Goal: Transaction & Acquisition: Purchase product/service

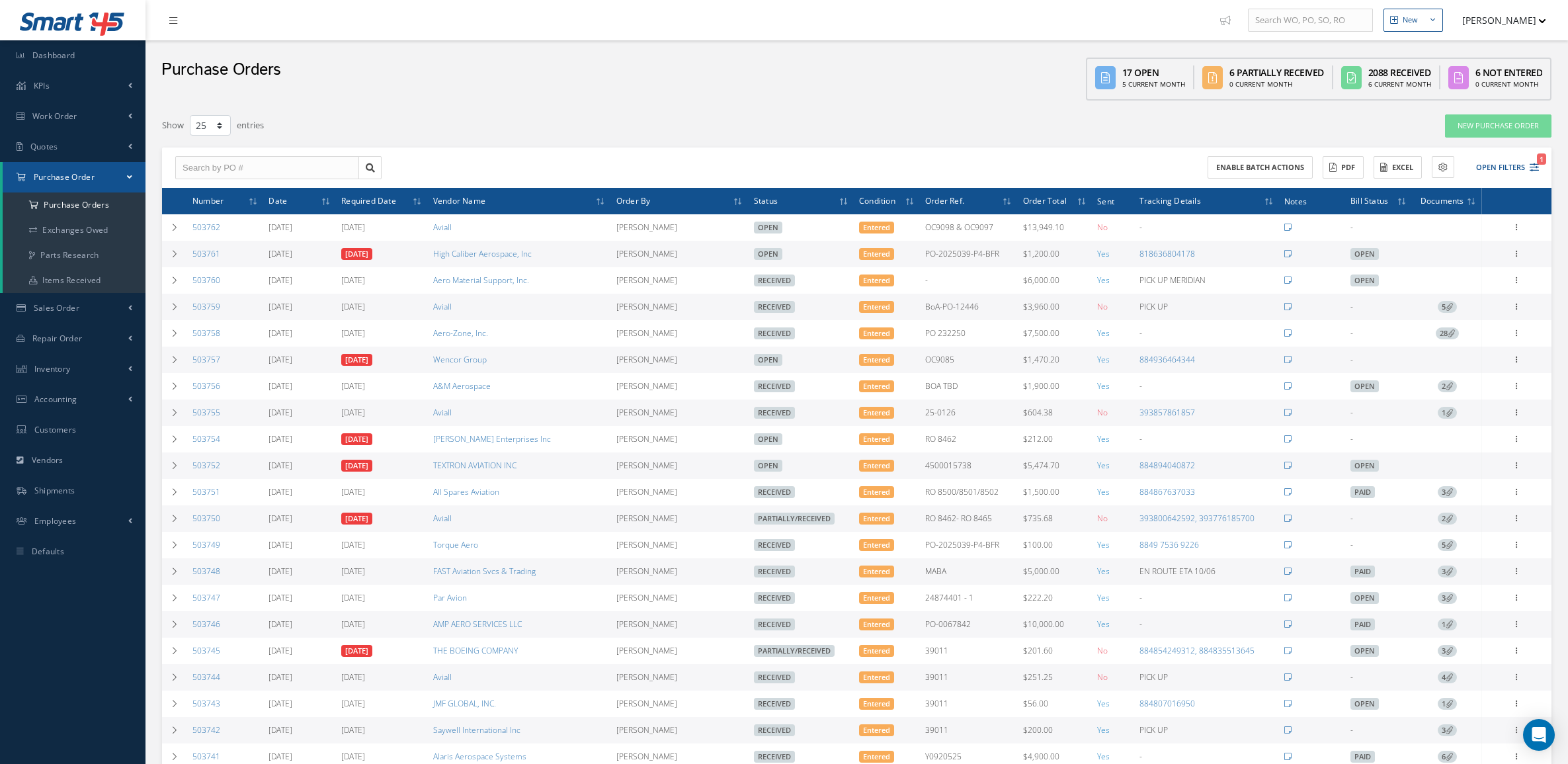
select select "25"
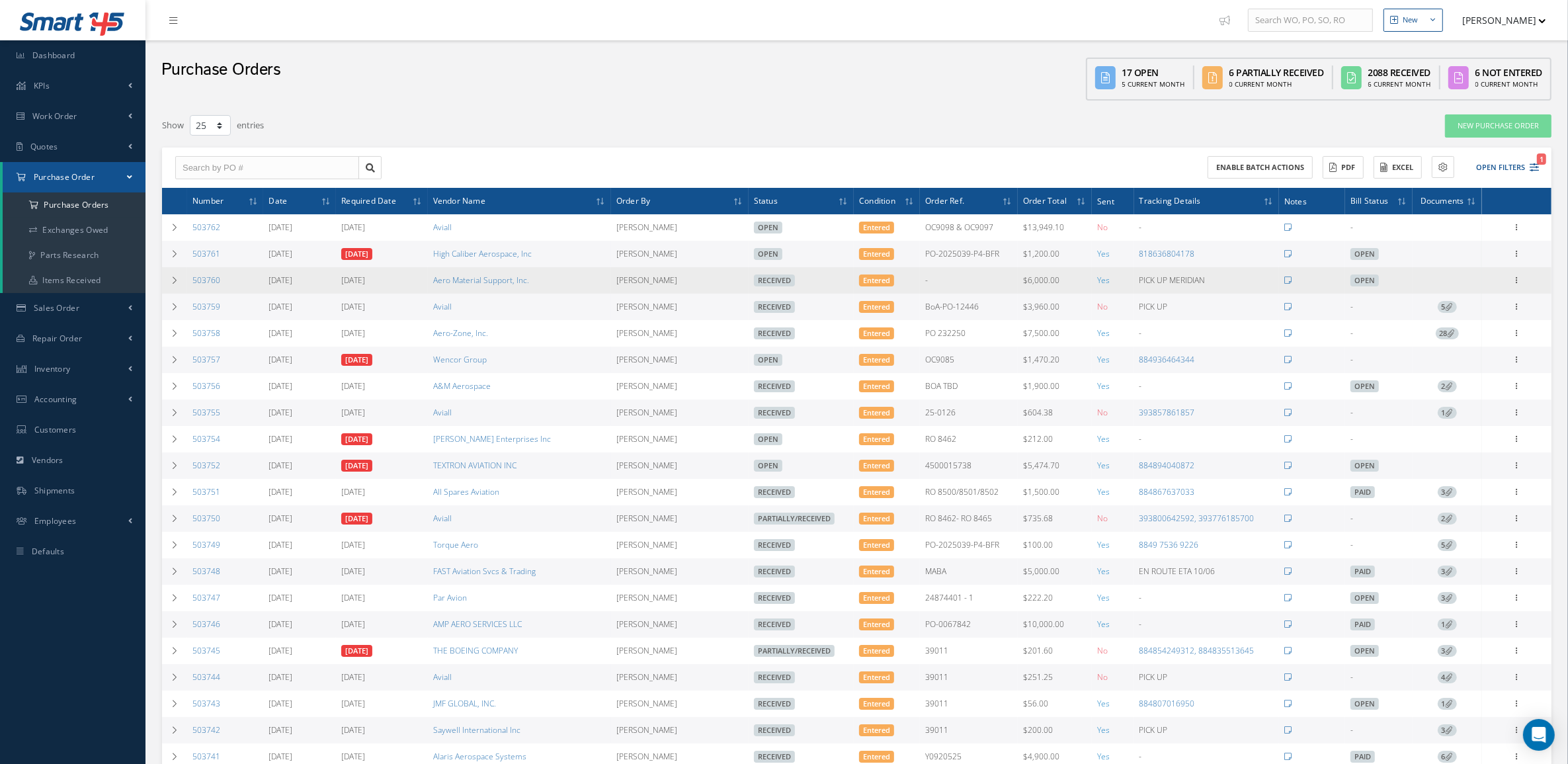
drag, startPoint x: 233, startPoint y: 288, endPoint x: 189, endPoint y: 286, distance: 44.0
click at [189, 286] on td "503760" at bounding box center [225, 281] width 76 height 27
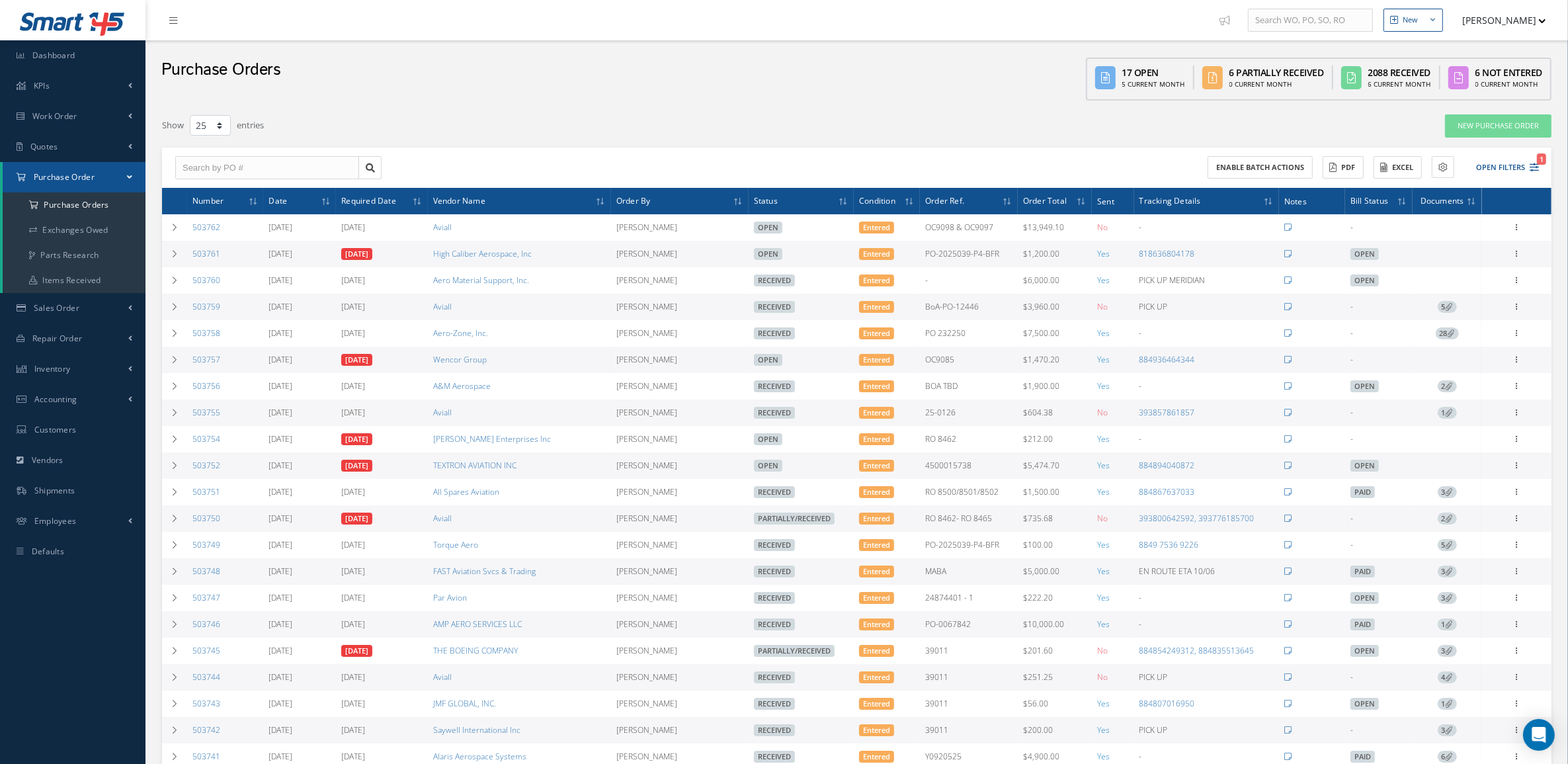
copy link "503760"
click at [64, 223] on link "Exchanges Owed" at bounding box center [74, 230] width 143 height 25
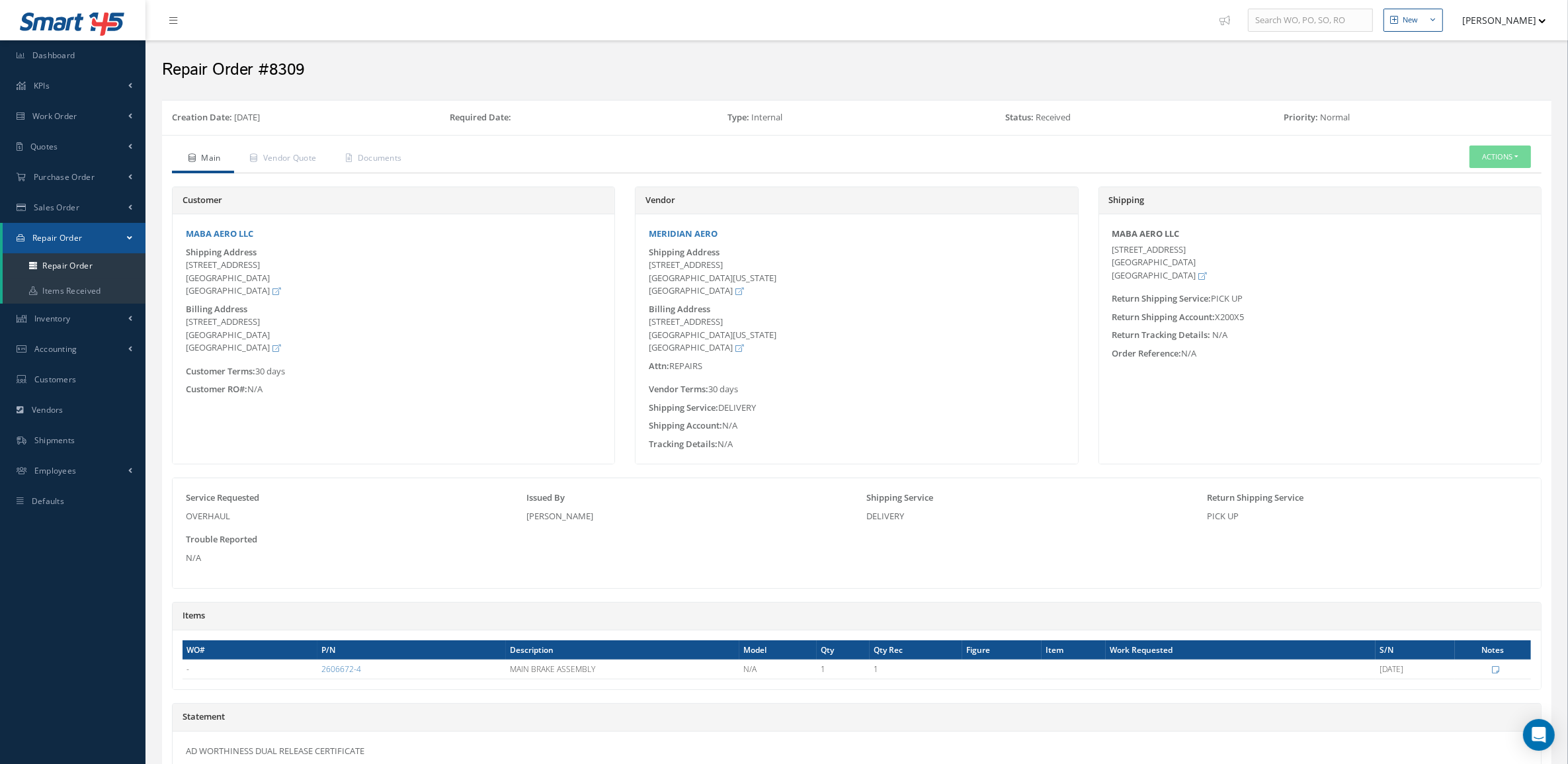
click at [83, 227] on link "Repair Order" at bounding box center [74, 238] width 143 height 30
click at [83, 232] on link "Repair Order" at bounding box center [73, 238] width 145 height 30
click at [78, 255] on link "Repair Order" at bounding box center [74, 265] width 143 height 25
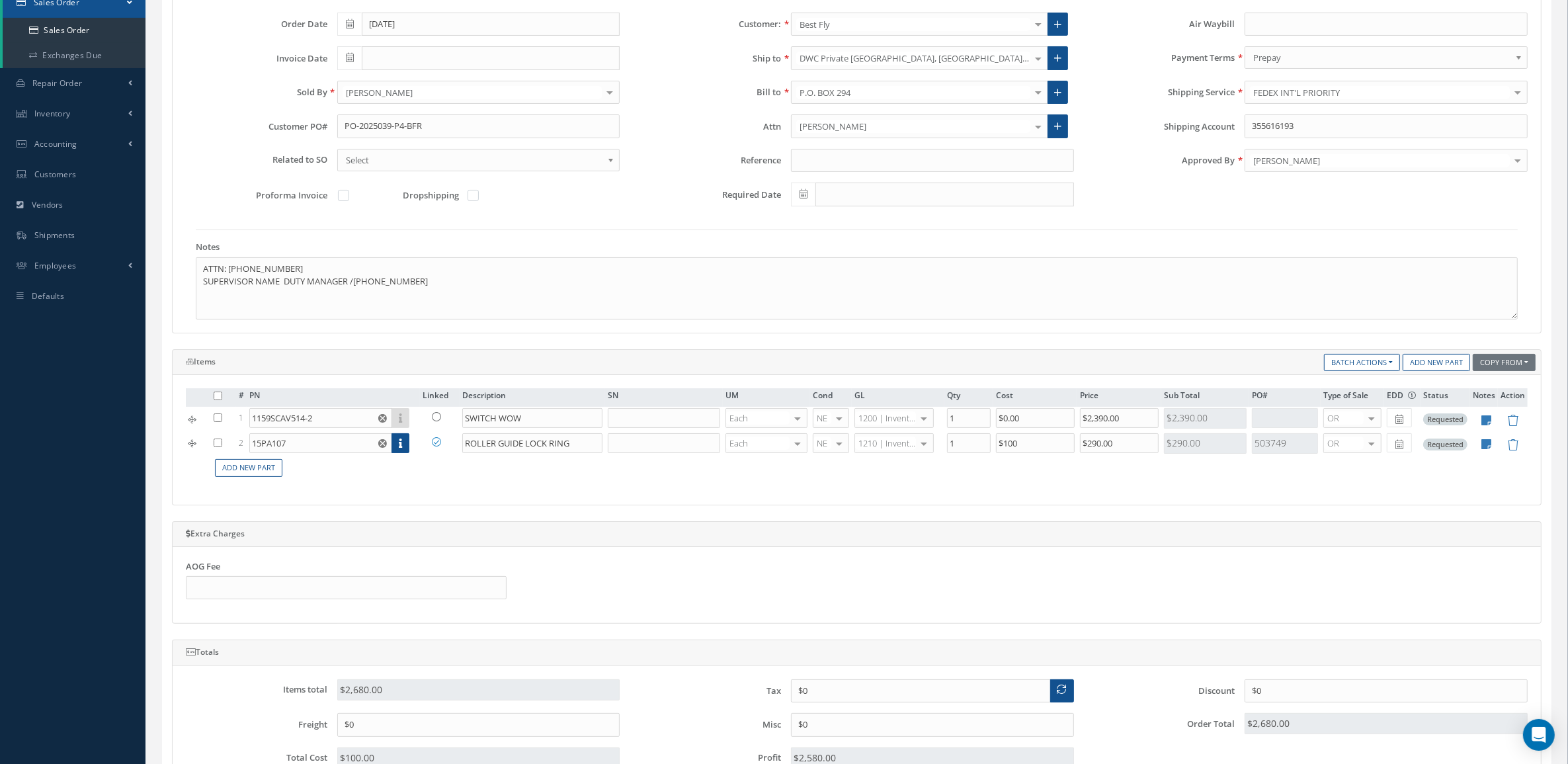
scroll to position [248, 0]
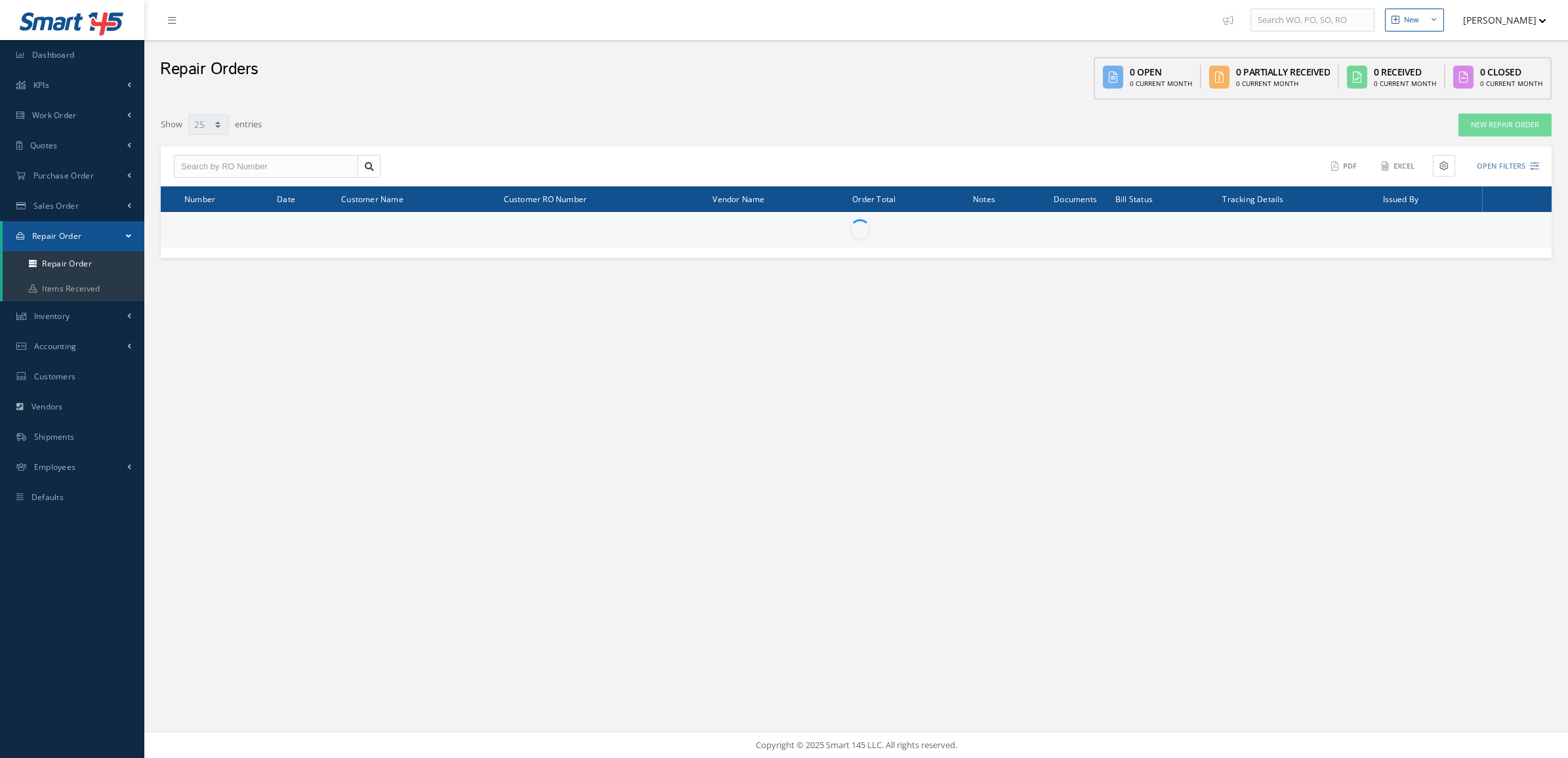
select select "25"
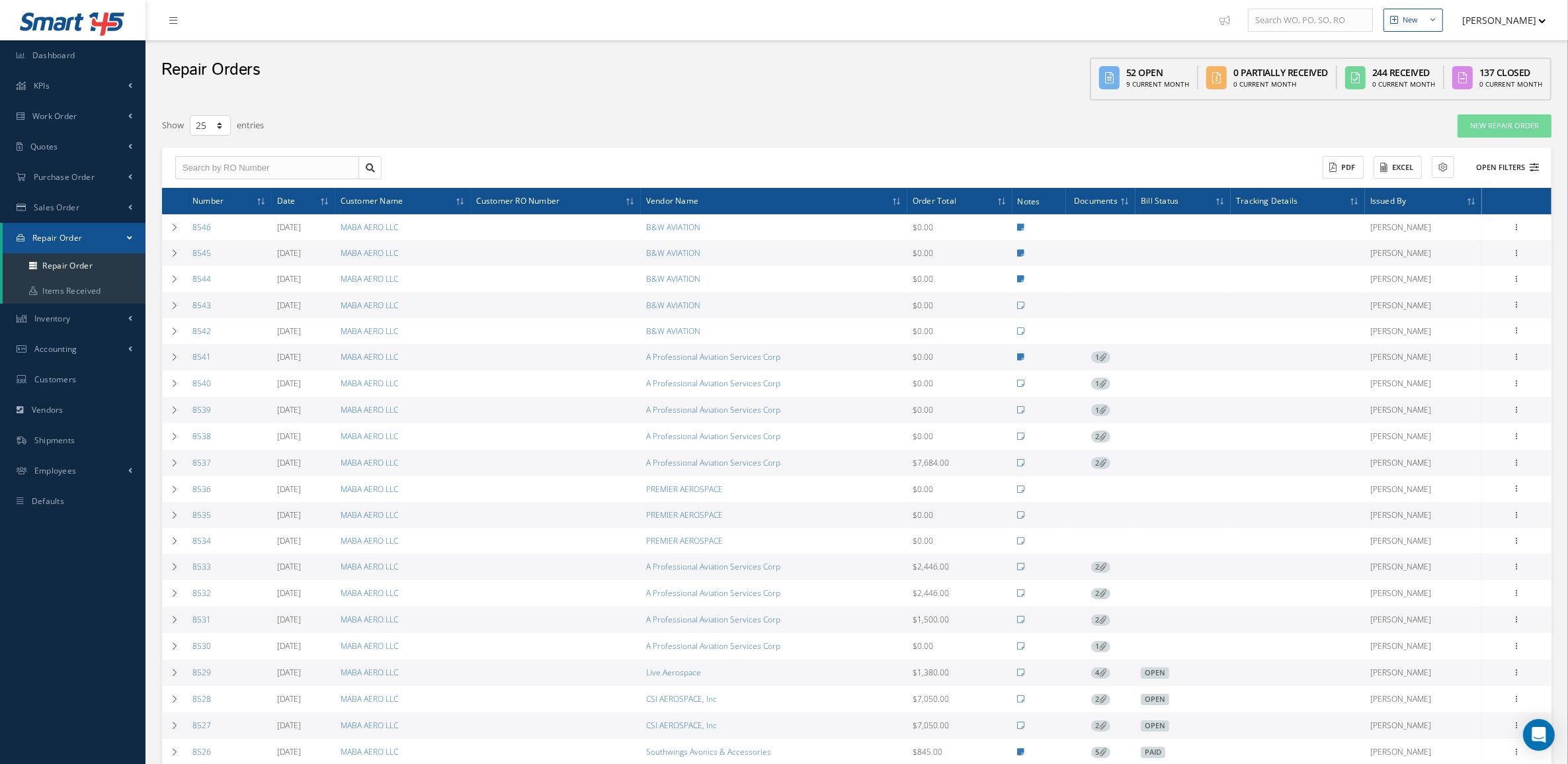
click at [1492, 163] on button "Open Filters" at bounding box center [1502, 168] width 75 height 22
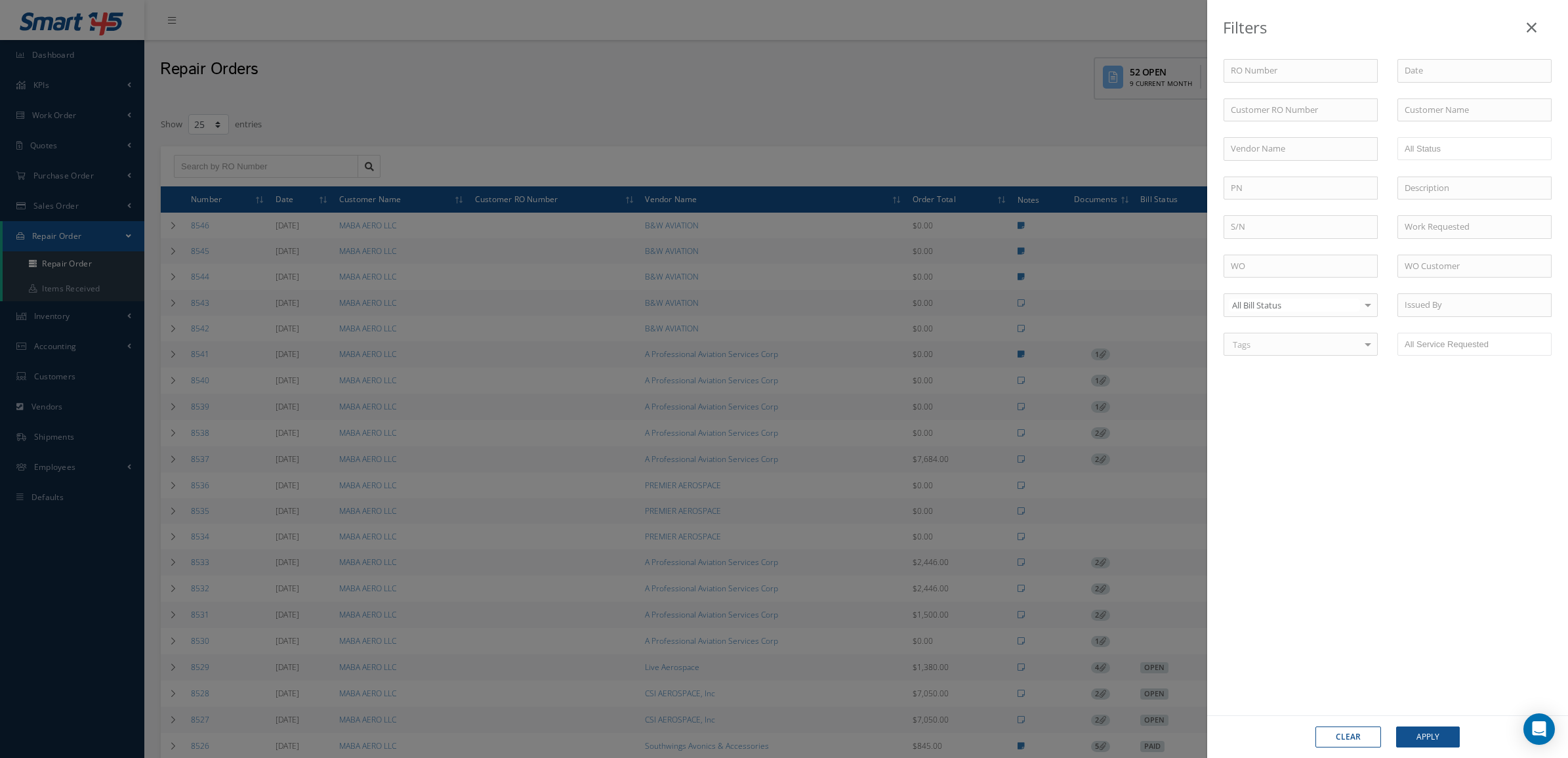
click at [841, 126] on div "Filters RO Number Customer RO Number Customer Name Vendor Name Open Vendor Quot…" at bounding box center [784, 379] width 1568 height 758
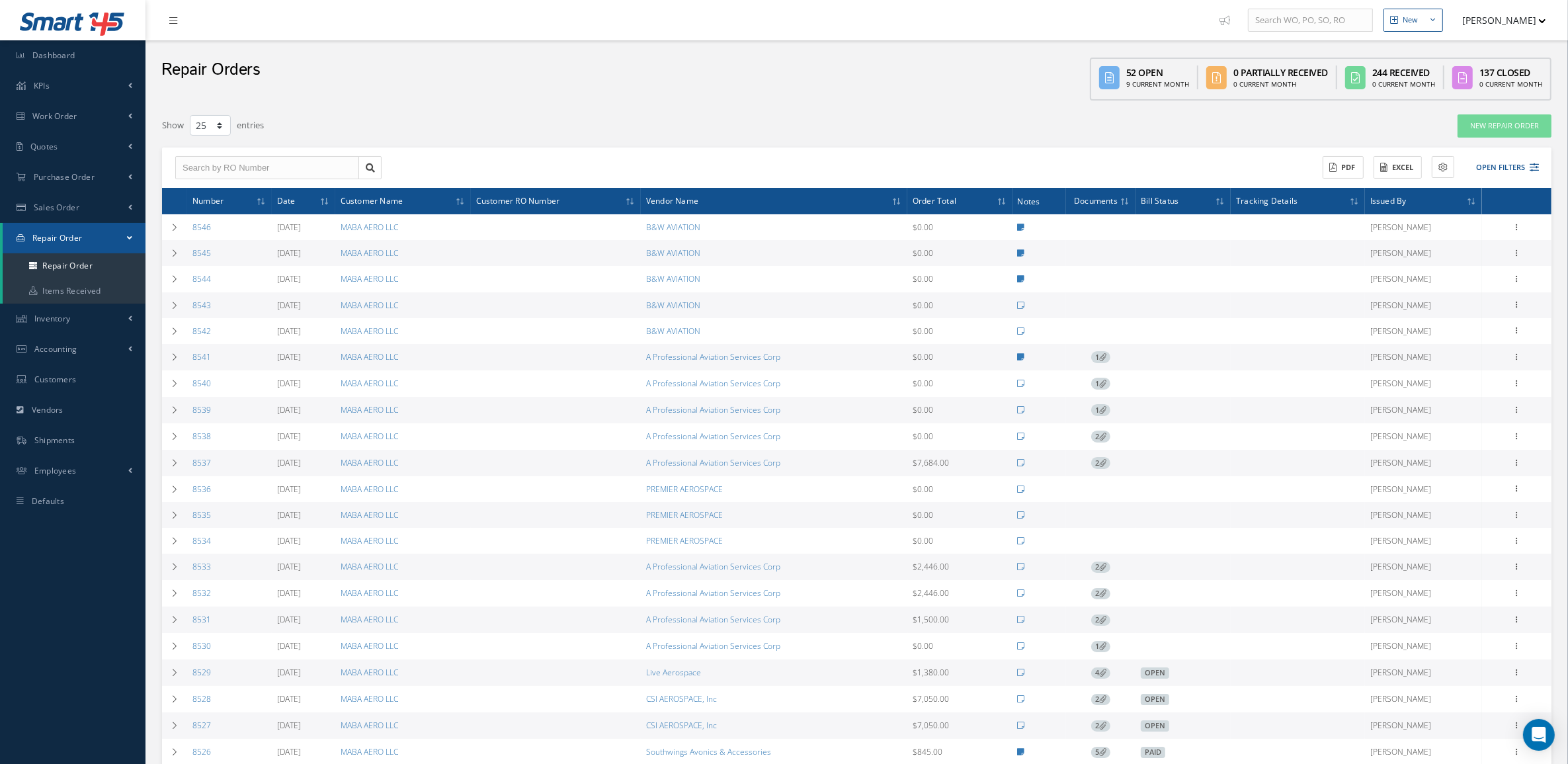
click at [464, 104] on div "Repair Orders 52 Open 9 Current Month 0 Partially Received 0 Current Month 244 …" at bounding box center [857, 73] width 1423 height 67
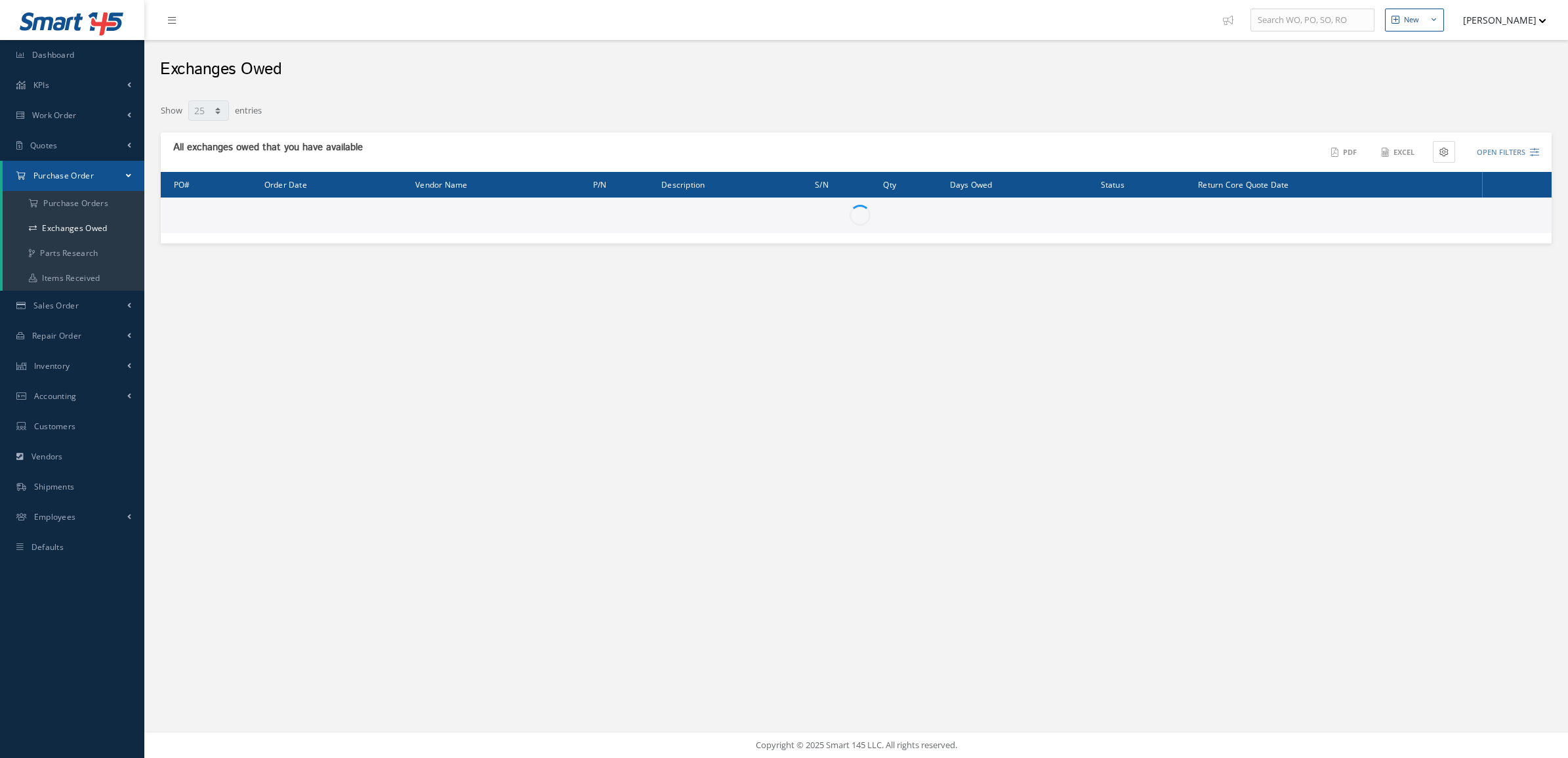
select select "25"
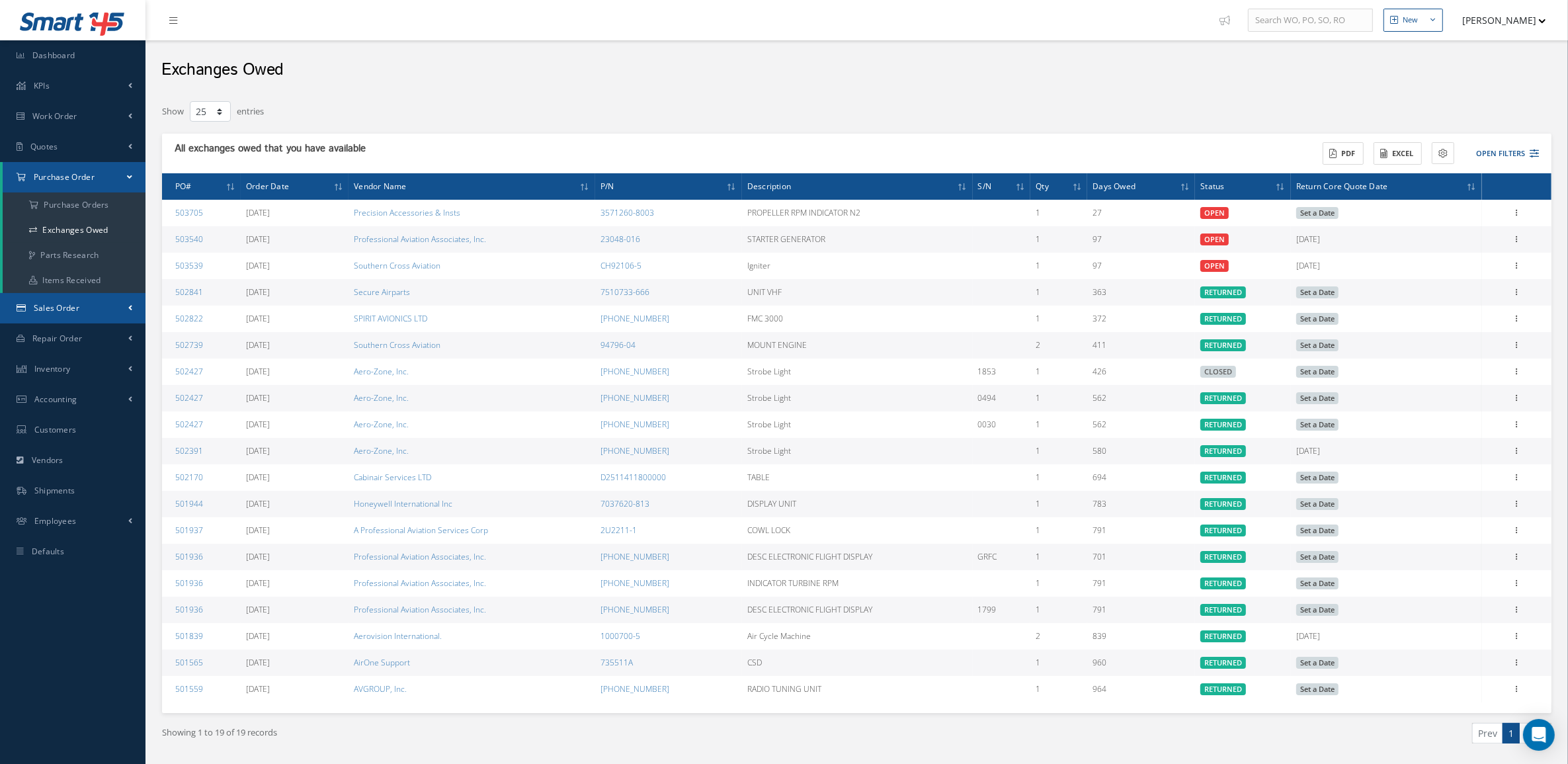
click at [53, 311] on span "Sales Order" at bounding box center [56, 308] width 45 height 12
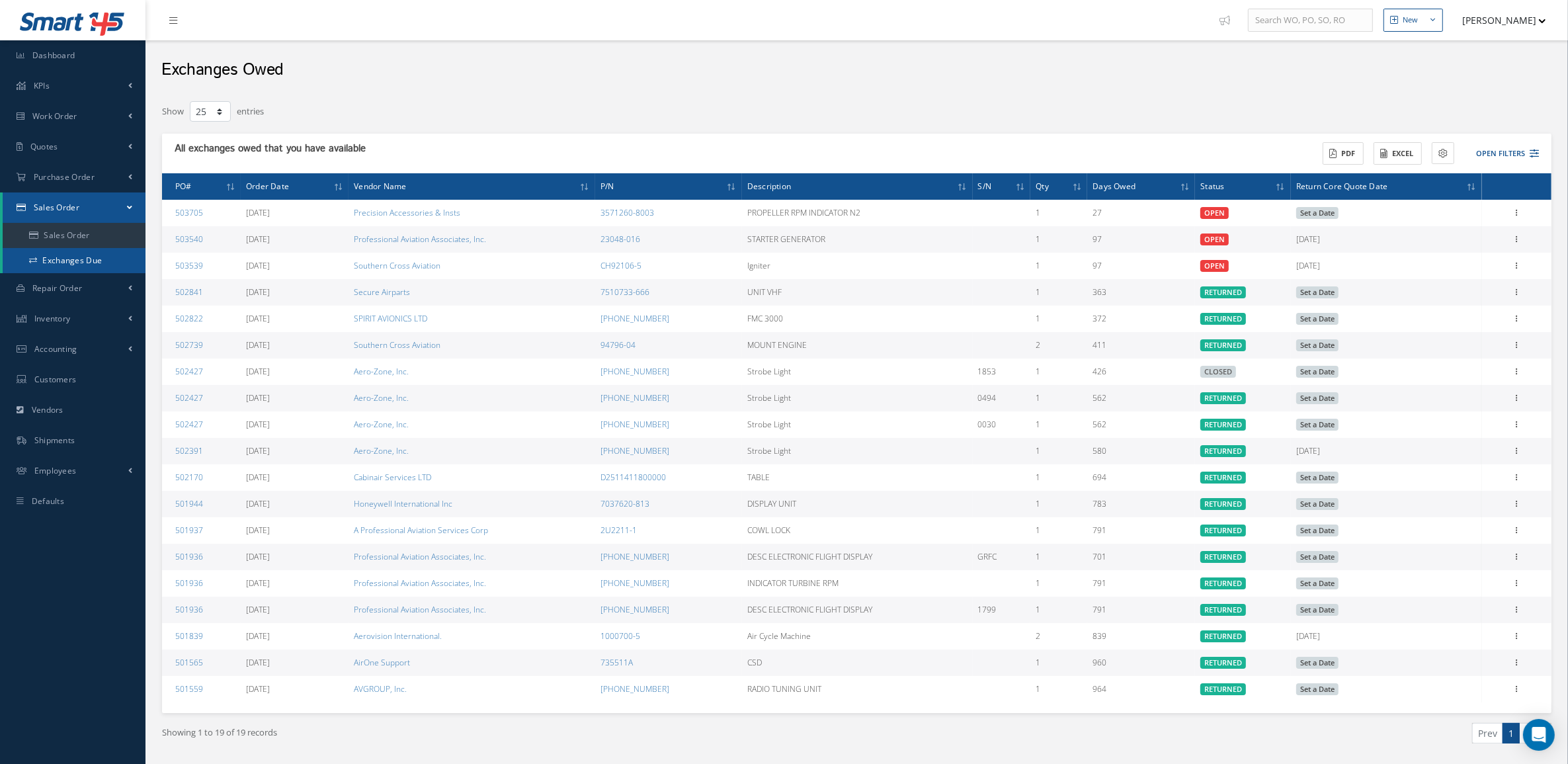
click at [54, 262] on link "Exchanges Due" at bounding box center [74, 260] width 143 height 25
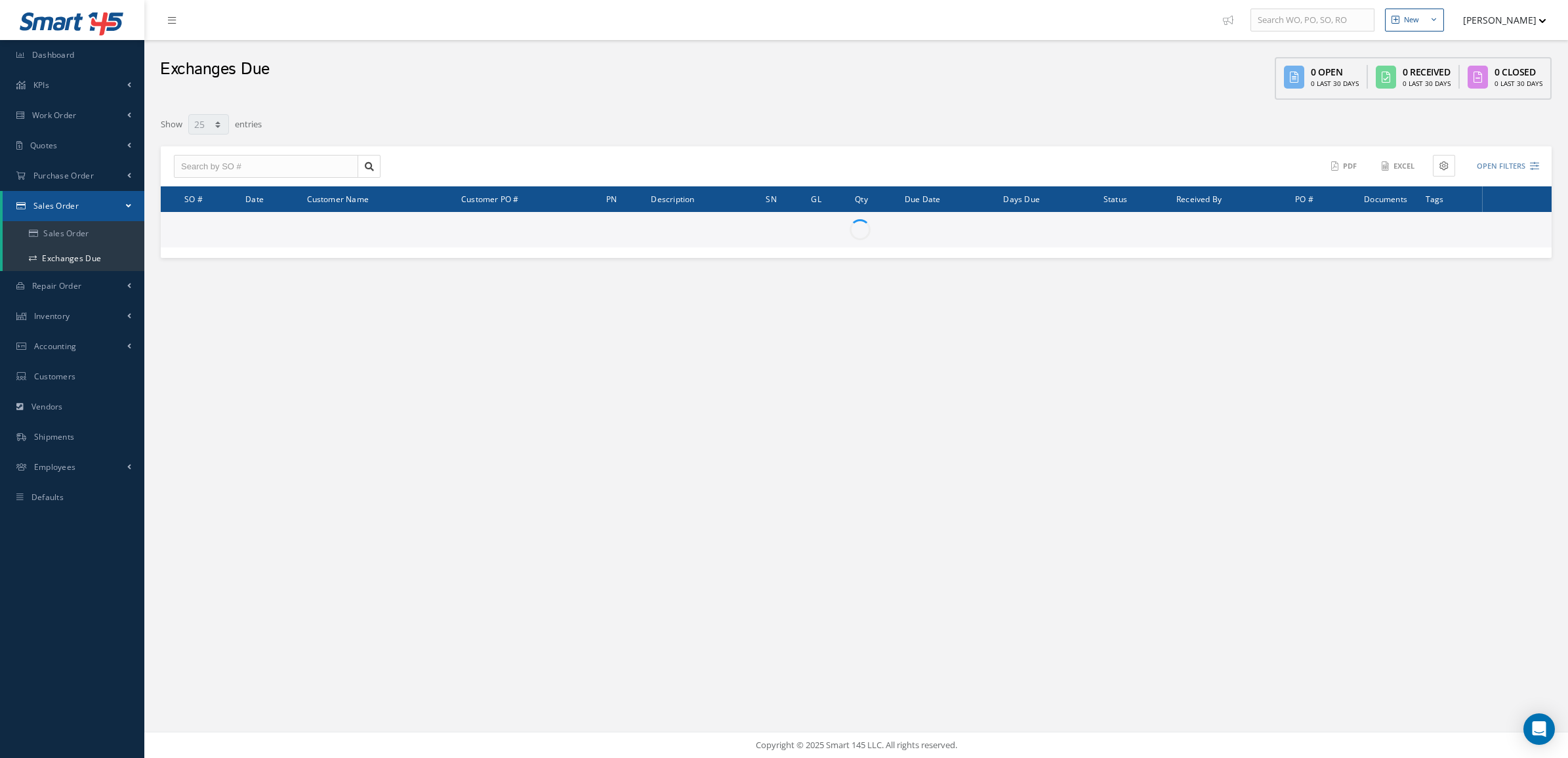
select select "25"
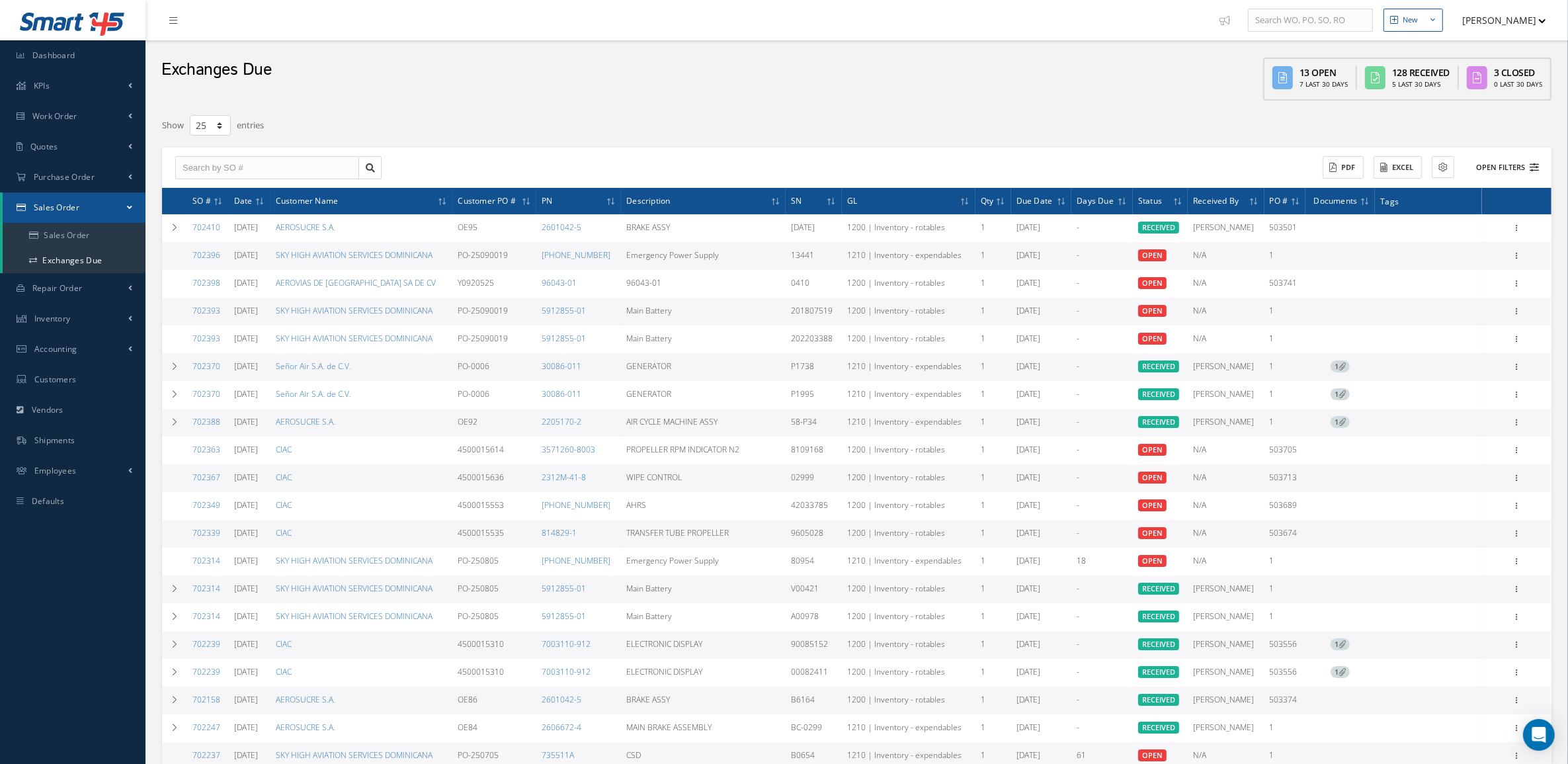
click at [1503, 162] on button "Open Filters" at bounding box center [1502, 168] width 75 height 22
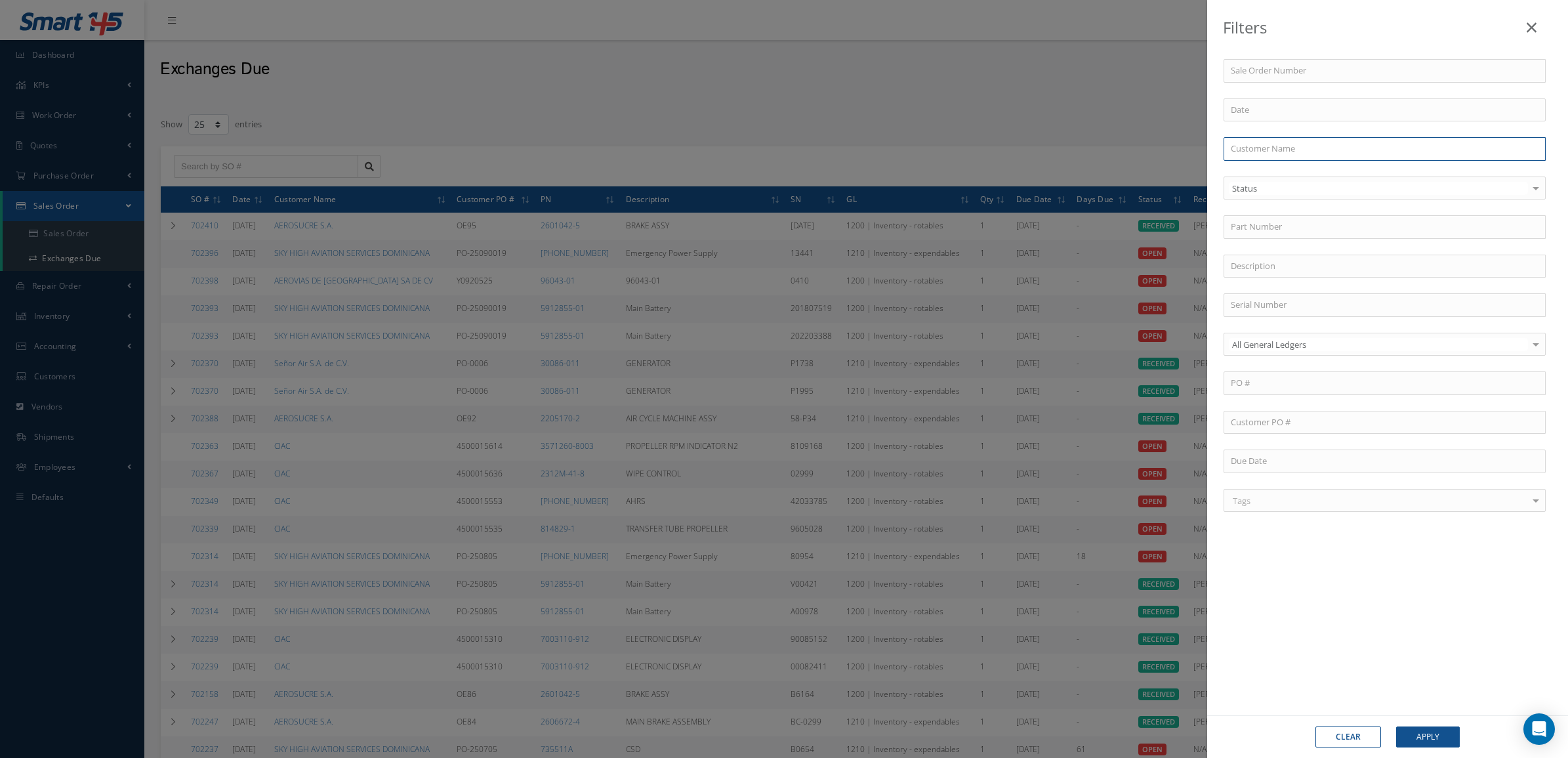
click at [1274, 139] on input "text" at bounding box center [1385, 148] width 322 height 24
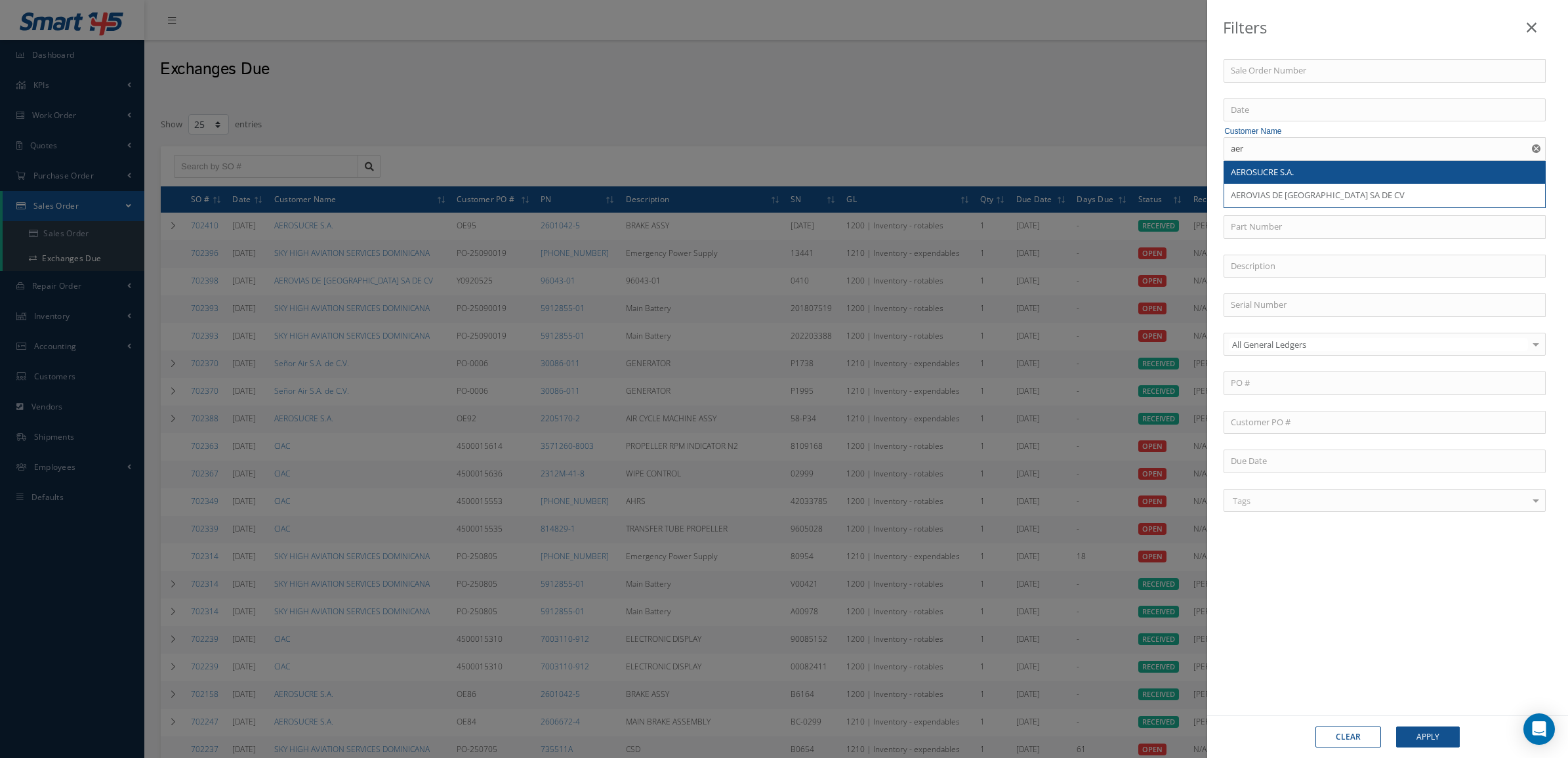
click at [1279, 172] on span "AEROSUCRE S.A." at bounding box center [1262, 172] width 63 height 12
type input "AEROSUCRE S.A."
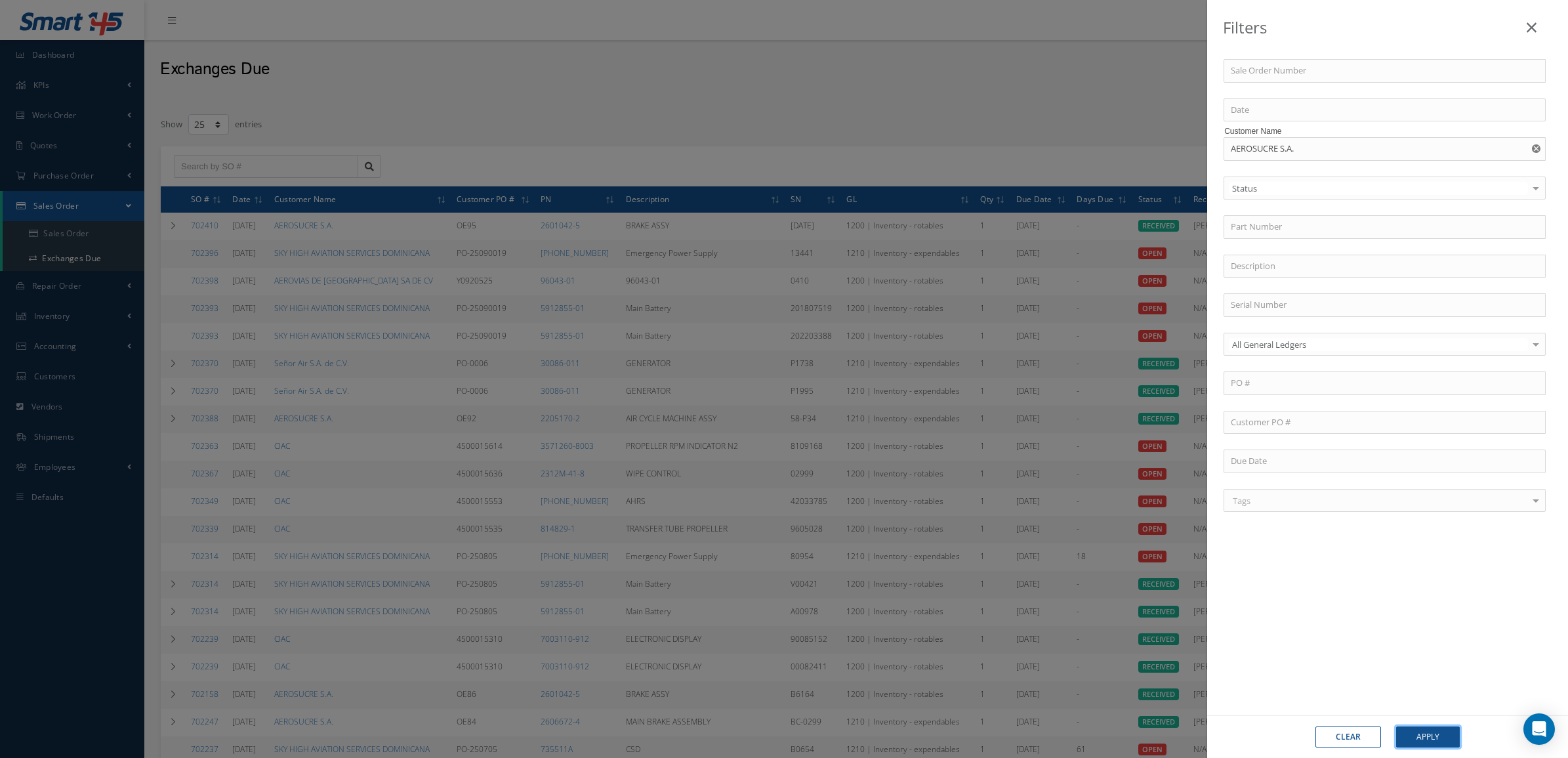
click at [1416, 732] on button "Apply" at bounding box center [1427, 737] width 63 height 21
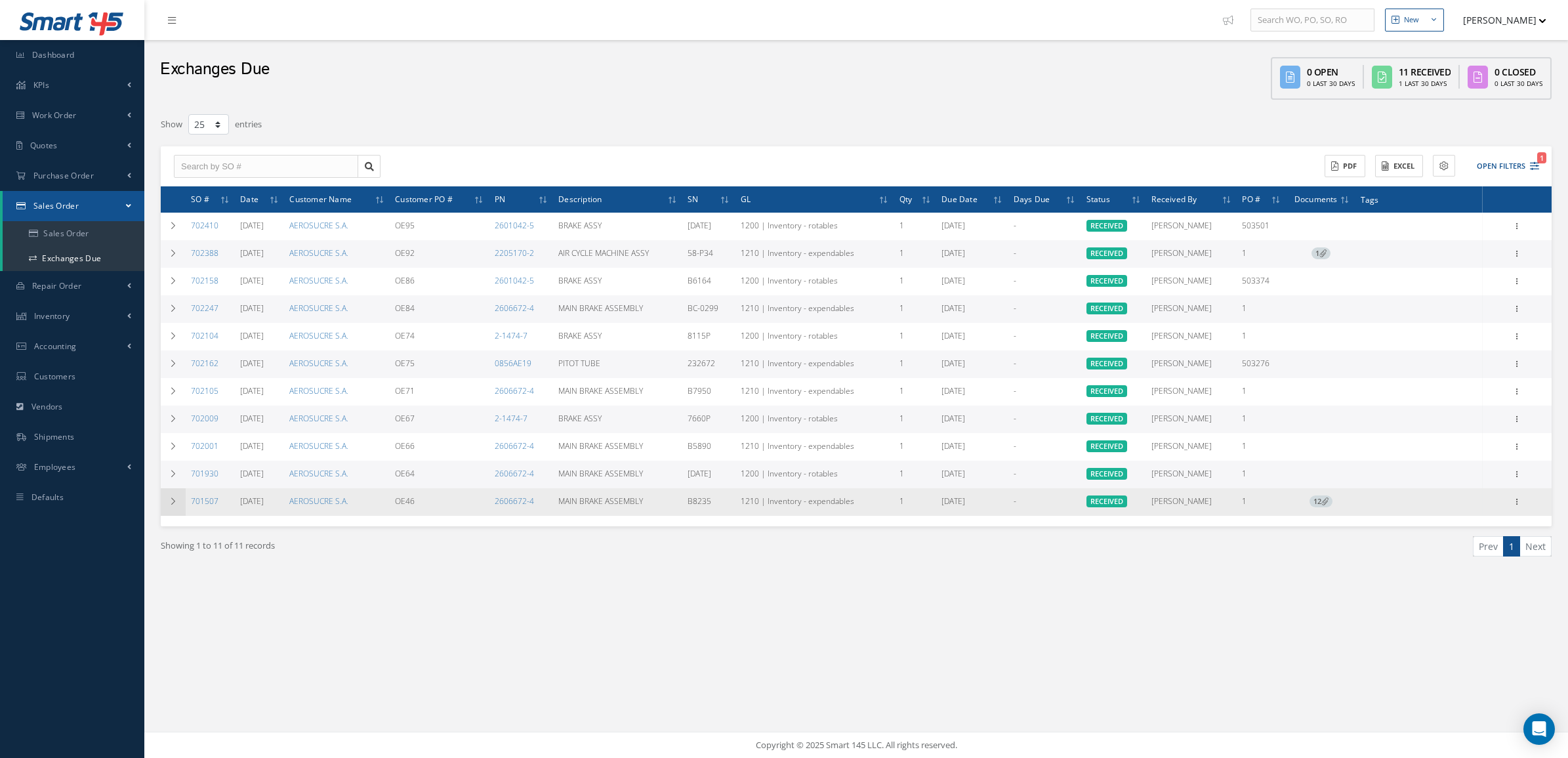
click at [166, 507] on td at bounding box center [173, 502] width 25 height 28
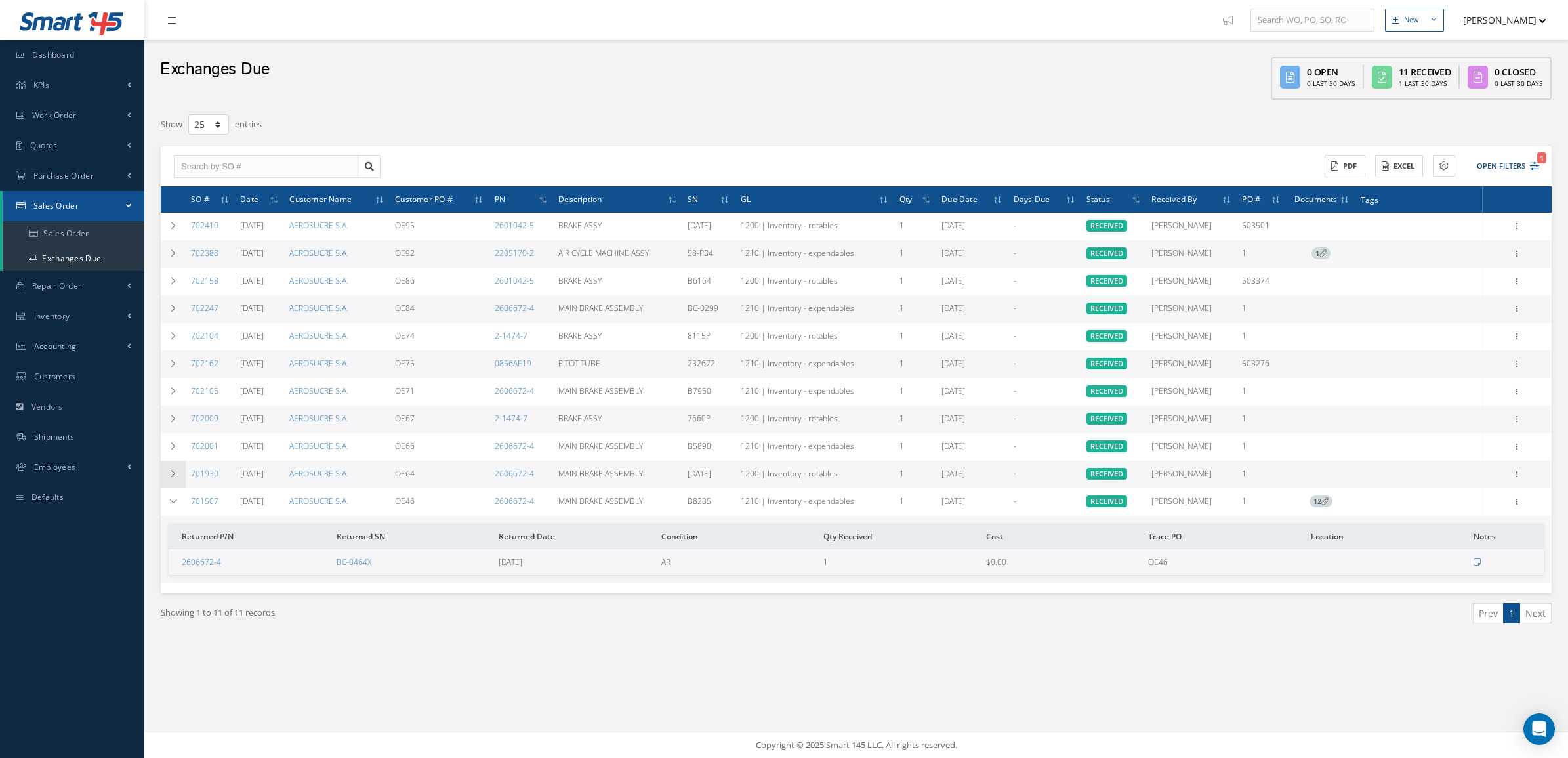
click at [178, 474] on td at bounding box center [173, 475] width 25 height 28
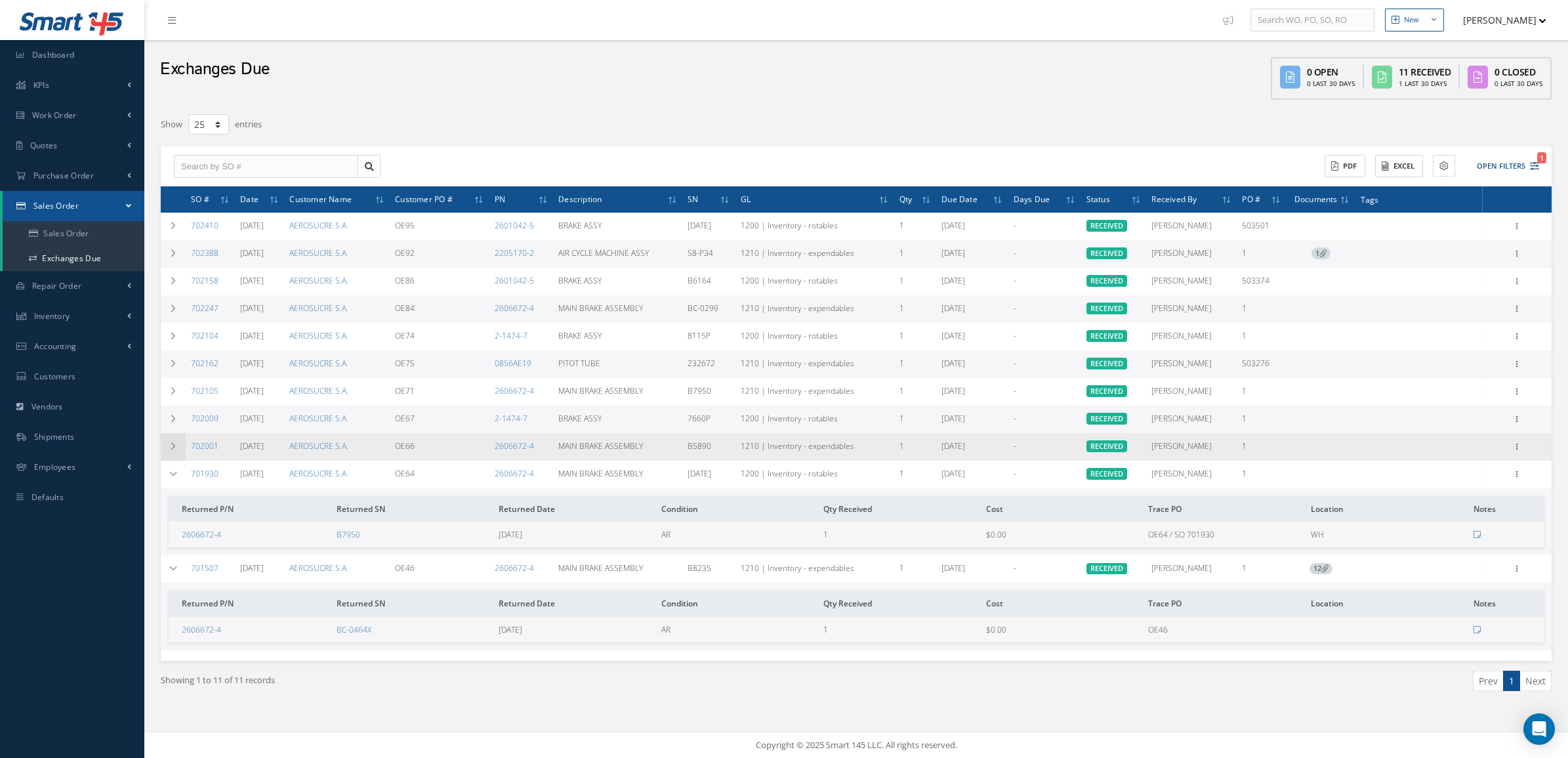
click at [183, 442] on td at bounding box center [173, 447] width 25 height 28
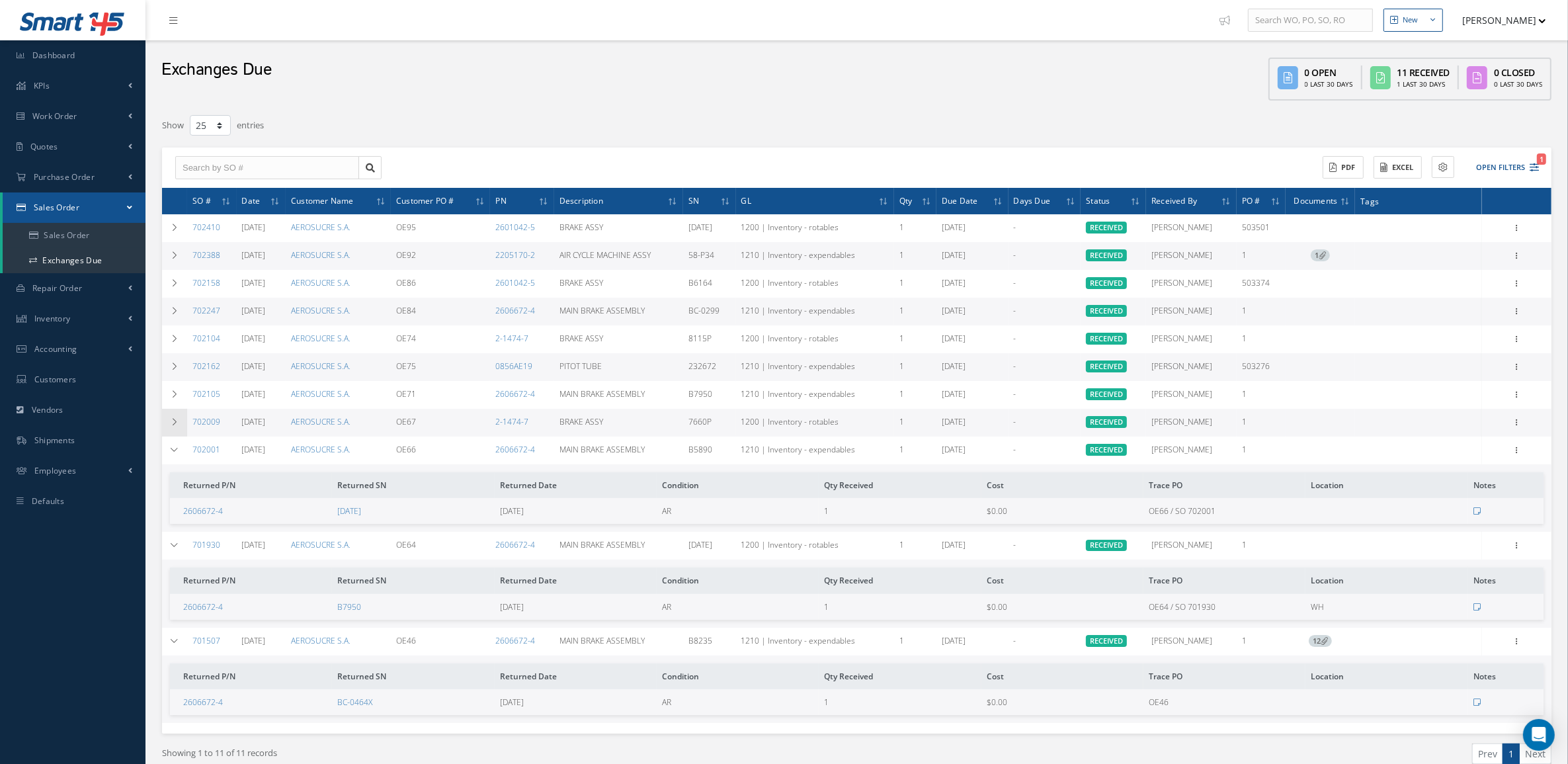
click at [177, 424] on icon at bounding box center [174, 422] width 9 height 8
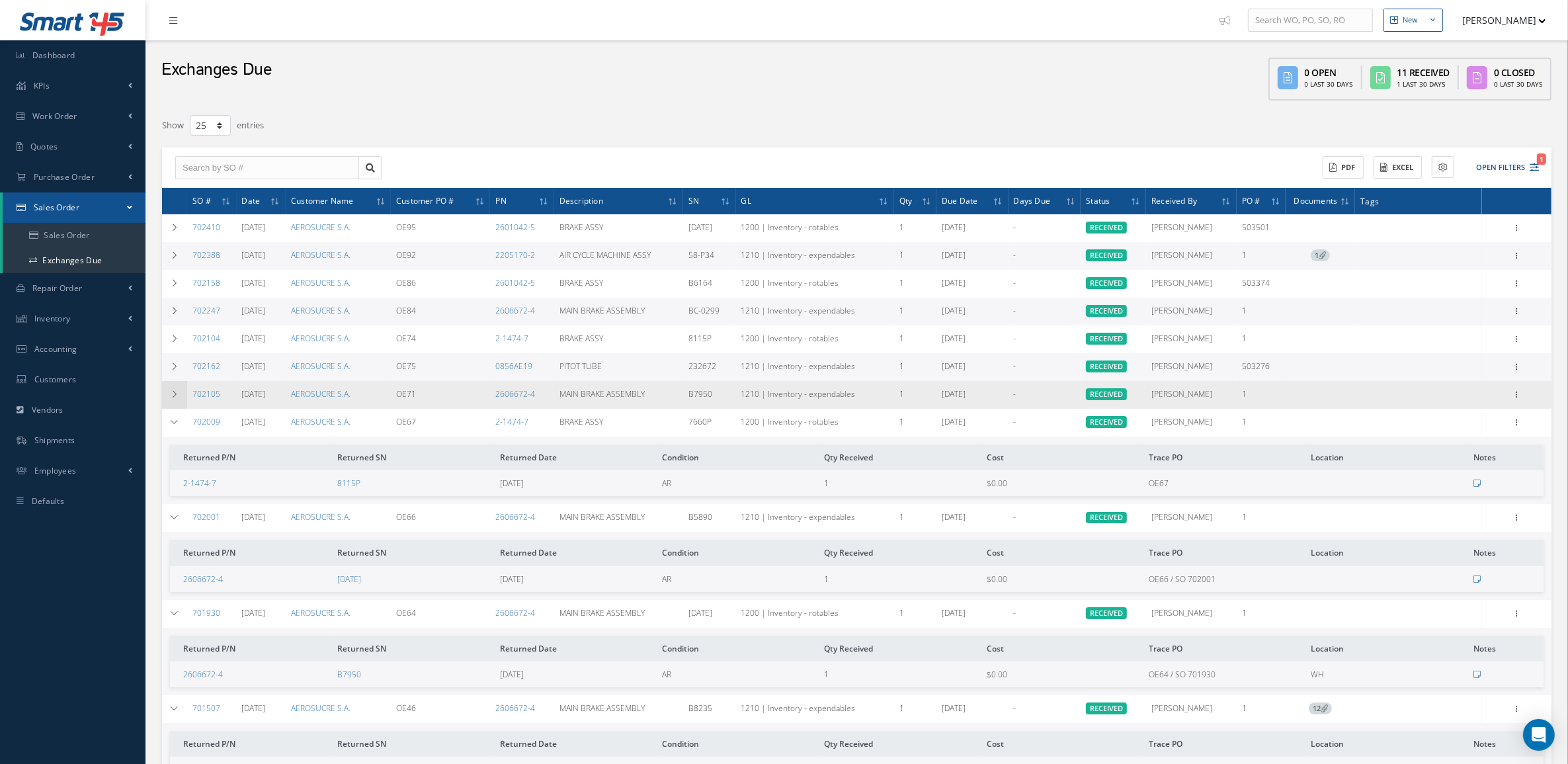
click at [177, 396] on icon at bounding box center [174, 394] width 9 height 8
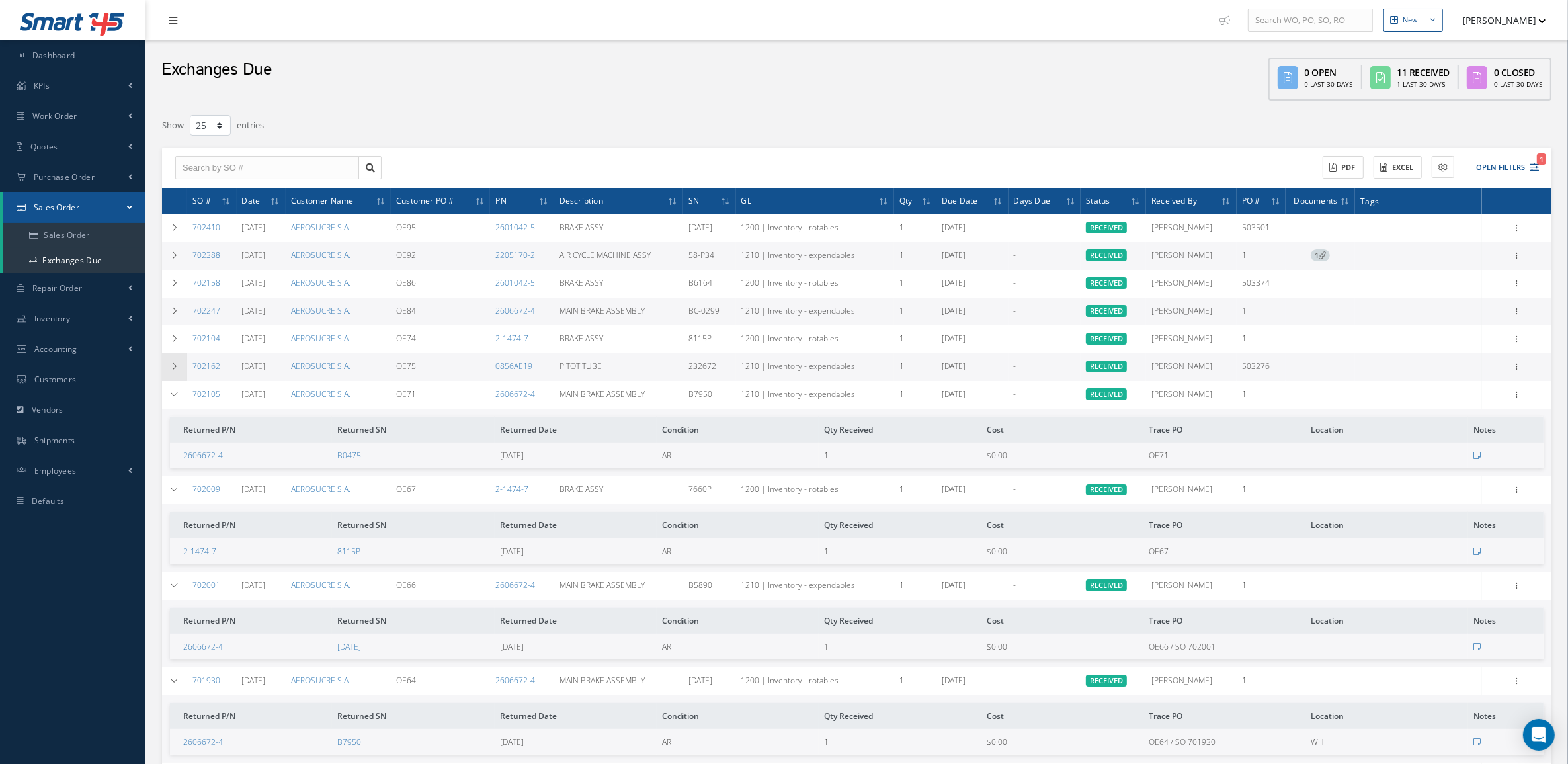
click at [176, 365] on icon at bounding box center [174, 366] width 9 height 8
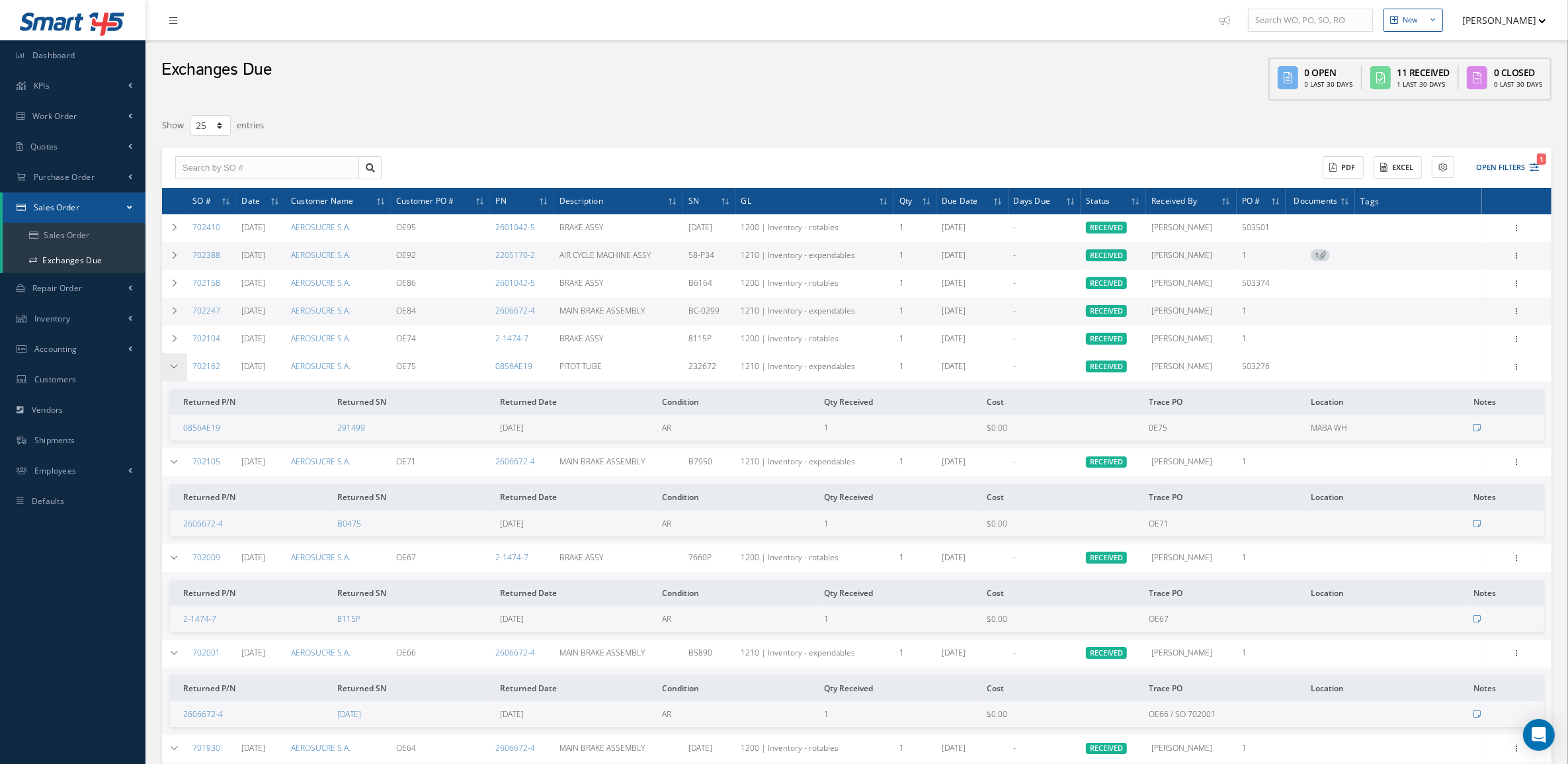
click at [176, 365] on icon at bounding box center [174, 366] width 9 height 8
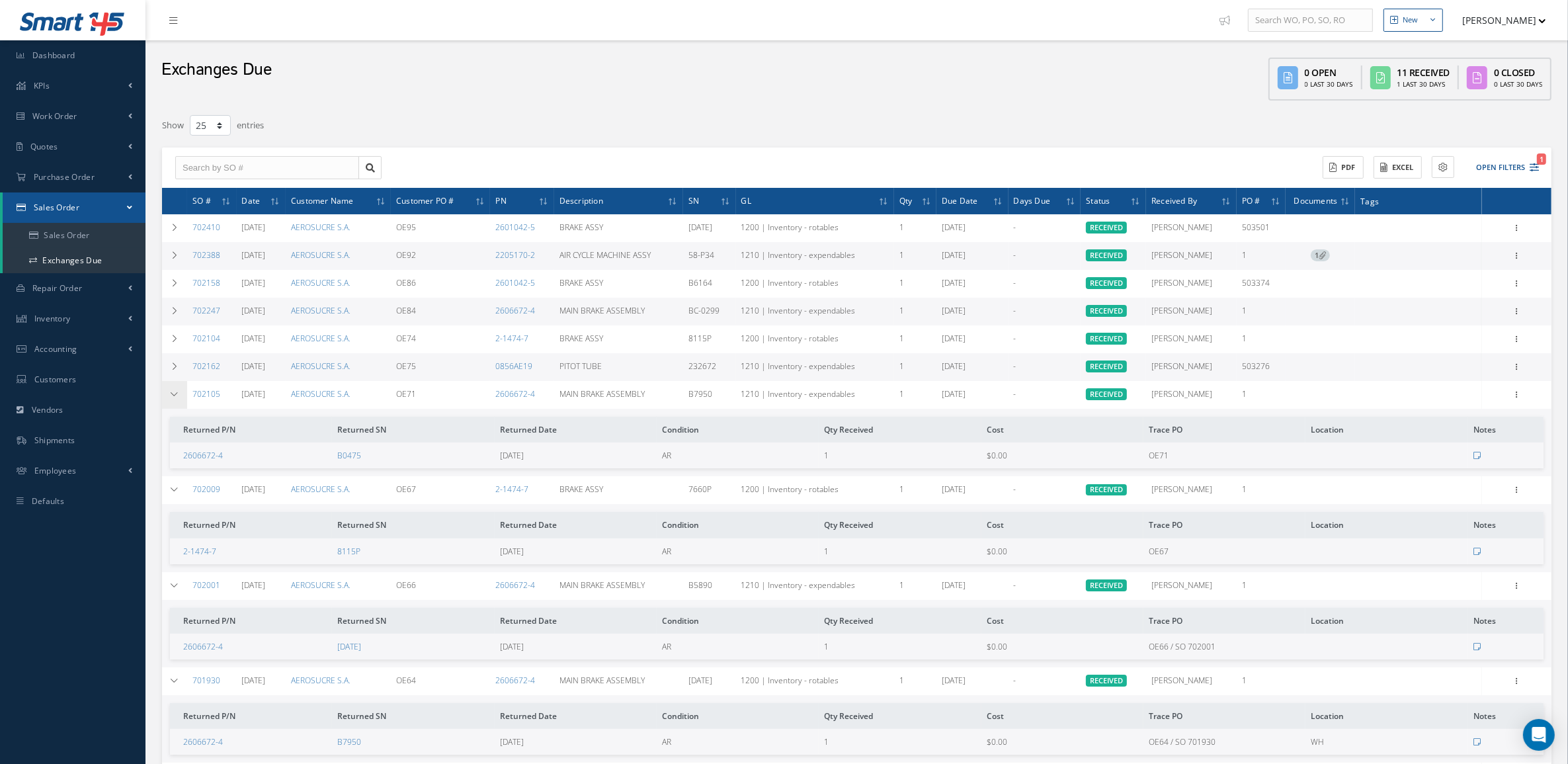
click at [176, 385] on td at bounding box center [174, 395] width 25 height 28
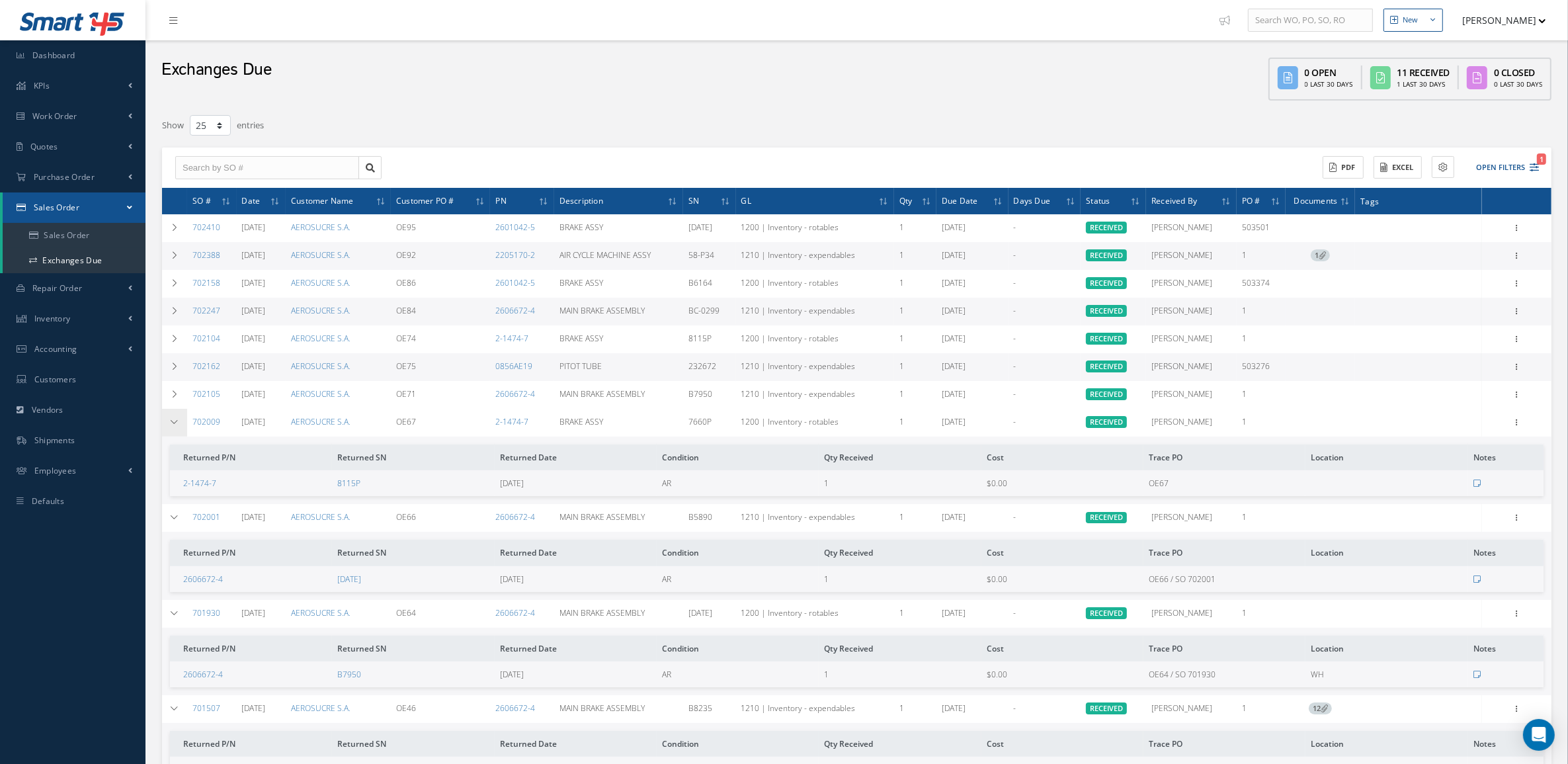
click at [172, 422] on icon at bounding box center [174, 422] width 9 height 8
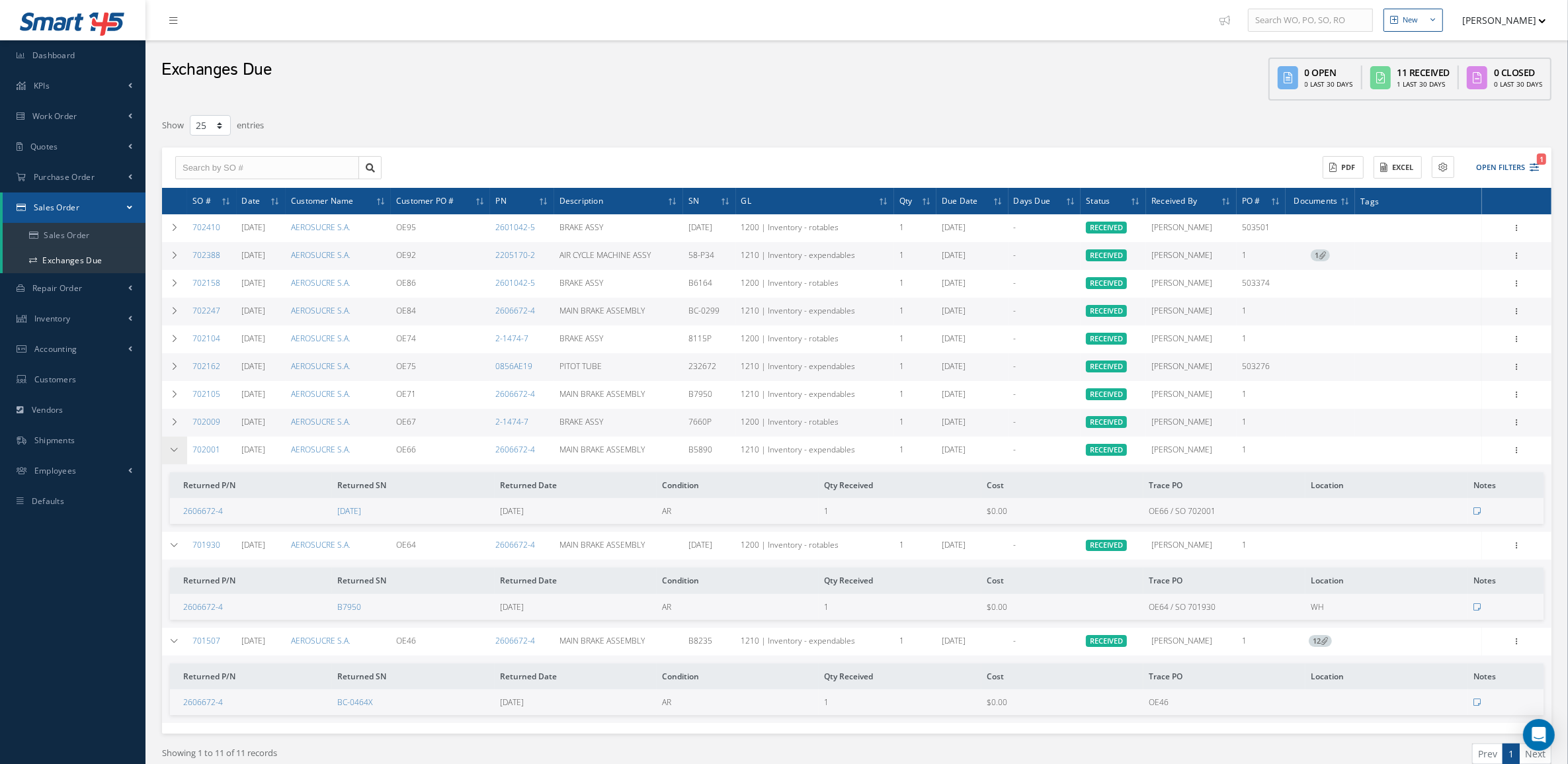
click at [173, 446] on icon at bounding box center [174, 450] width 9 height 8
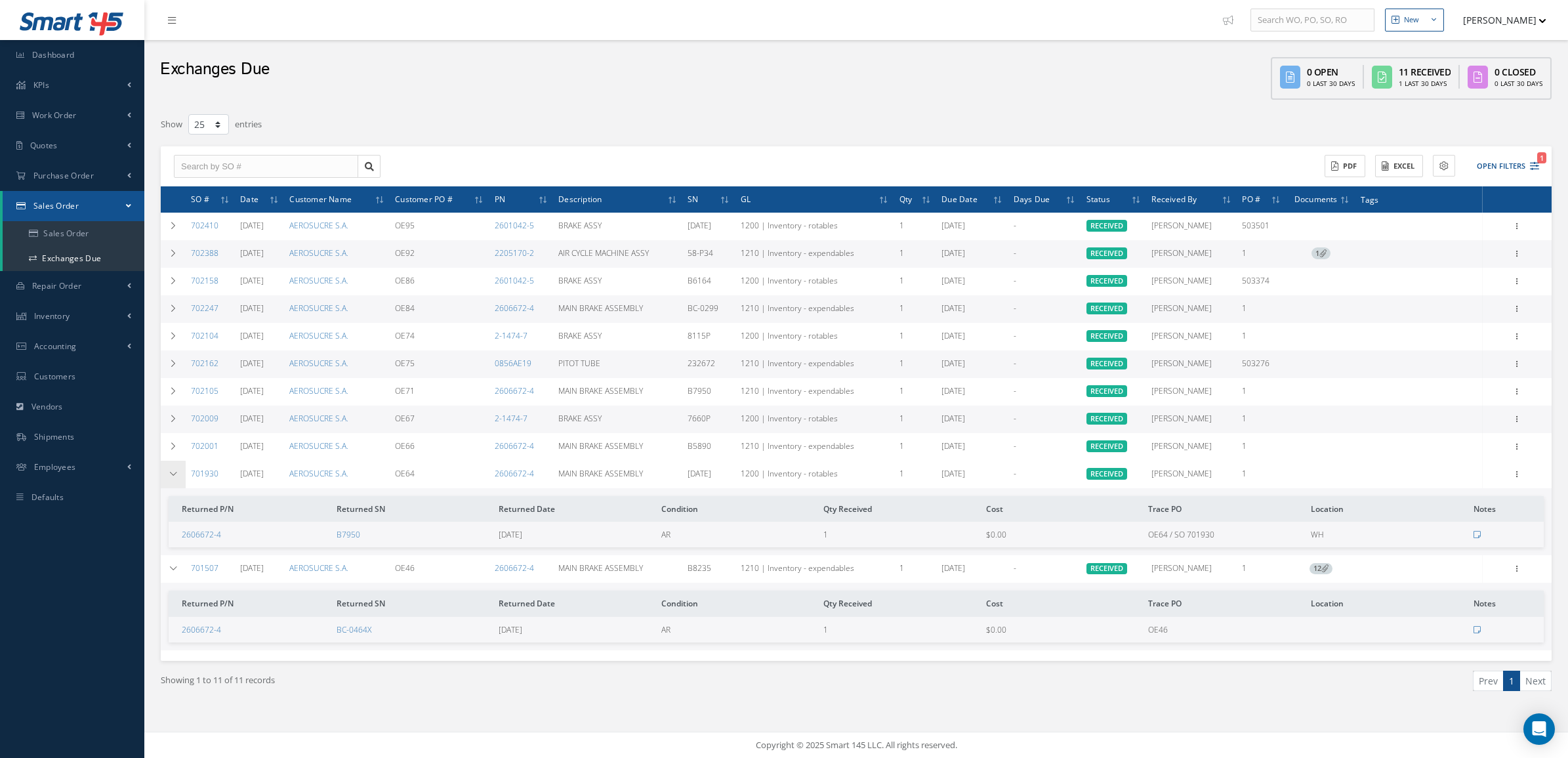
click at [172, 473] on icon at bounding box center [173, 473] width 9 height 8
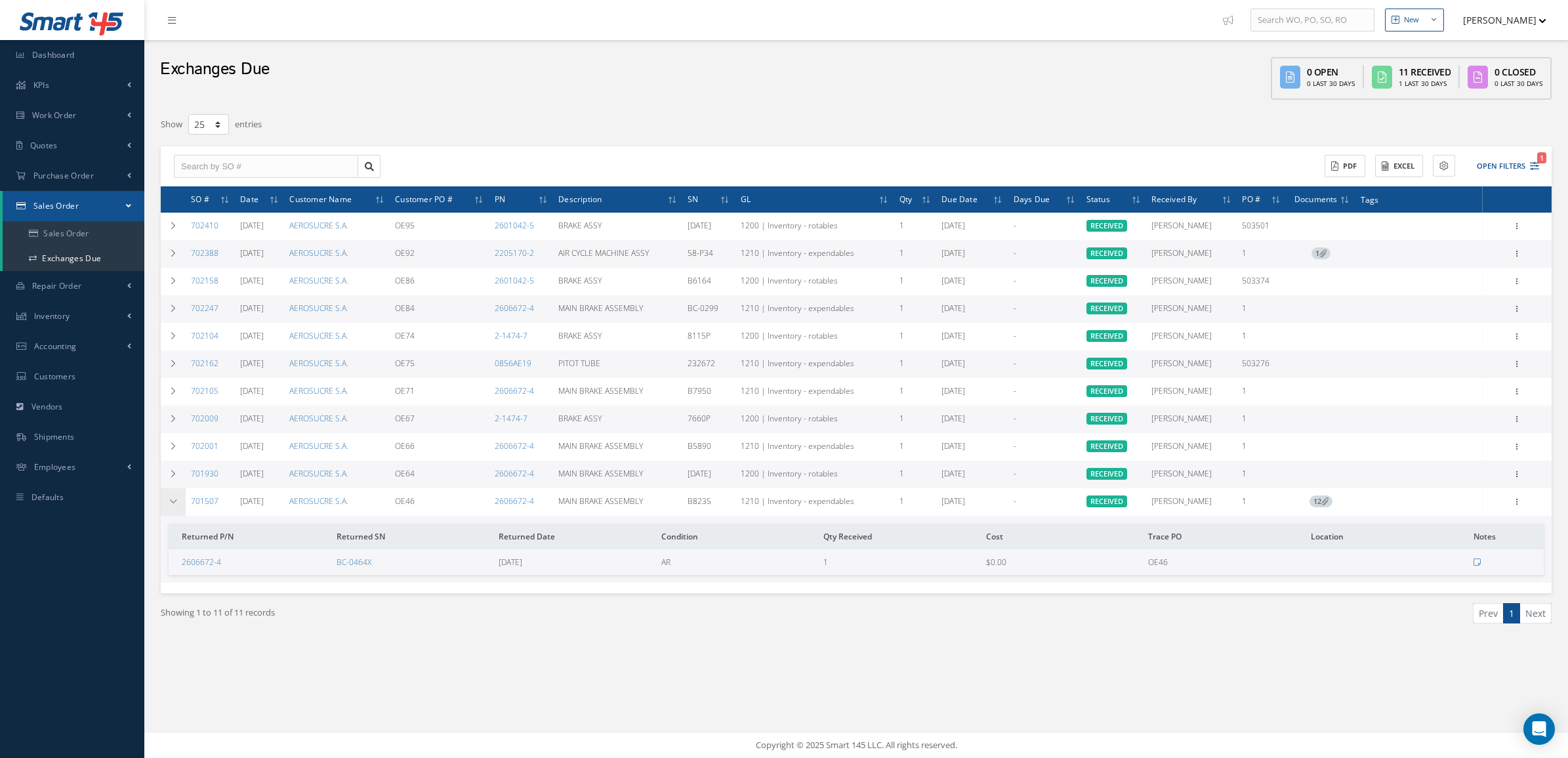
click at [172, 497] on icon at bounding box center [173, 501] width 9 height 8
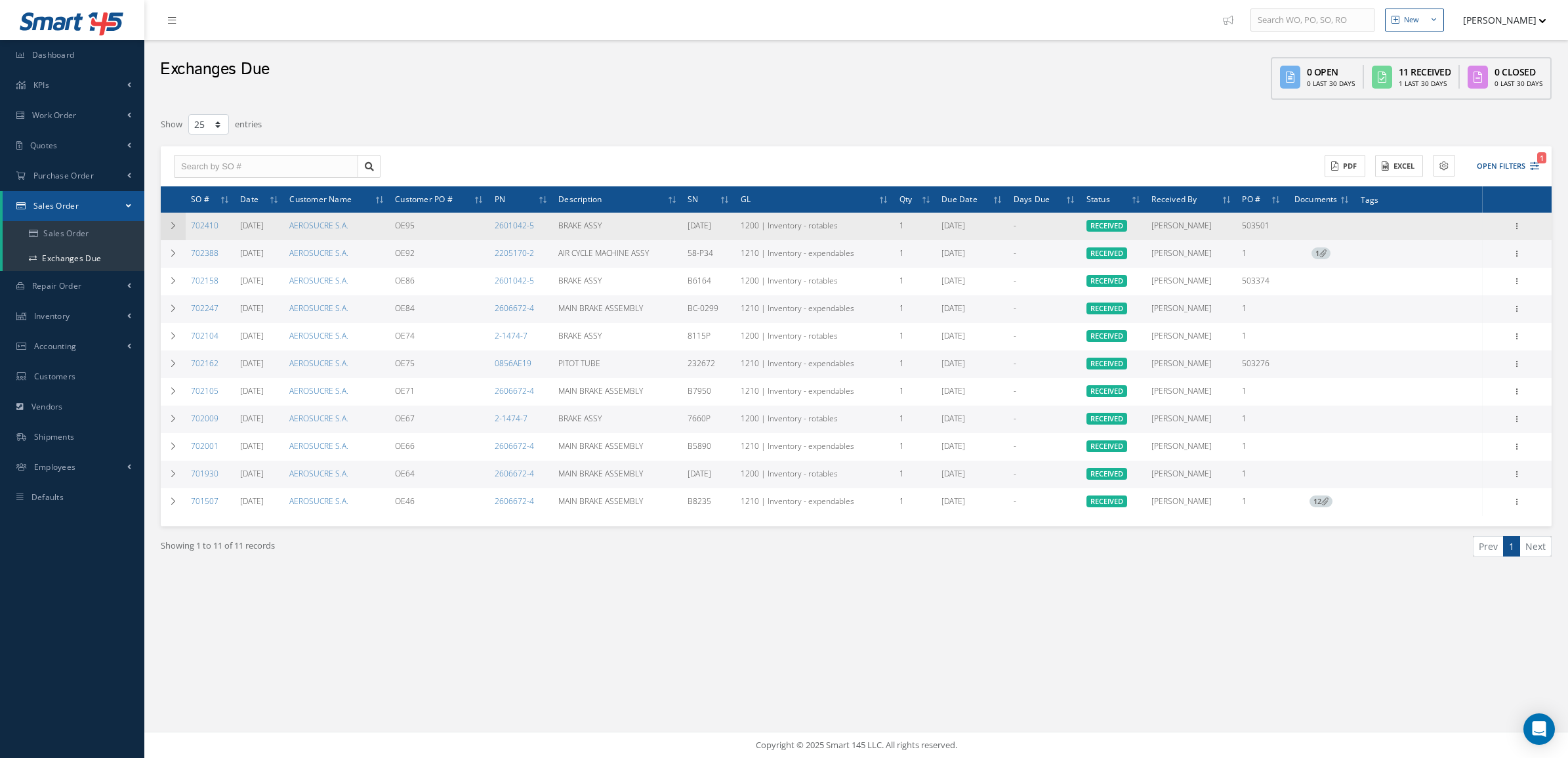
click at [168, 218] on td at bounding box center [173, 226] width 25 height 28
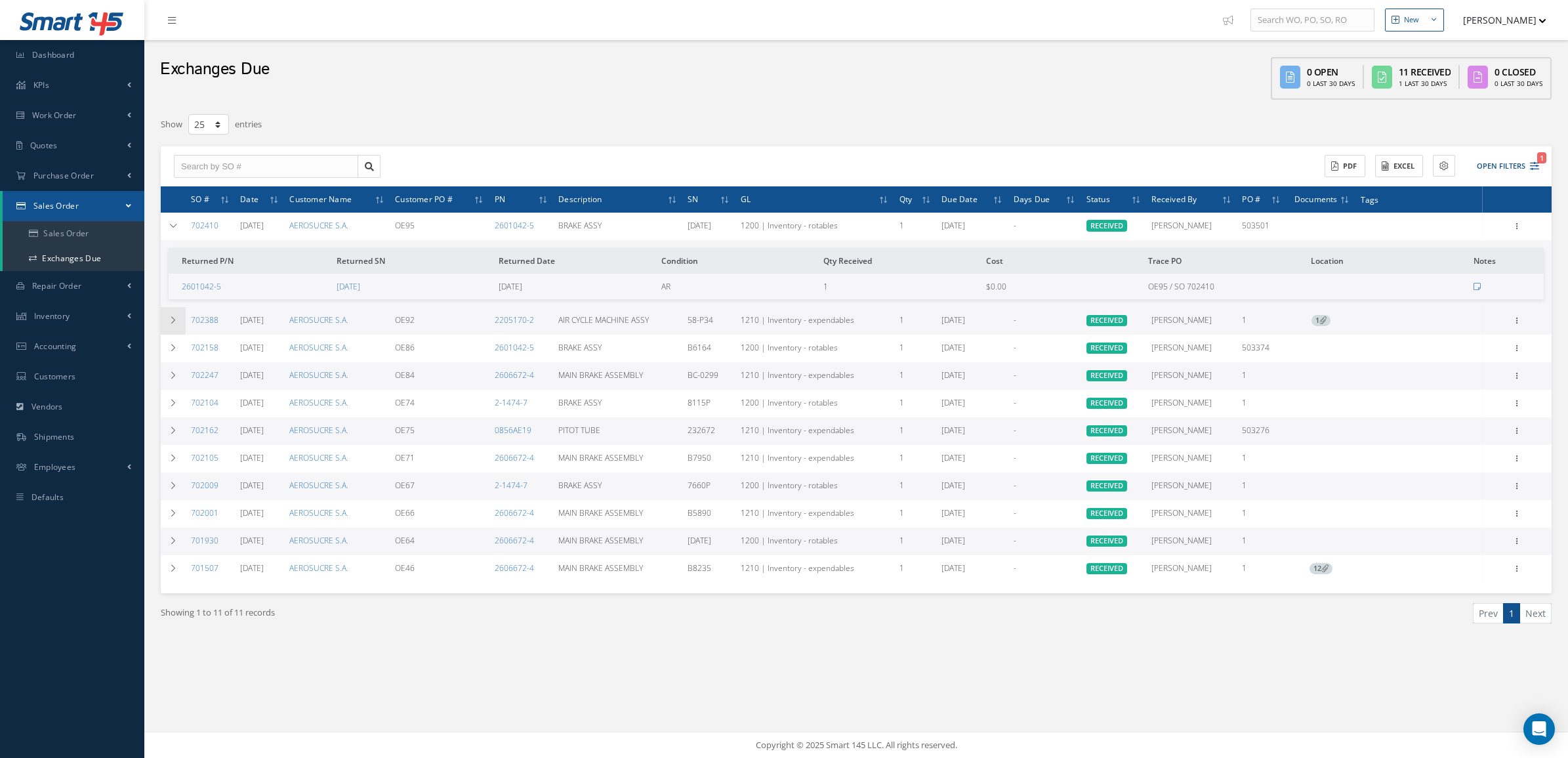
click at [174, 328] on td at bounding box center [173, 320] width 25 height 28
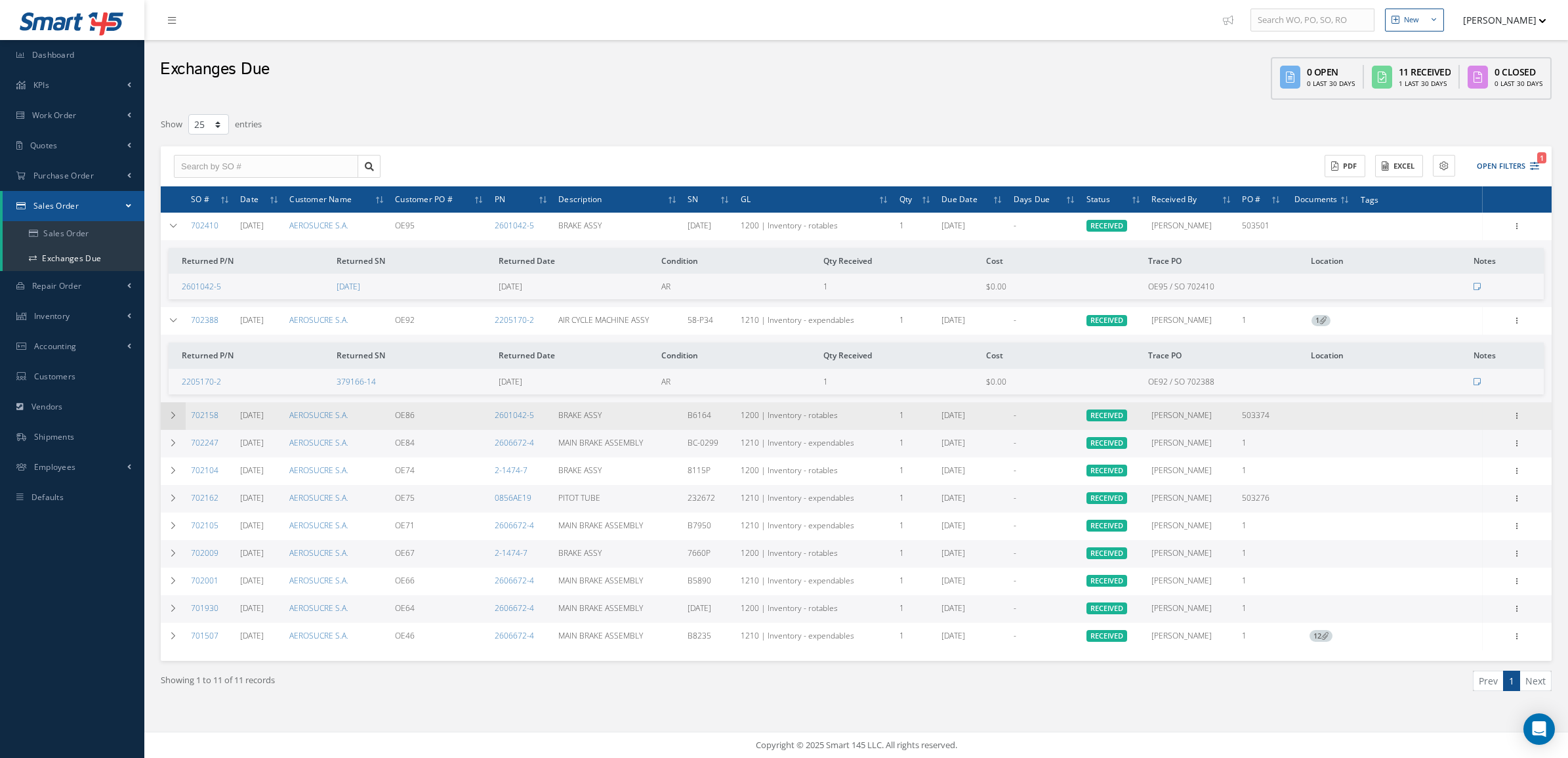
click at [175, 408] on td at bounding box center [173, 416] width 25 height 28
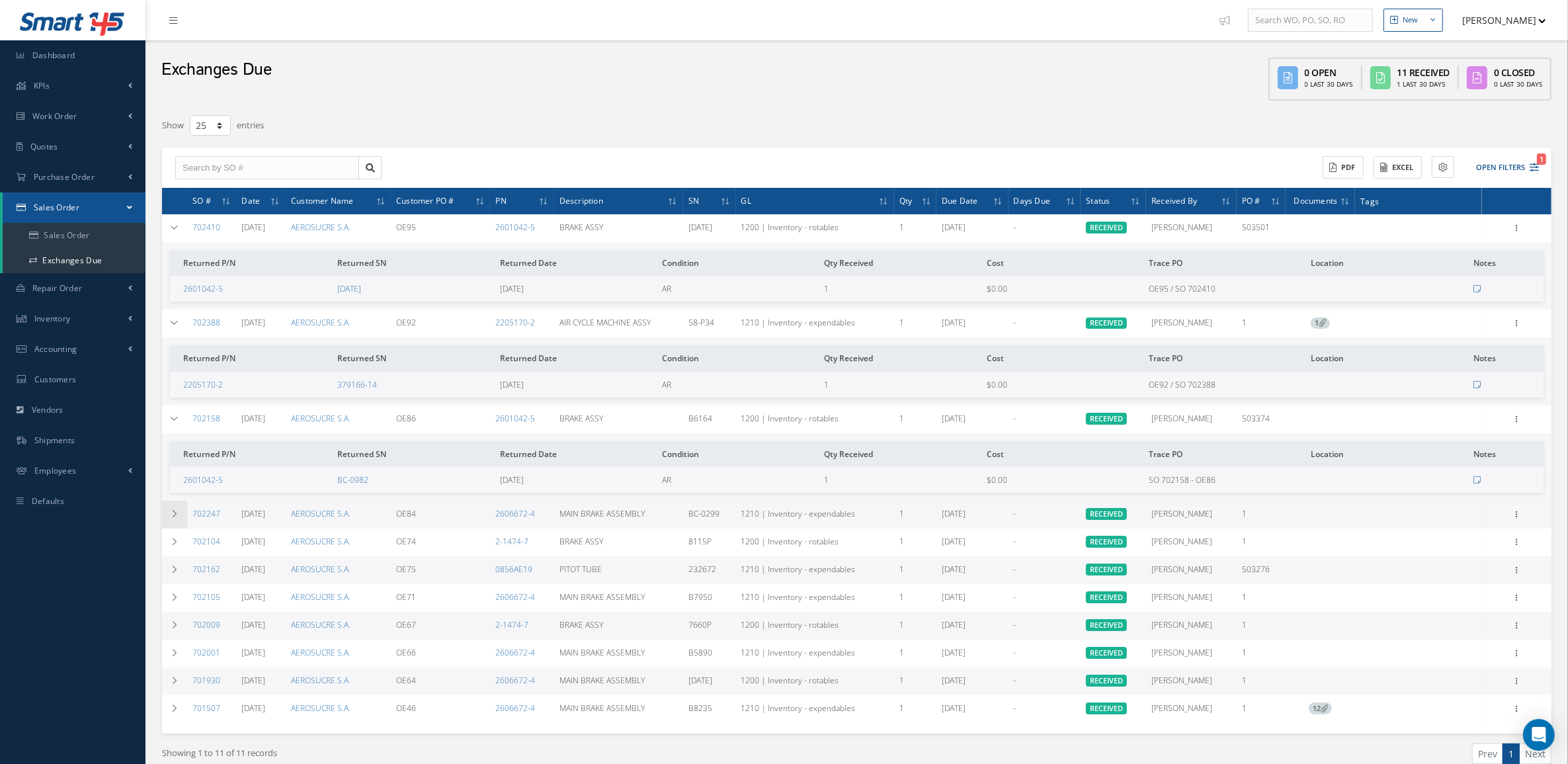
click at [173, 514] on icon at bounding box center [174, 514] width 9 height 8
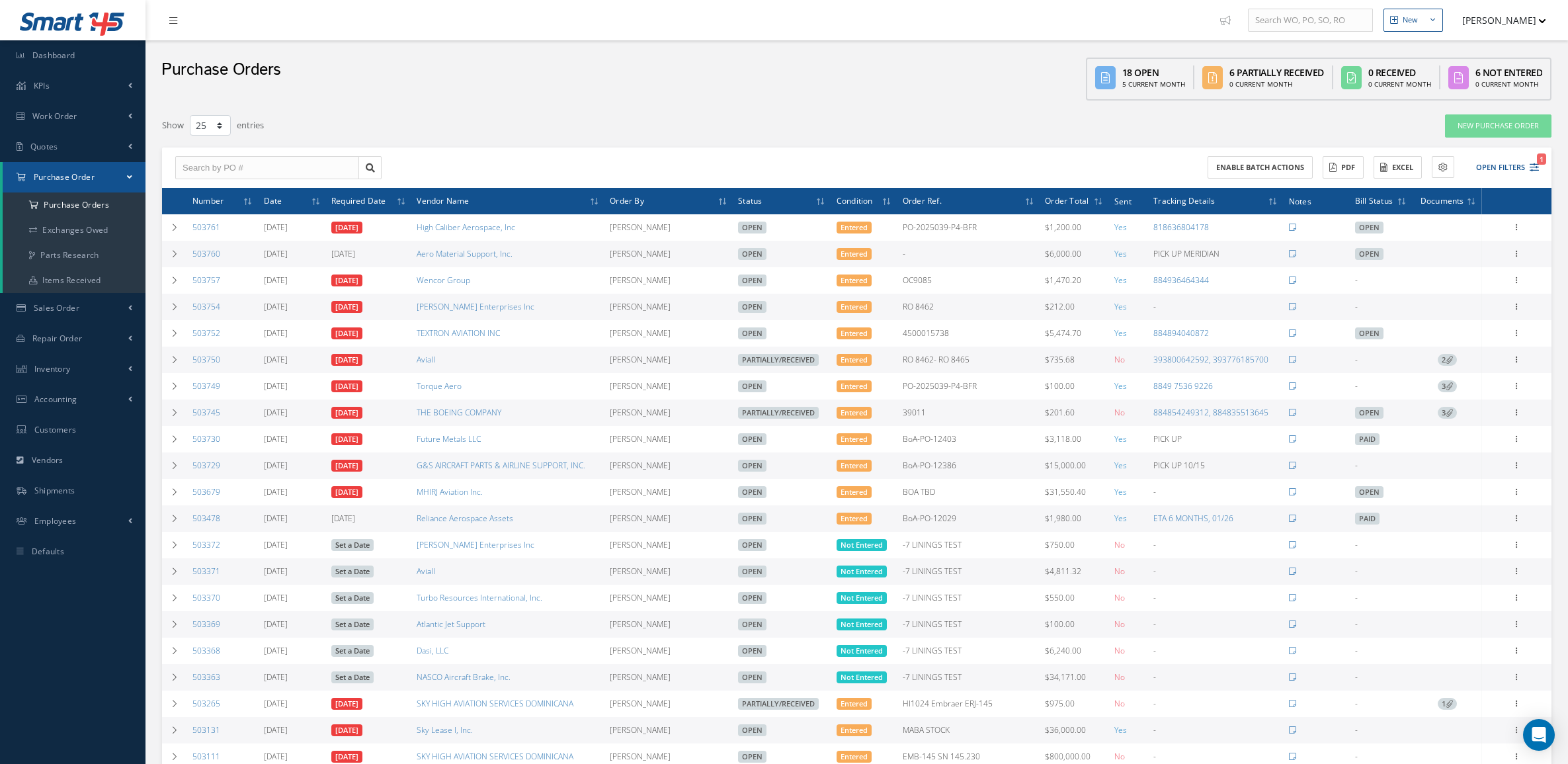
select select "25"
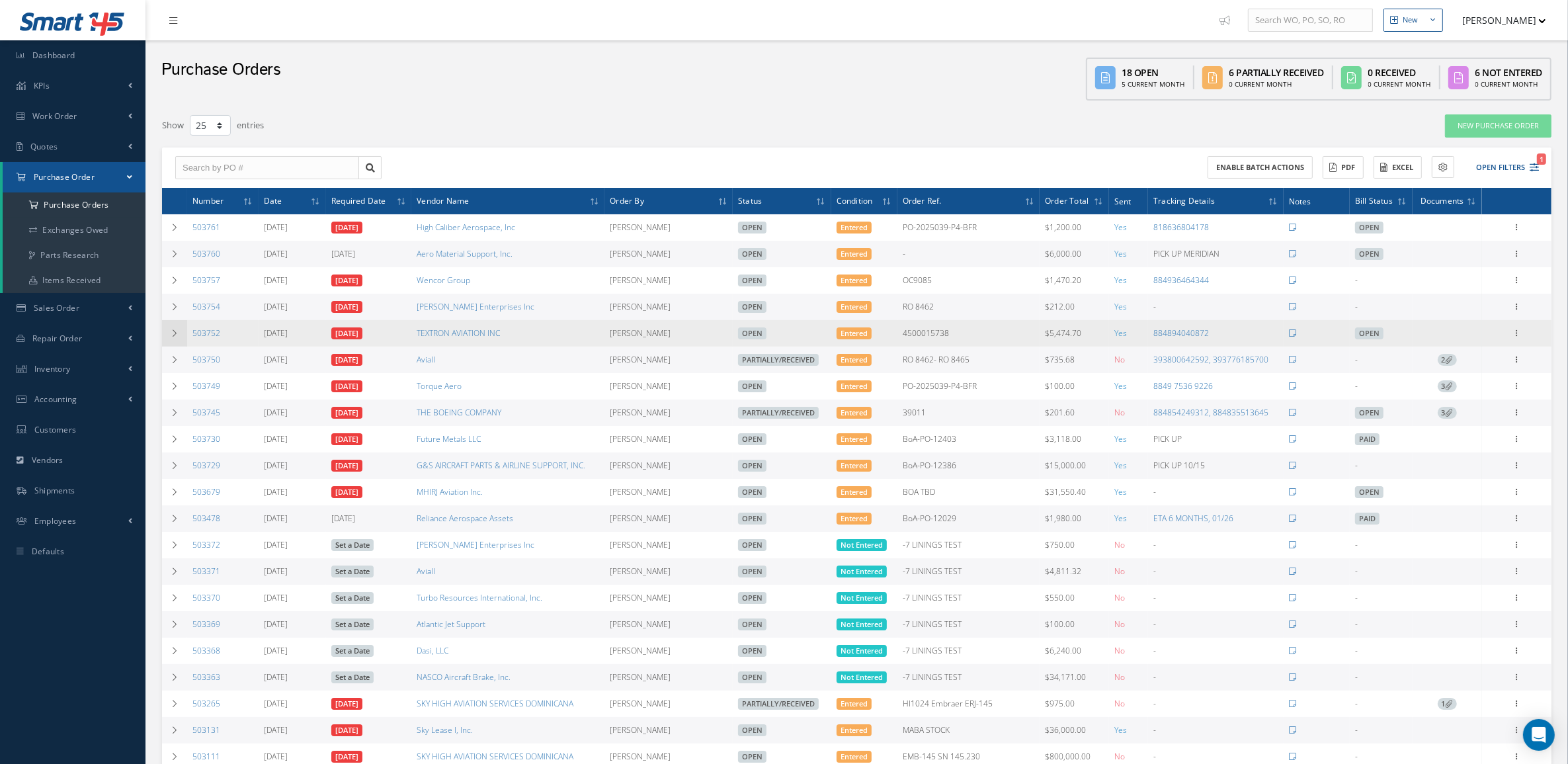
click at [183, 333] on td at bounding box center [174, 333] width 25 height 27
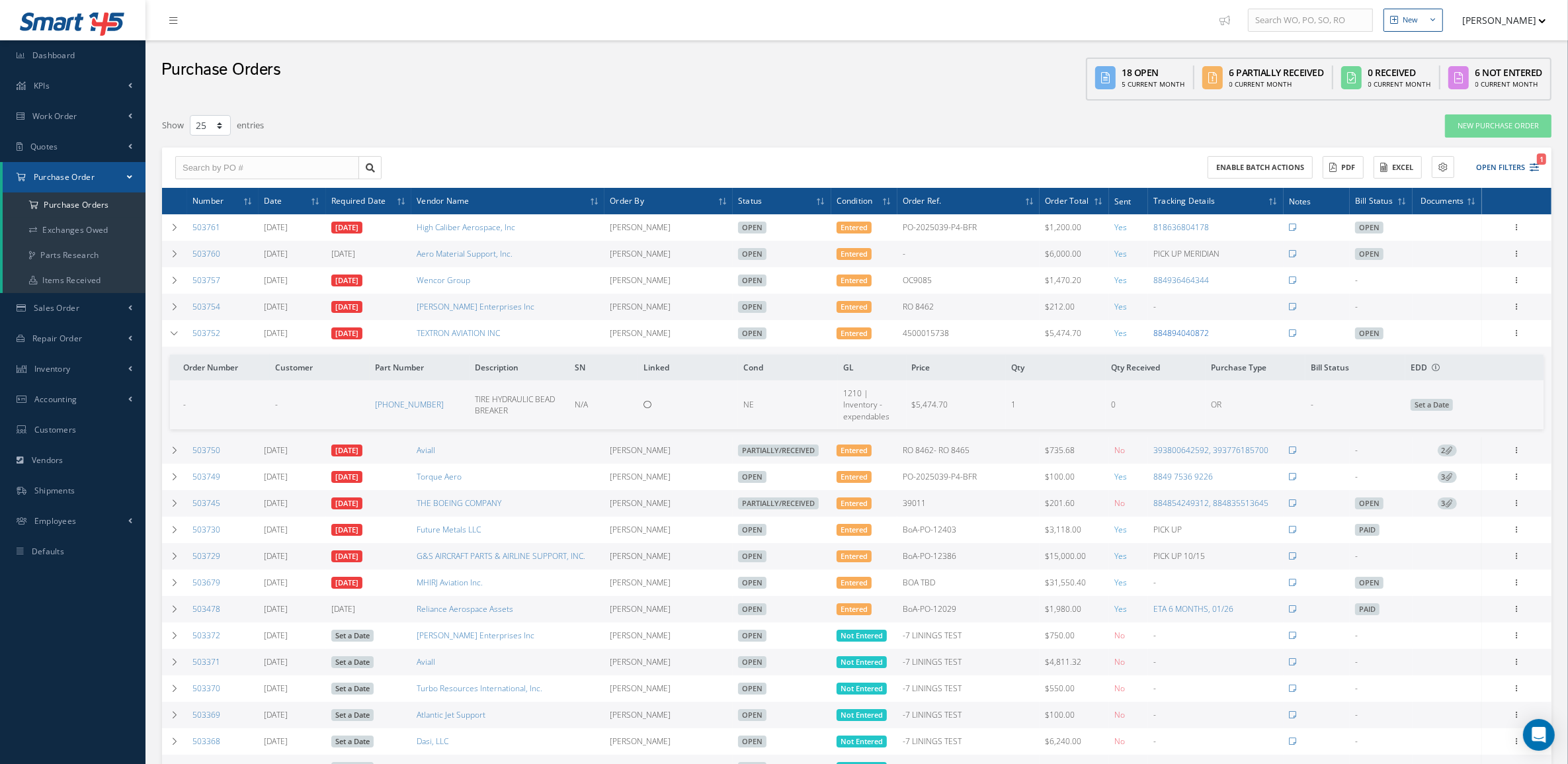
click at [1180, 335] on link "884894040872" at bounding box center [1181, 333] width 55 height 12
click at [1163, 334] on link "884894040872" at bounding box center [1181, 333] width 55 height 12
click at [1512, 337] on icon at bounding box center [1517, 332] width 13 height 11
click at [1378, 506] on link "Print Purchase Order" at bounding box center [1359, 501] width 99 height 37
click at [1523, 173] on button "Open Filters 1" at bounding box center [1502, 168] width 75 height 22
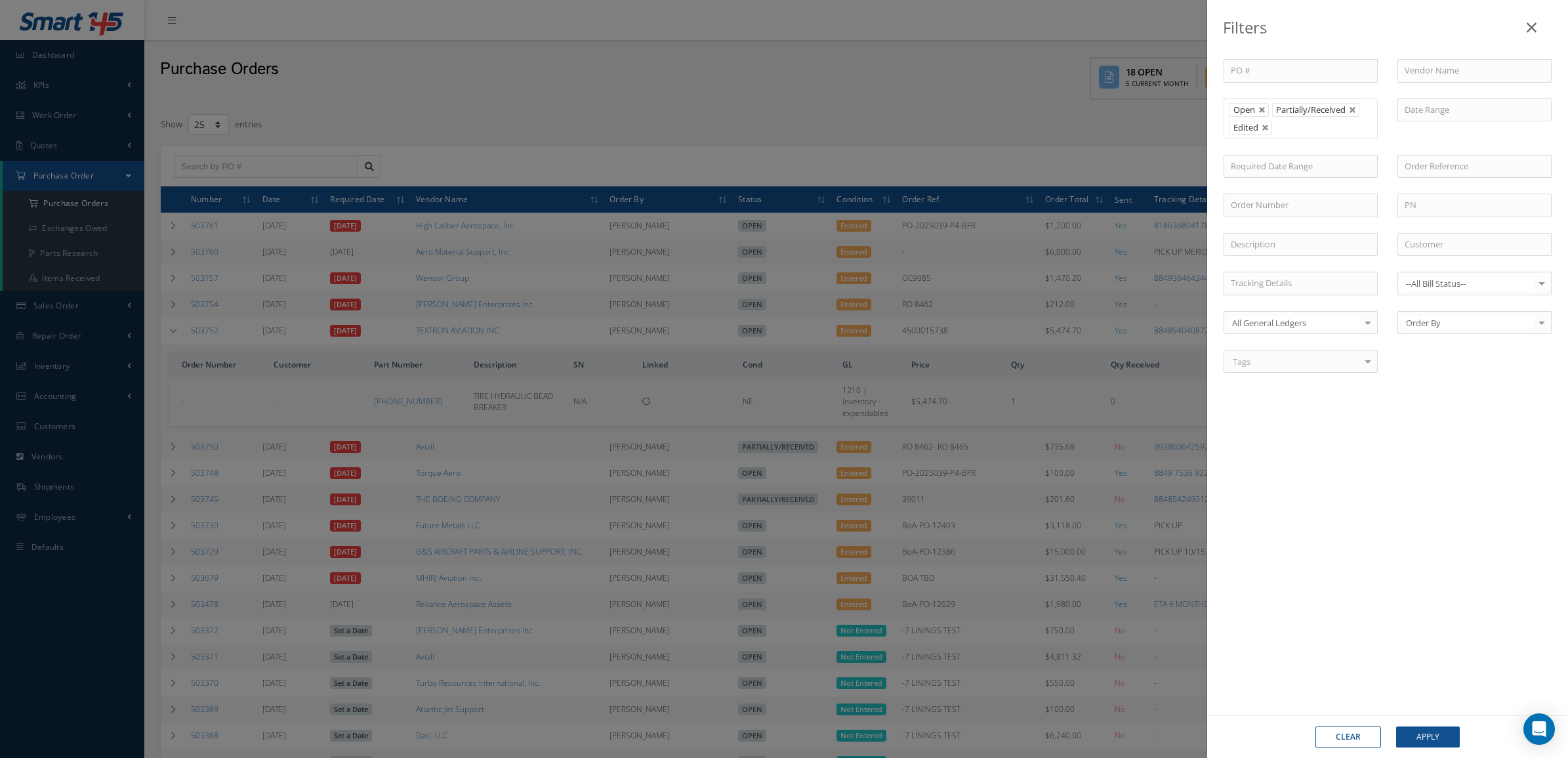
click at [1361, 736] on button "Clear" at bounding box center [1348, 737] width 66 height 21
type input "All Status"
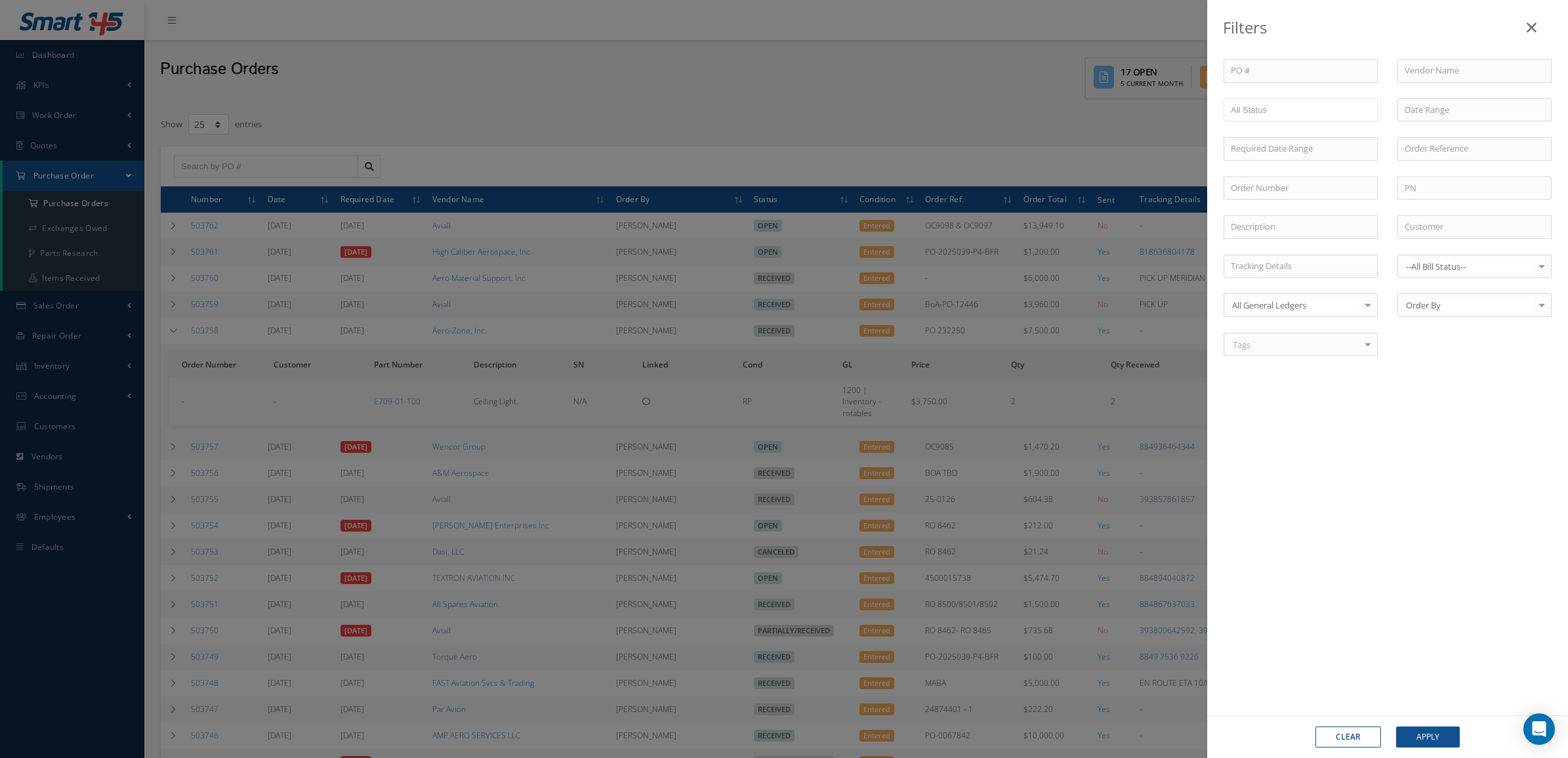
click at [1418, 208] on div "PO # Vendor Name Open Partially/Received Received Canceled Edited All Status Or…" at bounding box center [1387, 216] width 347 height 313
click at [1417, 194] on input "text" at bounding box center [1475, 188] width 154 height 24
click at [1428, 211] on span "213A3422-3" at bounding box center [1427, 211] width 45 height 12
type input "213A3422-3"
click at [1424, 729] on button "Apply" at bounding box center [1427, 737] width 63 height 21
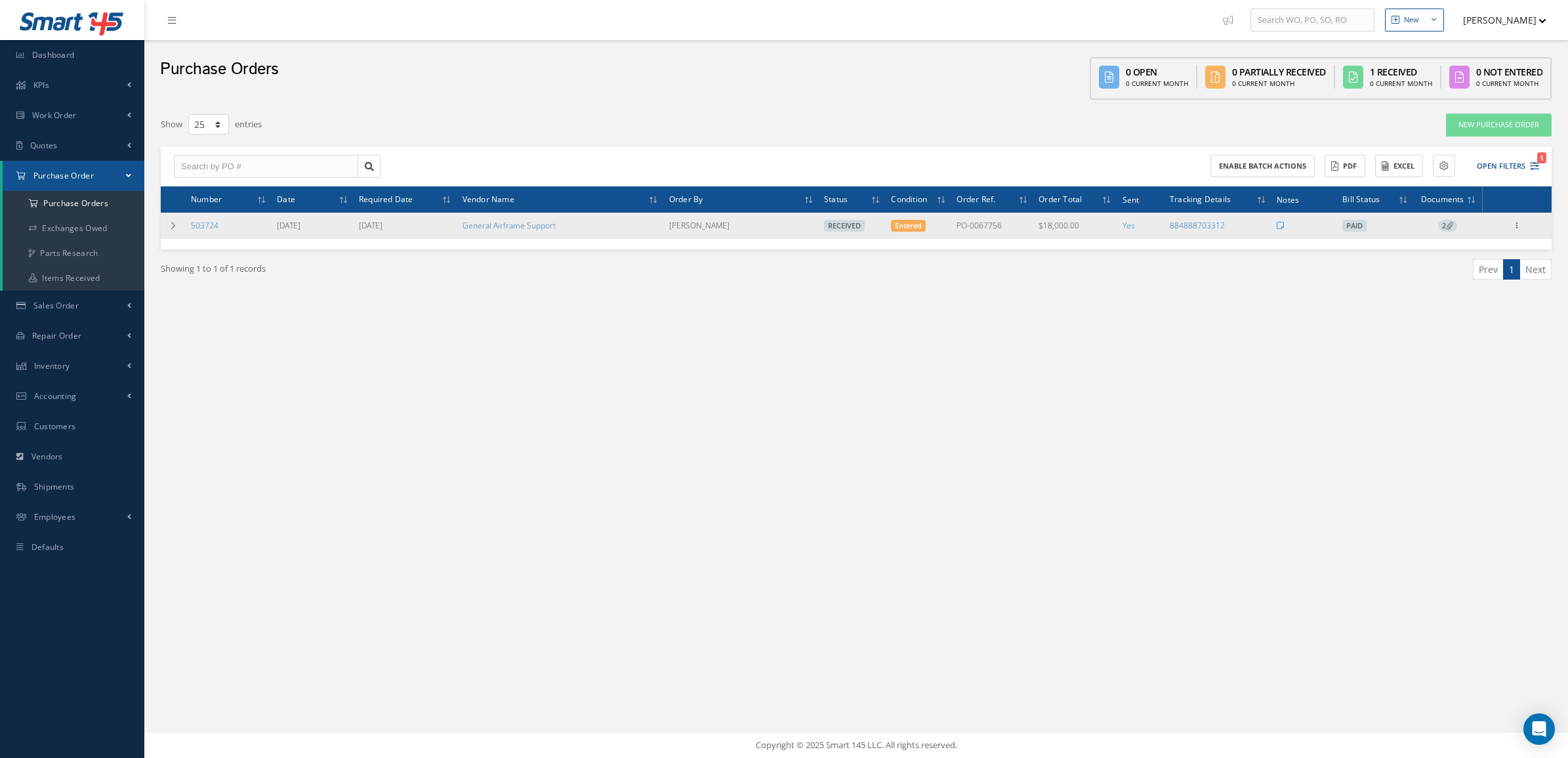
click at [1447, 227] on icon at bounding box center [1450, 226] width 7 height 7
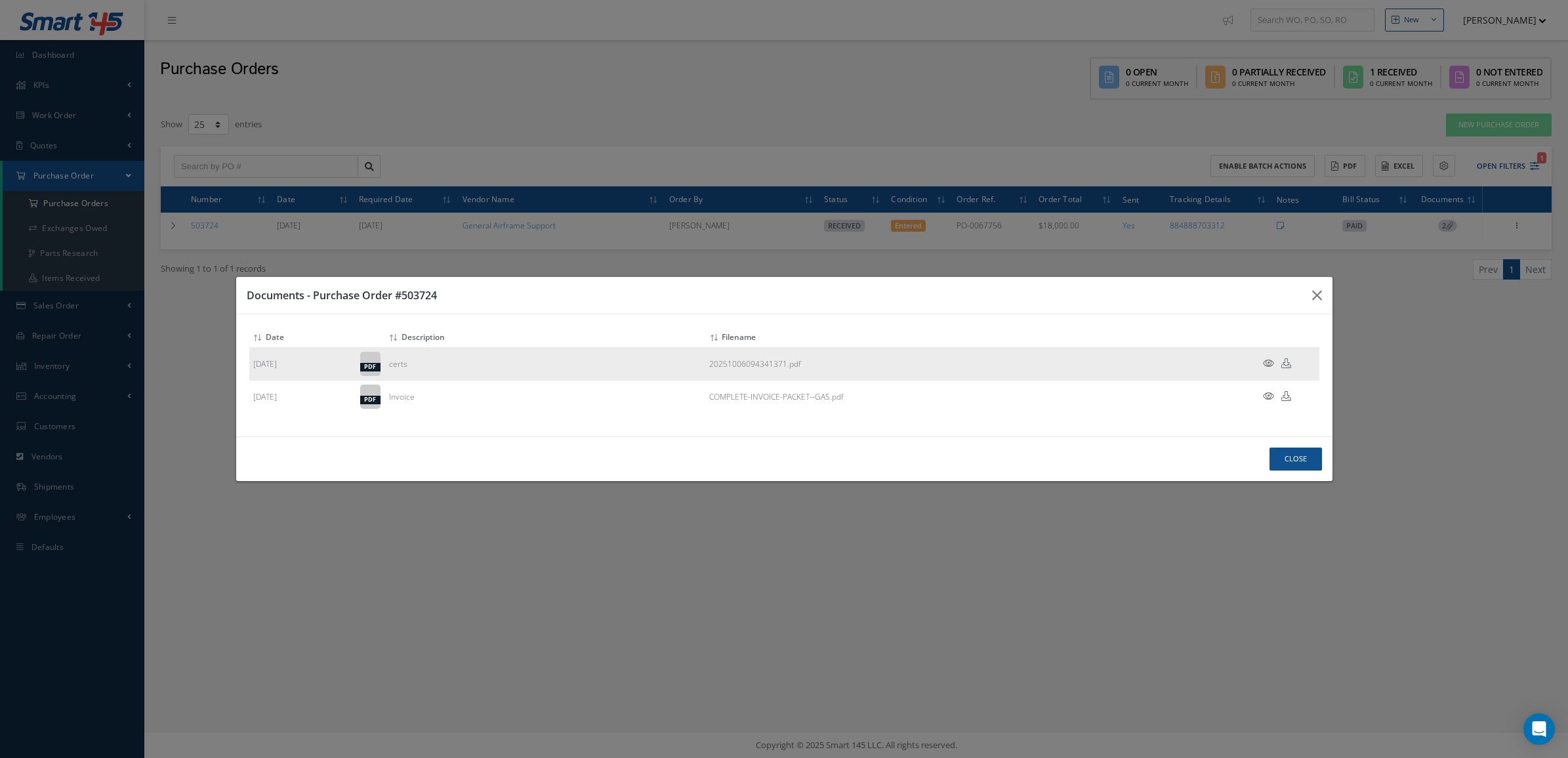
click at [1269, 358] on icon at bounding box center [1268, 363] width 11 height 10
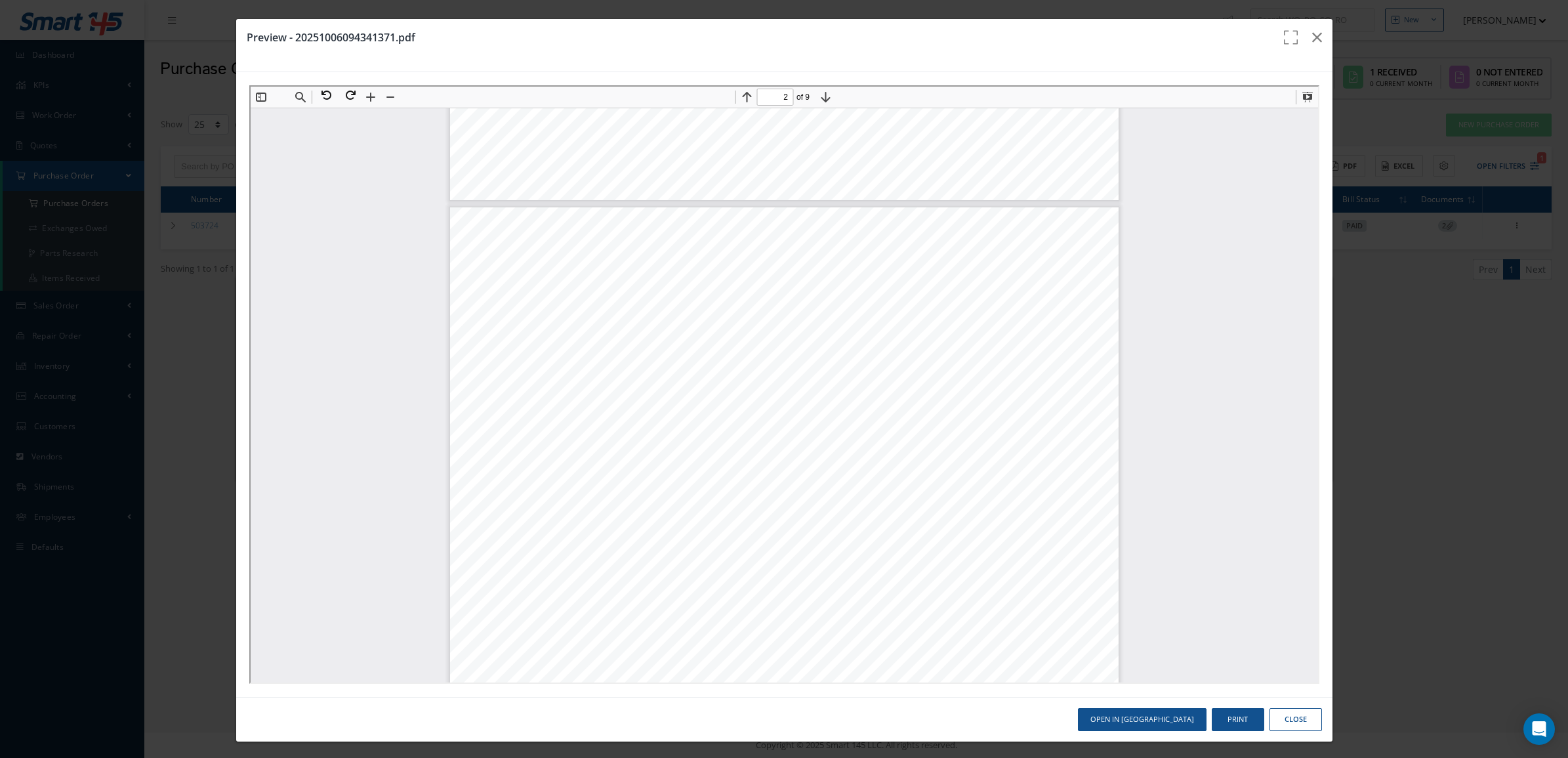
scroll to position [827, 0]
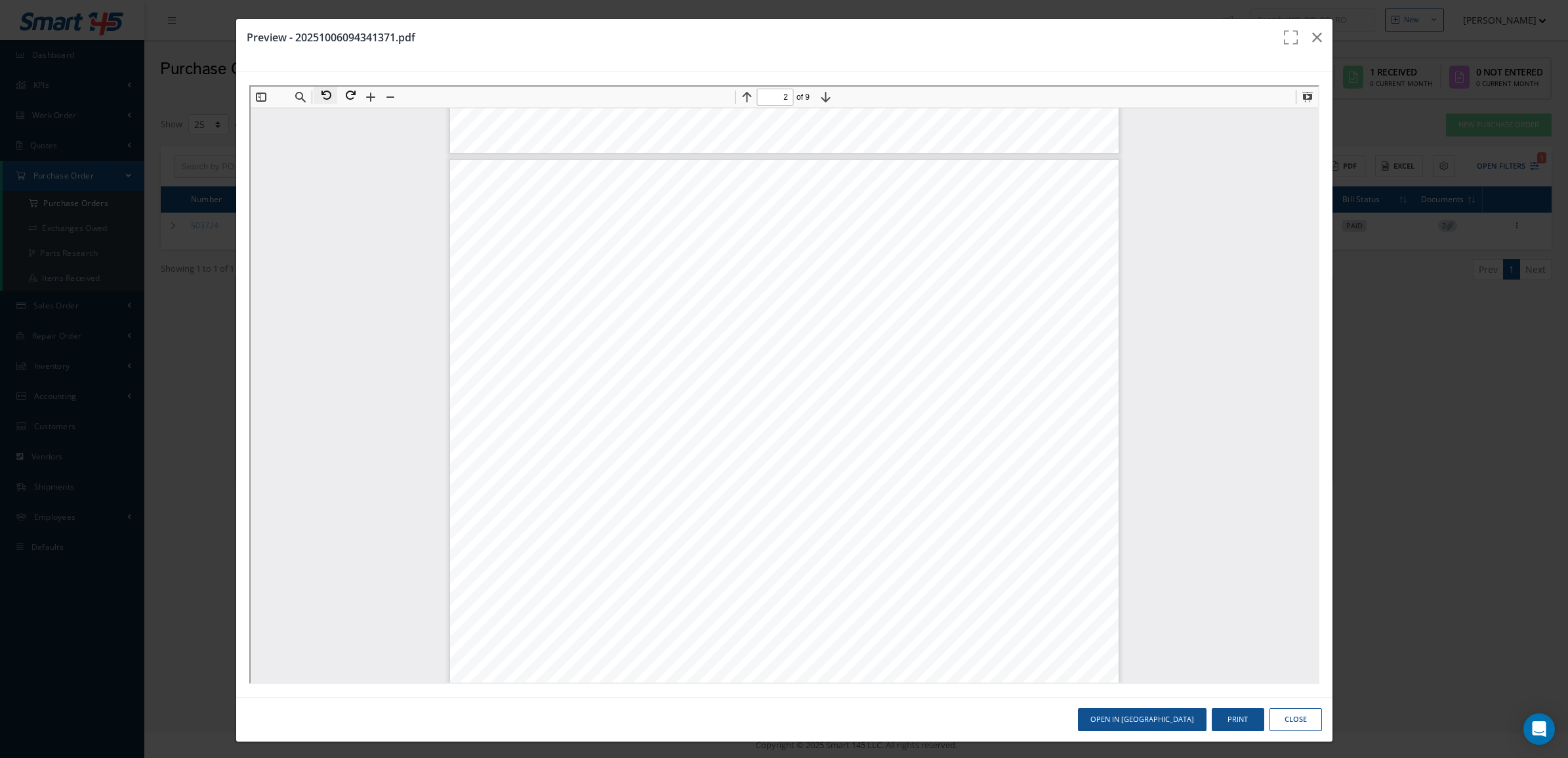
click at [324, 100] on button at bounding box center [323, 94] width 24 height 17
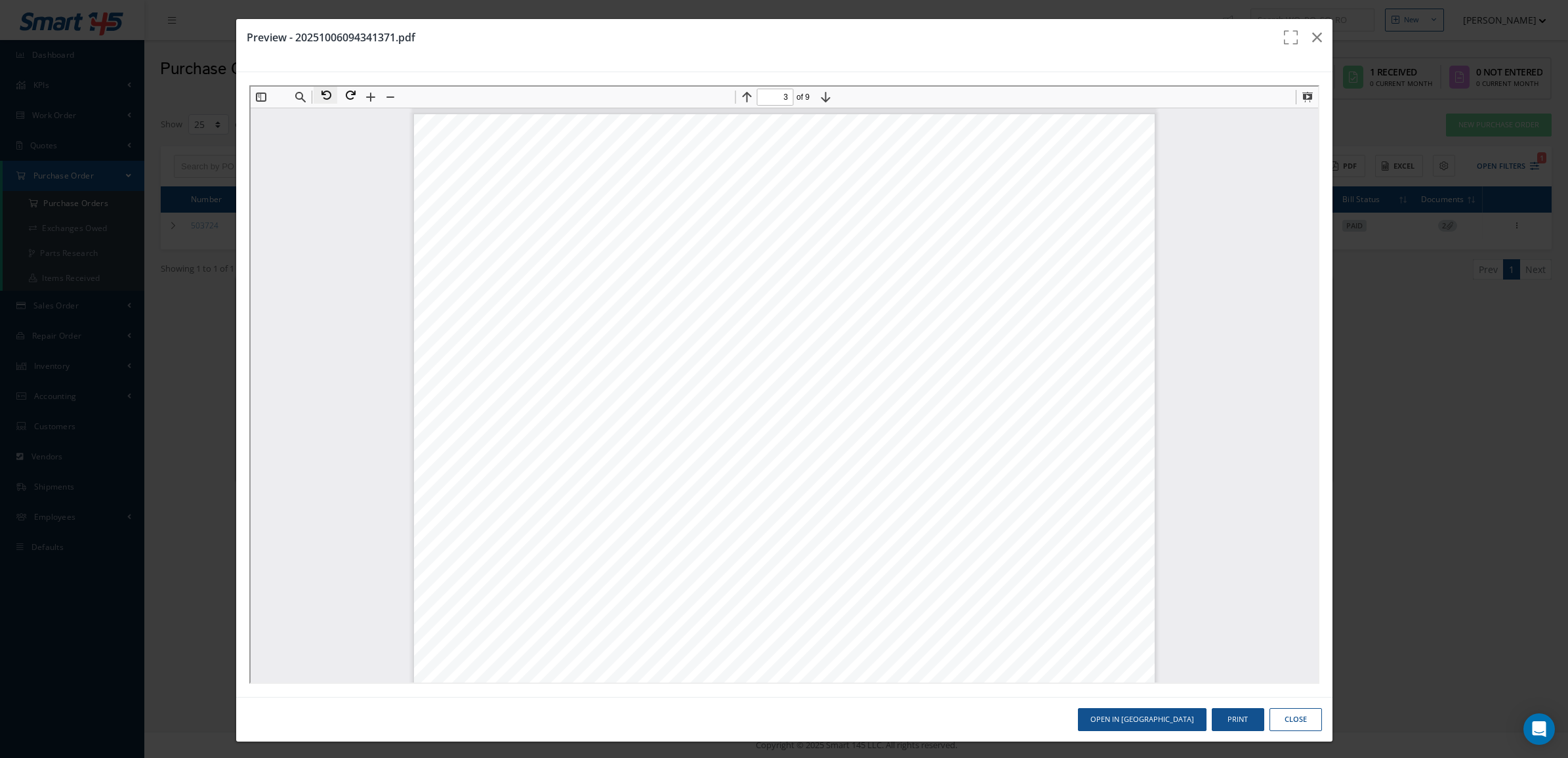
scroll to position [1160, 0]
click at [354, 95] on button at bounding box center [347, 94] width 24 height 17
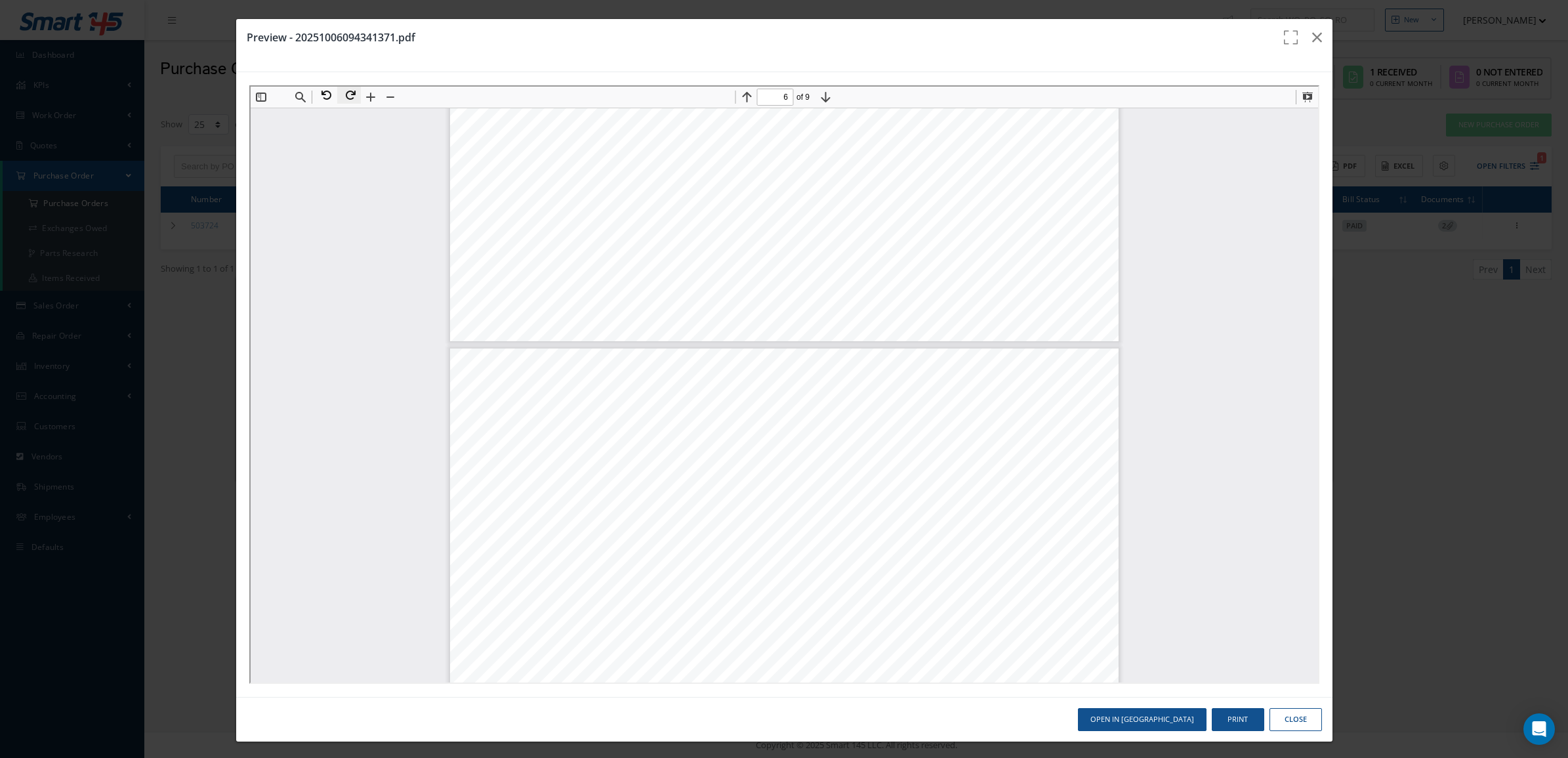
scroll to position [4295, 0]
click at [328, 97] on button at bounding box center [323, 94] width 24 height 17
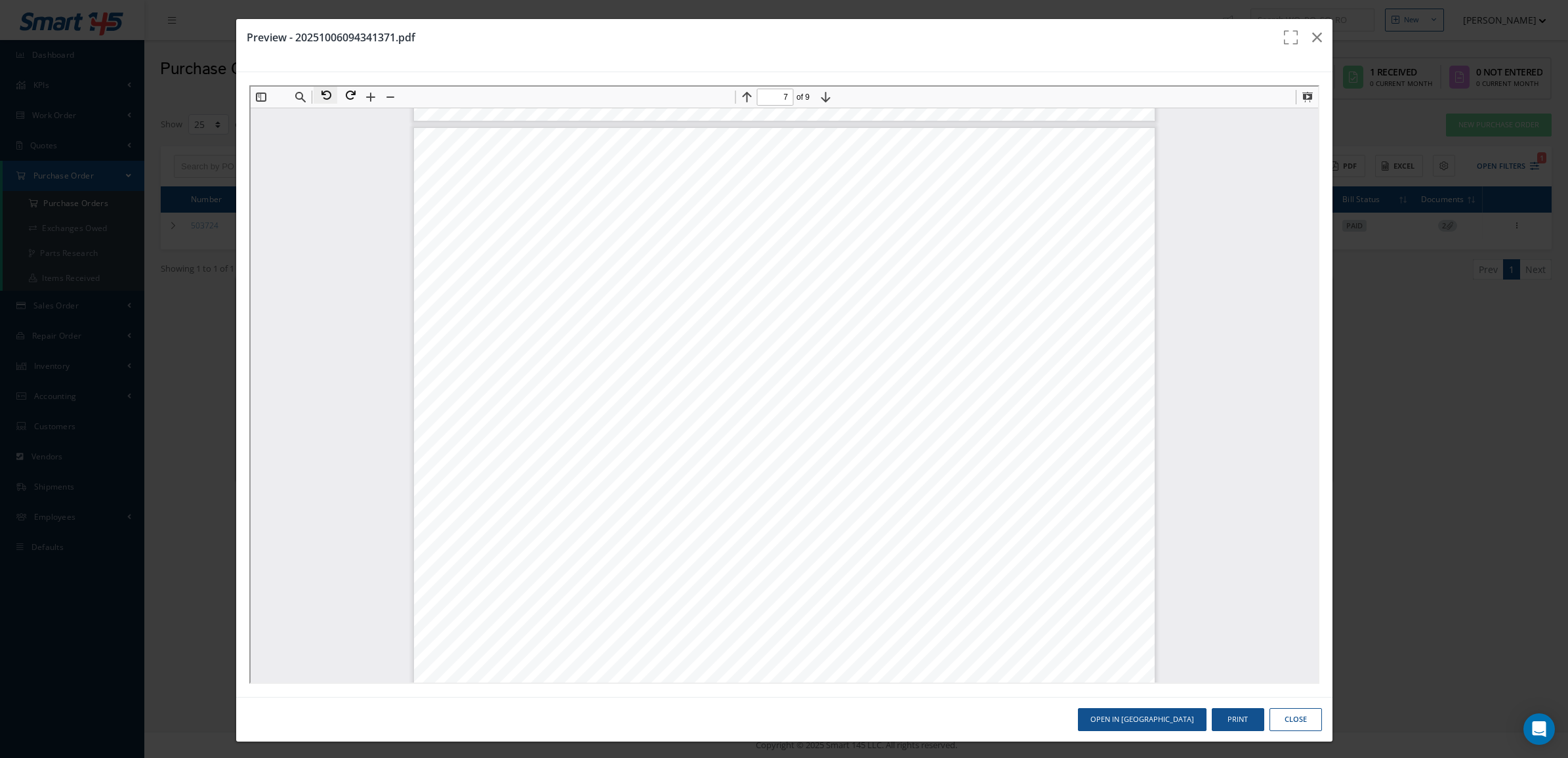
scroll to position [3477, 0]
click at [347, 98] on button at bounding box center [347, 94] width 24 height 17
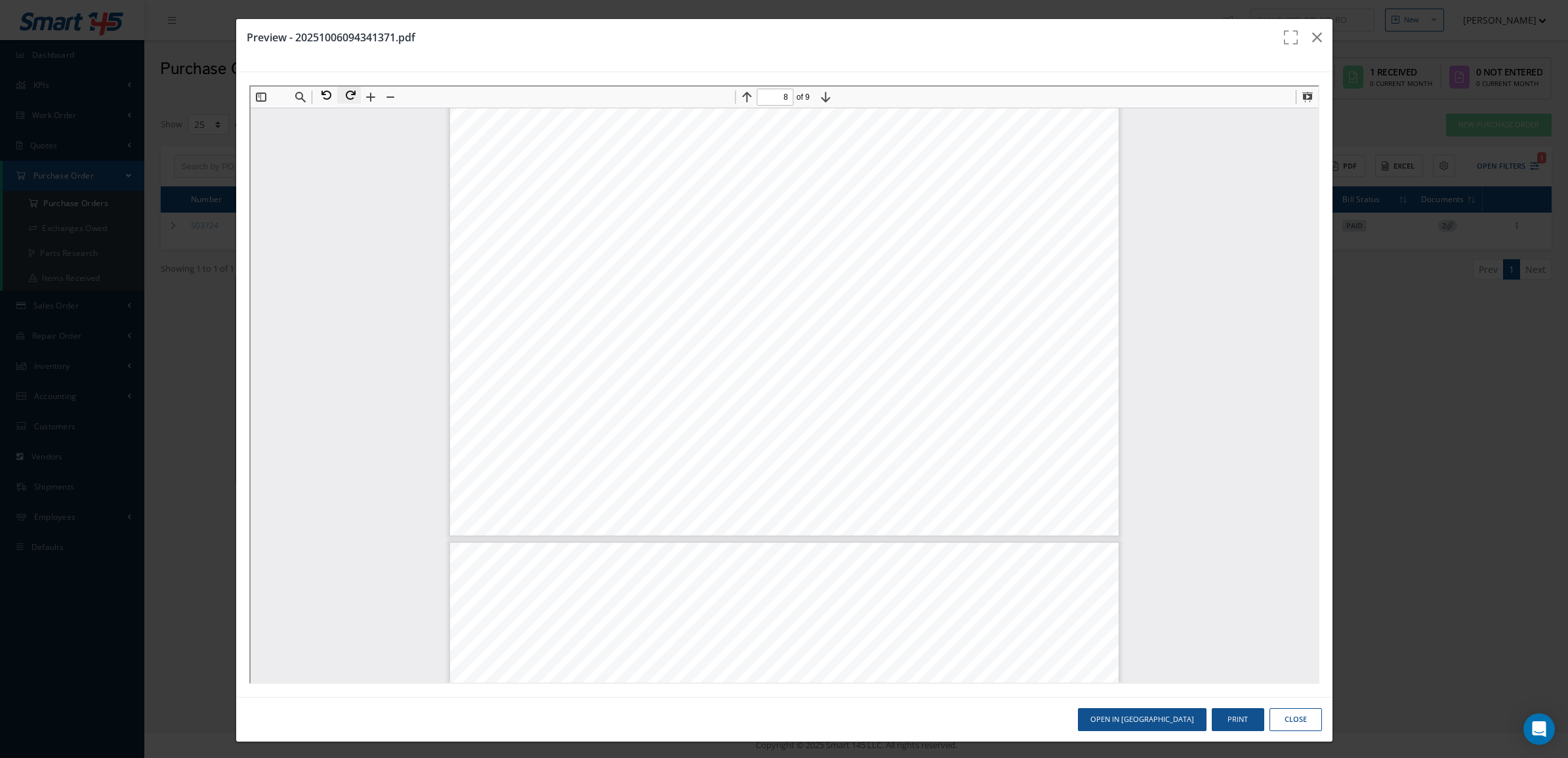
type input "9"
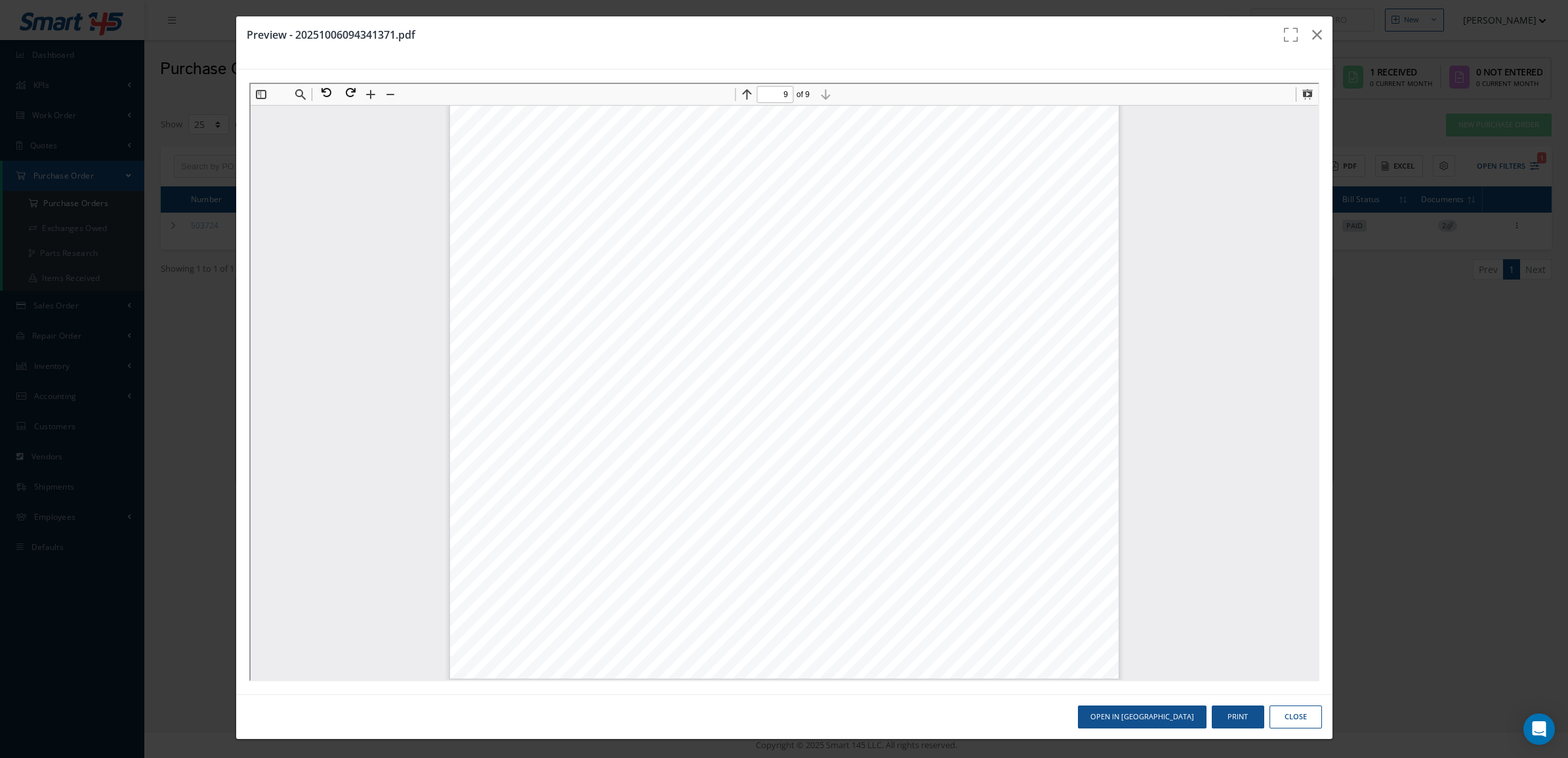
click at [1295, 712] on button "Close" at bounding box center [1295, 717] width 53 height 23
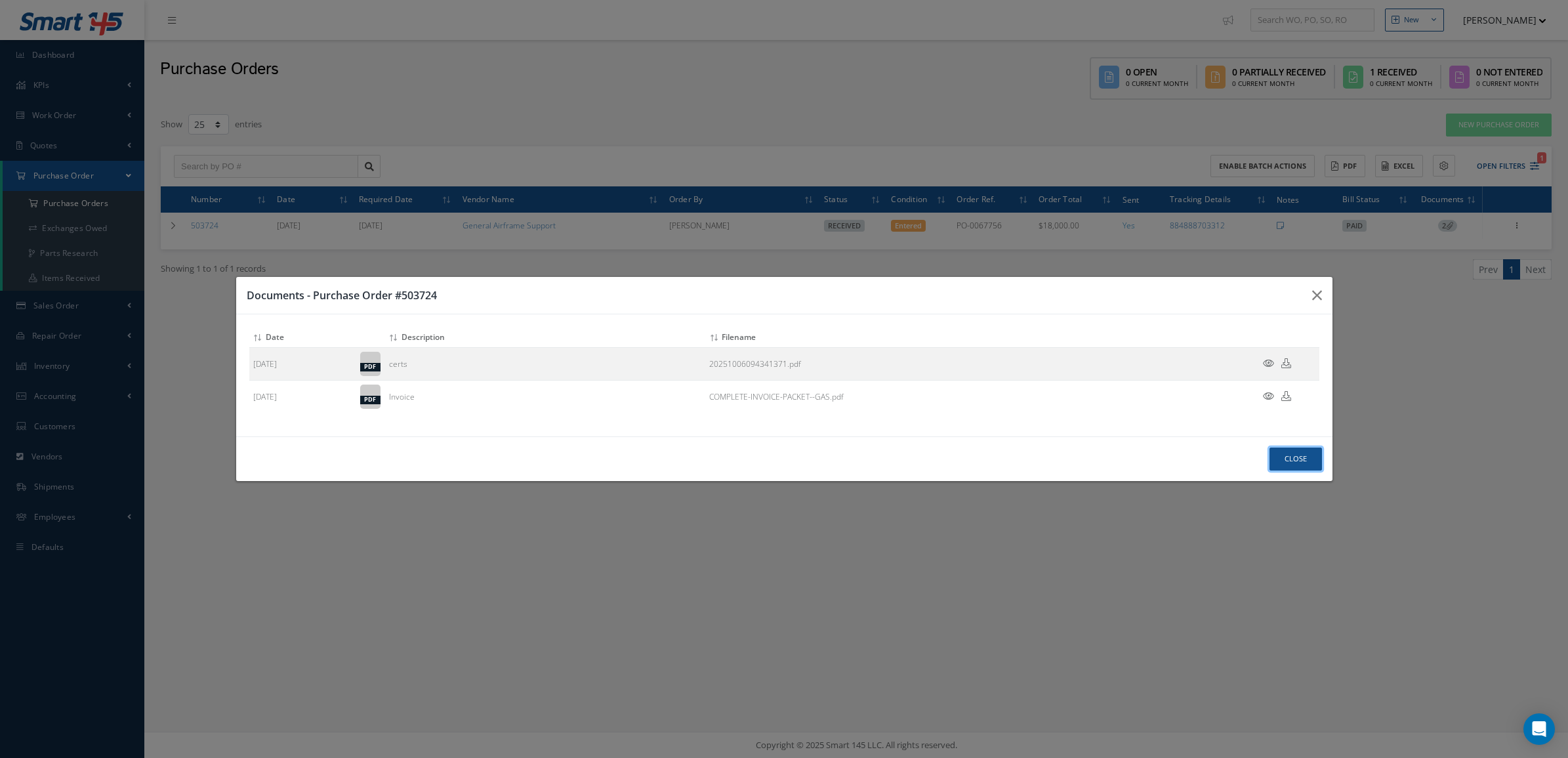
click at [1286, 463] on button "Close" at bounding box center [1295, 459] width 53 height 23
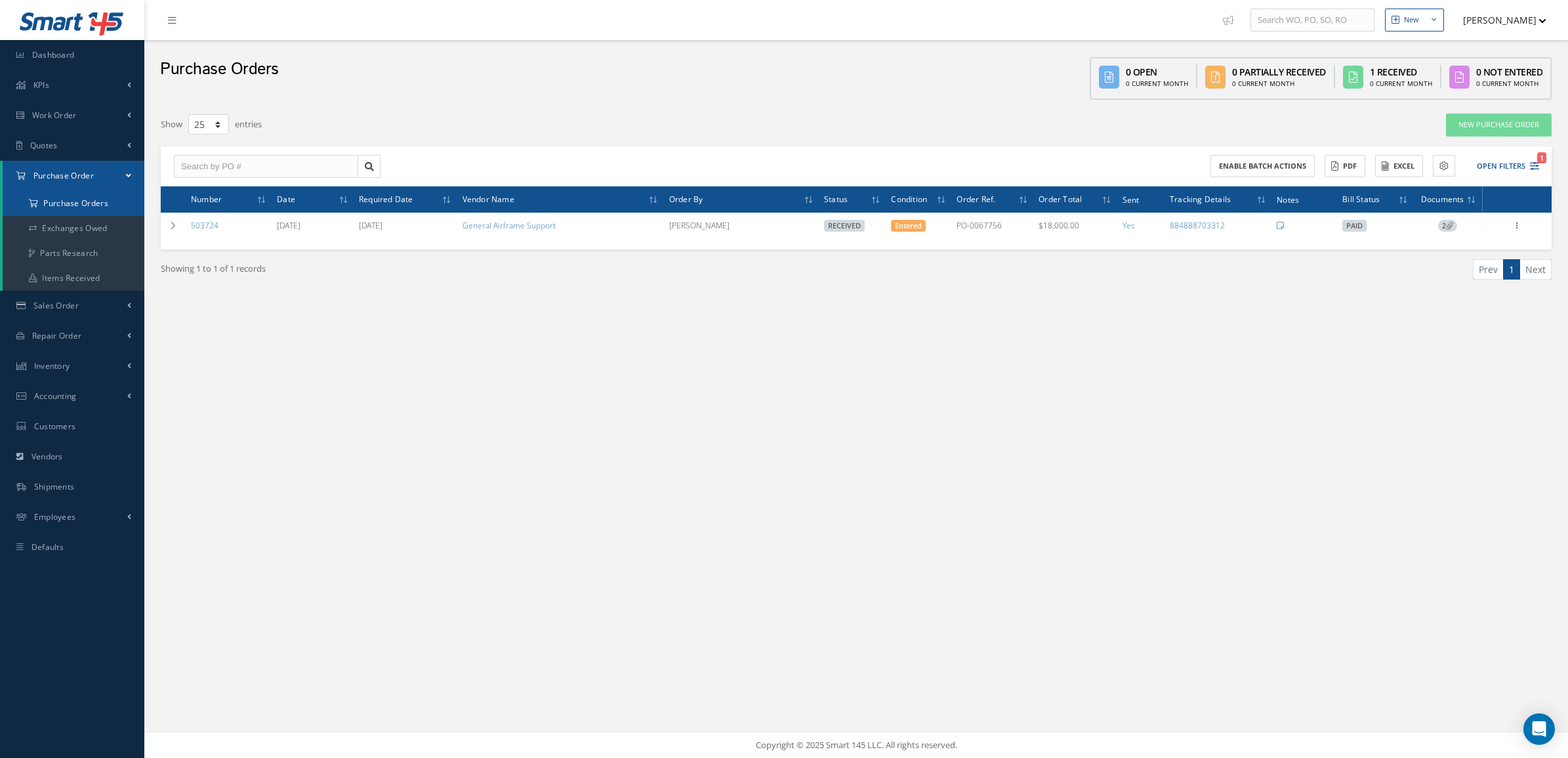
click at [39, 207] on a=1&status_id=2&status_id=3&status_id=5&collapsedFilters"] "Purchase Orders" at bounding box center [73, 203] width 142 height 25
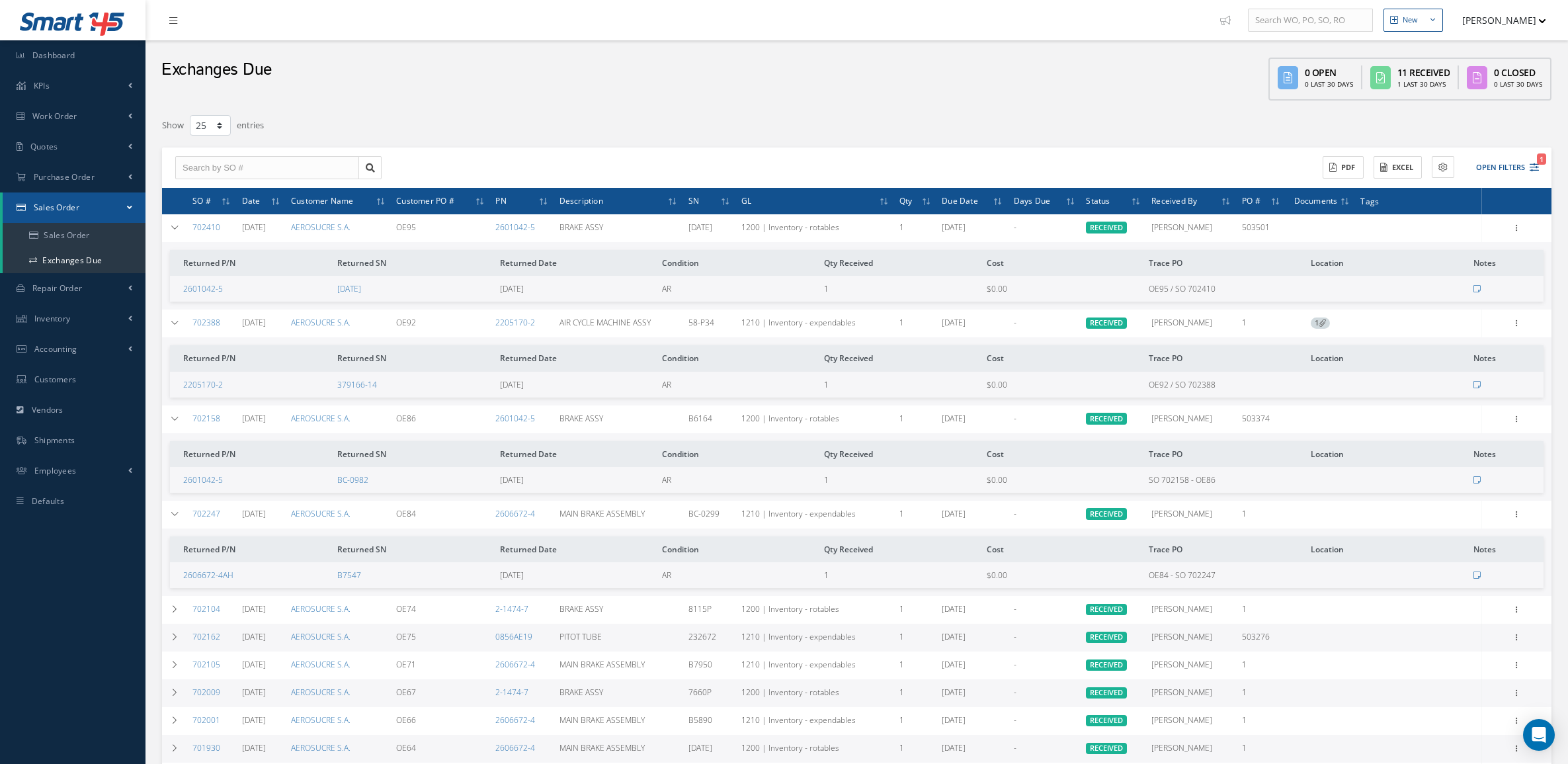
select select "25"
click at [91, 174] on span "Purchase Order" at bounding box center [64, 177] width 61 height 12
click at [91, 203] on a=1&status_id=2&status_id=3&status_id=5&collapsedFilters"] "Purchase Orders" at bounding box center [74, 205] width 143 height 25
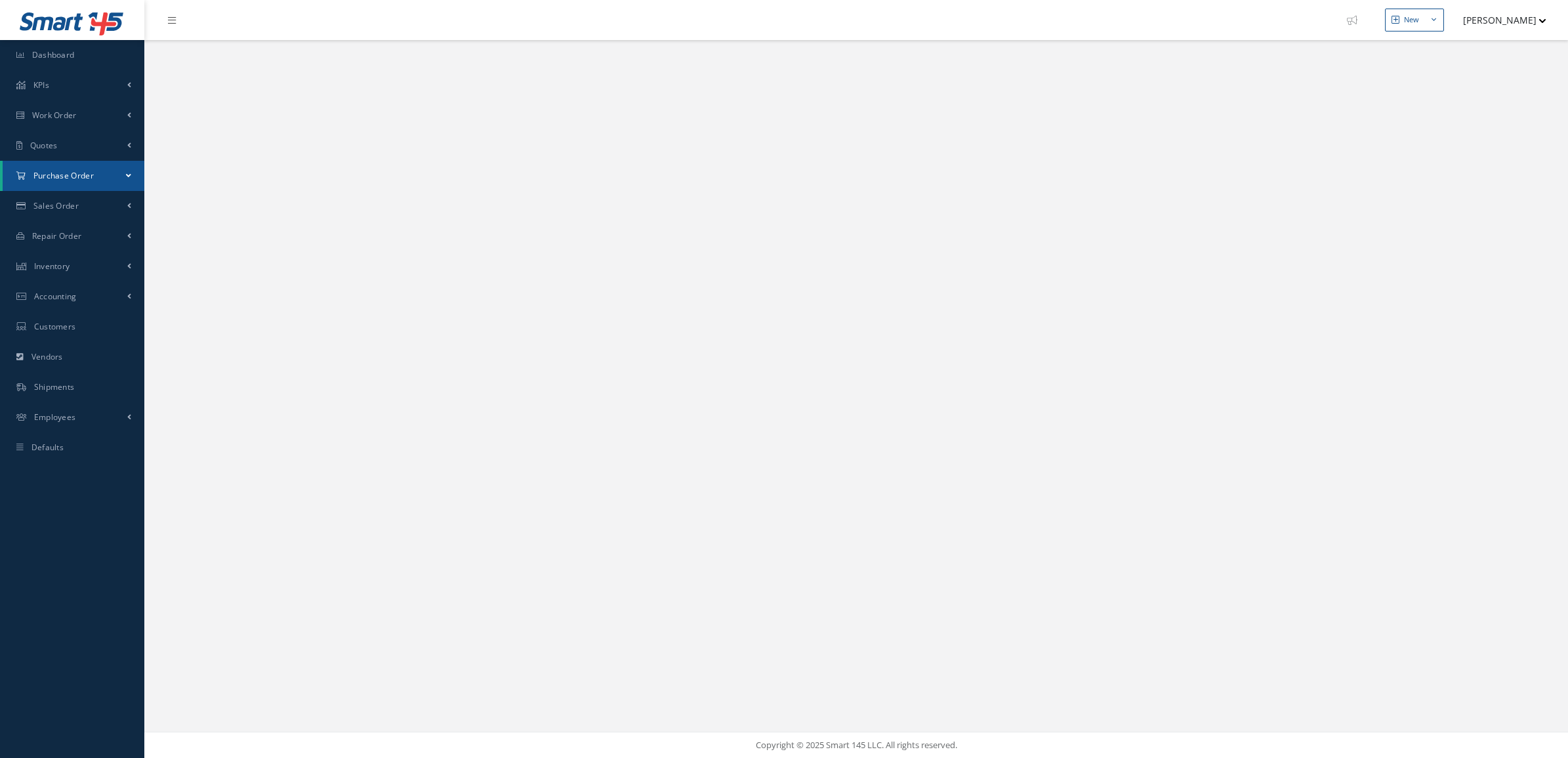
select select "25"
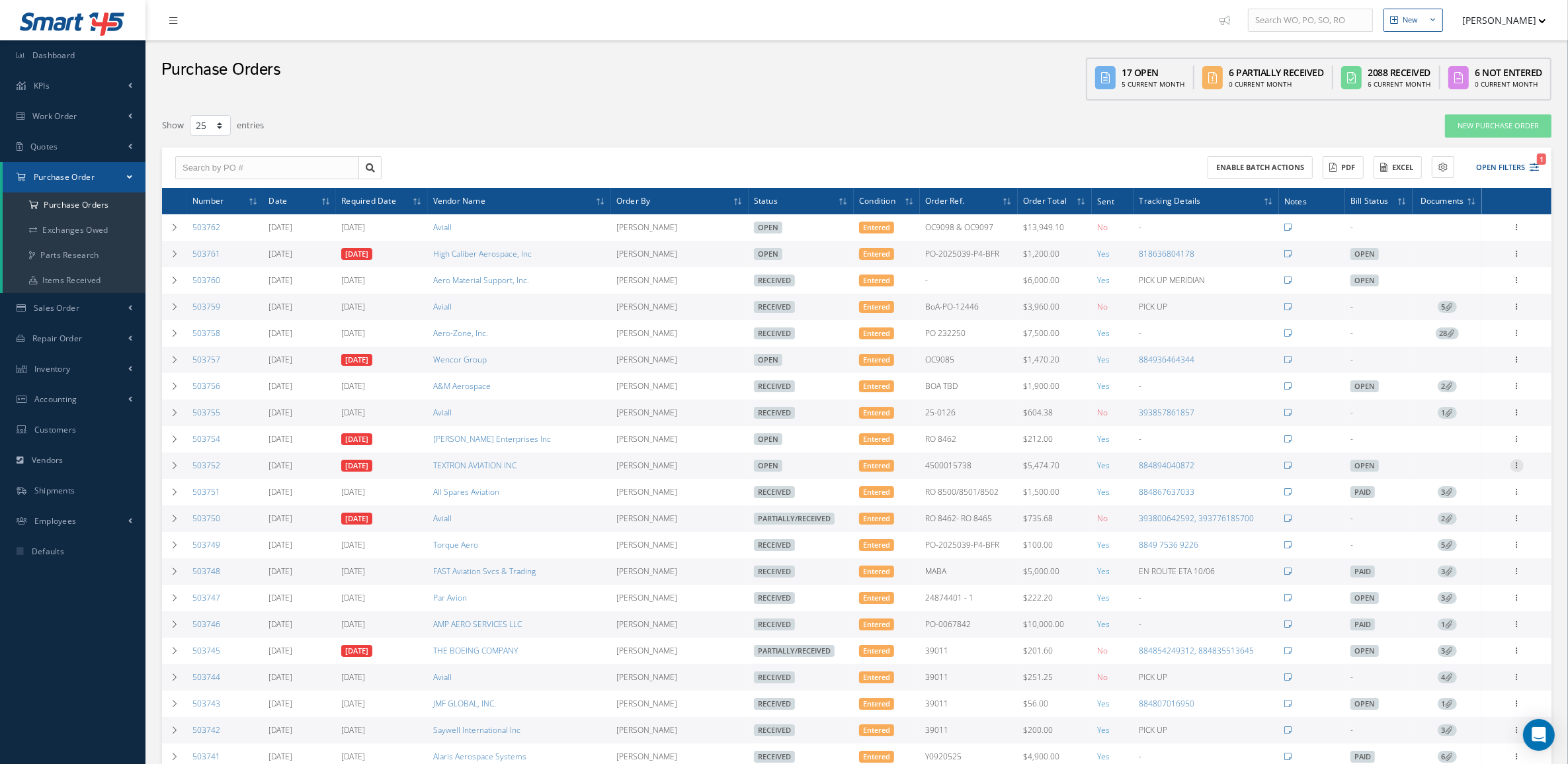
click at [1517, 468] on icon at bounding box center [1517, 464] width 13 height 11
click at [1467, 579] on link "Documents" at bounding box center [1456, 576] width 104 height 17
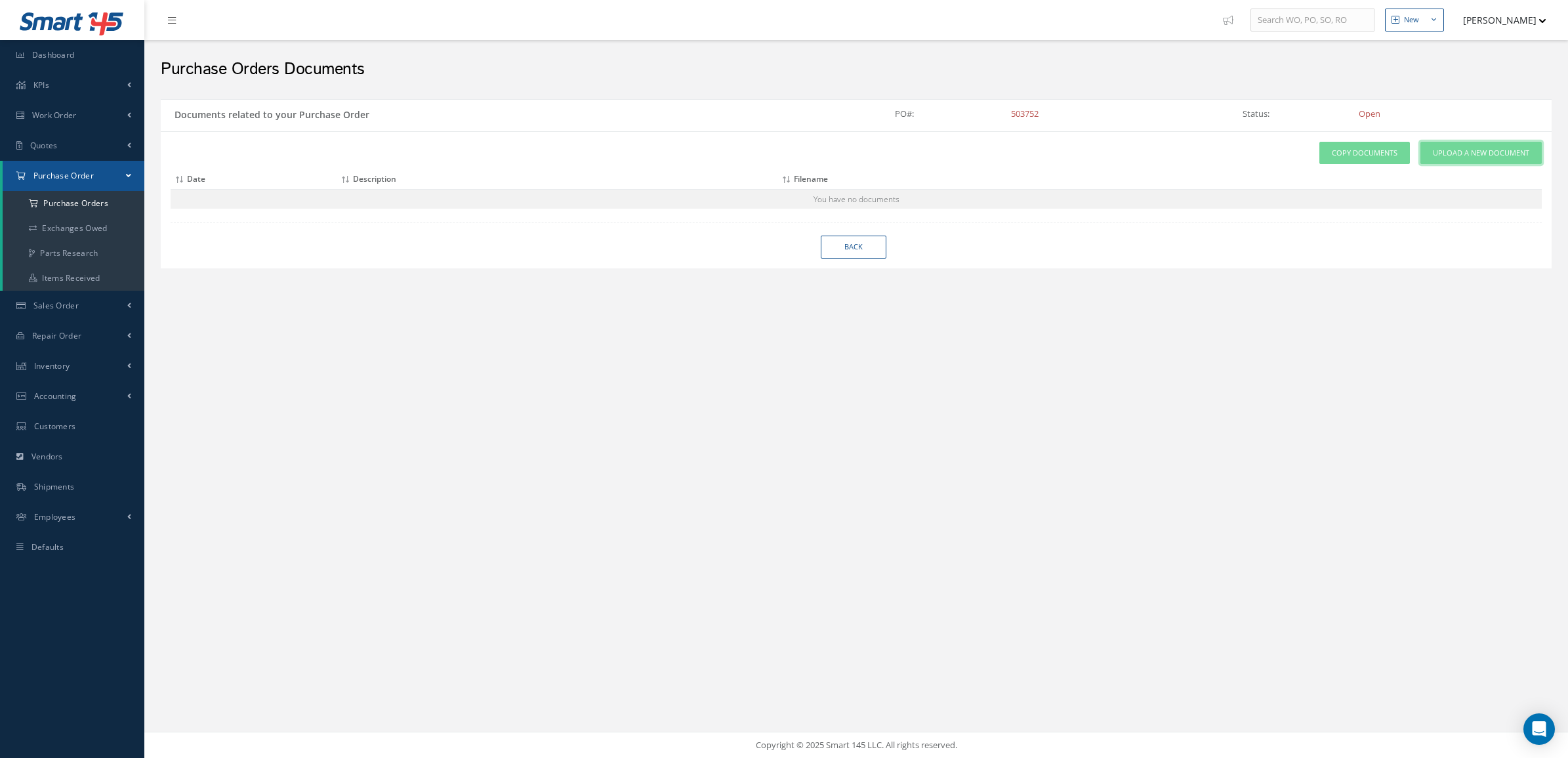
click at [1435, 152] on span "Upload a New Document" at bounding box center [1480, 153] width 96 height 11
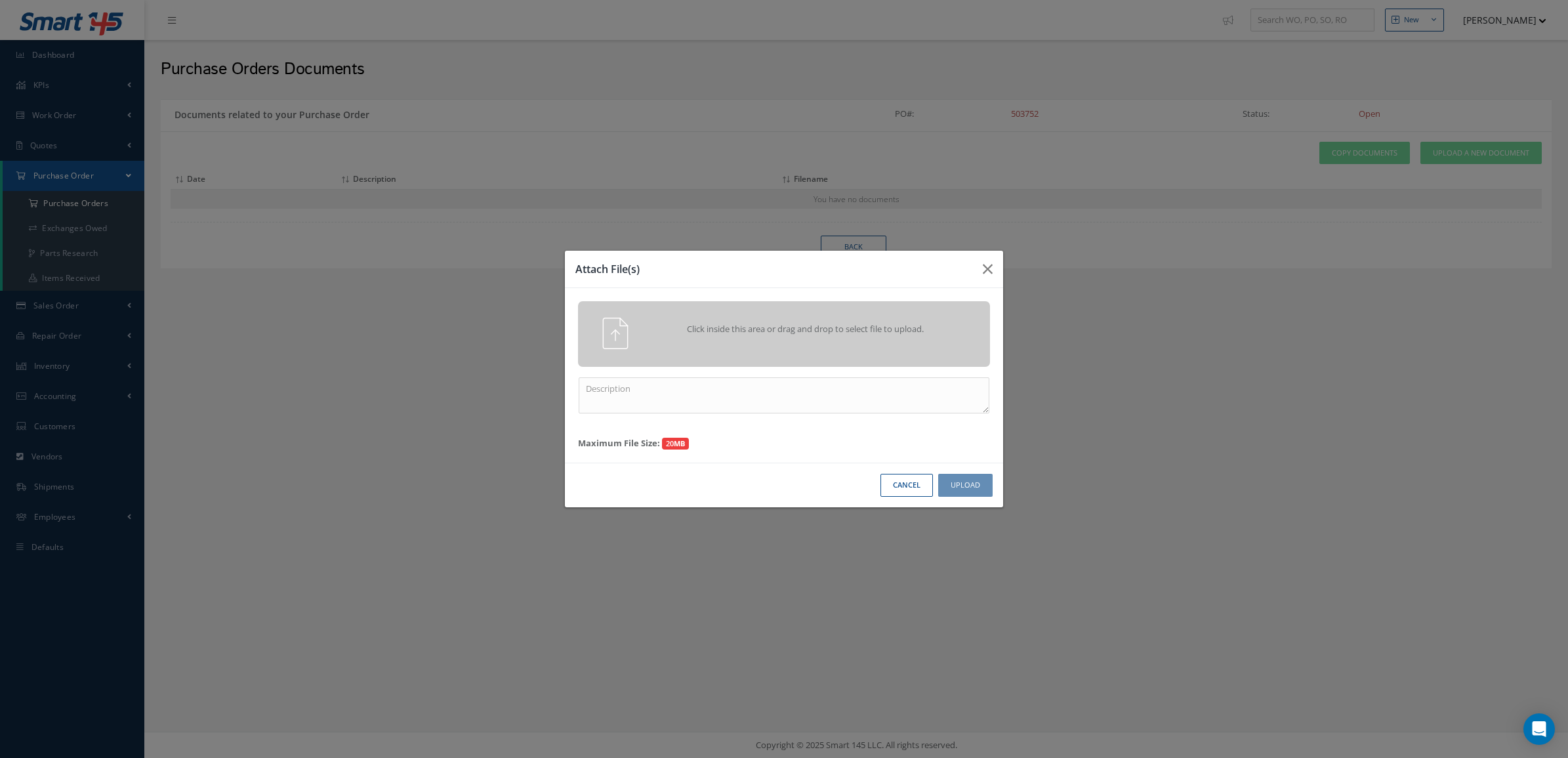
click at [817, 320] on div "Click inside this area or drag and drop to select file to upload." at bounding box center [803, 330] width 324 height 26
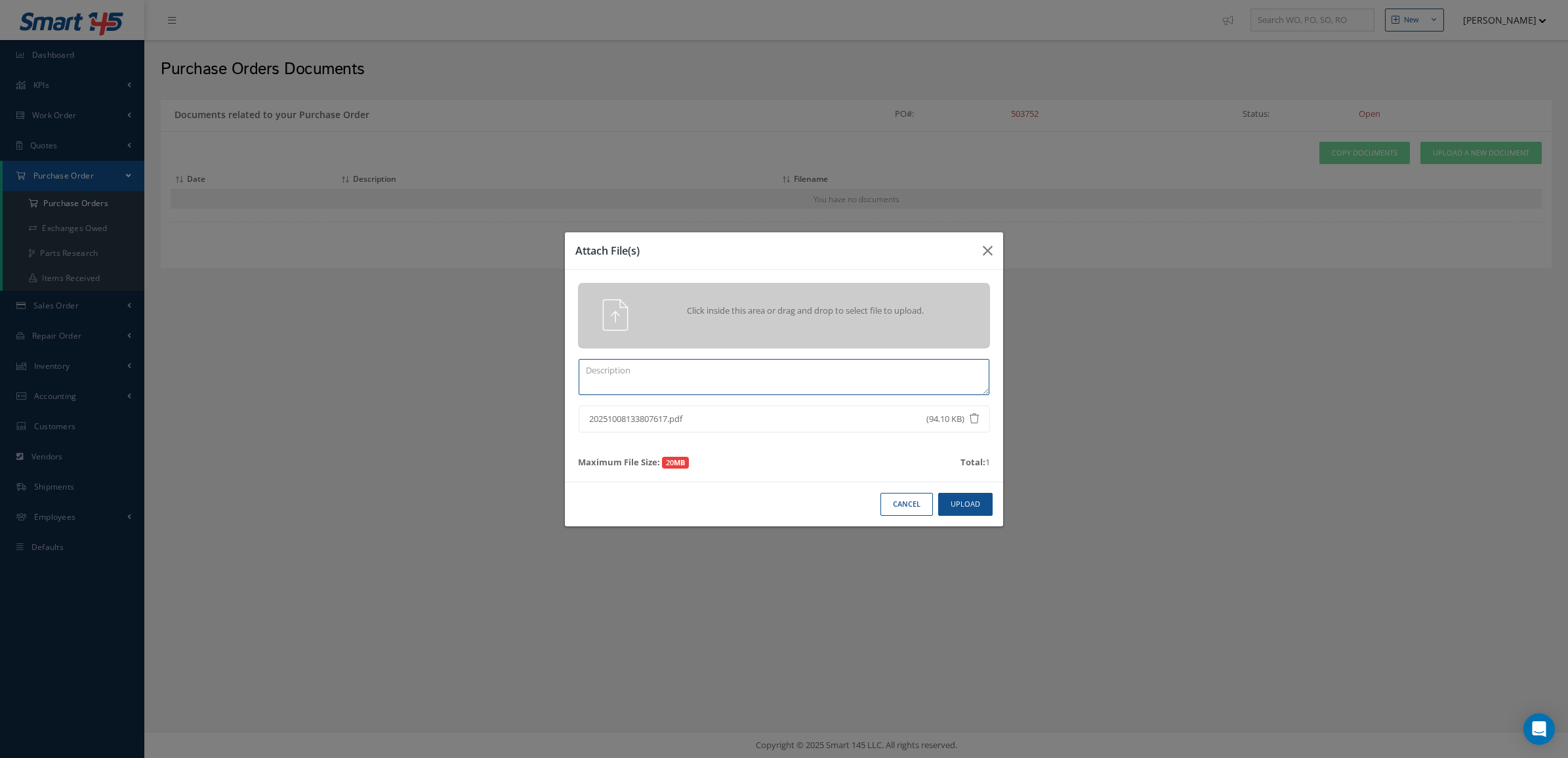
click at [735, 368] on textarea at bounding box center [784, 377] width 411 height 36
drag, startPoint x: 748, startPoint y: 365, endPoint x: 495, endPoint y: 371, distance: 253.1
click at [495, 371] on div "Attach File(s) Click inside this area or drag and drop to select file to upload…" at bounding box center [784, 379] width 1568 height 758
type textarea "certs"
click at [975, 510] on button "Upload" at bounding box center [965, 505] width 54 height 23
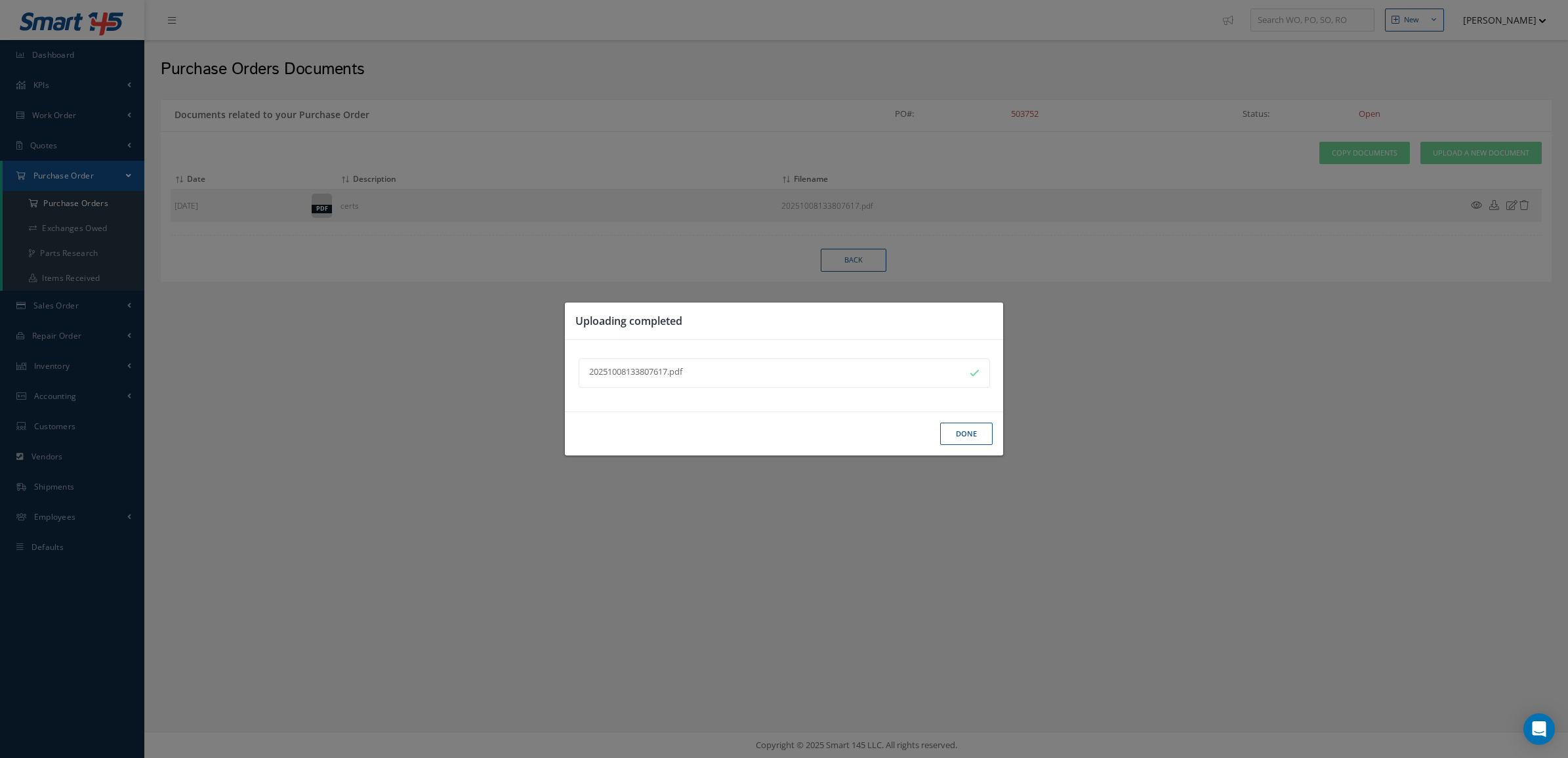
click at [952, 438] on button "Done" at bounding box center [967, 434] width 53 height 23
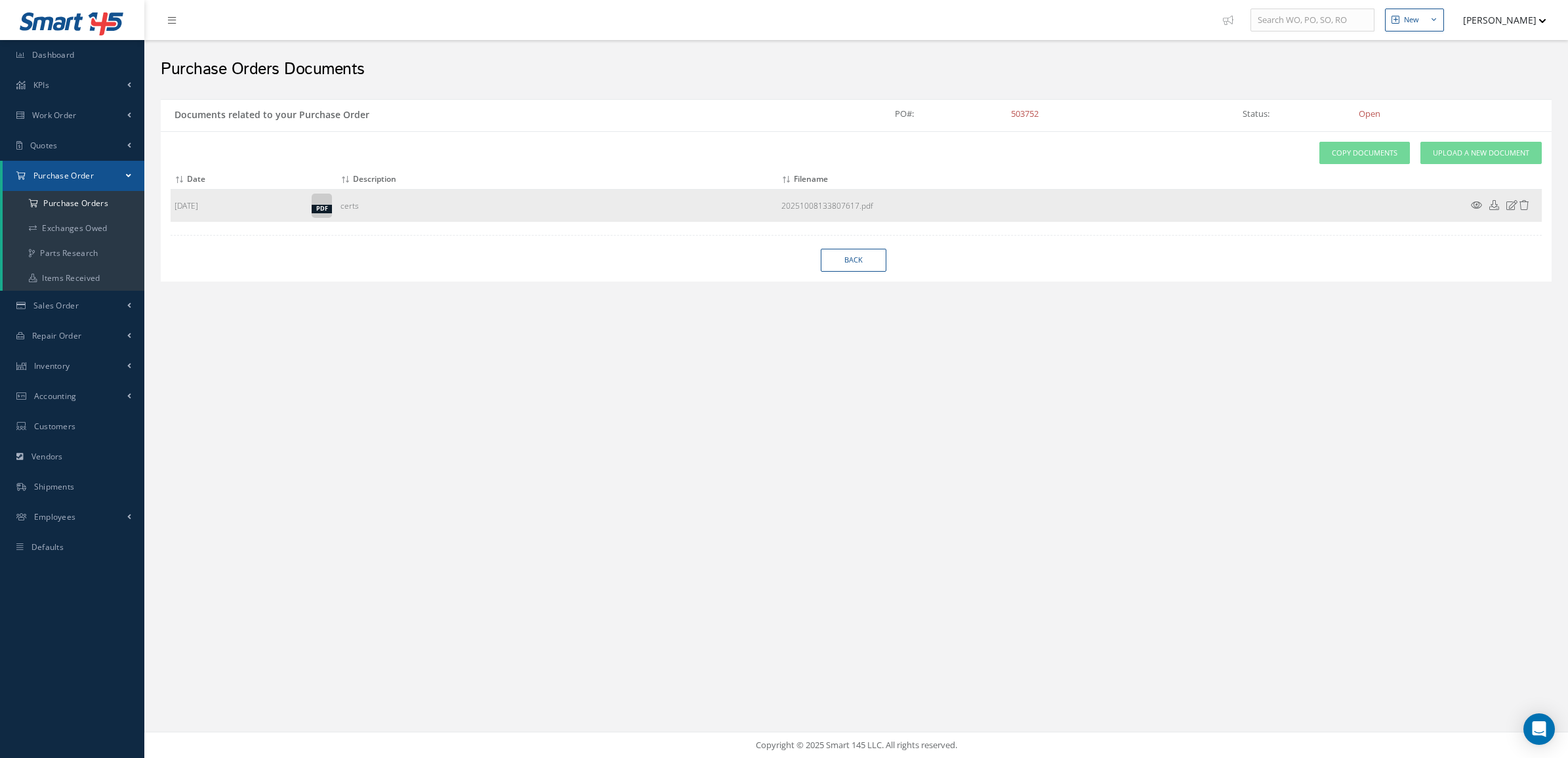
click at [1472, 210] on icon at bounding box center [1477, 205] width 11 height 10
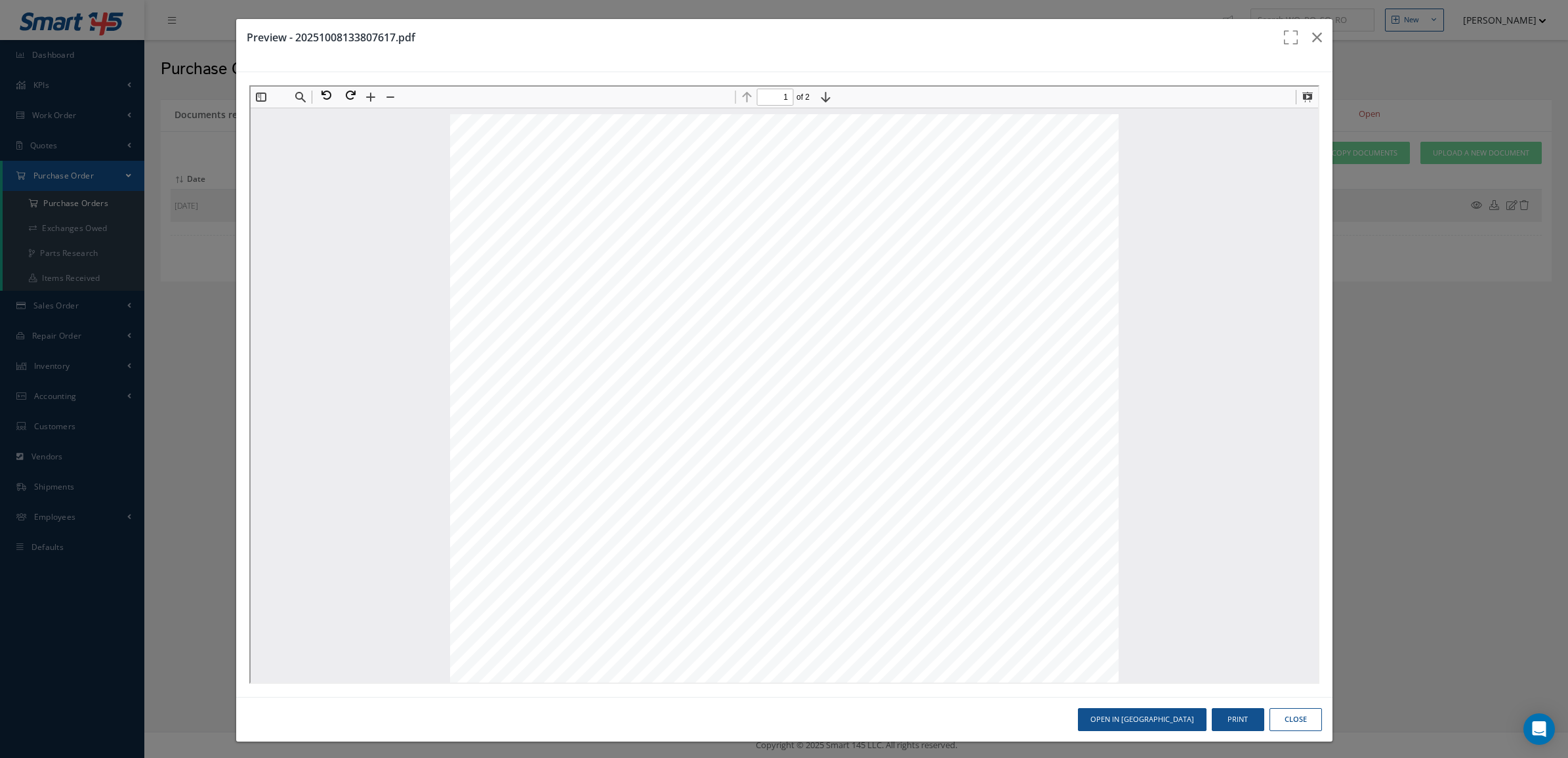
scroll to position [6, 0]
type input "1"
click at [1482, 279] on div "Preview - 20251008133807617.pdf Open in [GEOGRAPHIC_DATA] Print Close" at bounding box center [784, 379] width 1568 height 758
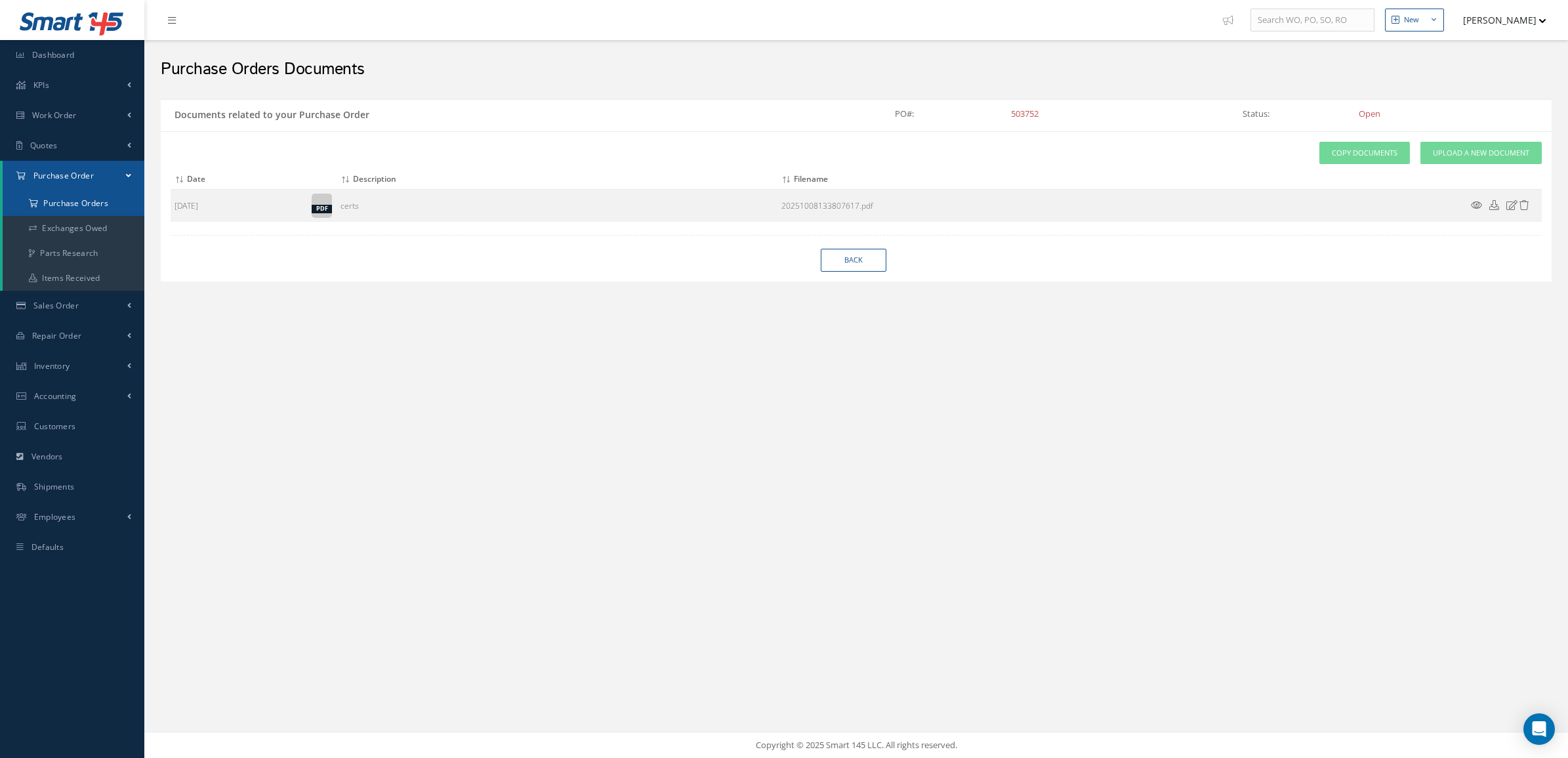
click at [115, 204] on a=1&status_id=2&status_id=3&status_id=5&collapsedFilters"] "Purchase Orders" at bounding box center [73, 203] width 142 height 25
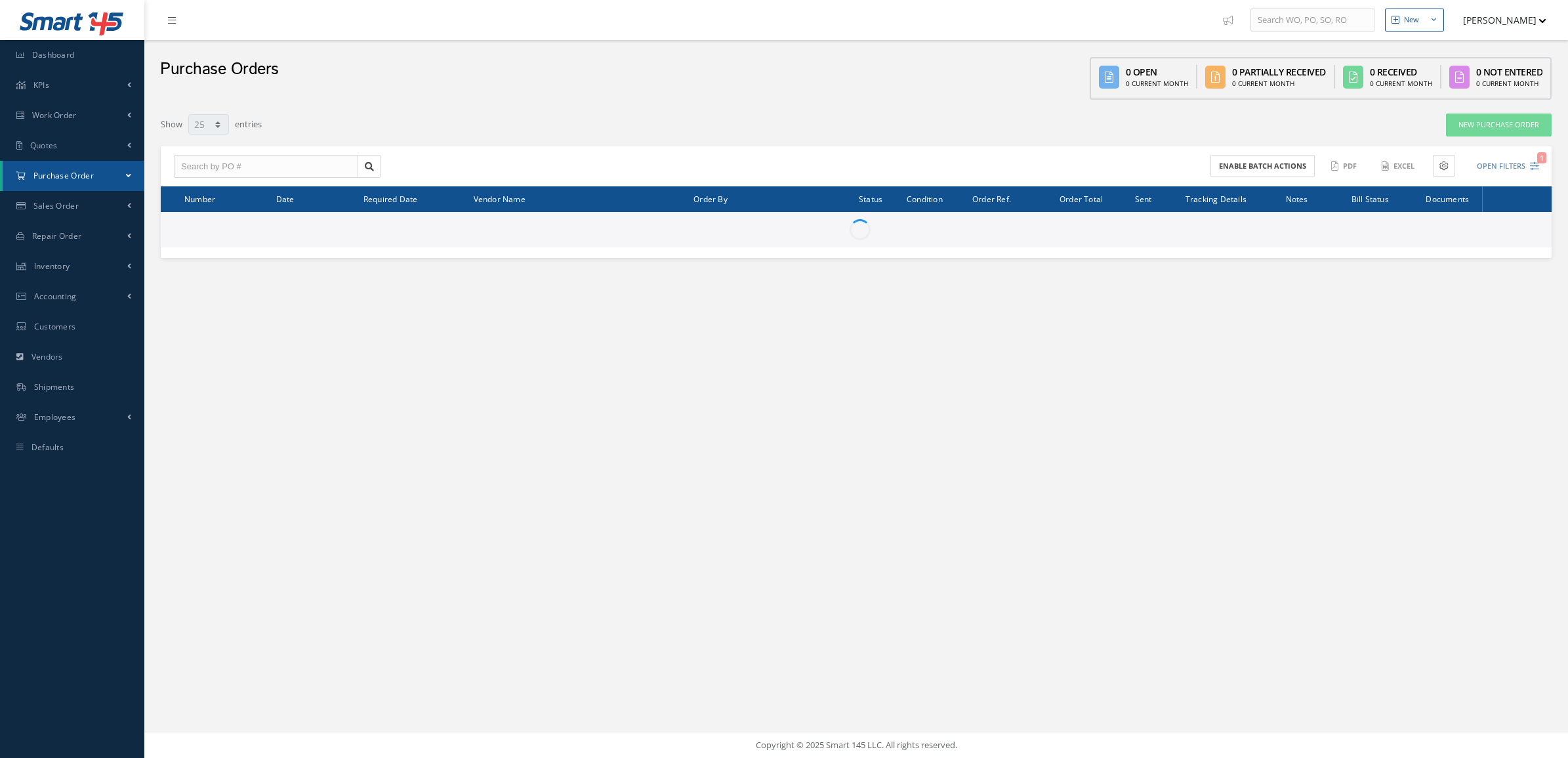
select select "25"
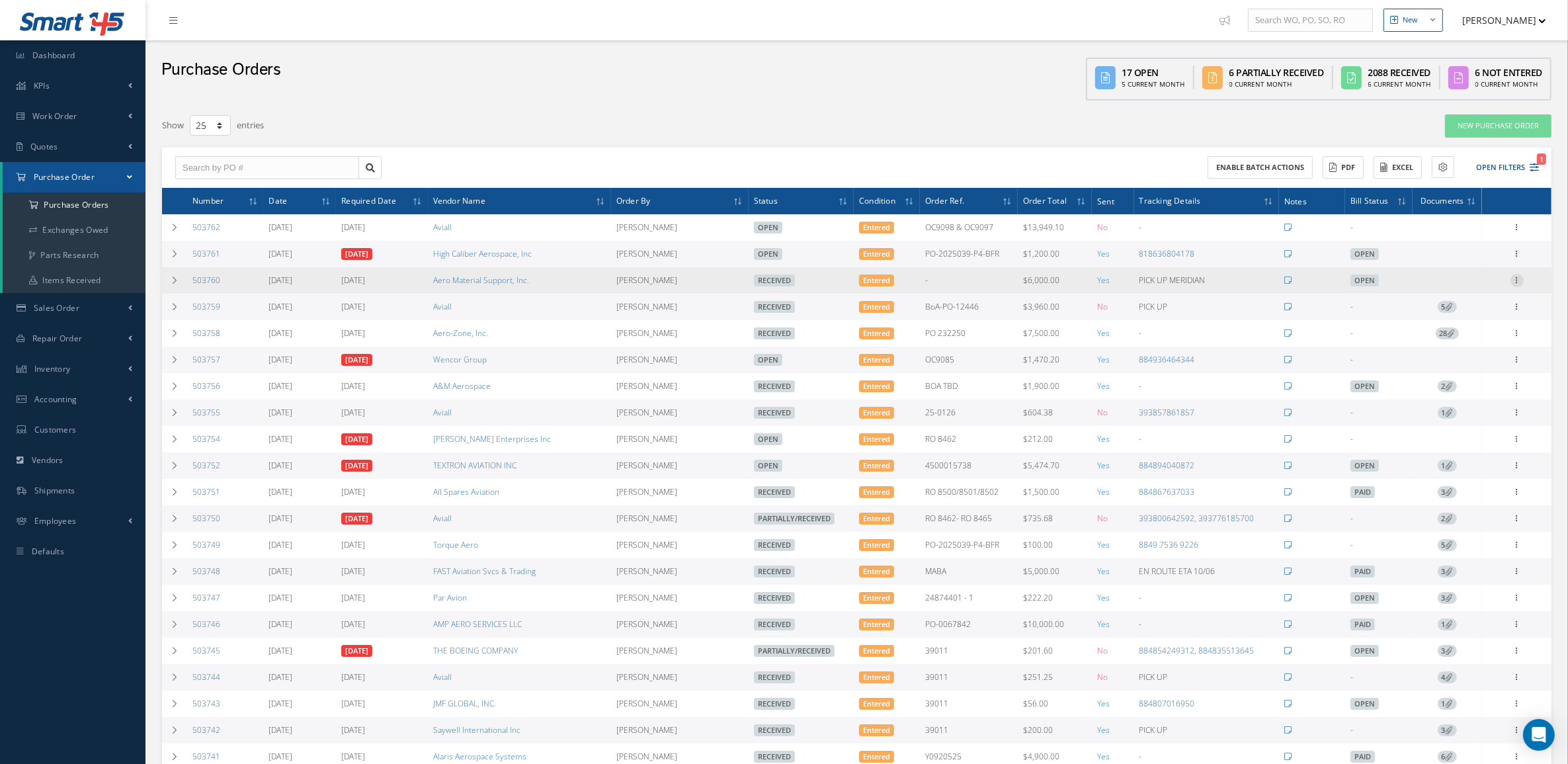
click at [1520, 278] on icon at bounding box center [1517, 279] width 13 height 11
click at [1467, 381] on link "Documents" at bounding box center [1456, 375] width 104 height 17
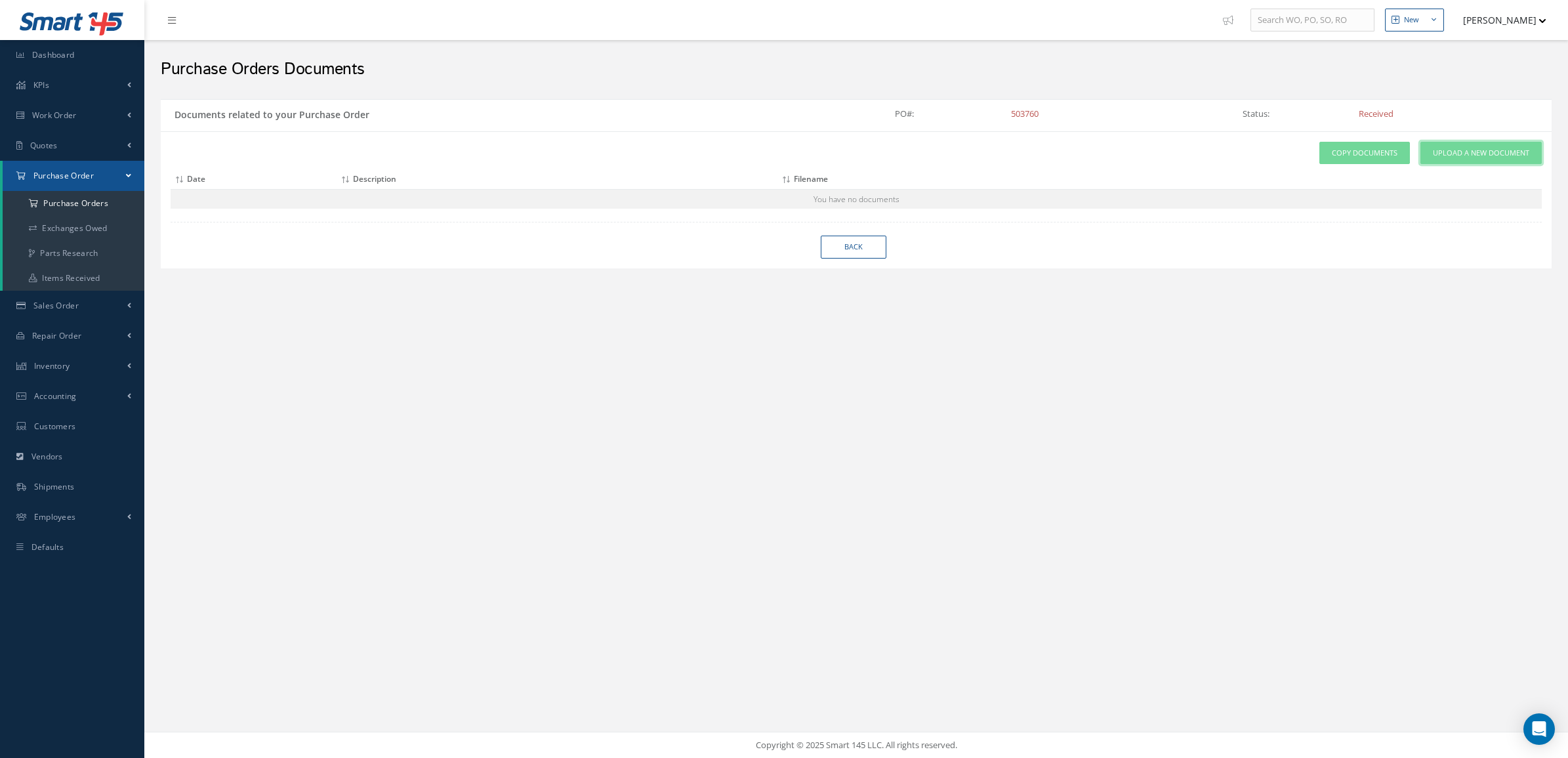
click at [1467, 150] on span "Upload a New Document" at bounding box center [1480, 153] width 96 height 11
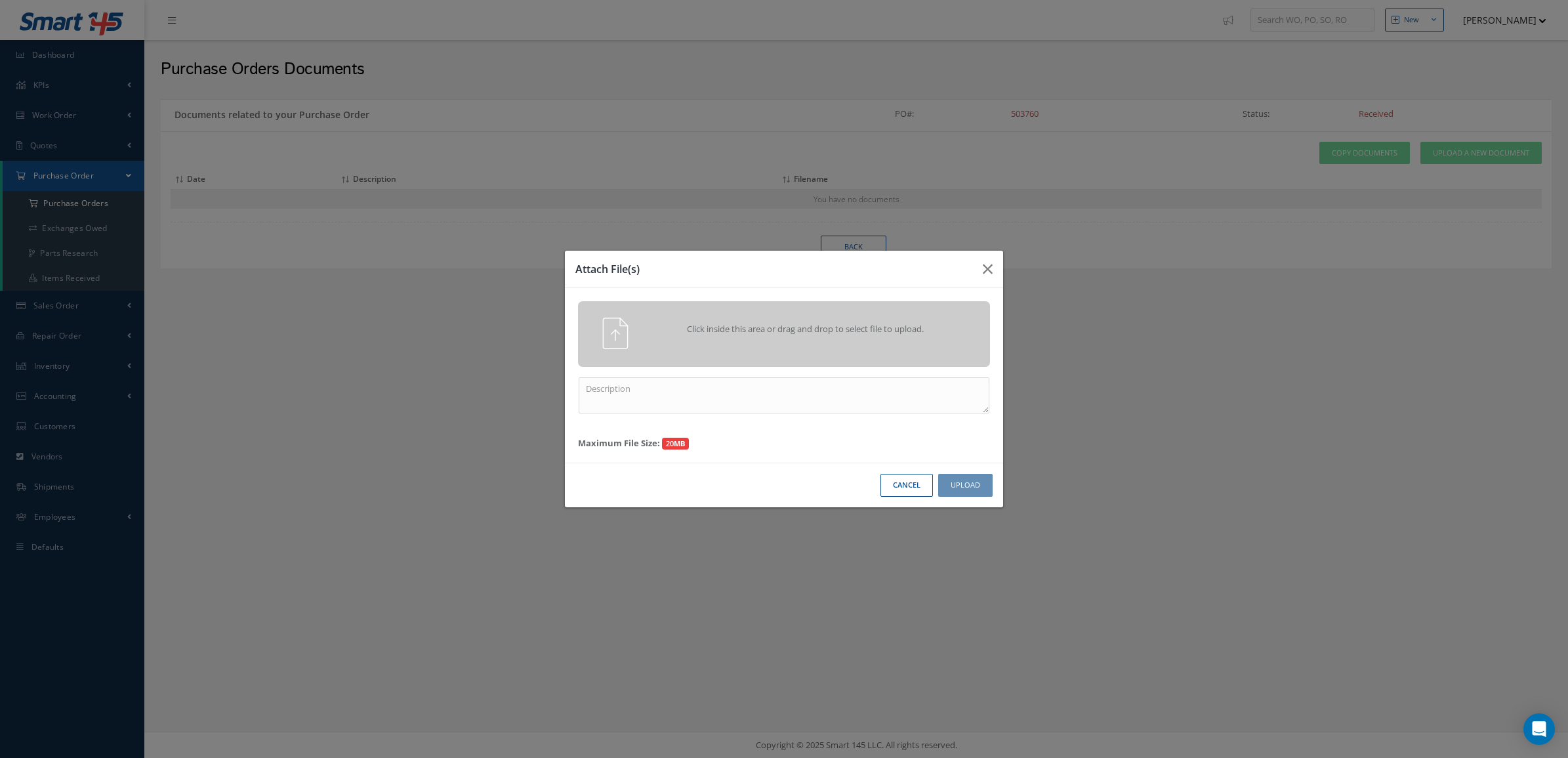
click at [887, 309] on div "Click inside this area or drag and drop to select file to upload." at bounding box center [784, 334] width 412 height 66
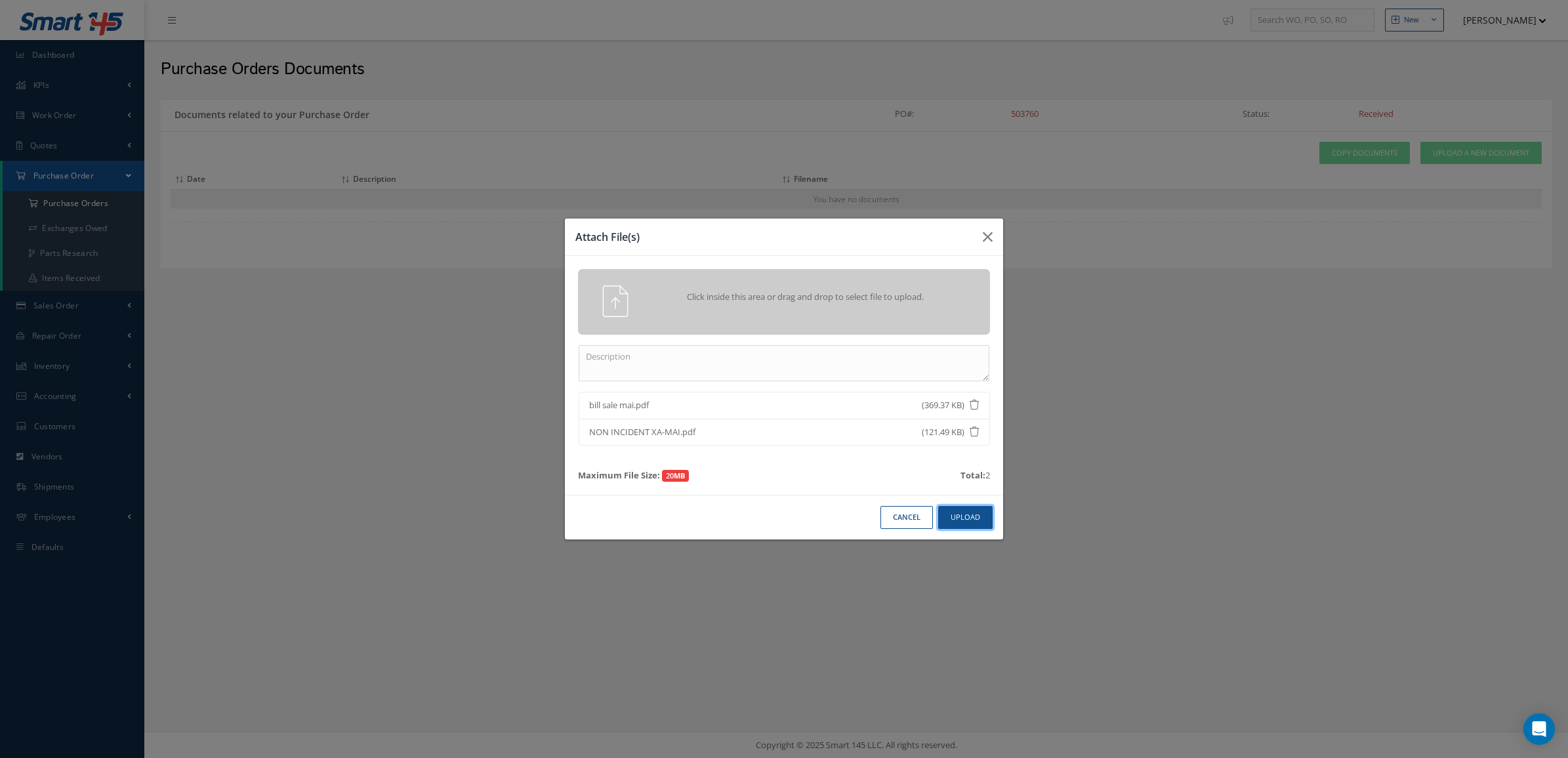
click at [972, 522] on button "Upload" at bounding box center [965, 517] width 54 height 23
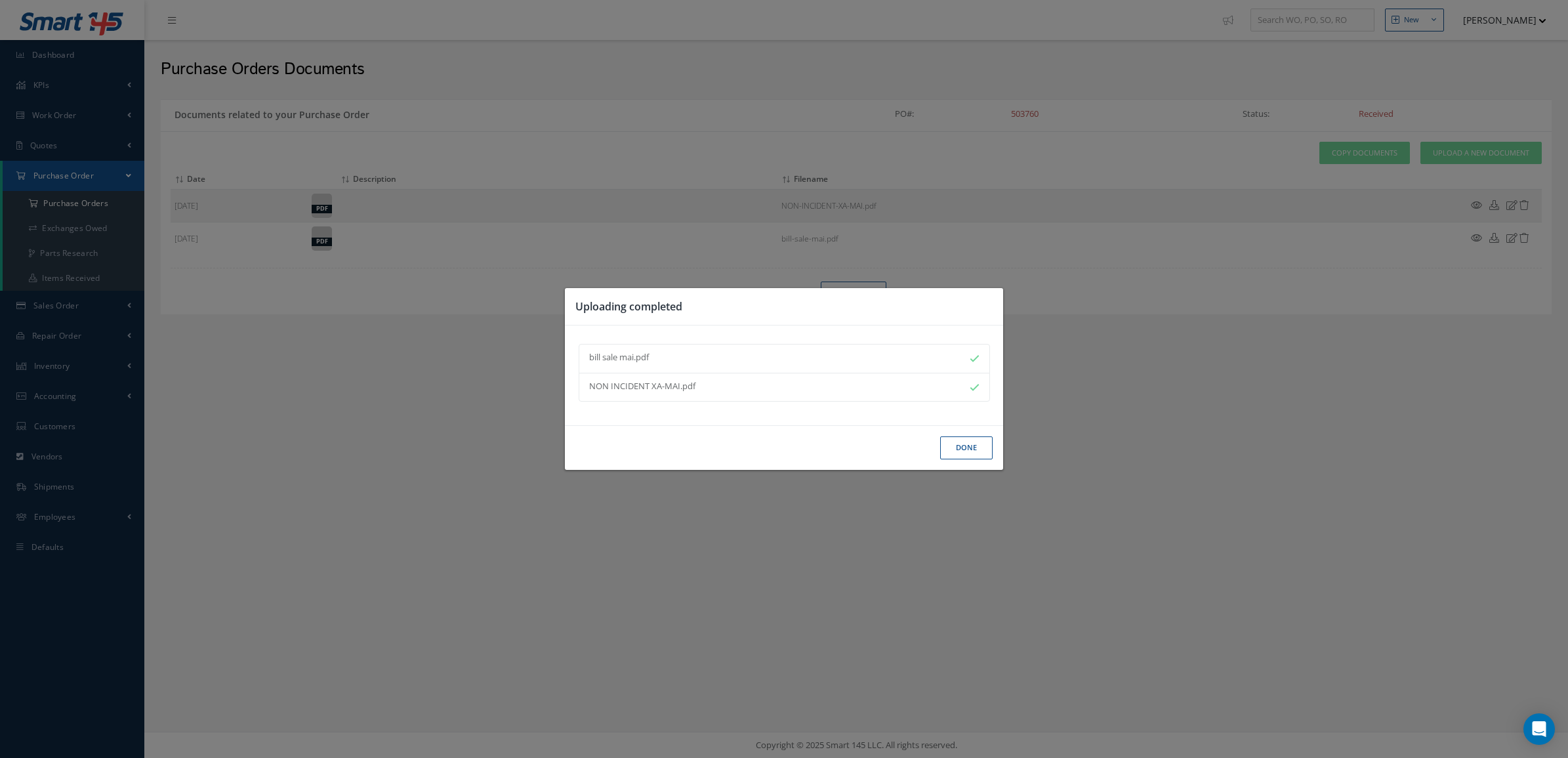
click at [955, 450] on button "Done" at bounding box center [967, 448] width 53 height 23
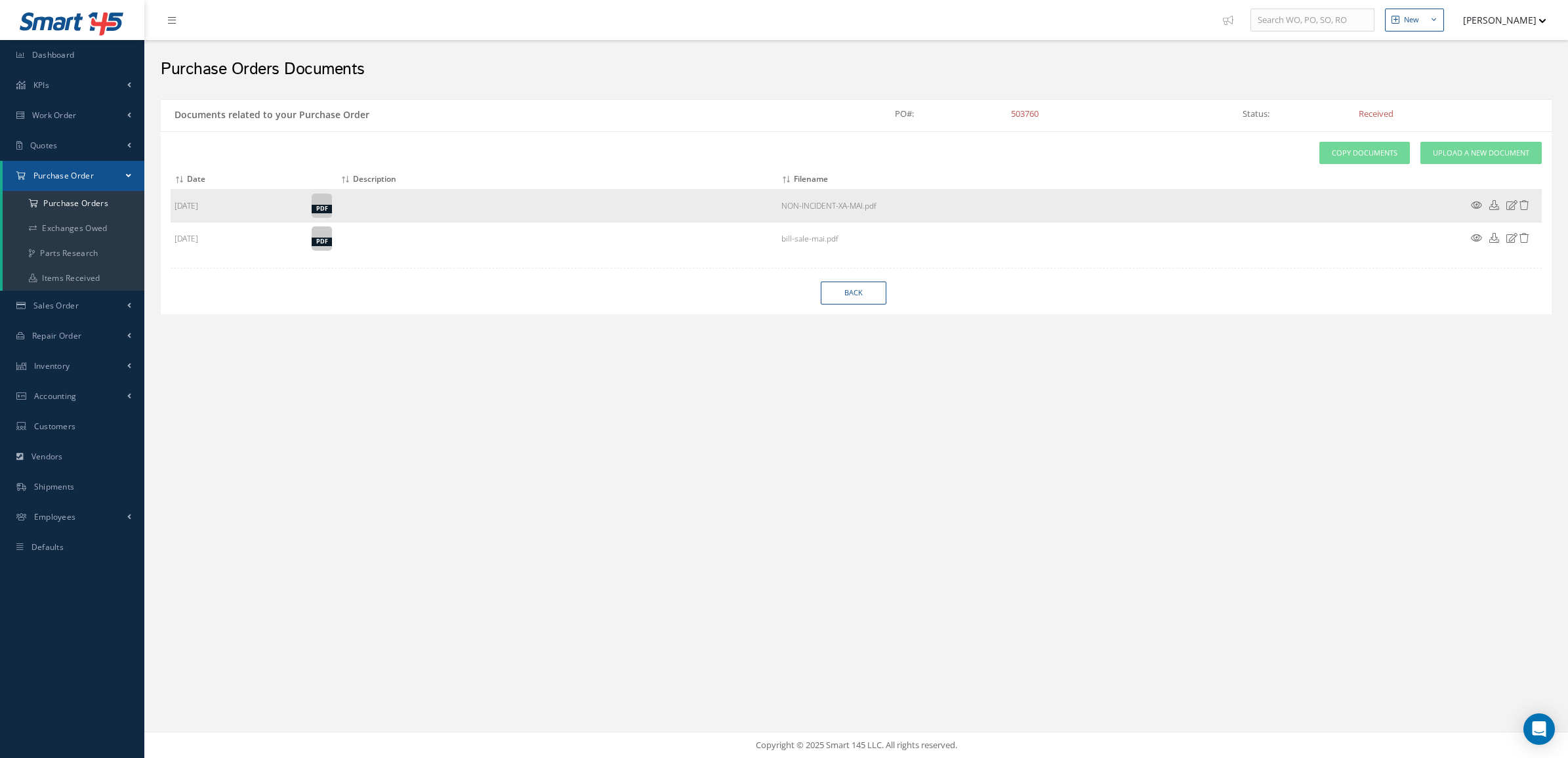
click at [1480, 202] on icon at bounding box center [1477, 205] width 11 height 10
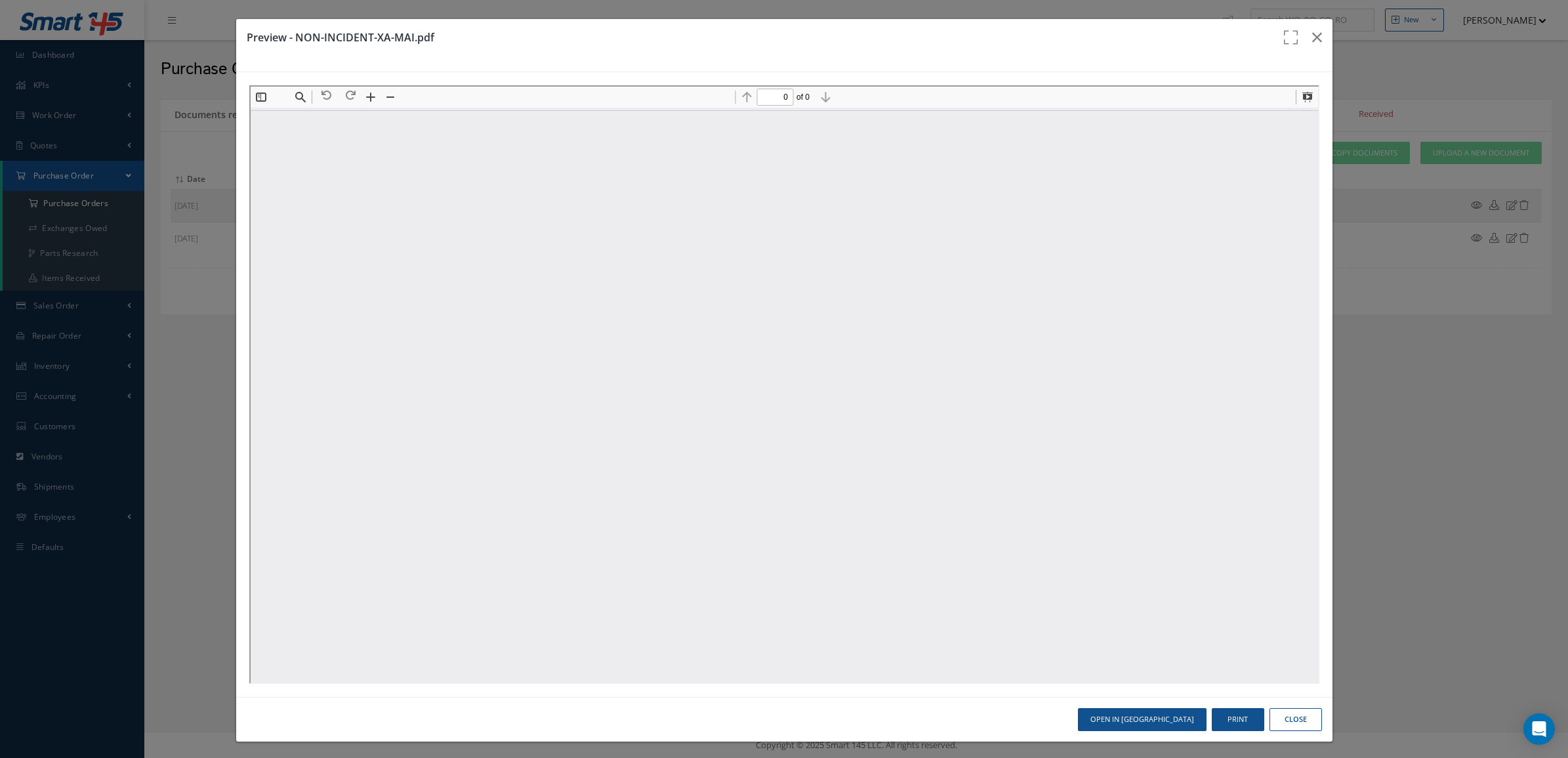
type input "1"
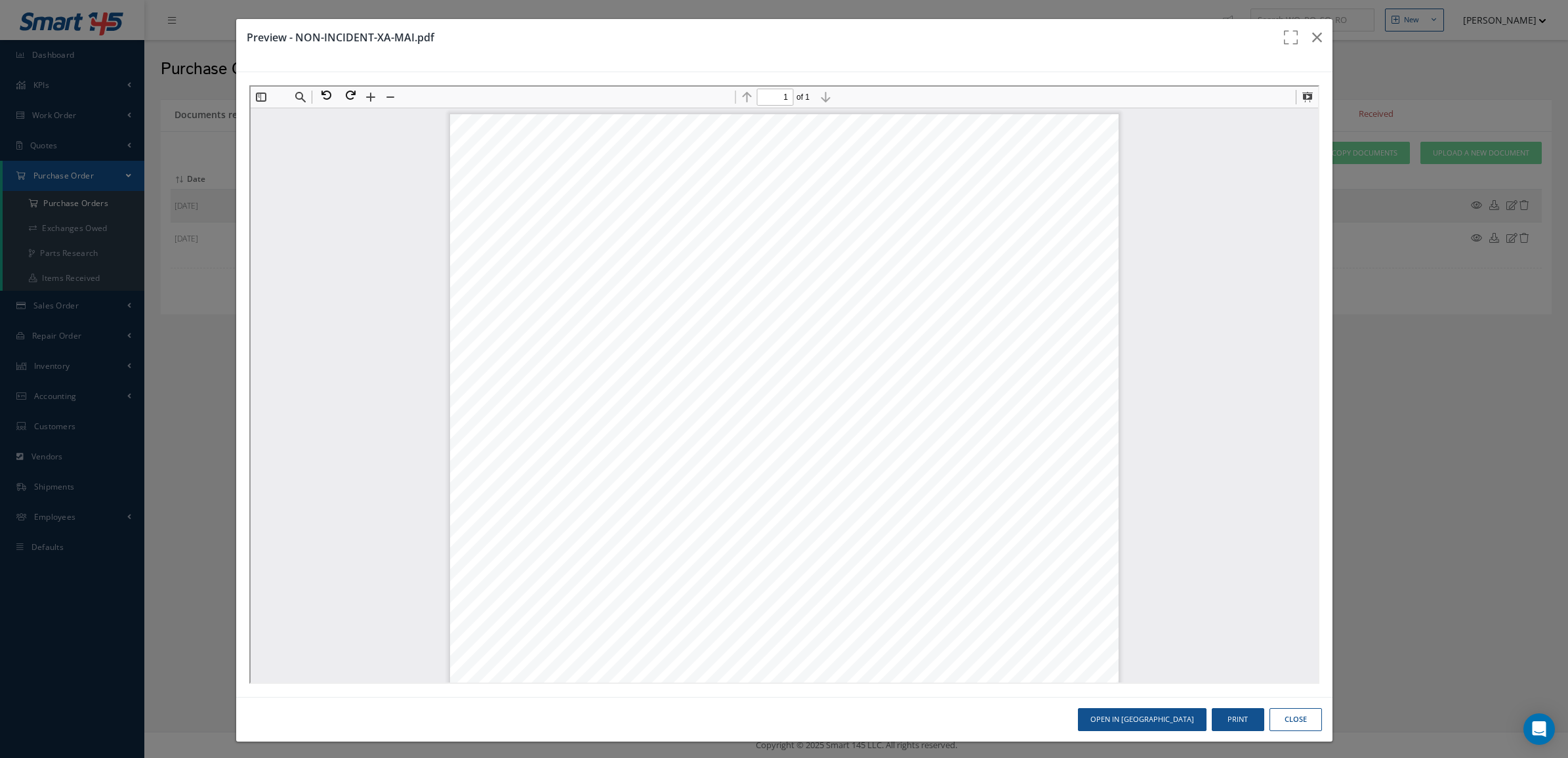
drag, startPoint x: 802, startPoint y: 163, endPoint x: 1024, endPoint y: 164, distance: 222.0
click at [1024, 164] on div "Page 1" at bounding box center [782, 545] width 668 height 866
click at [1312, 41] on icon "button" at bounding box center [1317, 37] width 10 height 16
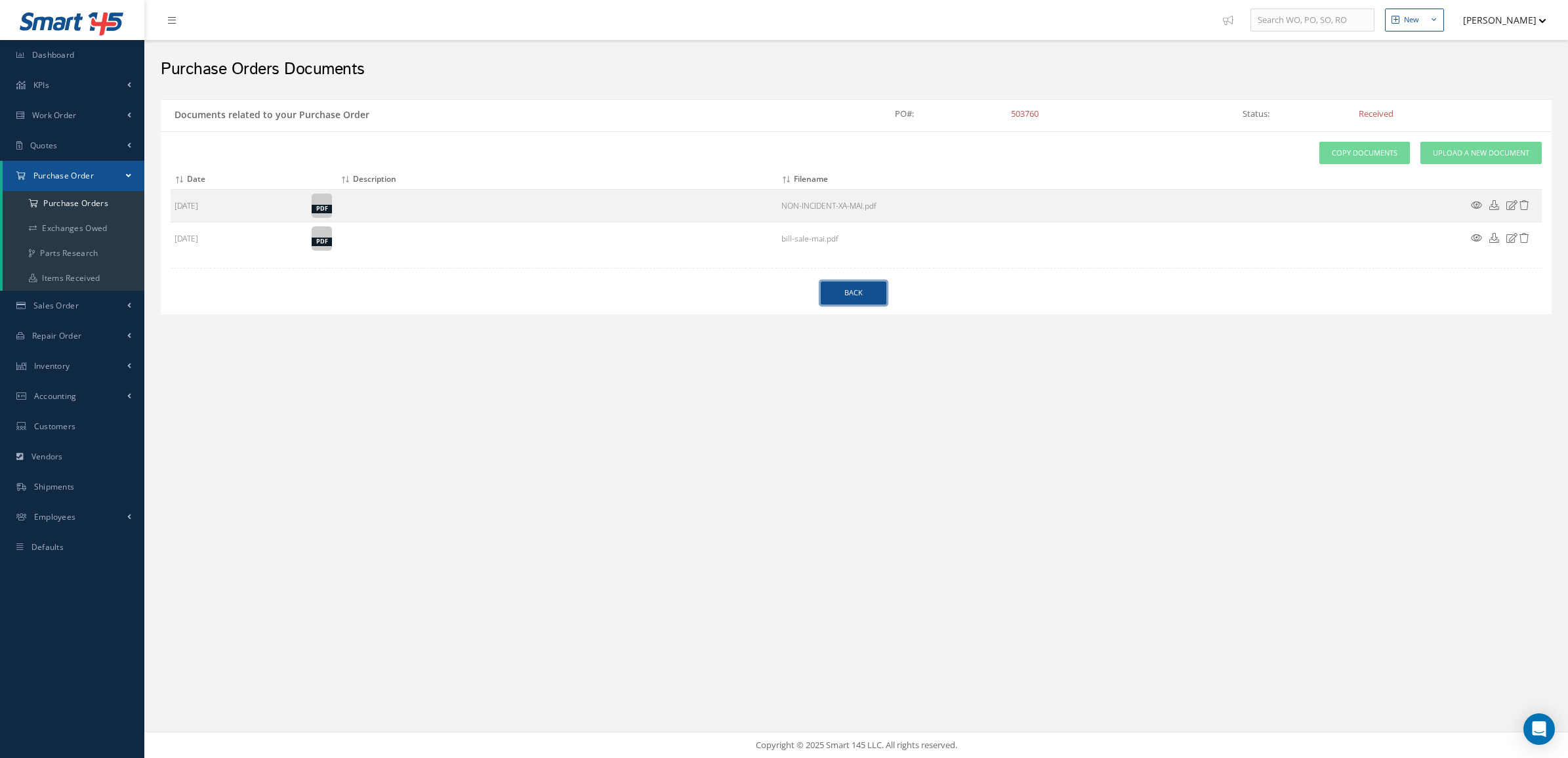
click at [838, 288] on link "Back" at bounding box center [853, 293] width 66 height 23
select select "25"
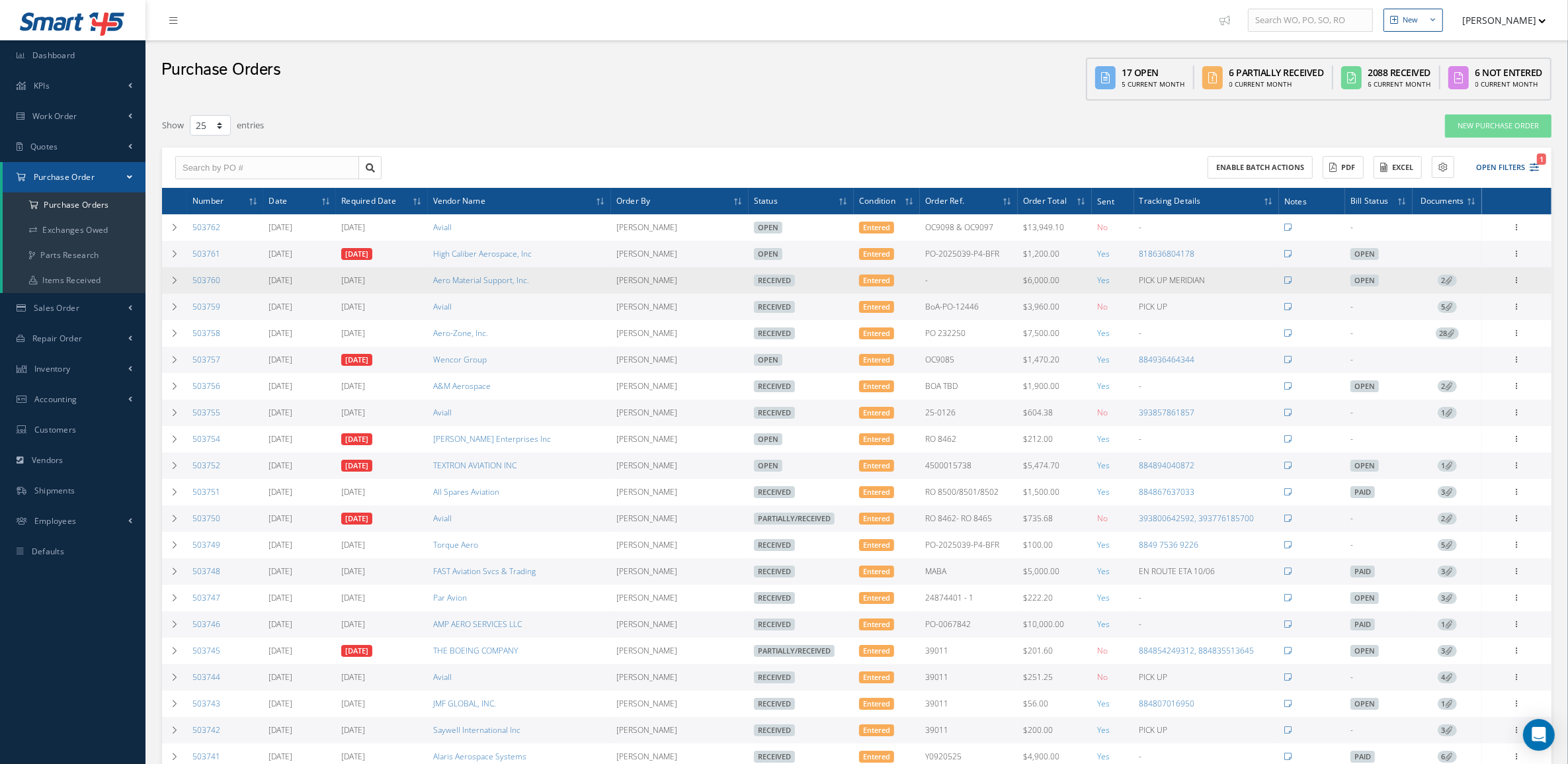
drag, startPoint x: 490, startPoint y: 284, endPoint x: 414, endPoint y: 283, distance: 76.0
click at [414, 282] on tr "503760 10/07/2025 10/08/2025 Aero Material Support, Inc. Martin Grimaldo Receiv…" at bounding box center [857, 281] width 1390 height 27
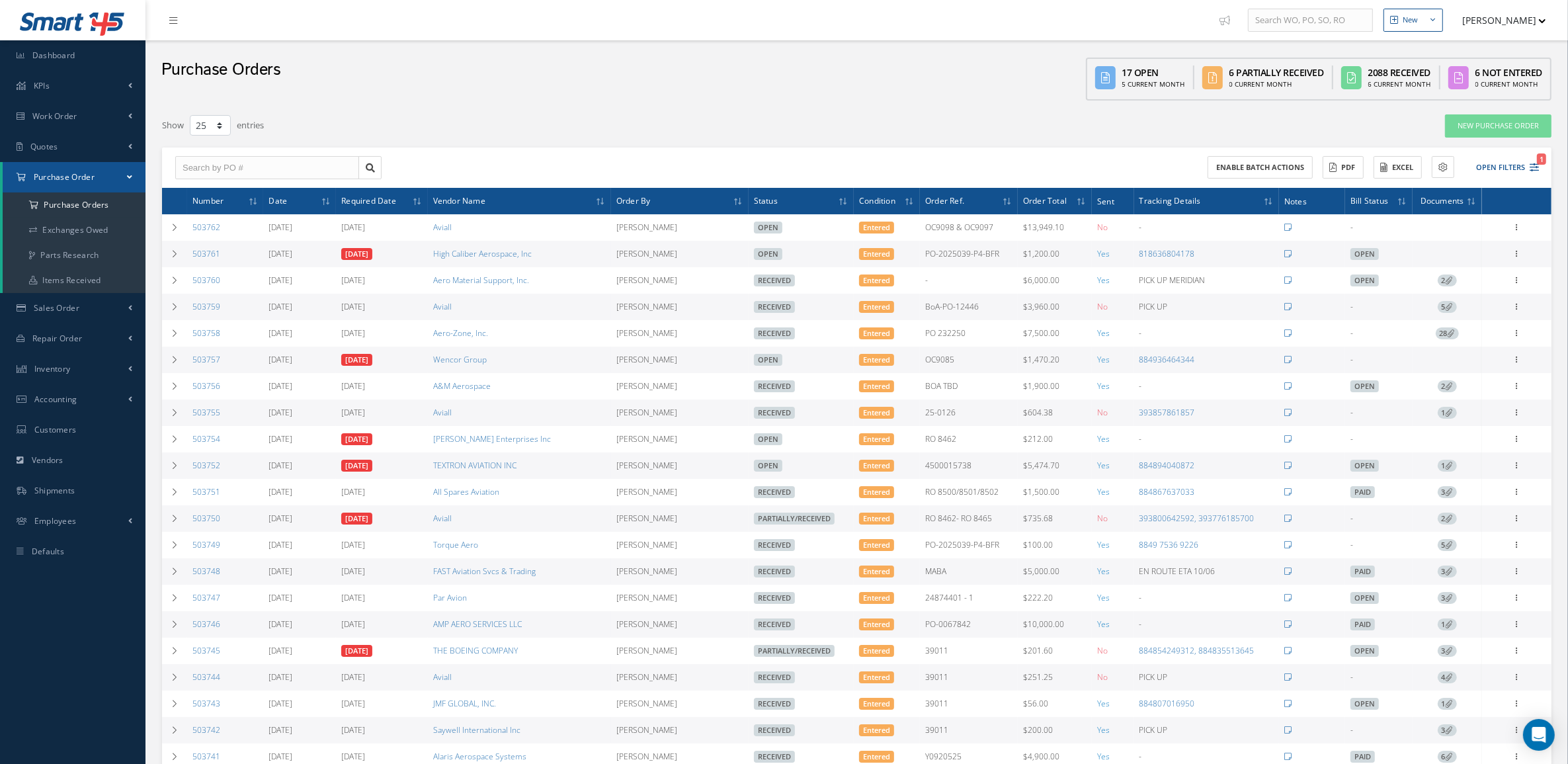
copy tr "Aero Material Support, Inc."
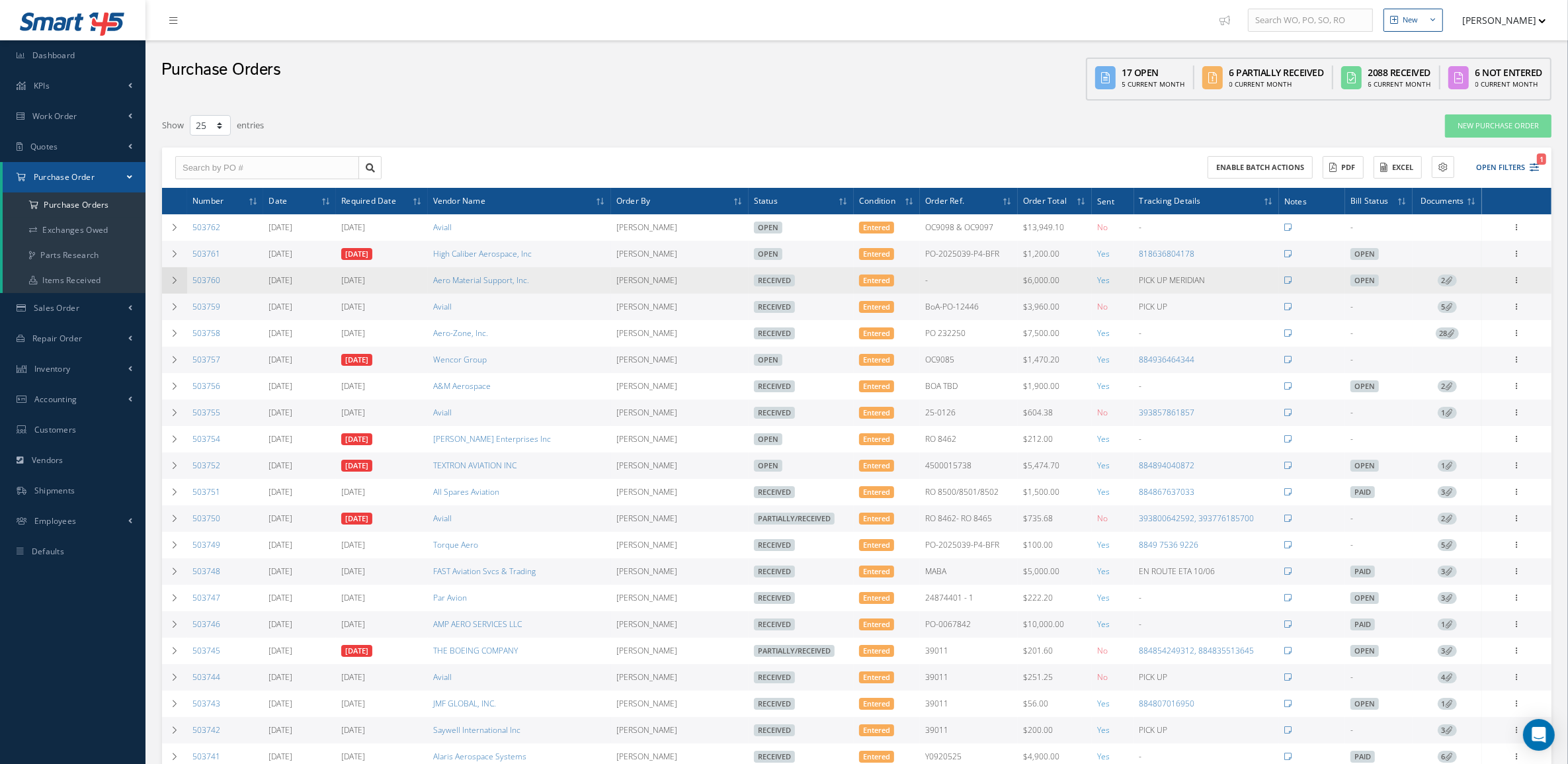
click at [174, 281] on icon at bounding box center [174, 280] width 9 height 8
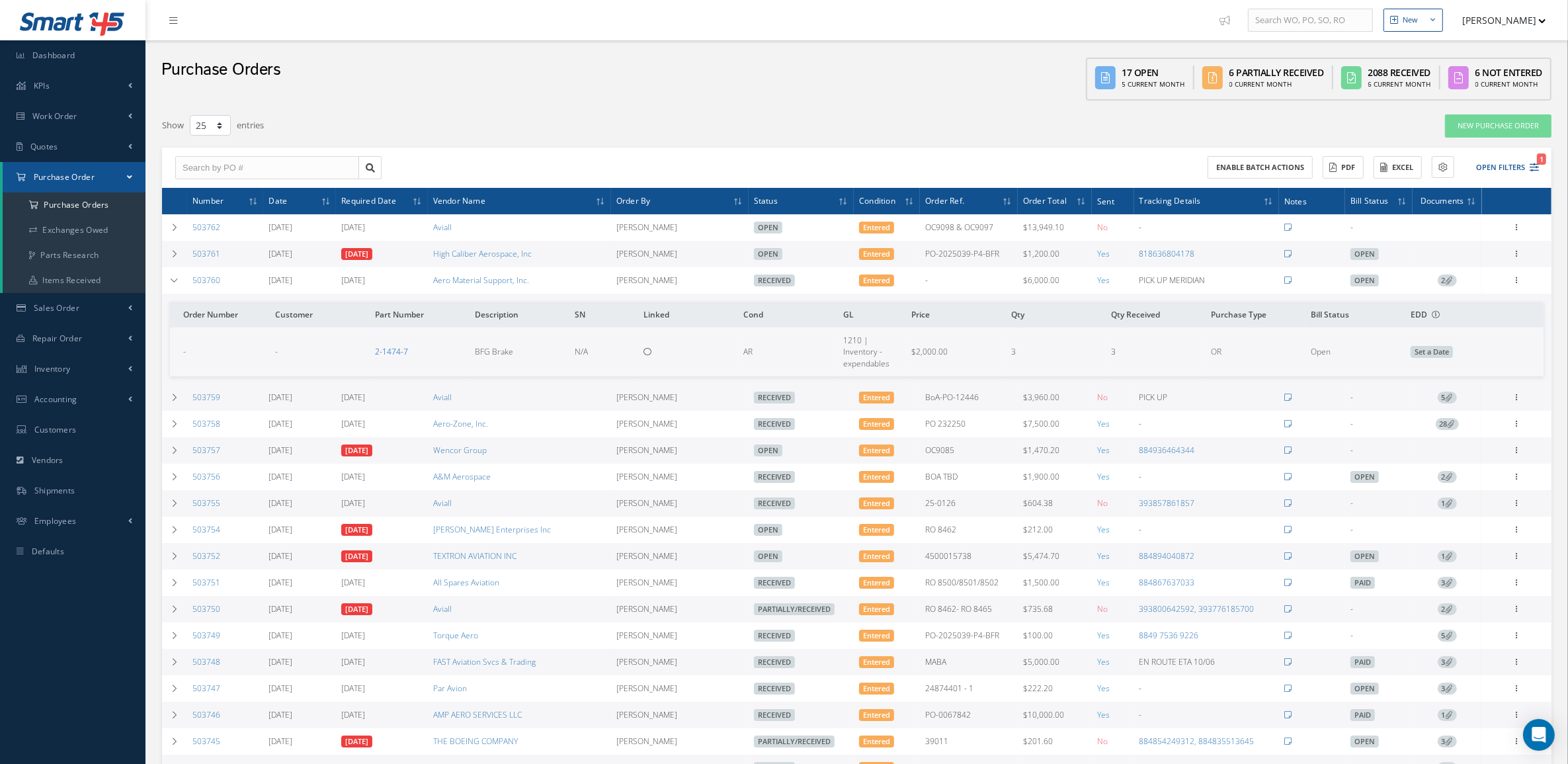
click at [379, 352] on link "2-1474-7" at bounding box center [391, 352] width 33 height 12
click at [1482, 166] on button "Open Filters 1" at bounding box center [1502, 168] width 75 height 22
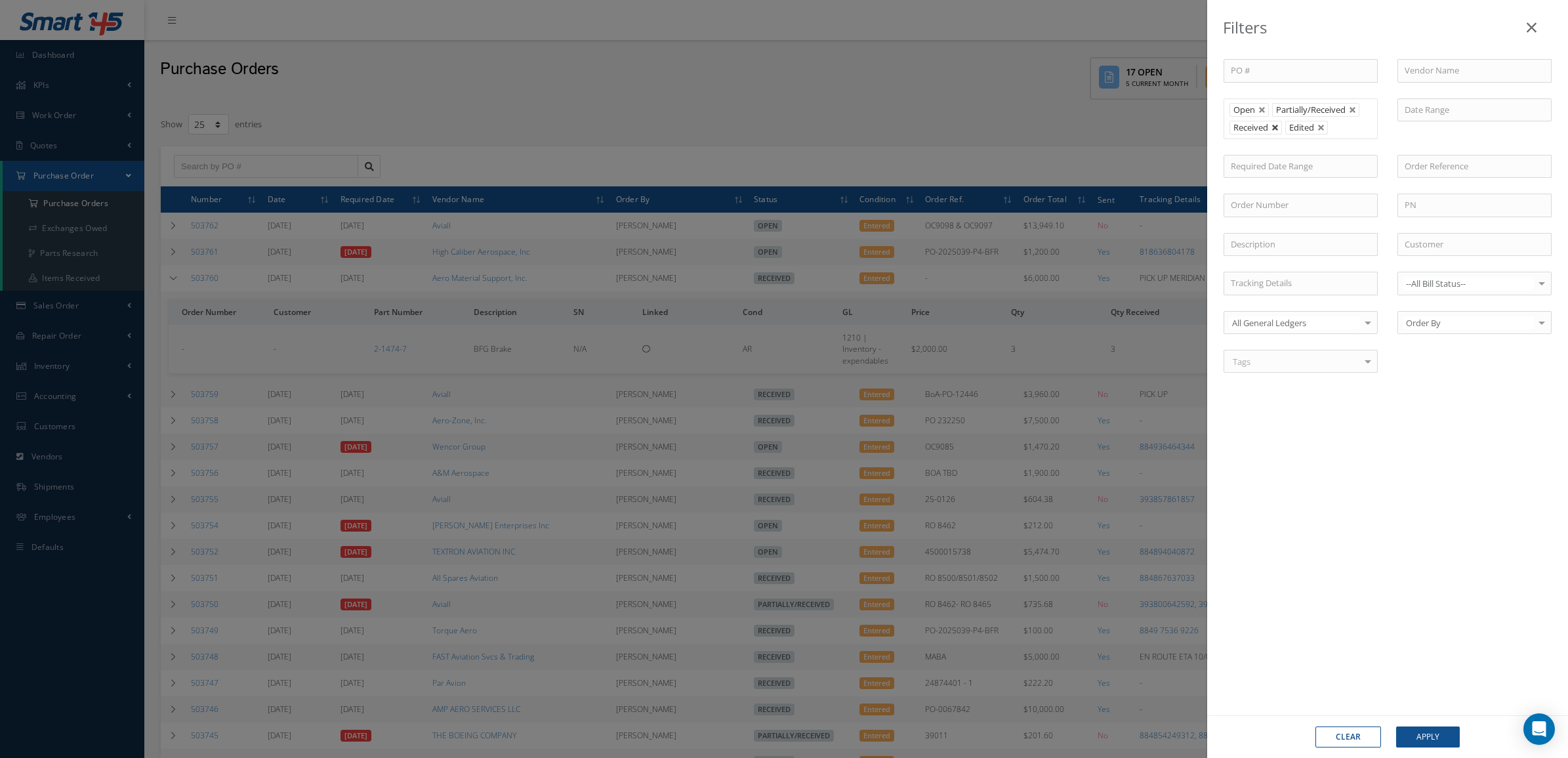
click at [1271, 128] on link at bounding box center [1275, 128] width 8 height 8
click at [1421, 733] on button "Apply" at bounding box center [1427, 737] width 63 height 21
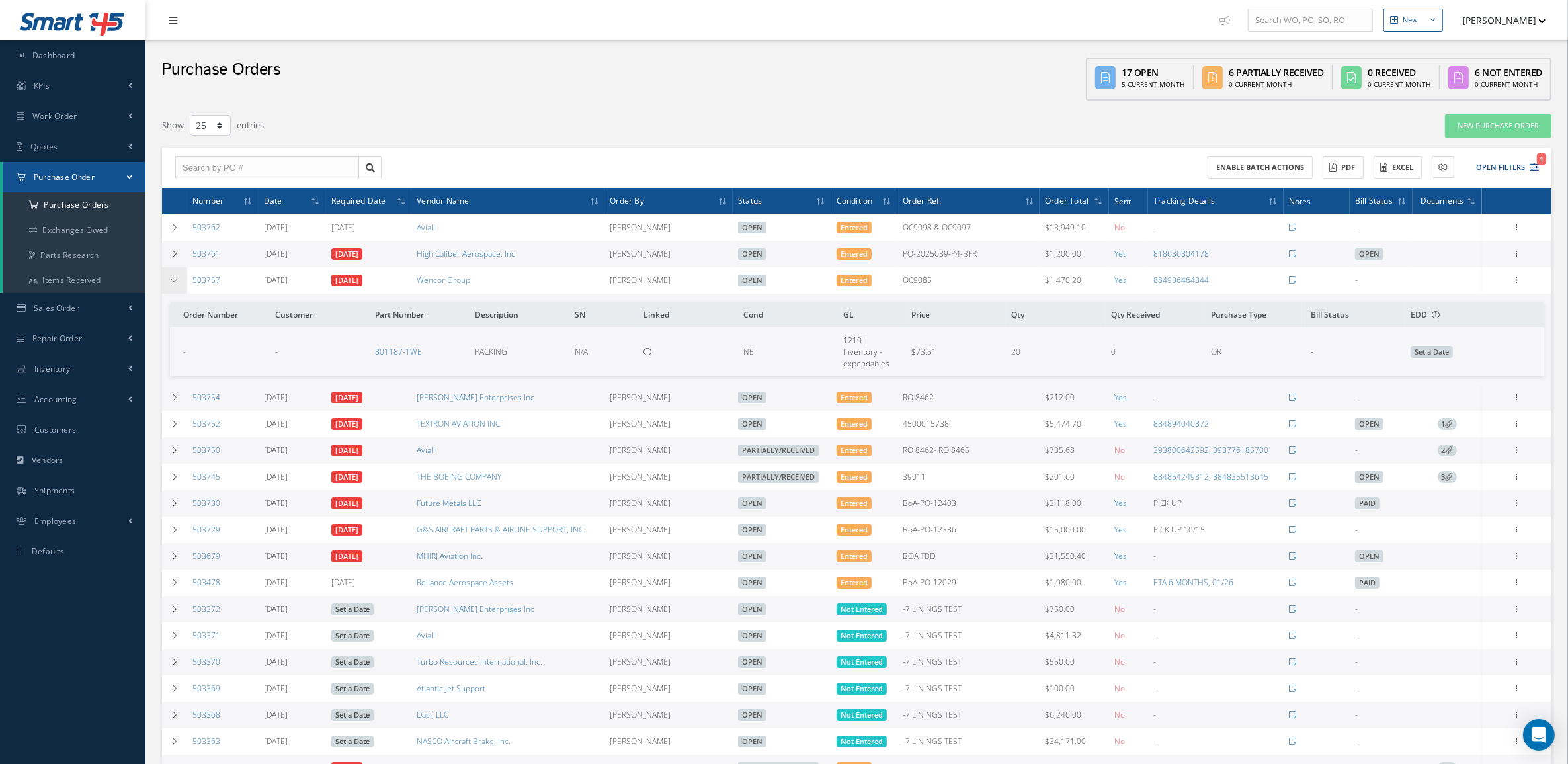
click at [173, 283] on icon at bounding box center [174, 280] width 9 height 8
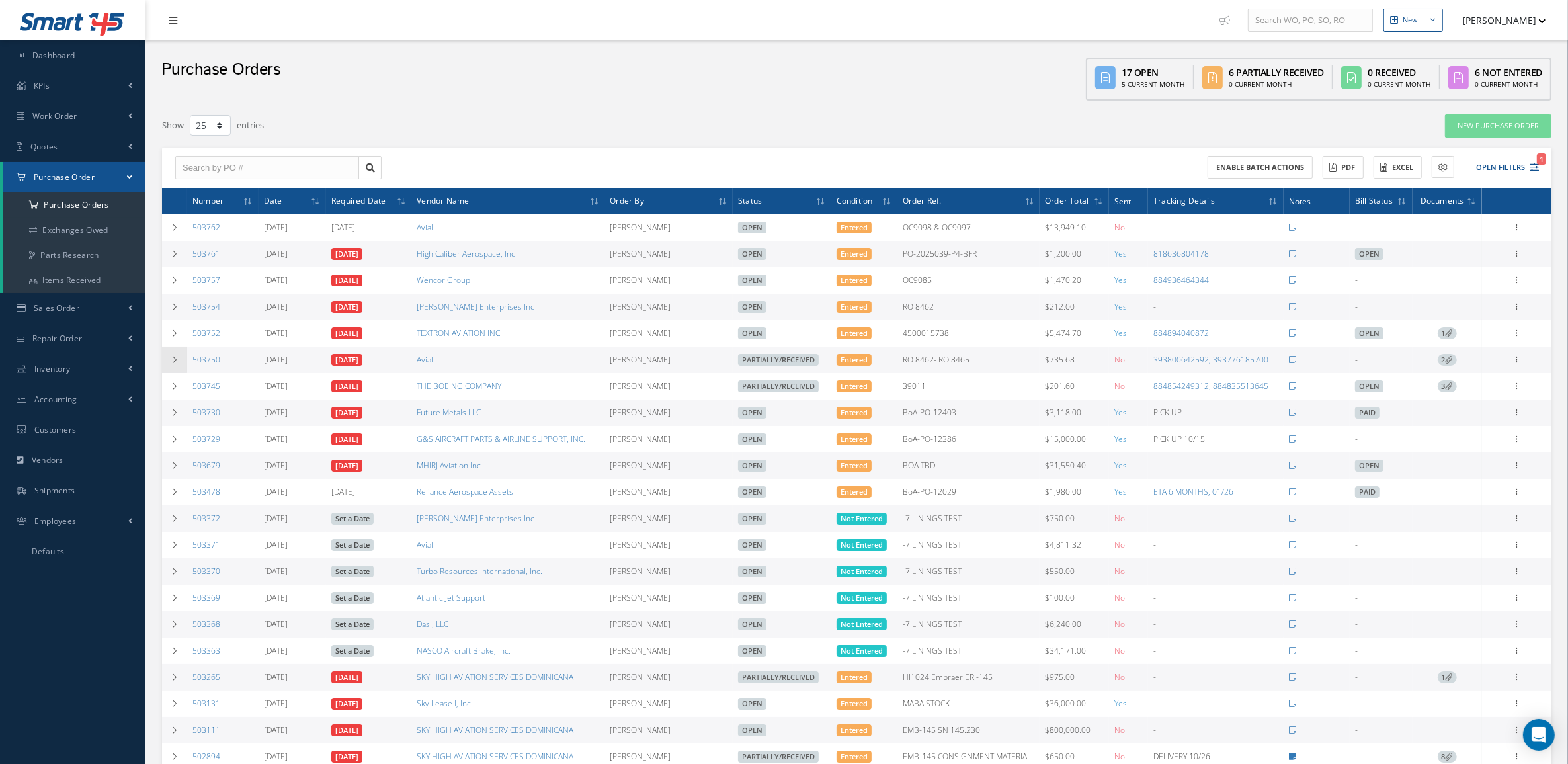
click at [176, 358] on icon at bounding box center [174, 360] width 9 height 8
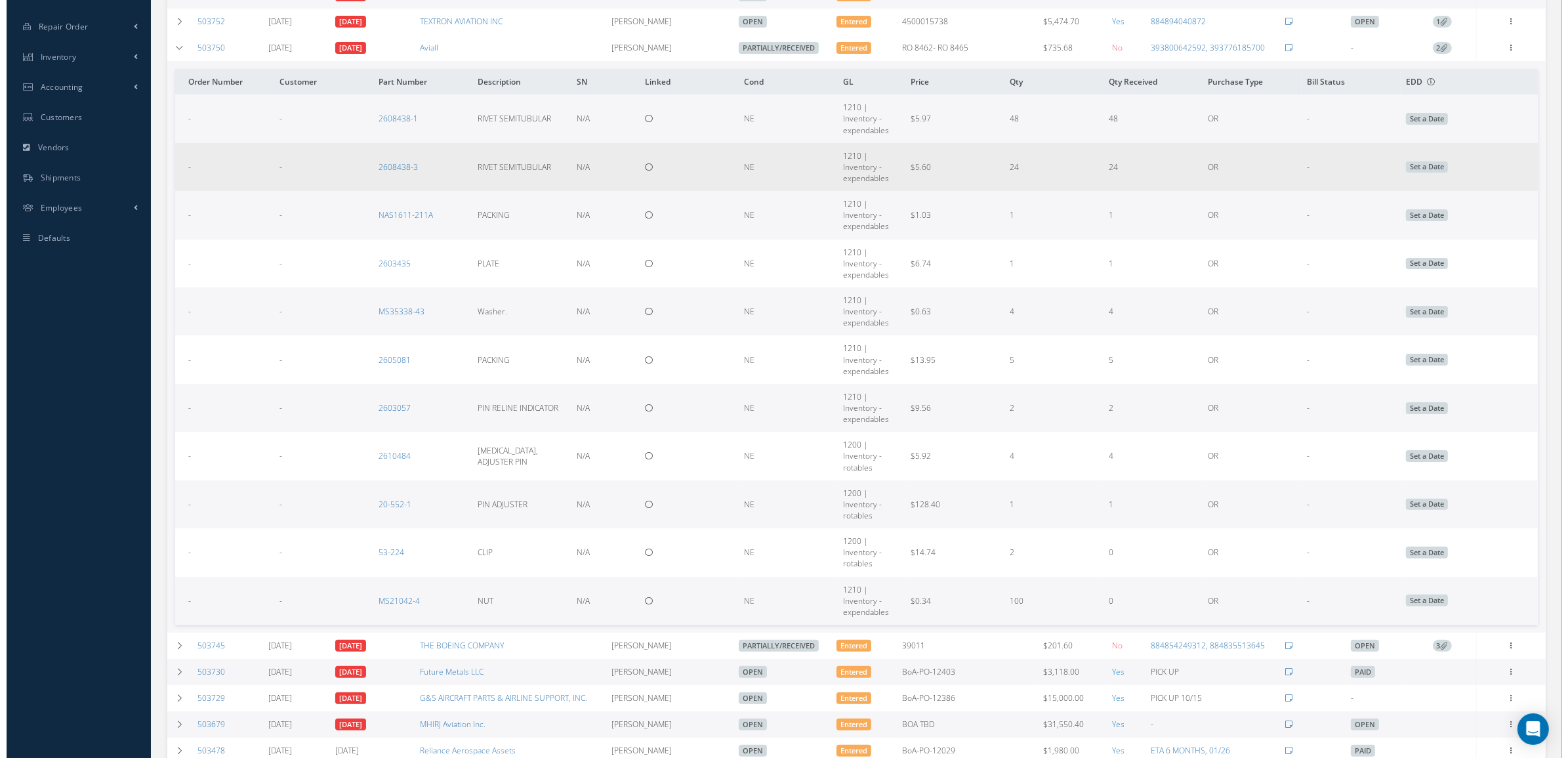
scroll to position [328, 0]
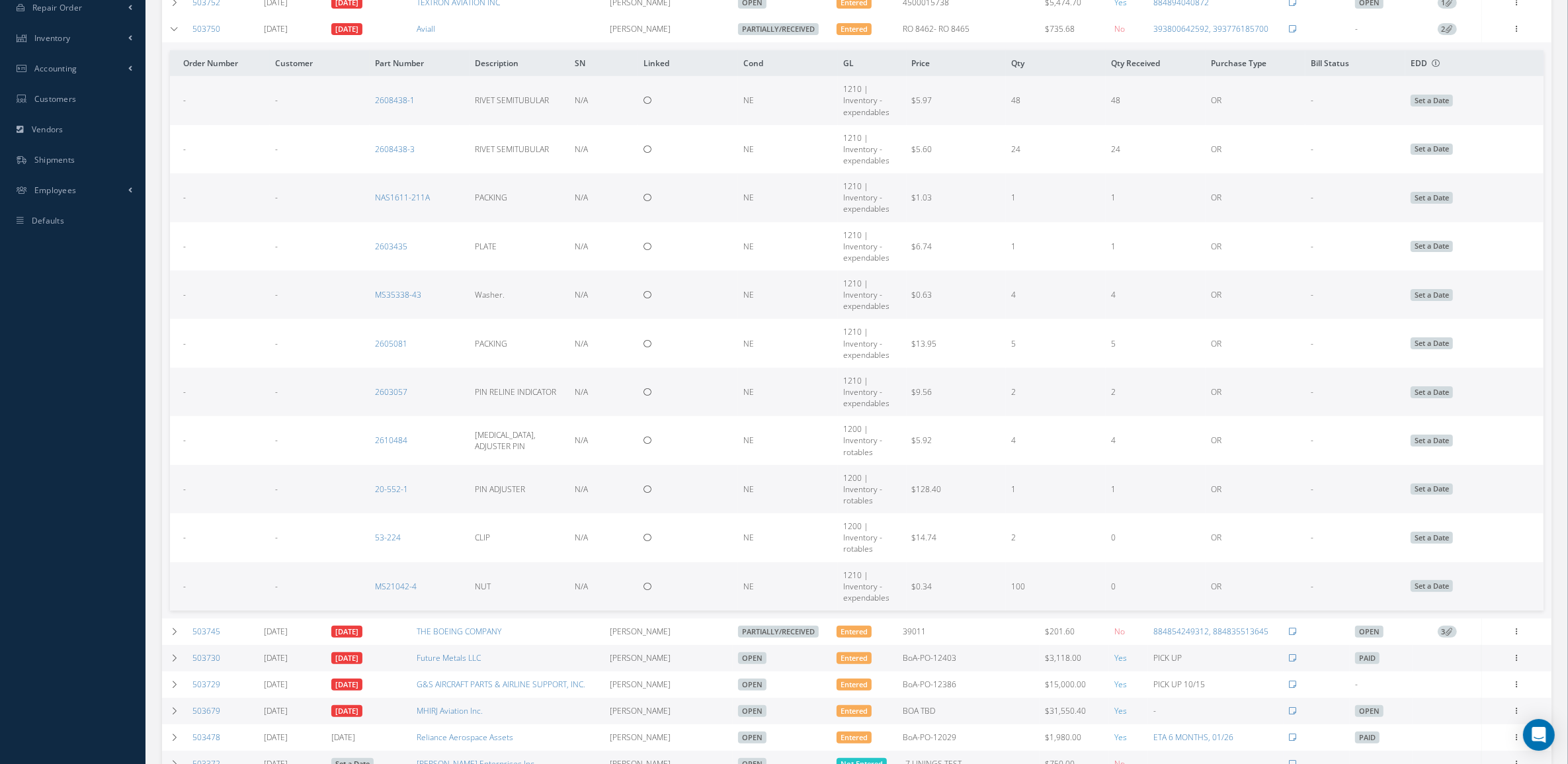
click at [1449, 32] on icon at bounding box center [1449, 29] width 7 height 7
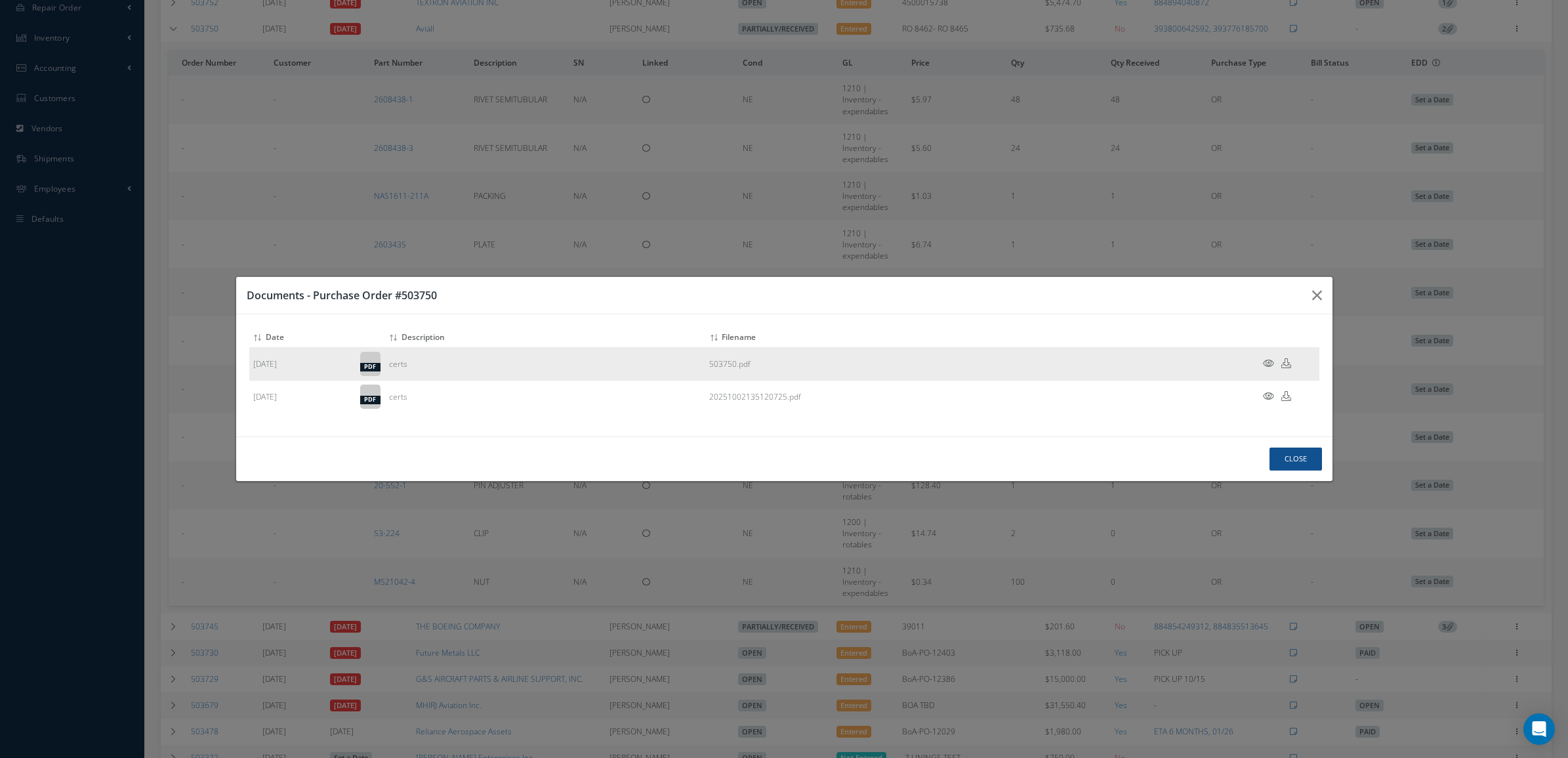
click at [1268, 361] on icon at bounding box center [1268, 363] width 11 height 10
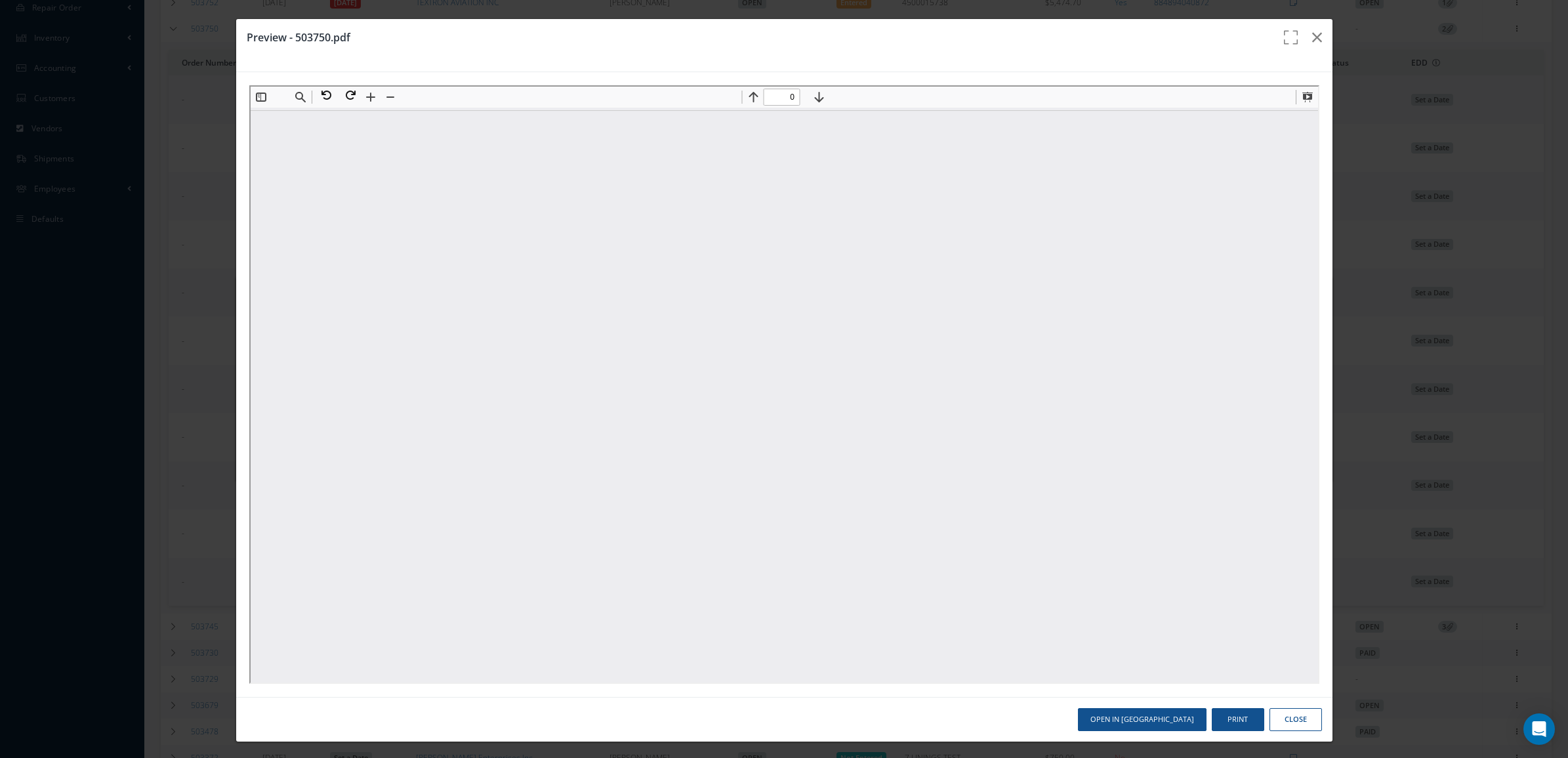
scroll to position [0, 0]
type input "1"
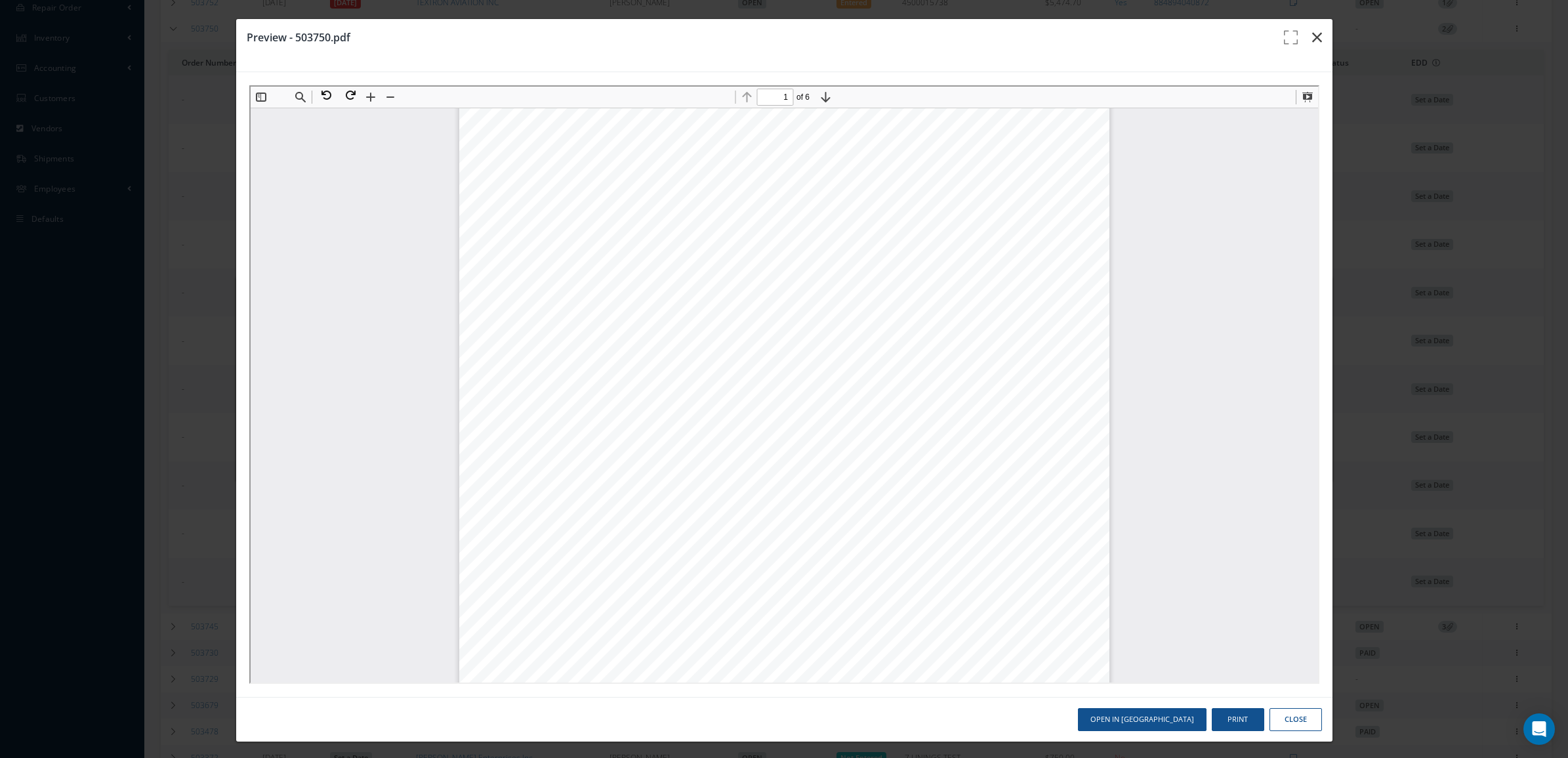
click at [1312, 29] on icon "button" at bounding box center [1317, 37] width 10 height 16
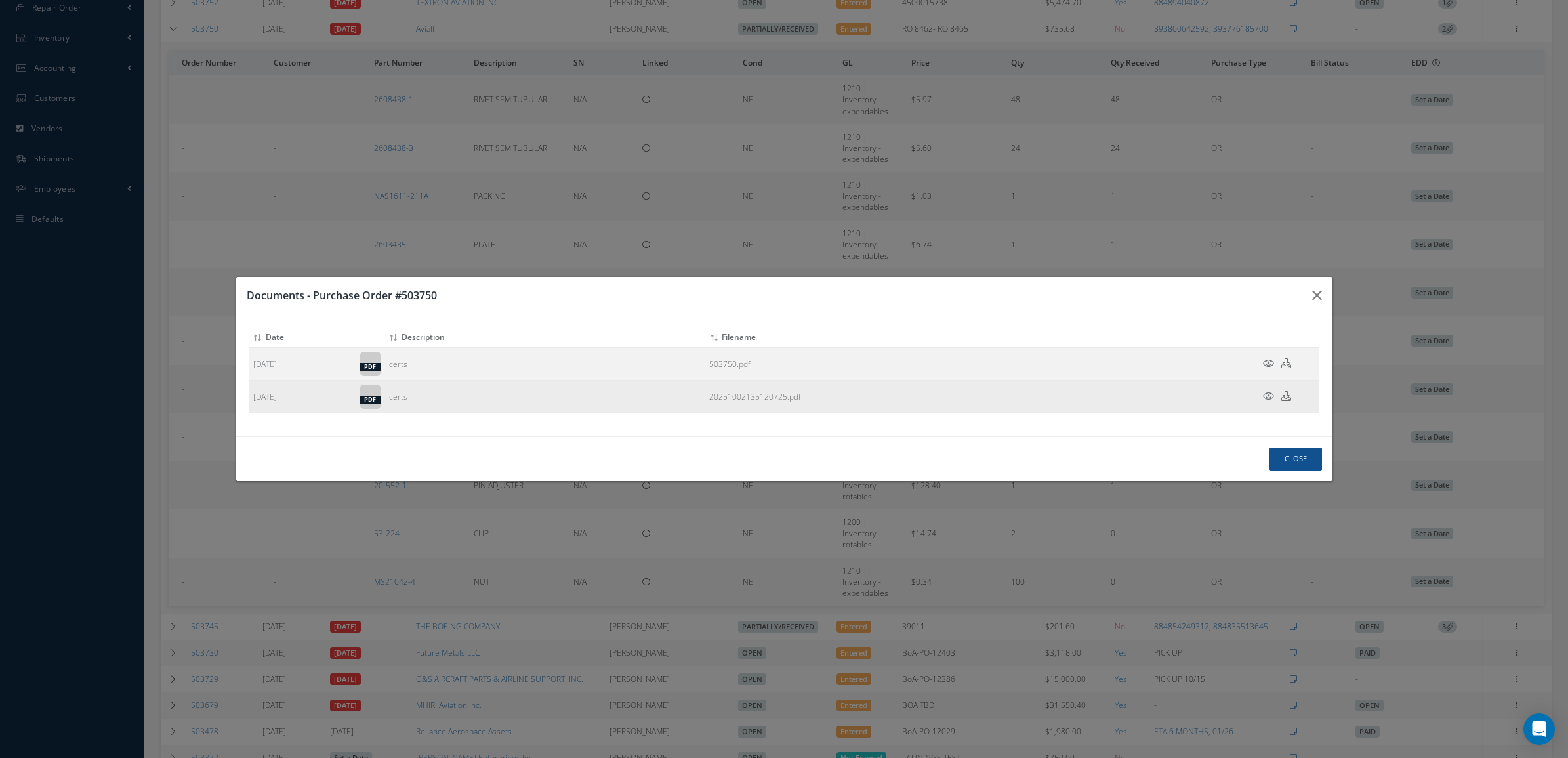
click at [1266, 392] on icon at bounding box center [1268, 396] width 11 height 10
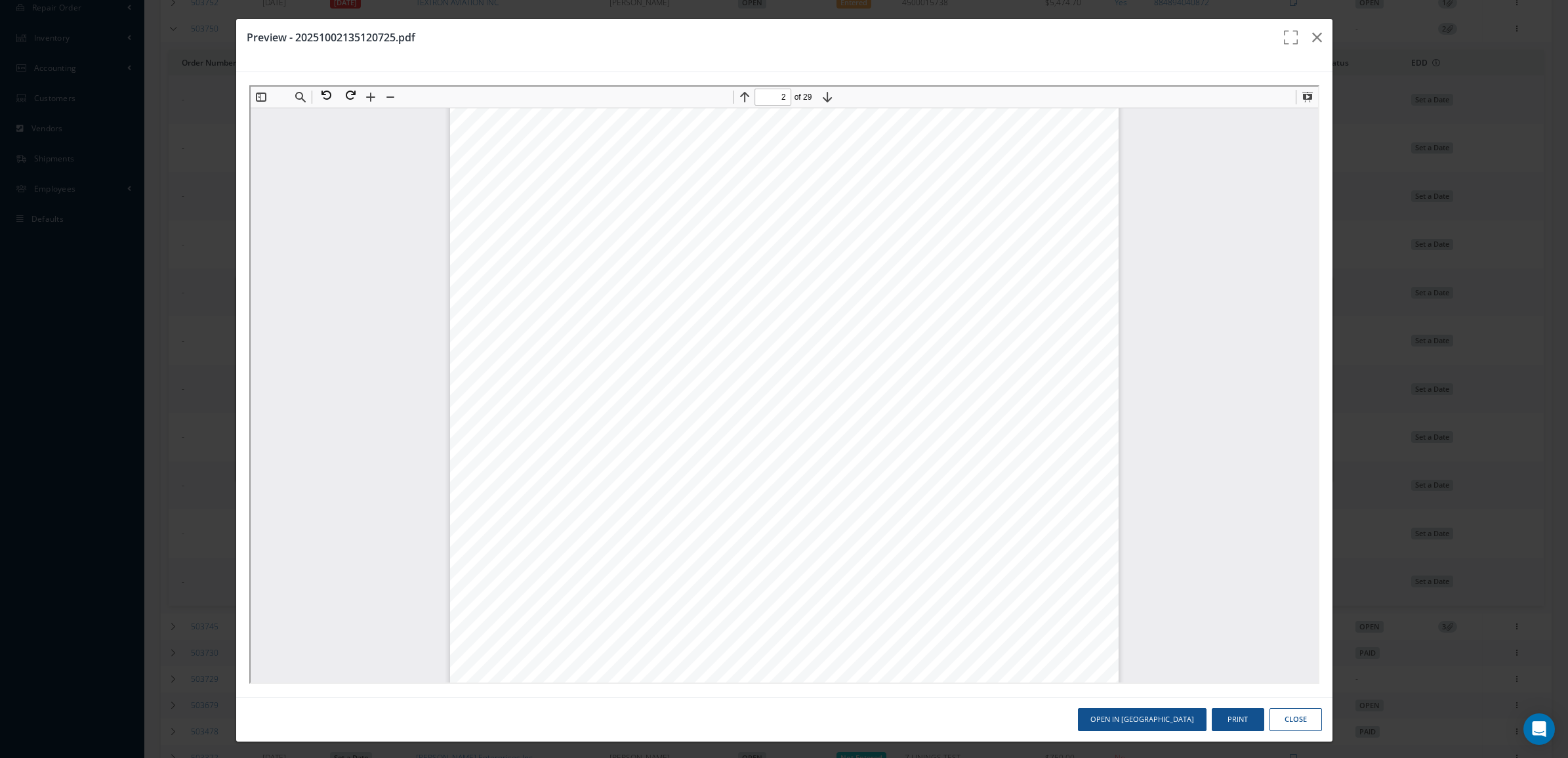
scroll to position [1238, 0]
click at [347, 92] on button at bounding box center [347, 94] width 24 height 17
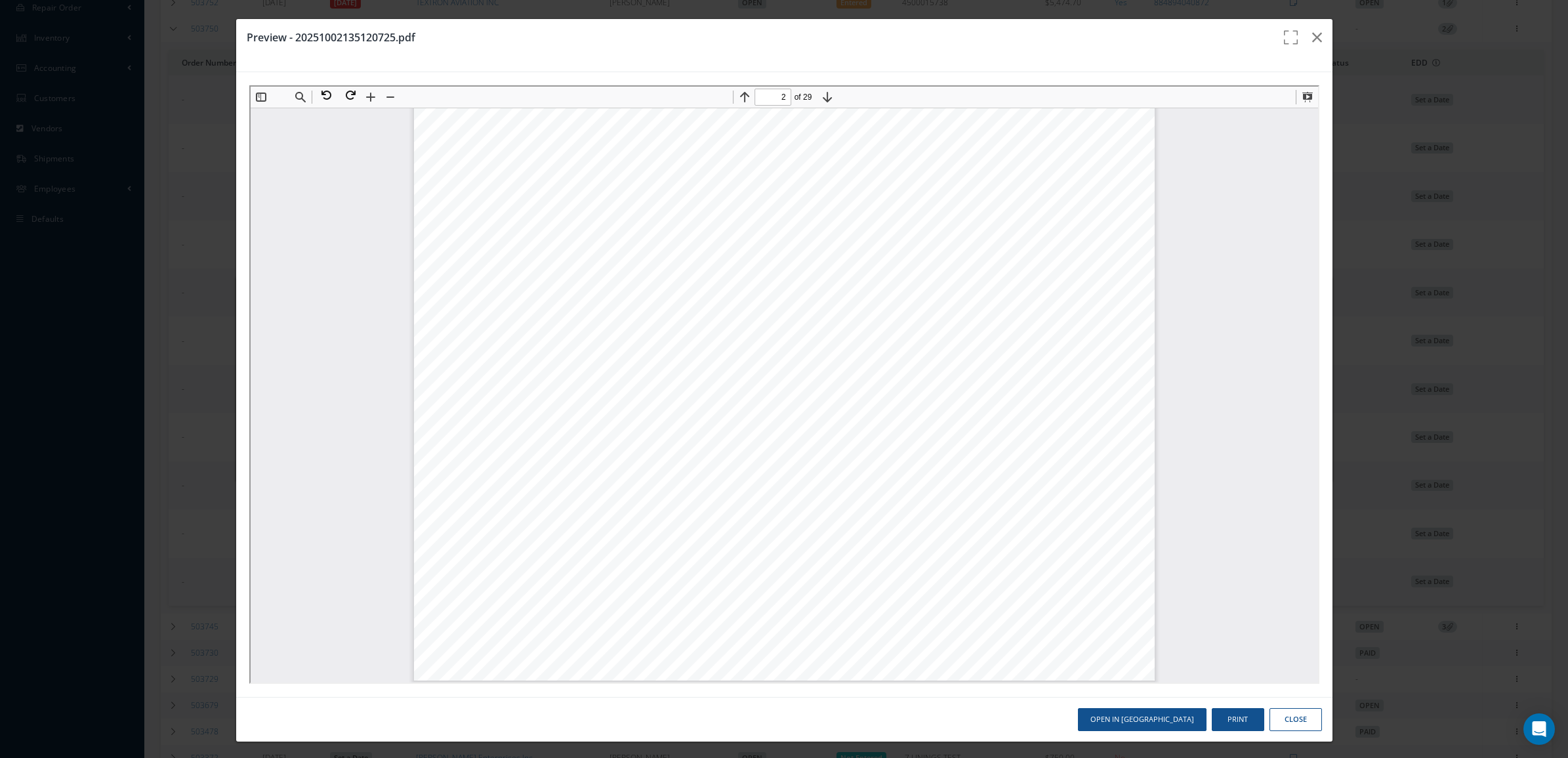
drag, startPoint x: 737, startPoint y: 41, endPoint x: 1343, endPoint y: 41, distance: 606.0
click at [1343, 41] on div "Preview - 20251002135120725.pdf Open in New Tab Print Close" at bounding box center [784, 379] width 1568 height 758
drag, startPoint x: 1302, startPoint y: 186, endPoint x: 1562, endPoint y: 752, distance: 622.9
click at [322, 91] on button at bounding box center [323, 94] width 24 height 17
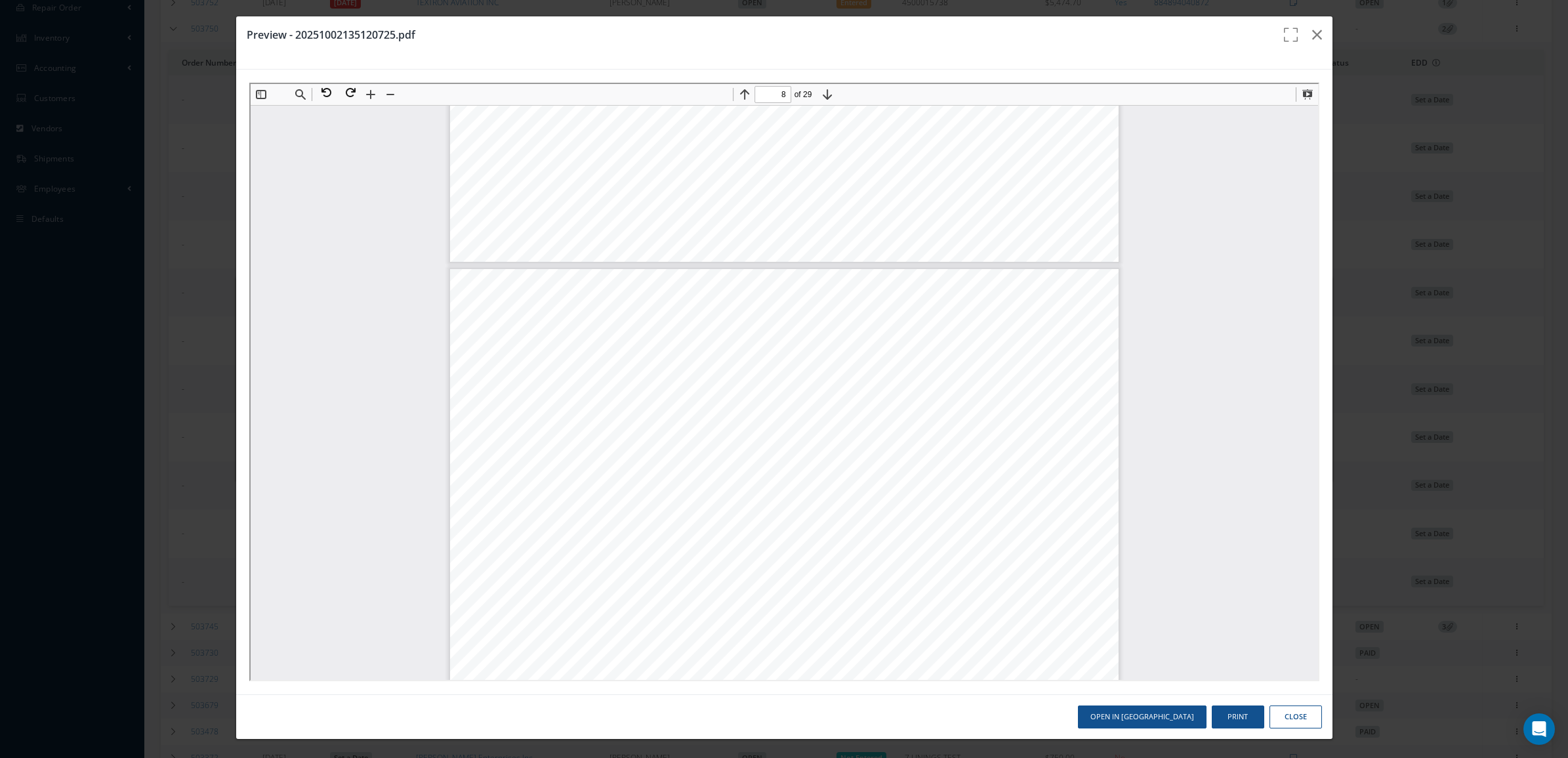
scroll to position [0, 0]
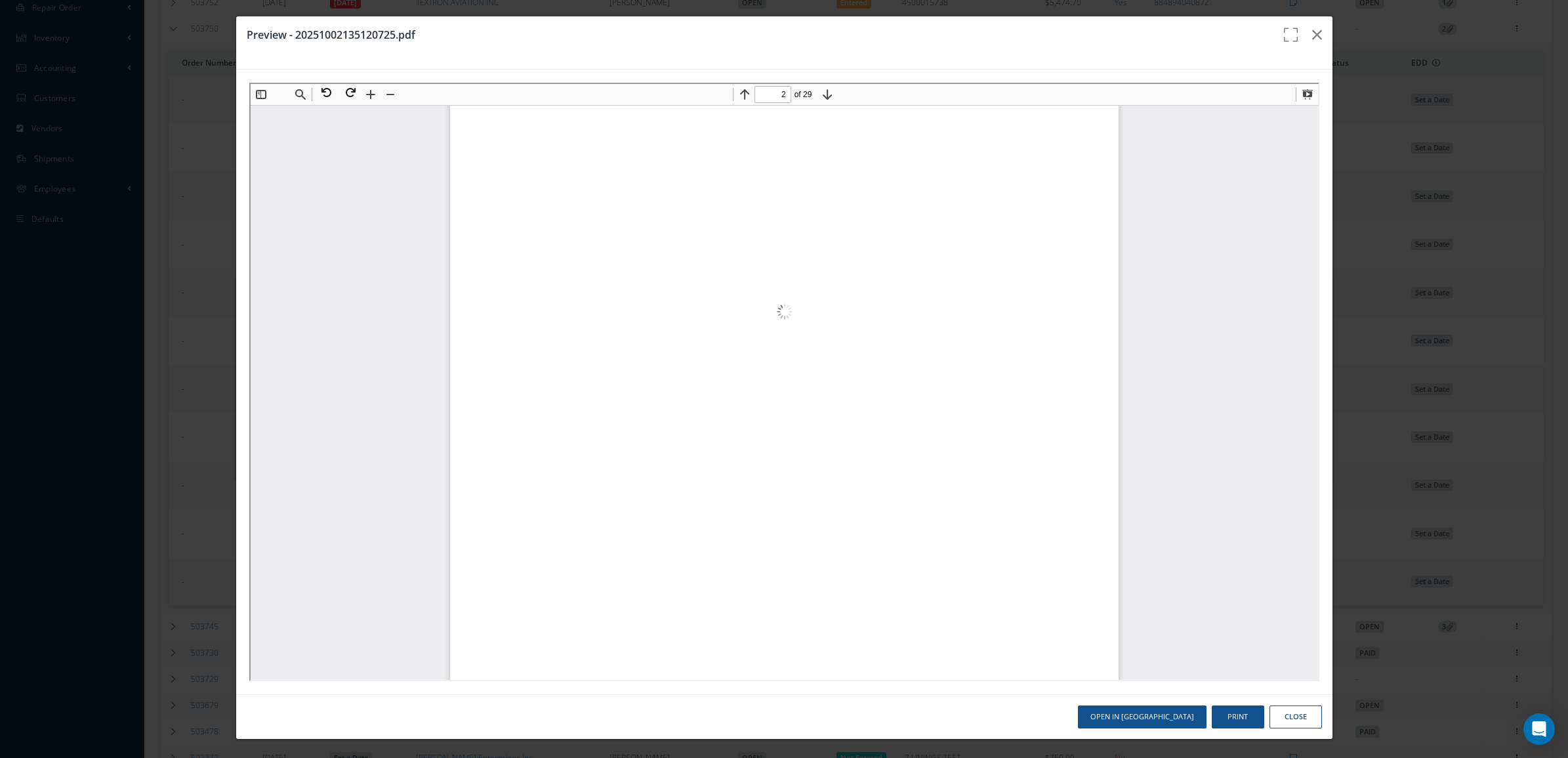
type input "1"
drag, startPoint x: 1302, startPoint y: 309, endPoint x: 1549, endPoint y: 153, distance: 292.1
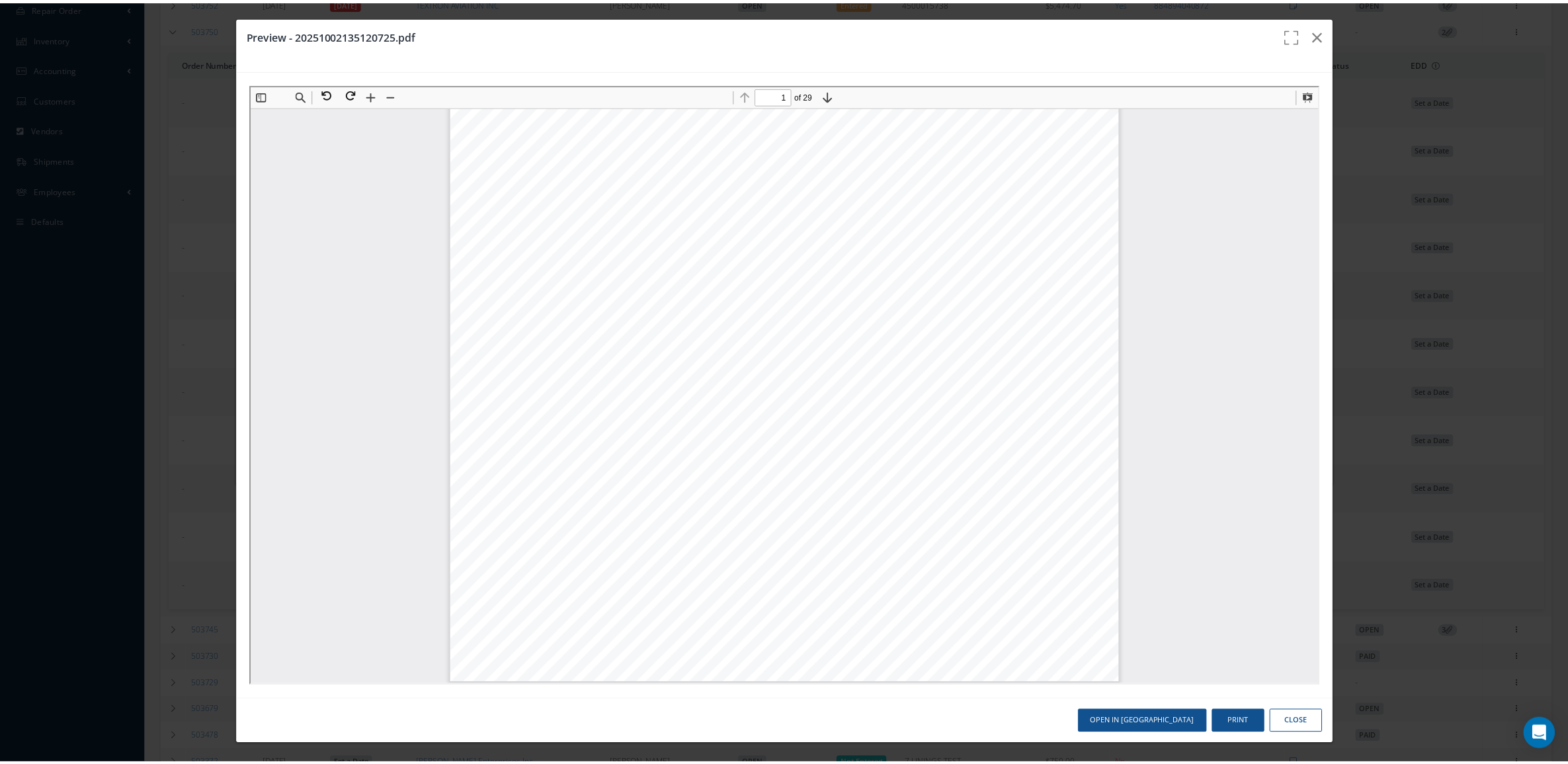
scroll to position [331, 0]
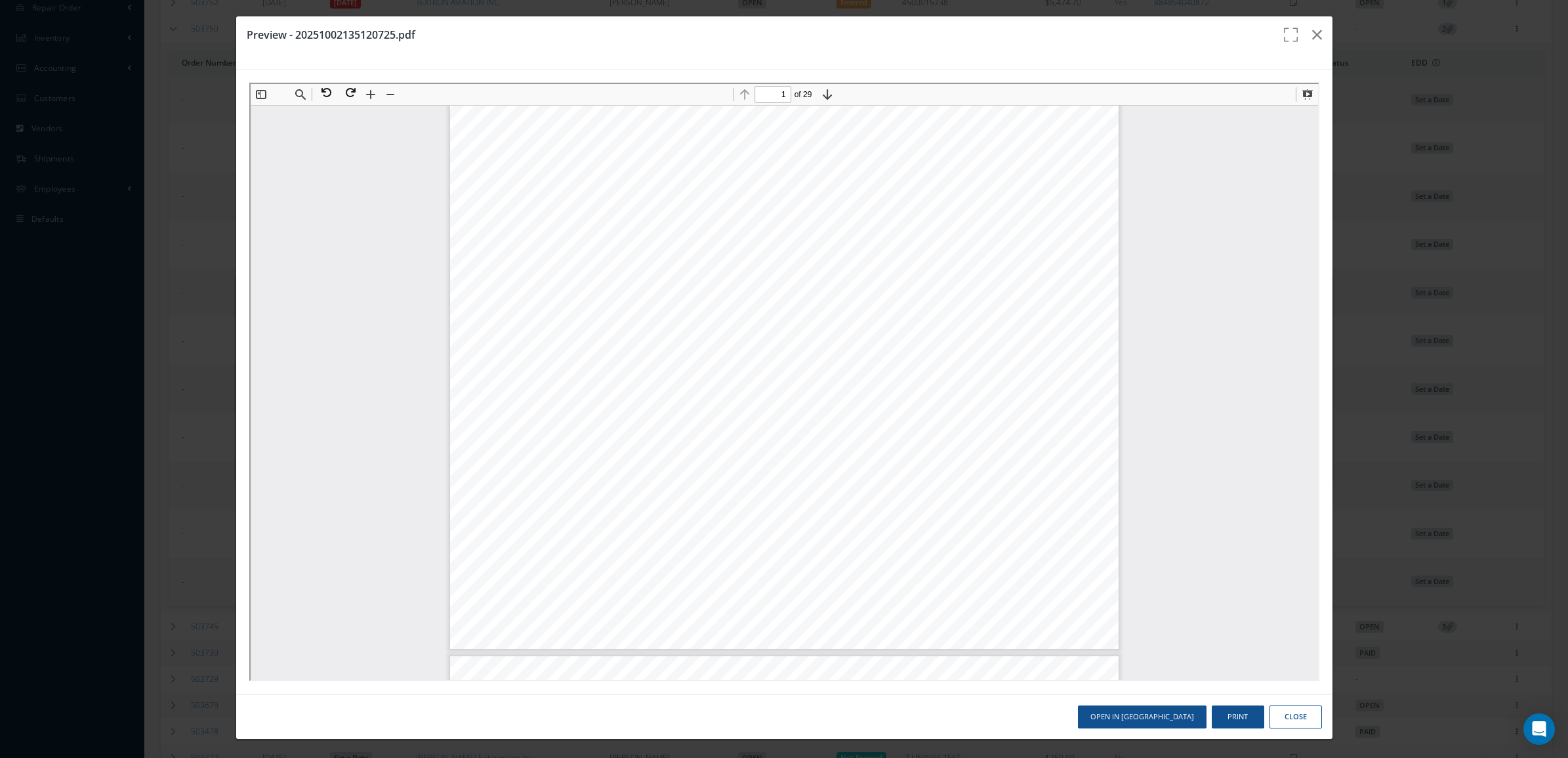
click at [187, 91] on div "Preview - 20251002135120725.pdf Open in New Tab Print Close" at bounding box center [784, 379] width 1568 height 758
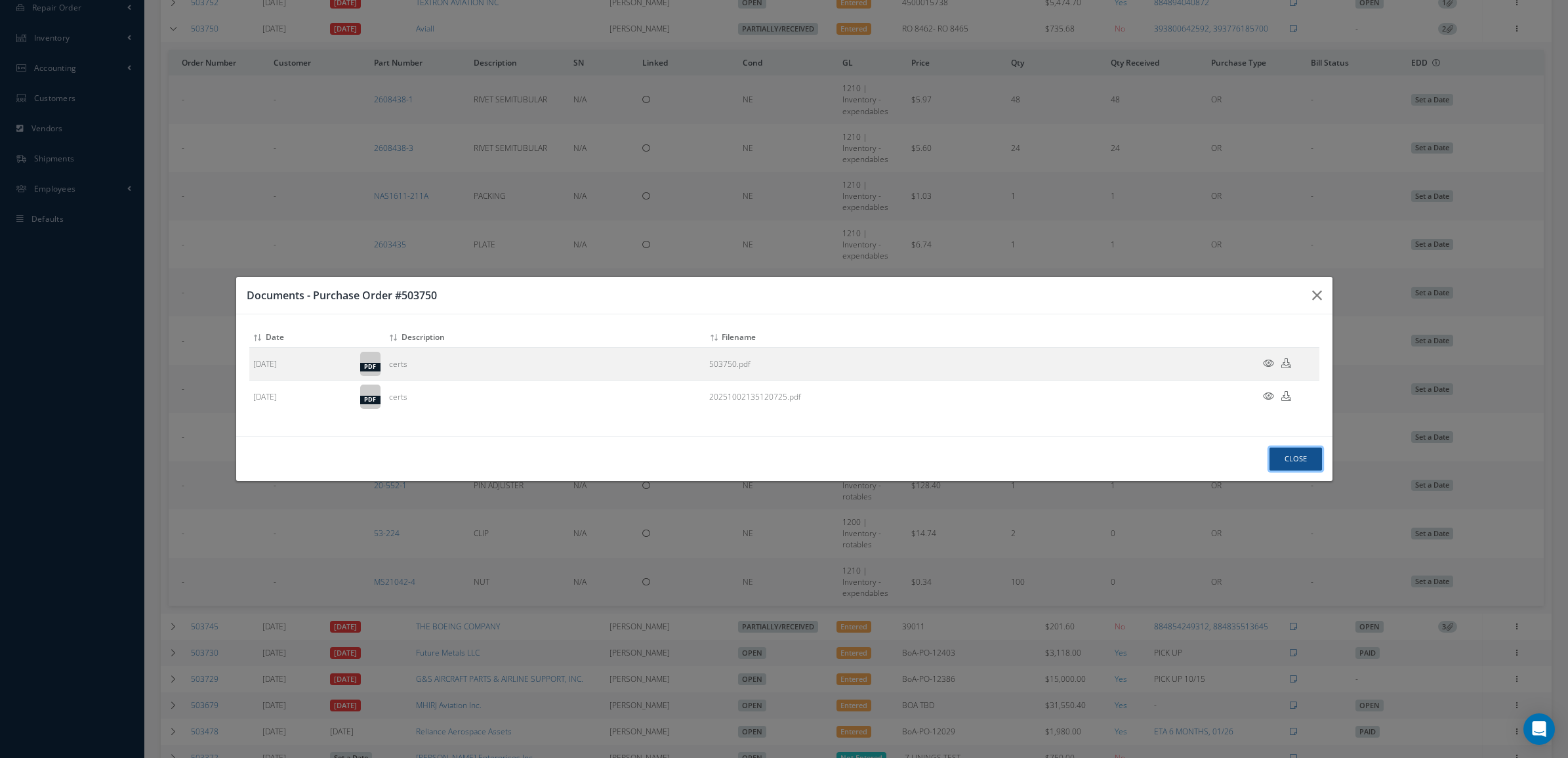
click at [1290, 465] on button "Close" at bounding box center [1295, 459] width 53 height 23
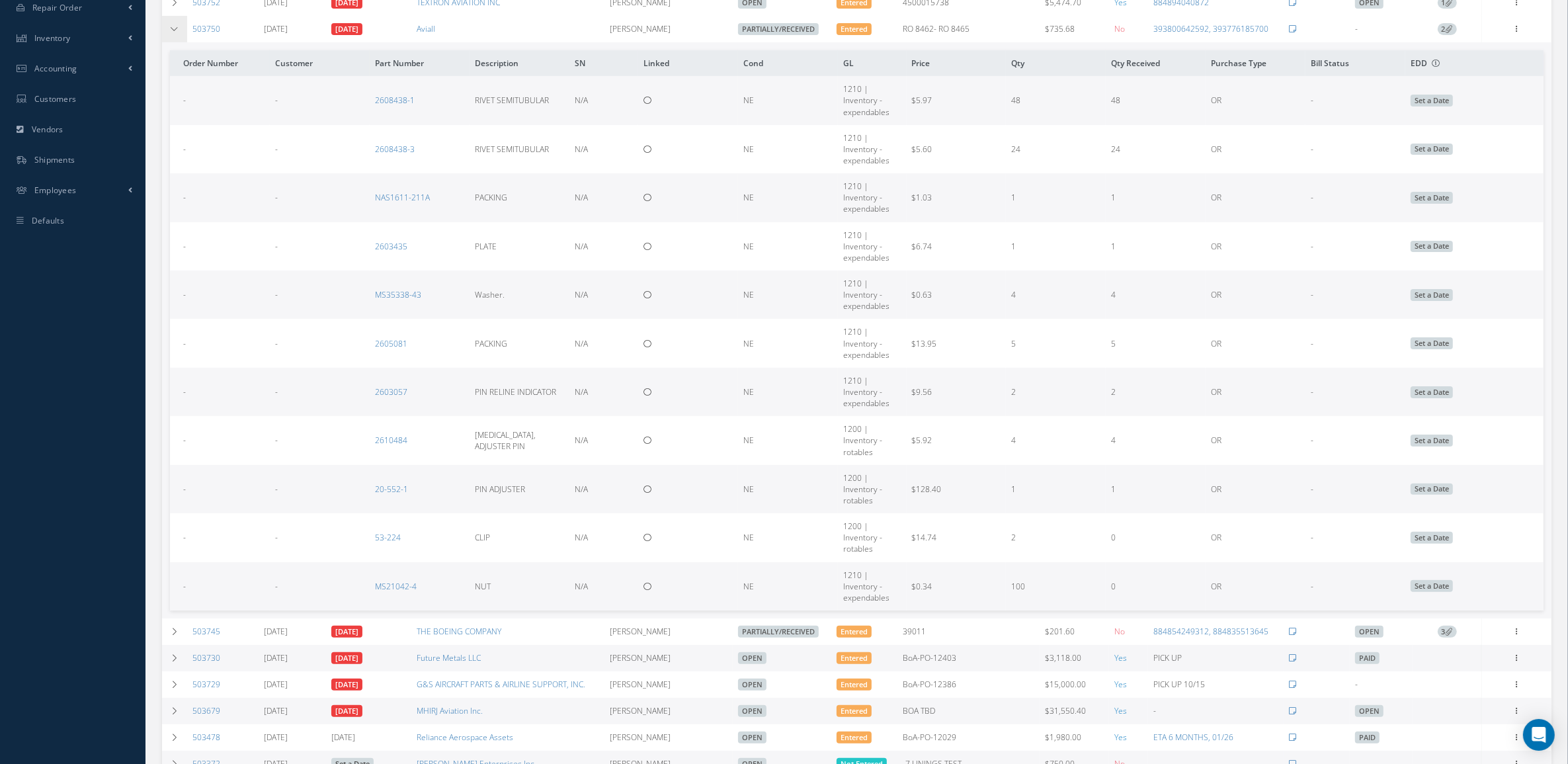
click at [172, 40] on td at bounding box center [174, 29] width 25 height 27
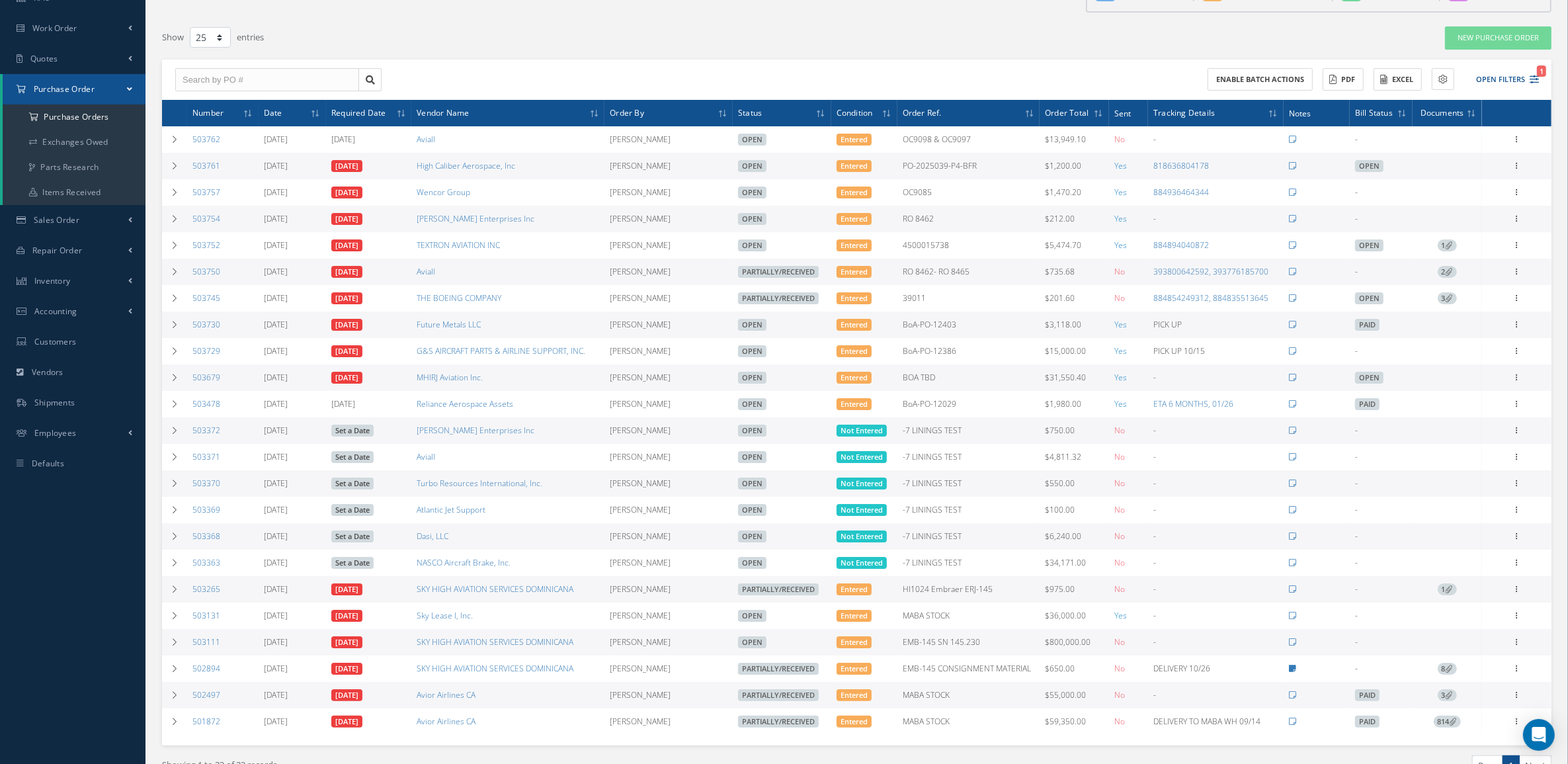
scroll to position [0, 0]
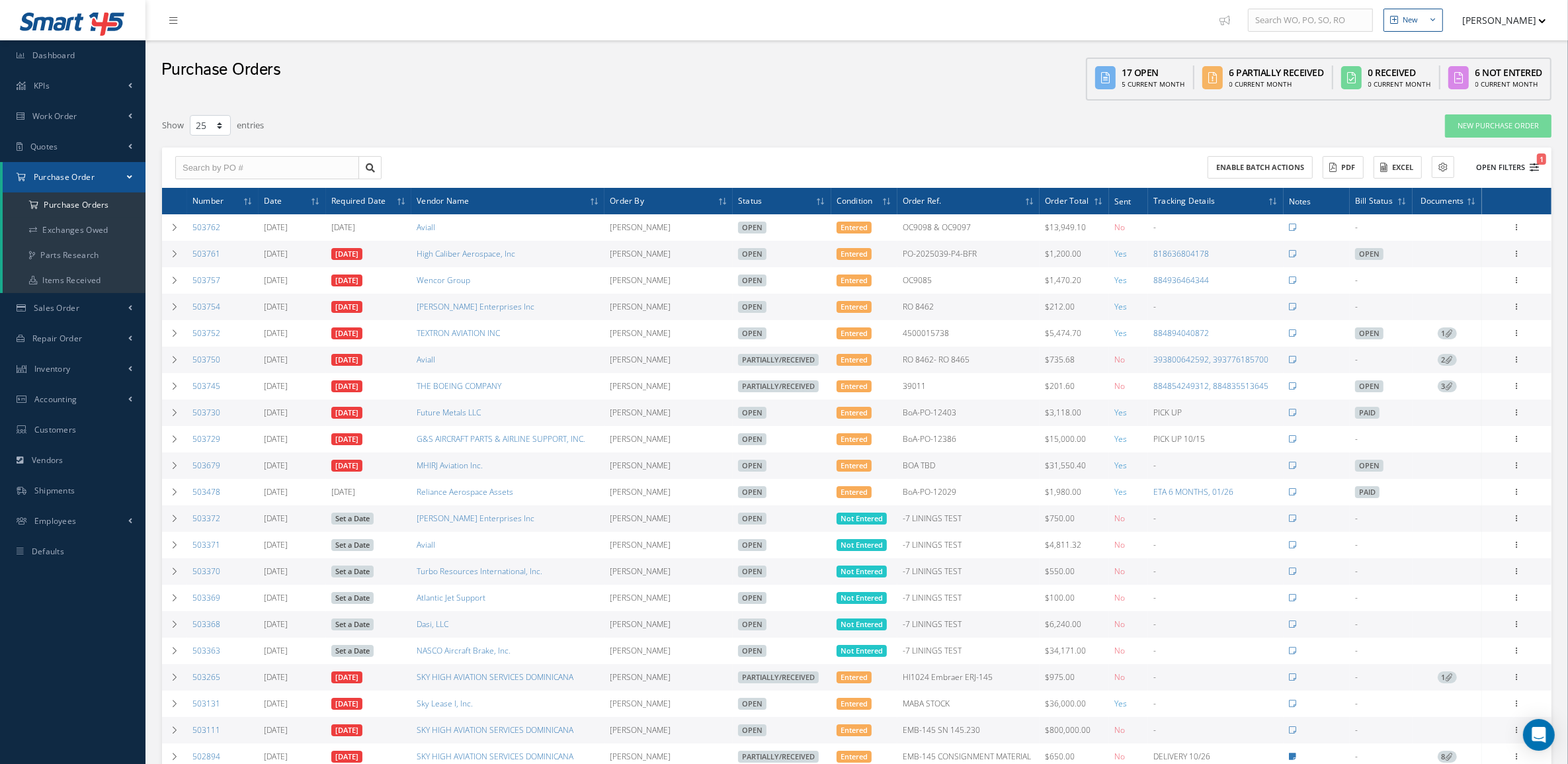
click at [1513, 162] on button "Open Filters 1" at bounding box center [1502, 168] width 75 height 22
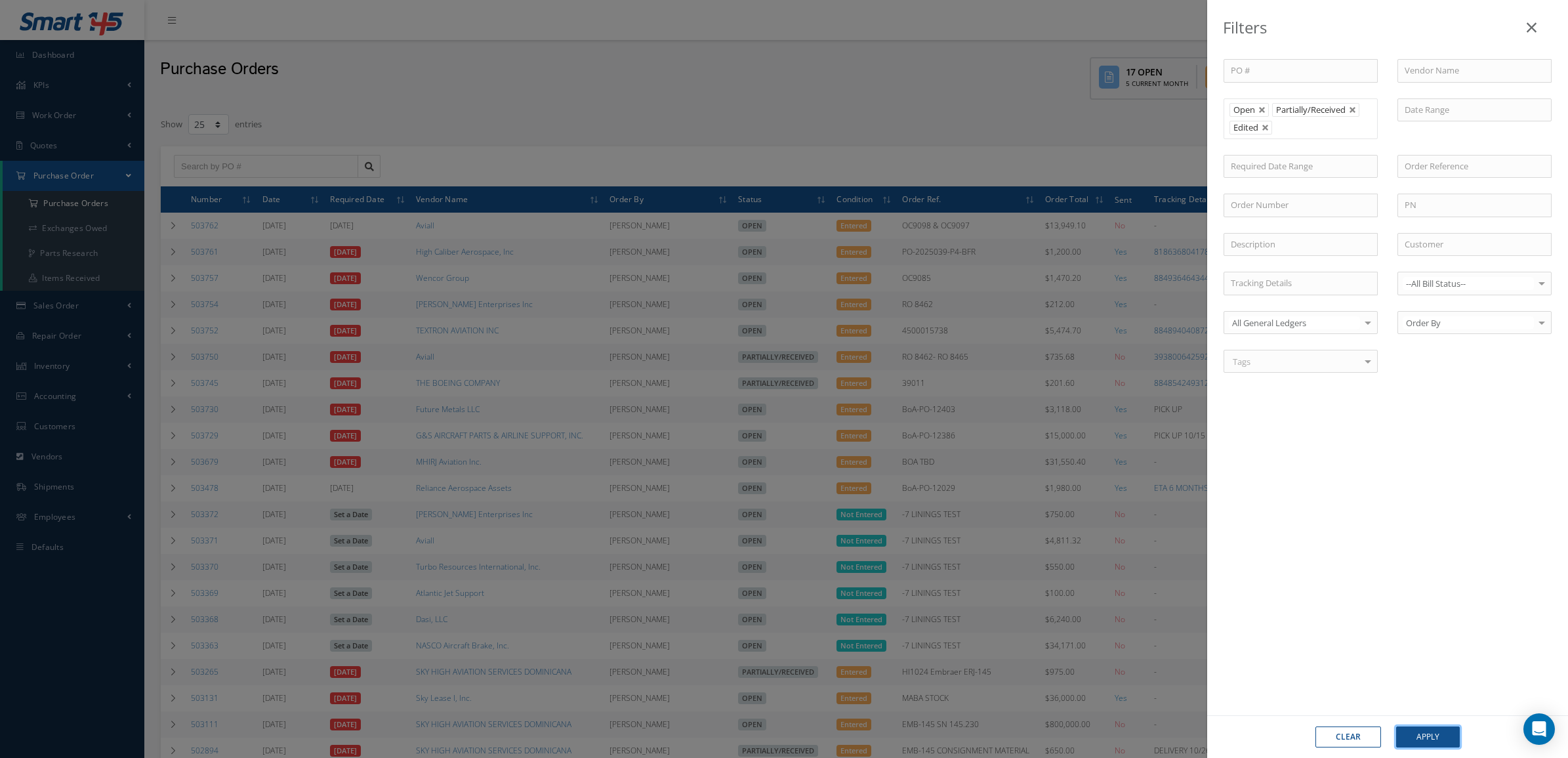
click at [1412, 739] on button "Apply" at bounding box center [1427, 737] width 63 height 21
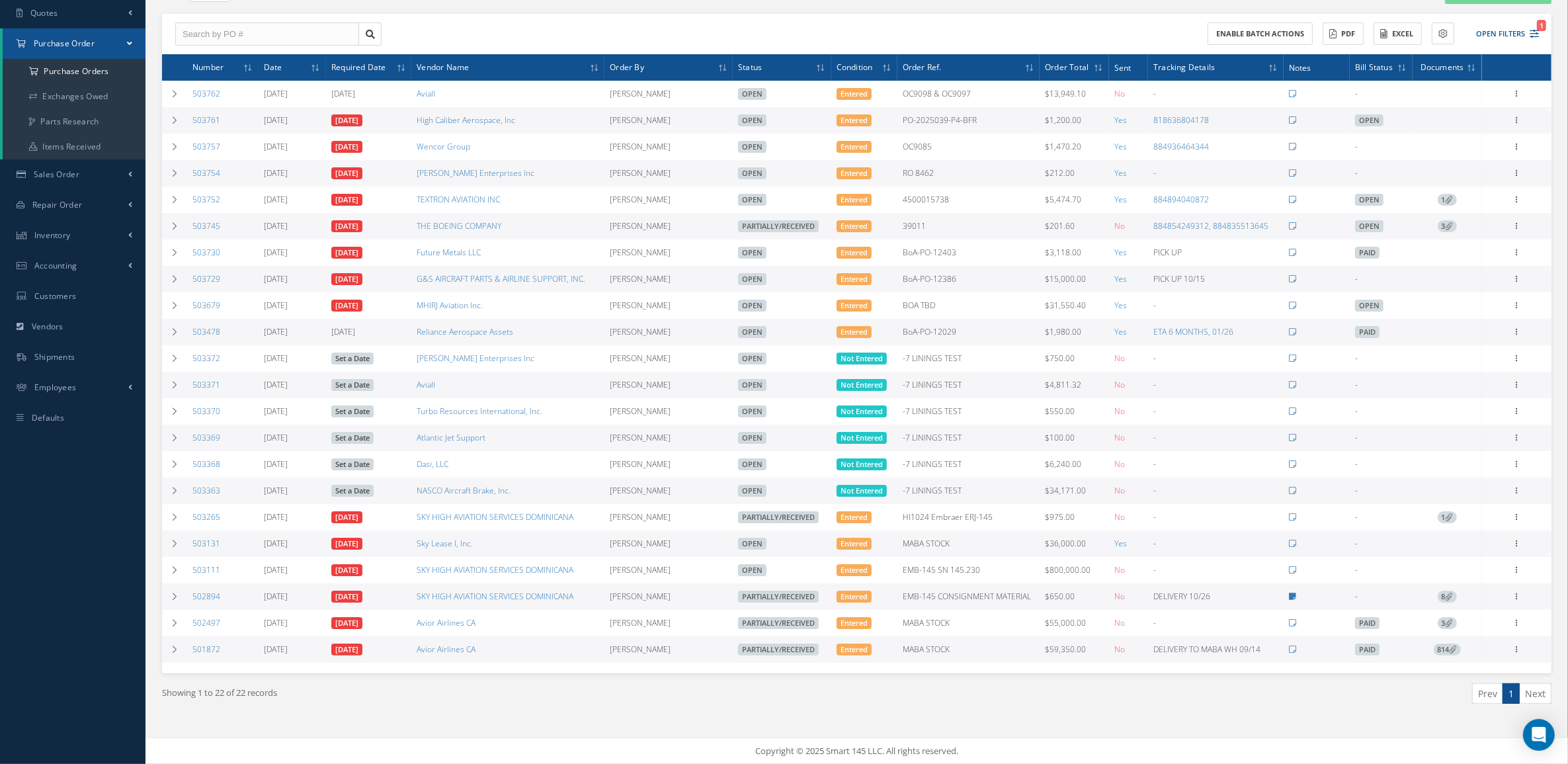
scroll to position [144, 0]
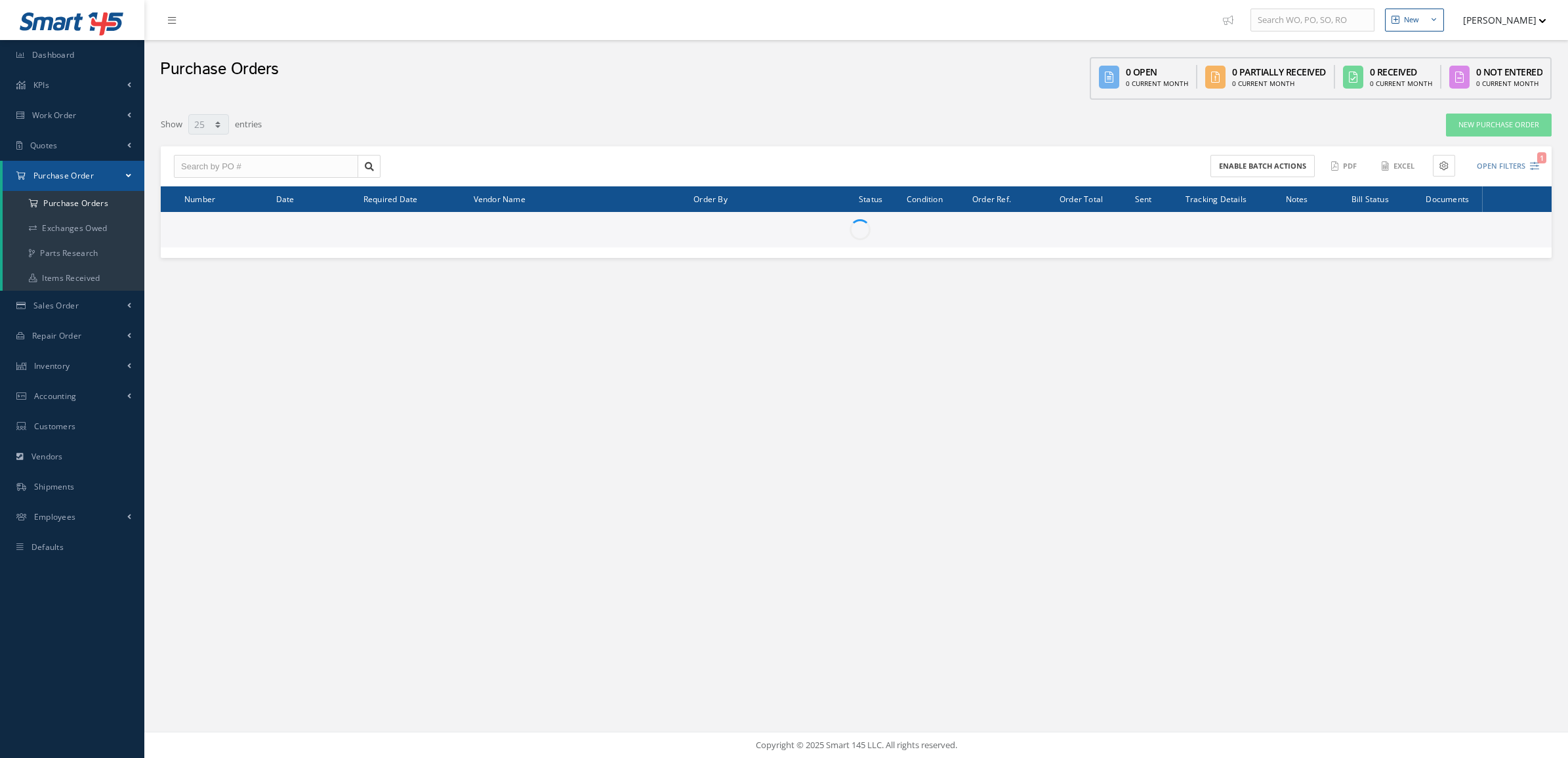
select select "25"
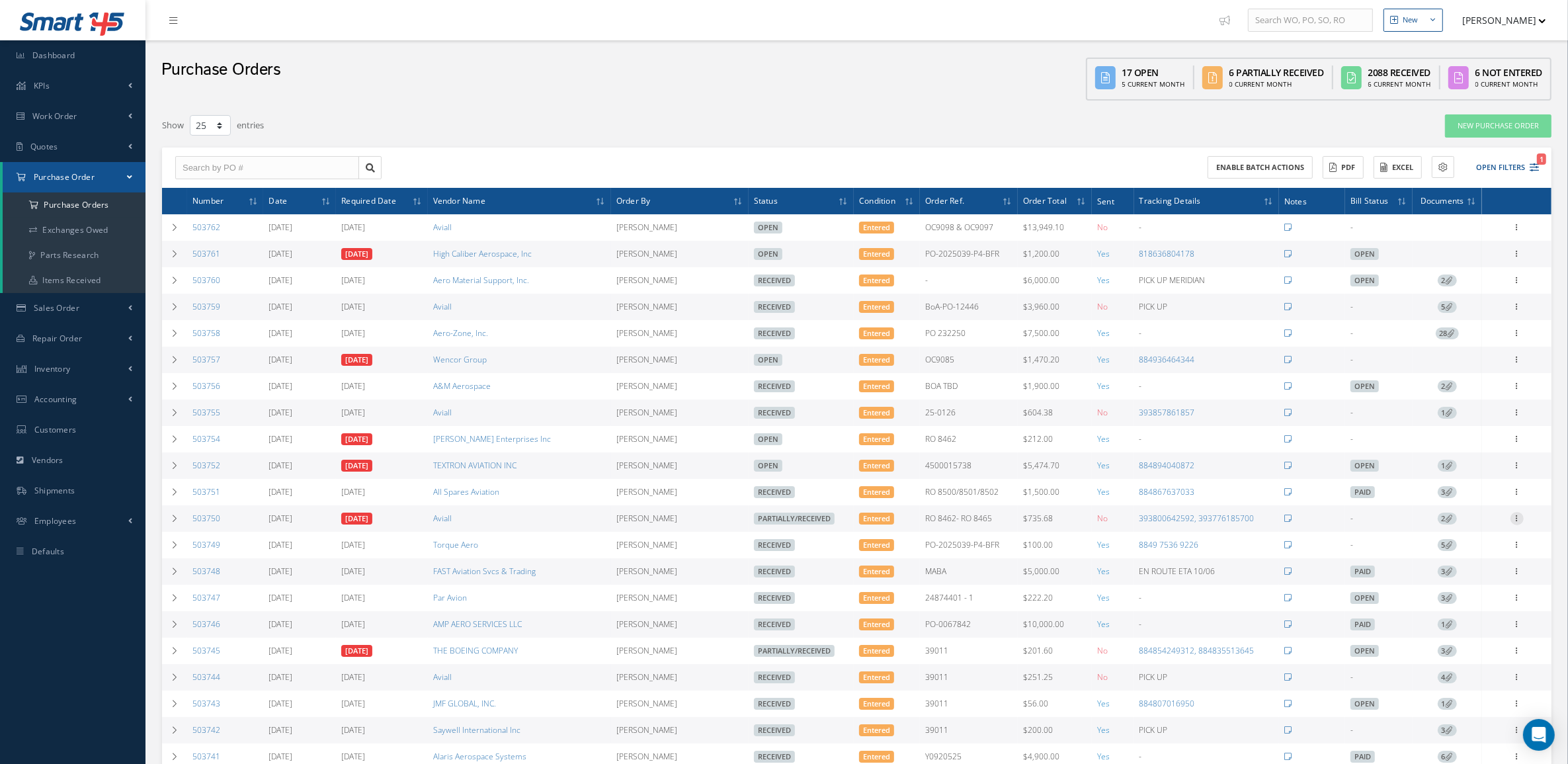
click at [1515, 523] on icon at bounding box center [1517, 517] width 13 height 11
click at [1462, 524] on link "Receive" at bounding box center [1456, 527] width 104 height 17
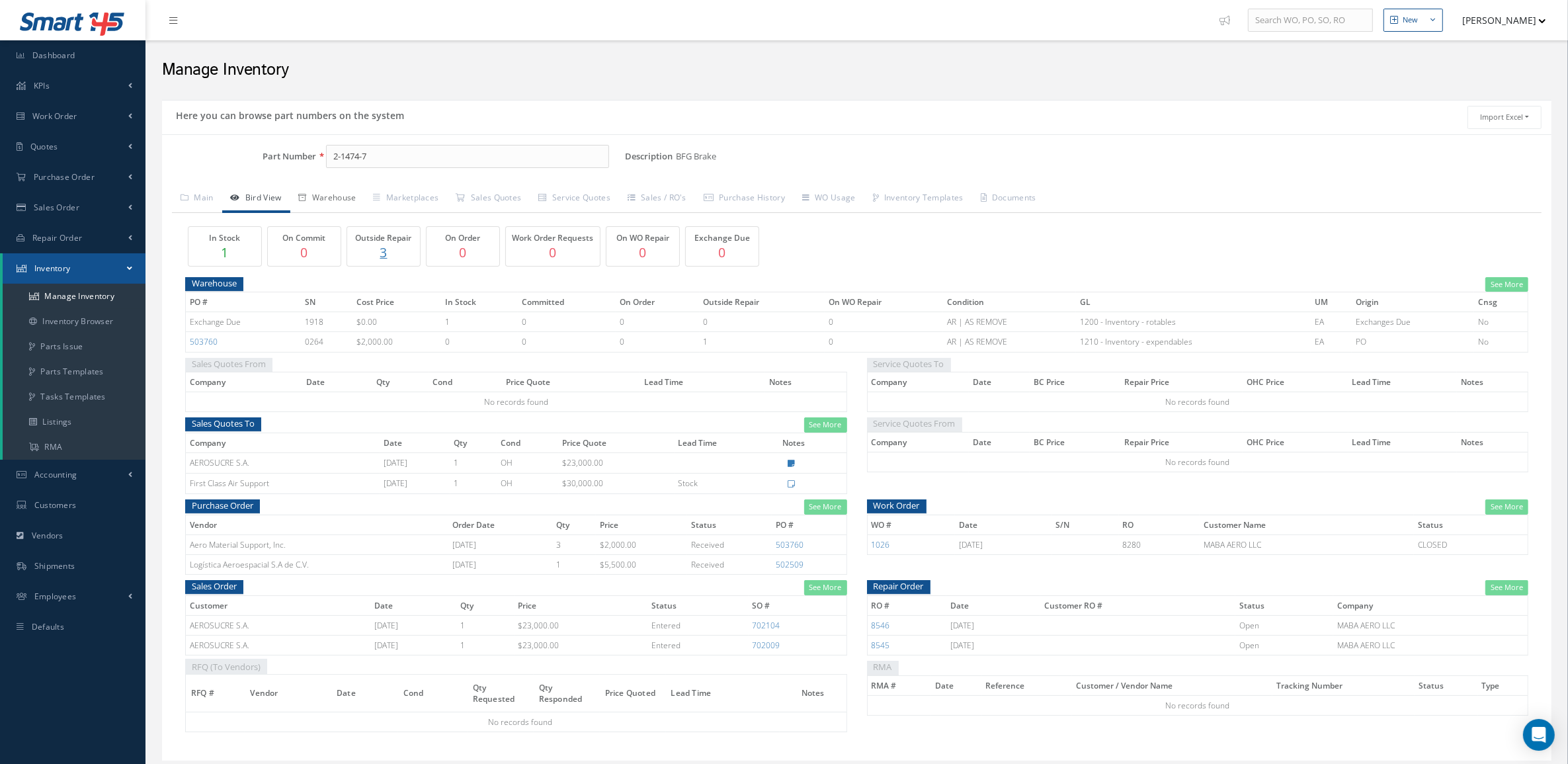
click at [304, 199] on icon at bounding box center [303, 197] width 8 height 8
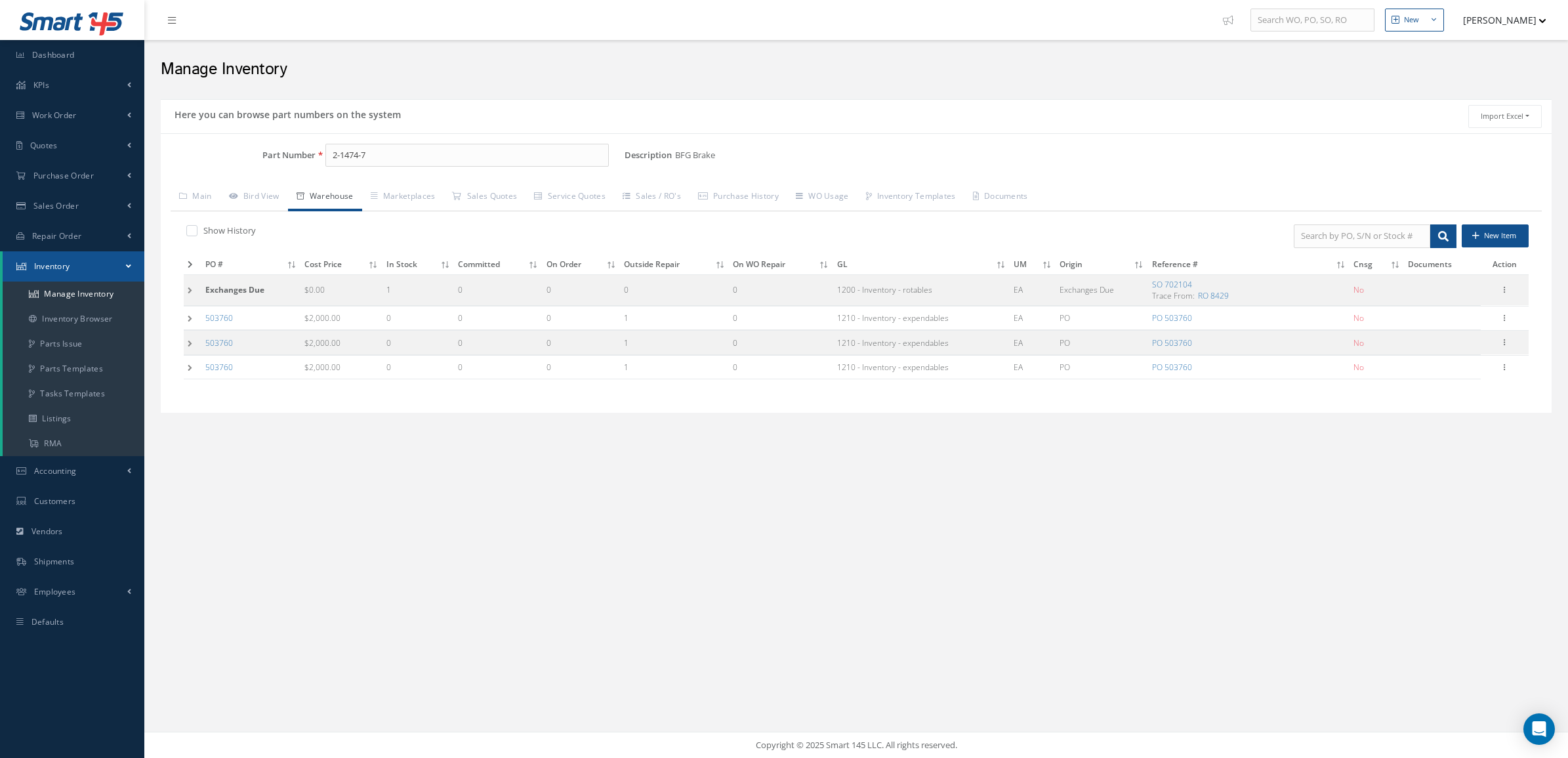
click at [193, 313] on td at bounding box center [192, 318] width 18 height 24
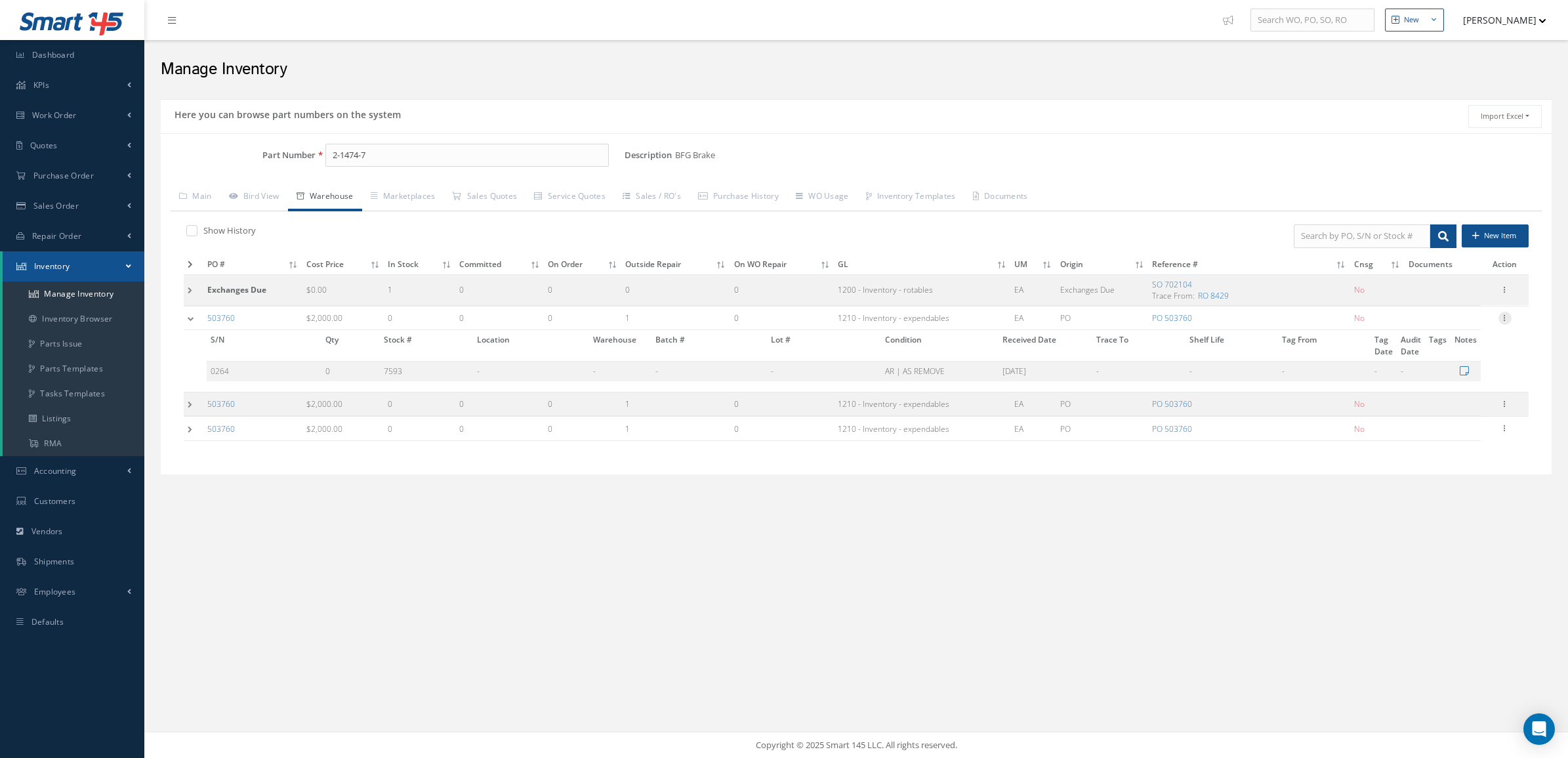
click at [1507, 316] on icon at bounding box center [1505, 317] width 13 height 11
click at [1433, 332] on link "Edit" at bounding box center [1444, 327] width 103 height 17
type input "2000.00"
type input "[DATE]"
type input "503760"
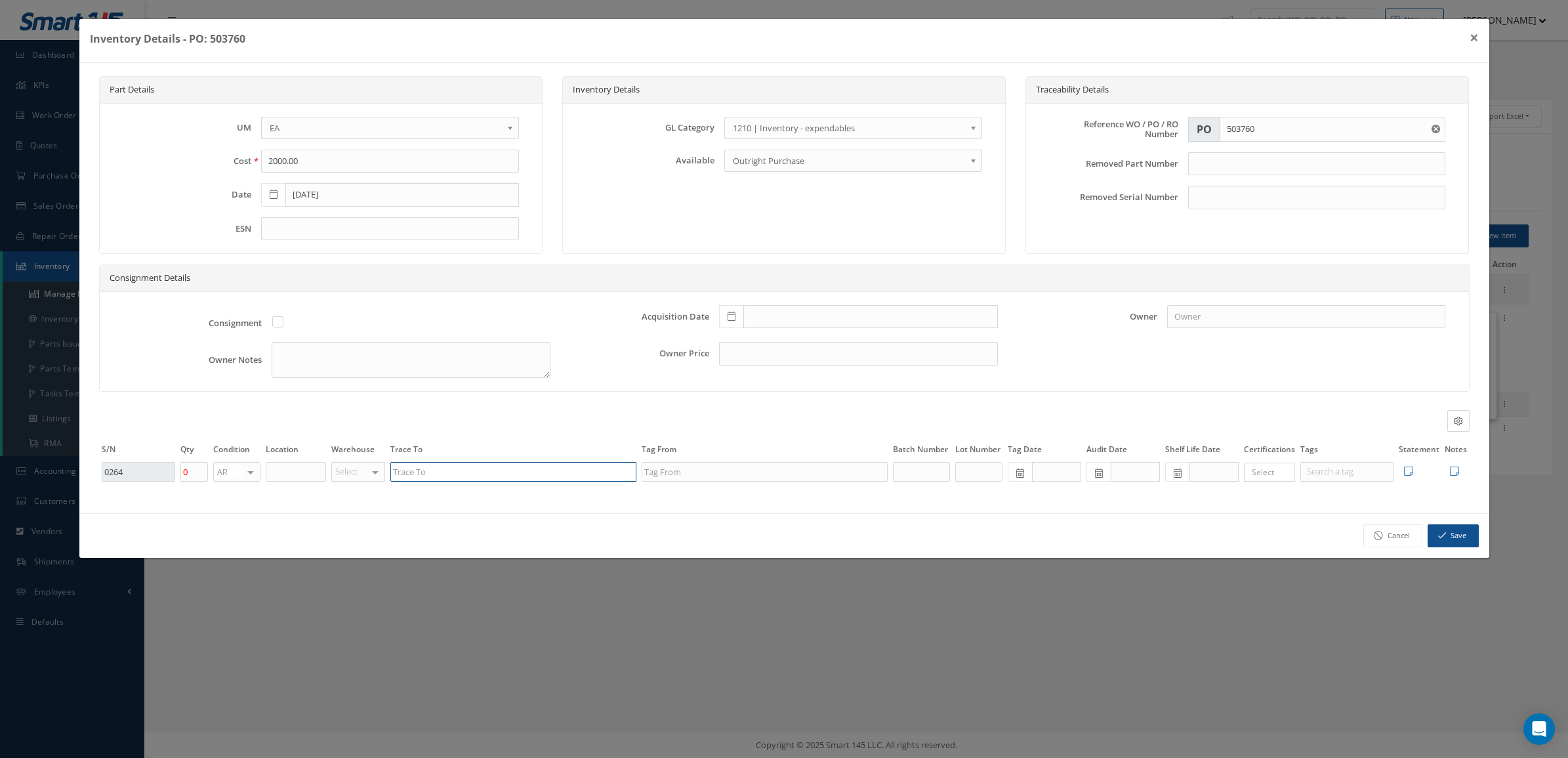
click at [594, 470] on input "text" at bounding box center [513, 472] width 246 height 20
click at [605, 487] on div "GRUPO AEREO MONTERREY S.A DE C.V" at bounding box center [513, 492] width 245 height 21
type input "GRUPO AEREO MONTERREY S.A DE C.V"
drag, startPoint x: 596, startPoint y: 474, endPoint x: 333, endPoint y: 476, distance: 263.0
click at [333, 476] on tr "0264 0 AR OH SV RP AR NE FN NS RE FP BER N/A INSP TBR BC No elements found. Lis…" at bounding box center [784, 472] width 1370 height 22
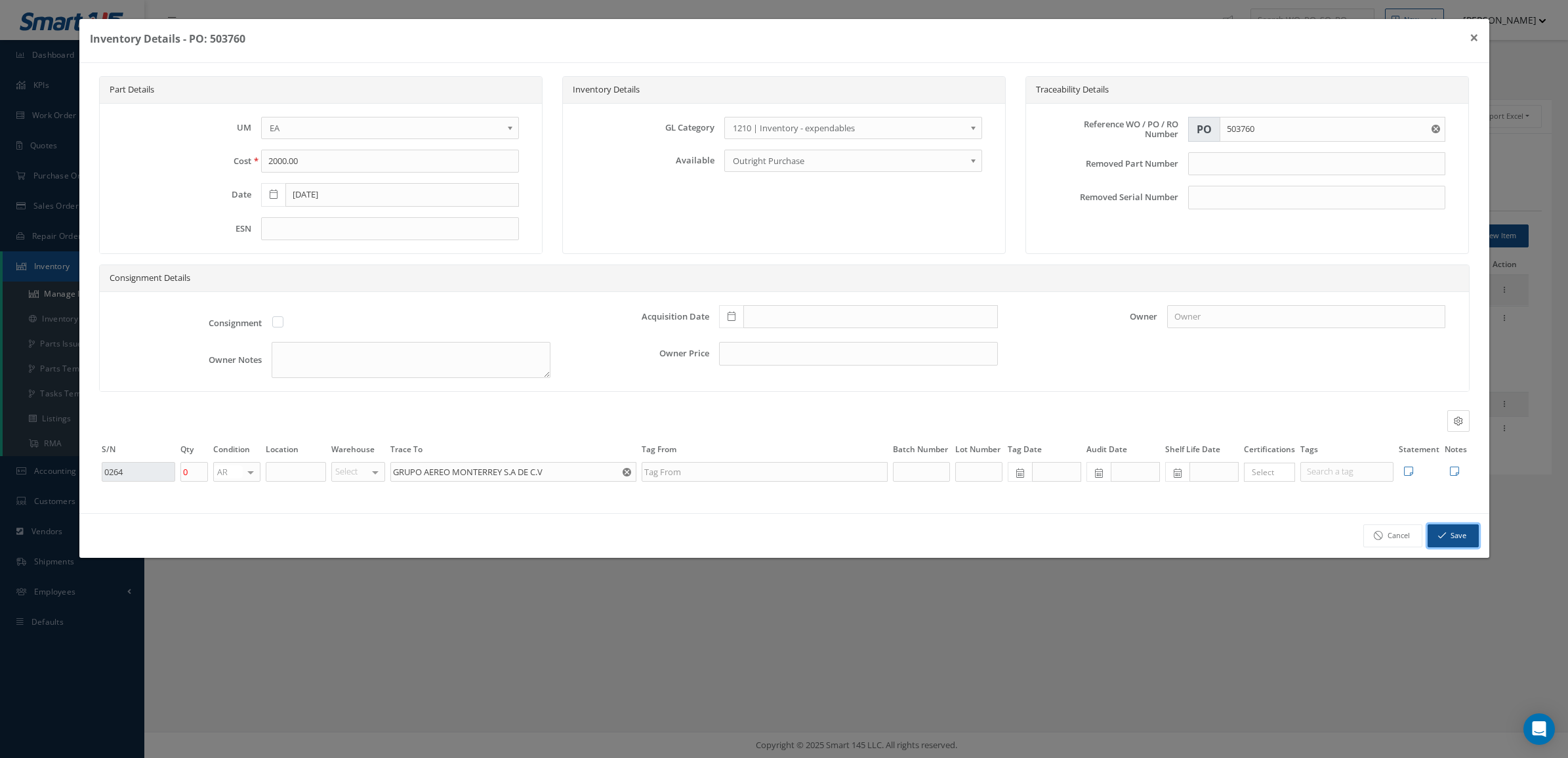
click at [1438, 535] on icon "button" at bounding box center [1442, 535] width 8 height 9
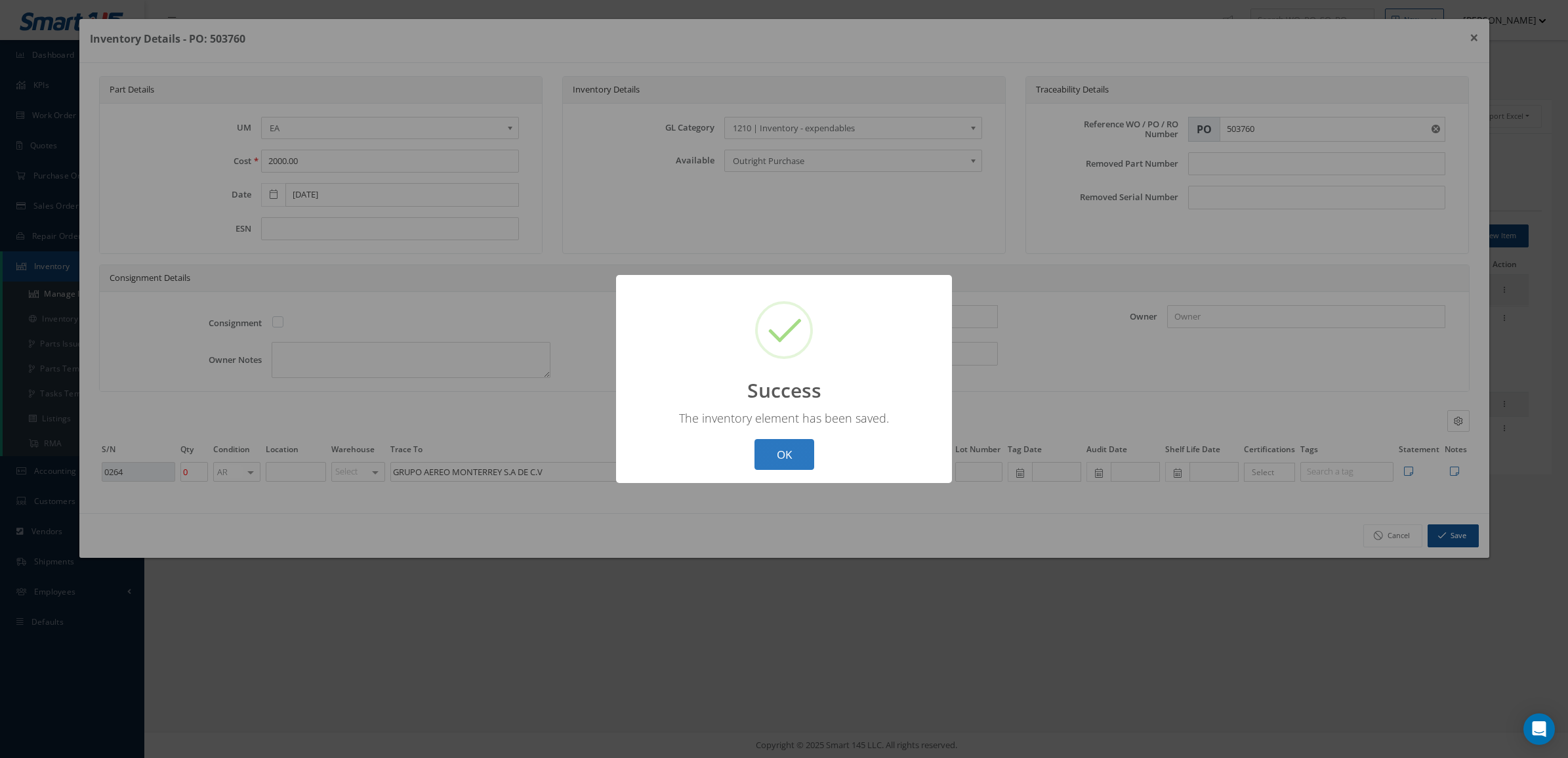
click at [788, 451] on button "OK" at bounding box center [785, 454] width 60 height 31
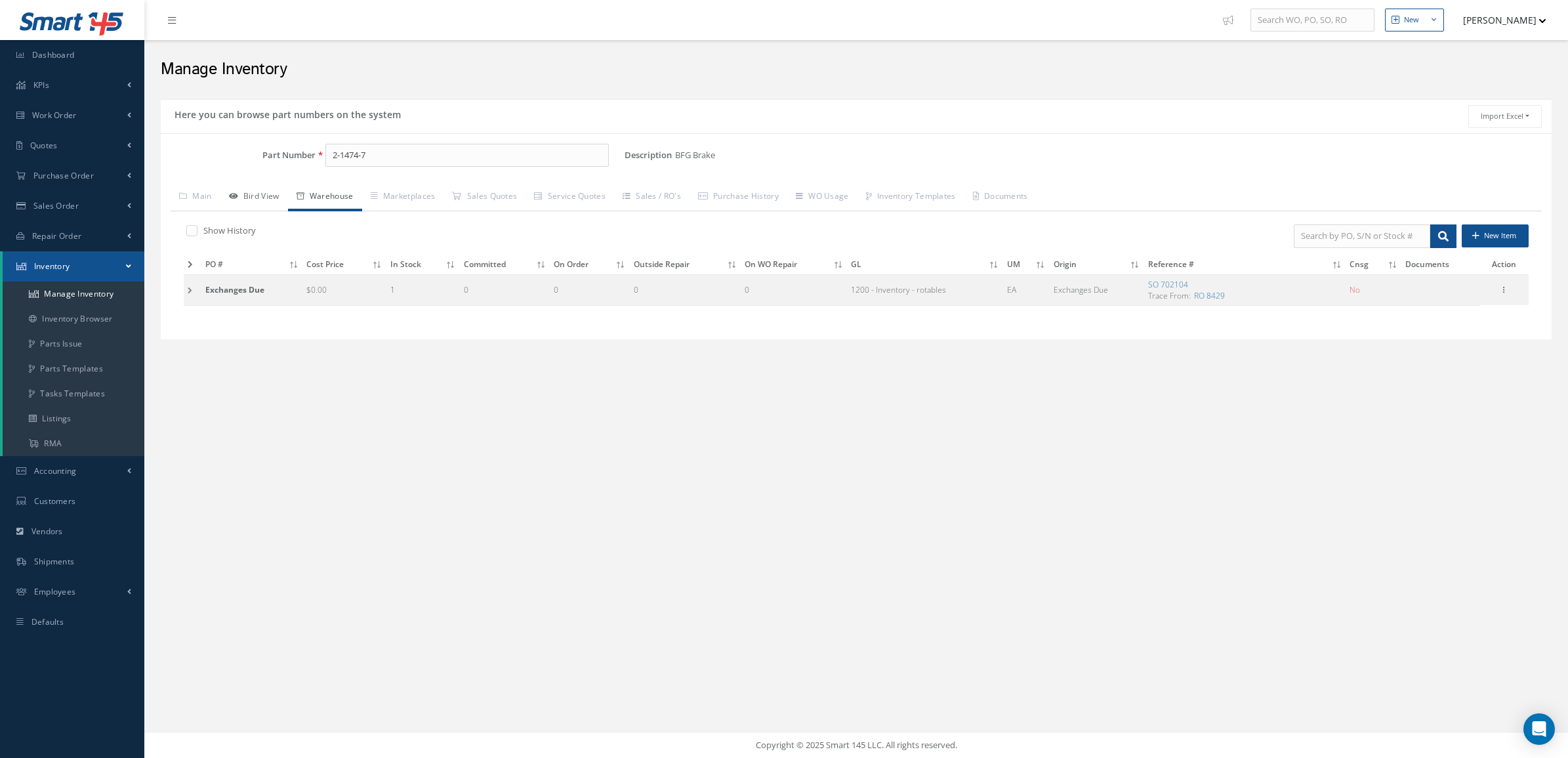
click at [263, 197] on link "Bird View" at bounding box center [254, 197] width 68 height 28
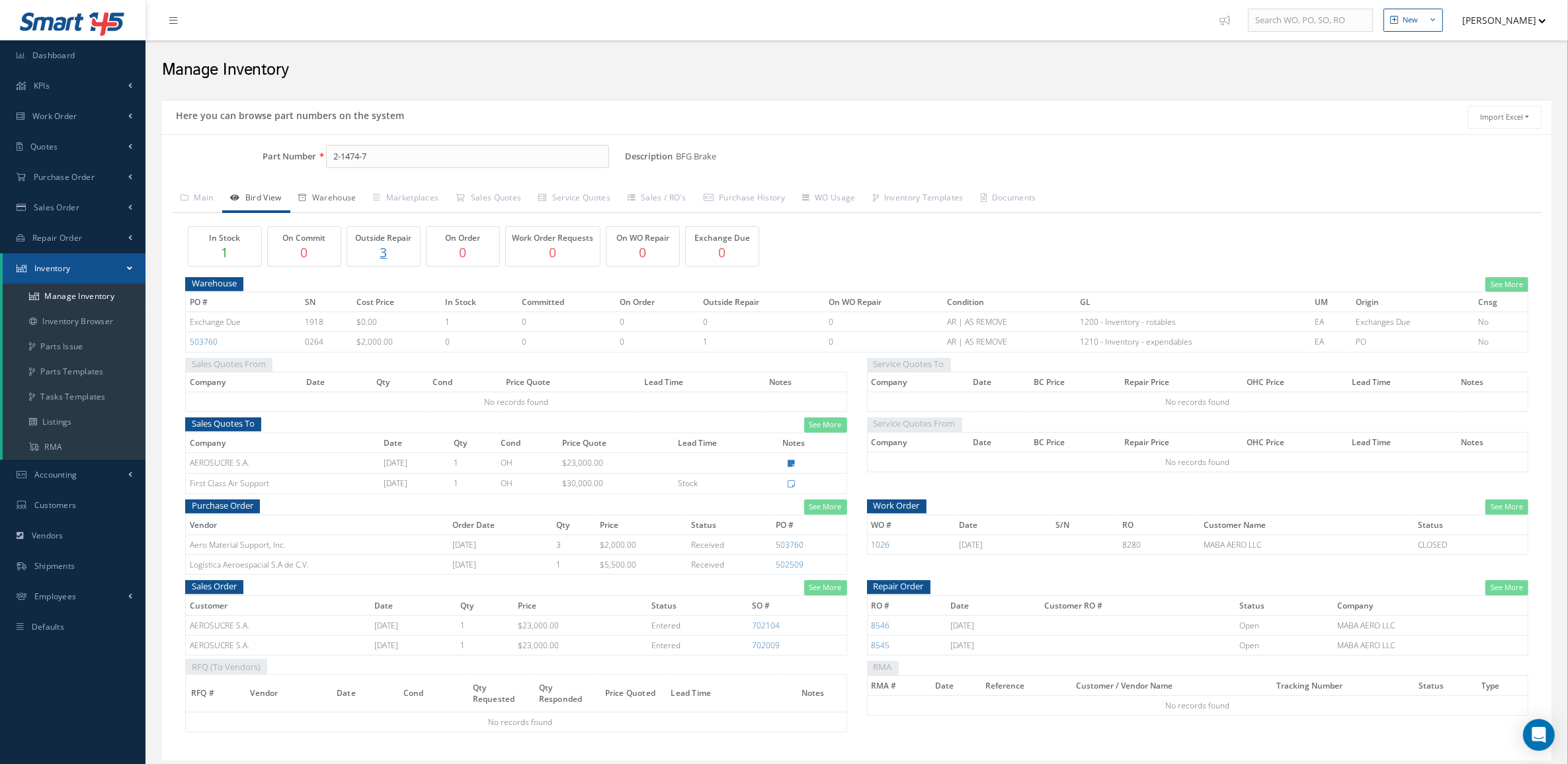
click at [316, 199] on link "Warehouse" at bounding box center [328, 199] width 75 height 28
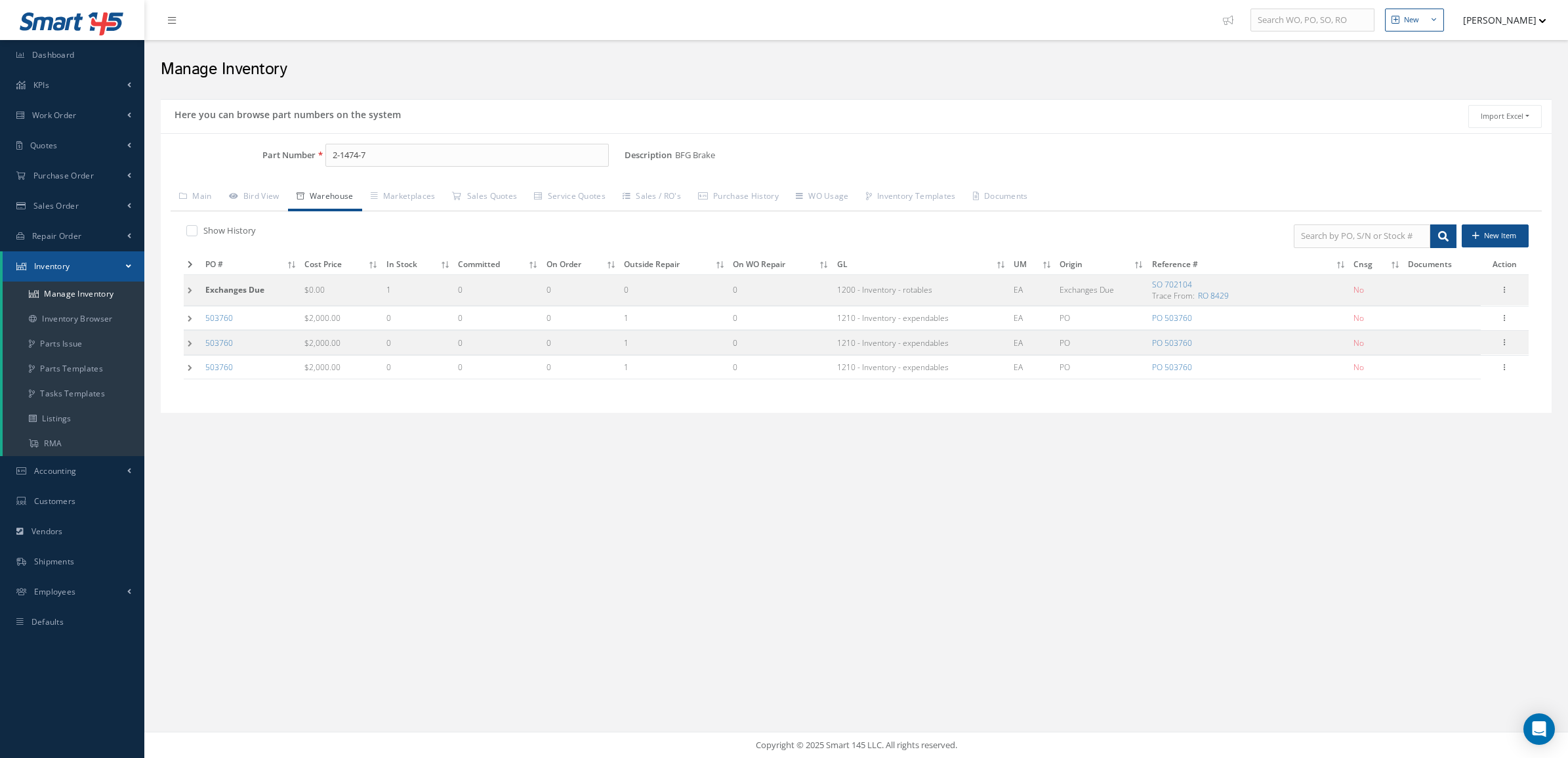
click at [188, 323] on td at bounding box center [192, 318] width 18 height 24
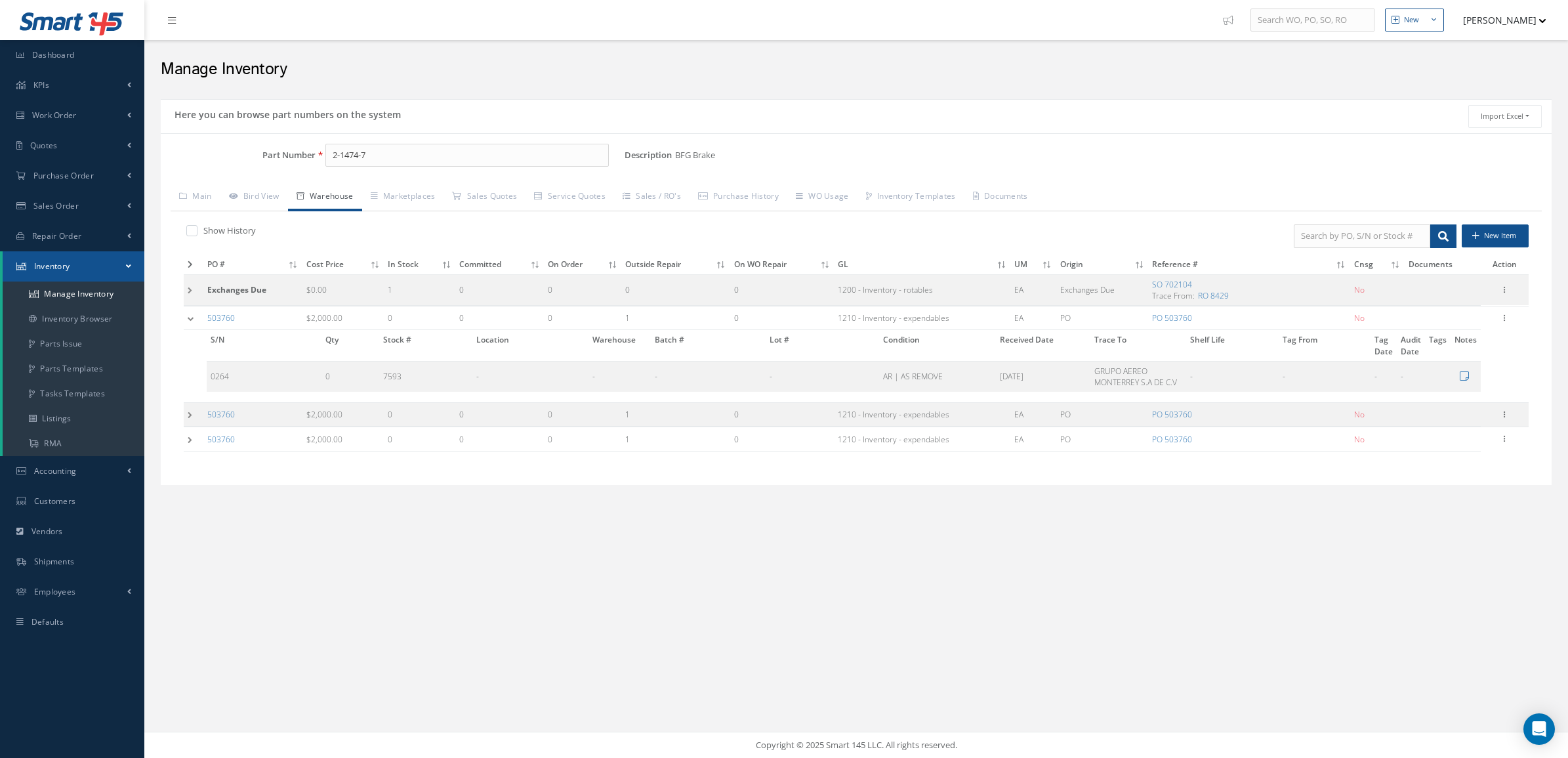
click at [189, 415] on td at bounding box center [193, 415] width 20 height 24
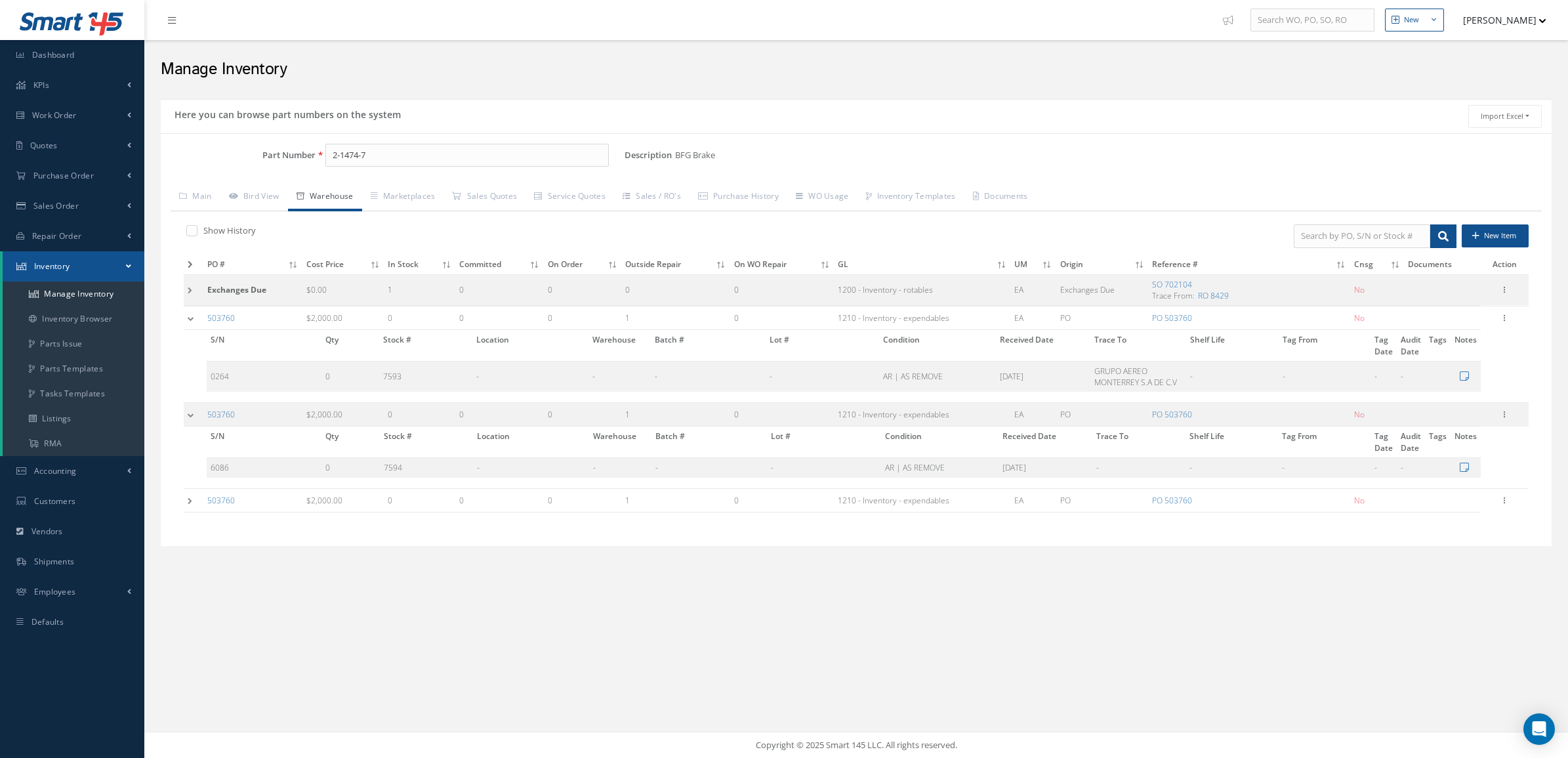
click at [192, 506] on td at bounding box center [193, 500] width 20 height 24
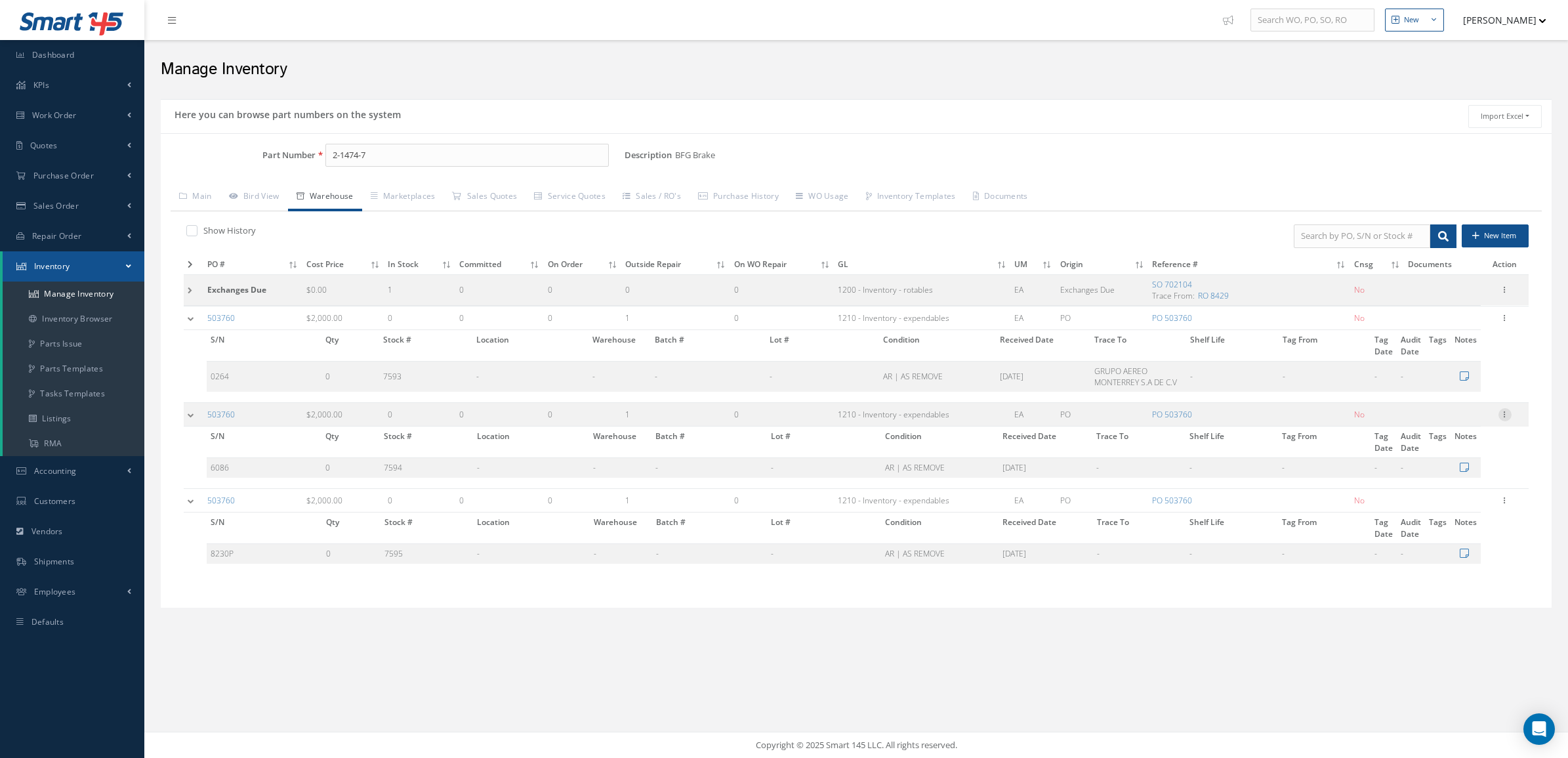
click at [1502, 421] on div at bounding box center [1505, 415] width 13 height 13
click at [1420, 432] on link "Edit" at bounding box center [1444, 423] width 103 height 17
type input "6086"
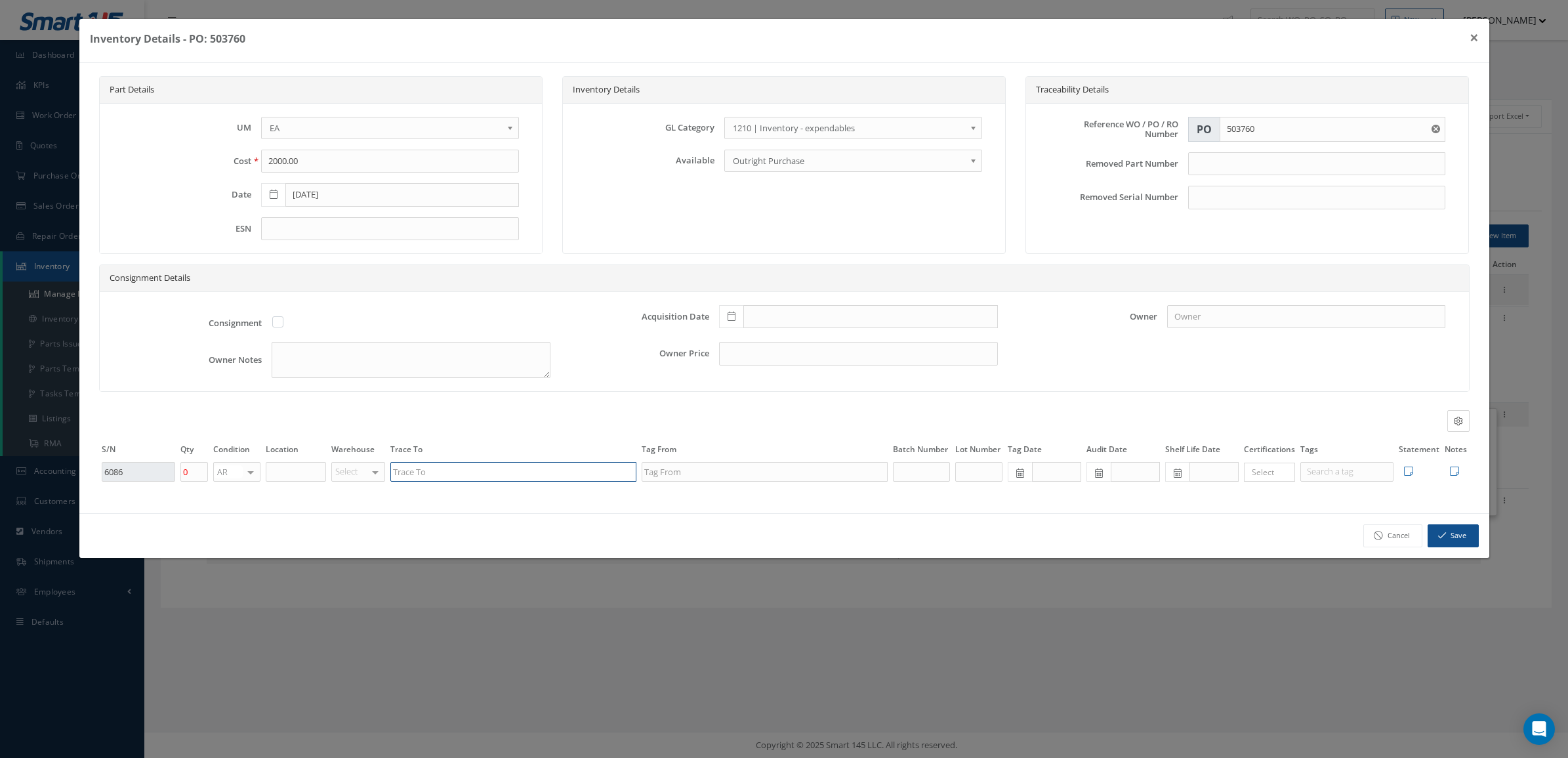
click at [533, 468] on input "text" at bounding box center [513, 472] width 246 height 20
paste input "GRUPO AEREO MONTERREY S.A DE C.V"
type input "GRUPO AEREO MONTERREY S.A DE C.V"
click at [1465, 540] on button "Save" at bounding box center [1453, 536] width 51 height 23
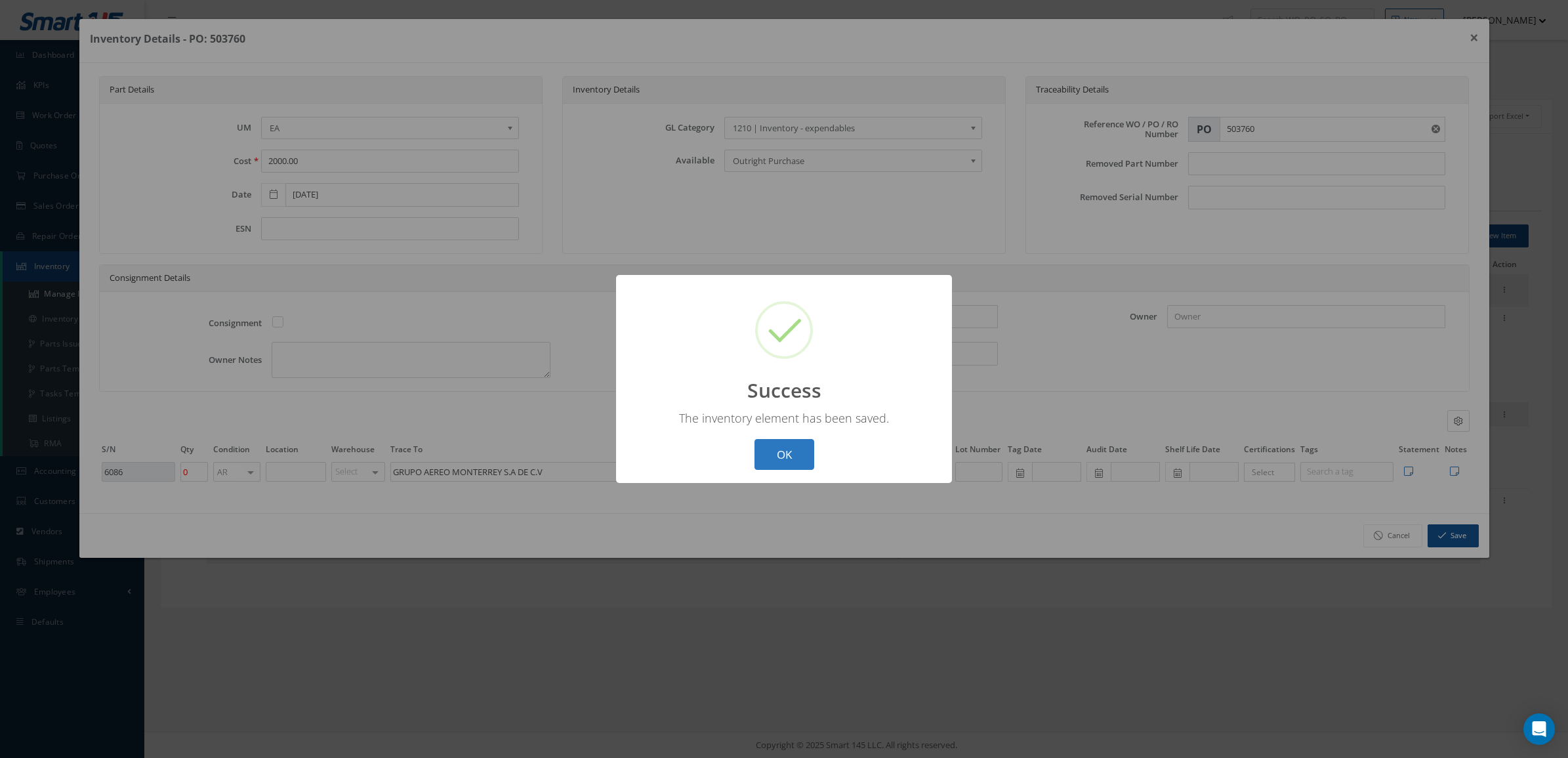
click at [783, 460] on button "OK" at bounding box center [785, 454] width 60 height 31
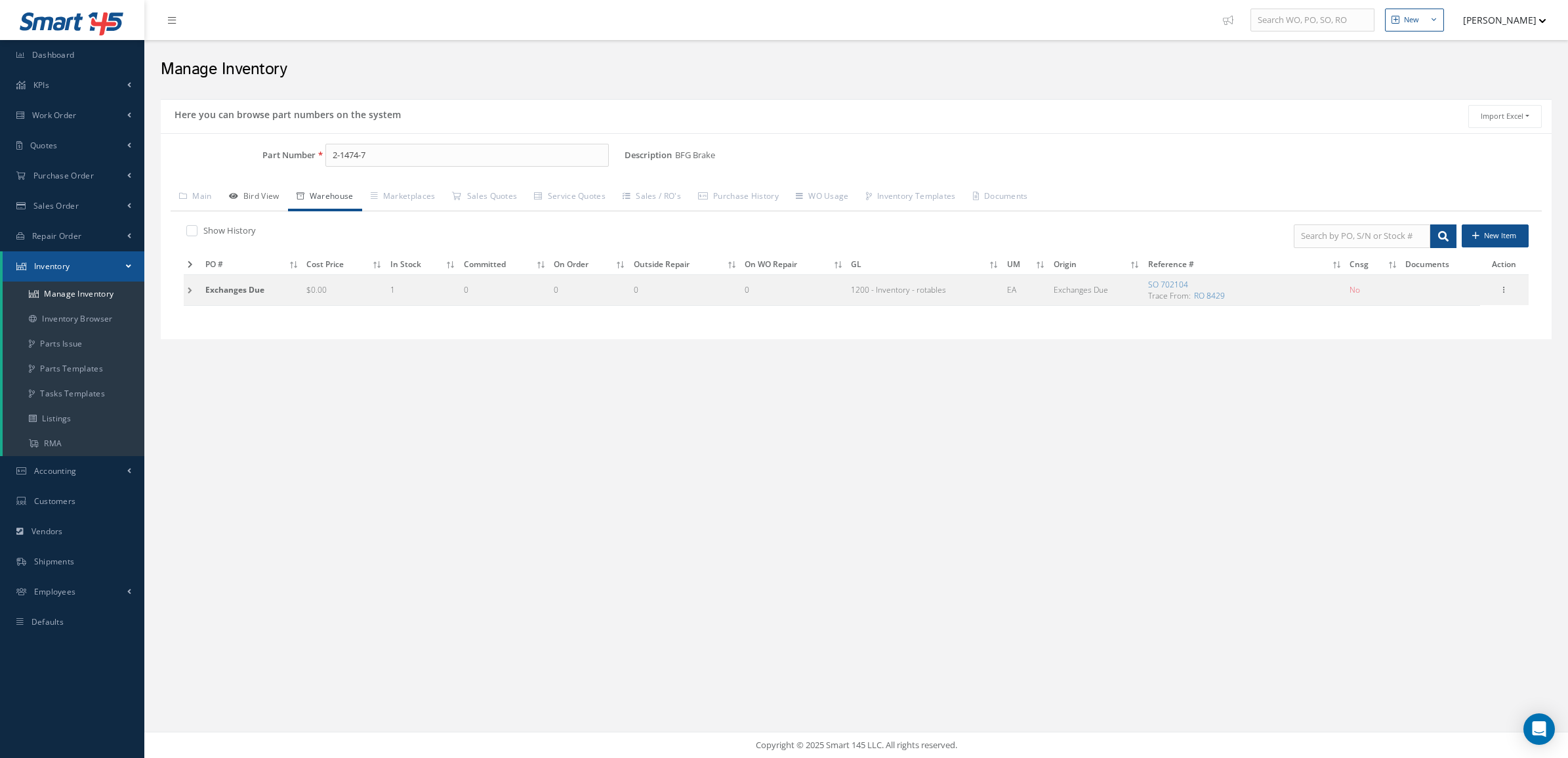
click at [260, 203] on link "Bird View" at bounding box center [254, 197] width 68 height 28
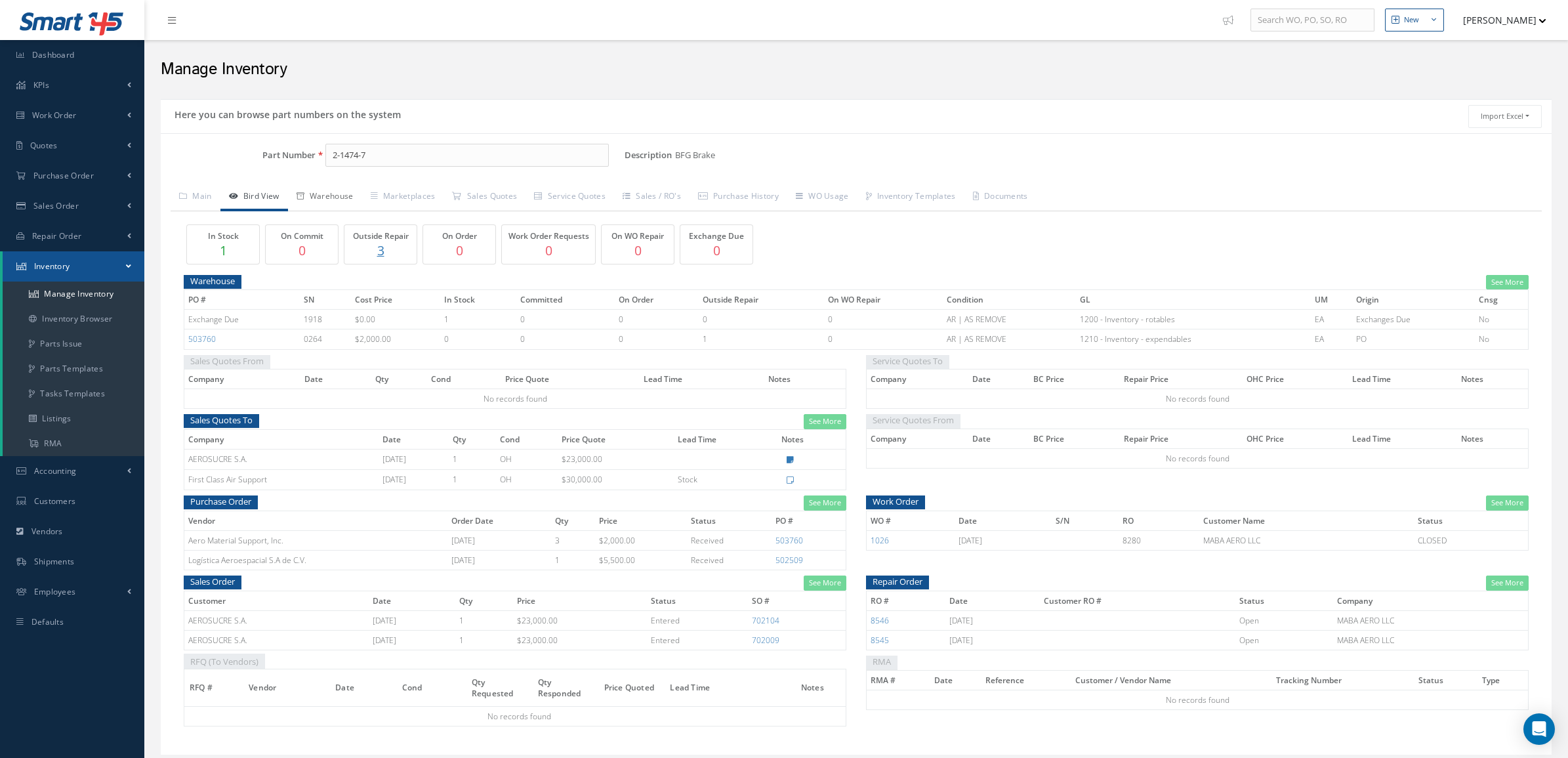
click at [313, 200] on link "Warehouse" at bounding box center [325, 197] width 74 height 28
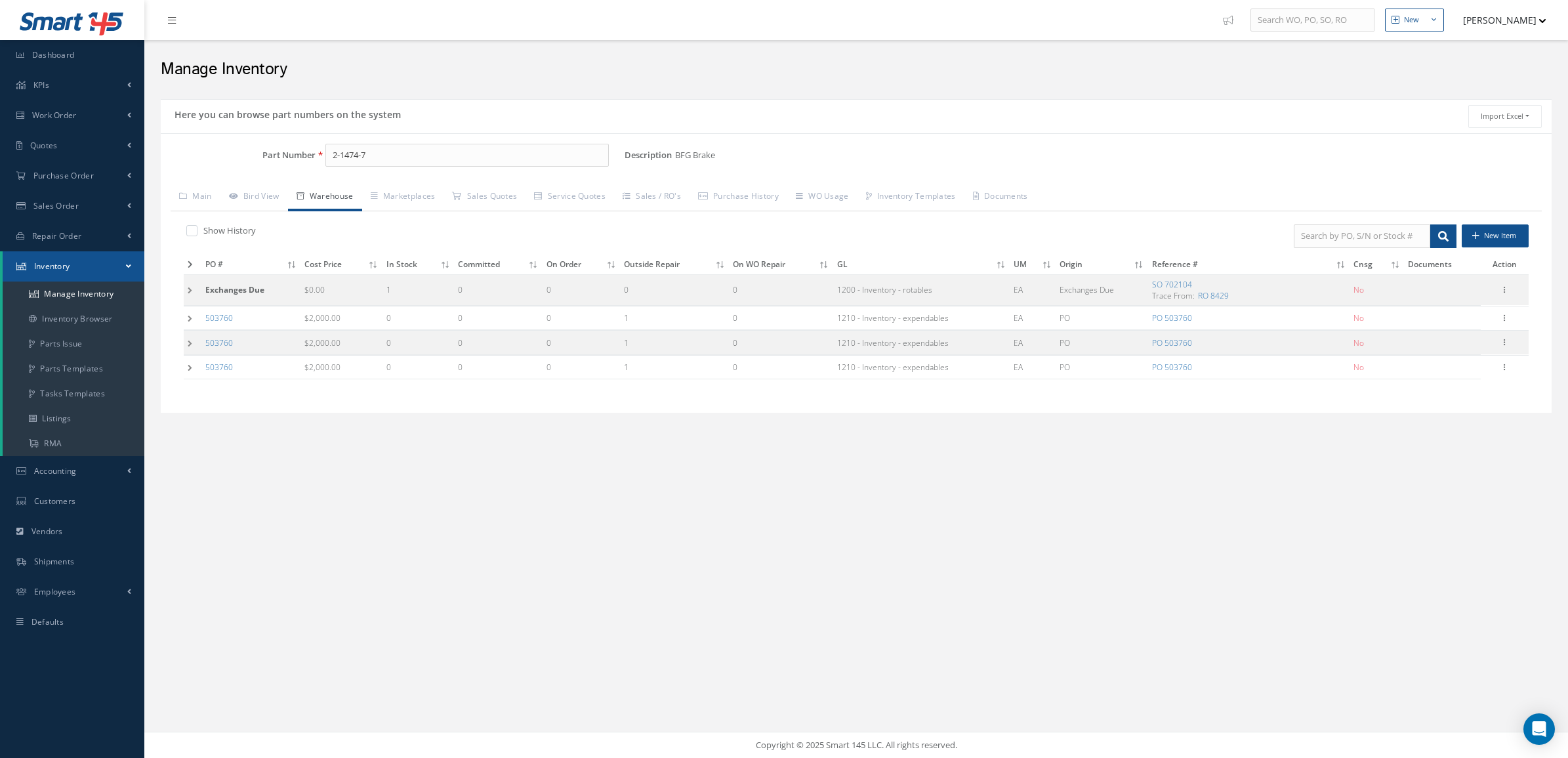
click at [181, 368] on div "Show History New Item PO # Cost Price In Stock Committed On Order Outside Repai…" at bounding box center [856, 307] width 1371 height 192
click at [187, 368] on td at bounding box center [192, 368] width 18 height 24
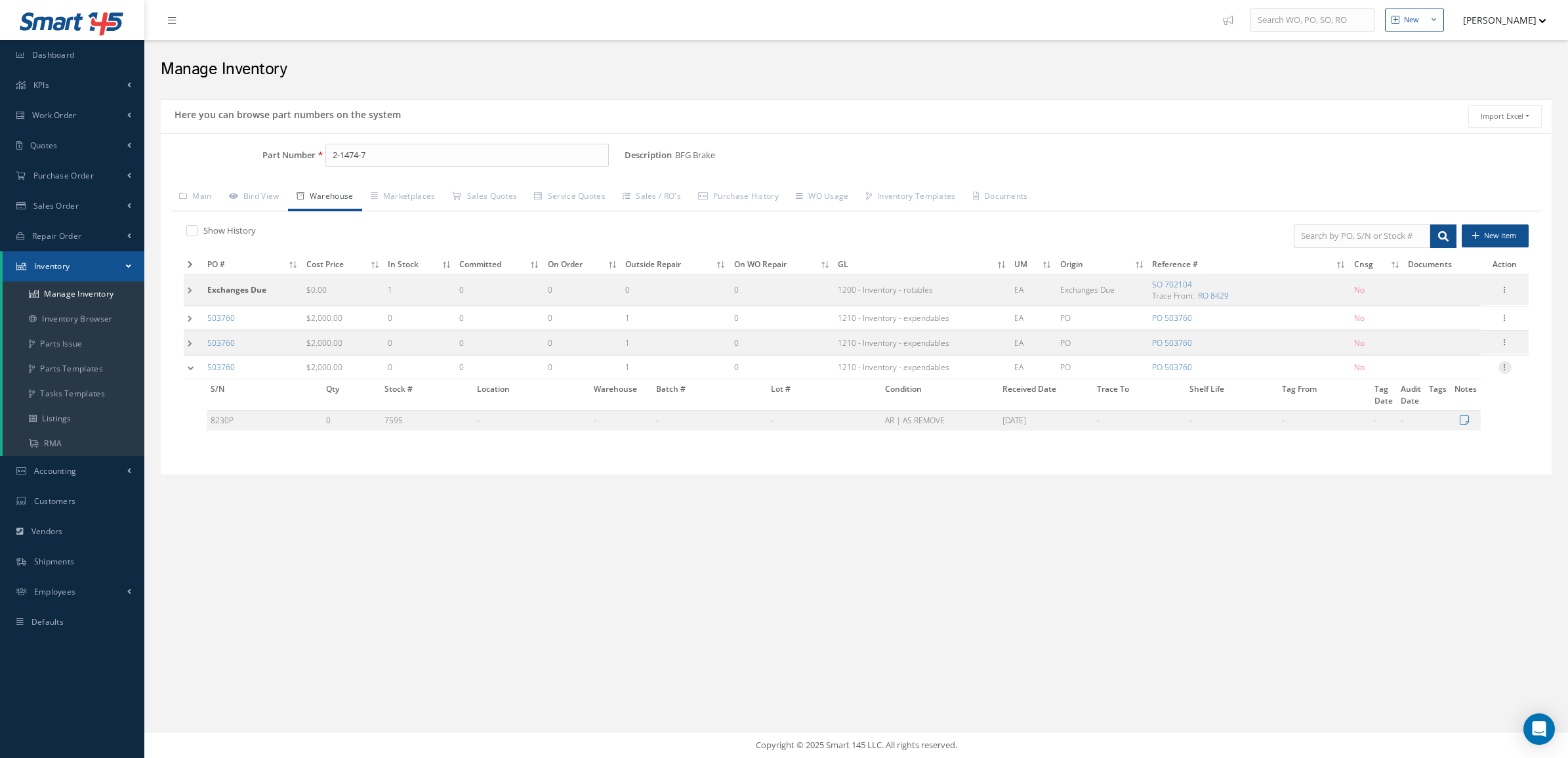
click at [1509, 370] on icon at bounding box center [1505, 366] width 13 height 11
click at [1470, 381] on link "Edit" at bounding box center [1444, 376] width 103 height 17
type input "8230P"
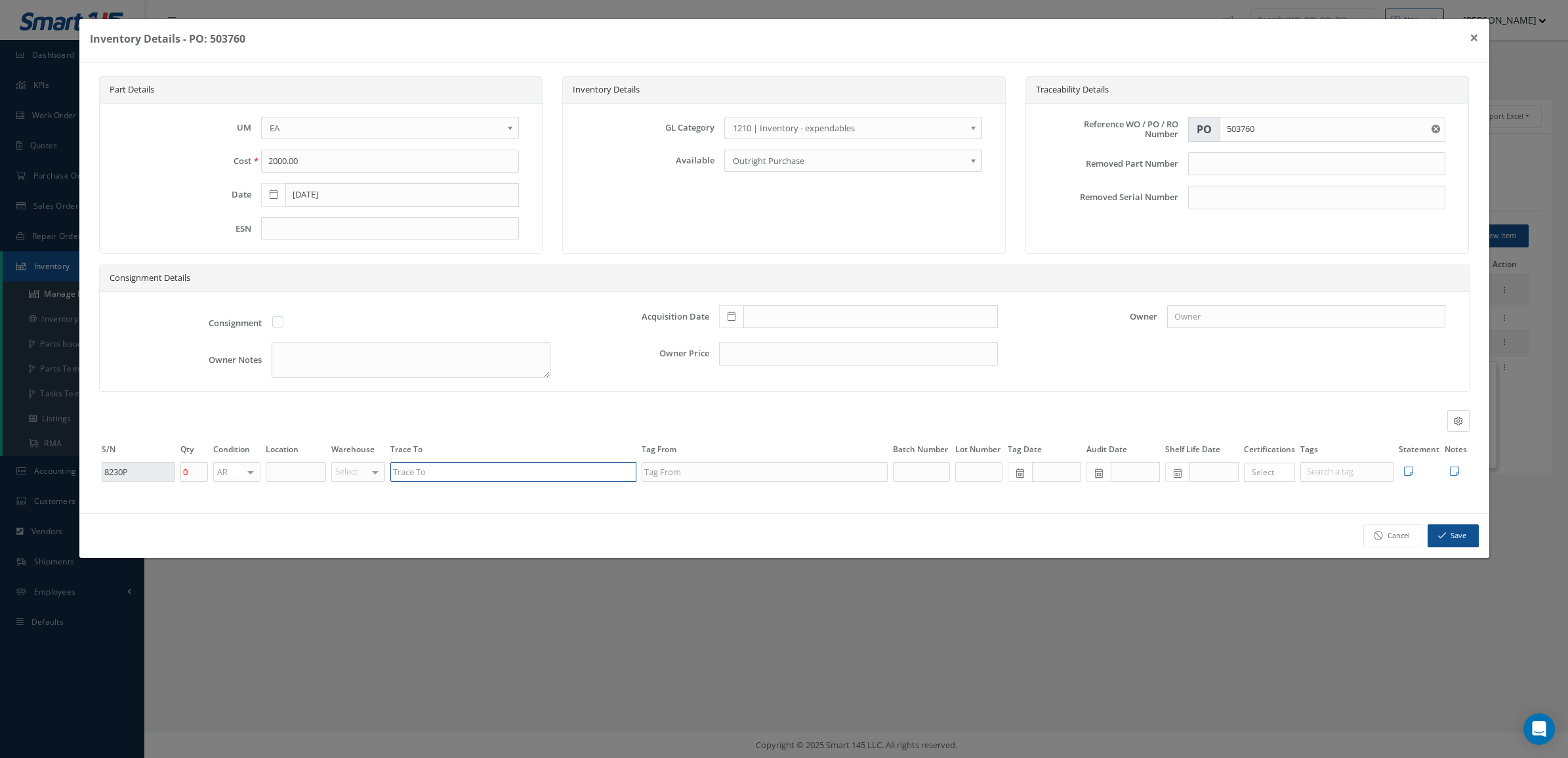
click at [409, 473] on input "text" at bounding box center [513, 472] width 246 height 20
paste input "GRUPO AEREO MONTERREY S.A DE C.V"
type input "GRUPO AEREO MONTERREY S.A DE C.V"
click at [1453, 537] on button "Save" at bounding box center [1453, 536] width 51 height 23
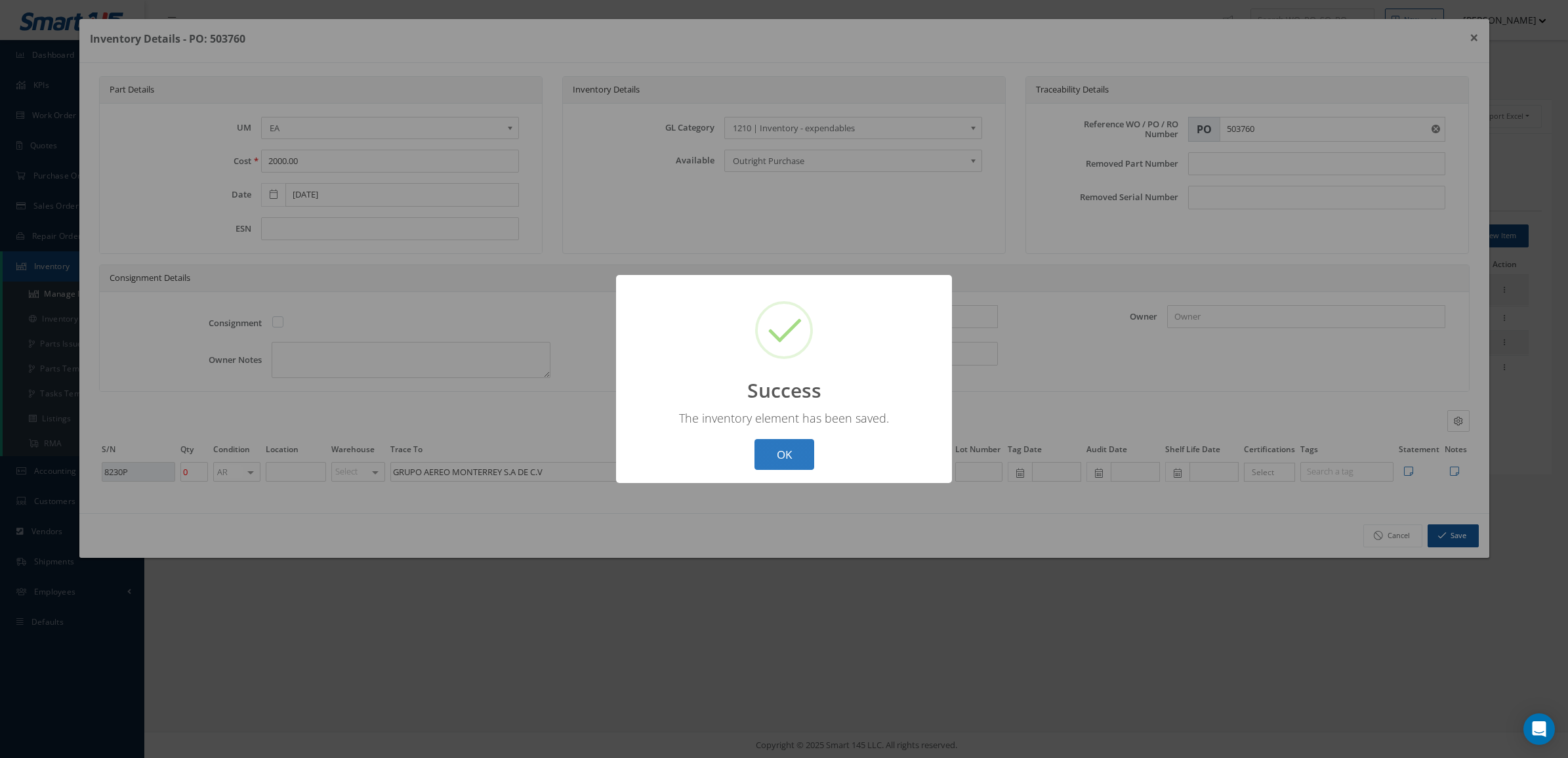
click at [793, 452] on button "OK" at bounding box center [785, 454] width 60 height 31
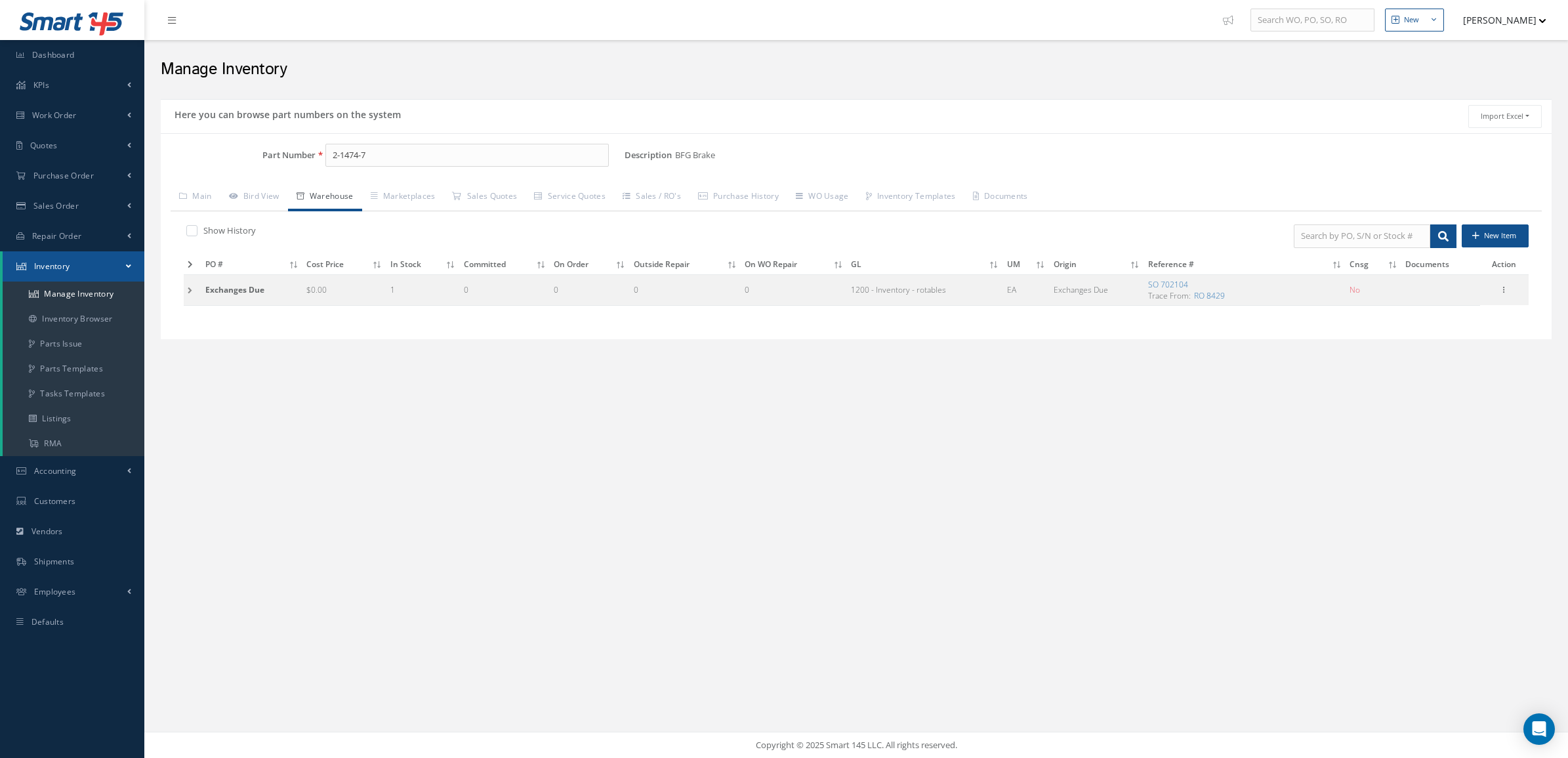
click at [188, 290] on td at bounding box center [192, 289] width 18 height 31
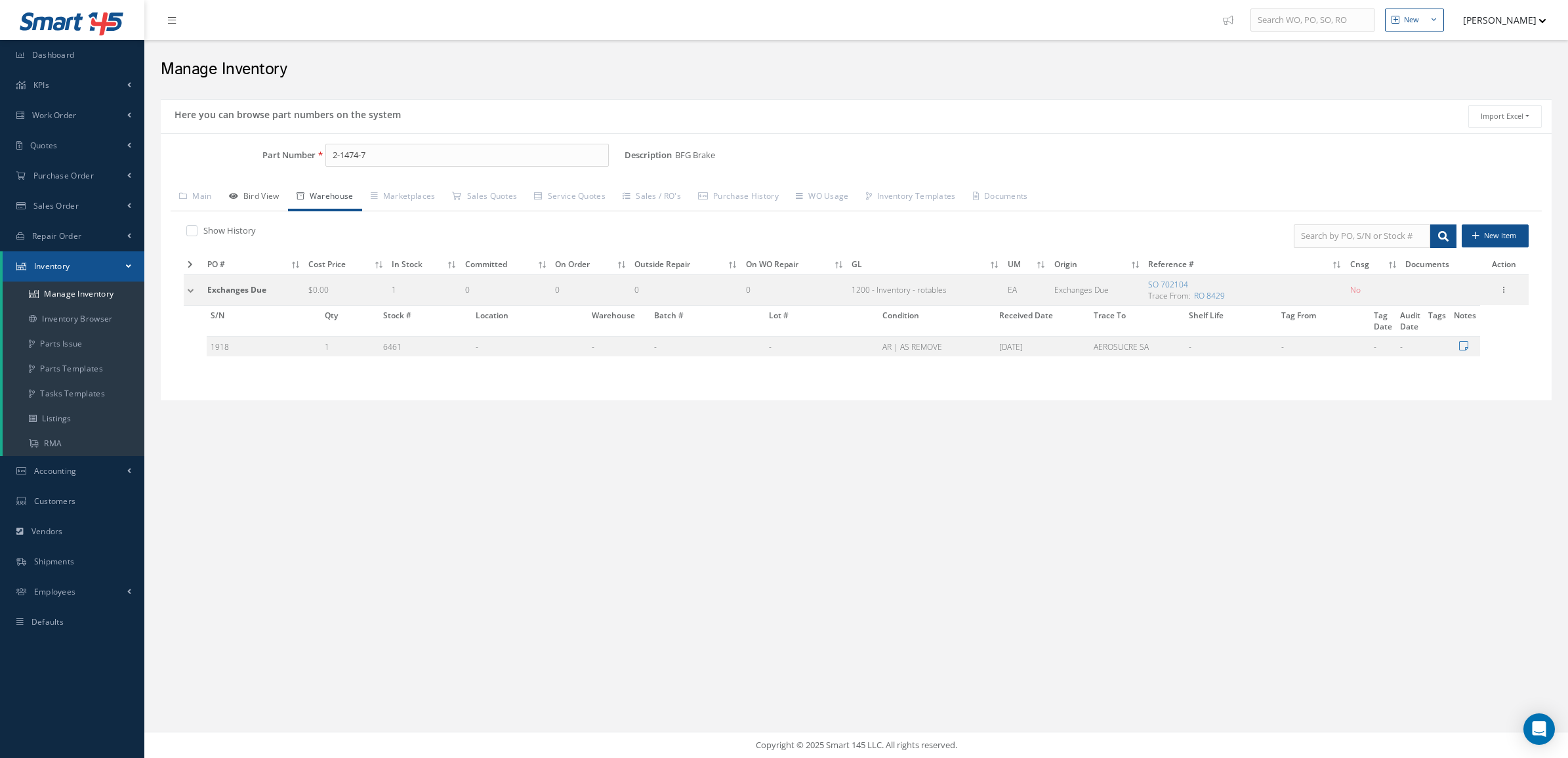
click at [257, 205] on link "Bird View" at bounding box center [254, 197] width 68 height 28
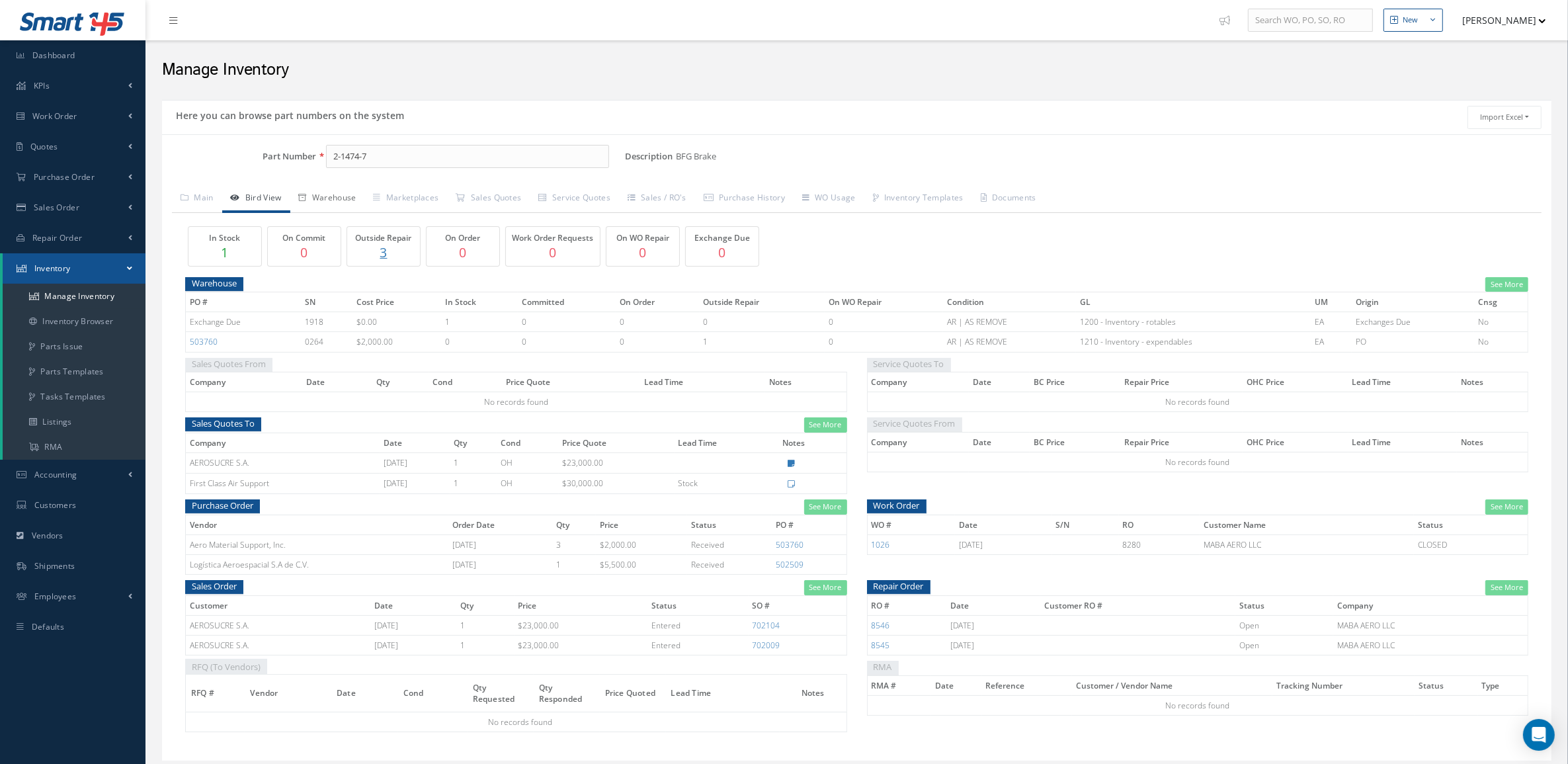
click at [328, 194] on link "Warehouse" at bounding box center [328, 199] width 75 height 28
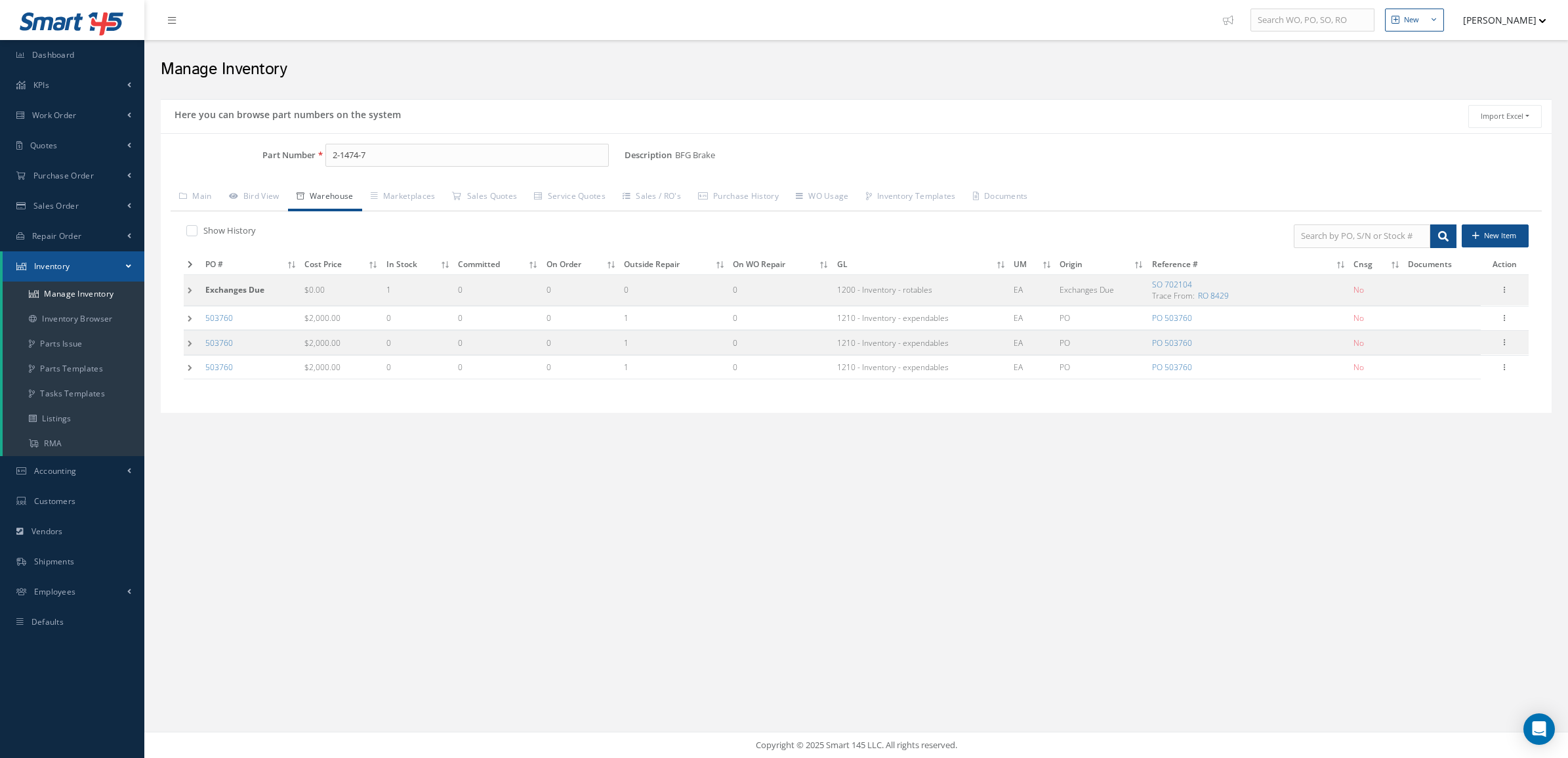
click at [188, 375] on td at bounding box center [192, 368] width 18 height 24
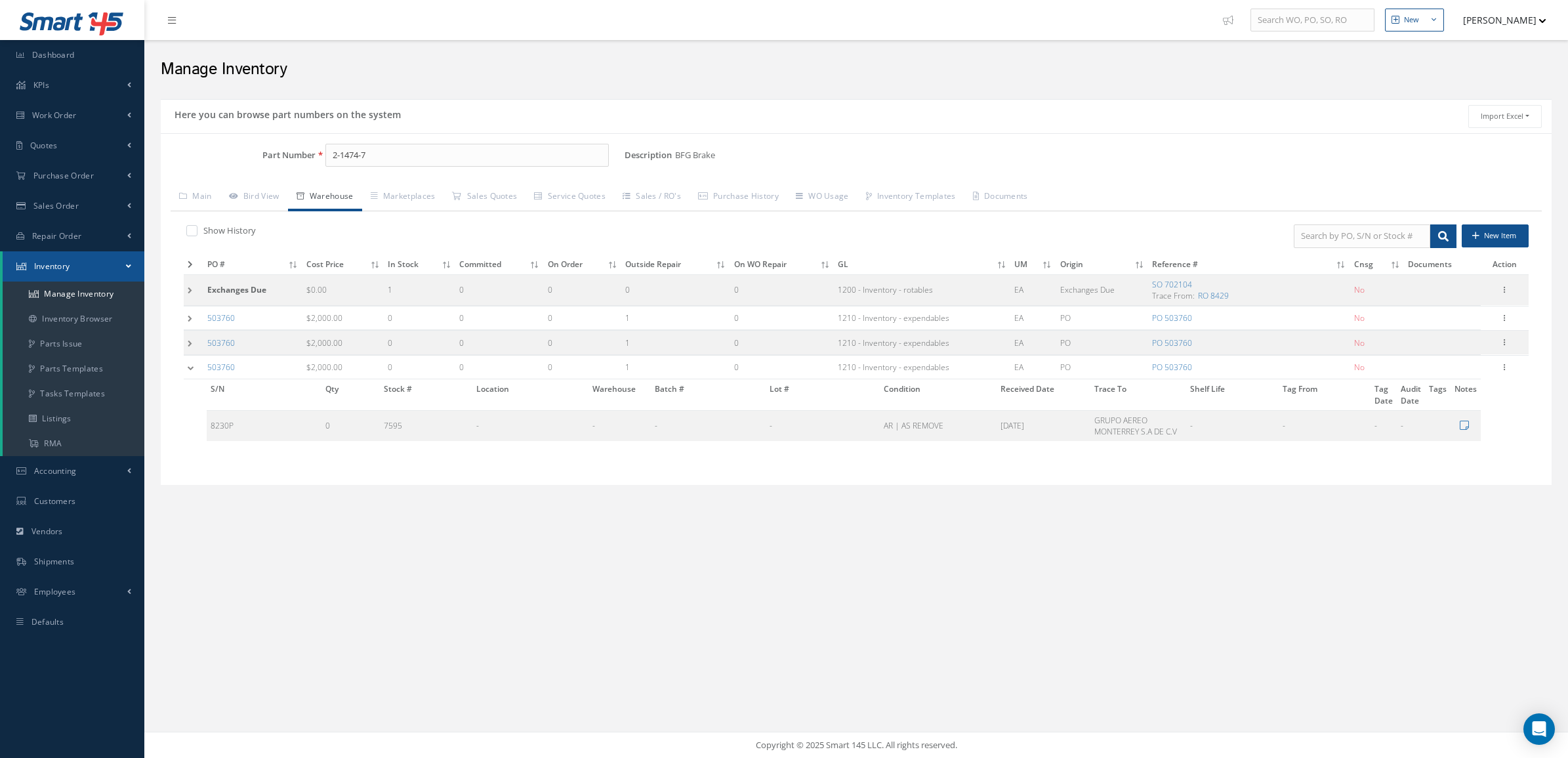
click at [192, 341] on td at bounding box center [193, 343] width 20 height 24
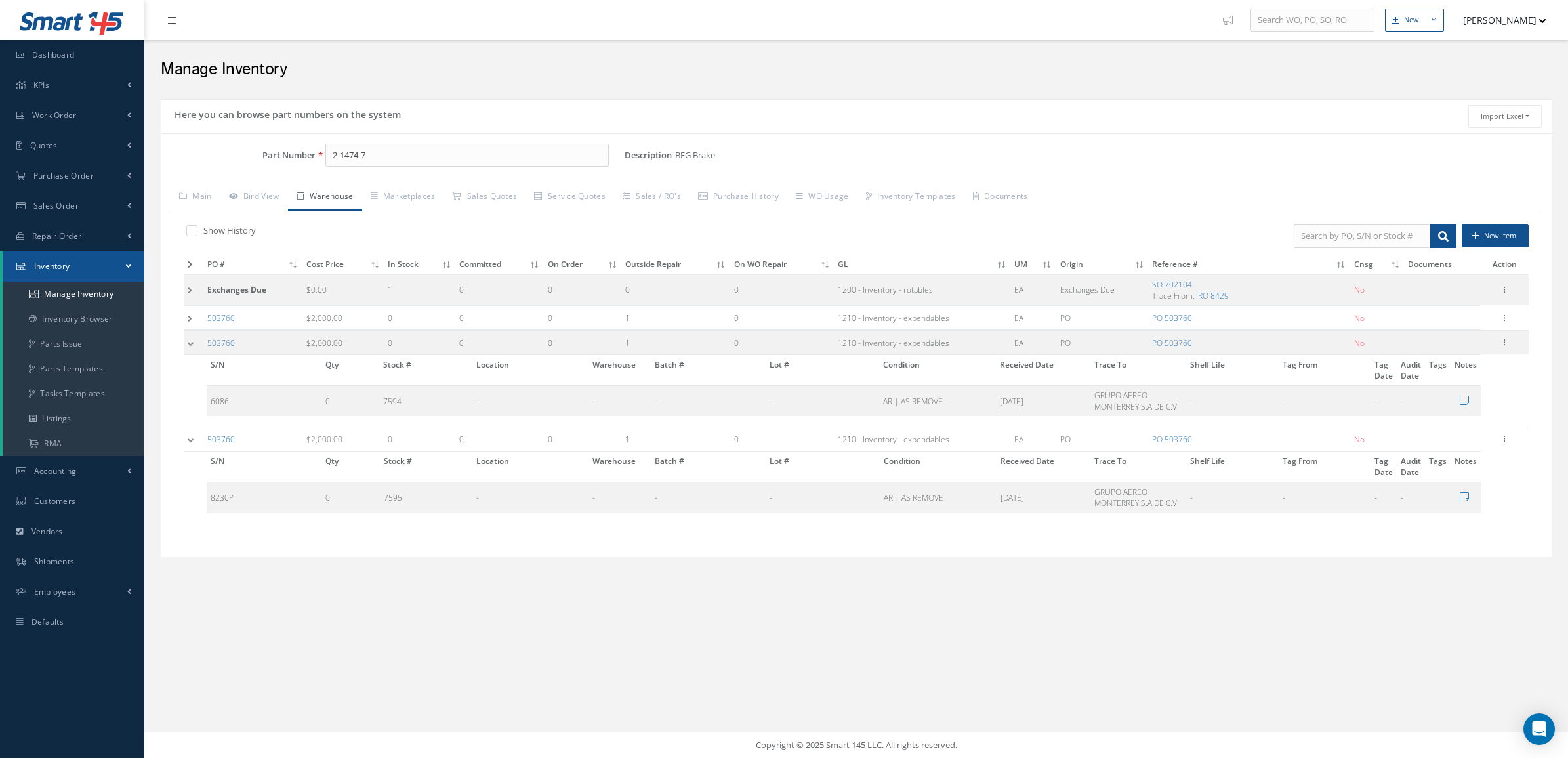
click at [192, 314] on td at bounding box center [193, 318] width 20 height 24
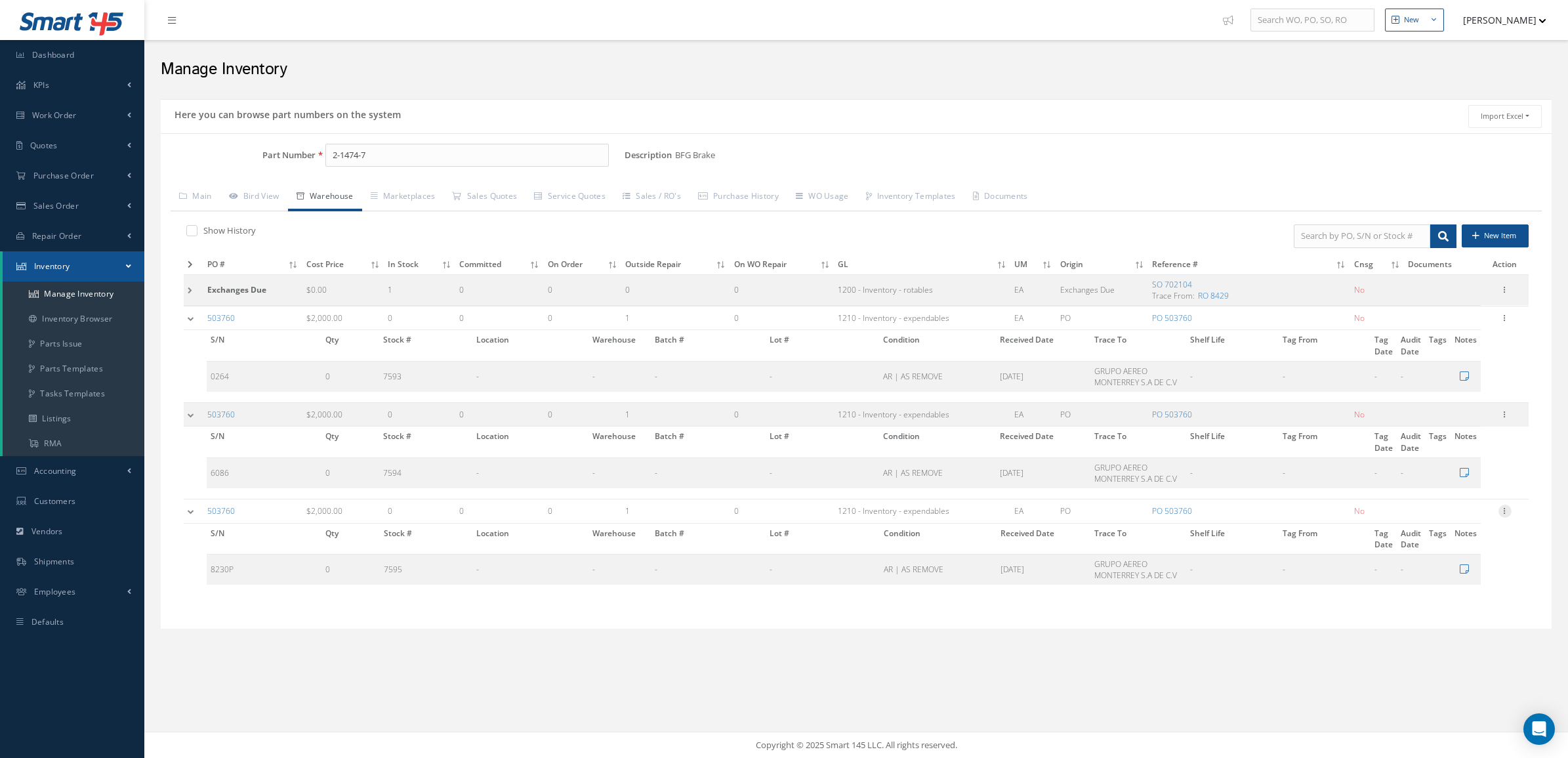
click at [1504, 512] on icon at bounding box center [1505, 510] width 13 height 11
click at [1445, 523] on link "Edit" at bounding box center [1444, 520] width 103 height 17
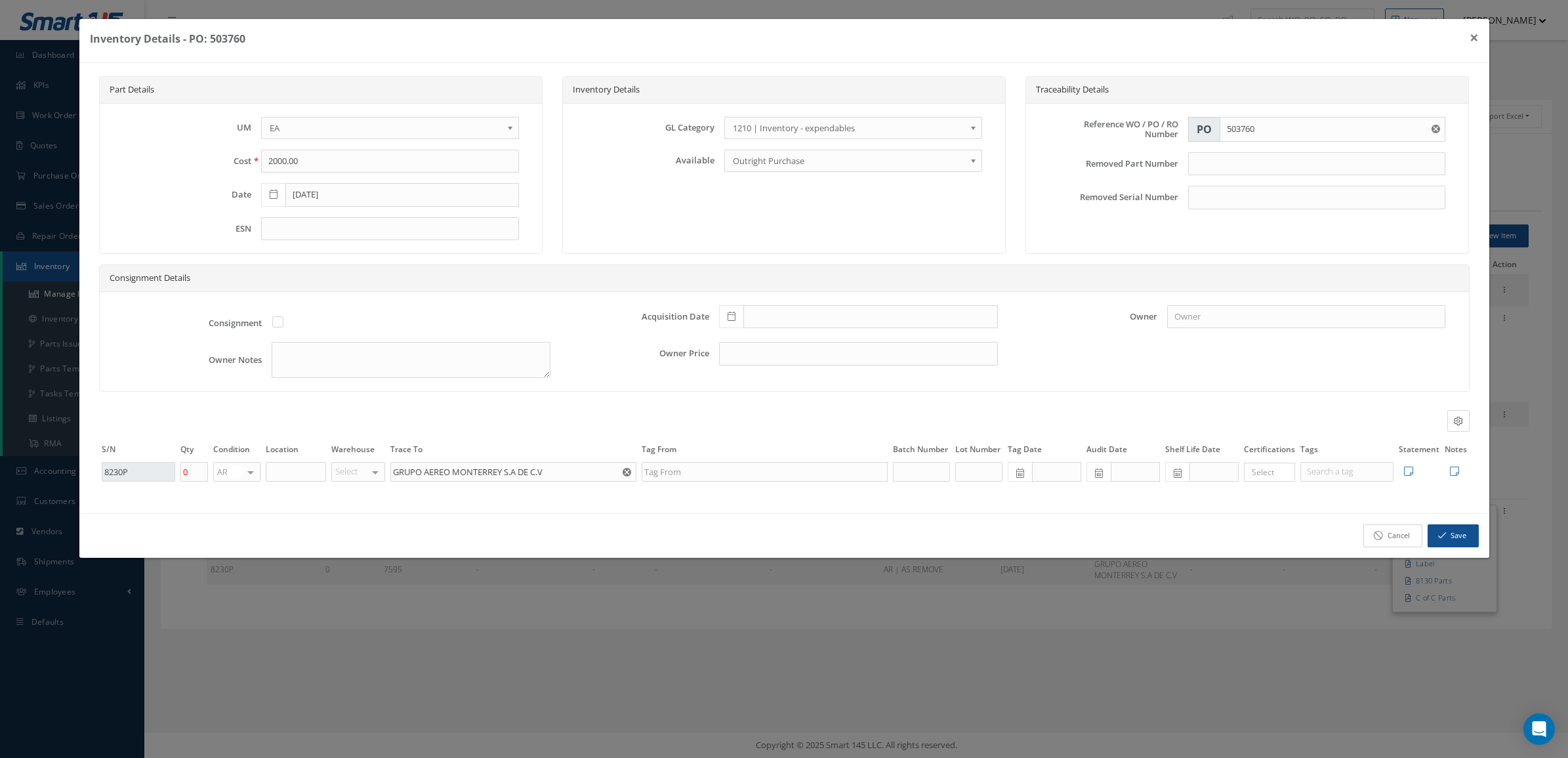
click at [1390, 543] on link "Cancel" at bounding box center [1393, 536] width 59 height 23
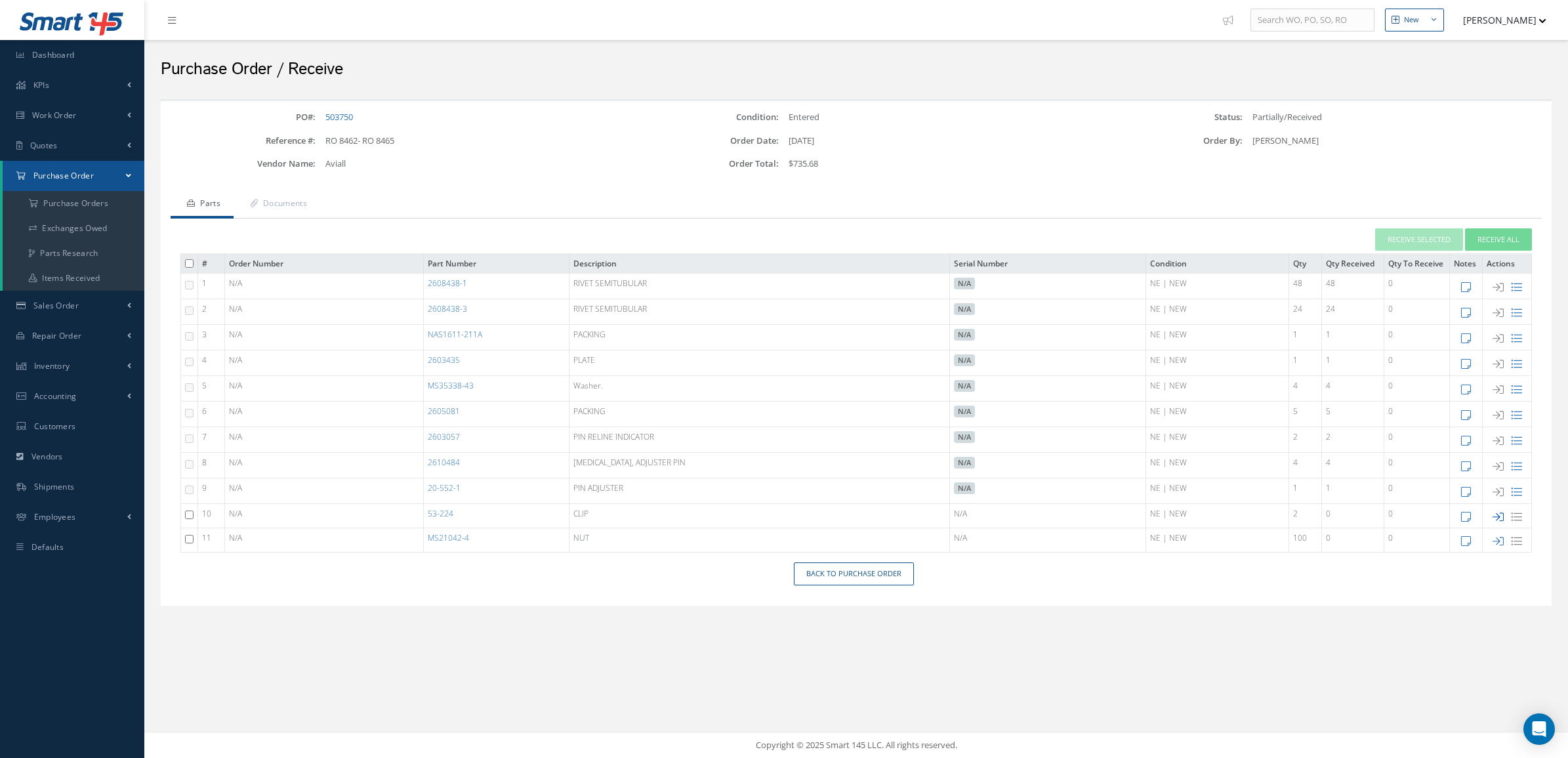
click at [1496, 522] on icon at bounding box center [1498, 517] width 11 height 11
checkbox input "false"
type input "[DATE]"
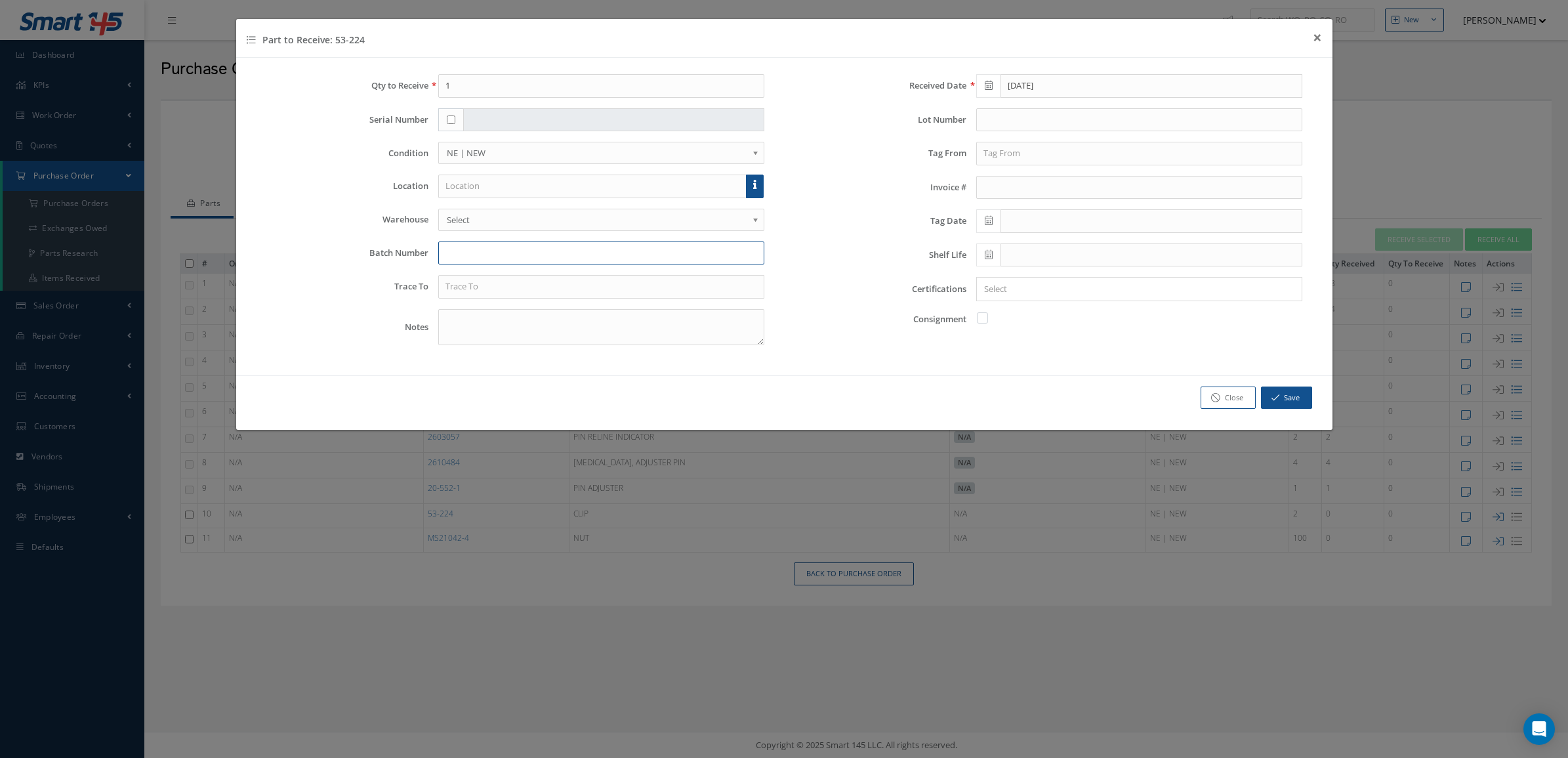
click at [461, 249] on input "text" at bounding box center [601, 253] width 326 height 24
type input "7366178609"
drag, startPoint x: 495, startPoint y: 95, endPoint x: 282, endPoint y: 96, distance: 213.0
click at [282, 96] on div "Qty to Receive 1" at bounding box center [515, 86] width 519 height 24
type input "2"
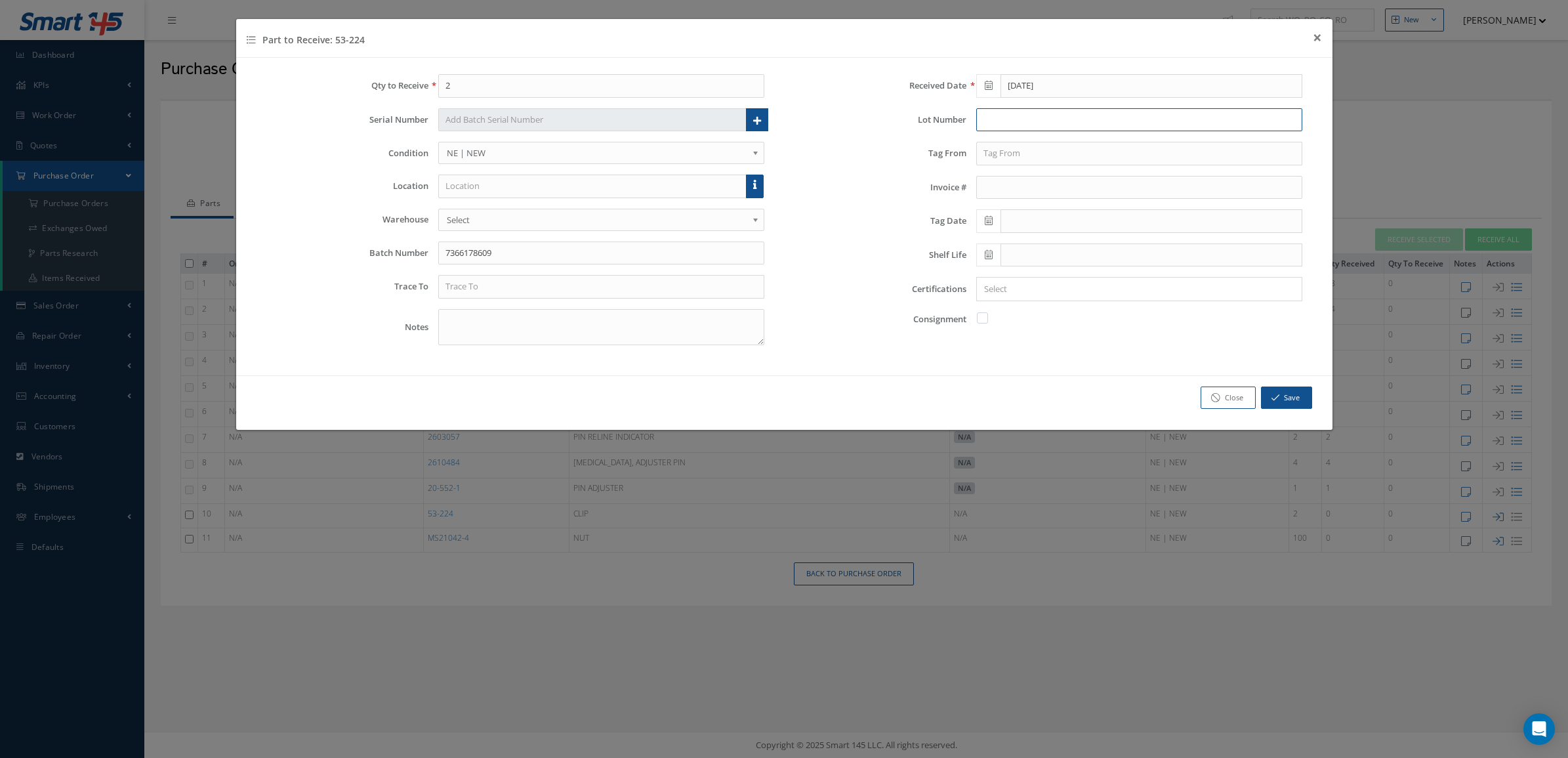
click at [1000, 120] on input "text" at bounding box center [1139, 120] width 326 height 24
type input "0040624149"
click at [1055, 156] on input "text" at bounding box center [1139, 153] width 326 height 24
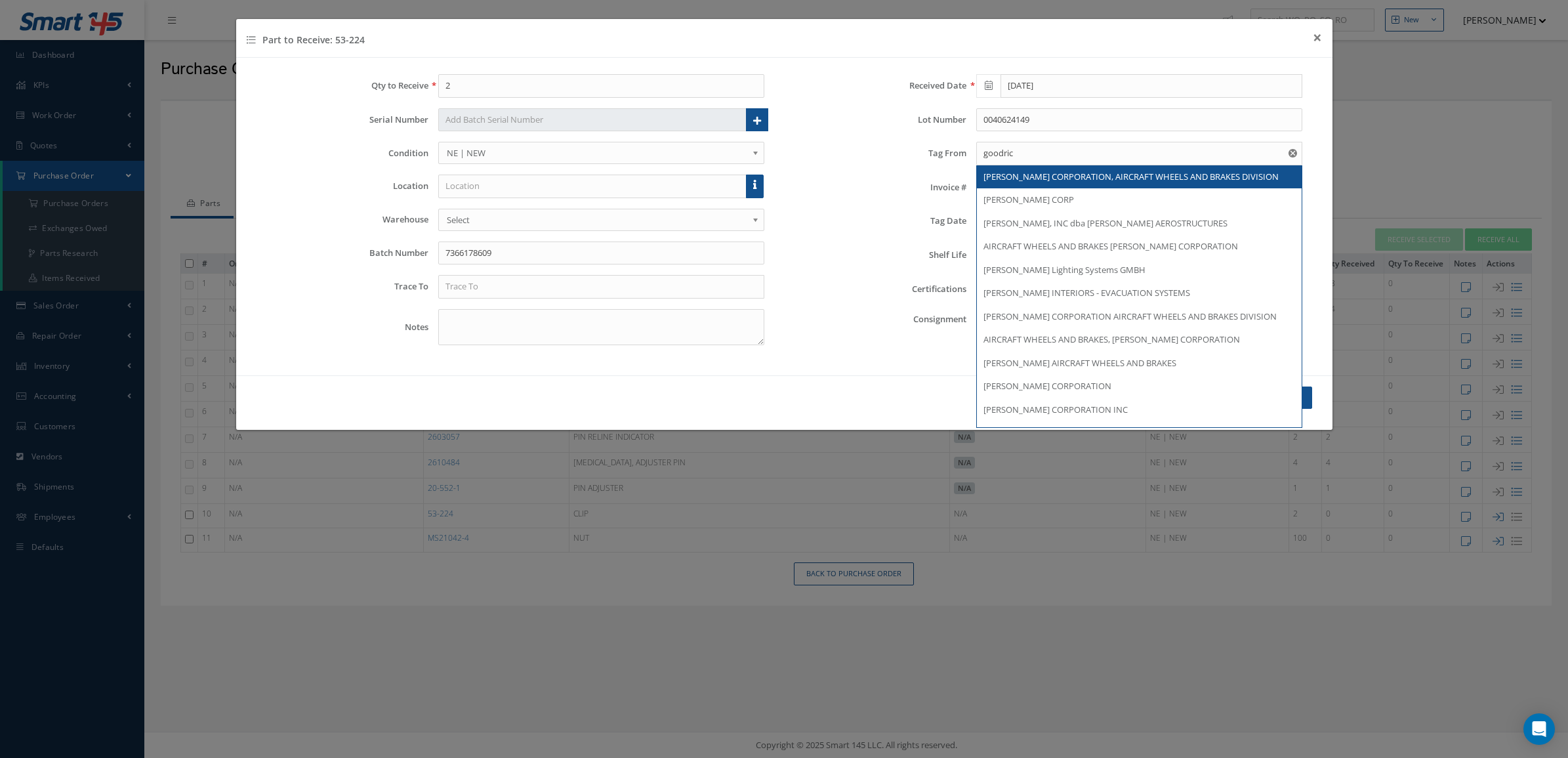
click at [1129, 178] on span "[PERSON_NAME] CORPORATION, AIRCRAFT WHEELS AND BRAKES DIVISION" at bounding box center [1131, 176] width 295 height 12
type input "[PERSON_NAME] CORPORATION, AIRCRAFT WHEELS AND BRAKES DIVISION"
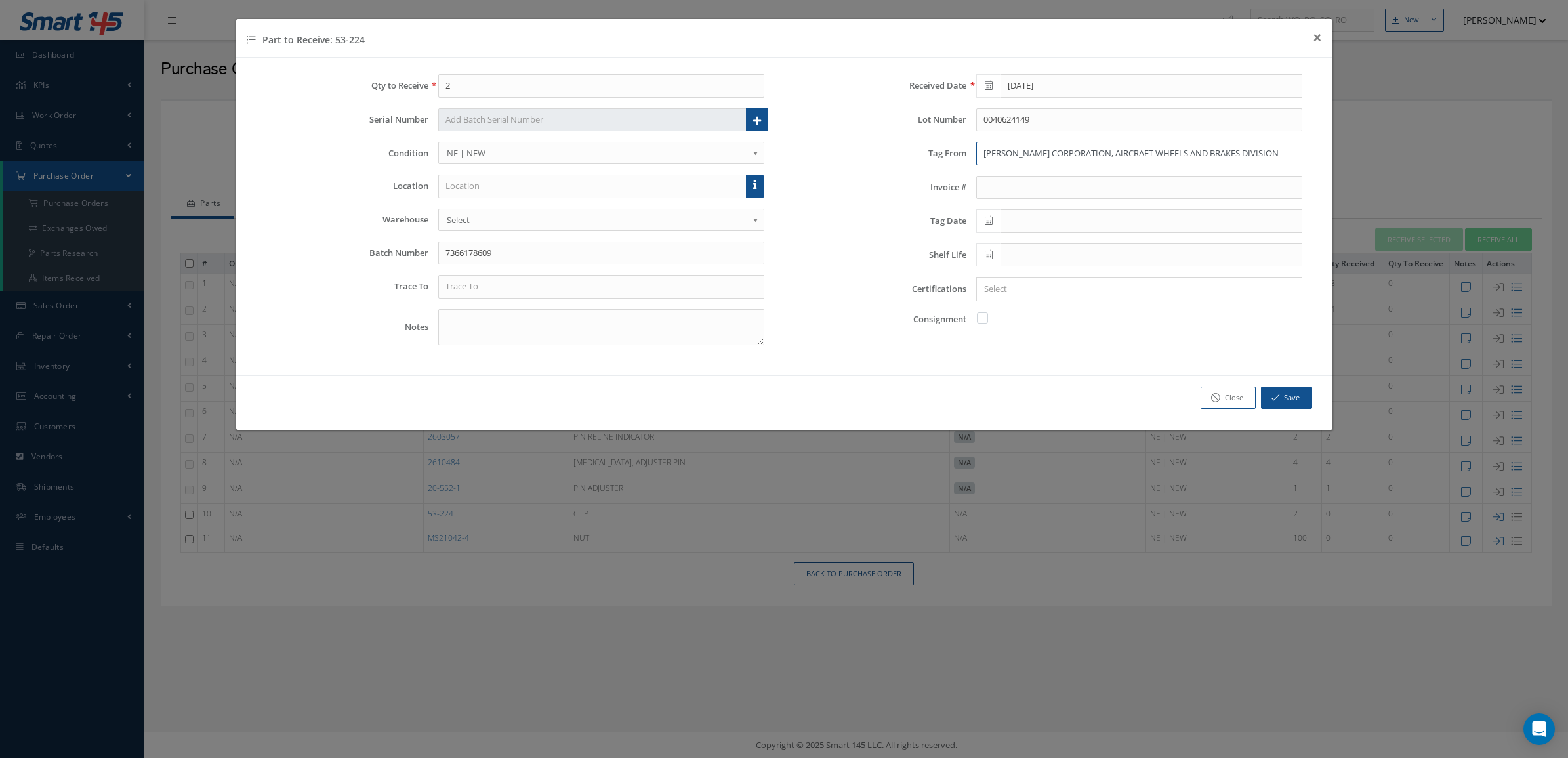
drag, startPoint x: 1261, startPoint y: 155, endPoint x: 902, endPoint y: 138, distance: 359.4
click at [902, 138] on div "Received Date [DATE] Lot Number 0040624149 Tag From [PERSON_NAME] CORPORATION, …" at bounding box center [1053, 215] width 539 height 282
click at [515, 293] on input "text" at bounding box center [601, 286] width 326 height 24
paste input "[PERSON_NAME] CORPORATION, AIRCRAFT WHEELS AND BRAKES DIVISION"
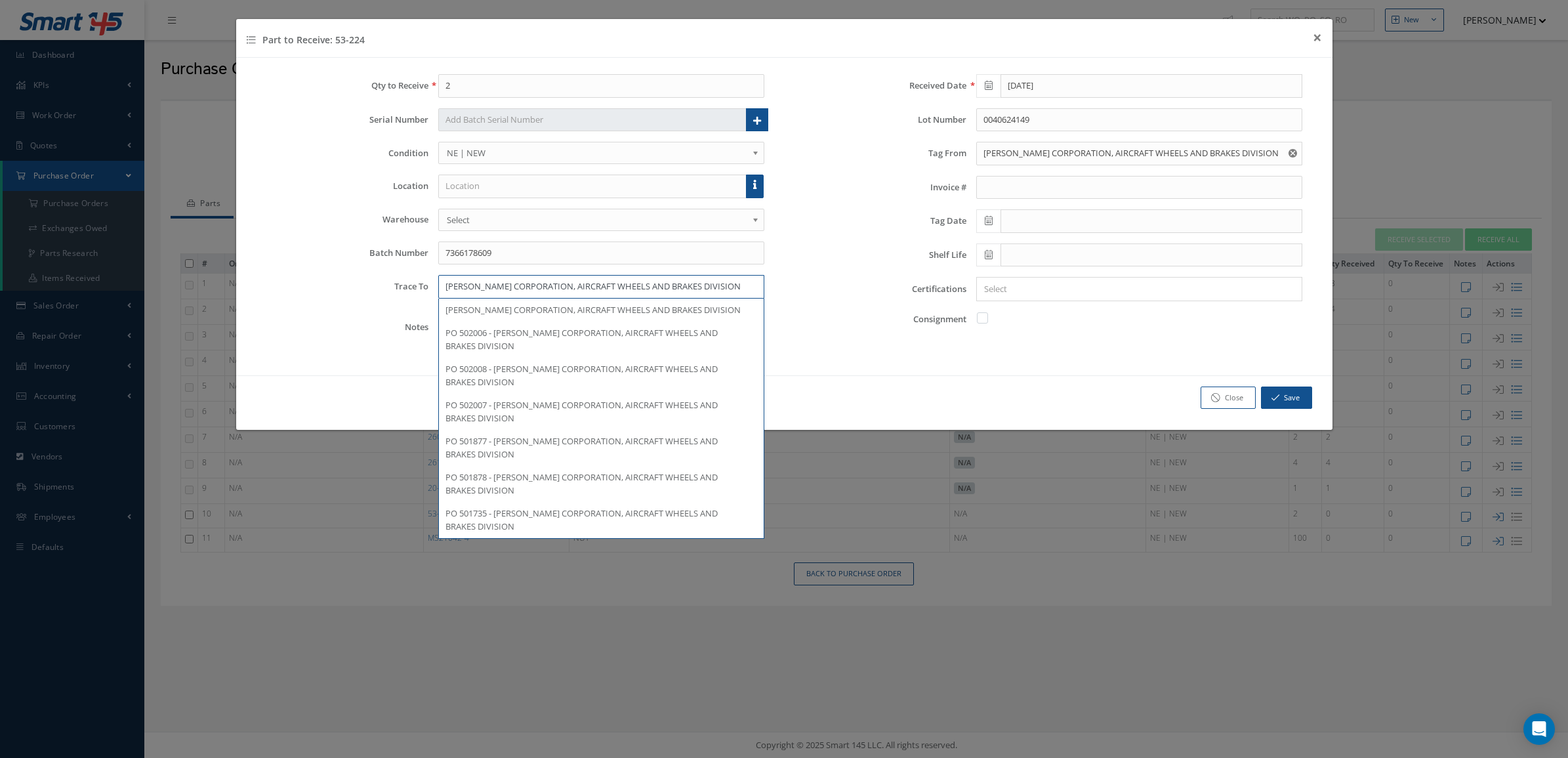
type input "[PERSON_NAME] CORPORATION, AIRCRAFT WHEELS AND BRAKES DIVISION"
click at [1048, 298] on div at bounding box center [1136, 289] width 319 height 16
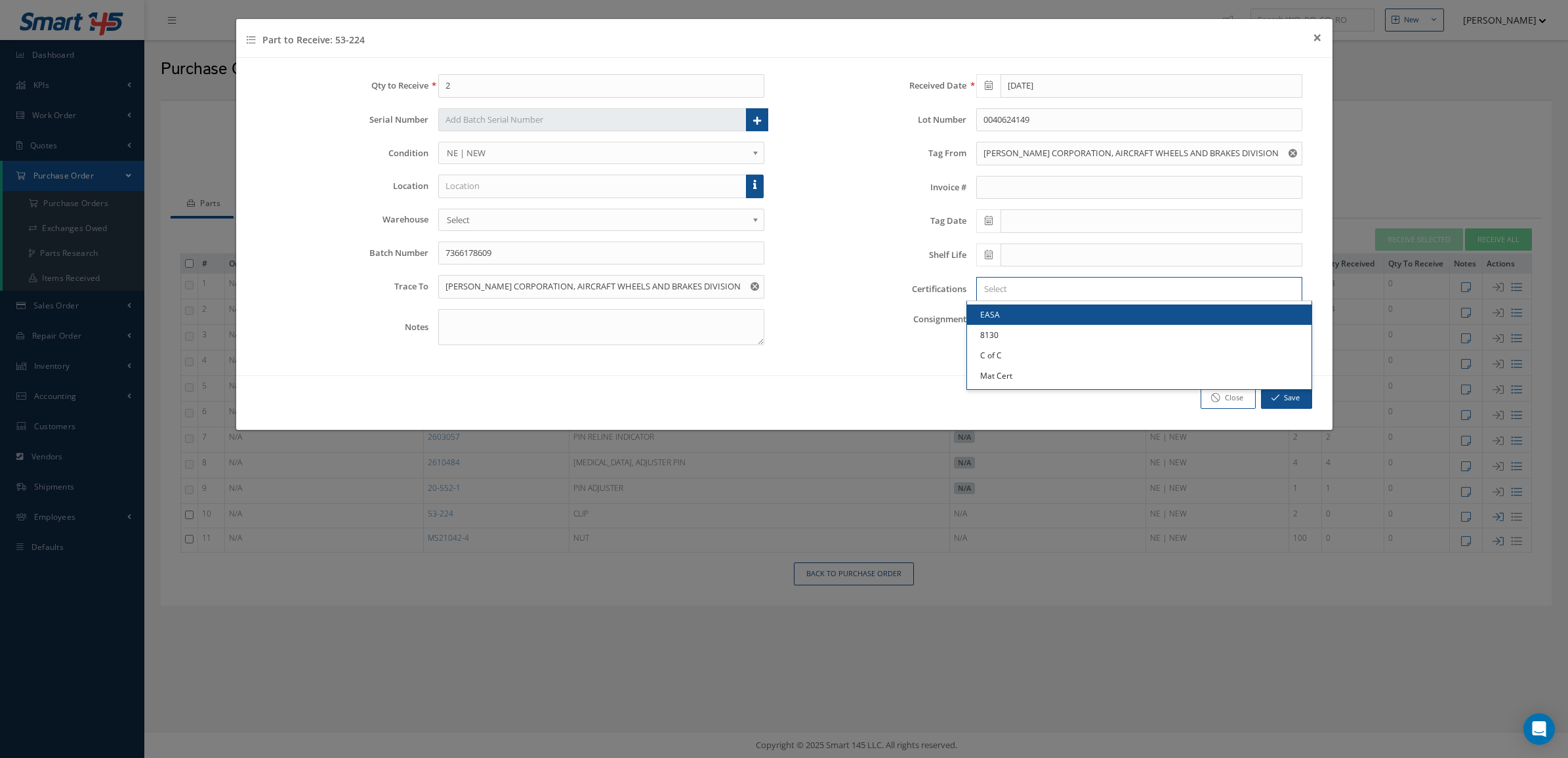
click at [1045, 295] on input "Search for option" at bounding box center [1136, 288] width 316 height 14
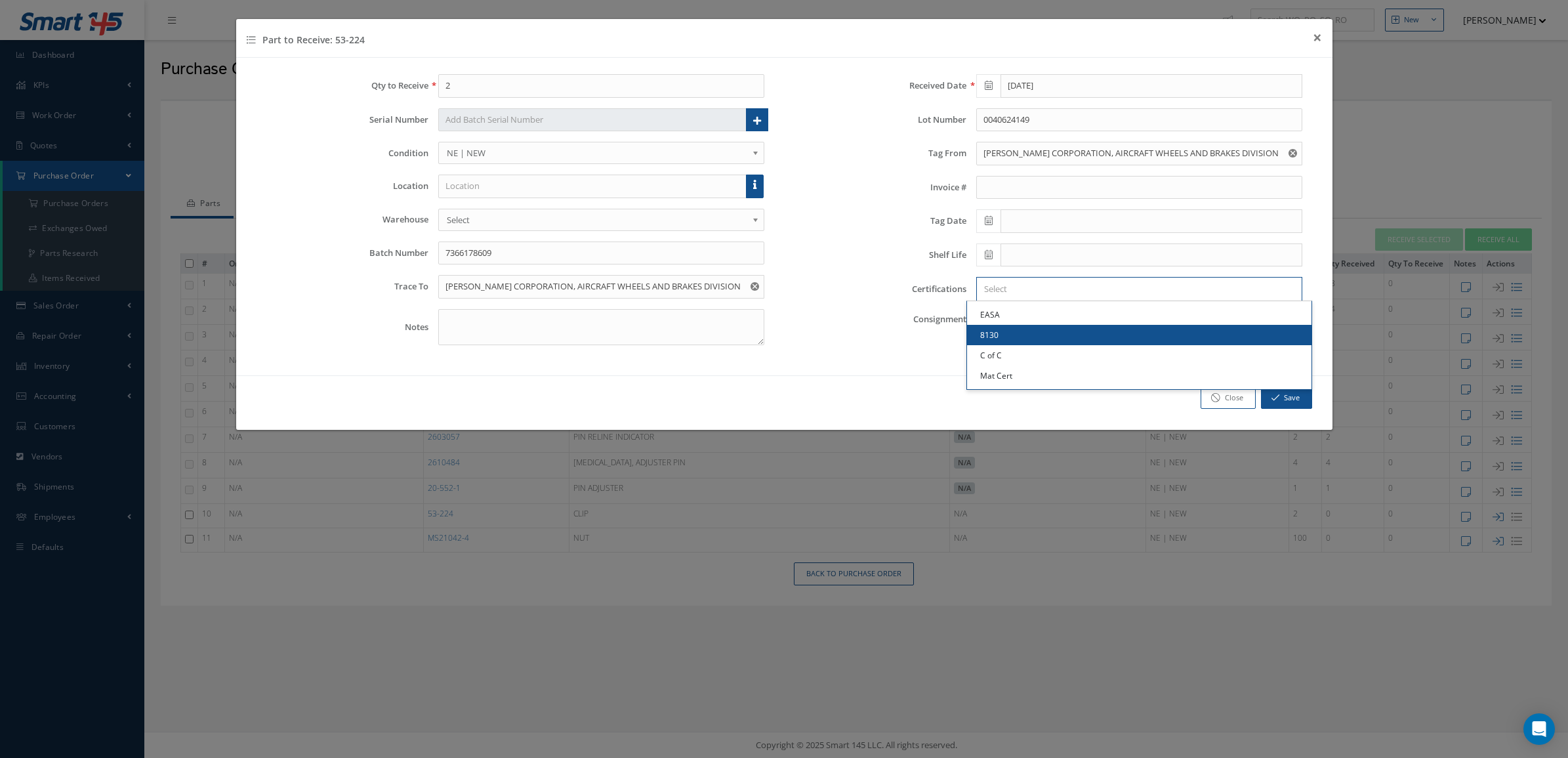
click at [1034, 338] on link "8130" at bounding box center [1139, 335] width 345 height 21
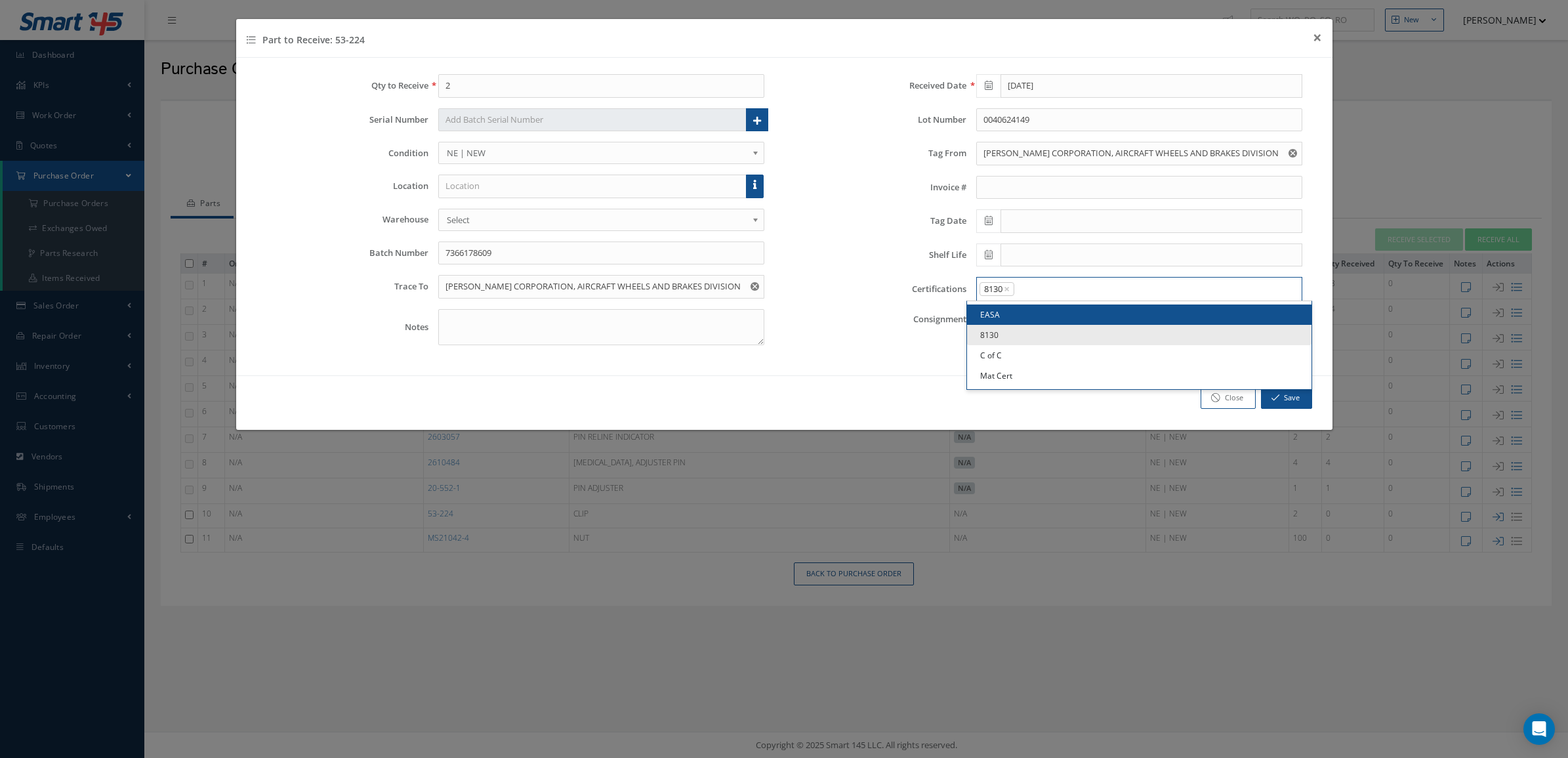
click at [1066, 290] on input "Search for option" at bounding box center [1155, 288] width 279 height 14
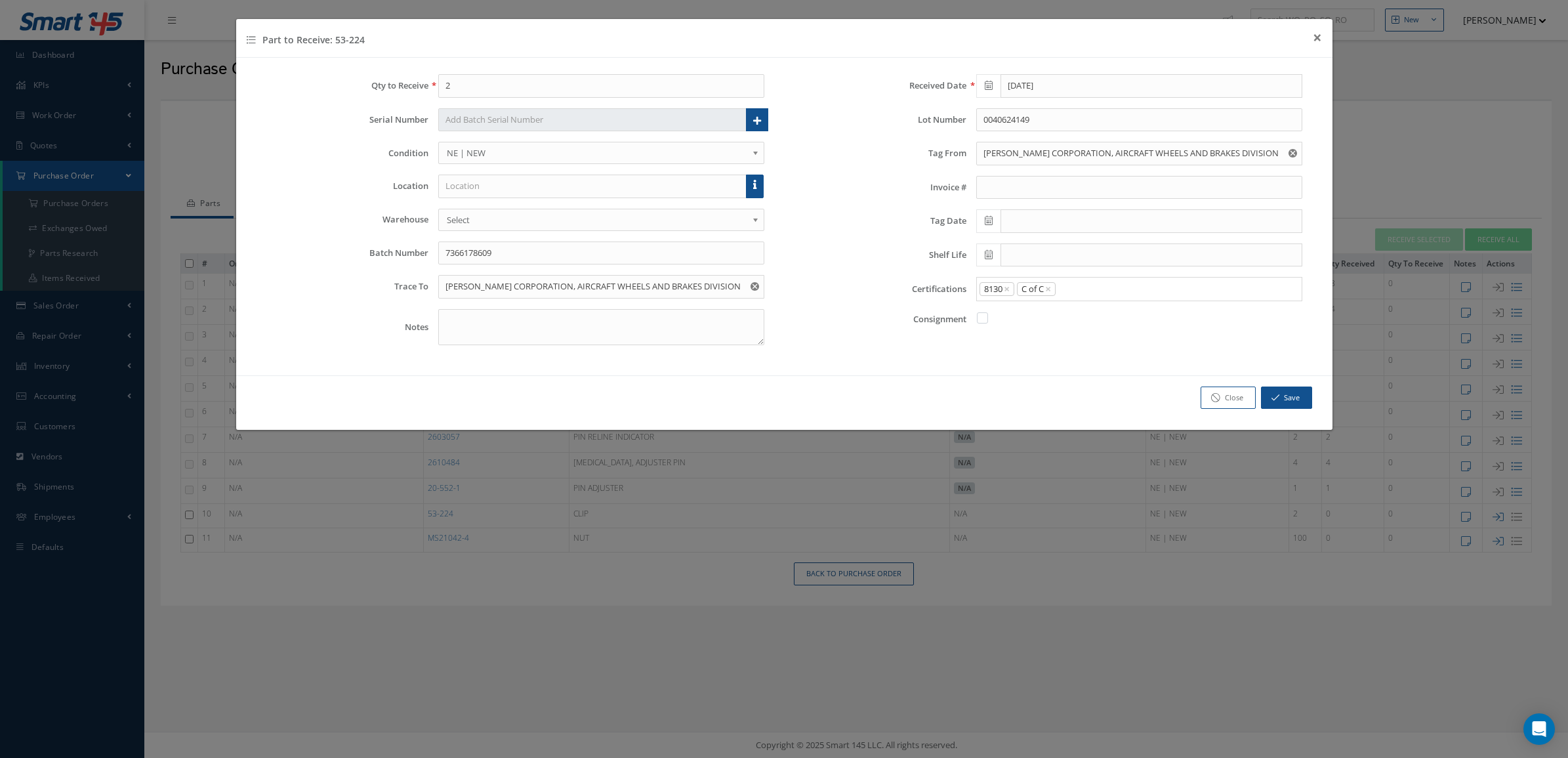
click at [1042, 360] on link "C of C" at bounding box center [1139, 355] width 345 height 21
click at [1114, 295] on input "Search for option" at bounding box center [1176, 288] width 238 height 14
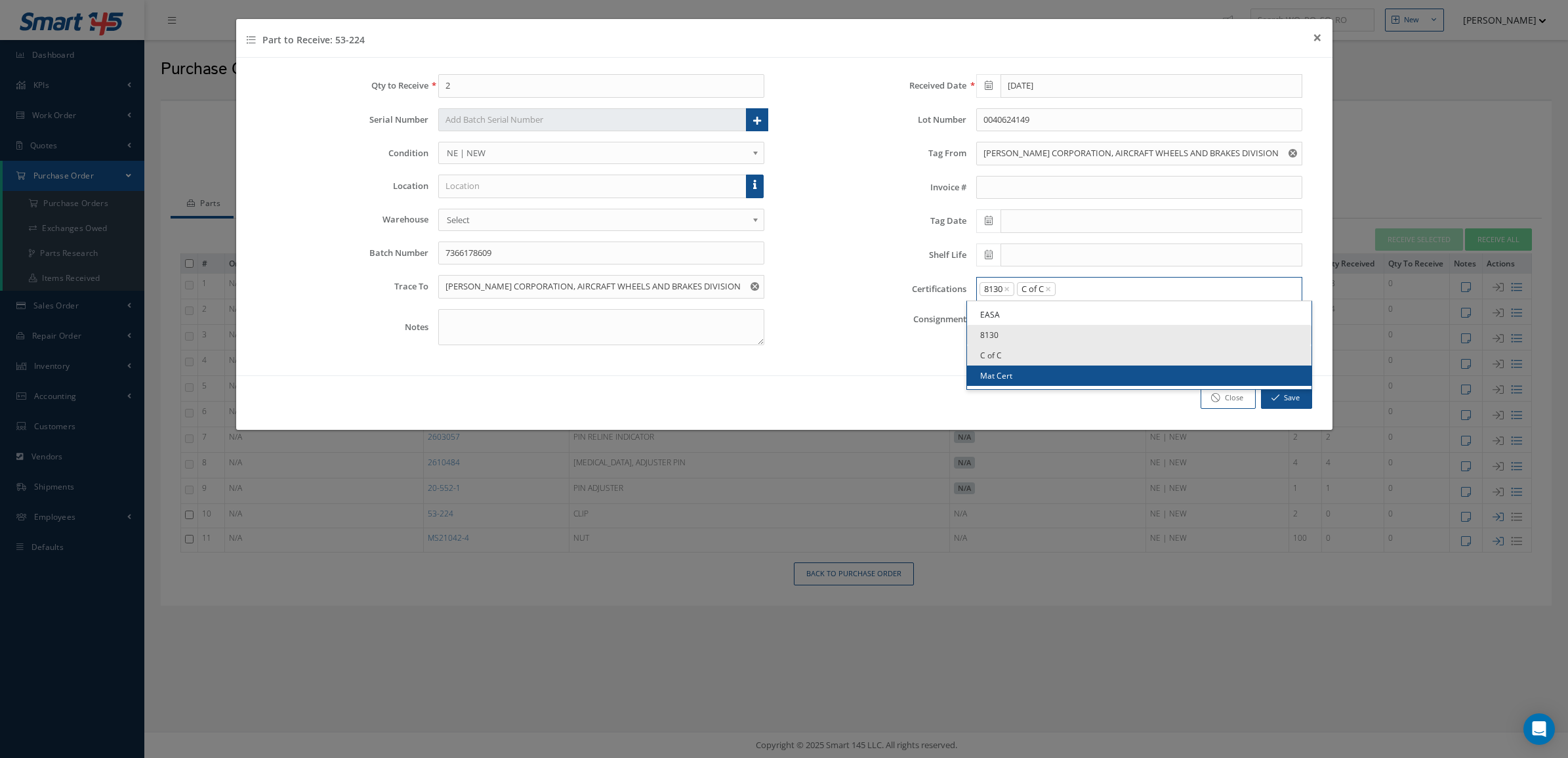
click at [1047, 372] on link "Mat Cert" at bounding box center [1139, 375] width 345 height 21
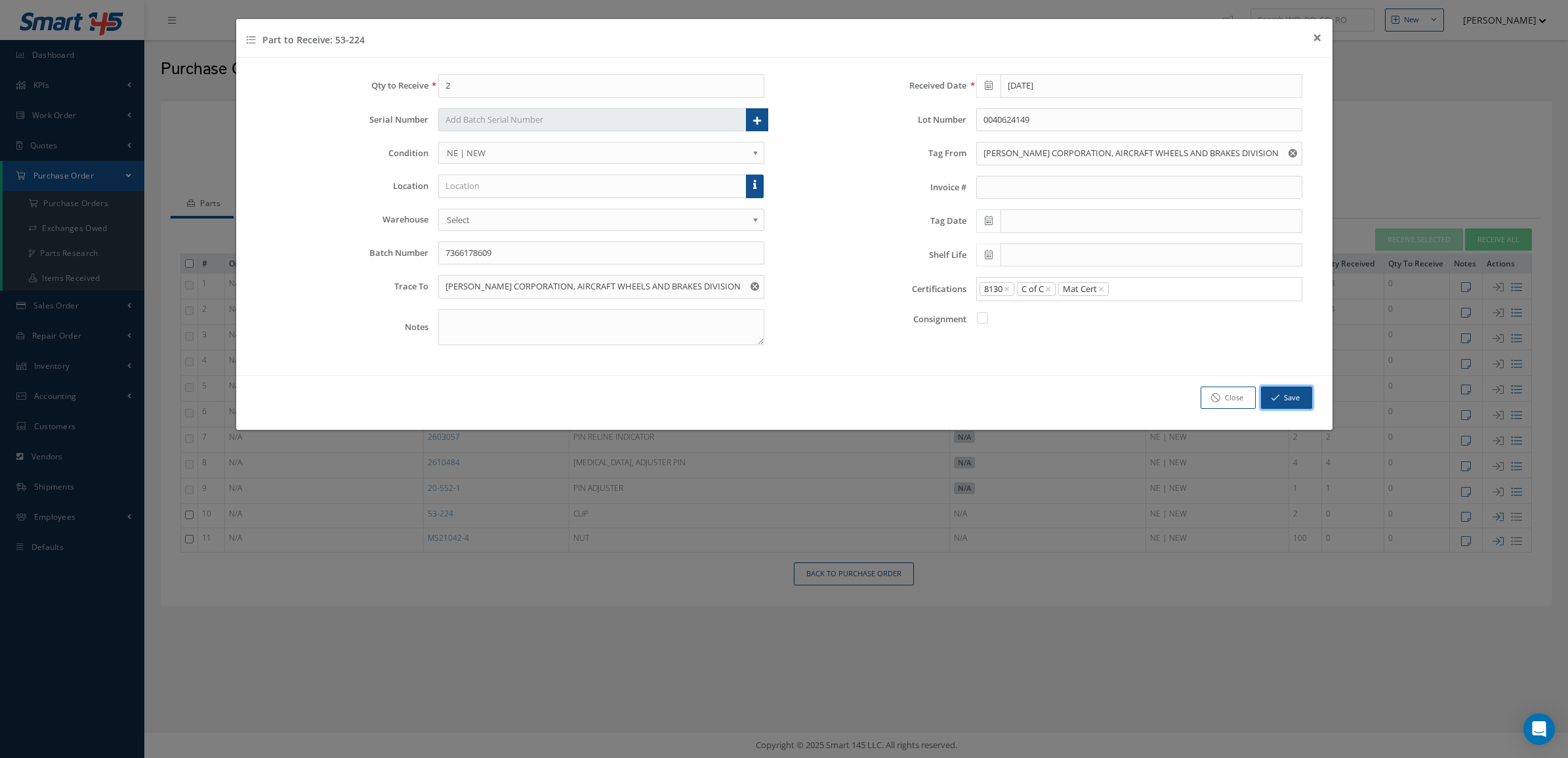
click at [1271, 397] on icon "button" at bounding box center [1275, 398] width 8 height 9
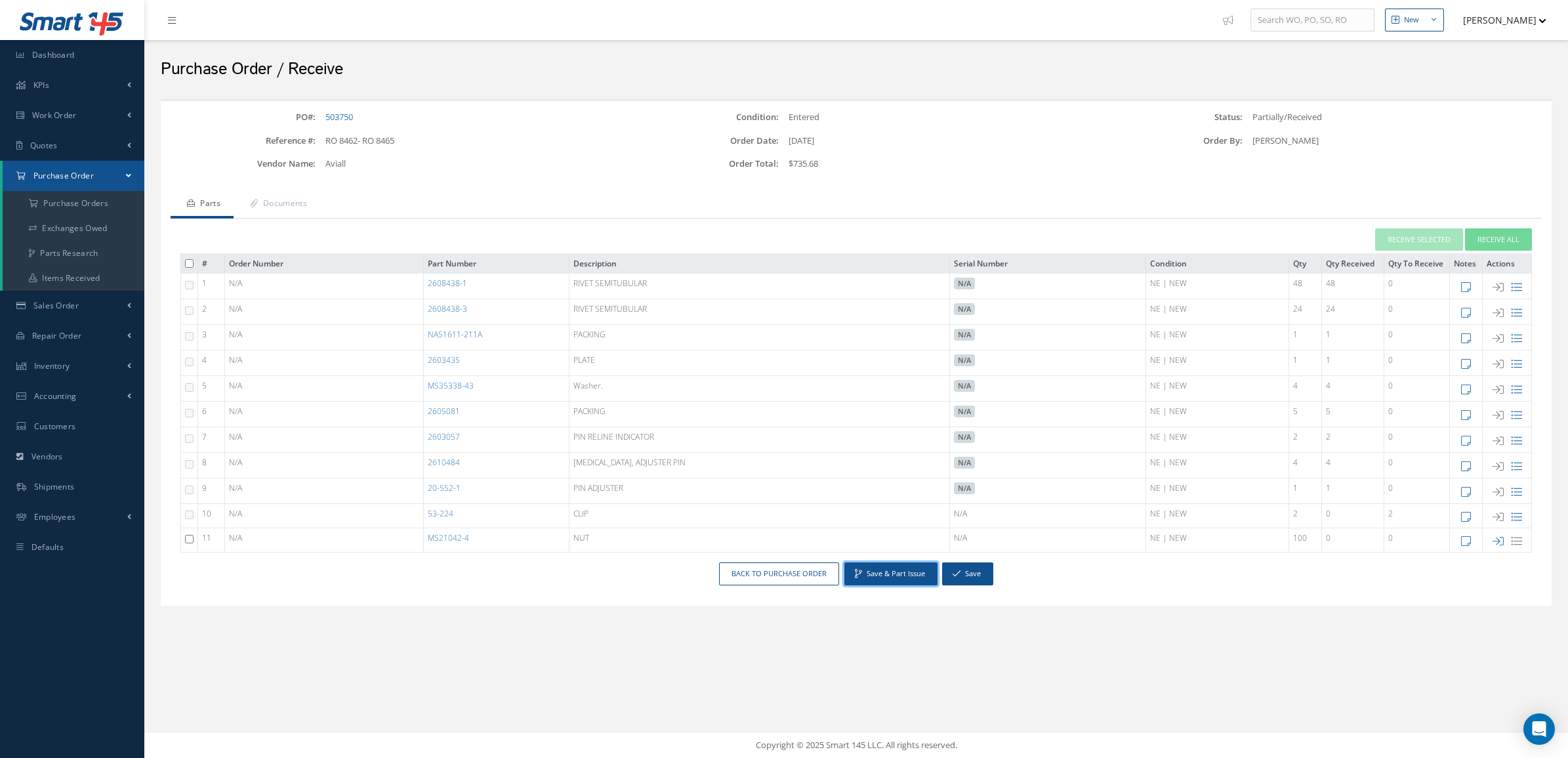
click at [907, 579] on button "Save & Part Issue" at bounding box center [891, 574] width 93 height 23
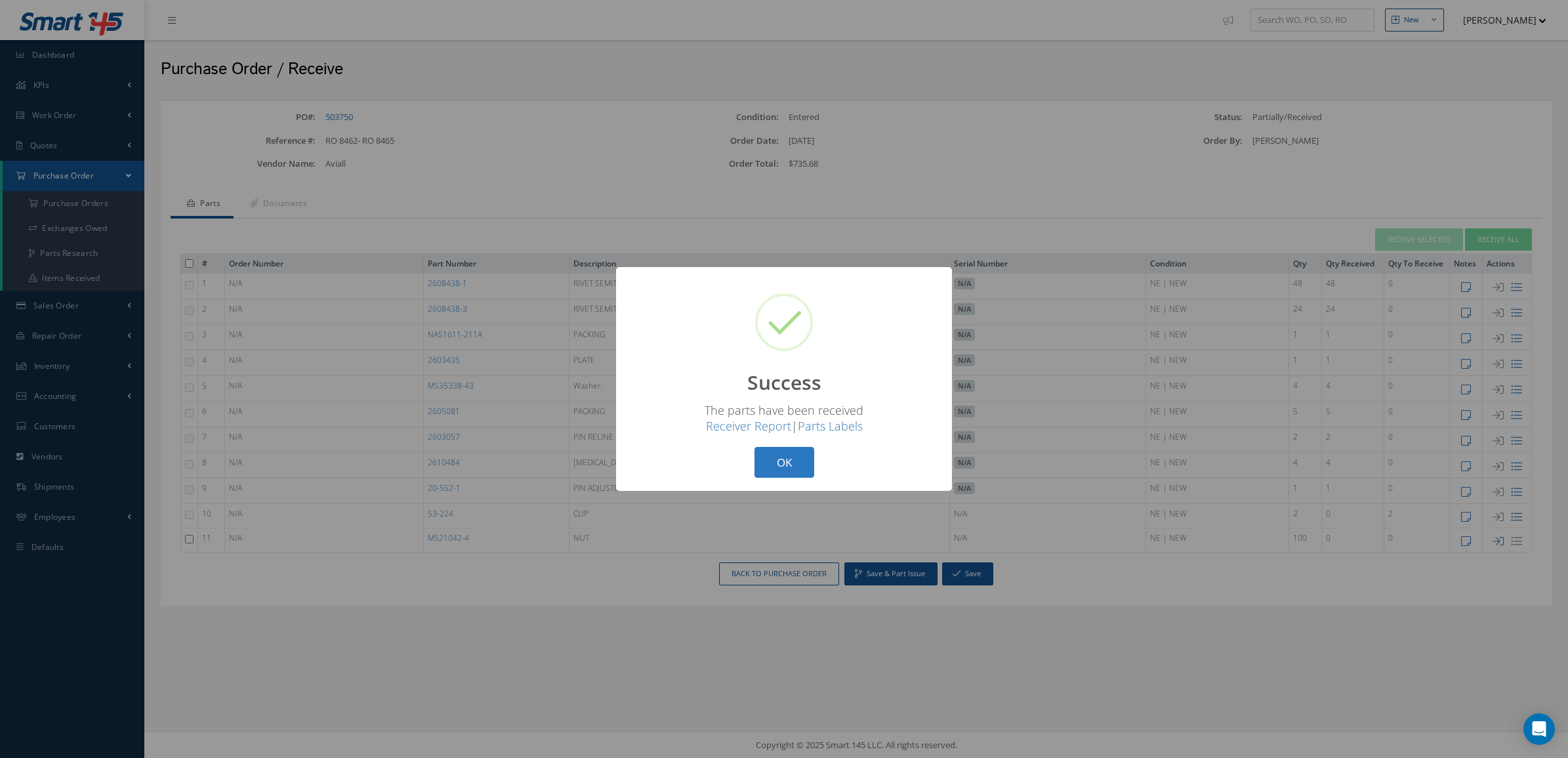
click at [781, 461] on button "OK" at bounding box center [785, 462] width 60 height 31
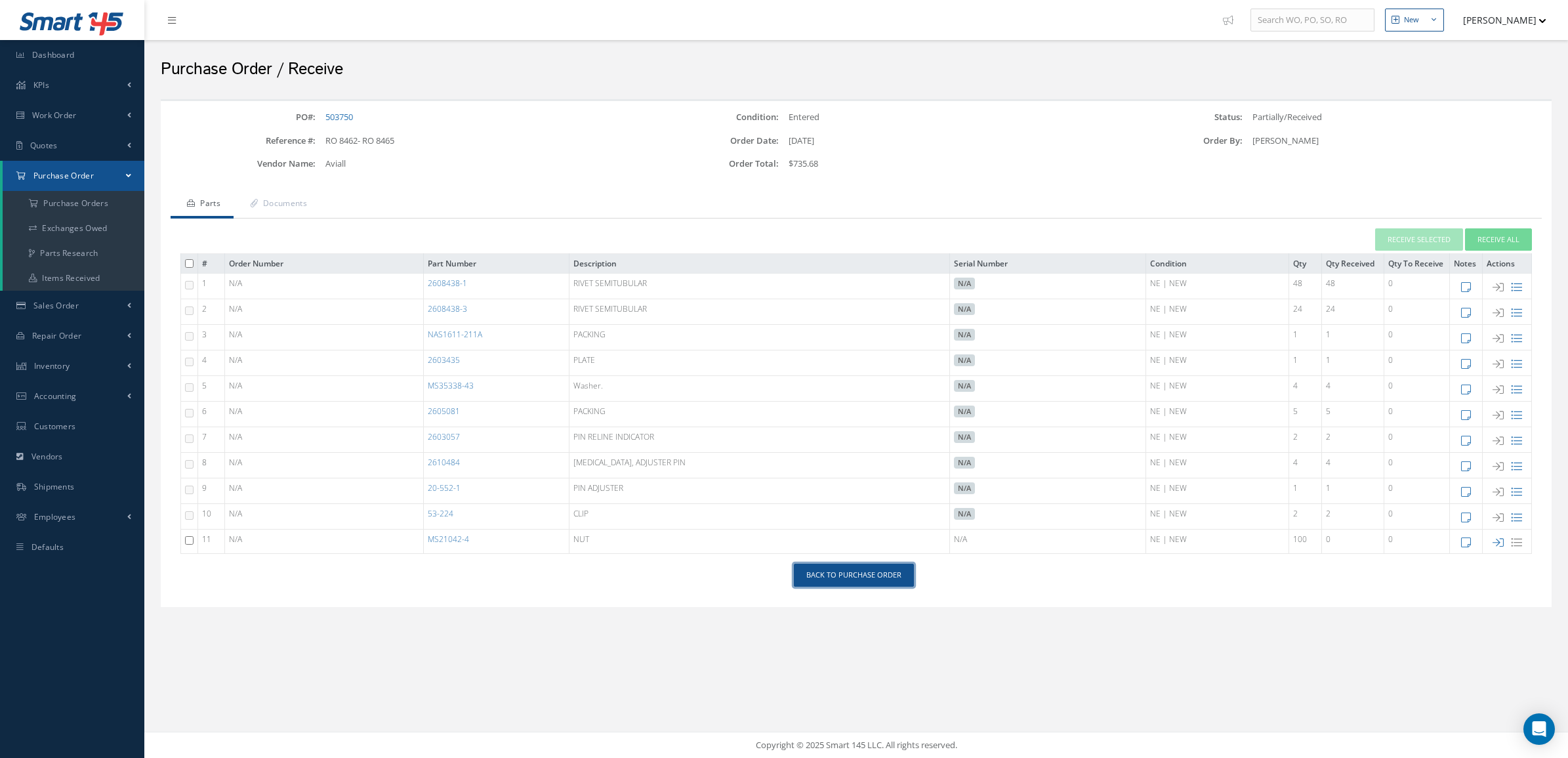
click at [863, 575] on link "Back to Purchase Order" at bounding box center [854, 575] width 120 height 23
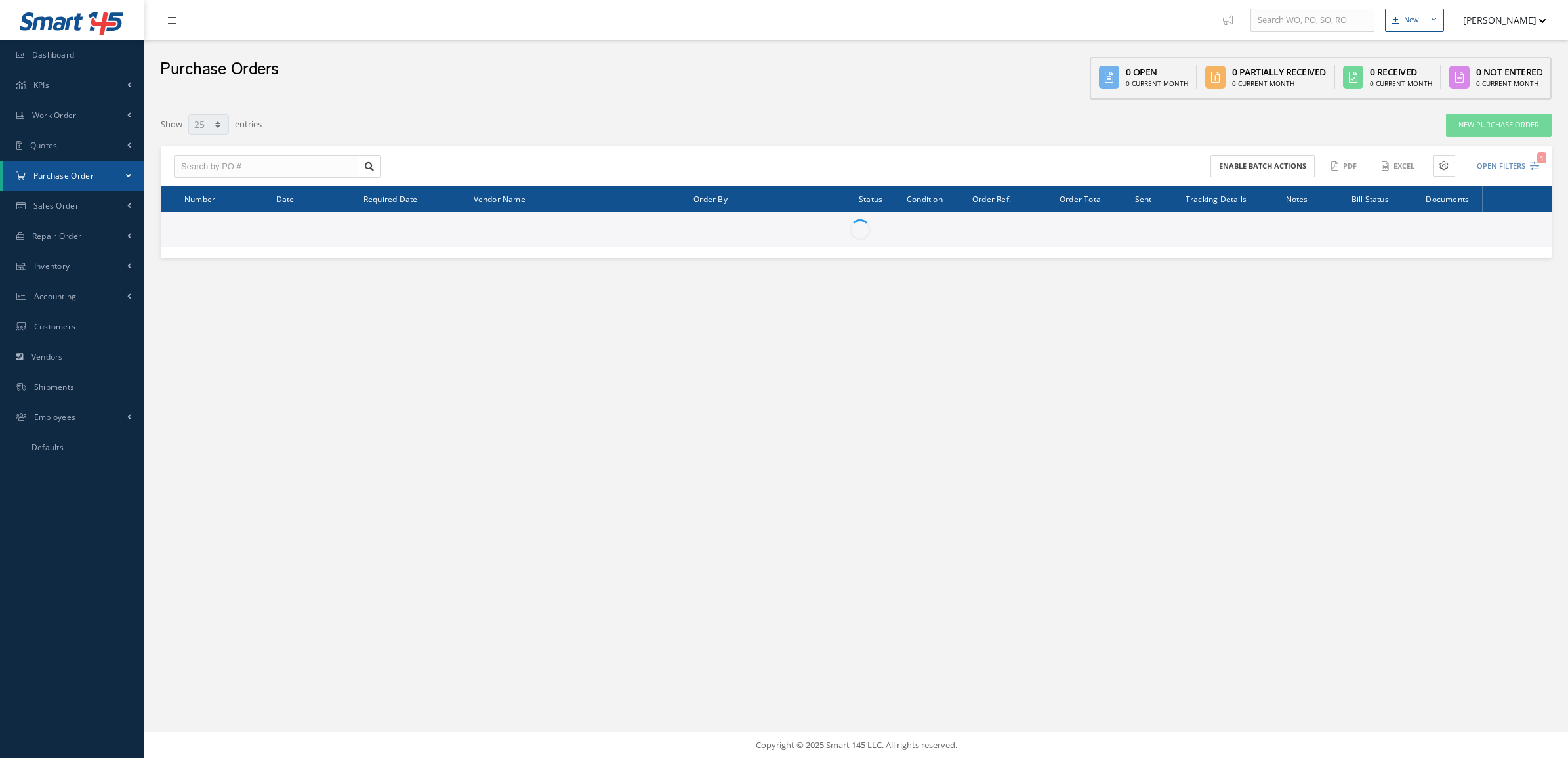
select select "25"
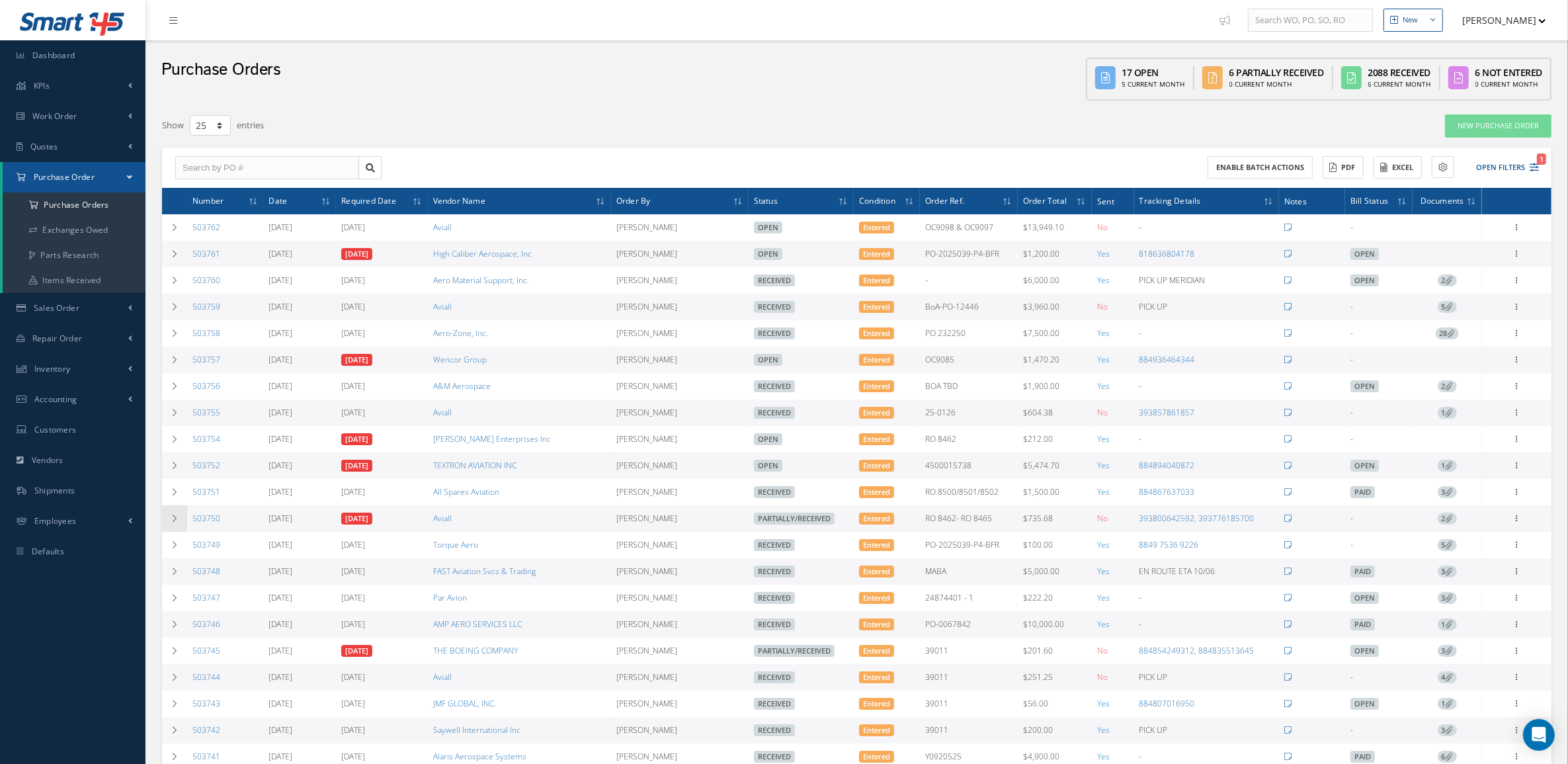
click at [179, 521] on td at bounding box center [174, 519] width 25 height 27
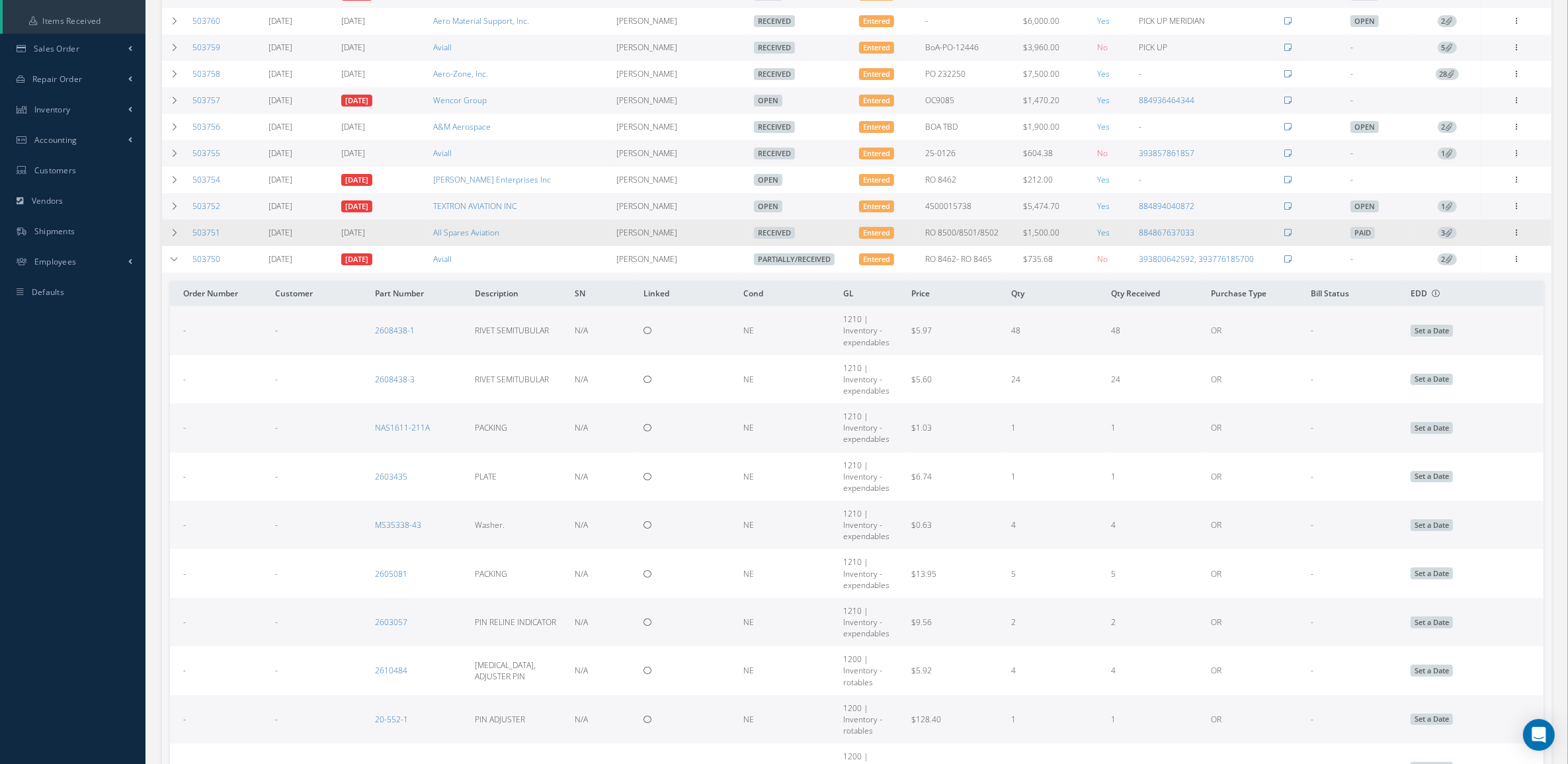
scroll to position [248, 0]
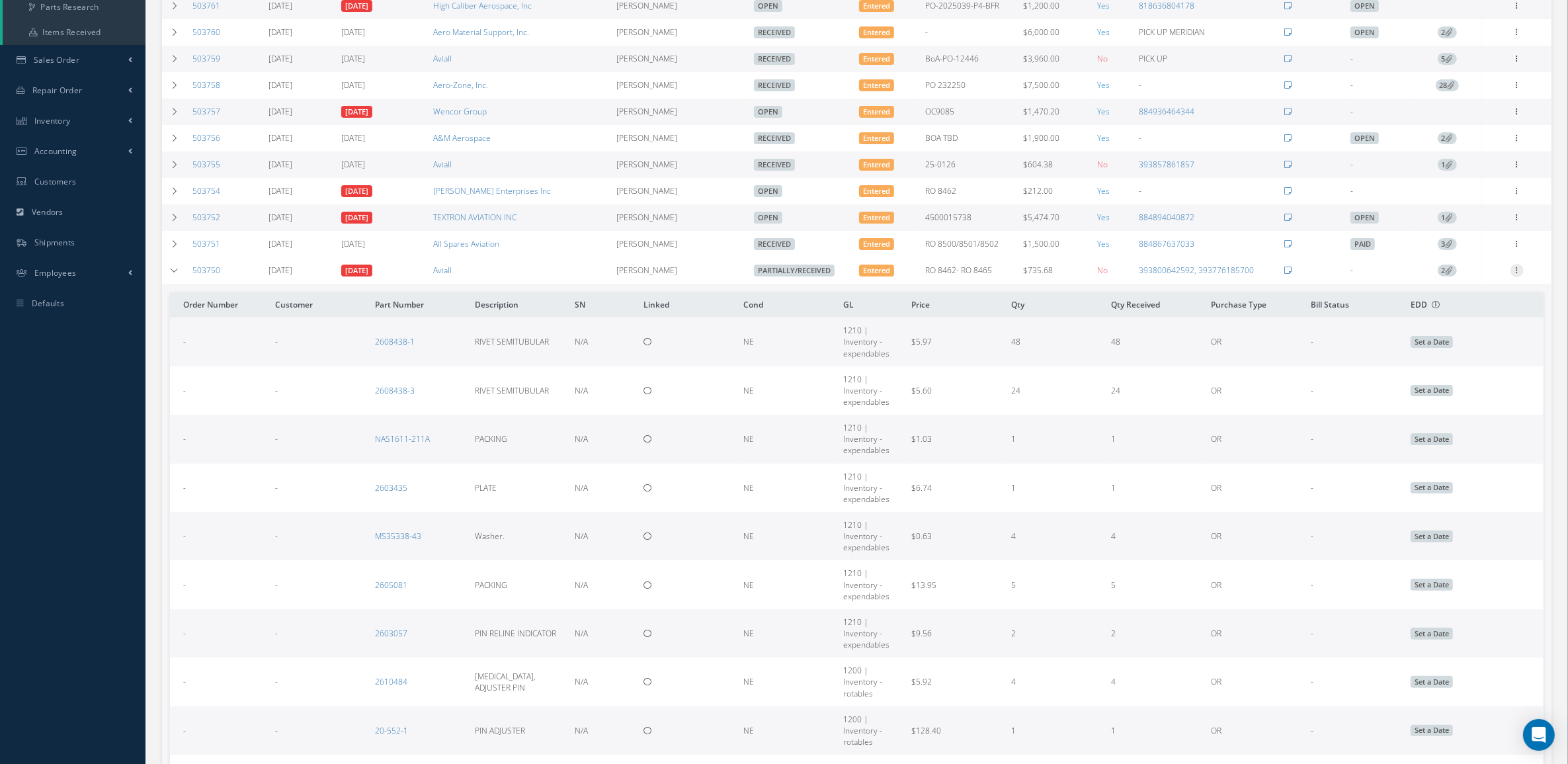
click at [1513, 273] on icon at bounding box center [1517, 269] width 13 height 11
click at [1460, 322] on link "Edit" at bounding box center [1456, 314] width 104 height 17
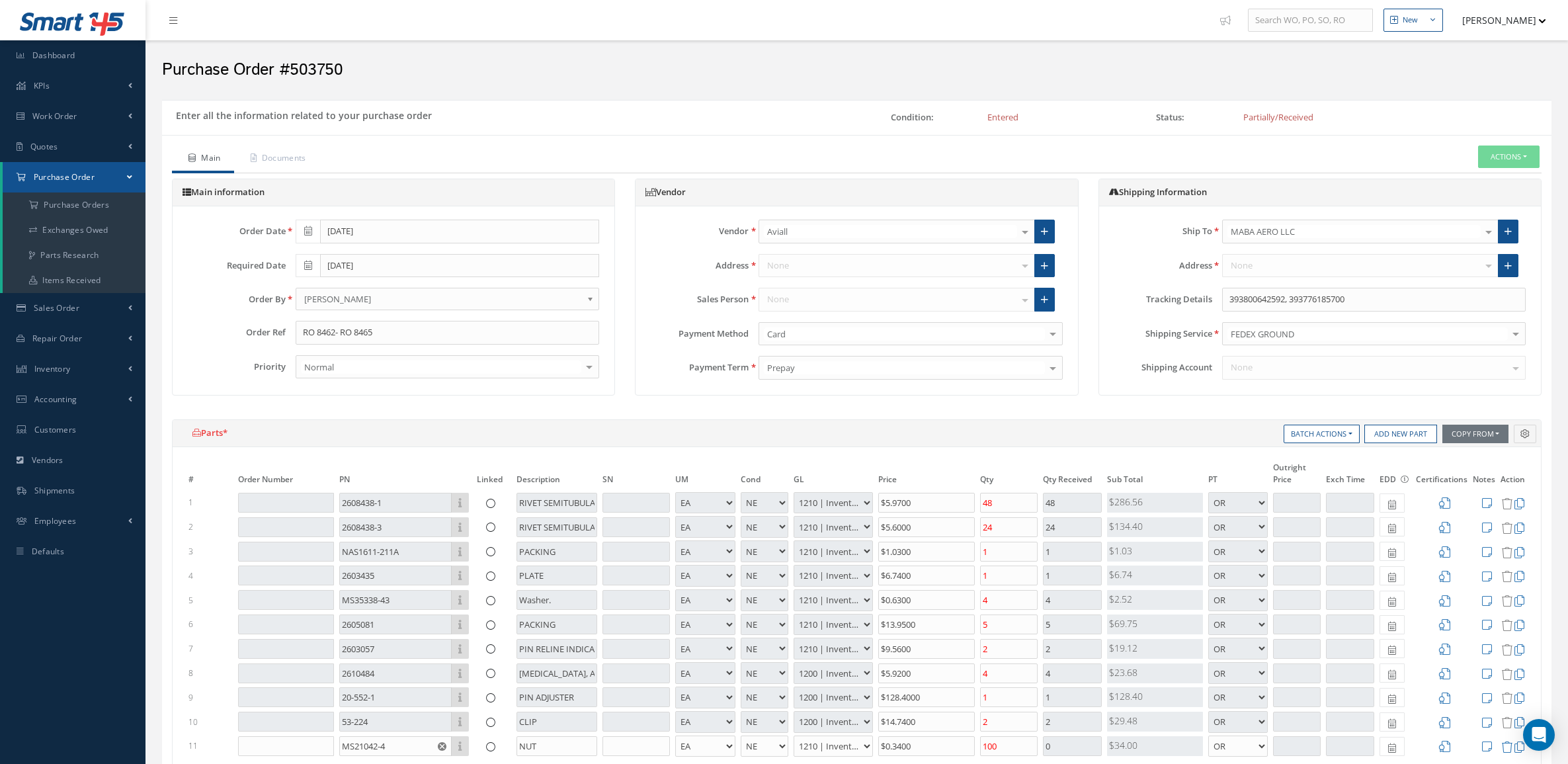
select select "5"
select select "7"
select select "1"
select select "5"
select select "7"
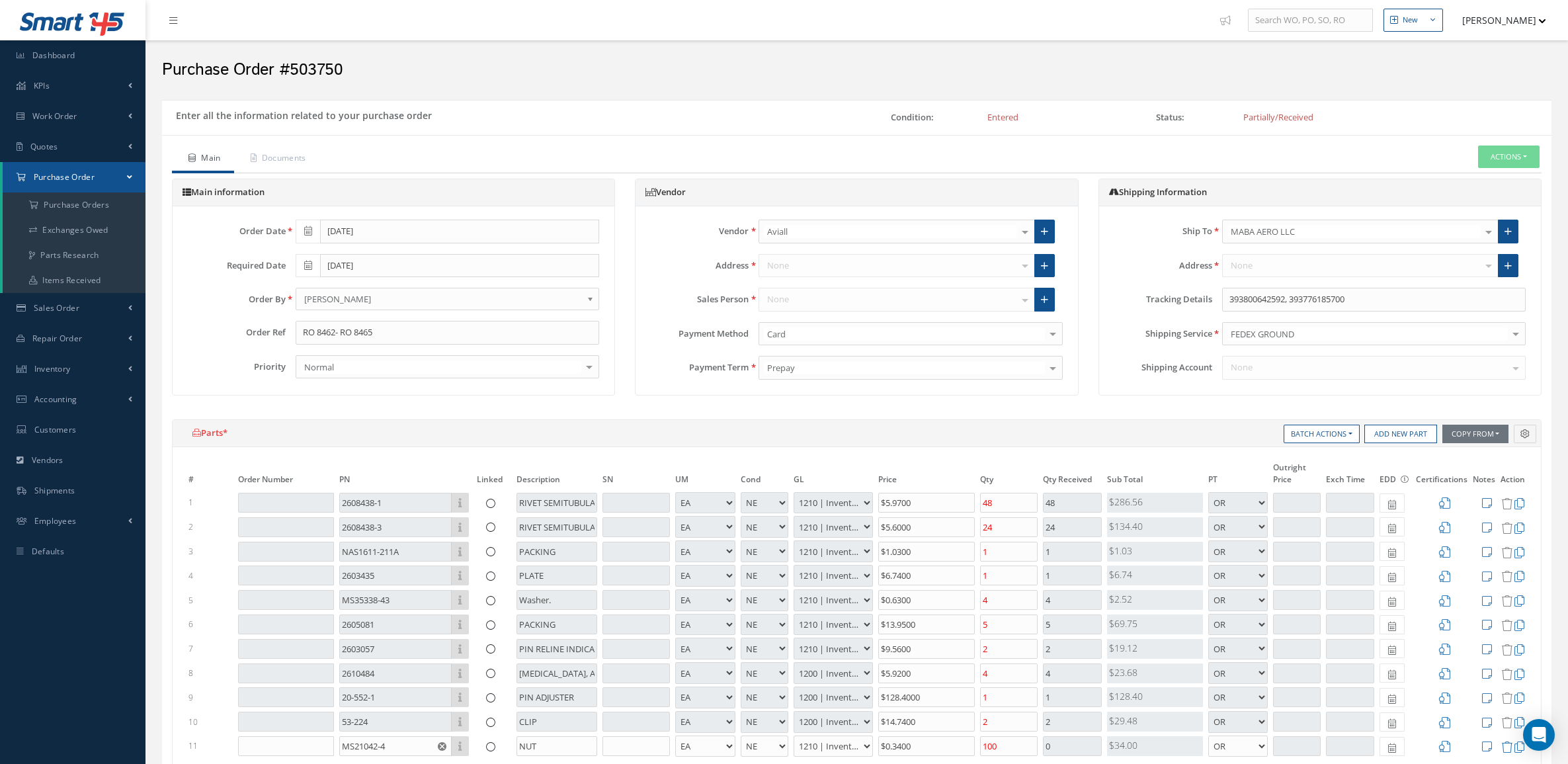
select select "1"
select select "5"
select select "7"
select select "1"
select select "5"
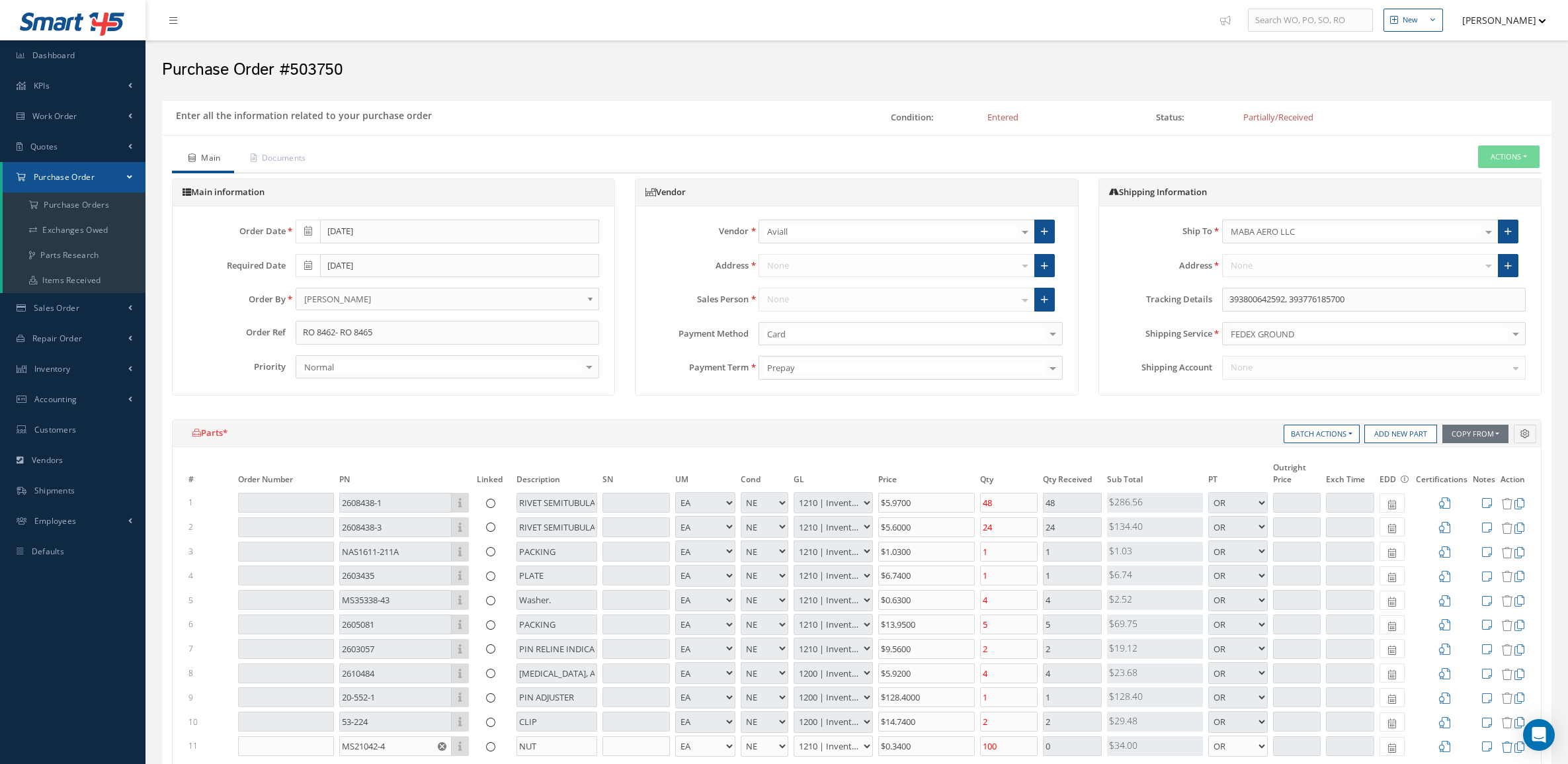
select select "7"
select select "1"
select select "5"
select select "7"
select select "1"
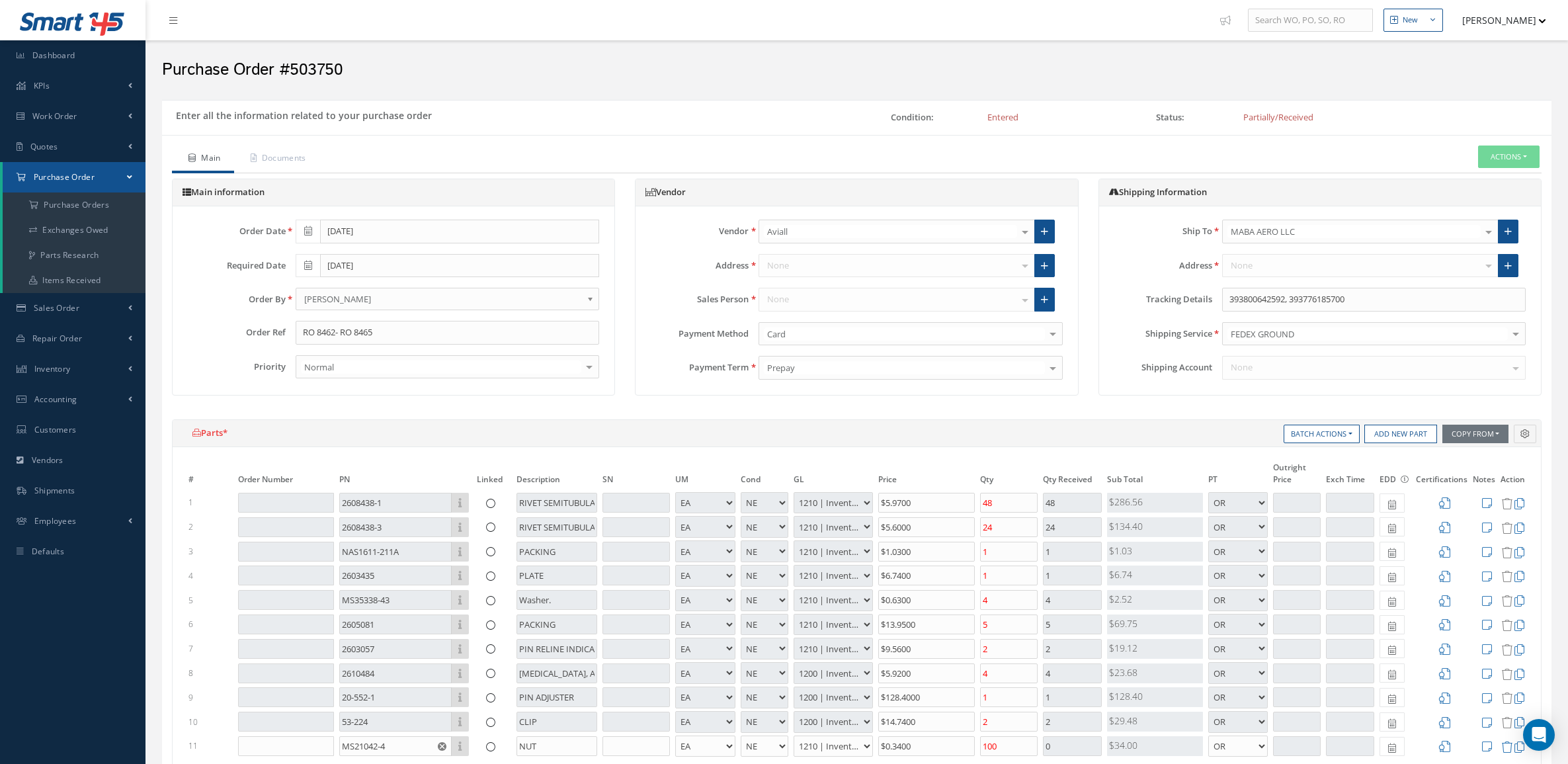
select select "5"
select select "7"
select select "1"
select select "5"
select select "7"
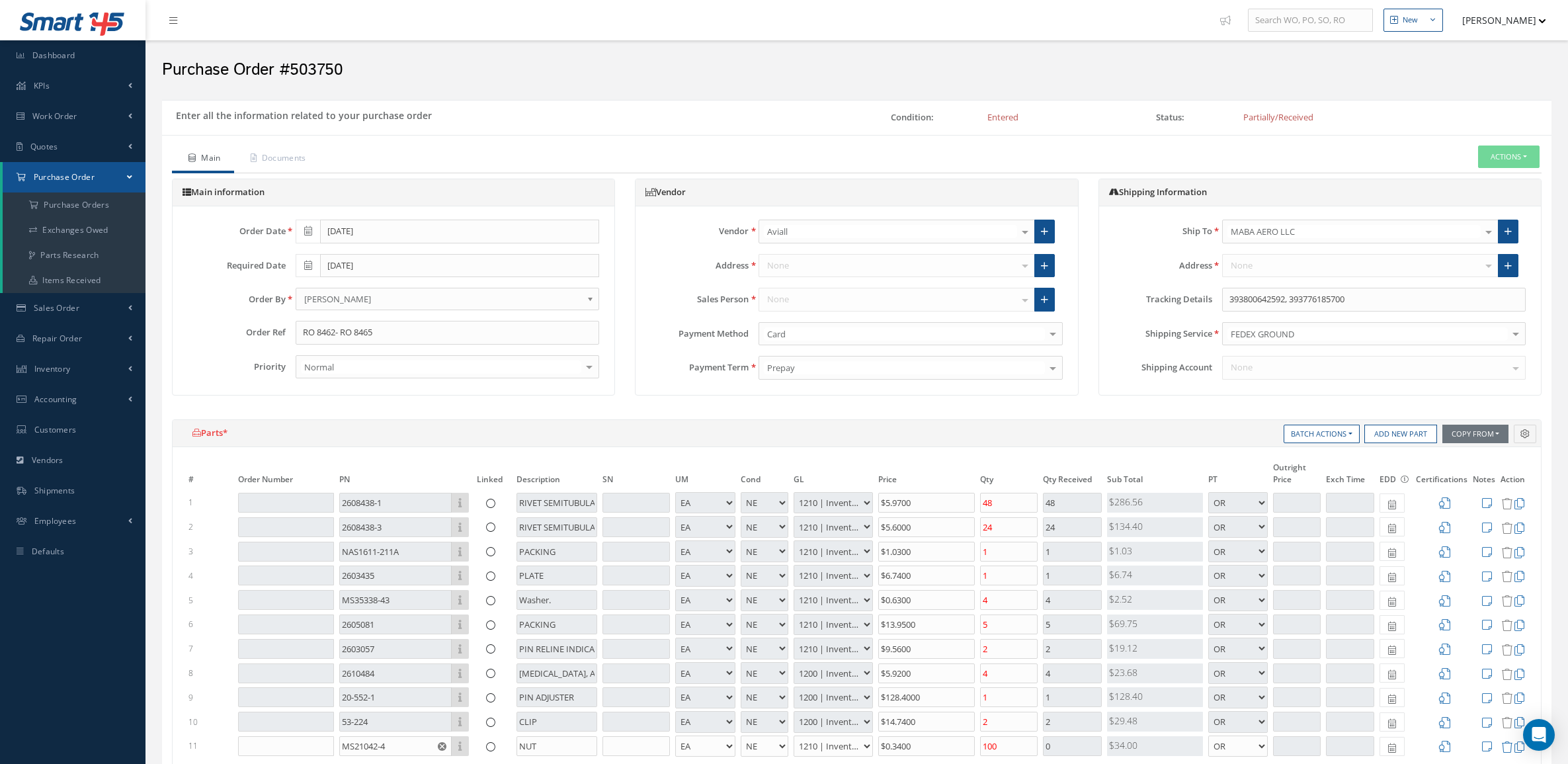
select select "1"
select select "5"
select select "6"
select select "1"
select select "5"
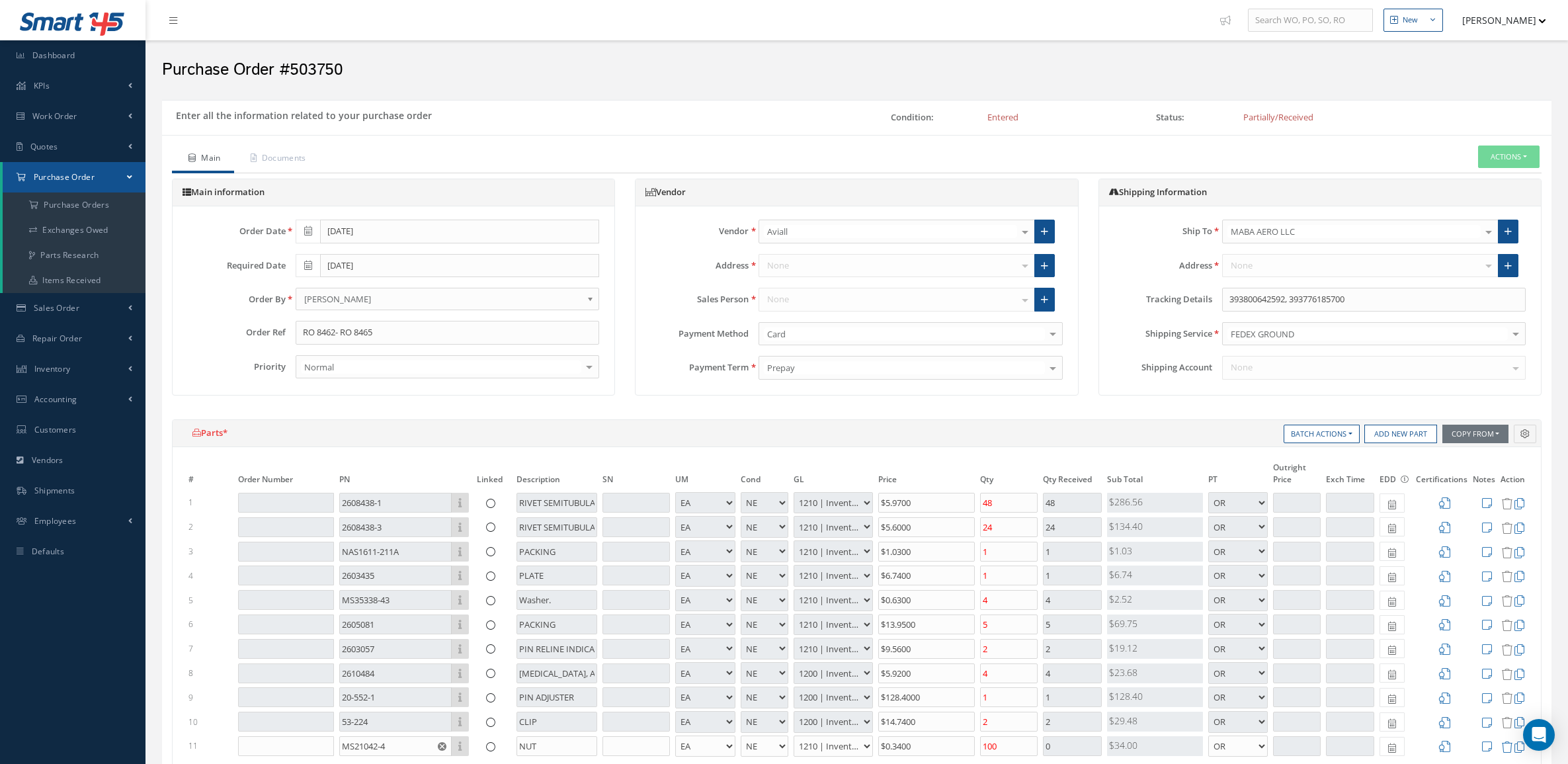
select select "6"
select select "1"
select select "5"
select select "6"
select select "1"
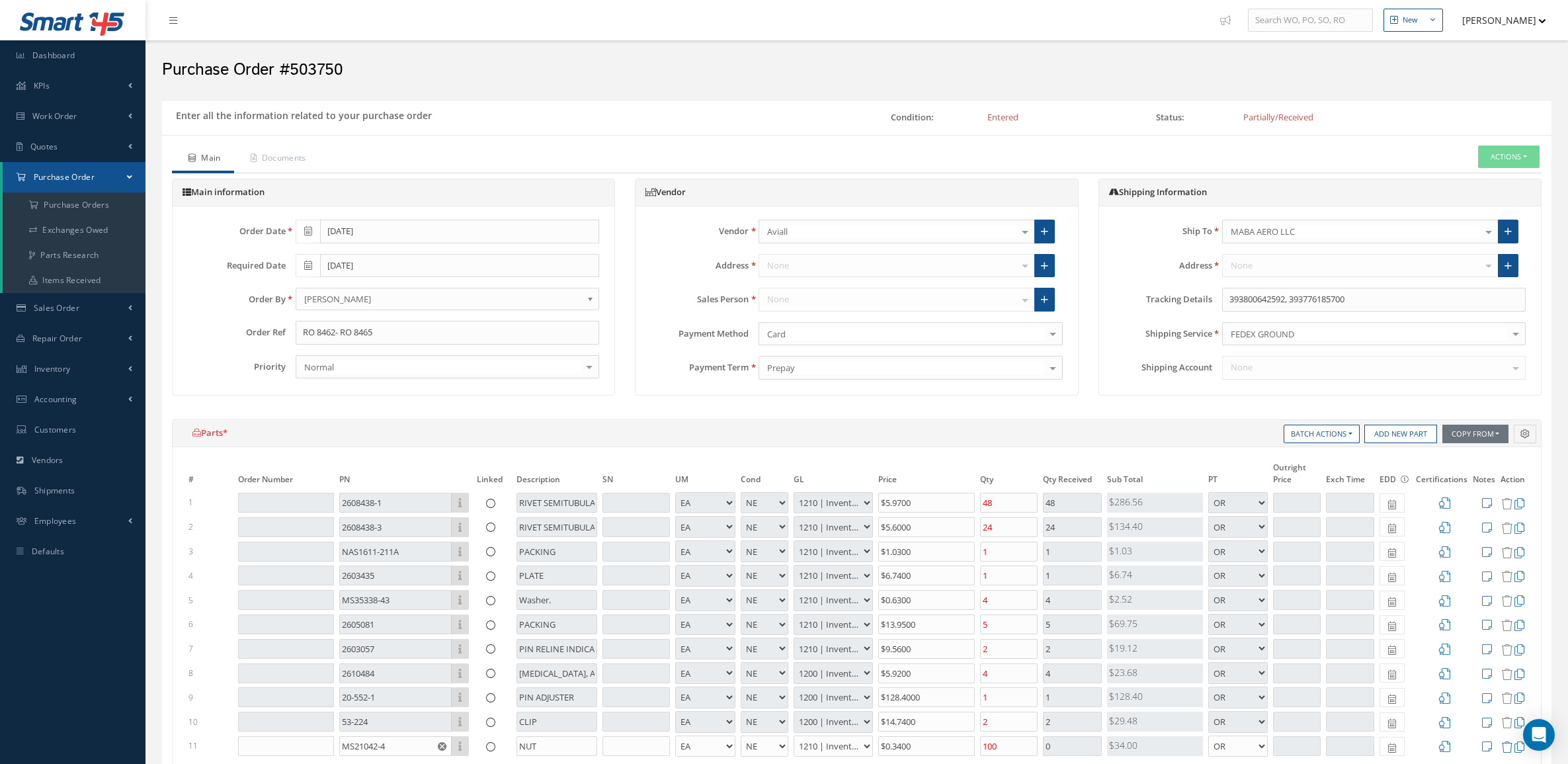
select select "5"
select select "7"
select select "1"
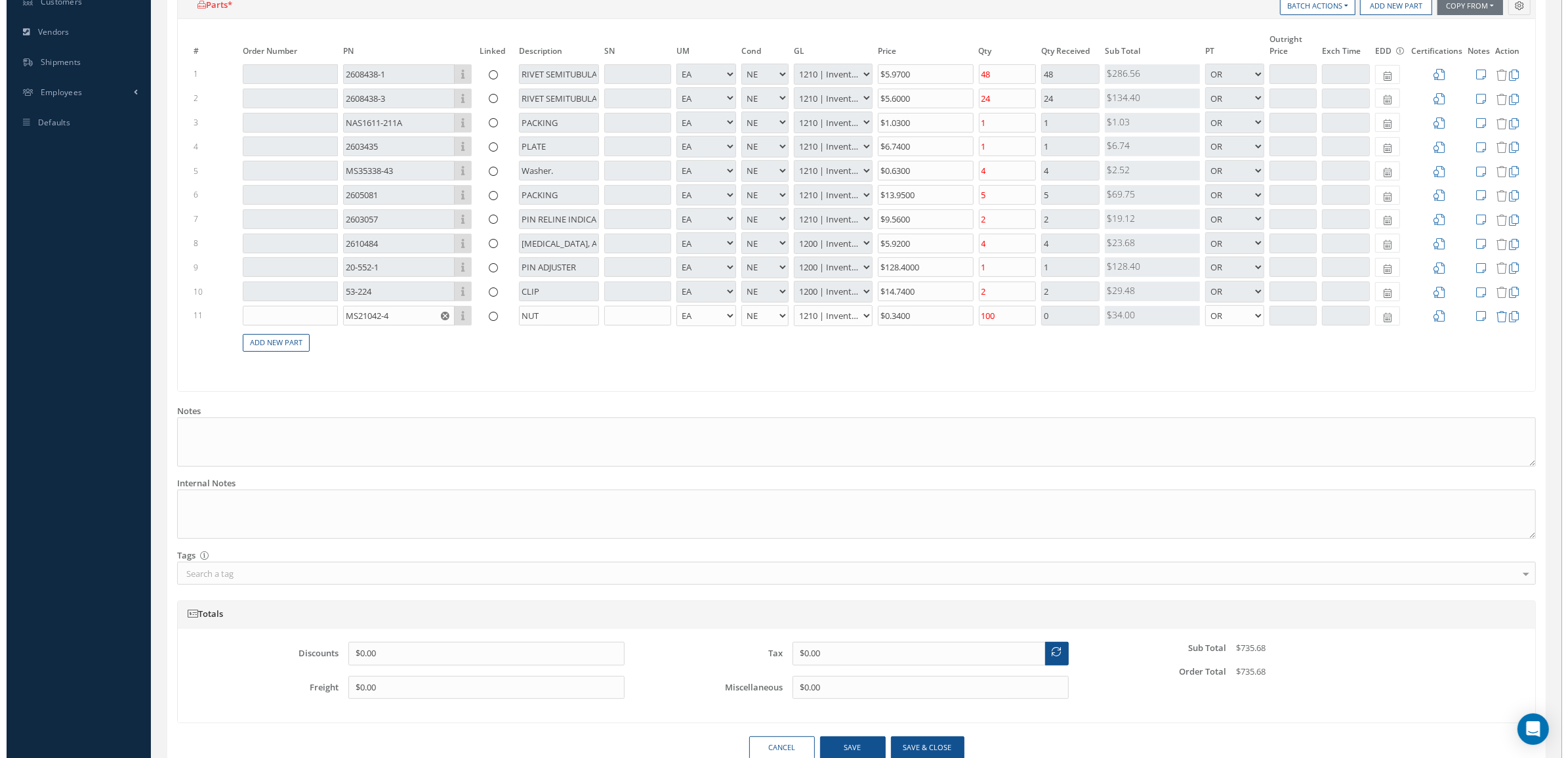
scroll to position [491, 0]
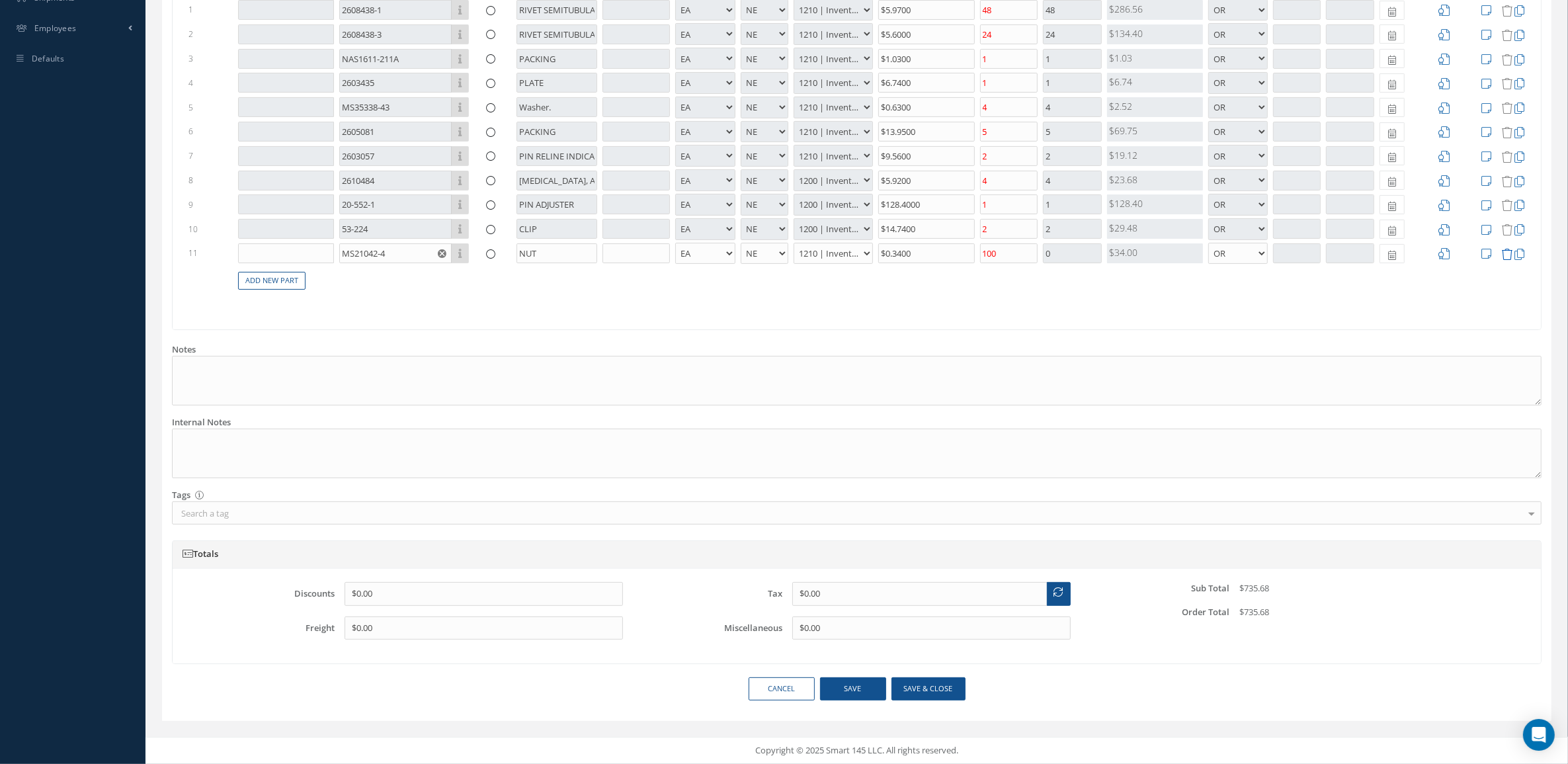
click at [1508, 253] on icon at bounding box center [1508, 255] width 12 height 12
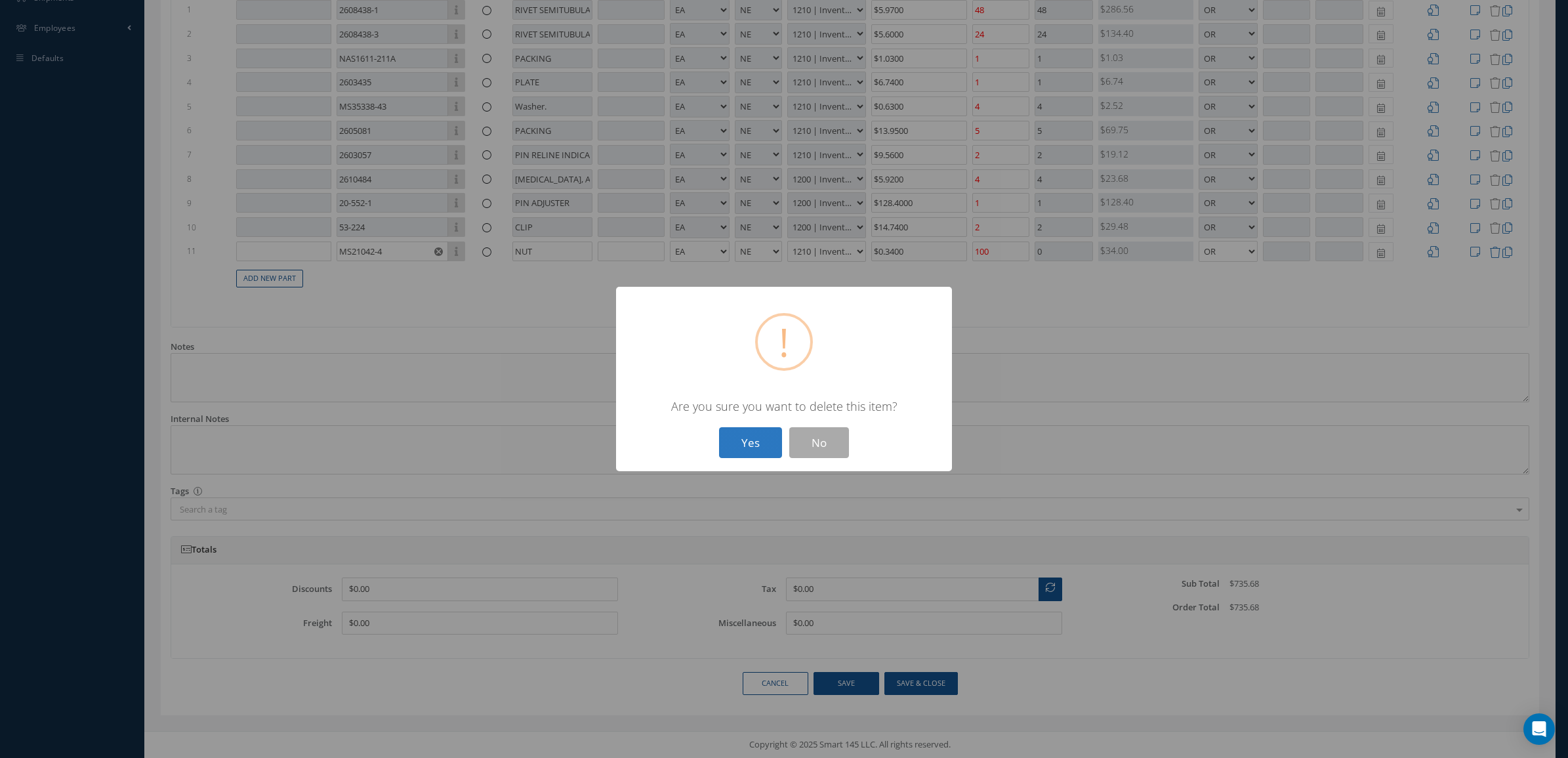
click at [762, 438] on button "Yes" at bounding box center [750, 443] width 63 height 31
type input "$0"
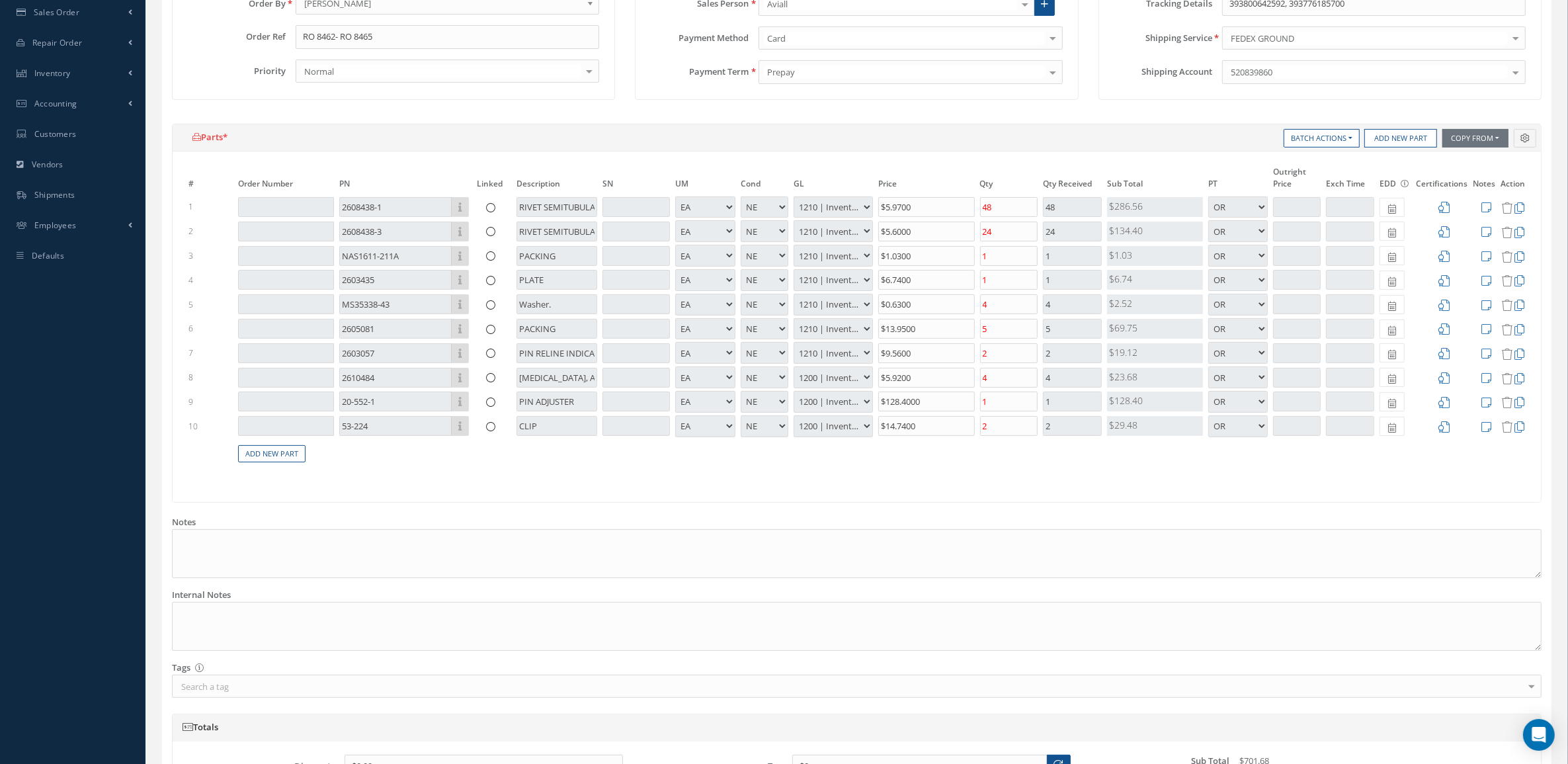
scroll to position [471, 0]
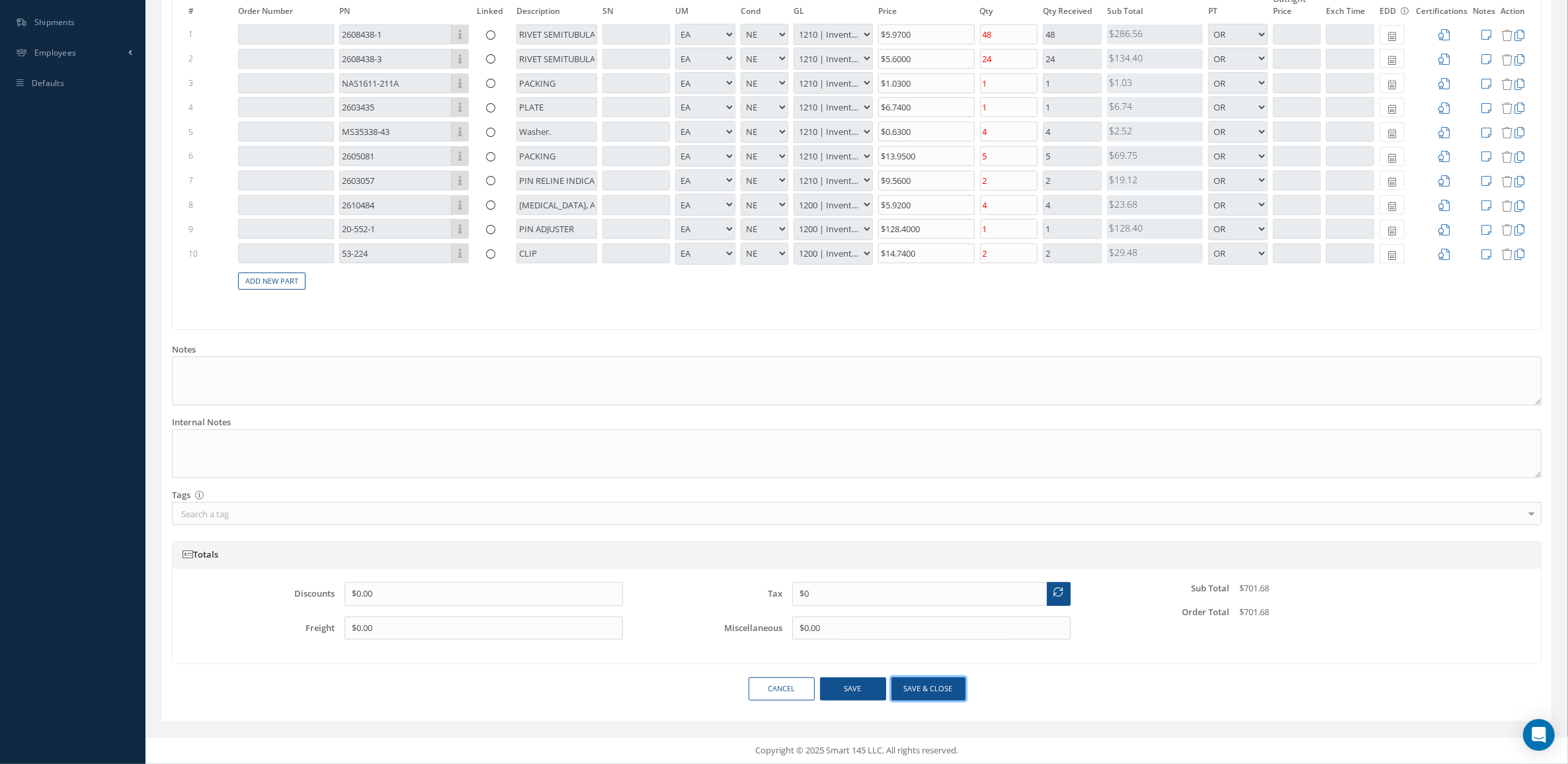
click at [926, 690] on button "Save & close" at bounding box center [929, 689] width 74 height 23
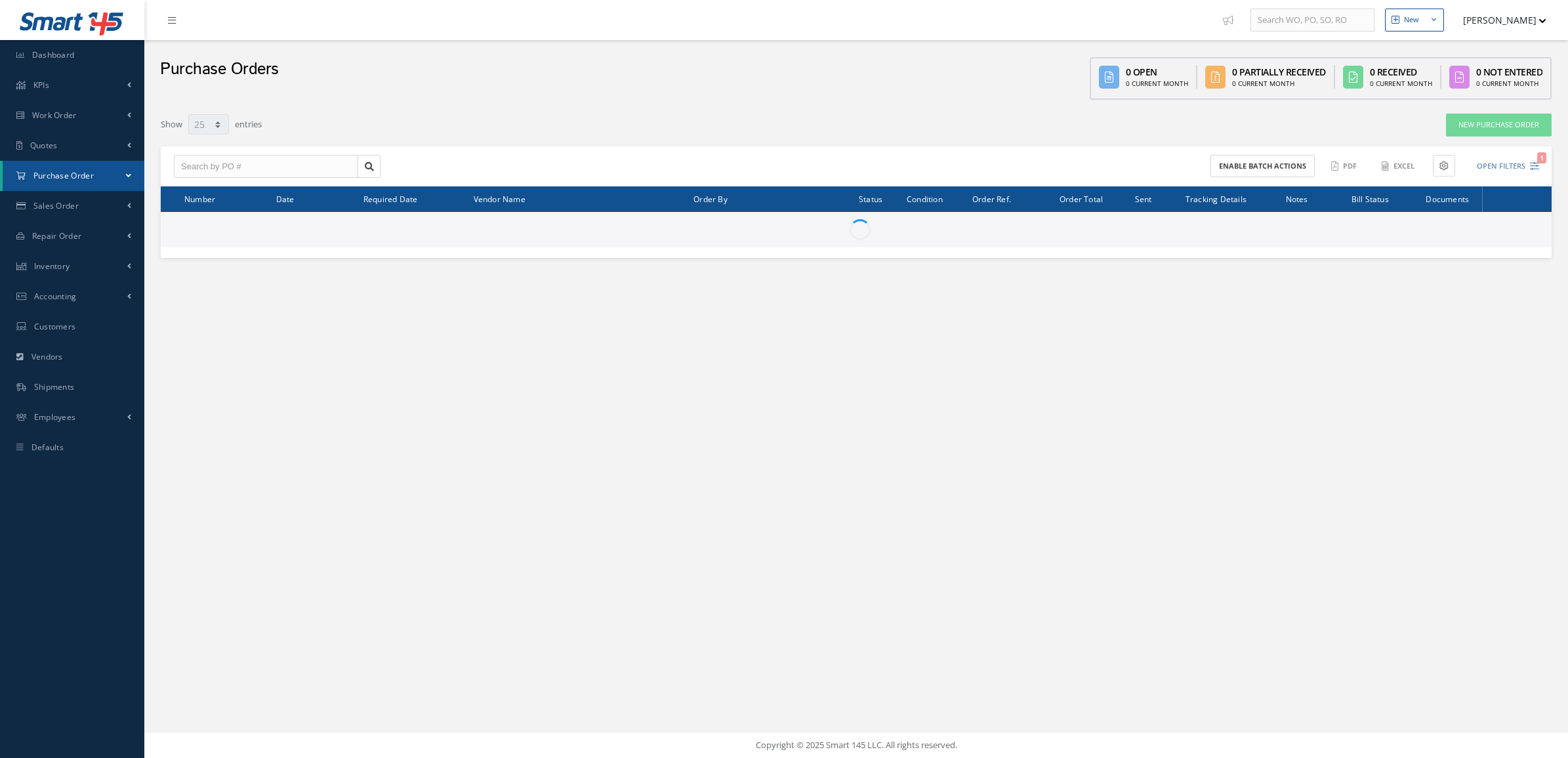
select select "25"
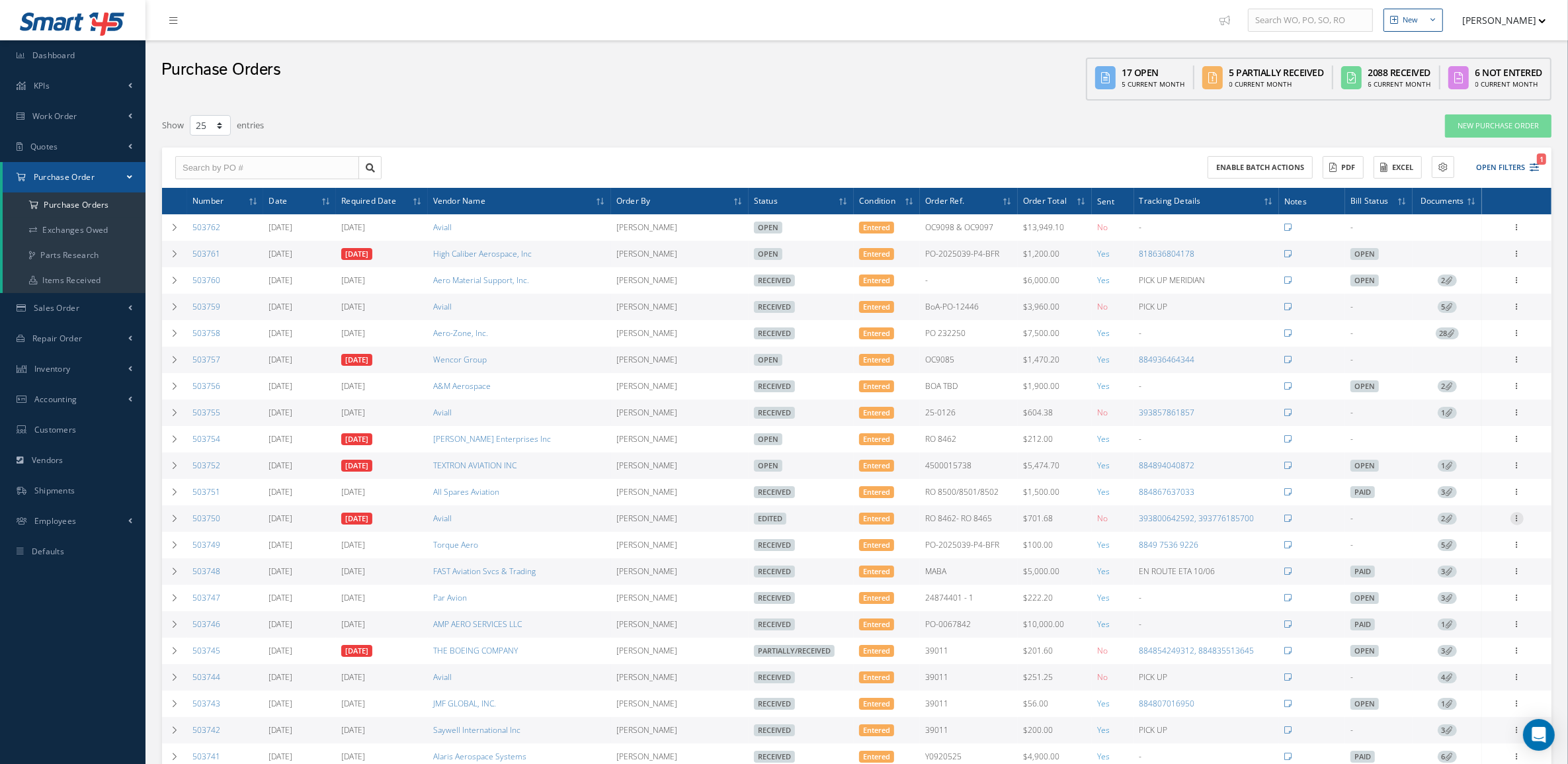
click at [1517, 523] on icon at bounding box center [1517, 517] width 13 height 11
click at [1488, 536] on link "Enter/Update" at bounding box center [1456, 527] width 104 height 17
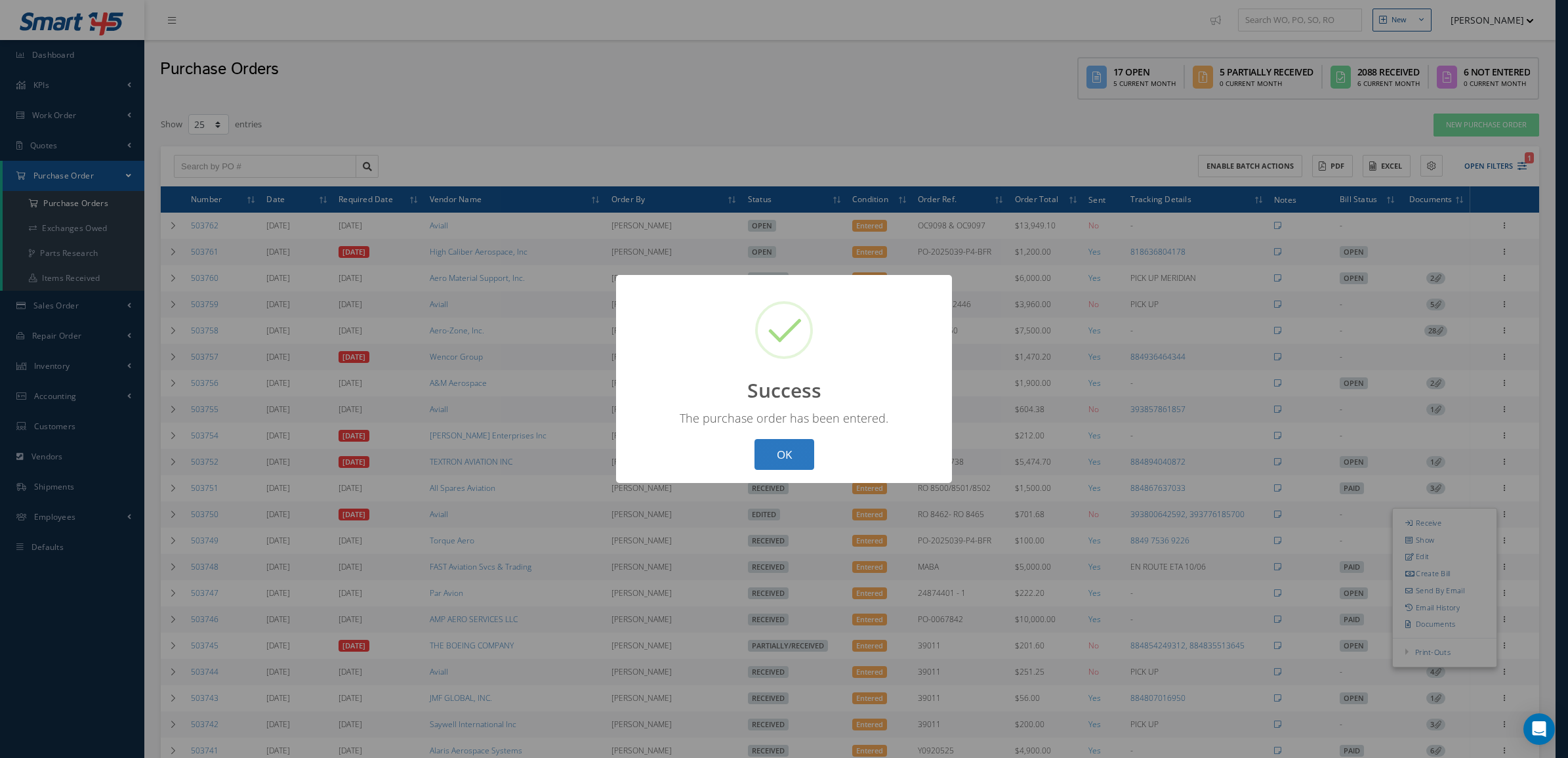
click at [789, 456] on button "OK" at bounding box center [785, 454] width 60 height 31
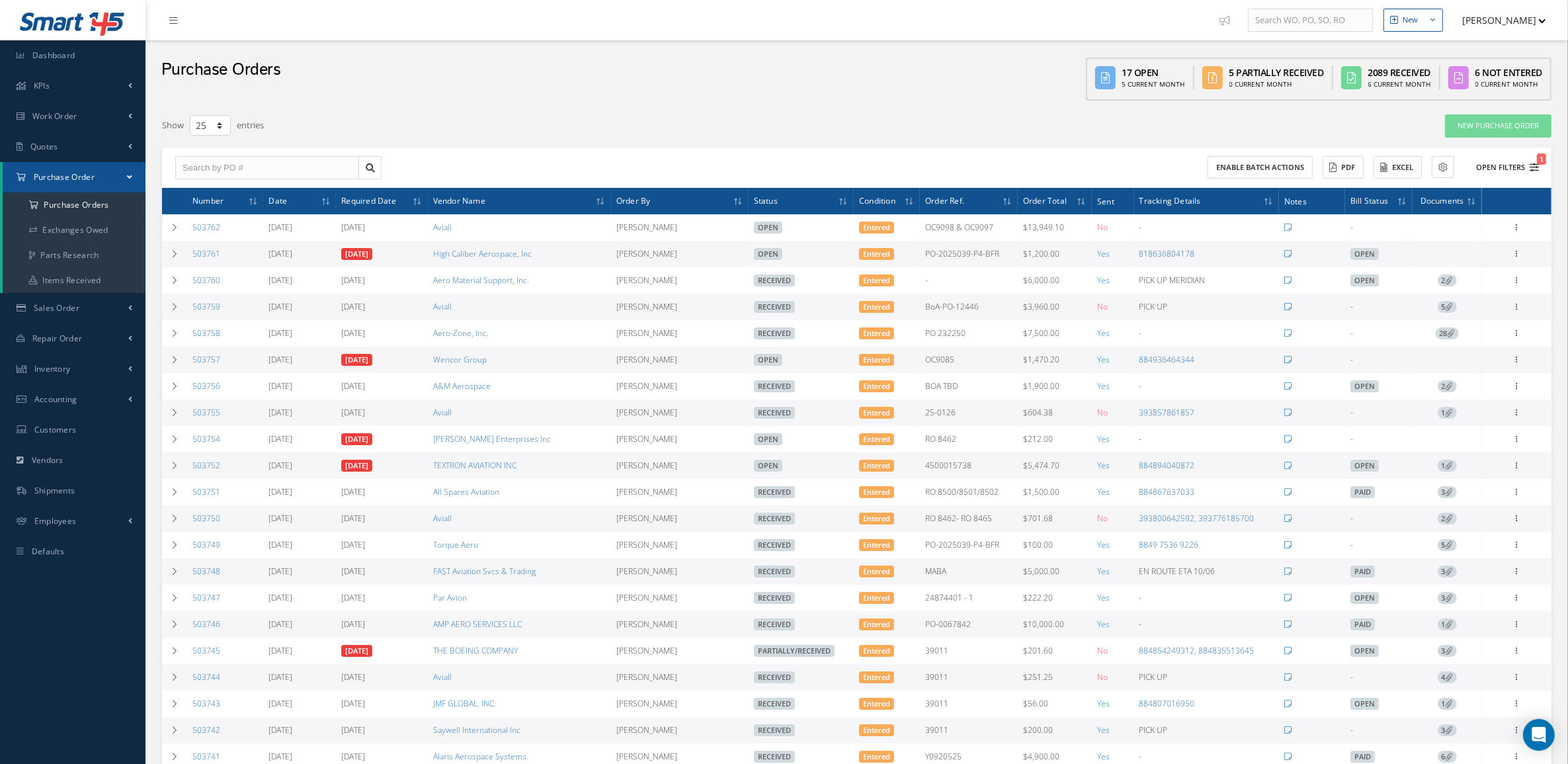
click at [1523, 163] on button "Open Filters 1" at bounding box center [1502, 168] width 75 height 22
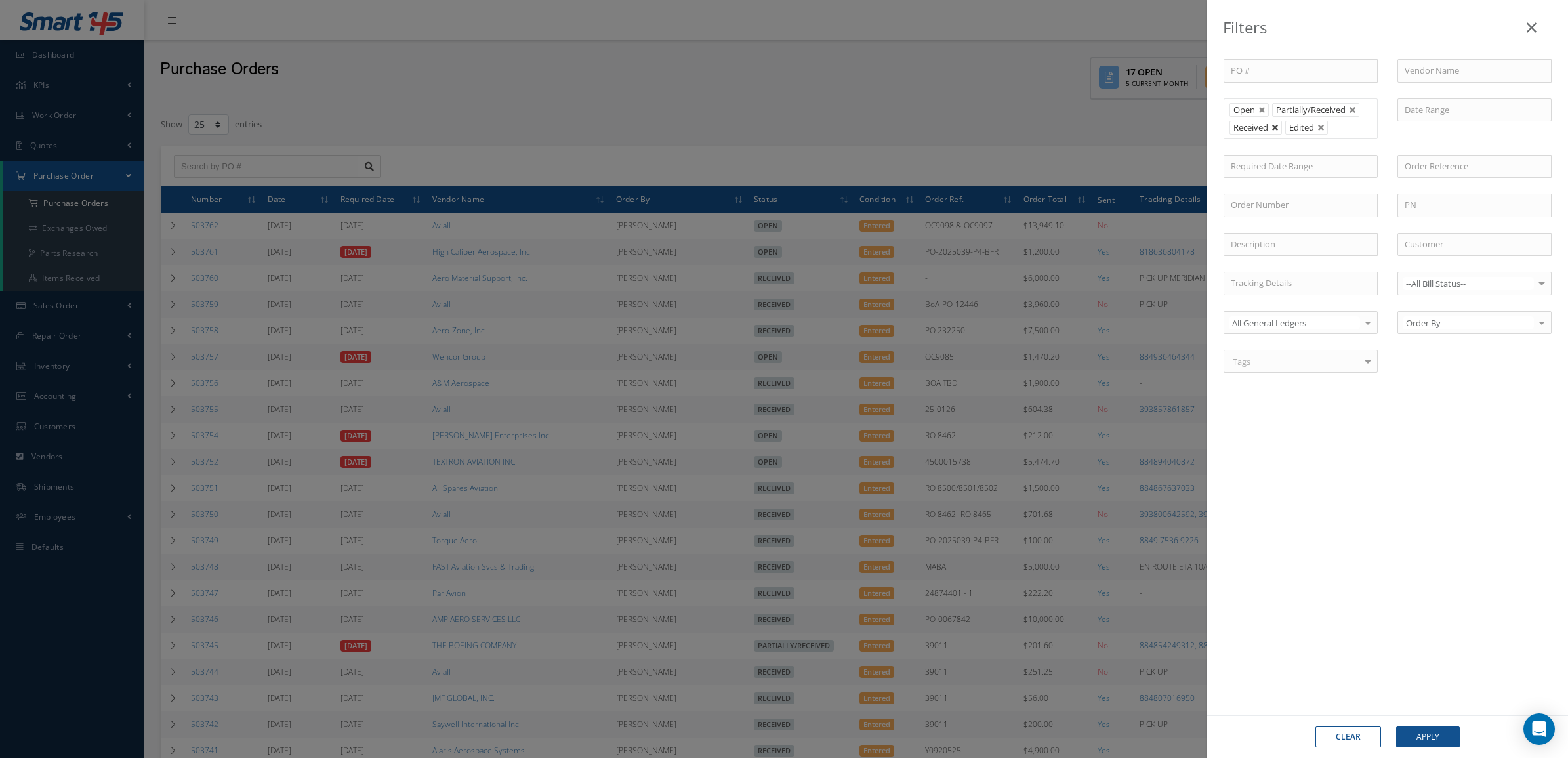
click at [1275, 130] on link at bounding box center [1275, 128] width 8 height 8
click at [1442, 746] on button "Apply" at bounding box center [1427, 737] width 63 height 21
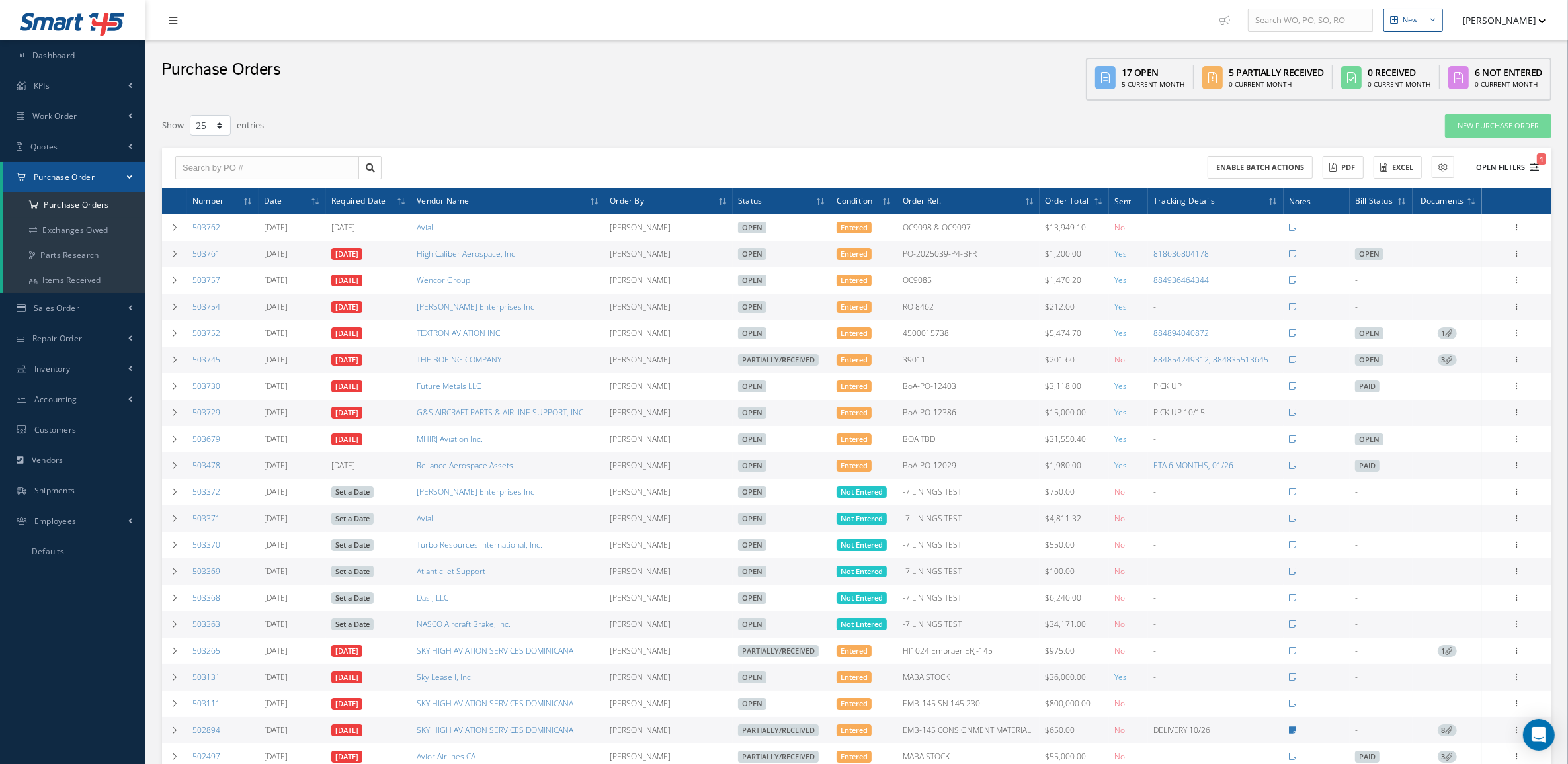
click at [1495, 168] on button "Open Filters 1" at bounding box center [1502, 168] width 75 height 22
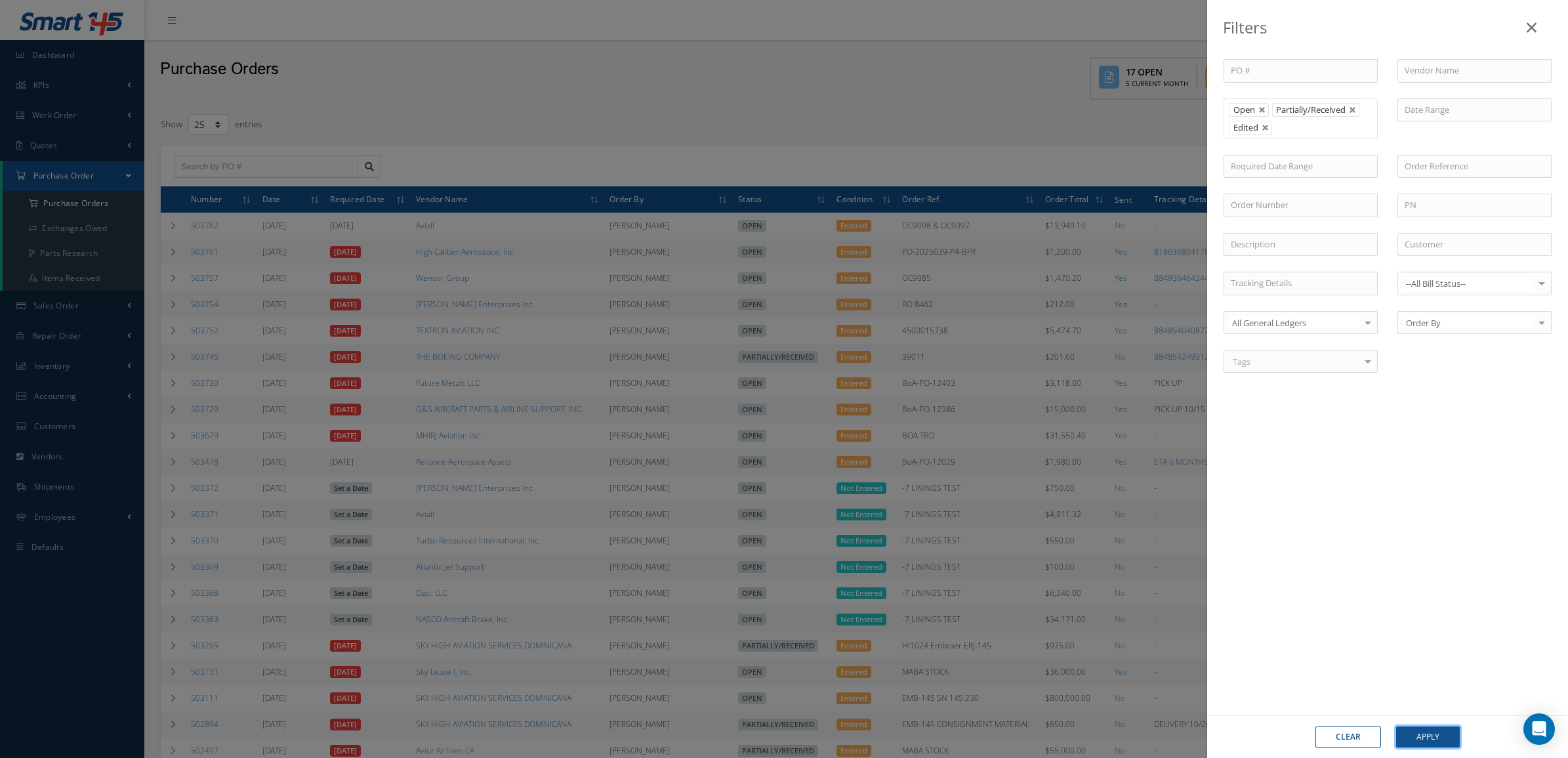
click at [1425, 727] on button "Apply" at bounding box center [1427, 737] width 63 height 21
click at [1427, 727] on button "Apply" at bounding box center [1427, 737] width 63 height 21
click at [1422, 719] on div "Clear Apply" at bounding box center [1388, 737] width 361 height 43
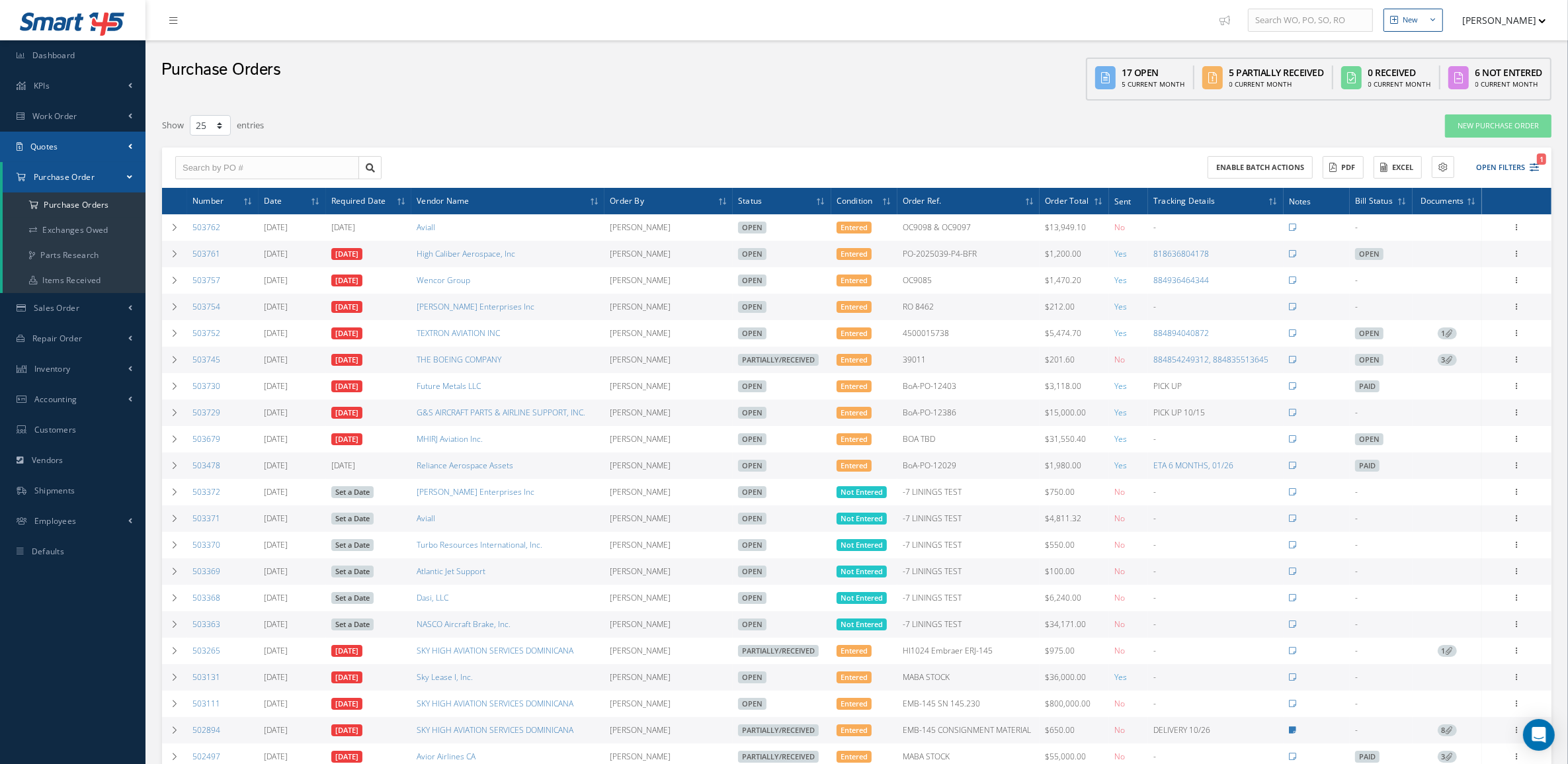
click at [68, 137] on link "Quotes" at bounding box center [73, 147] width 145 height 30
click at [71, 170] on link "Customers Quotes" at bounding box center [74, 174] width 143 height 25
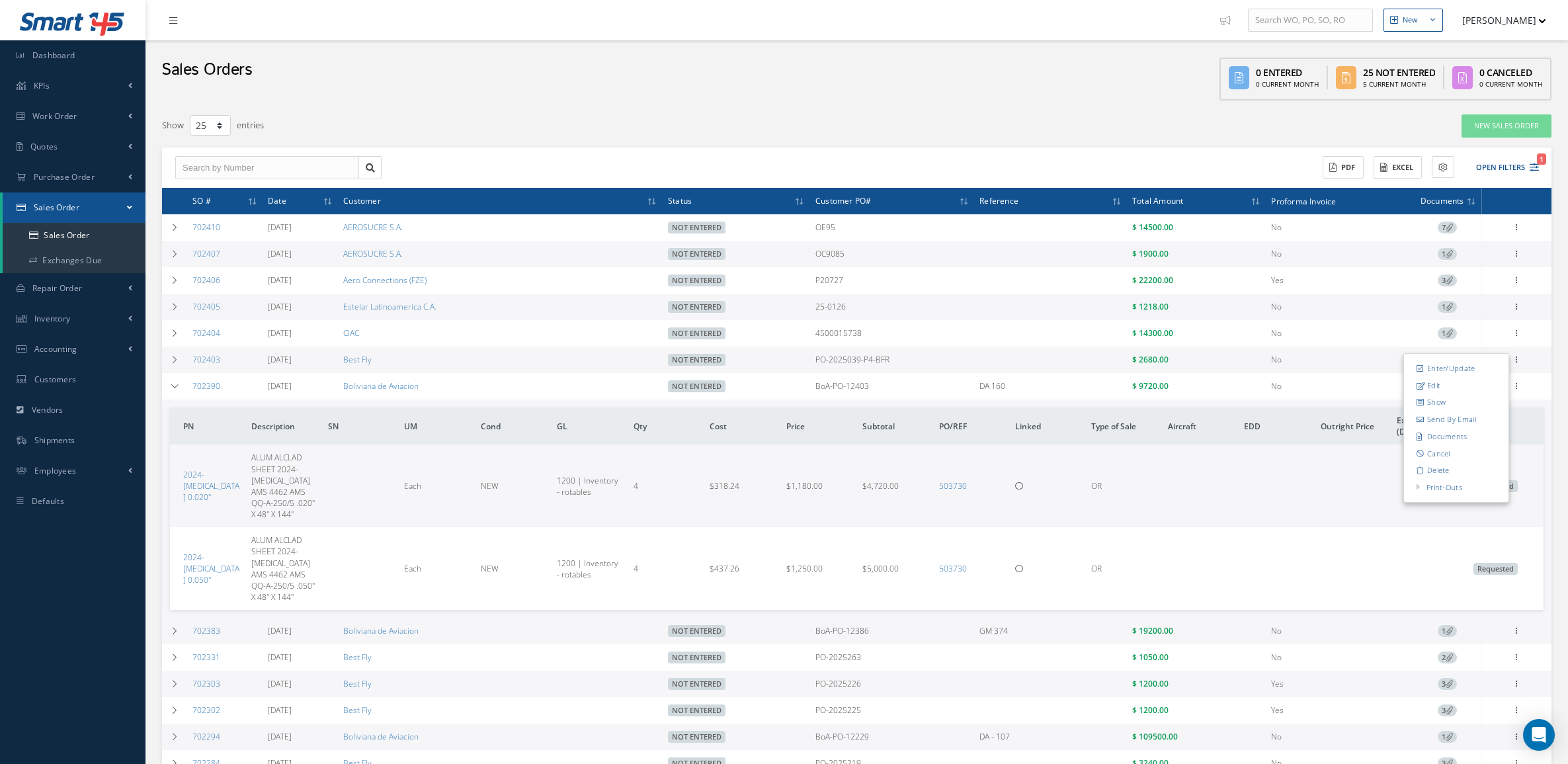
select select "25"
click at [178, 394] on td at bounding box center [174, 386] width 25 height 27
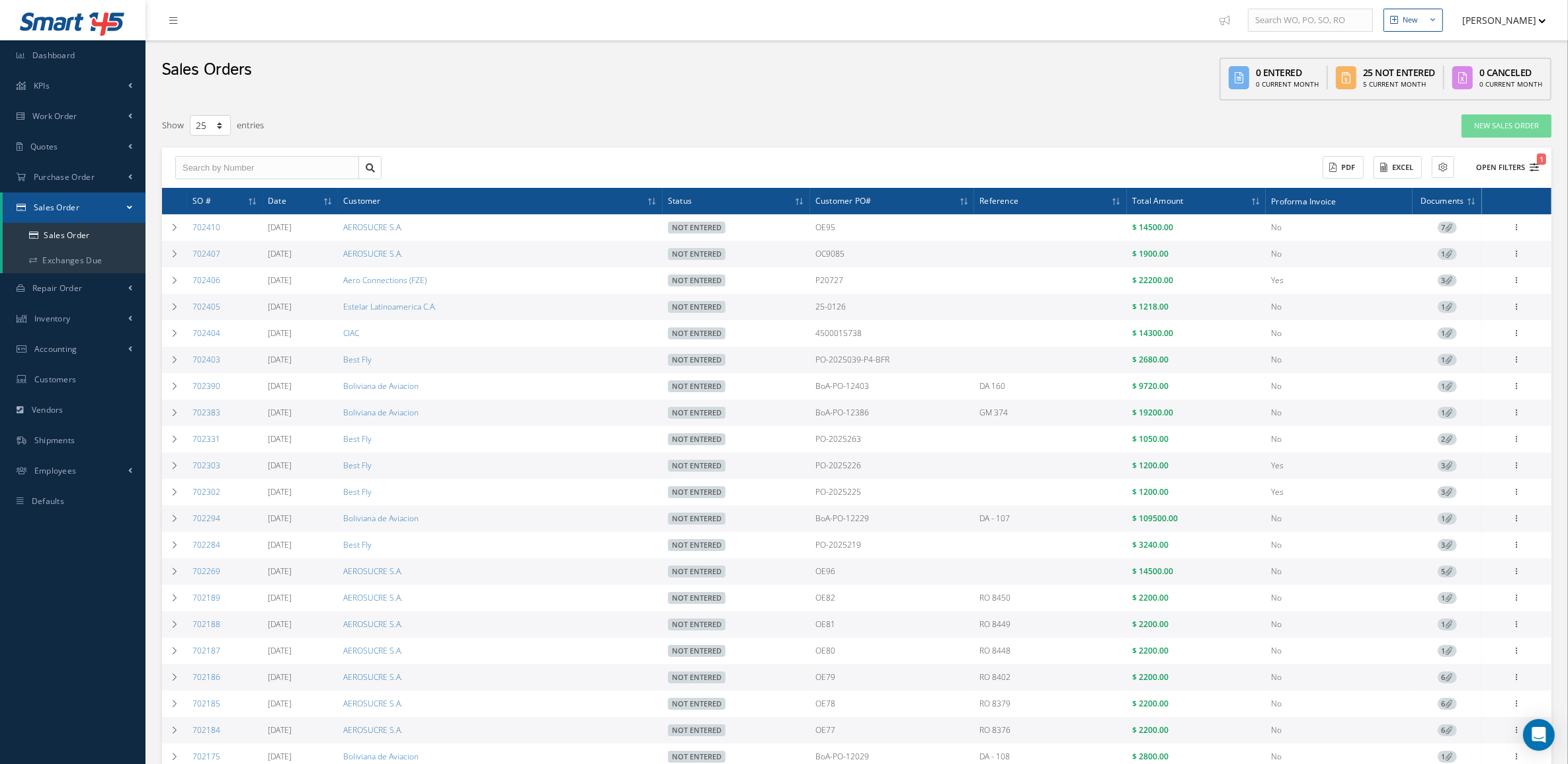
click at [1502, 164] on button "Open Filters 1" at bounding box center [1502, 168] width 75 height 22
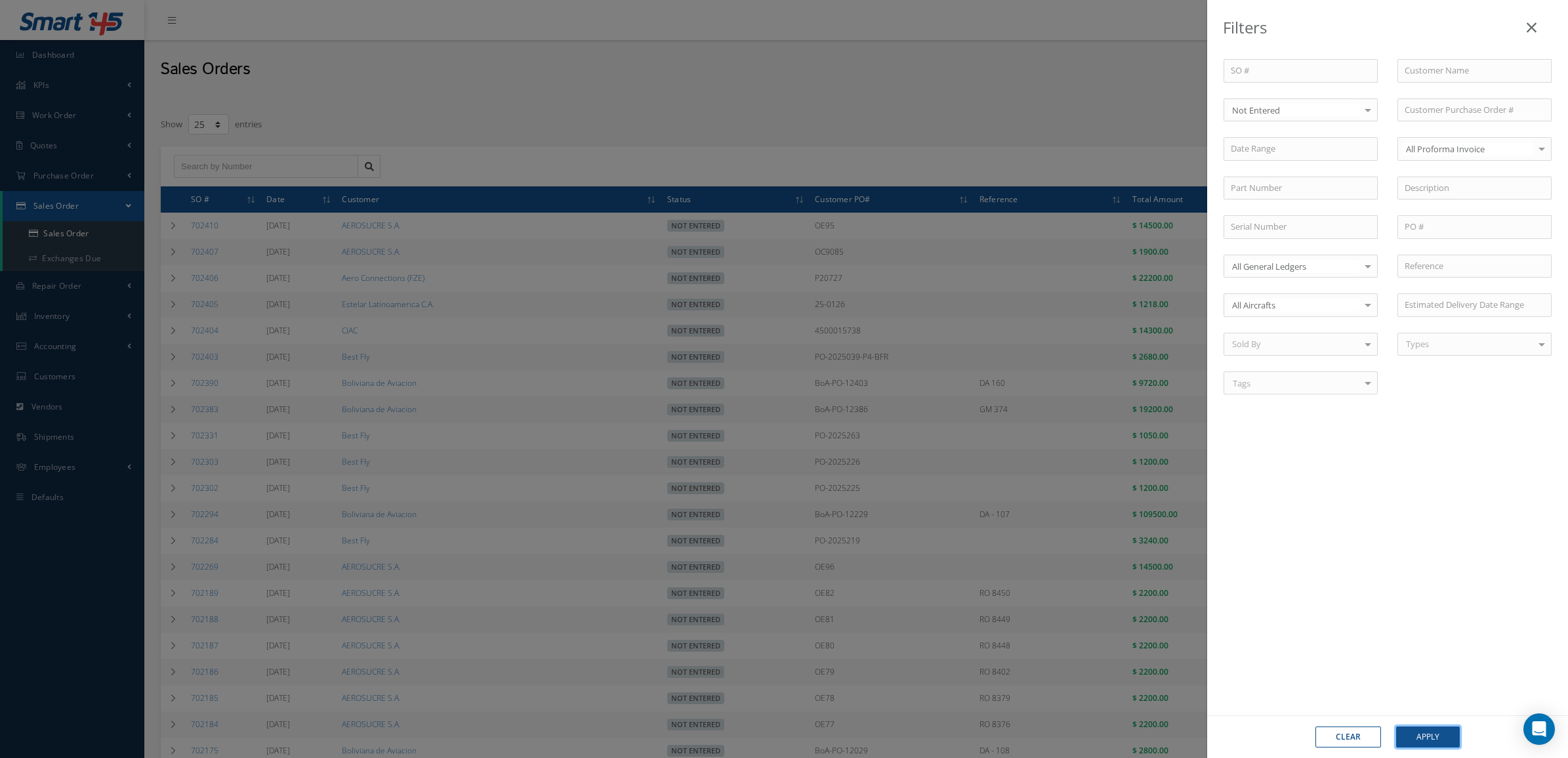
click at [1408, 727] on button "Apply" at bounding box center [1427, 737] width 63 height 21
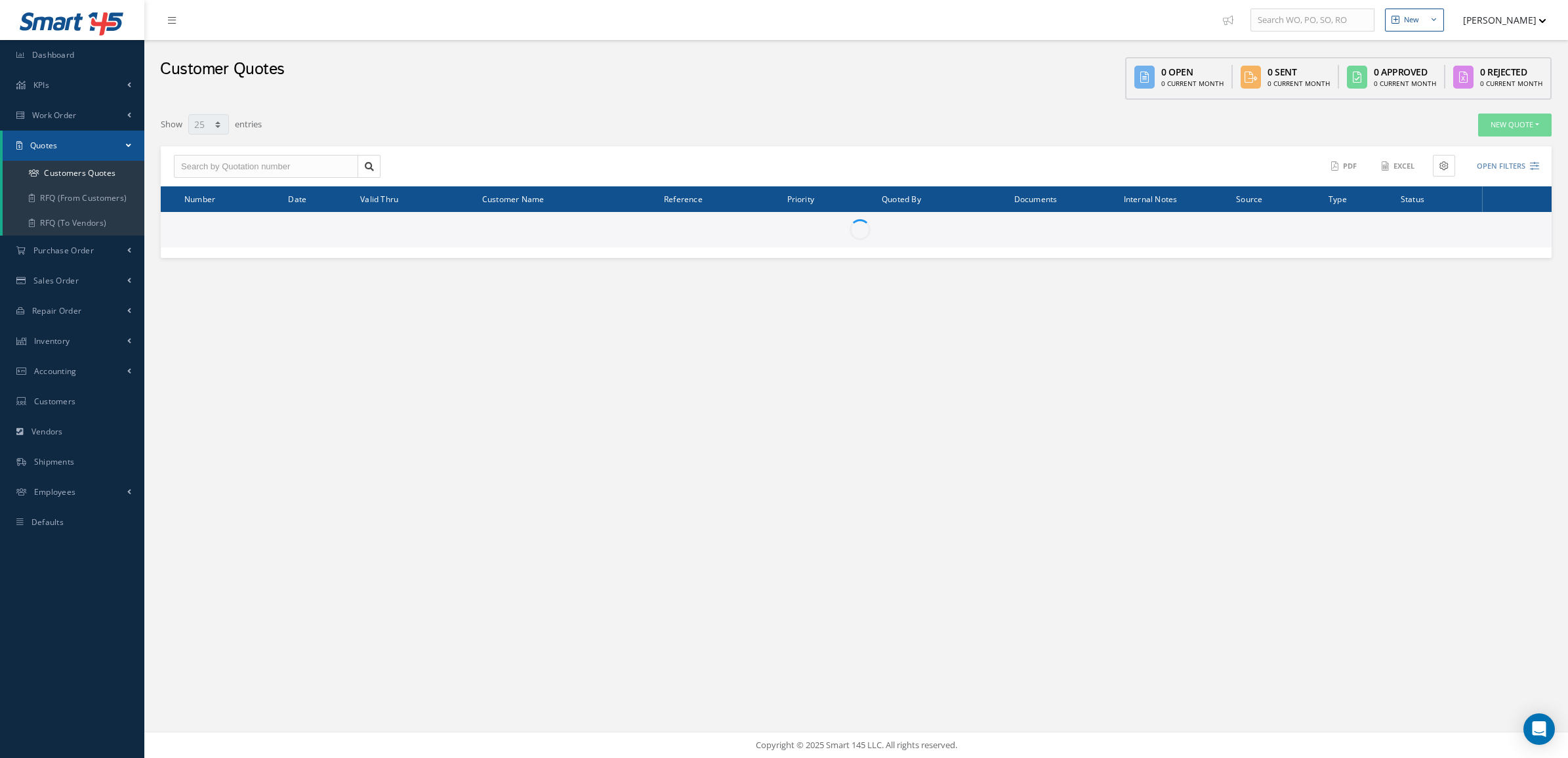
select select "25"
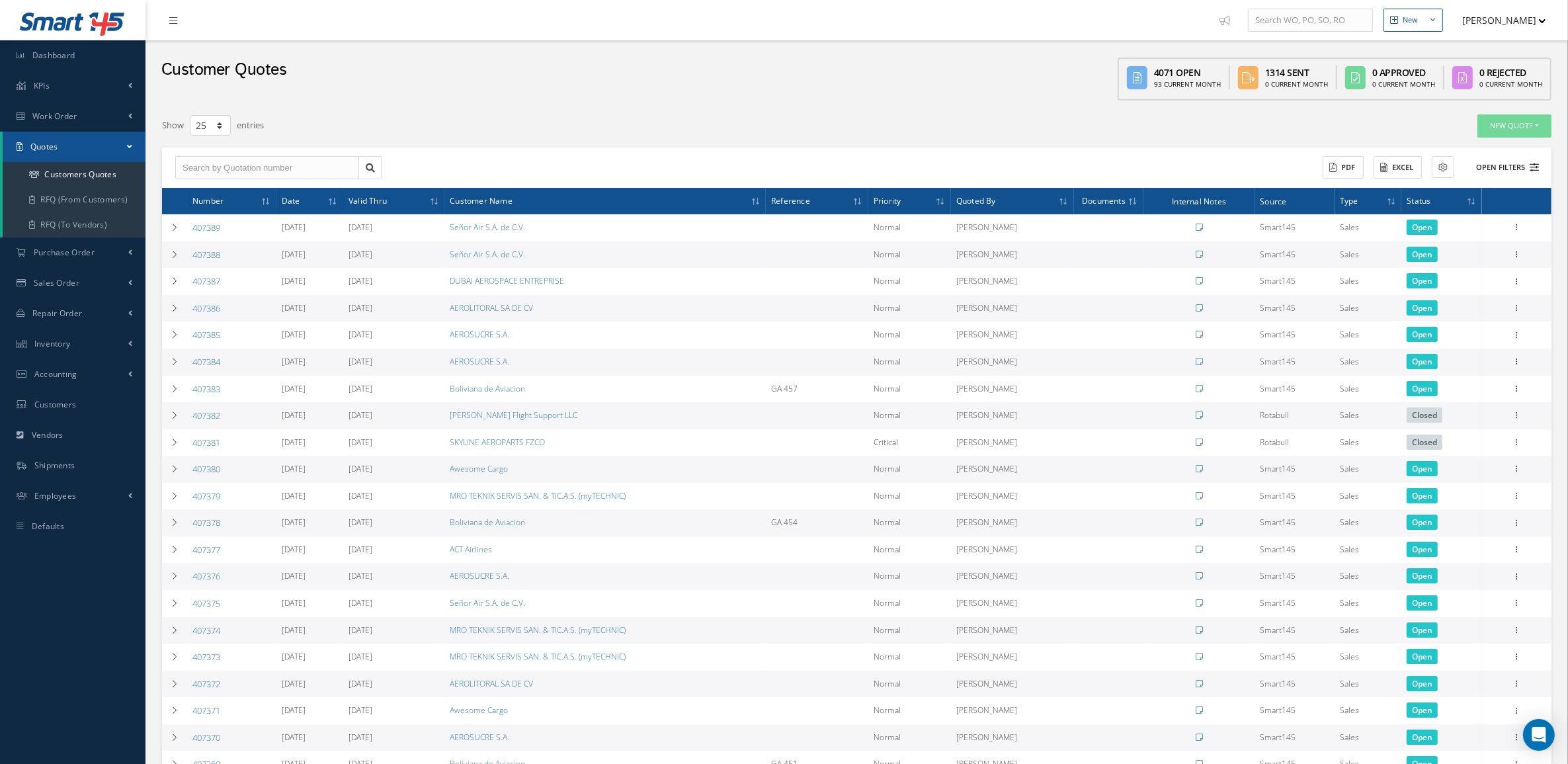
click at [1513, 169] on button "Open Filters" at bounding box center [1502, 168] width 75 height 22
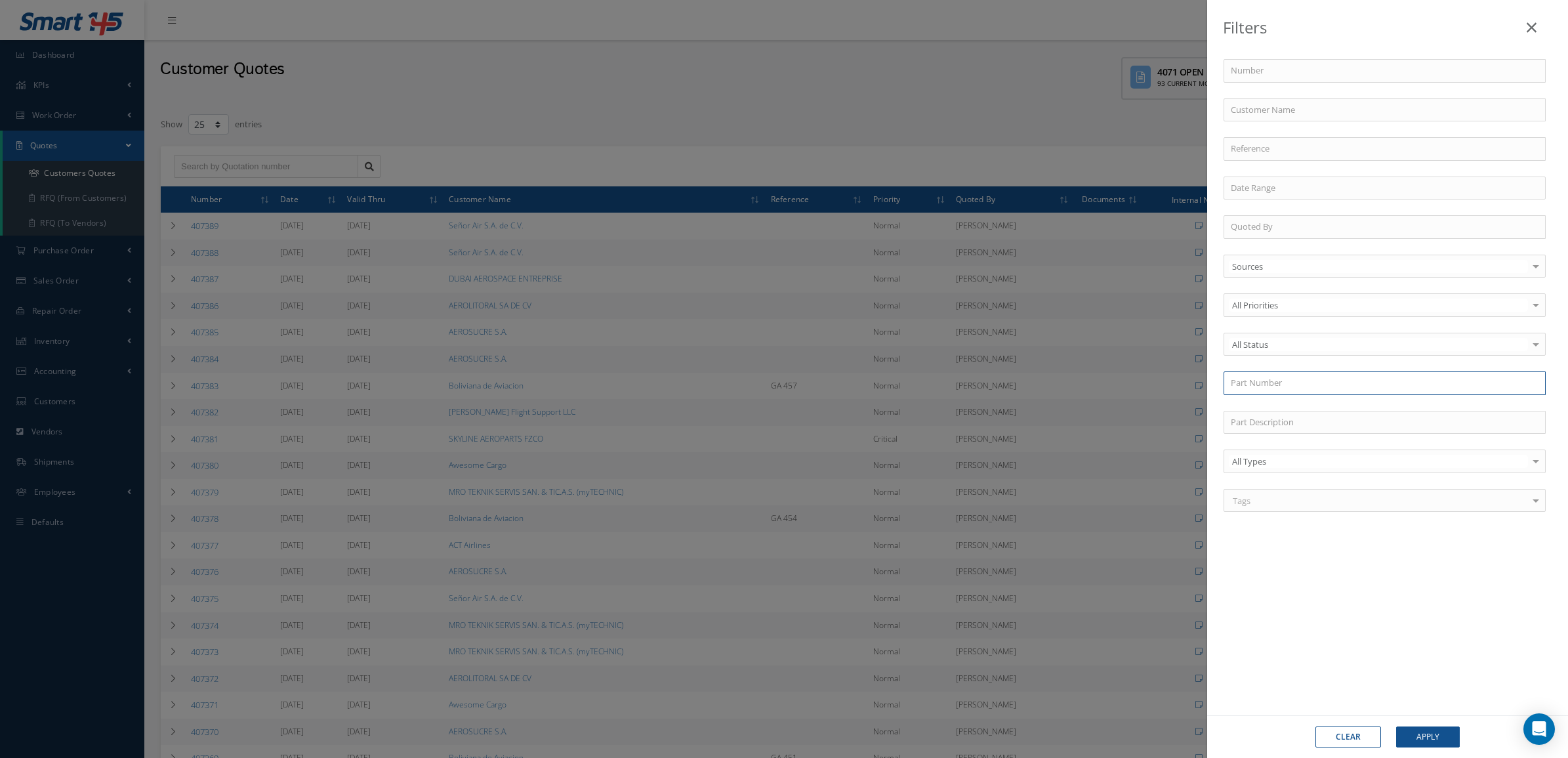
drag, startPoint x: 1303, startPoint y: 383, endPoint x: 1297, endPoint y: 375, distance: 10.0
click at [1303, 384] on input "text" at bounding box center [1385, 383] width 322 height 24
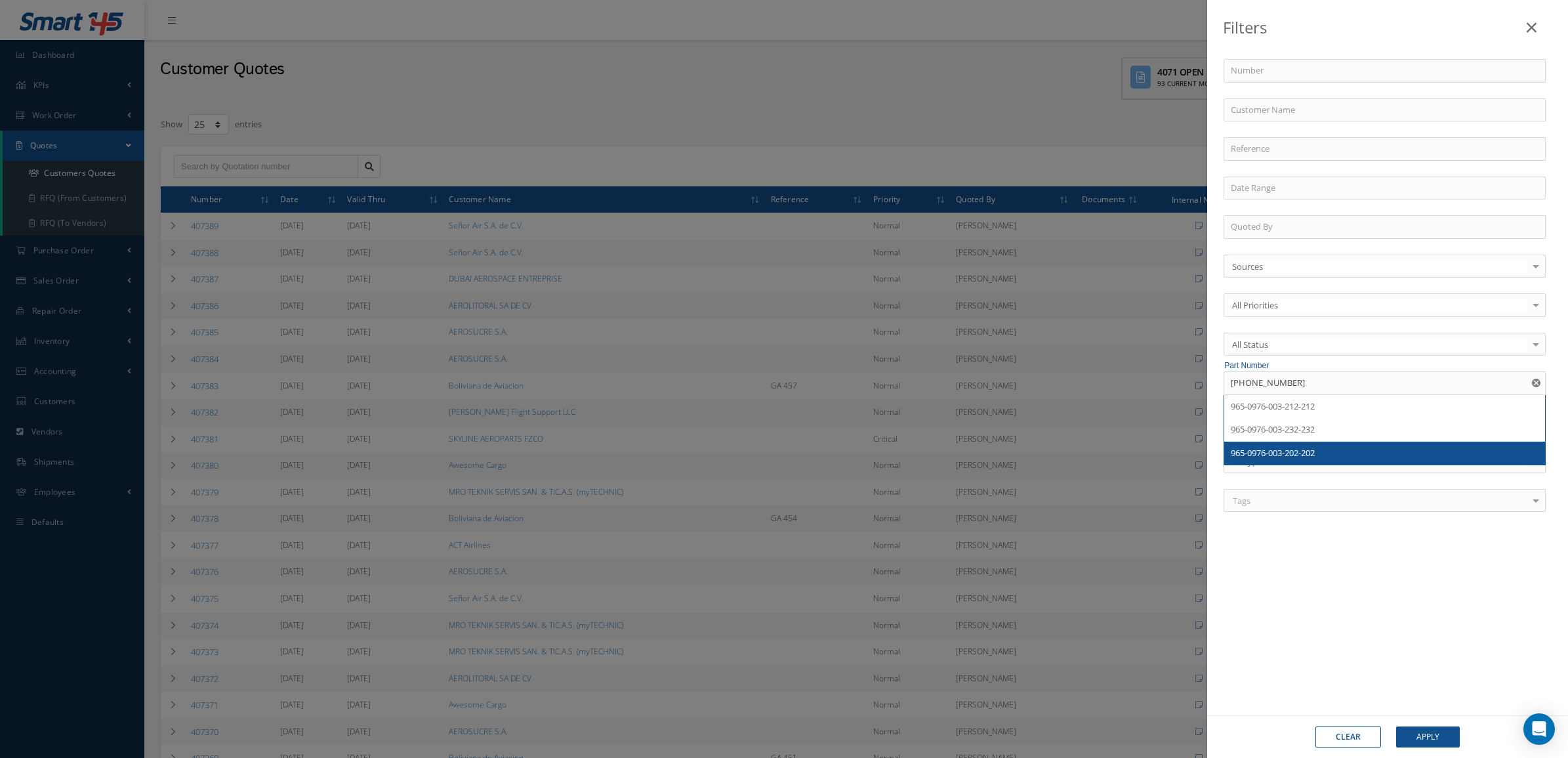
click at [1312, 447] on div "965-0976-003-202-202" at bounding box center [1385, 453] width 321 height 24
type input "965-0976-003-202-202"
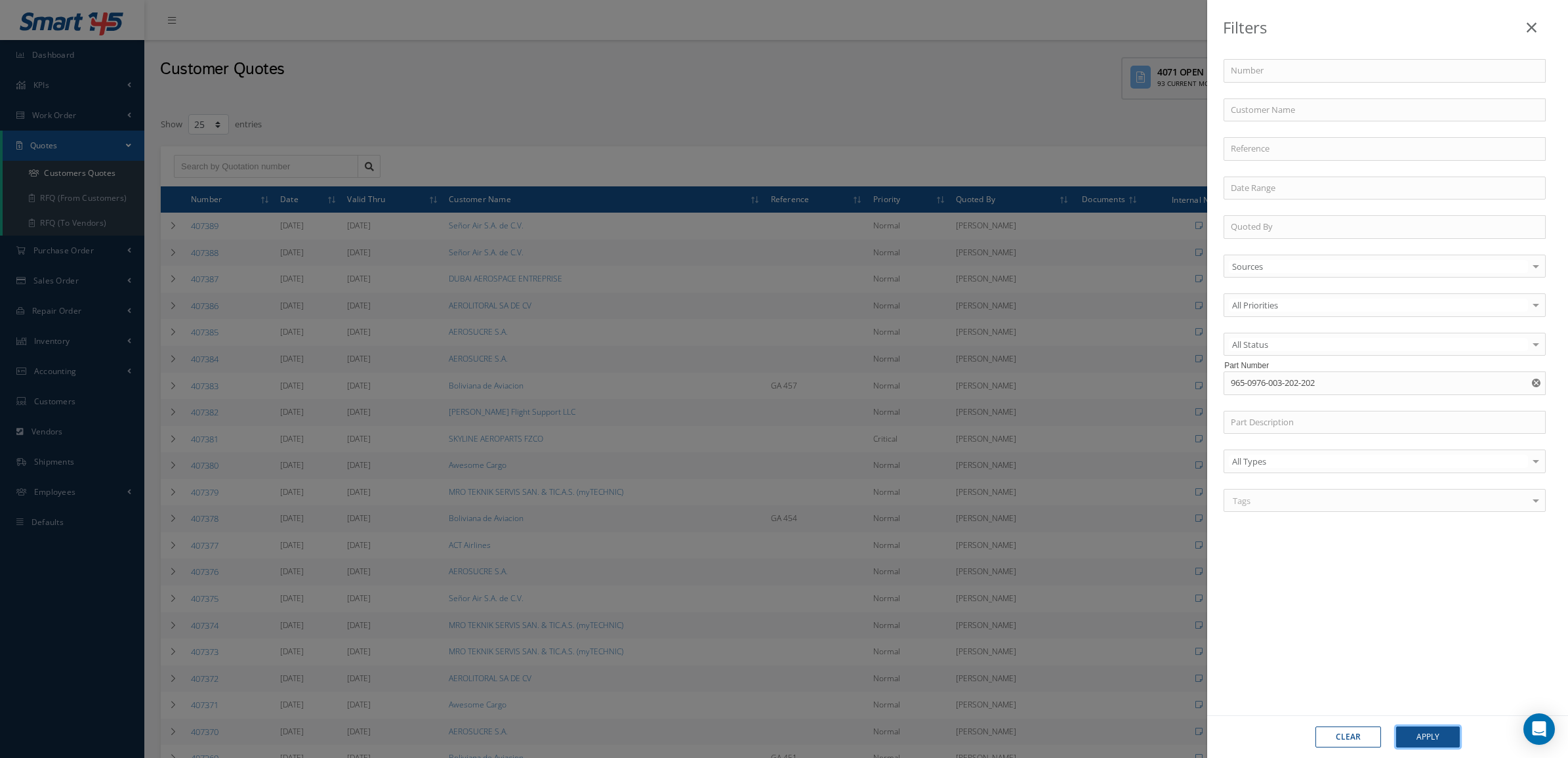
click at [1434, 737] on button "Apply" at bounding box center [1427, 737] width 63 height 21
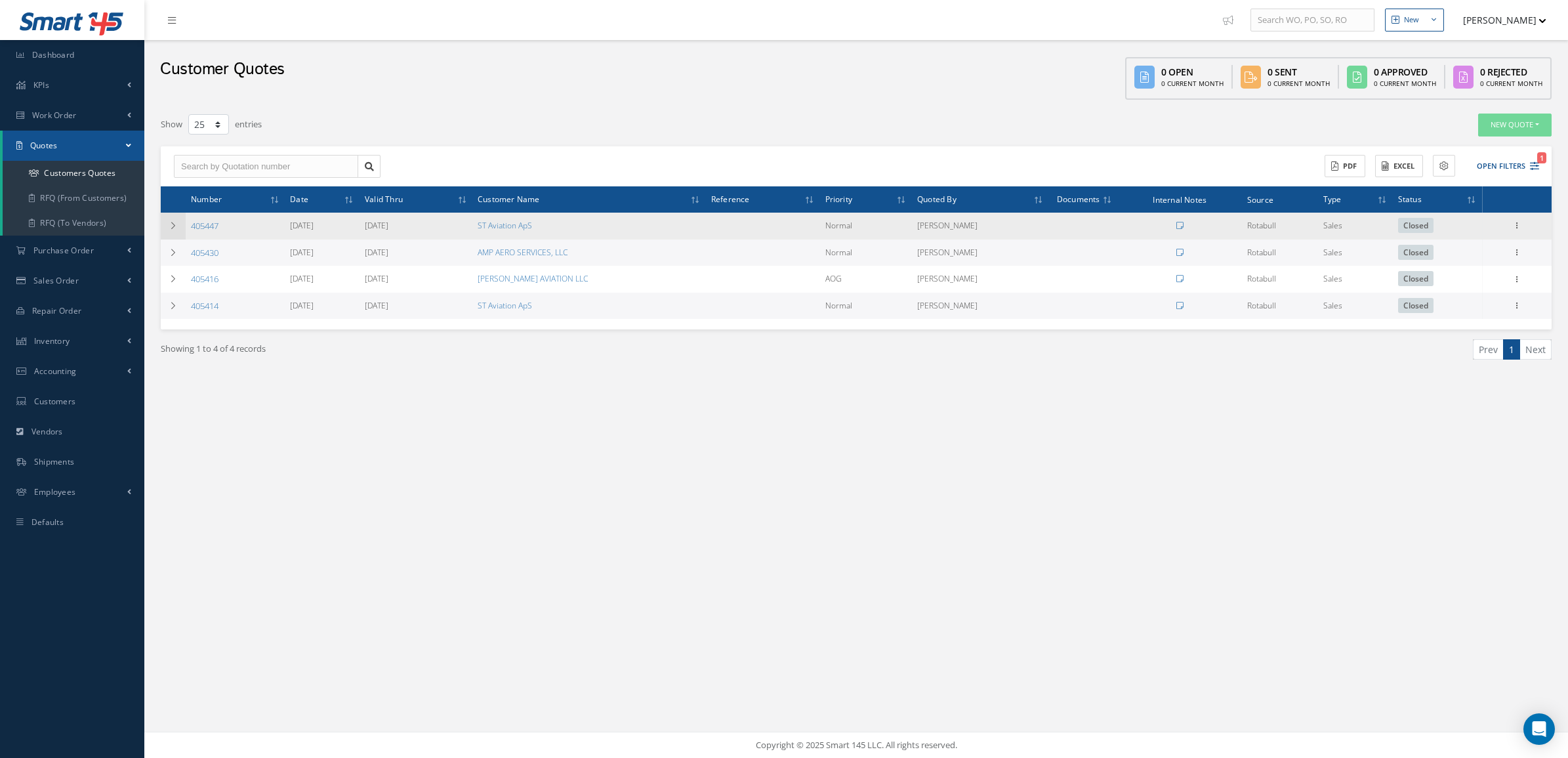
click at [169, 215] on td at bounding box center [173, 226] width 25 height 27
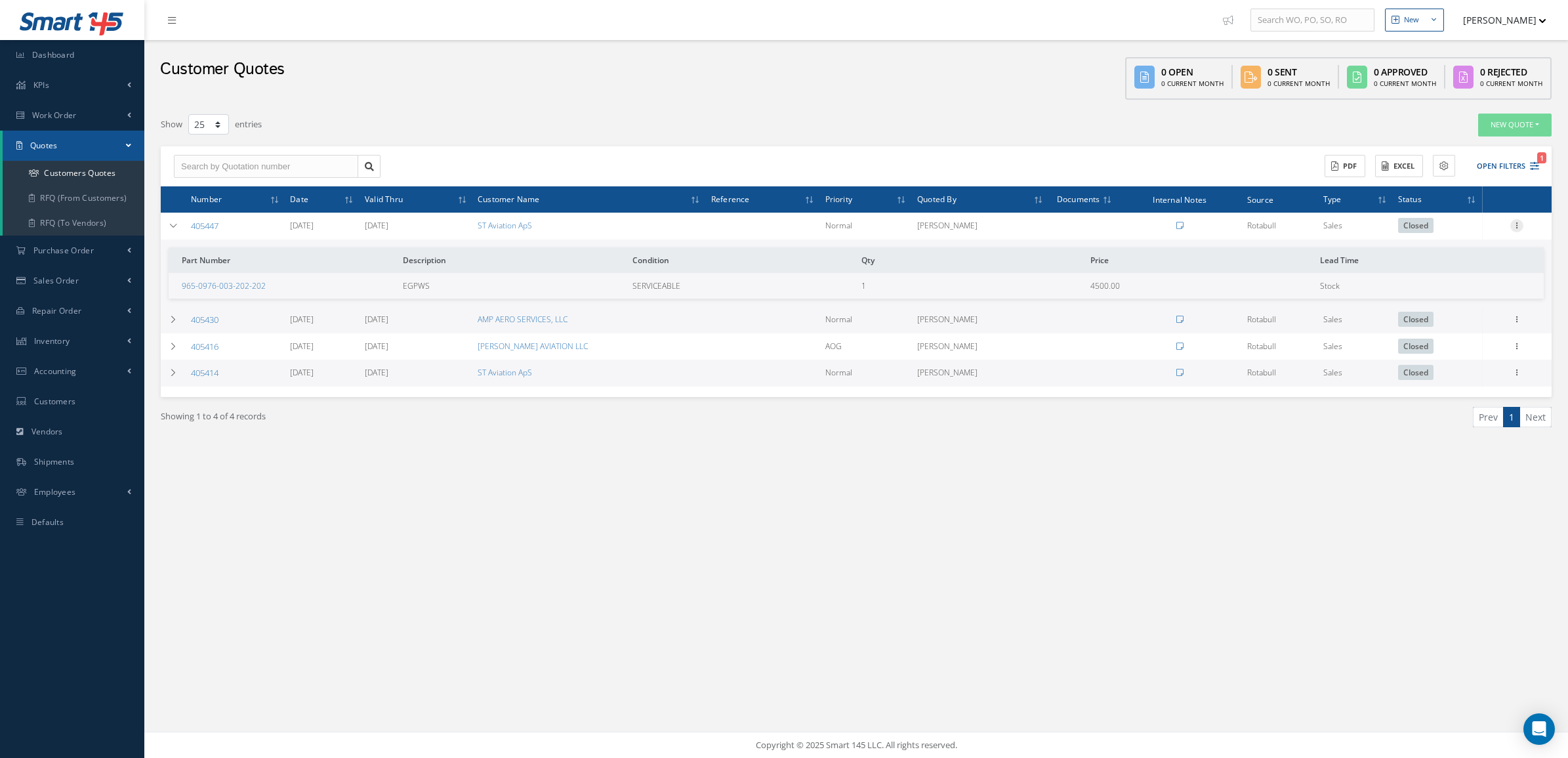
click at [1516, 224] on icon at bounding box center [1517, 224] width 13 height 11
click at [1467, 298] on link "Convert to Sales Order" at bounding box center [1456, 307] width 103 height 27
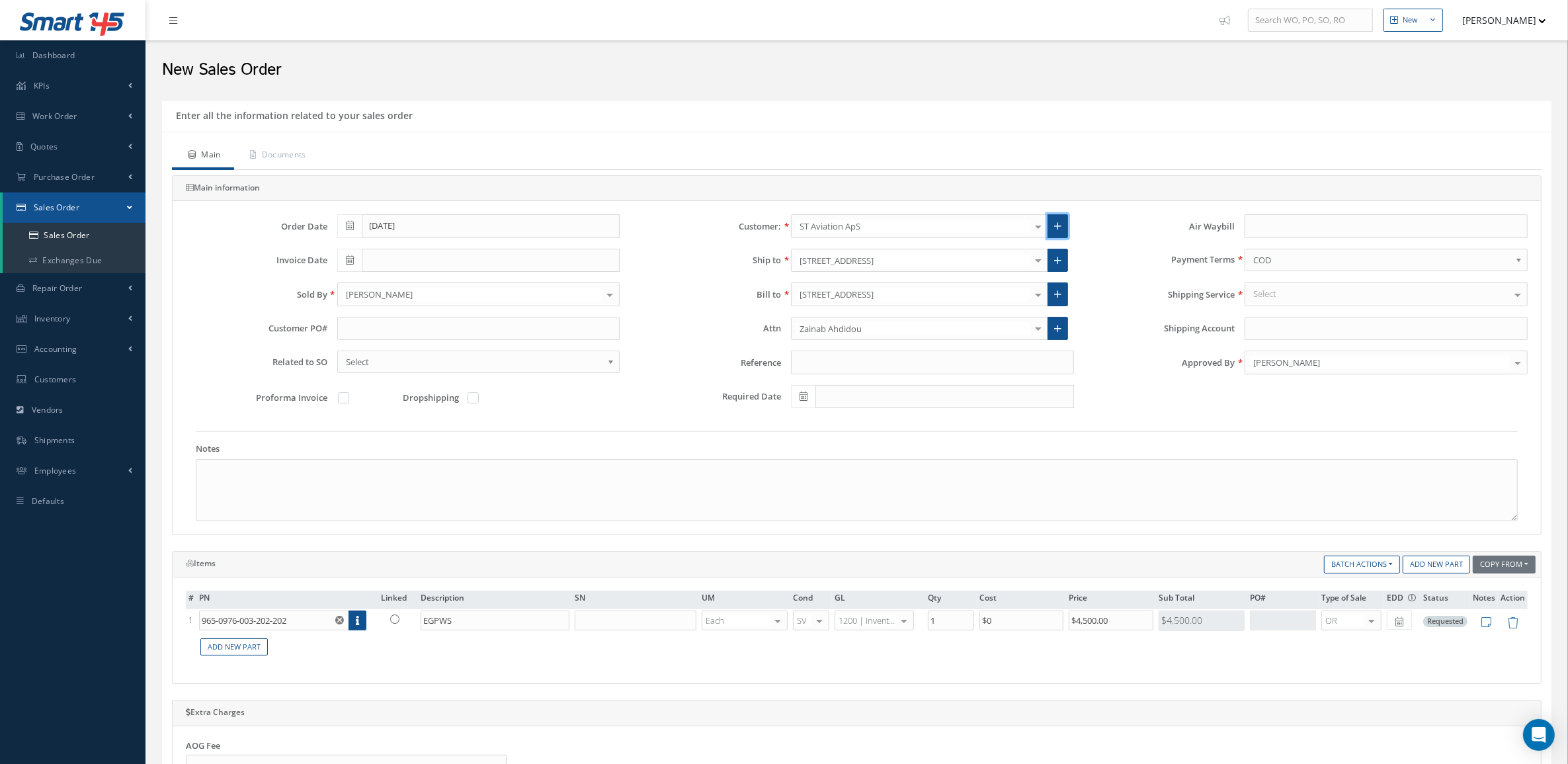
click at [1060, 222] on icon at bounding box center [1058, 226] width 7 height 9
type input "0"
type input "100"
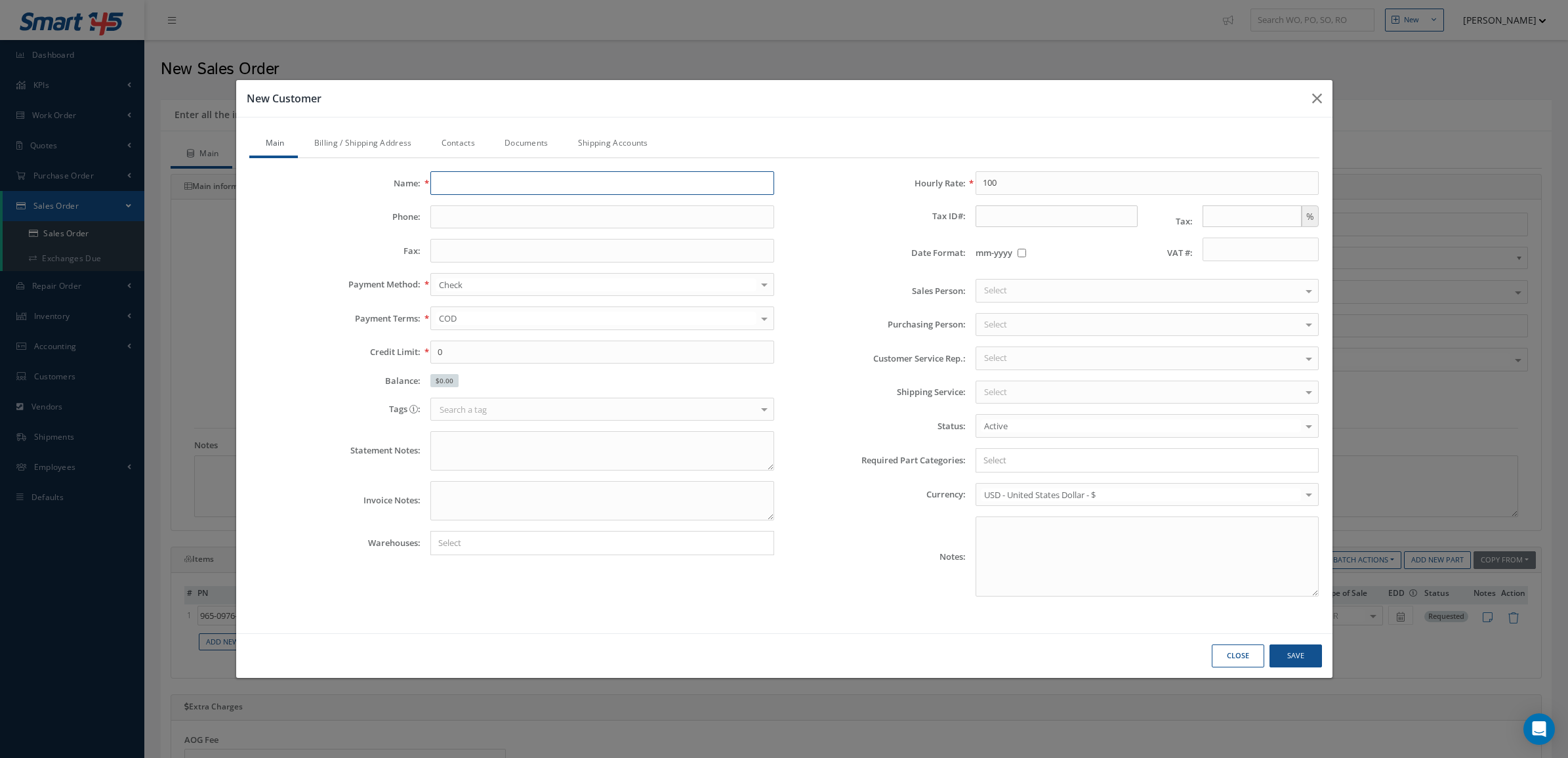
click at [542, 175] on input "text" at bounding box center [602, 183] width 344 height 24
type input "r"
type input "RVR MAINTENANCE LLC"
click at [561, 216] on input "text" at bounding box center [602, 217] width 344 height 24
type input "8176353400"
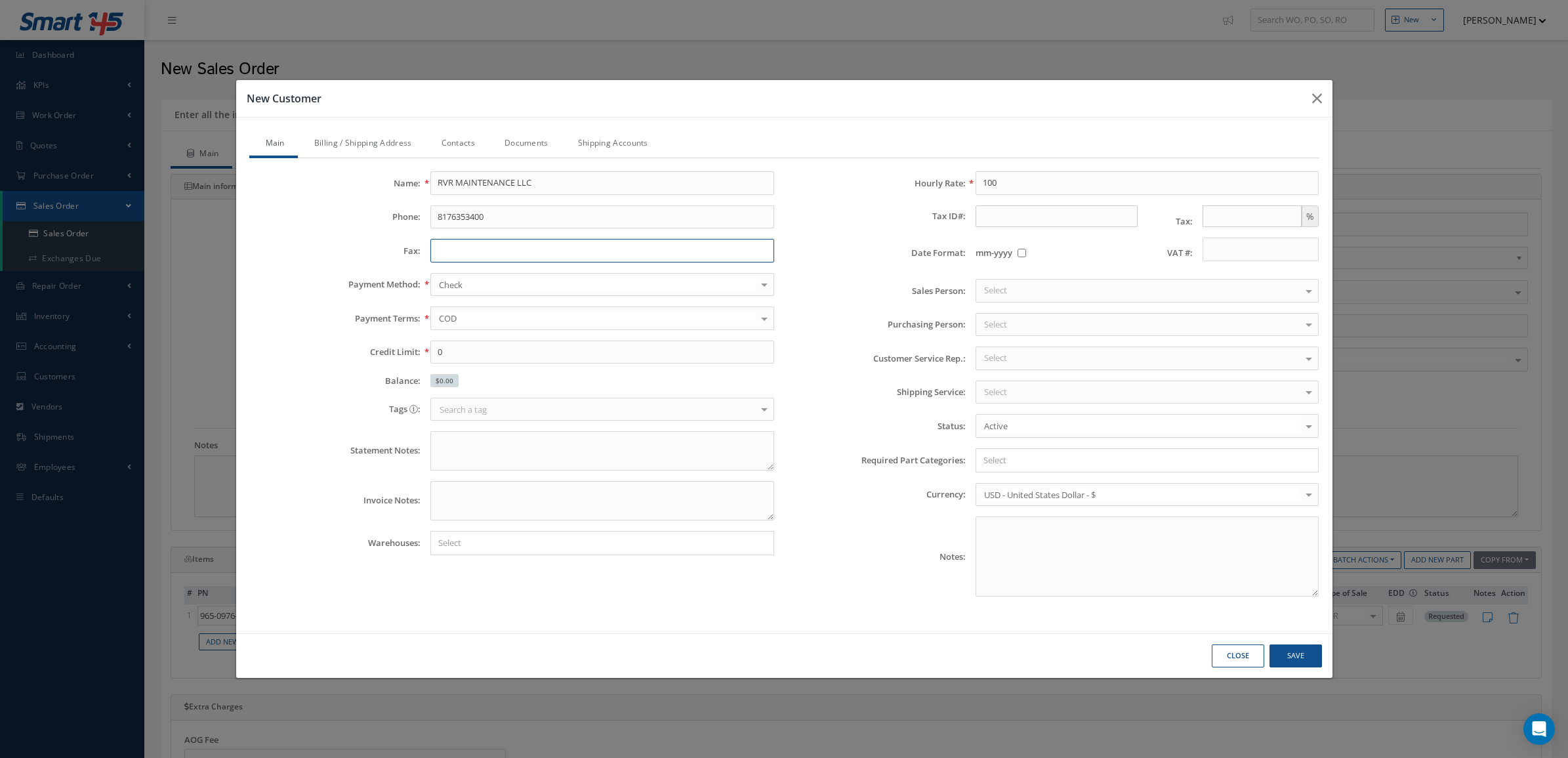
click at [517, 251] on input "text" at bounding box center [602, 251] width 344 height 24
type input "8173941963"
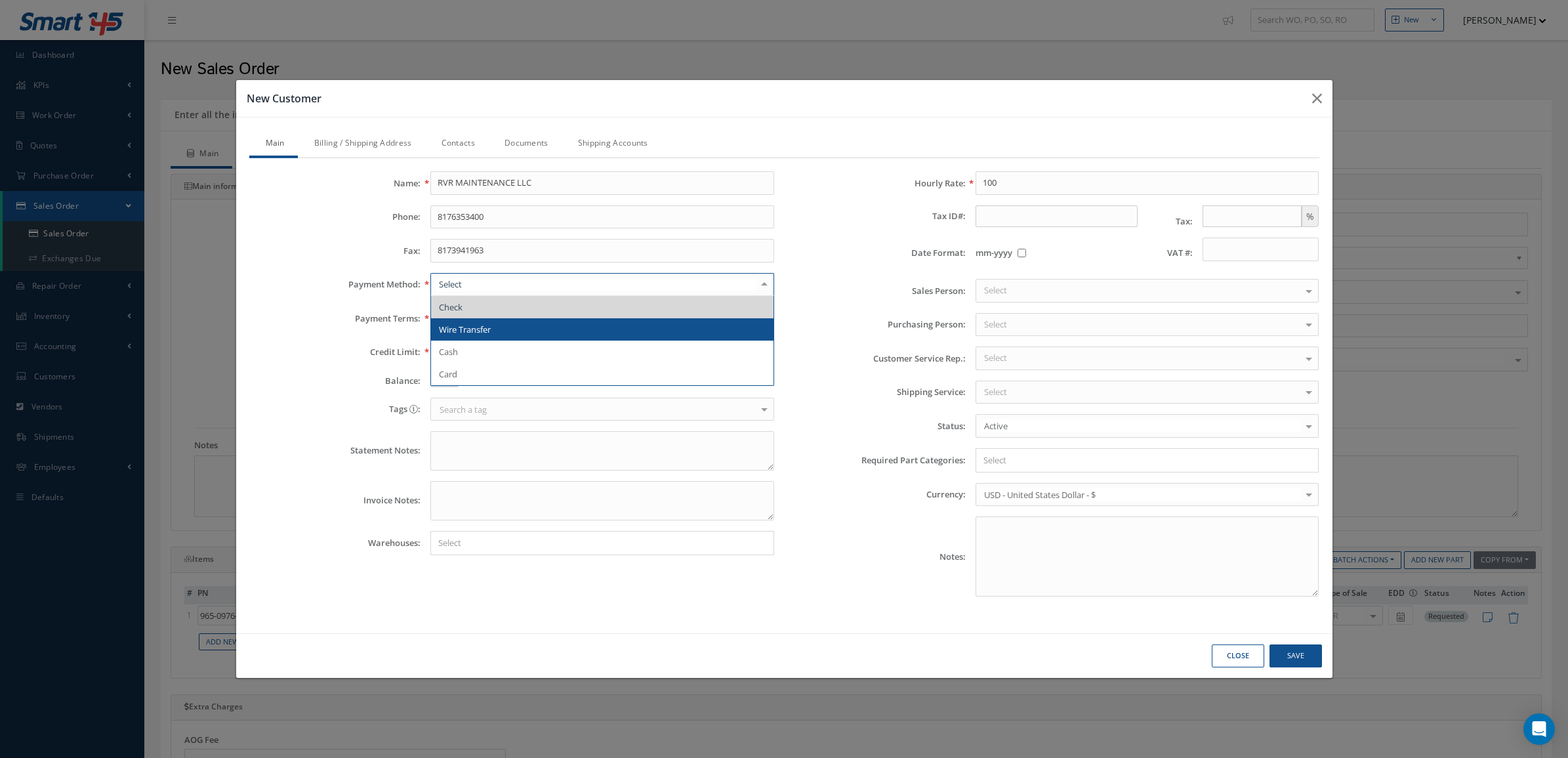
click at [519, 330] on span "Wire Transfer" at bounding box center [602, 329] width 342 height 22
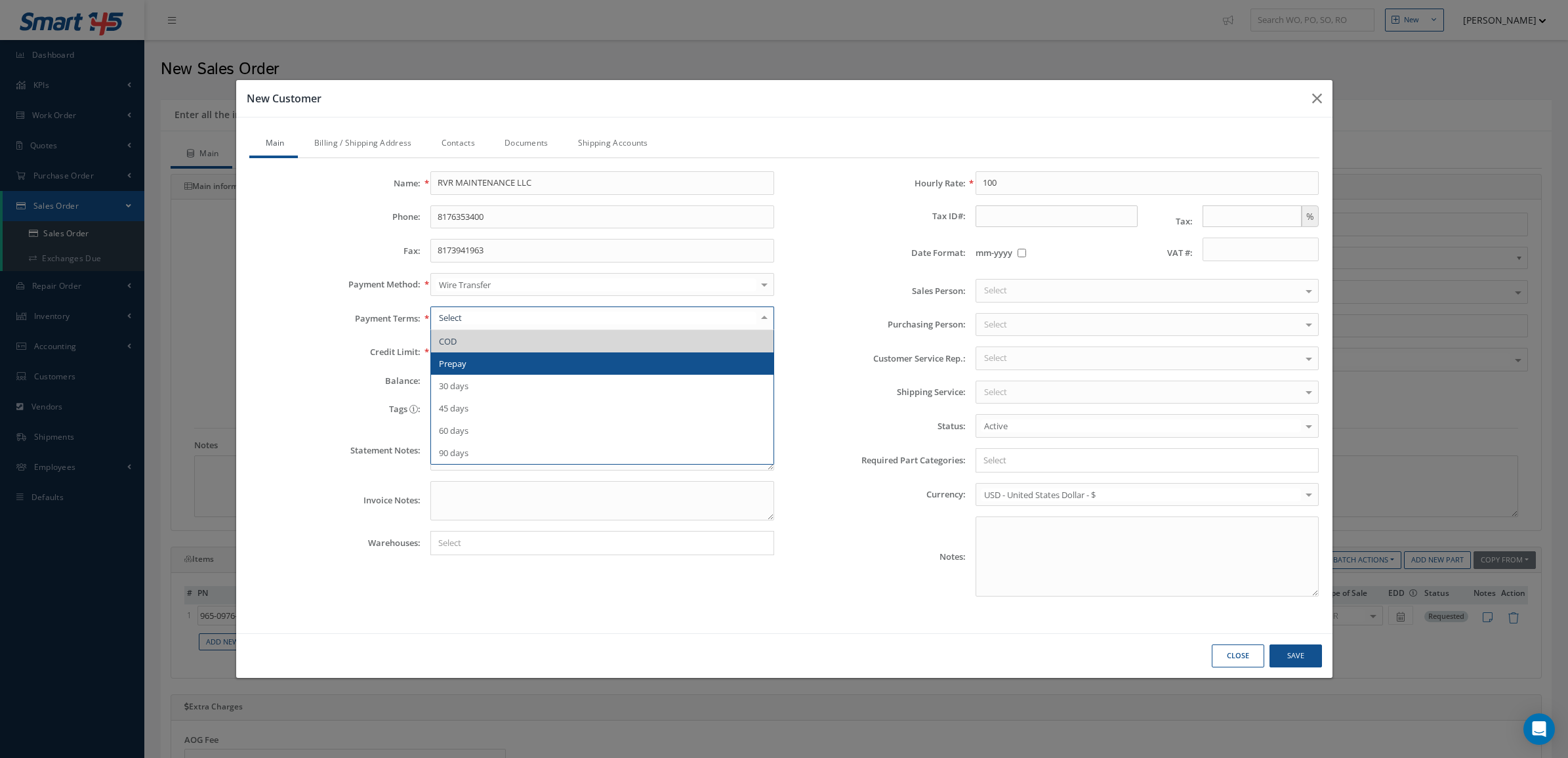
click at [497, 365] on span "Prepay" at bounding box center [602, 363] width 342 height 22
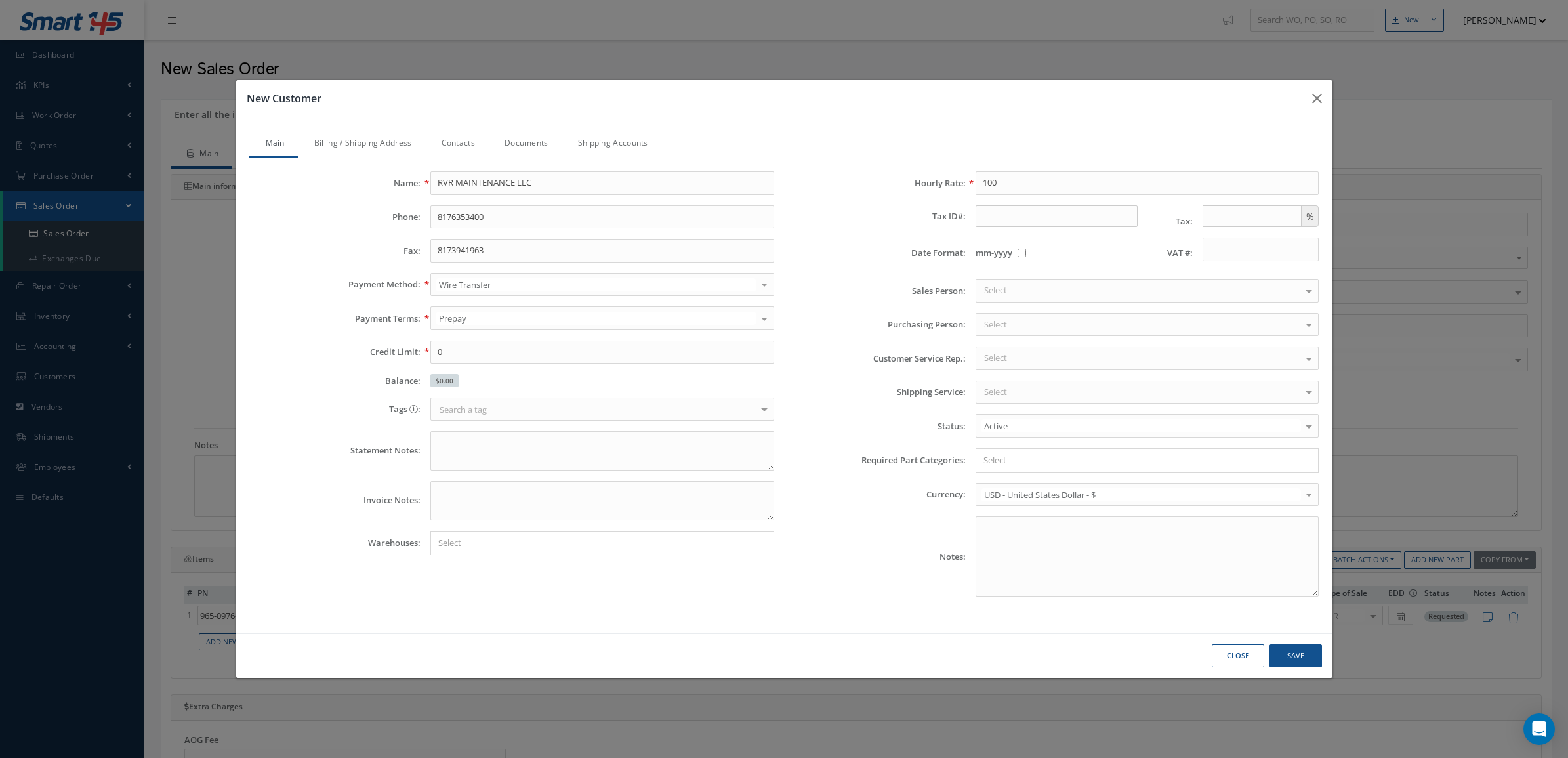
click at [1014, 393] on div "Select" at bounding box center [1147, 392] width 344 height 24
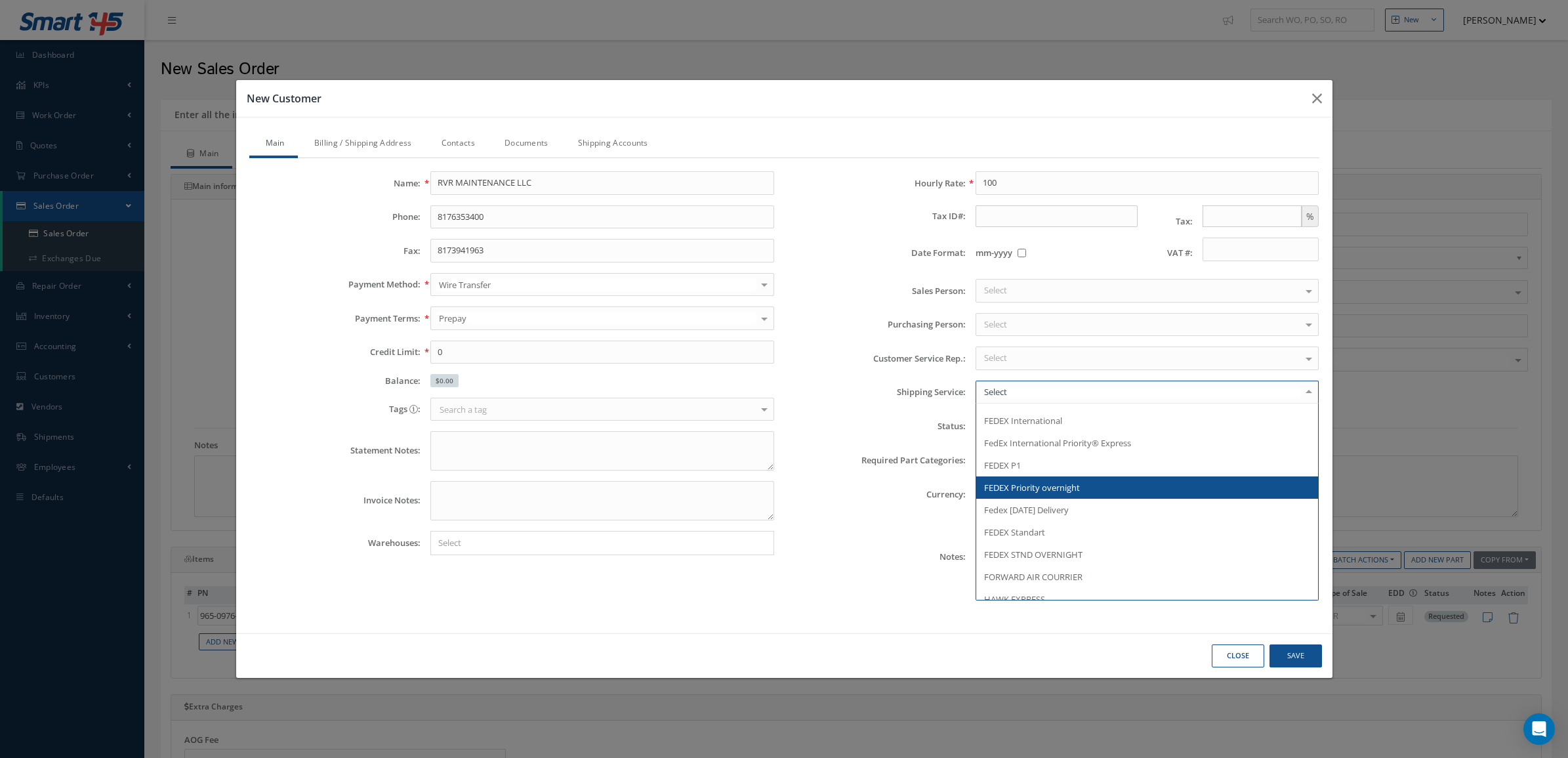
click at [1068, 495] on span "FEDEX Priority overnight" at bounding box center [1147, 487] width 342 height 22
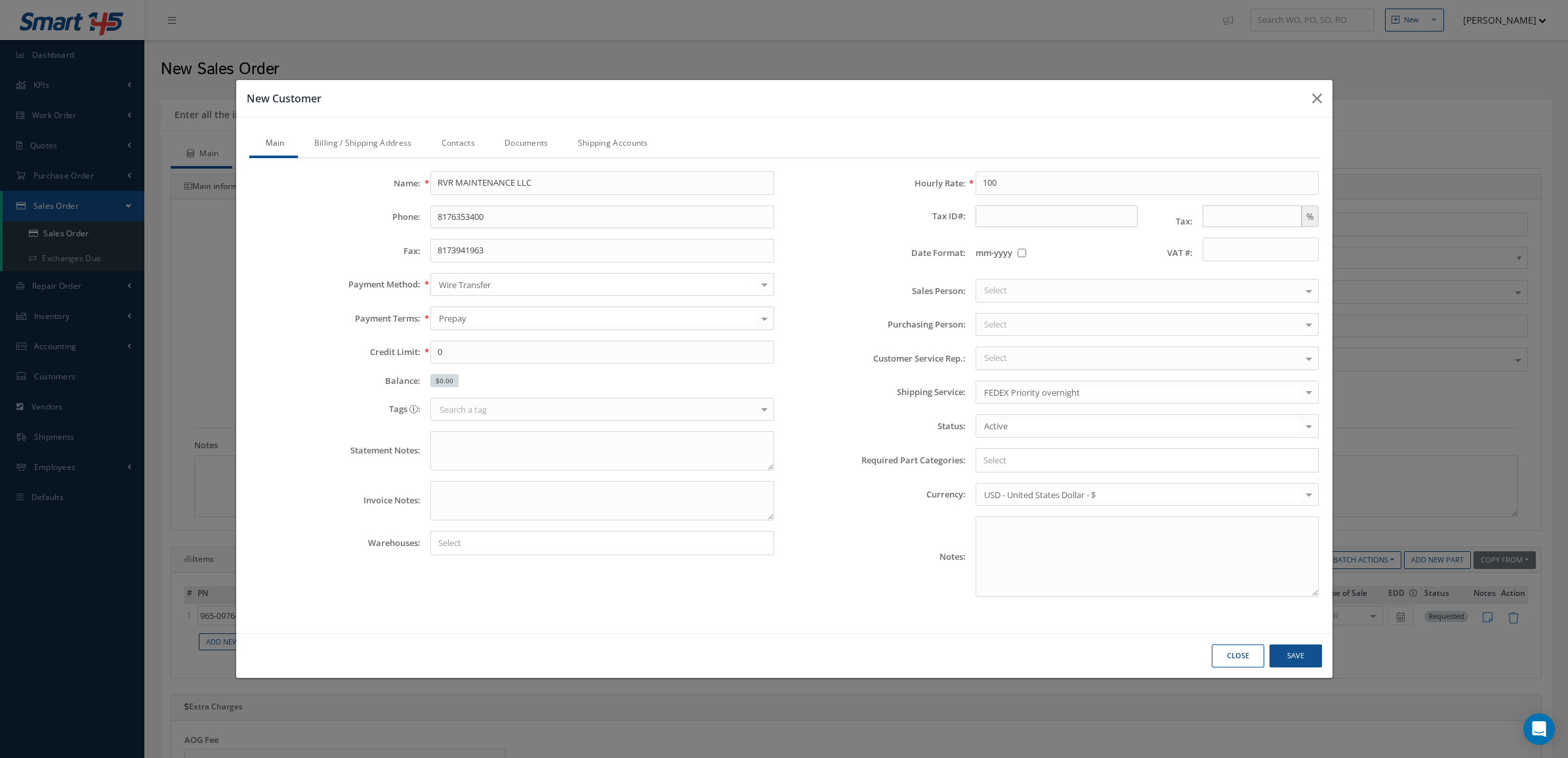
click at [1012, 355] on div "Select" at bounding box center [1147, 358] width 344 height 24
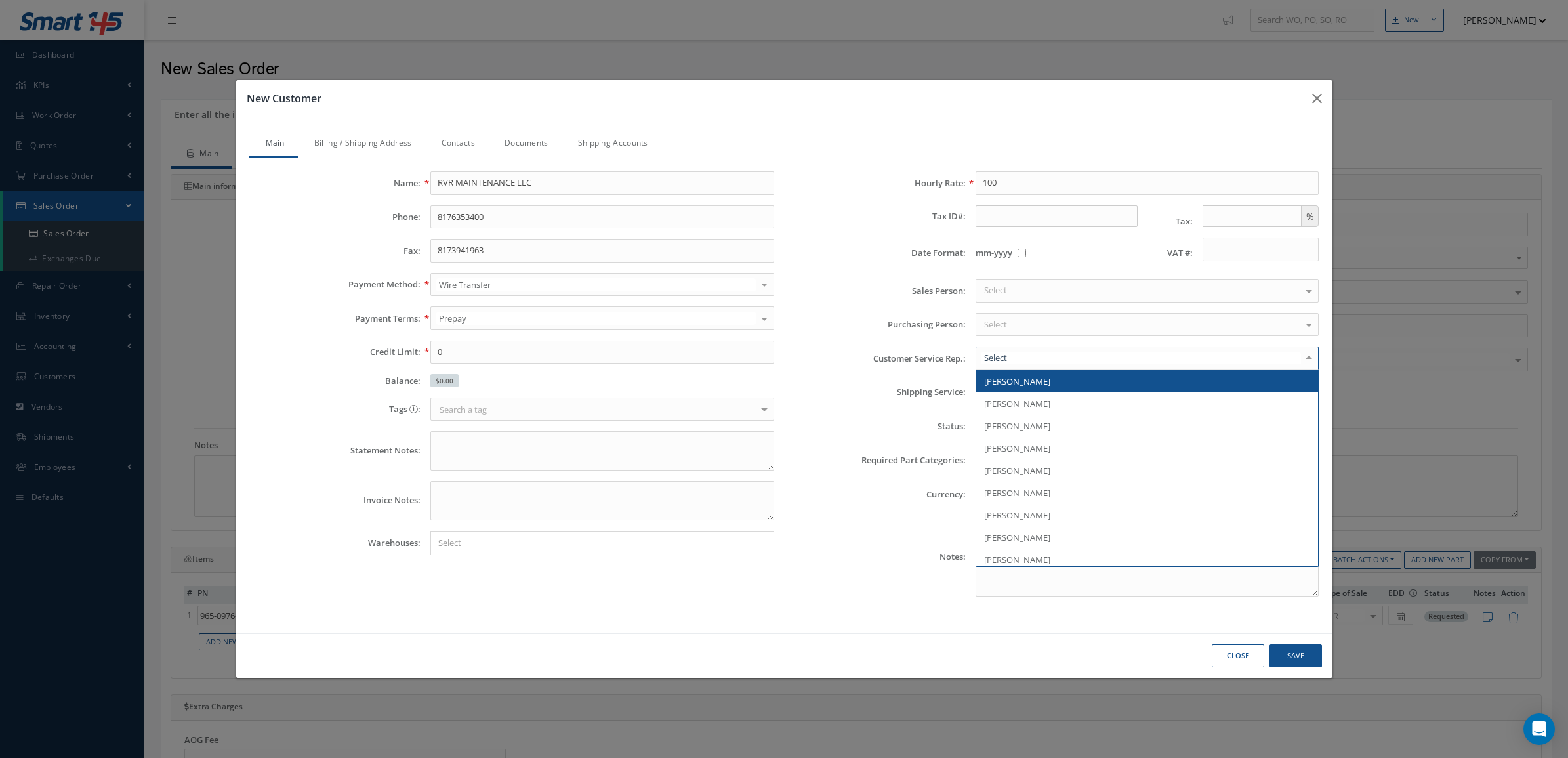
click at [1019, 378] on span "[PERSON_NAME]" at bounding box center [1017, 381] width 66 height 12
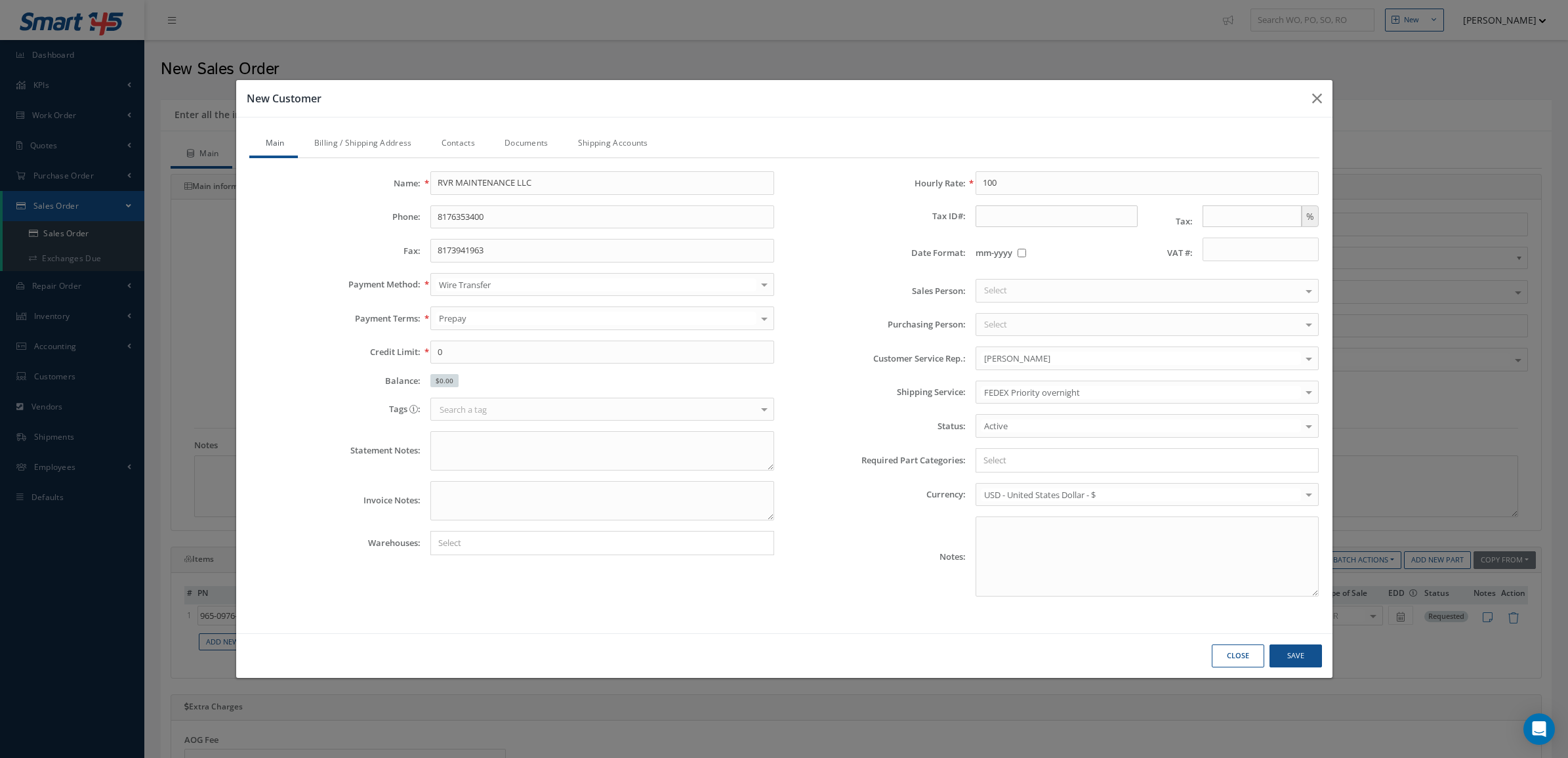
click at [1008, 328] on div "Select" at bounding box center [1147, 325] width 344 height 24
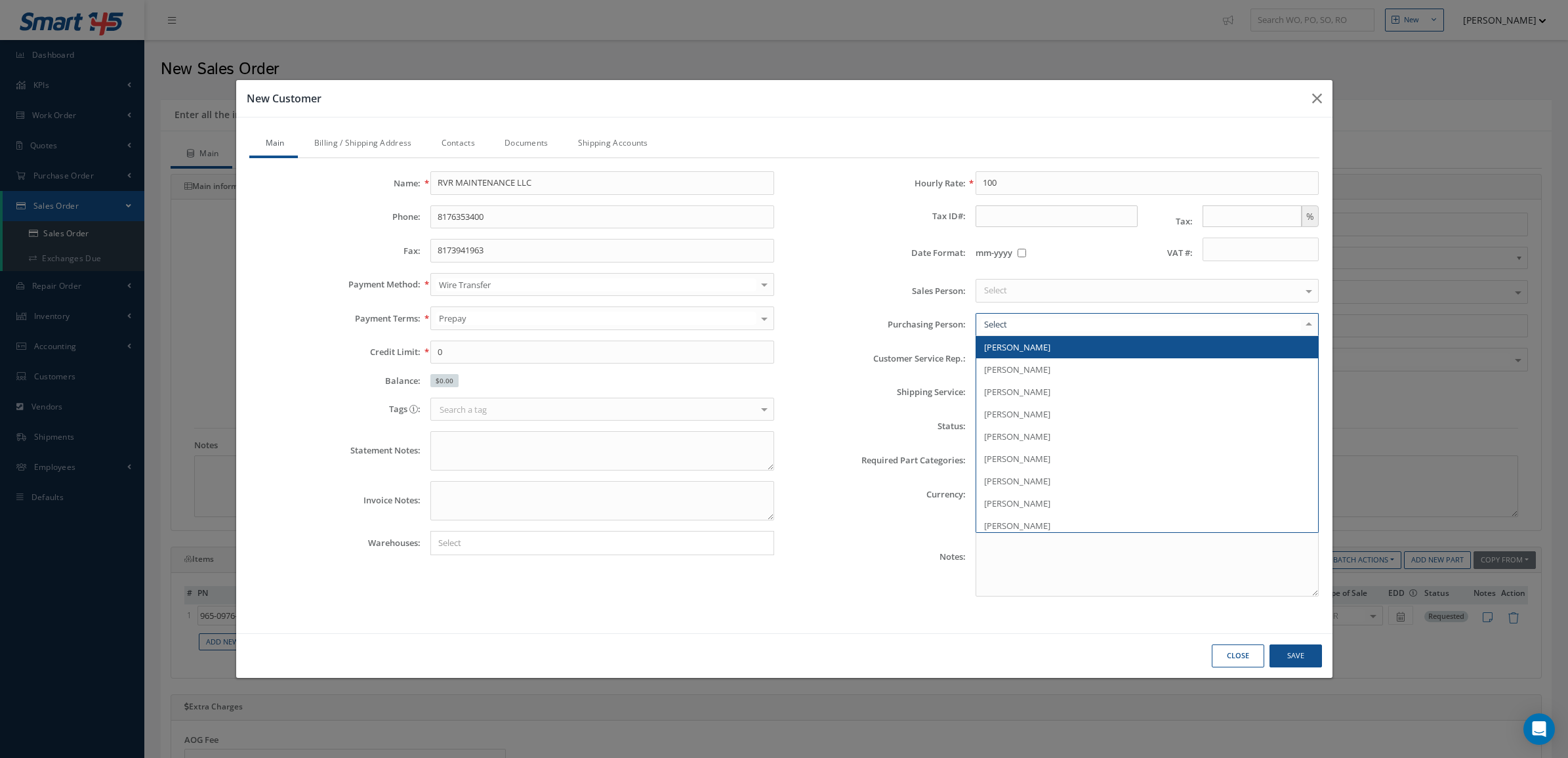
click at [1014, 353] on span "[PERSON_NAME]" at bounding box center [1147, 347] width 342 height 22
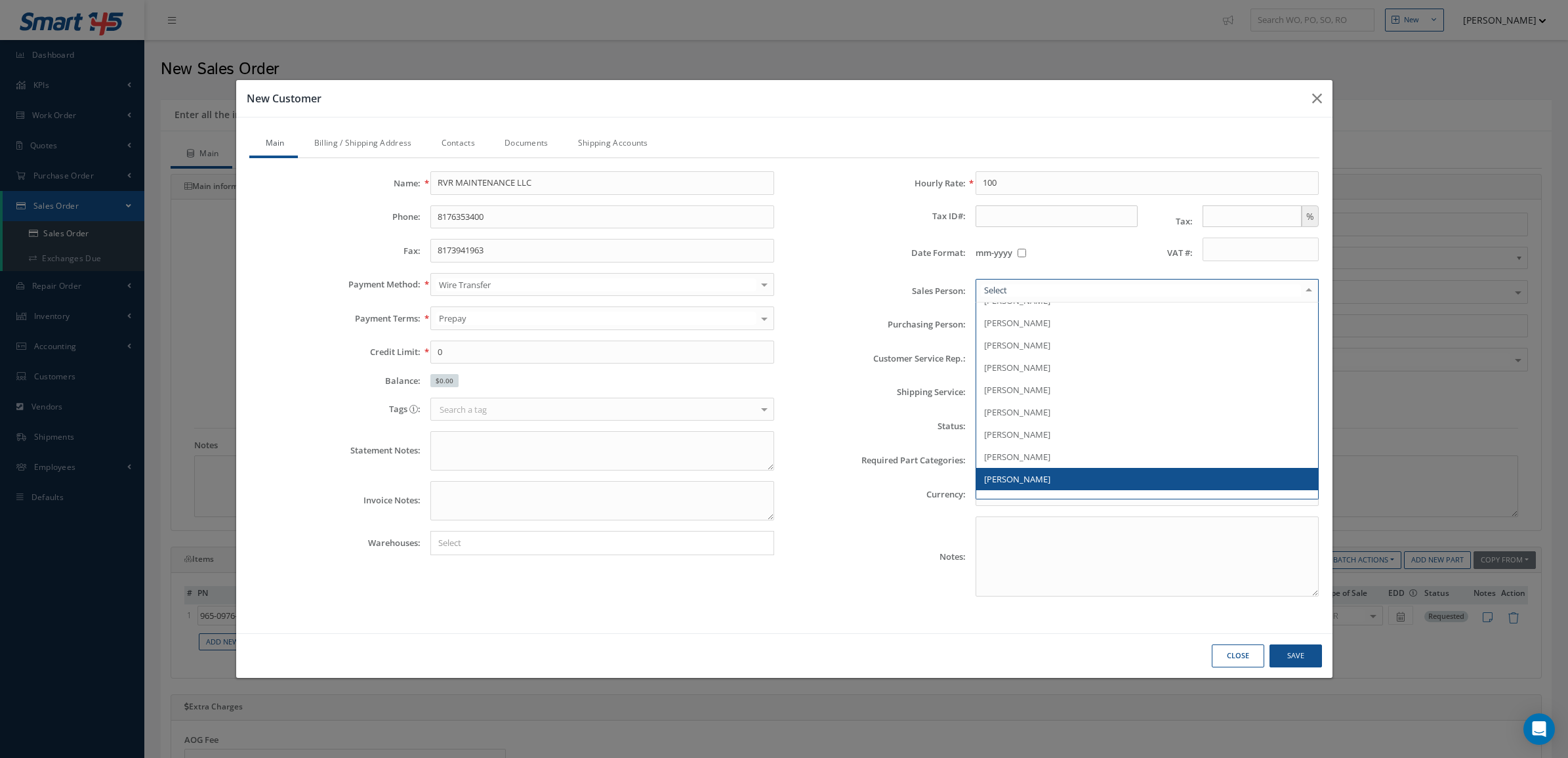
scroll to position [0, 0]
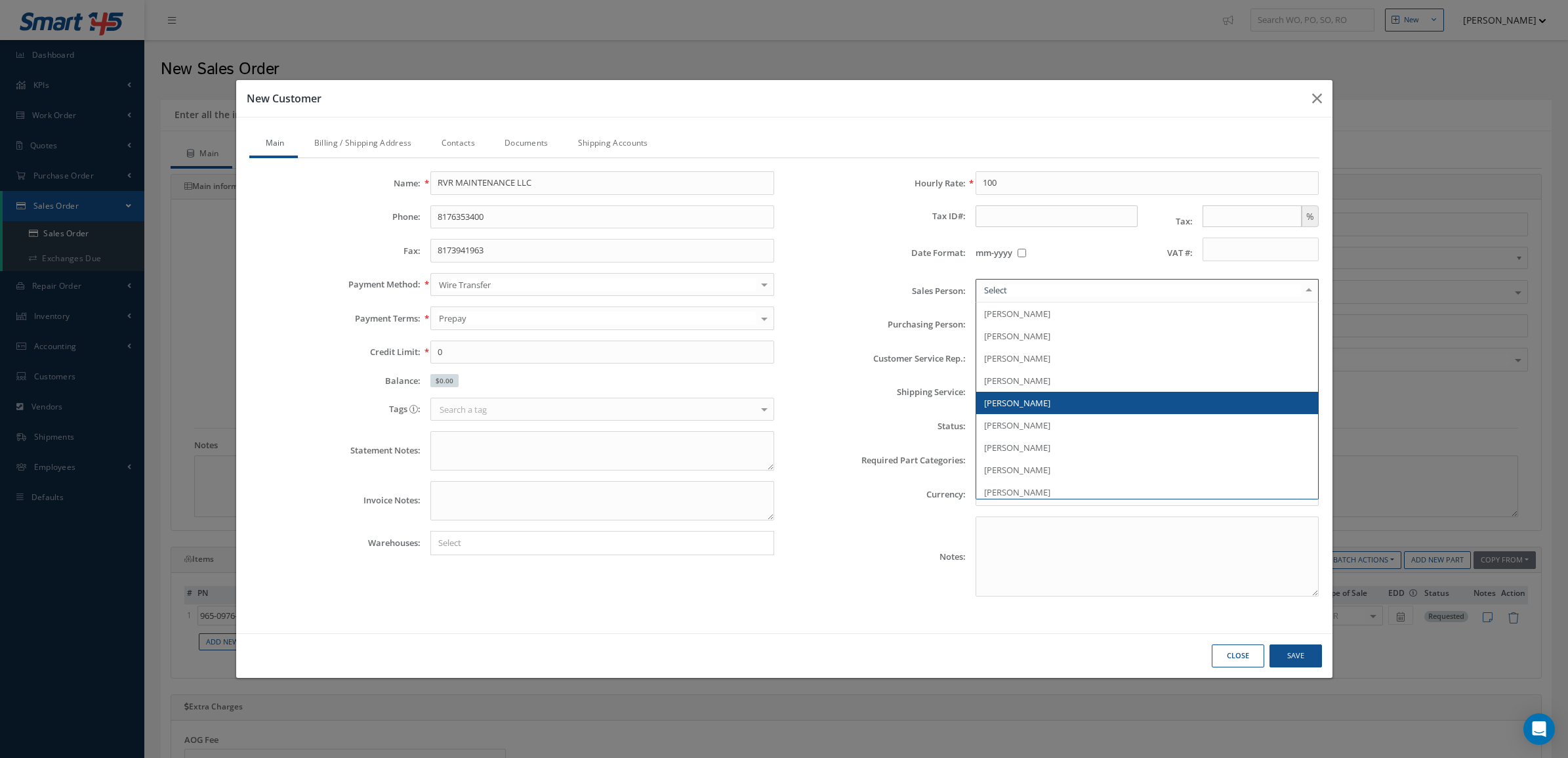
click at [1053, 397] on span "[PERSON_NAME]" at bounding box center [1147, 403] width 342 height 22
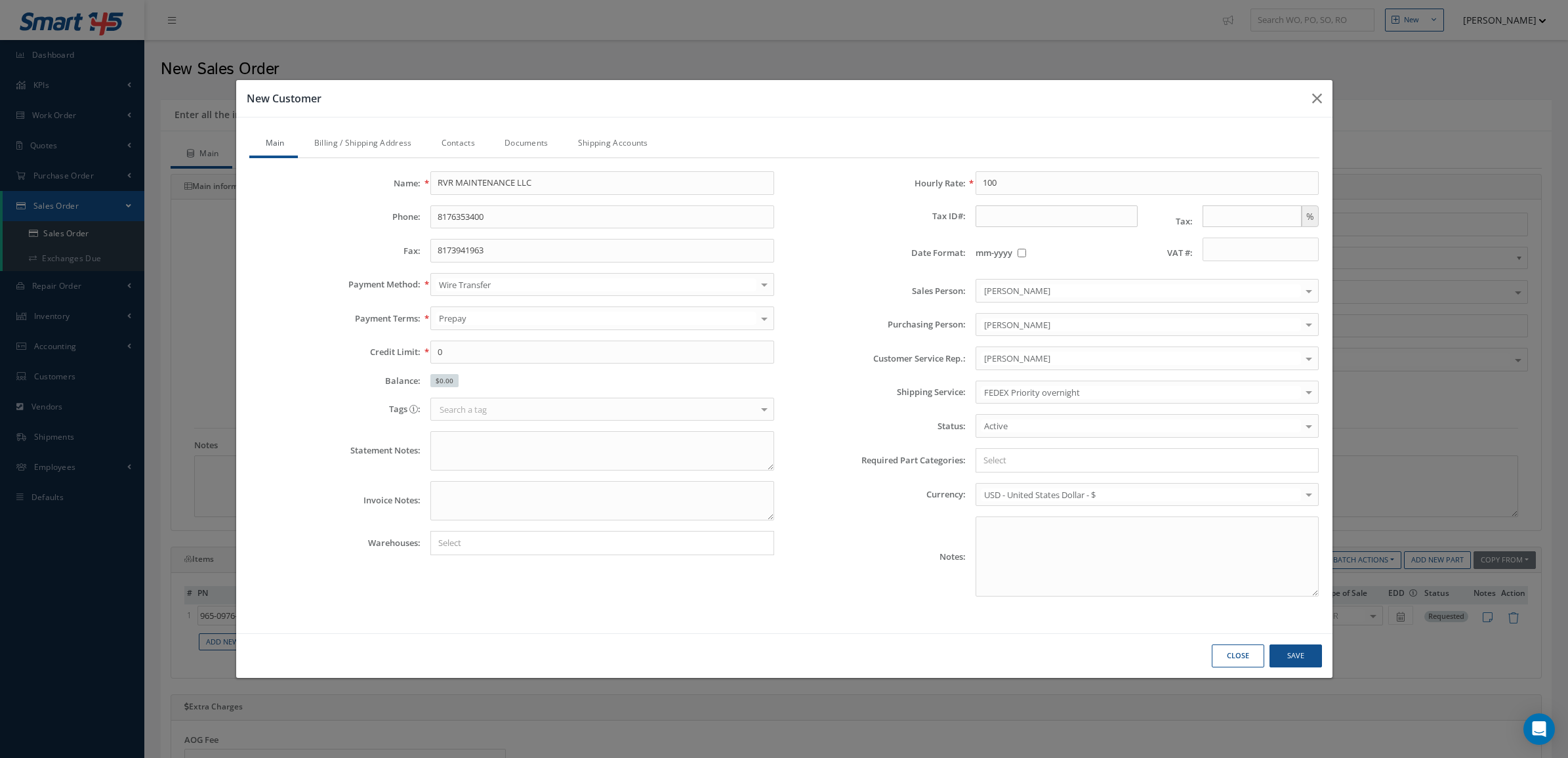
click at [327, 139] on link "Billing / Shipping Address" at bounding box center [362, 144] width 127 height 28
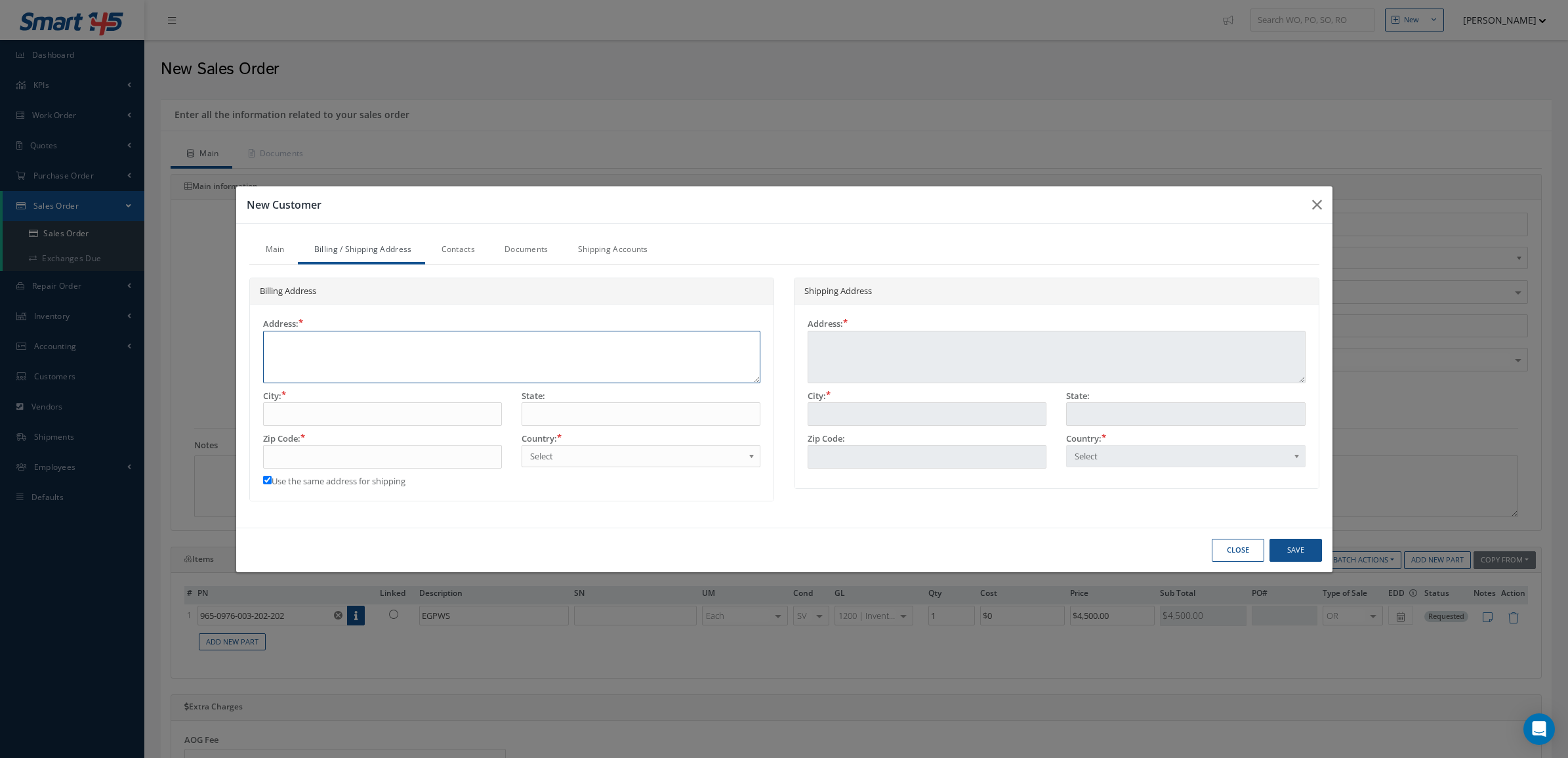
click at [323, 348] on textarea at bounding box center [512, 357] width 498 height 53
type textarea "5"
type textarea "50"
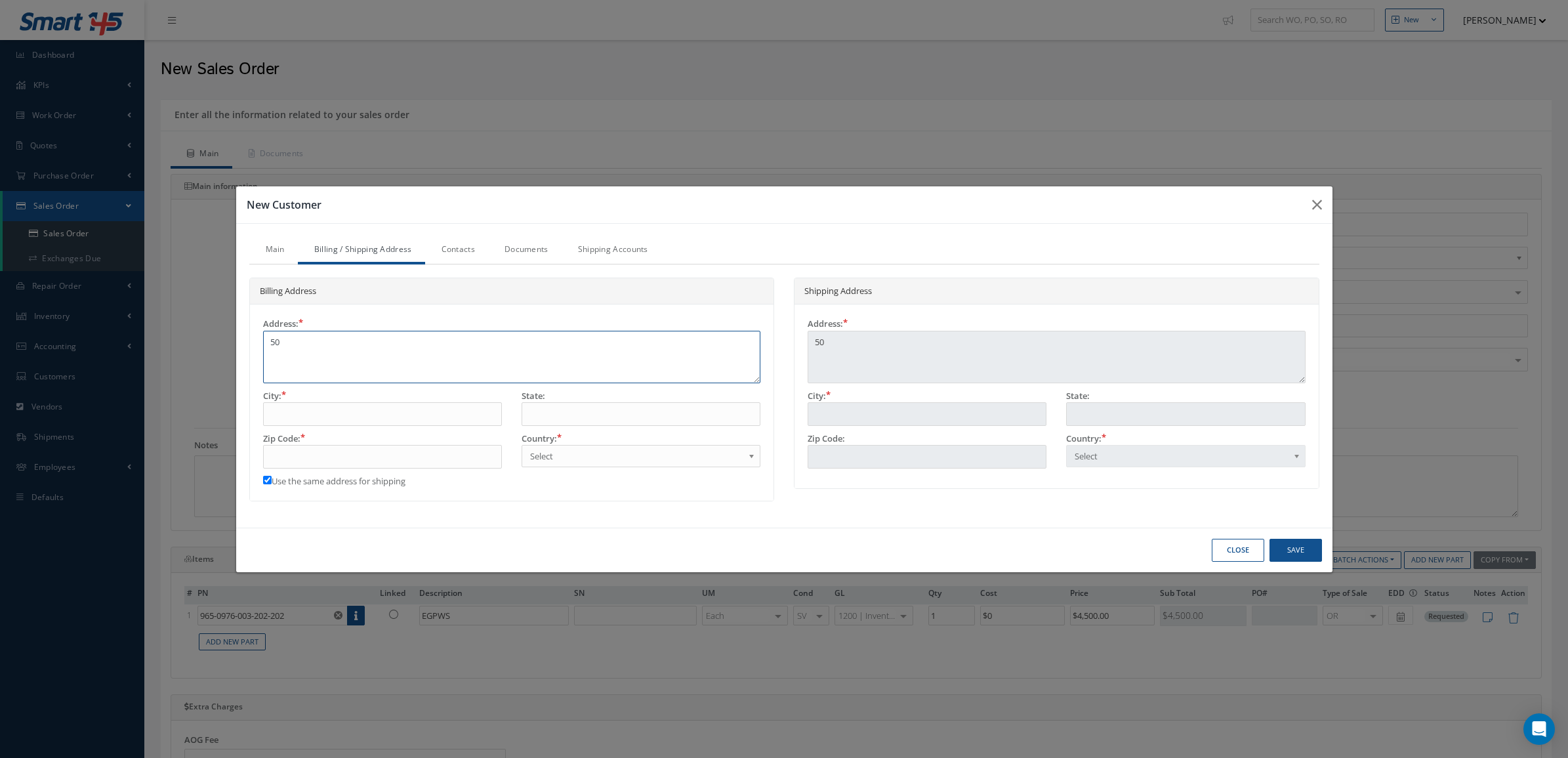
type textarea "507"
type textarea "5070"
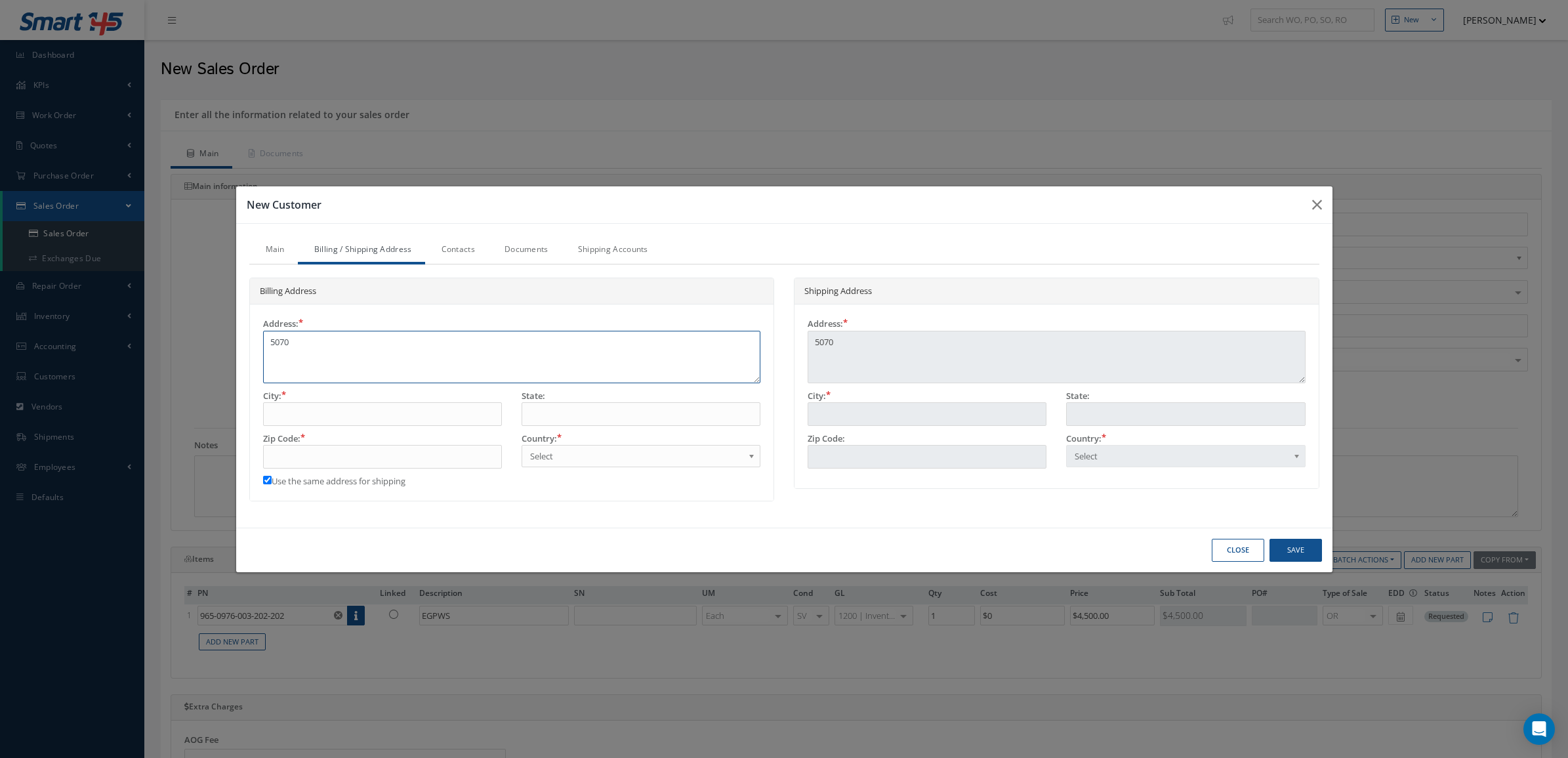
type textarea "5070"
type textarea "5070 S"
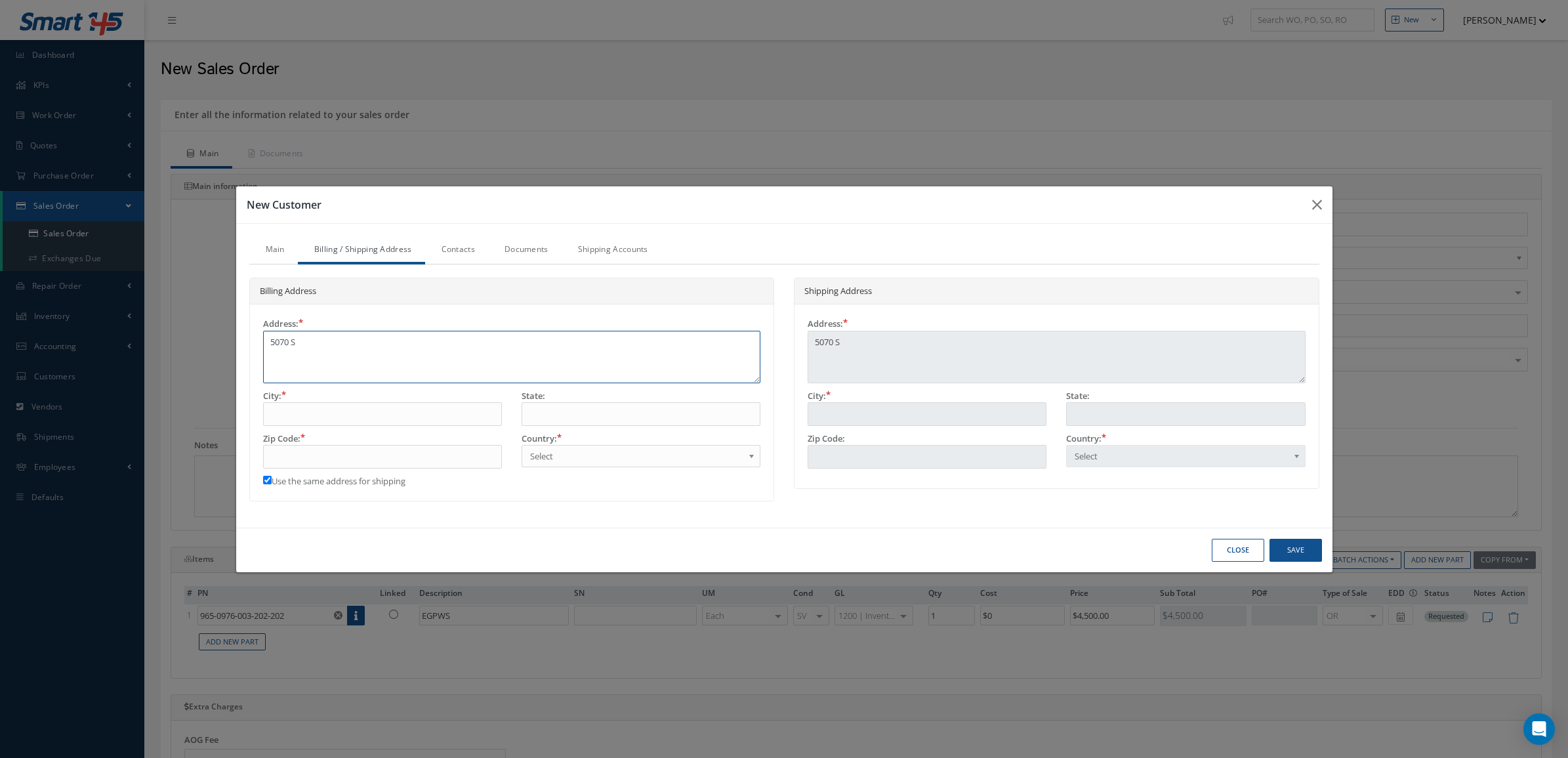
type textarea "5070 S C"
type textarea "5070 S CO"
type textarea "5070 S COL"
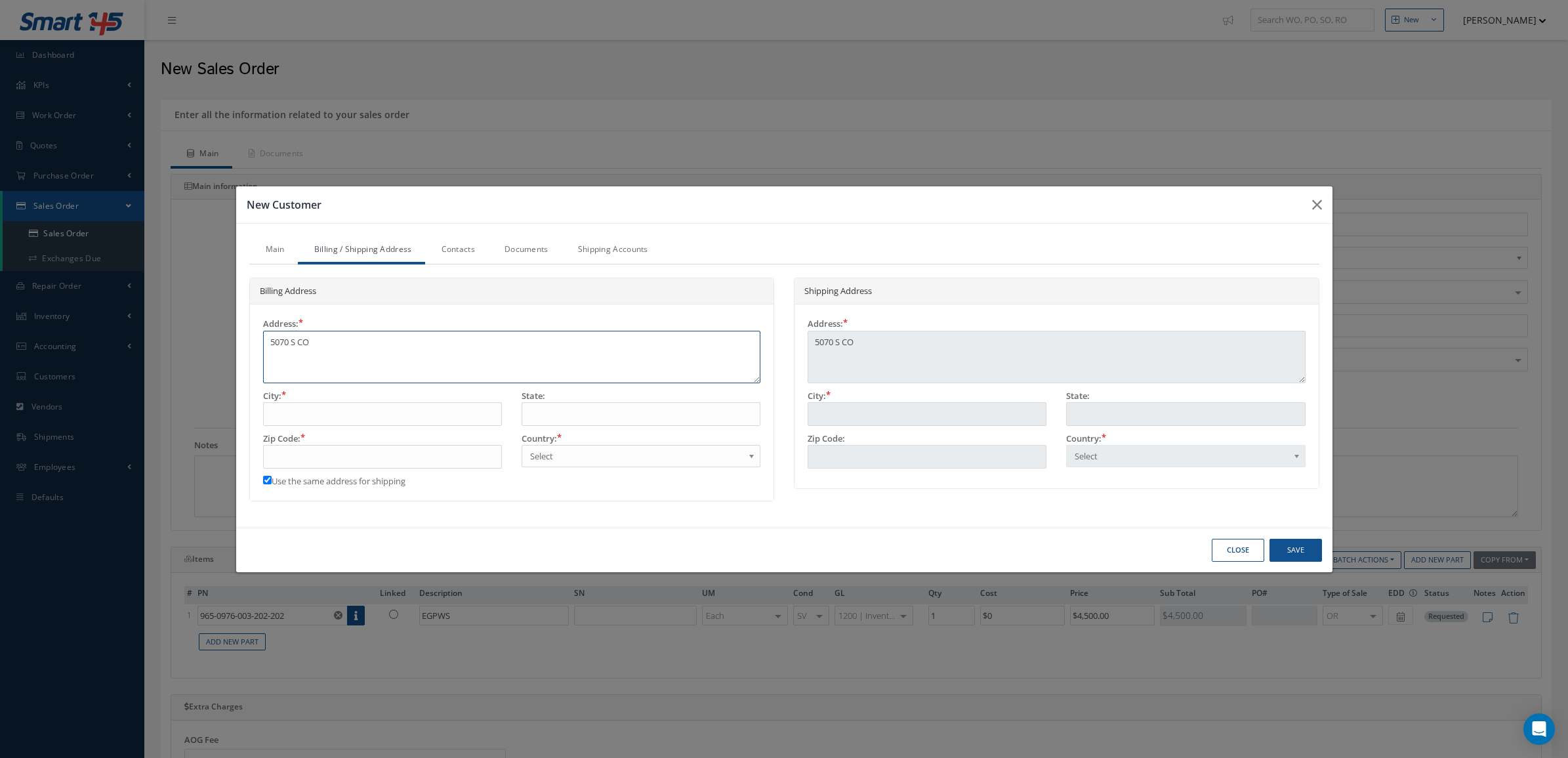
type textarea "5070 S COL"
type textarea "5070 S COLL"
type textarea "5070 S COLLI"
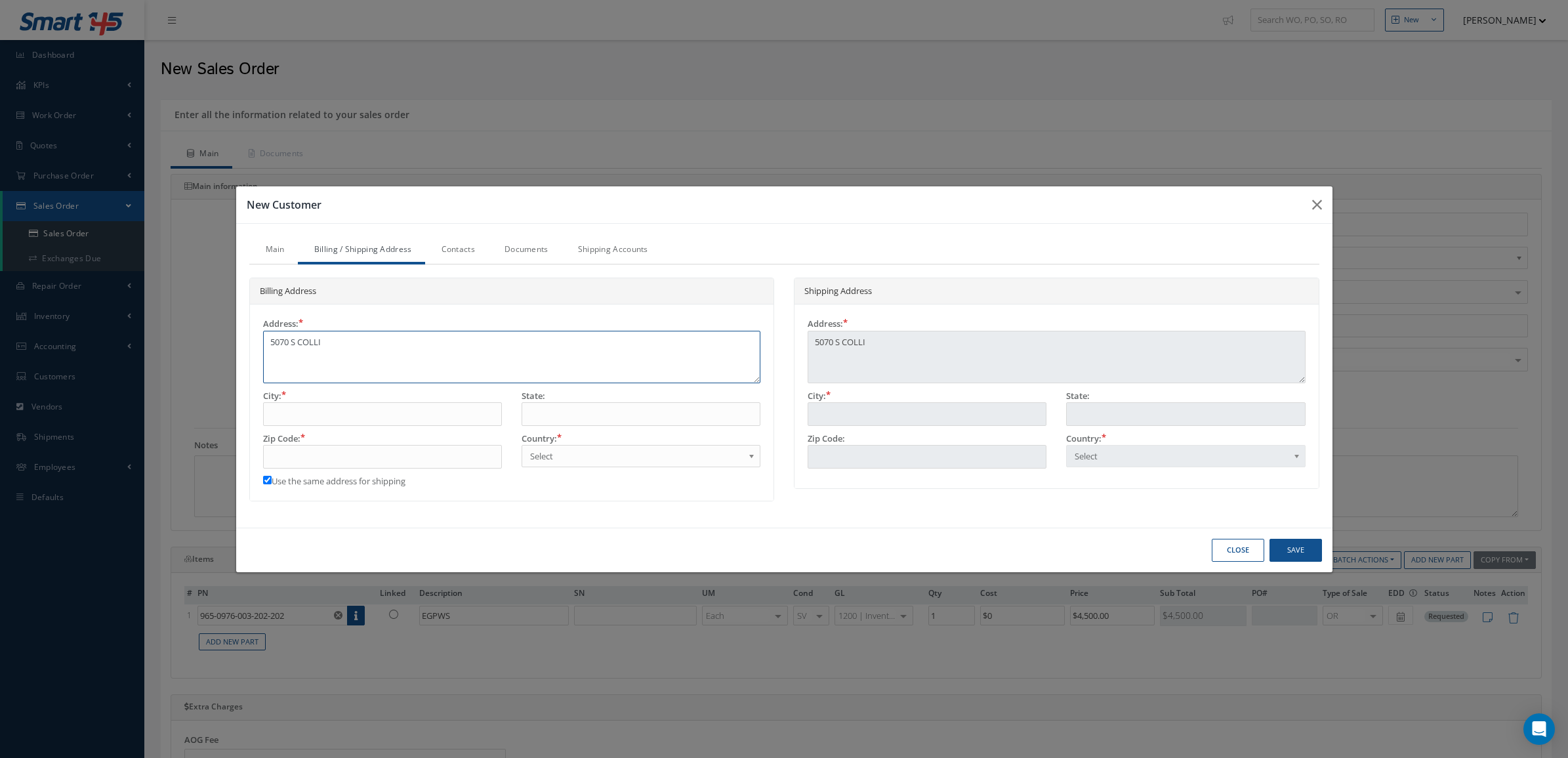
type textarea "5070 S COLLIN"
type textarea "5070 S COLLINS"
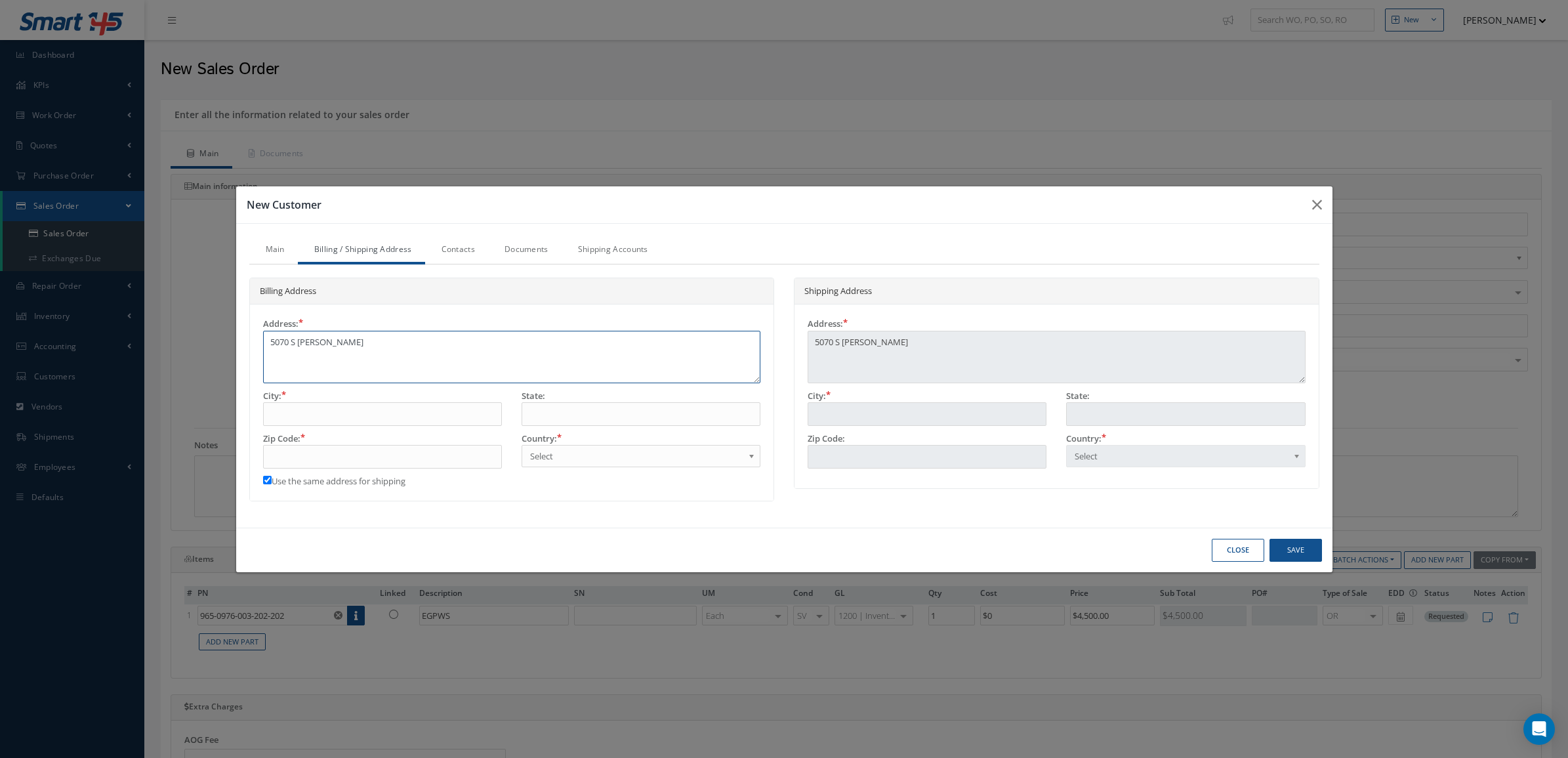
type textarea "5070 S COLLINS"
type textarea "5070 S COLLINS S"
type textarea "5070 S COLLINS ST"
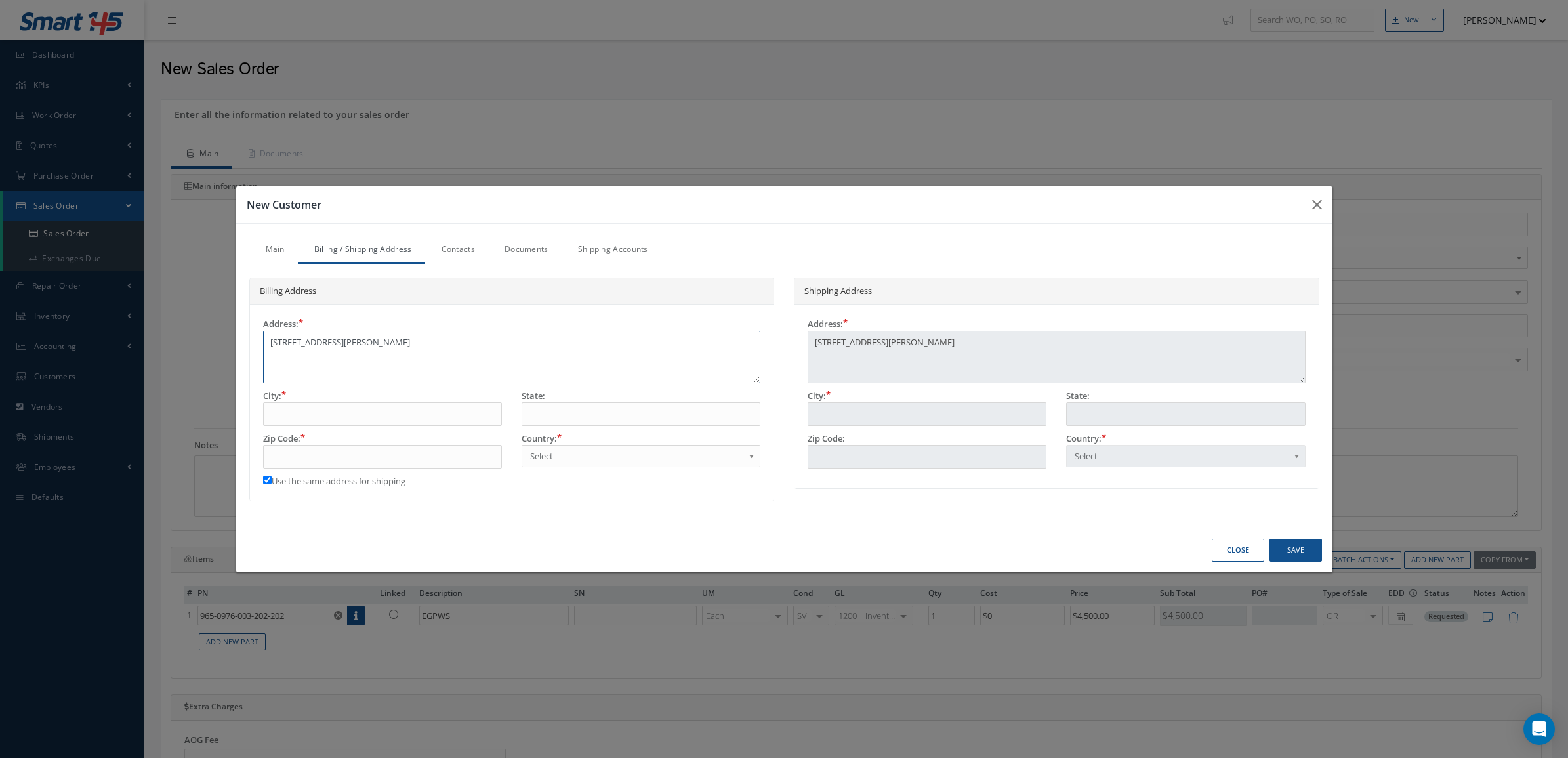
type textarea "5070 S COLLINS ST"
type textarea "5070 S COLLINS ST S"
type textarea "5070 S COLLINS ST SU"
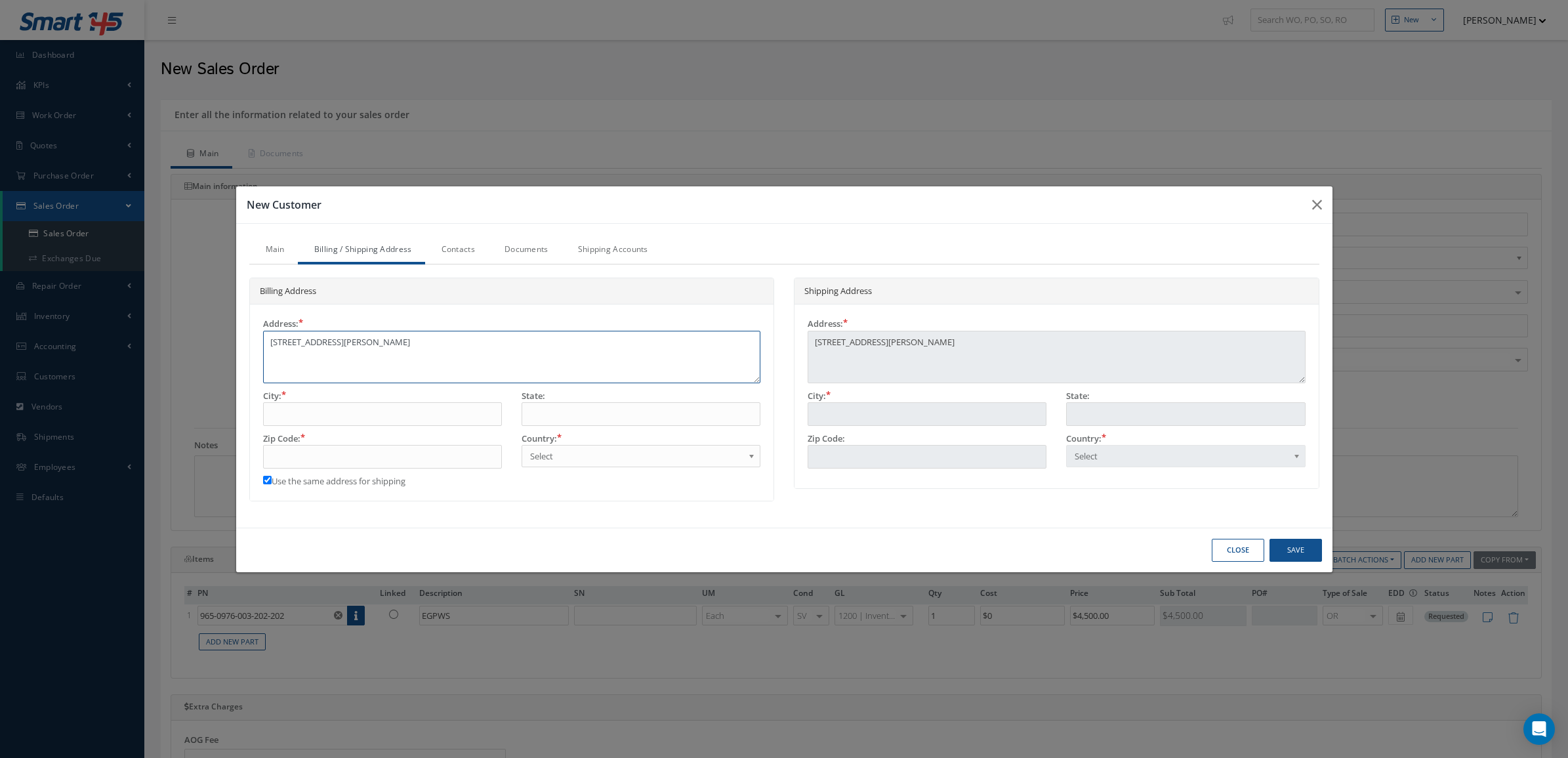
type textarea "5070 S COLLINS ST SU"
type textarea "5070 S COLLINS ST SUI"
type textarea "5070 S COLLINS ST SUIT"
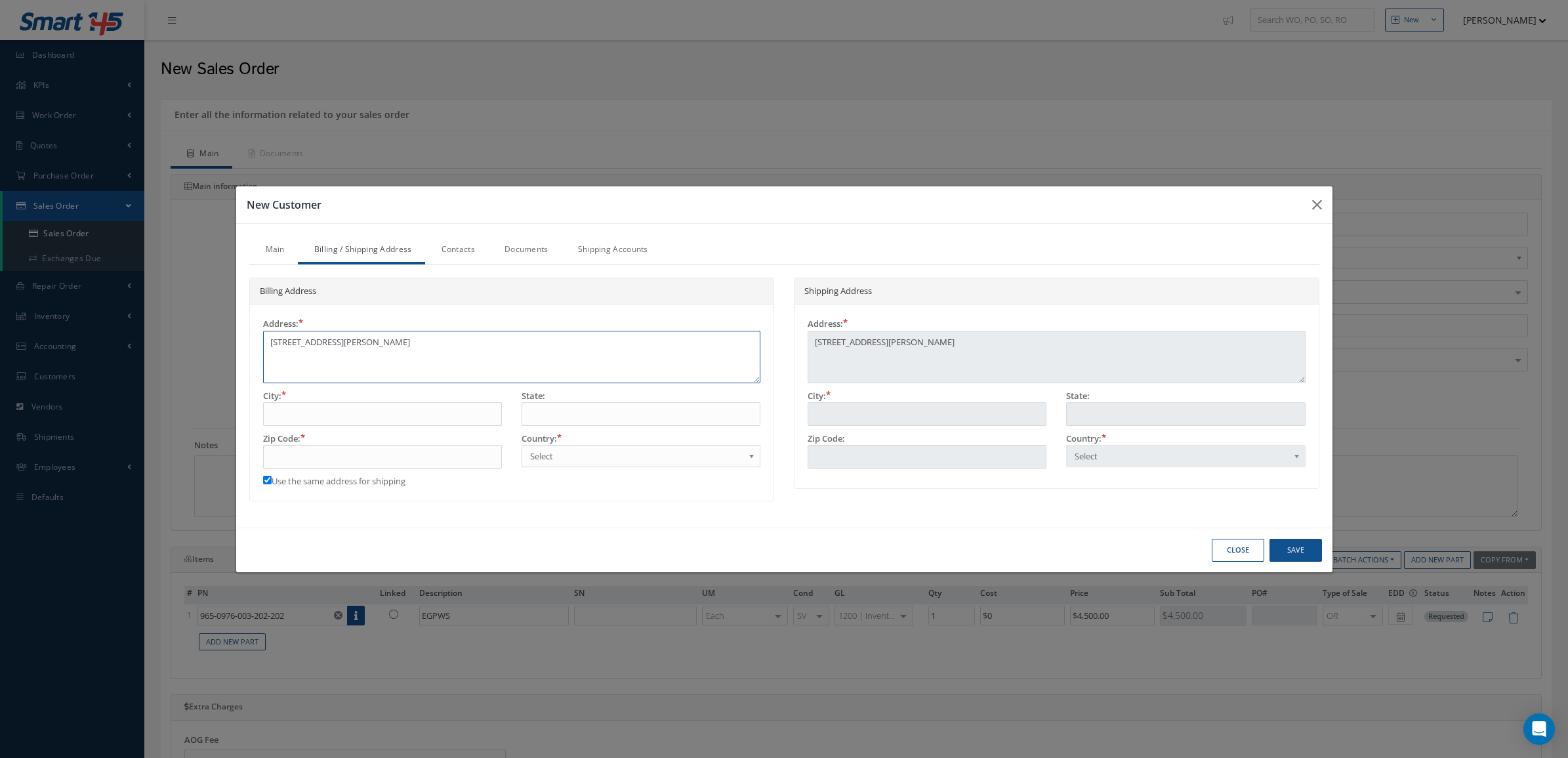
type textarea "5070 S COLLINS ST SUITE"
type textarea "5070 S COLLINS ST SUITE 2"
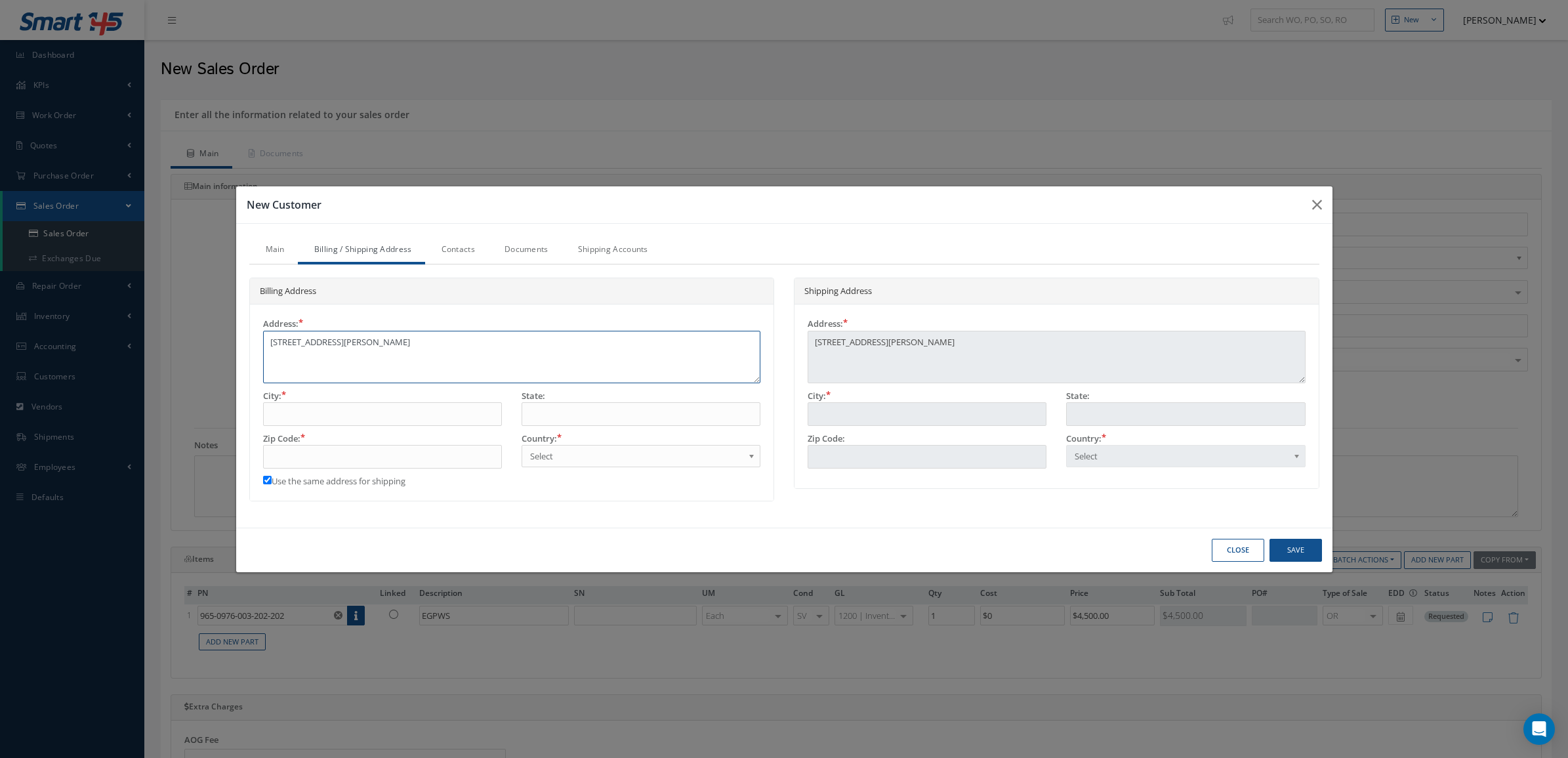
type textarea "5070 S COLLINS ST SUITE 2"
type textarea "5070 S COLLINS ST SUITE 20"
type textarea "5070 S COLLINS ST SUITE 200"
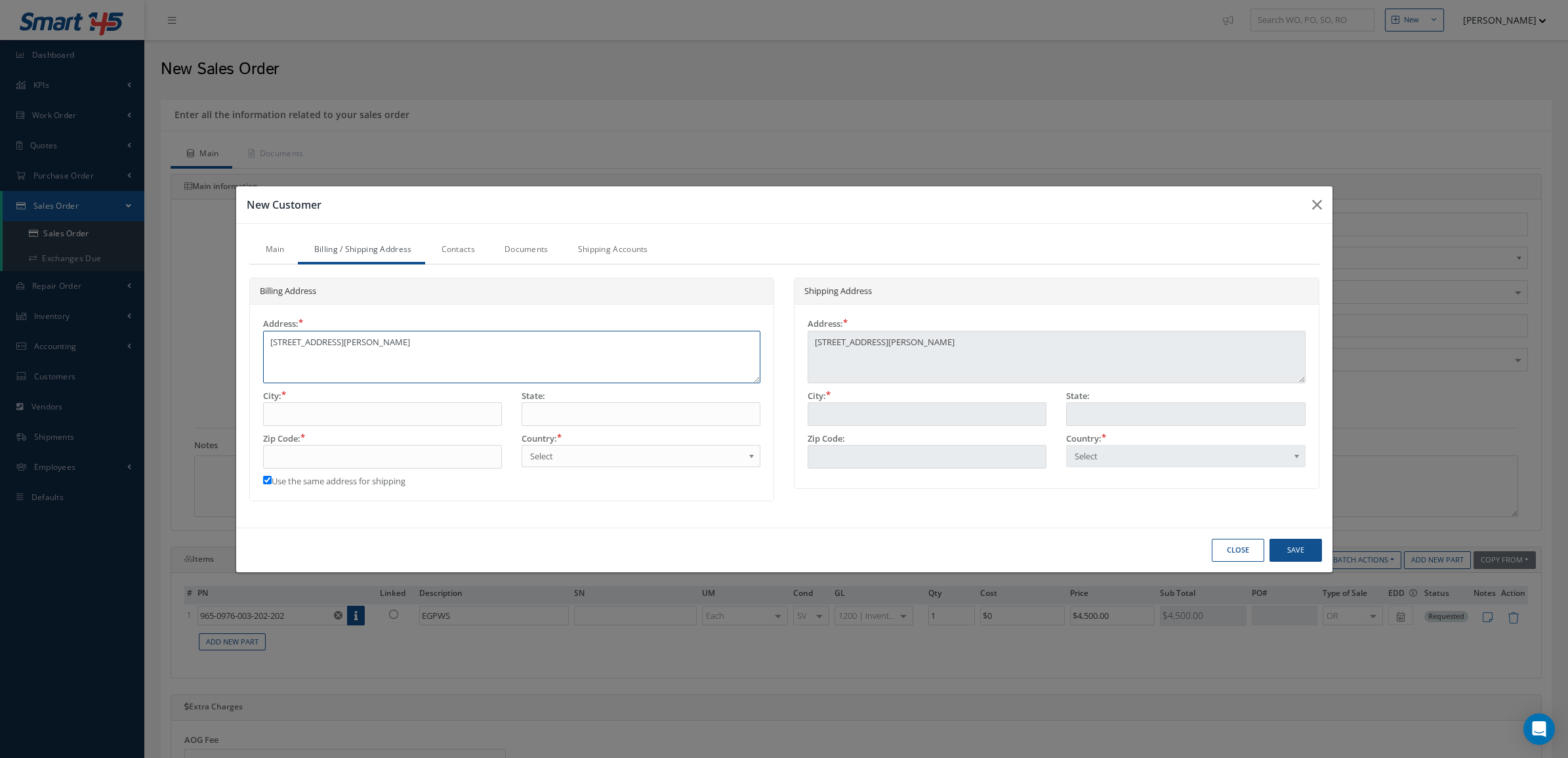
type textarea "5070 S COLLINS ST SUITE 200"
click at [280, 408] on input "text" at bounding box center [382, 414] width 239 height 24
type input "A"
type input "AR"
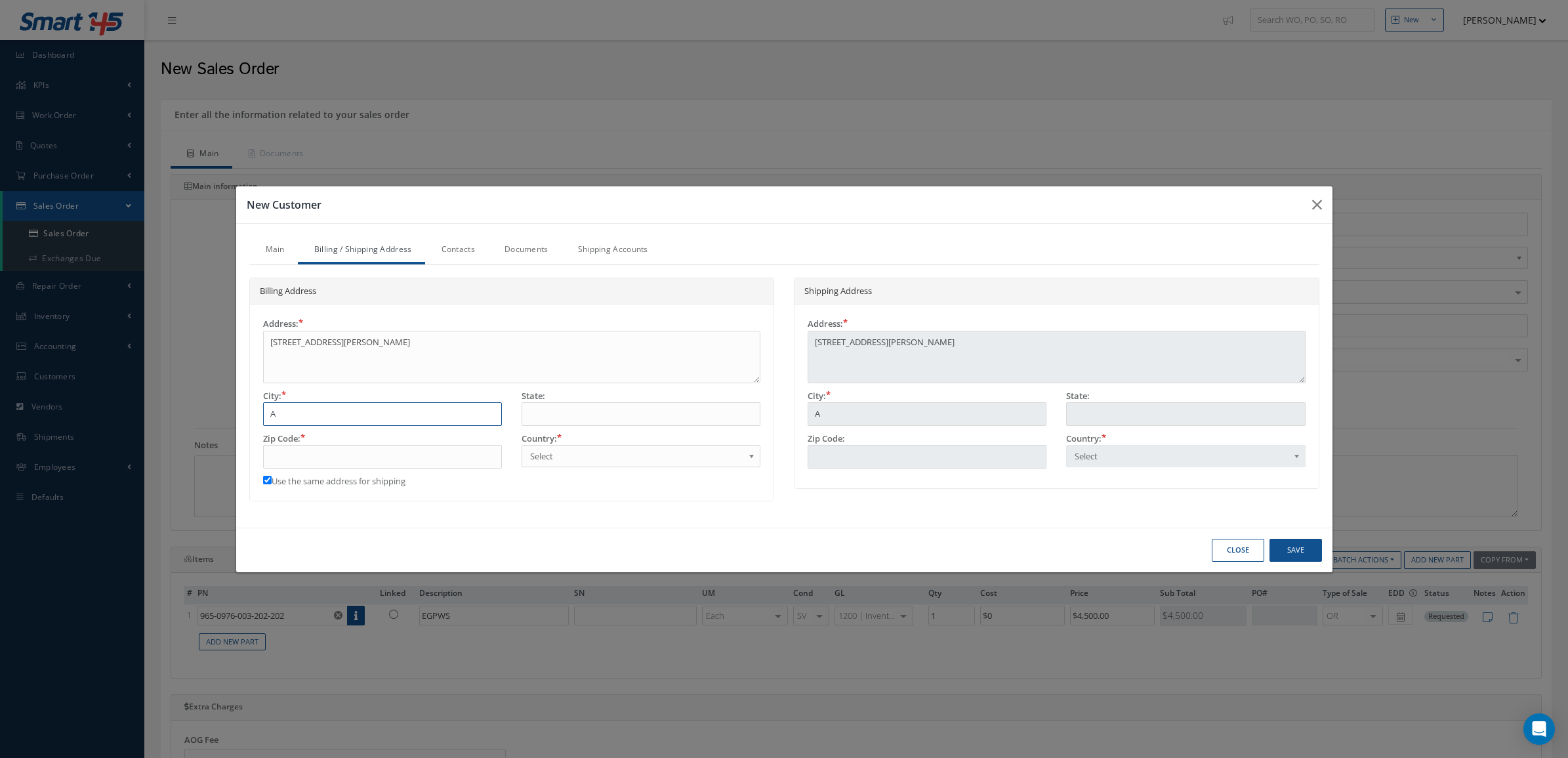
type input "AR"
type input "ARL"
type input "ARLI"
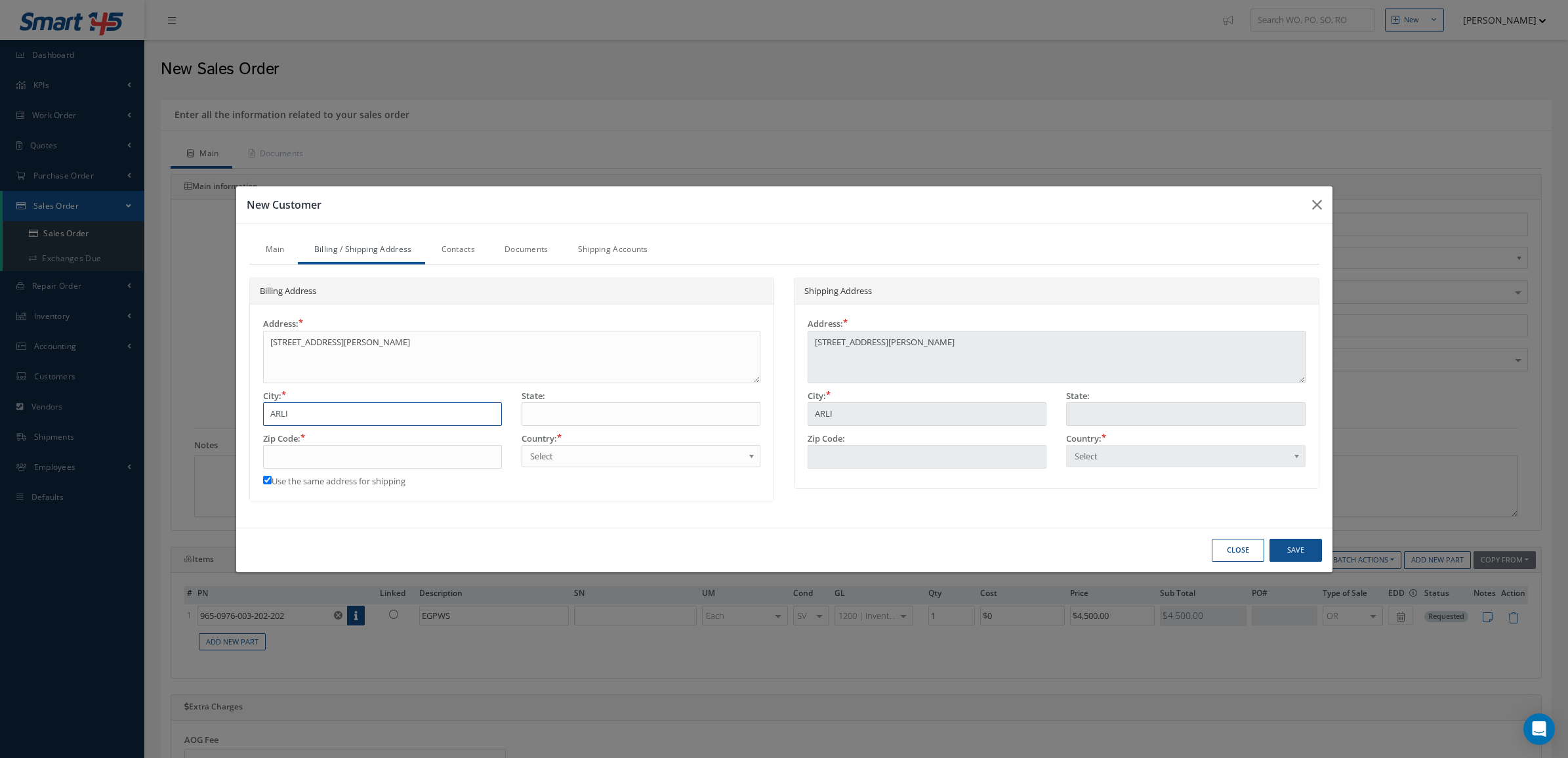
type input "ARLIN"
type input "ARLING"
type input "ARLINGT"
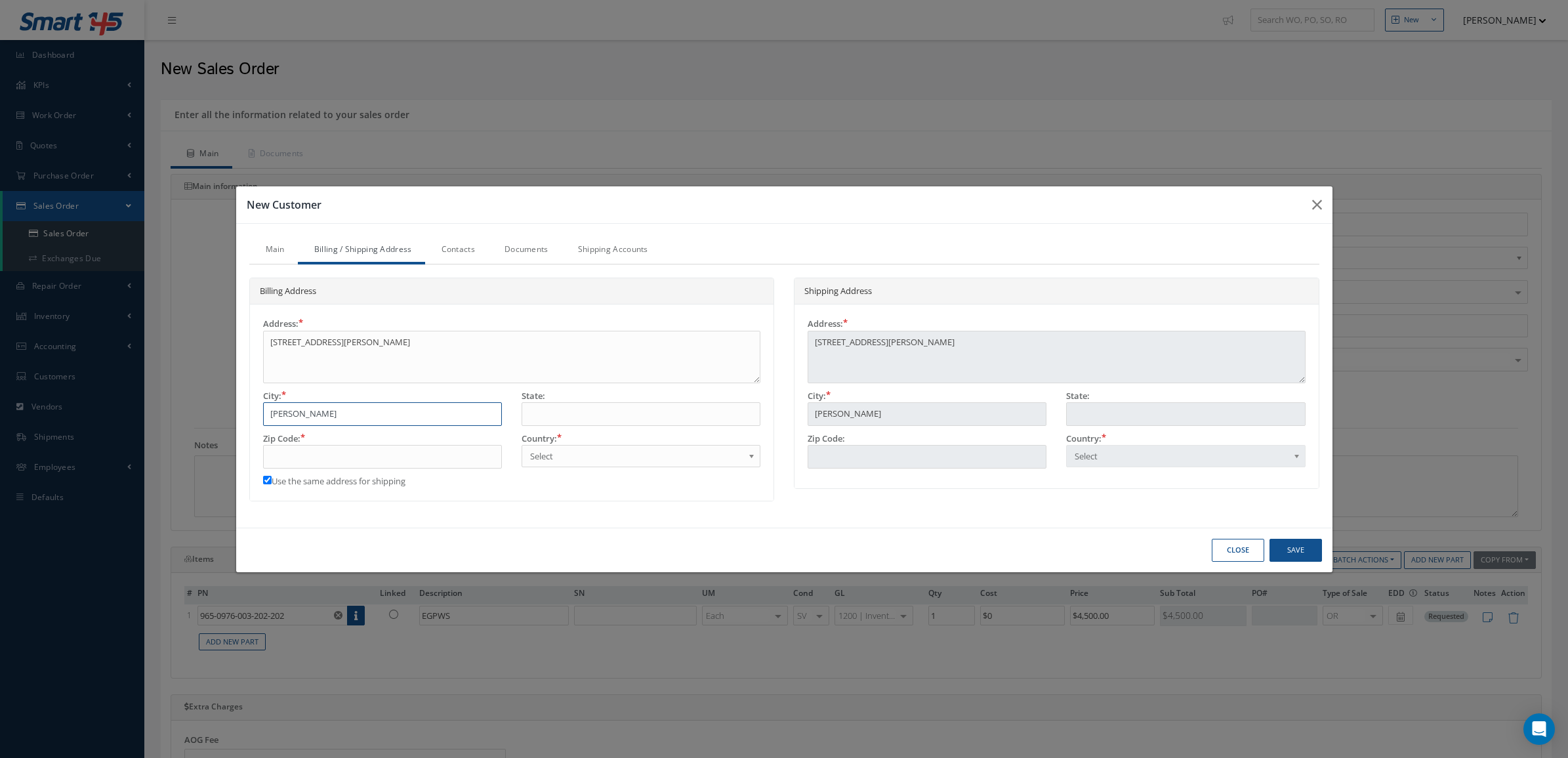
type input "ARLINGT"
type input "ARLINGTO"
type input "ARLINGTON"
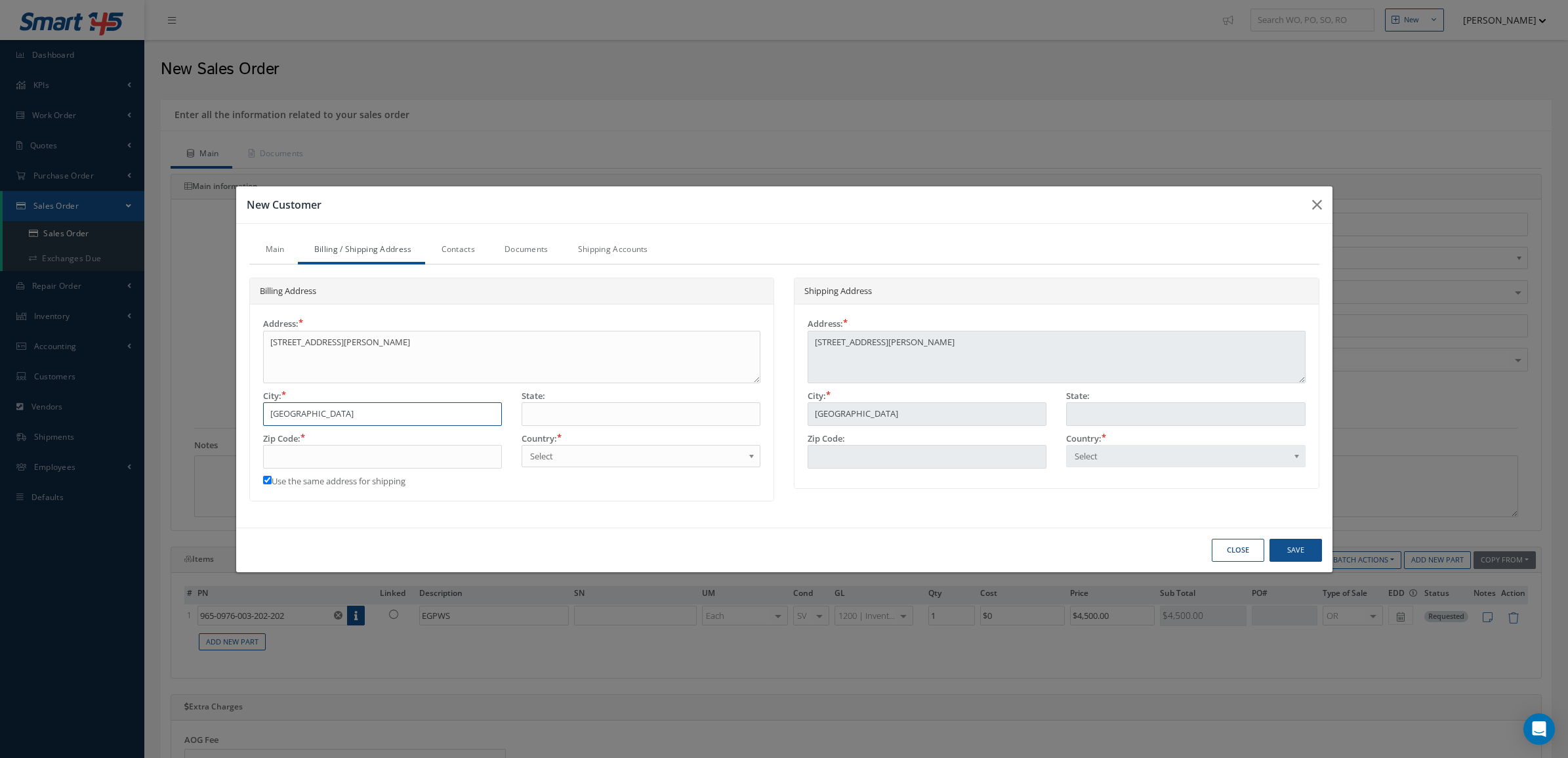
type input "ARLINGTON"
click at [546, 427] on div "State:" at bounding box center [641, 411] width 258 height 43
click at [541, 409] on input "text" at bounding box center [641, 414] width 239 height 24
type input "T"
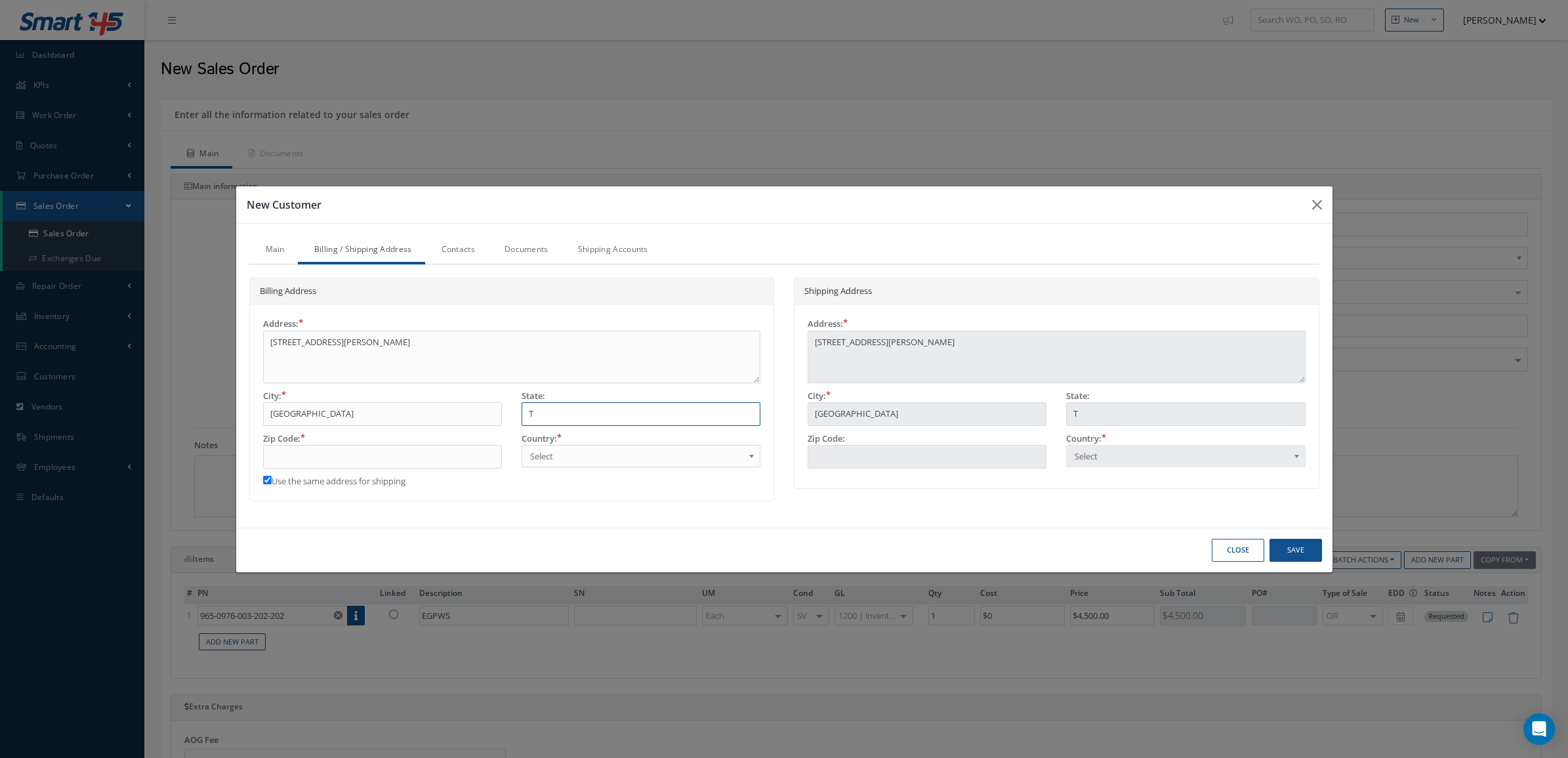
type input "TX"
click at [558, 456] on span "Select" at bounding box center [636, 456] width 213 height 16
click at [407, 450] on input "text" at bounding box center [382, 457] width 239 height 24
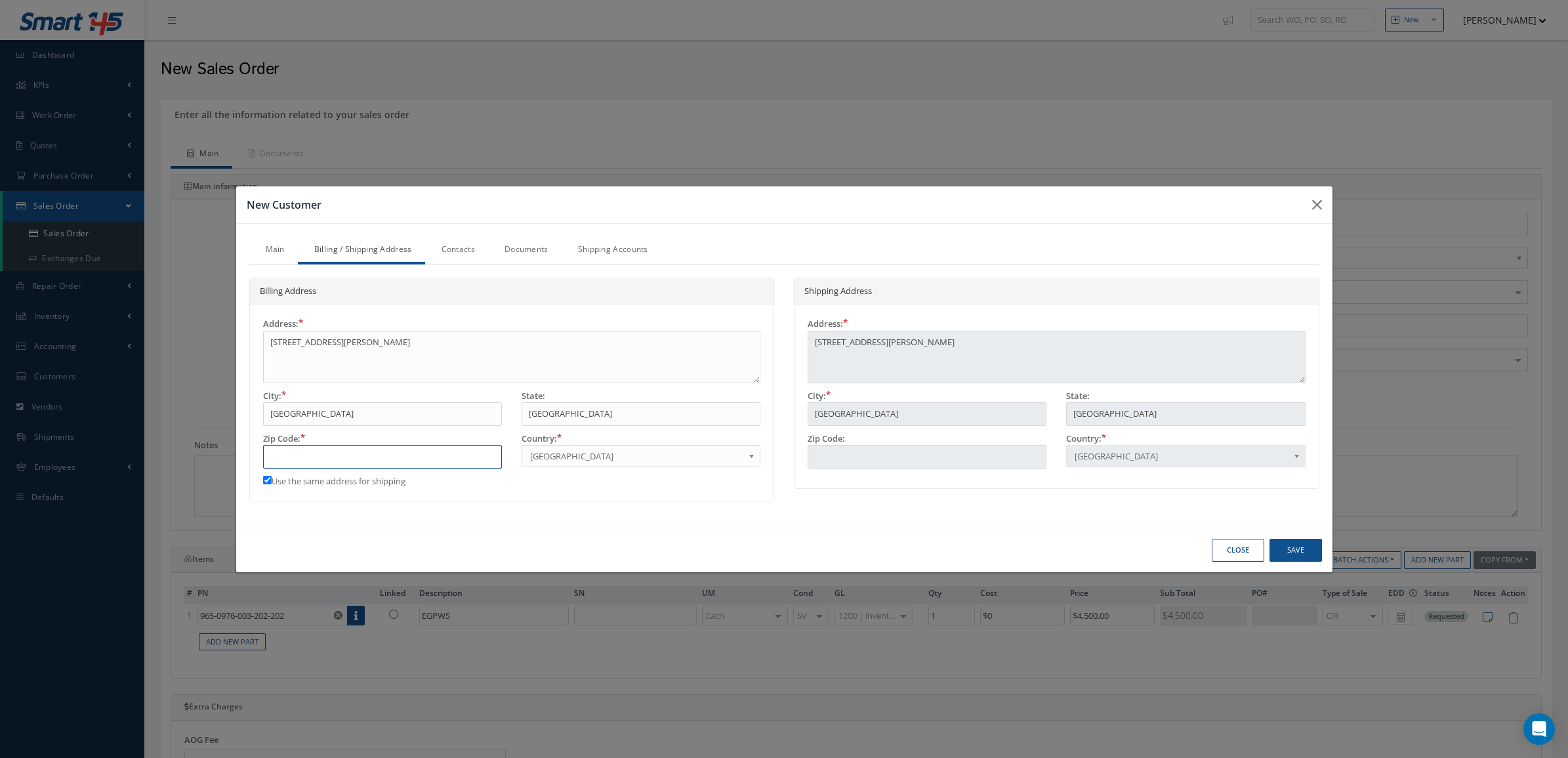
type input "7"
type input "76"
type input "760"
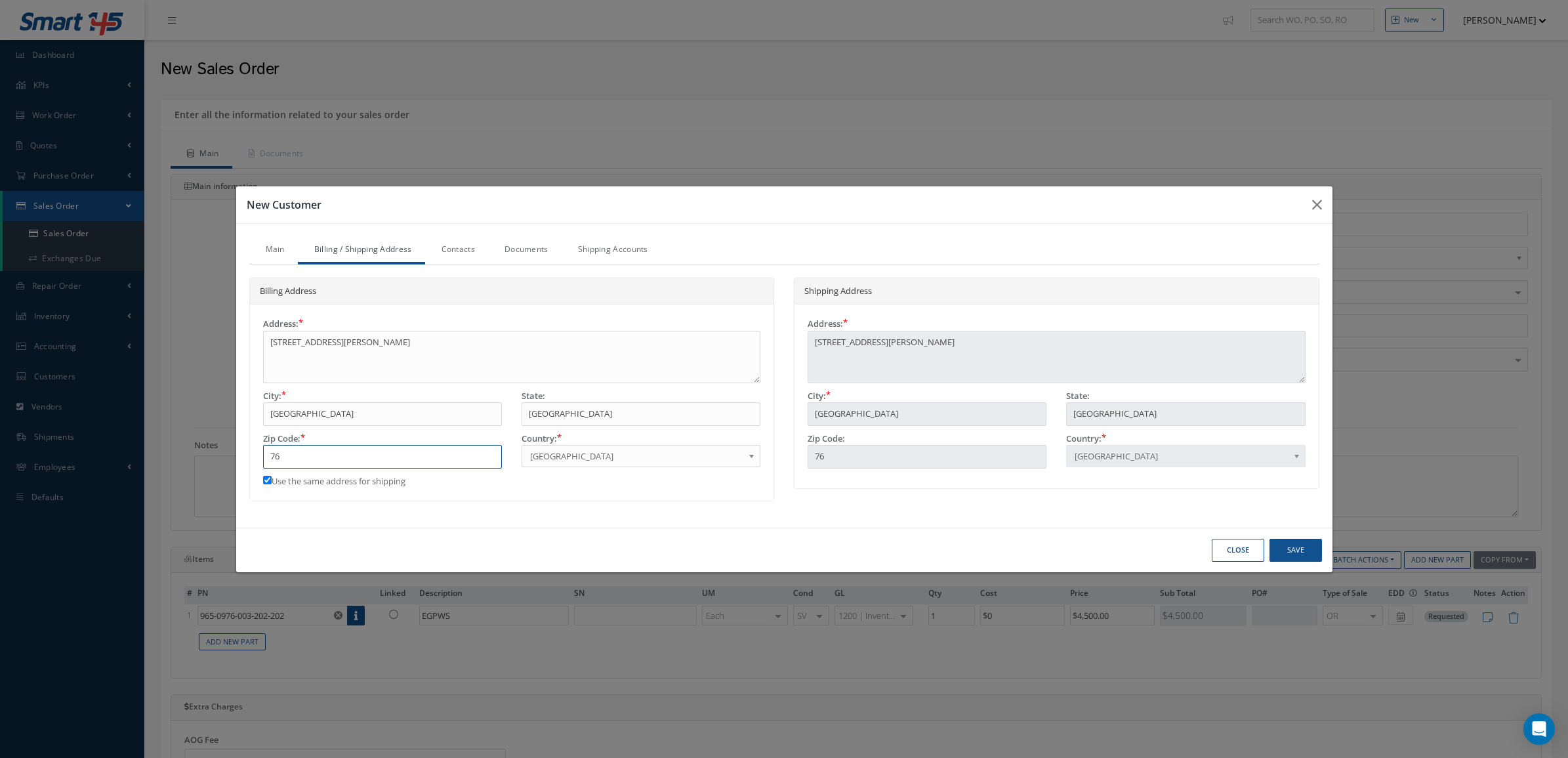
type input "760"
type input "7601"
type input "76018"
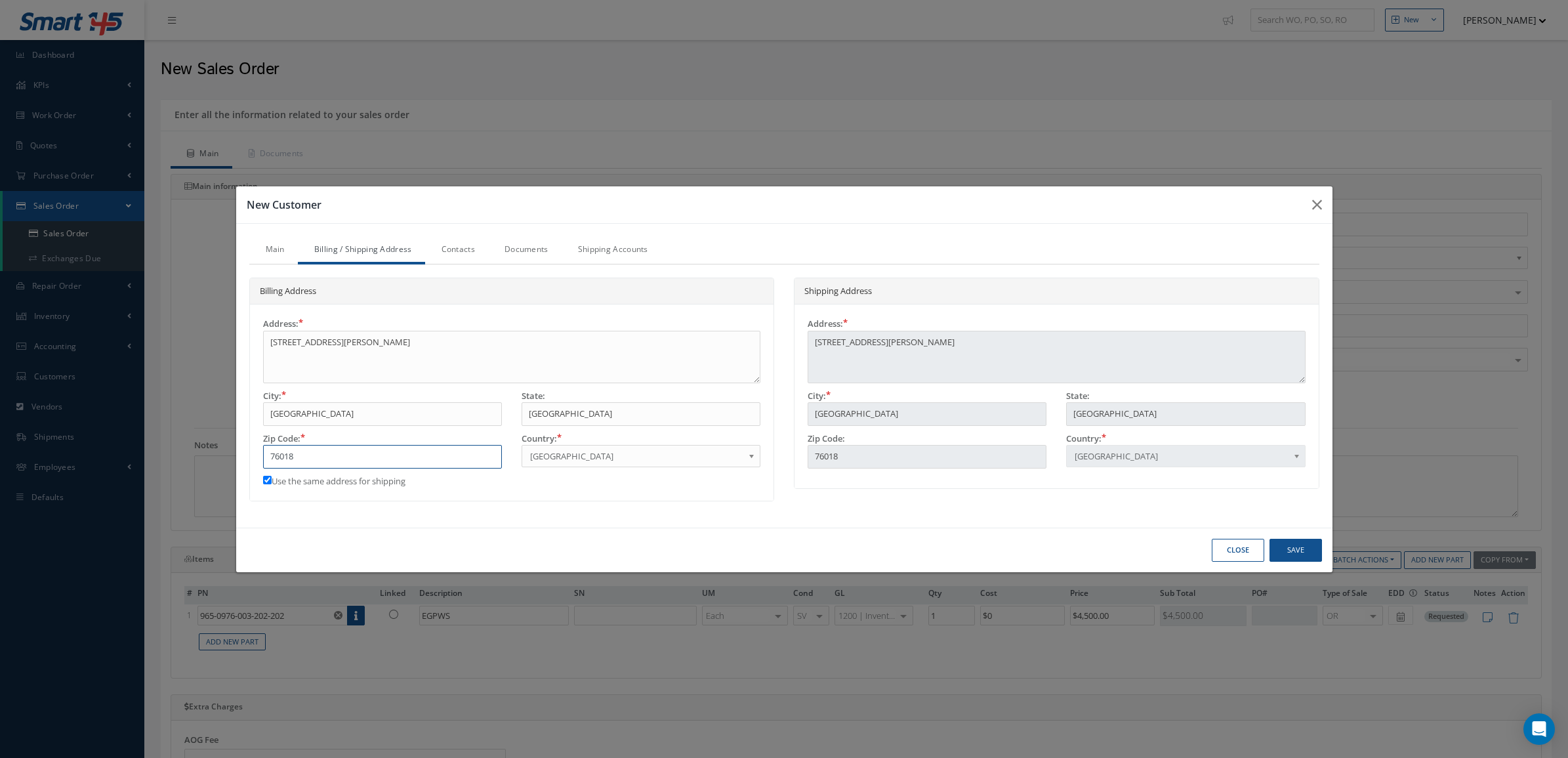
type input "76018"
click at [385, 486] on label "Use the same address for shipping" at bounding box center [335, 482] width 143 height 13
click at [272, 485] on input "Use the same address for shipping" at bounding box center [268, 480] width 9 height 9
checkbox input "false"
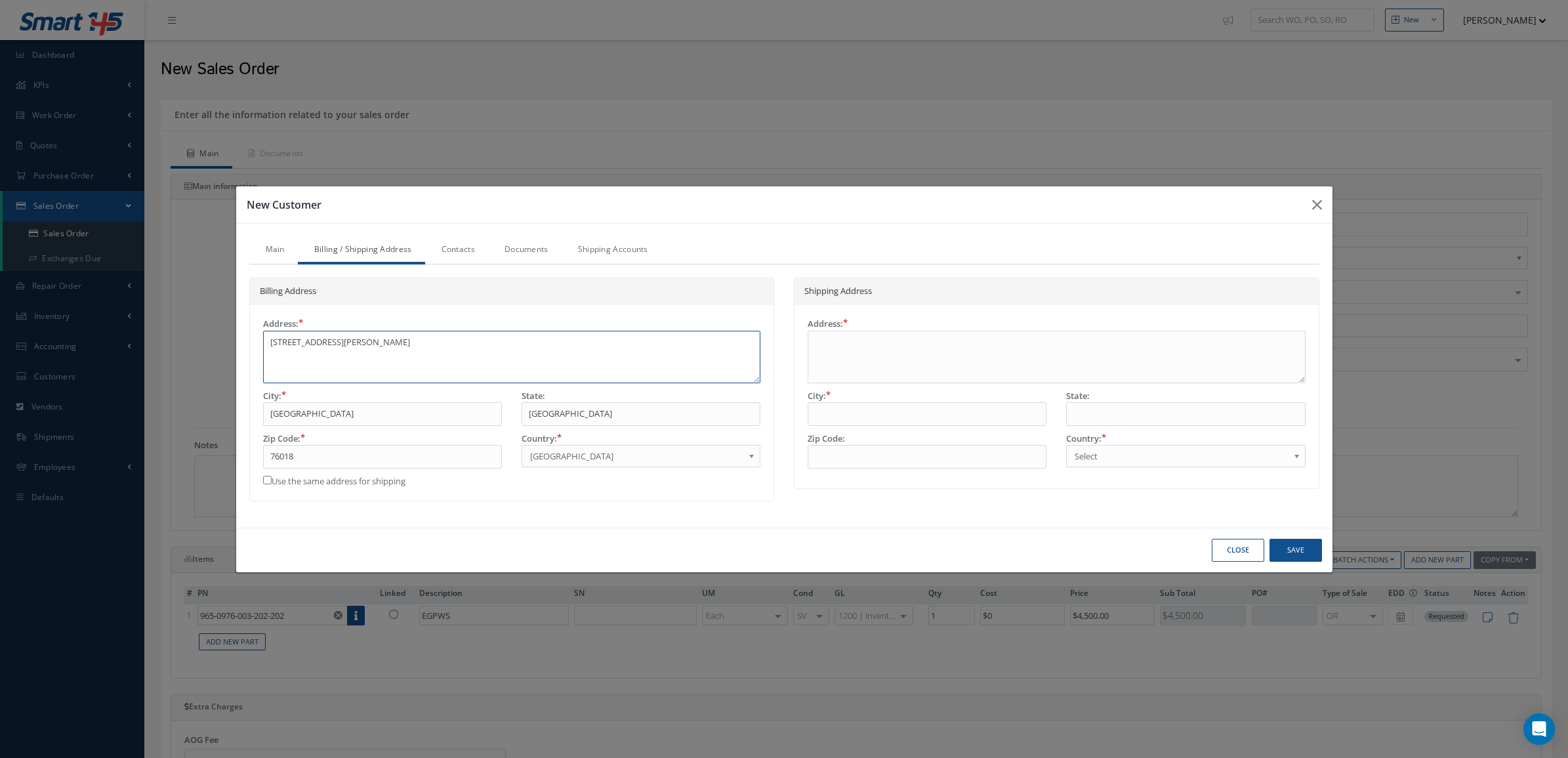
drag, startPoint x: 345, startPoint y: 366, endPoint x: 250, endPoint y: 339, distance: 98.8
click at [250, 339] on div "Address: 5070 S COLLINS ST SUITE 200 City: ARLINGTON State: TX Zip Code: 76018 …" at bounding box center [511, 403] width 524 height 196
click at [976, 341] on textarea at bounding box center [1057, 357] width 498 height 53
paste textarea "5070 S COLLINS ST SUITE 200"
type textarea "5070 S COLLINS ST SUITE 108"
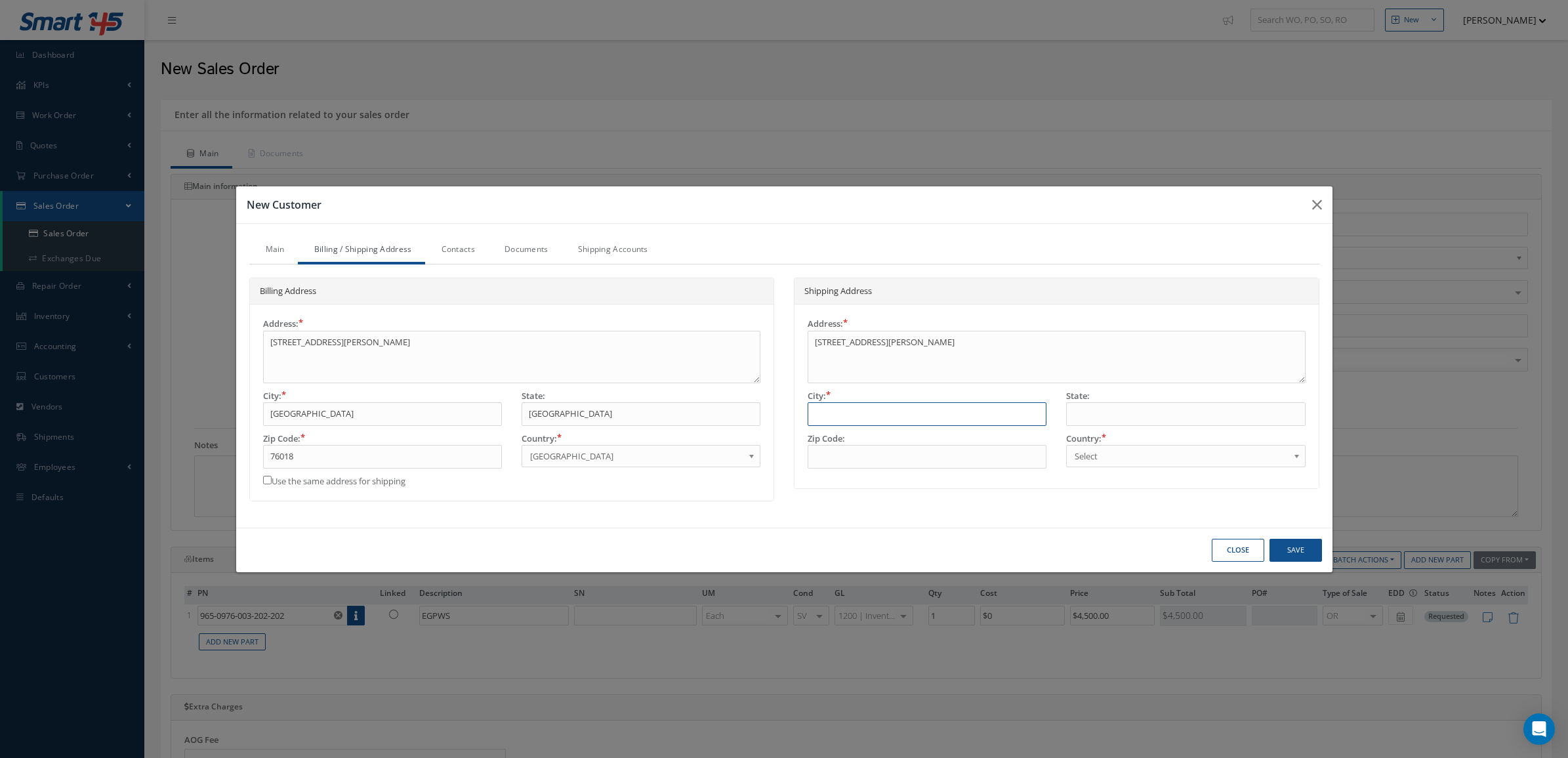
click at [824, 412] on input "text" at bounding box center [927, 414] width 239 height 24
type input "ARLINGTON"
click at [1116, 407] on input "text" at bounding box center [1185, 414] width 239 height 24
type input "TX"
click at [948, 457] on input "text" at bounding box center [927, 457] width 239 height 24
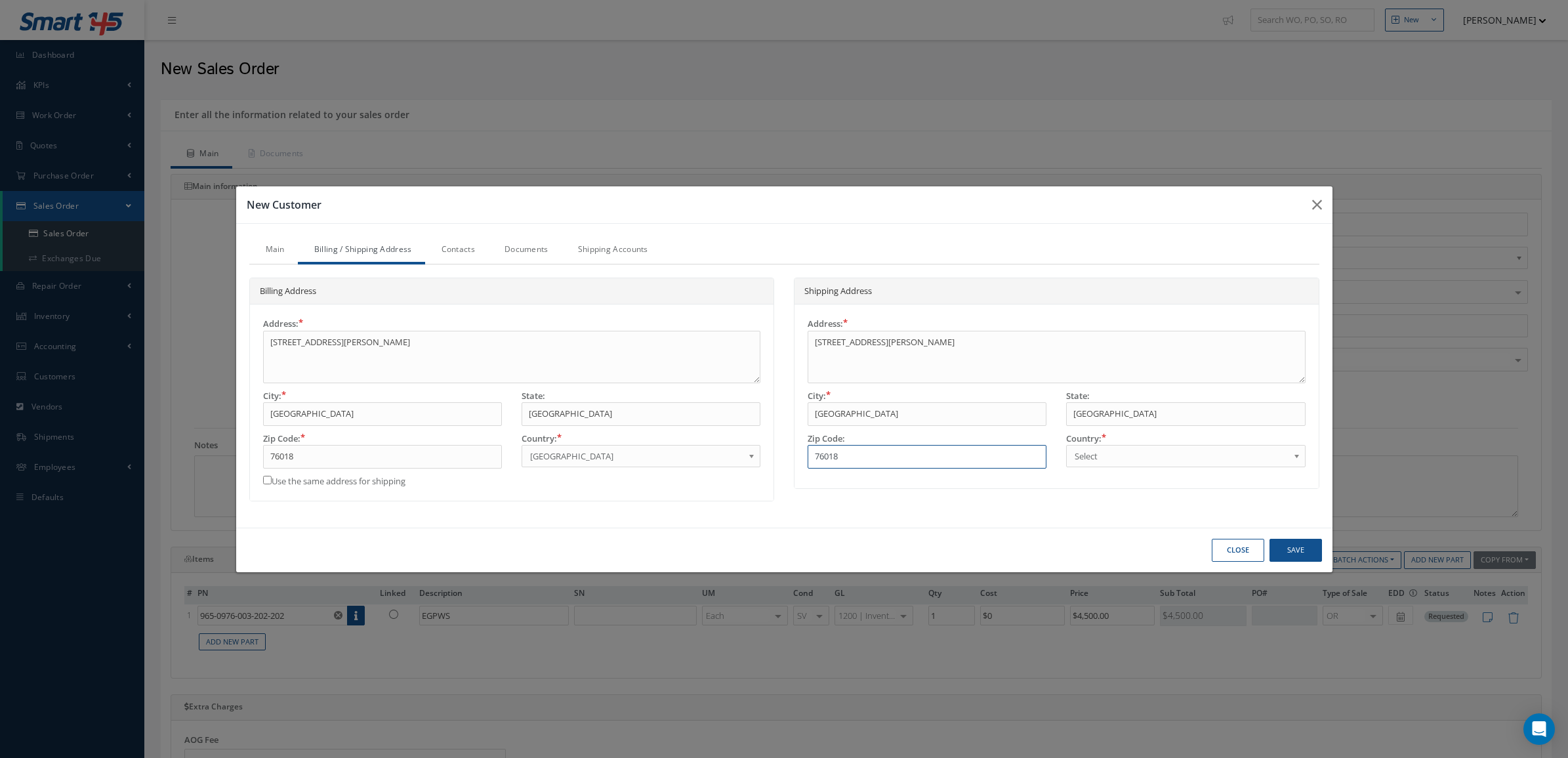
type input "76018"
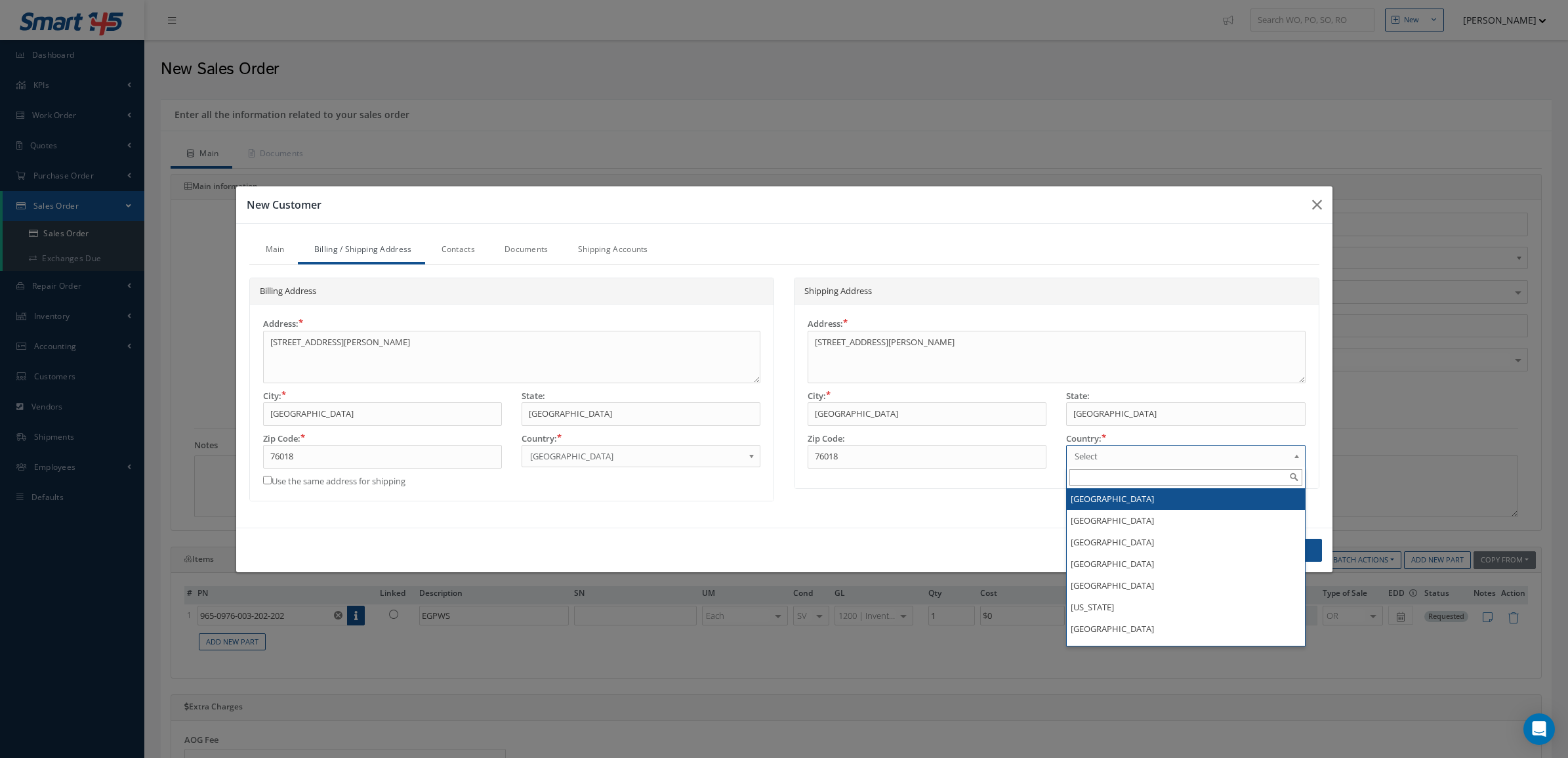
click at [1090, 458] on span "Select" at bounding box center [1181, 456] width 213 height 16
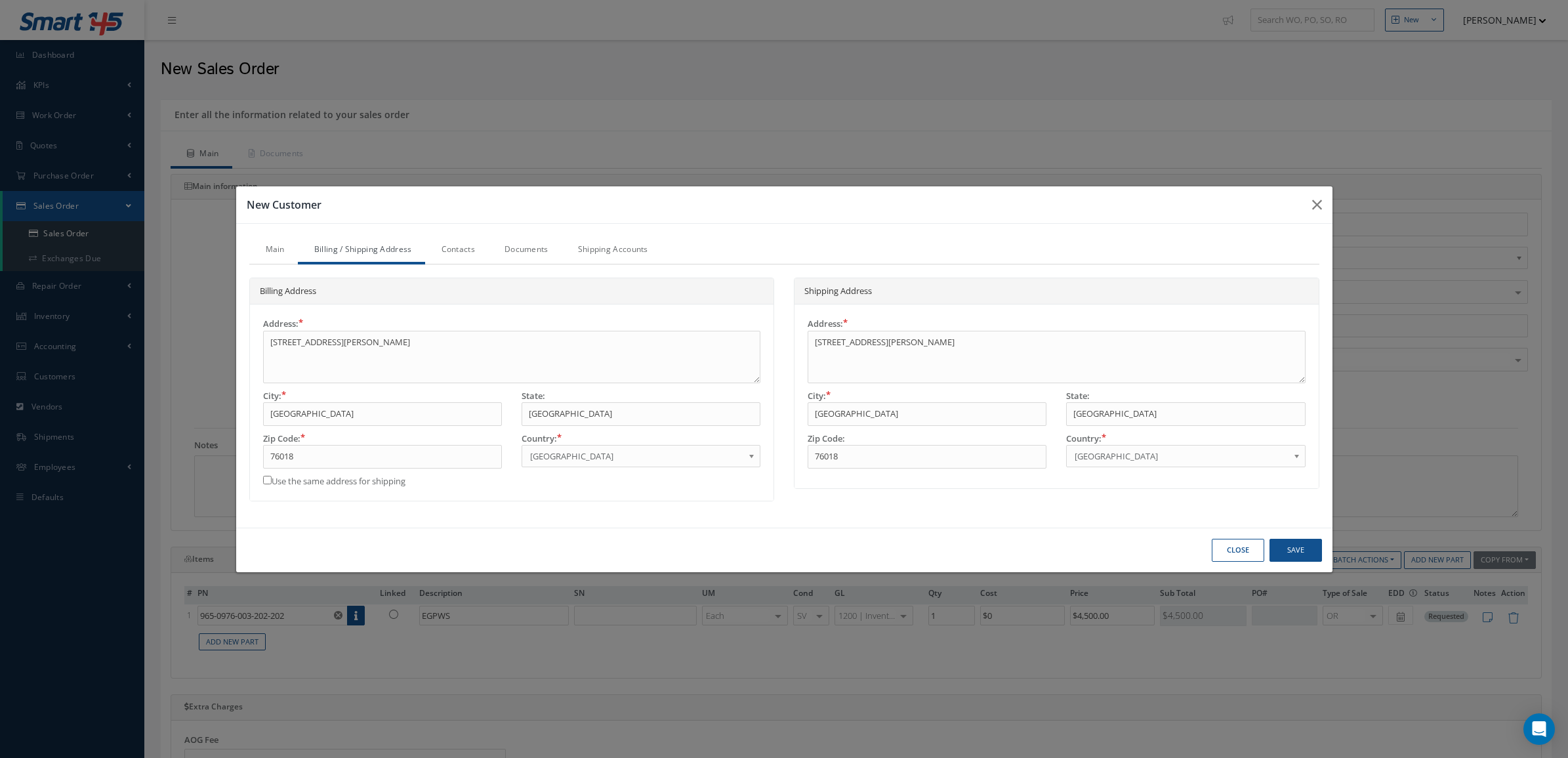
click at [446, 241] on link "Contacts" at bounding box center [457, 251] width 63 height 28
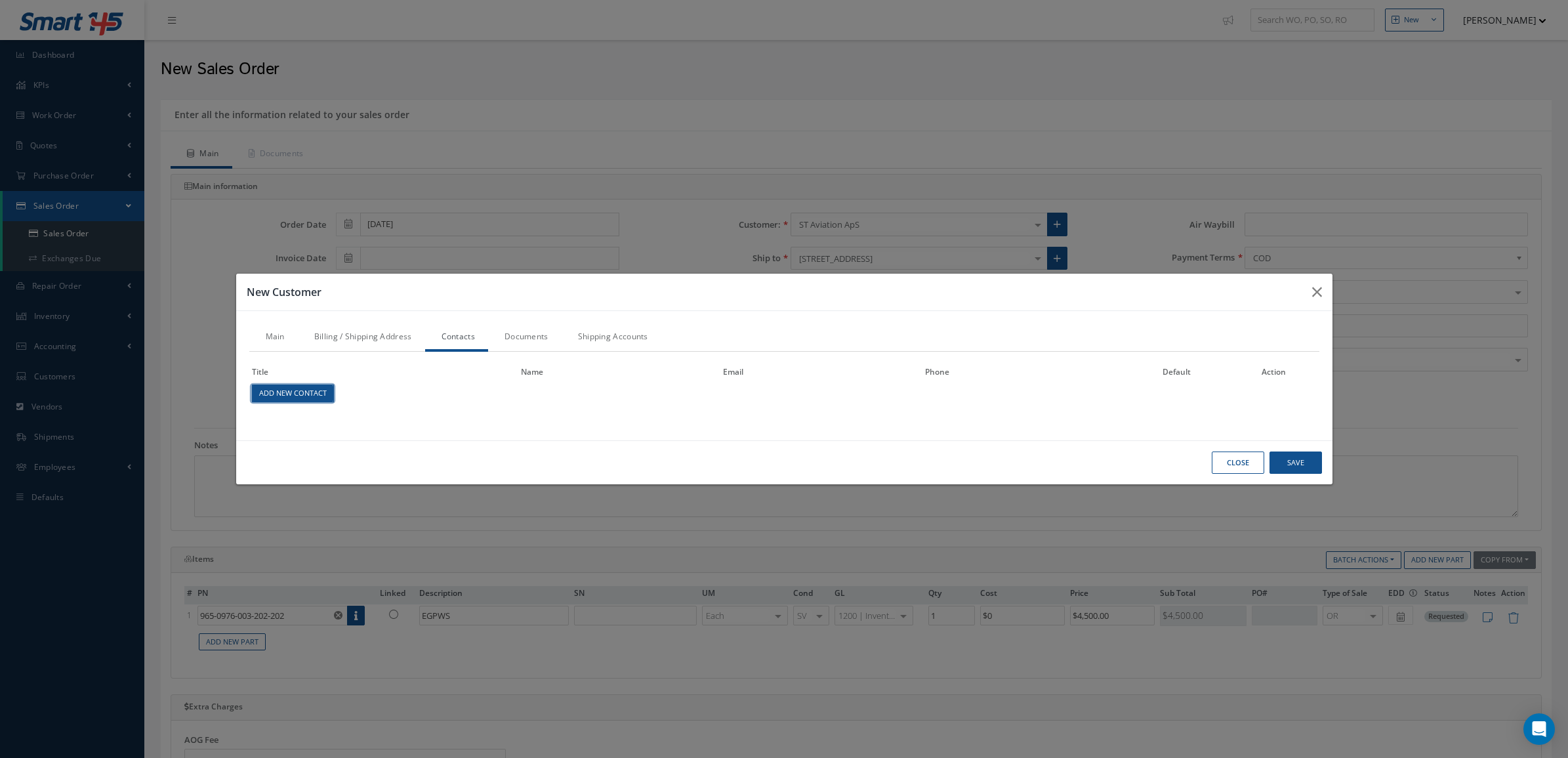
click at [274, 394] on link "Add New Contact" at bounding box center [292, 394] width 81 height 17
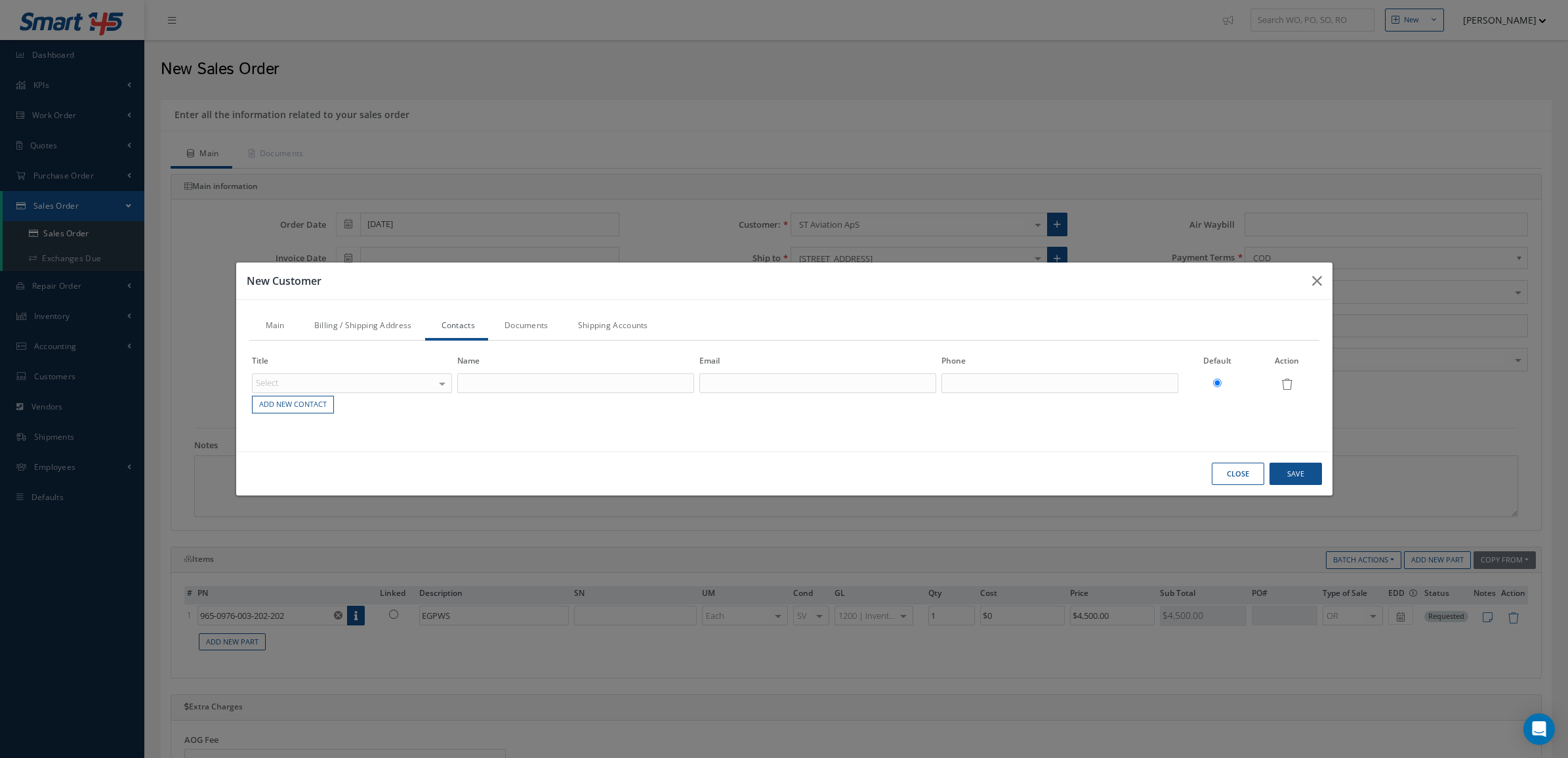
click at [315, 381] on div "Select" at bounding box center [352, 383] width 200 height 20
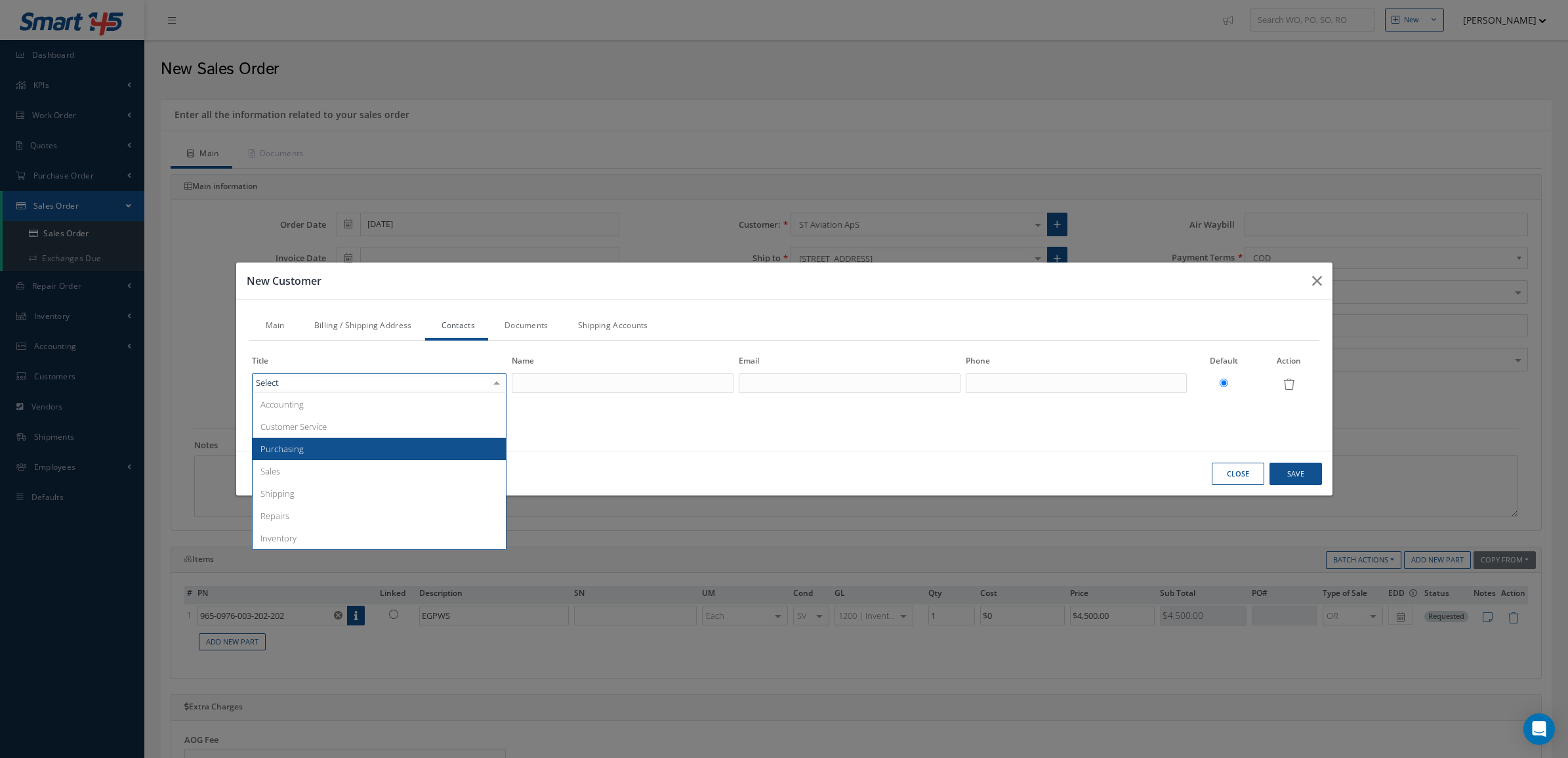
click at [329, 455] on span "Purchasing" at bounding box center [380, 448] width 254 height 22
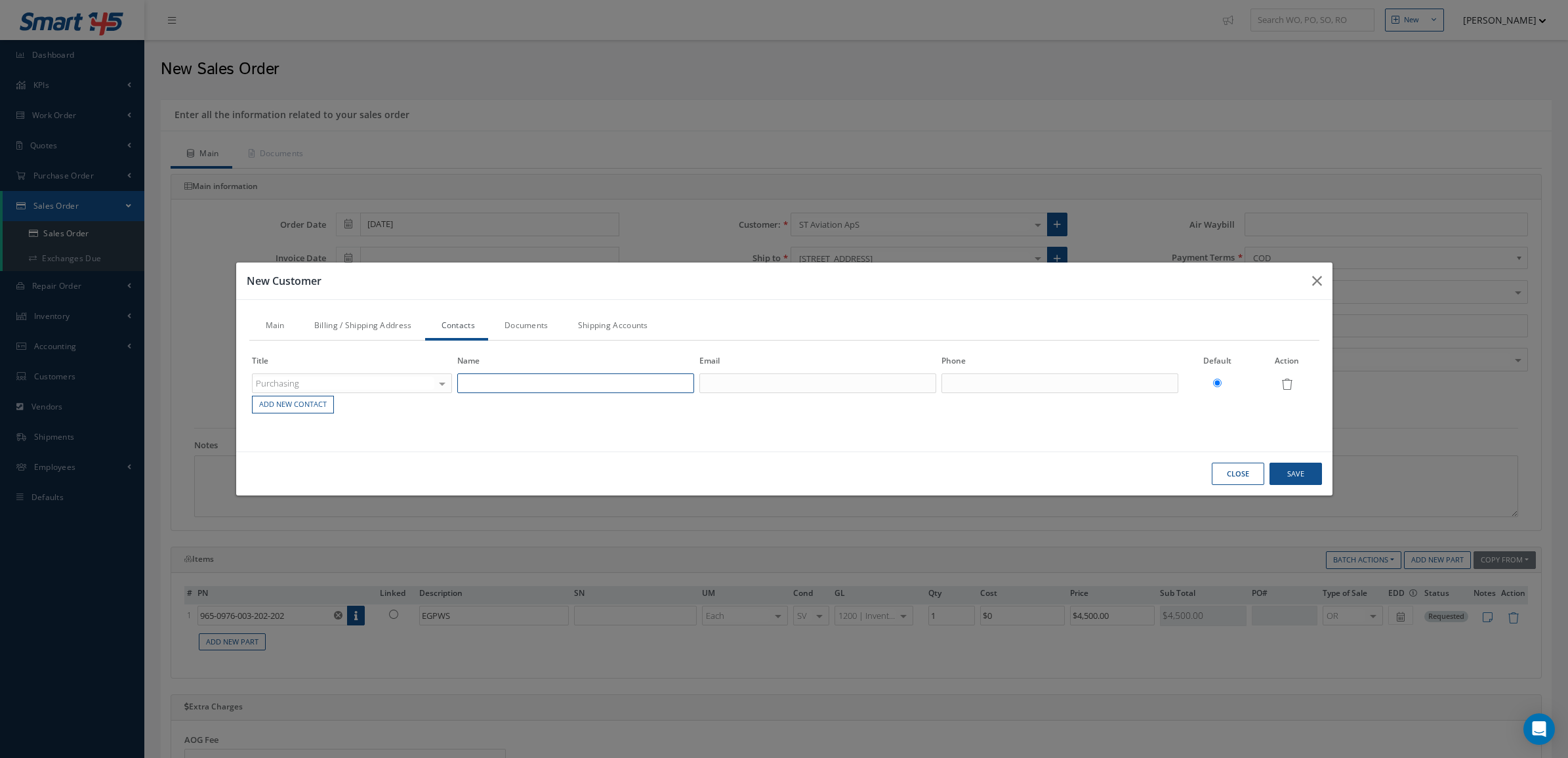
click at [523, 380] on input "text" at bounding box center [576, 383] width 237 height 20
type input "RHONDA PETERSEN"
click at [748, 380] on input "text" at bounding box center [818, 383] width 237 height 20
type input "parts@rvair.com"
click at [979, 388] on input "text" at bounding box center [1060, 383] width 237 height 20
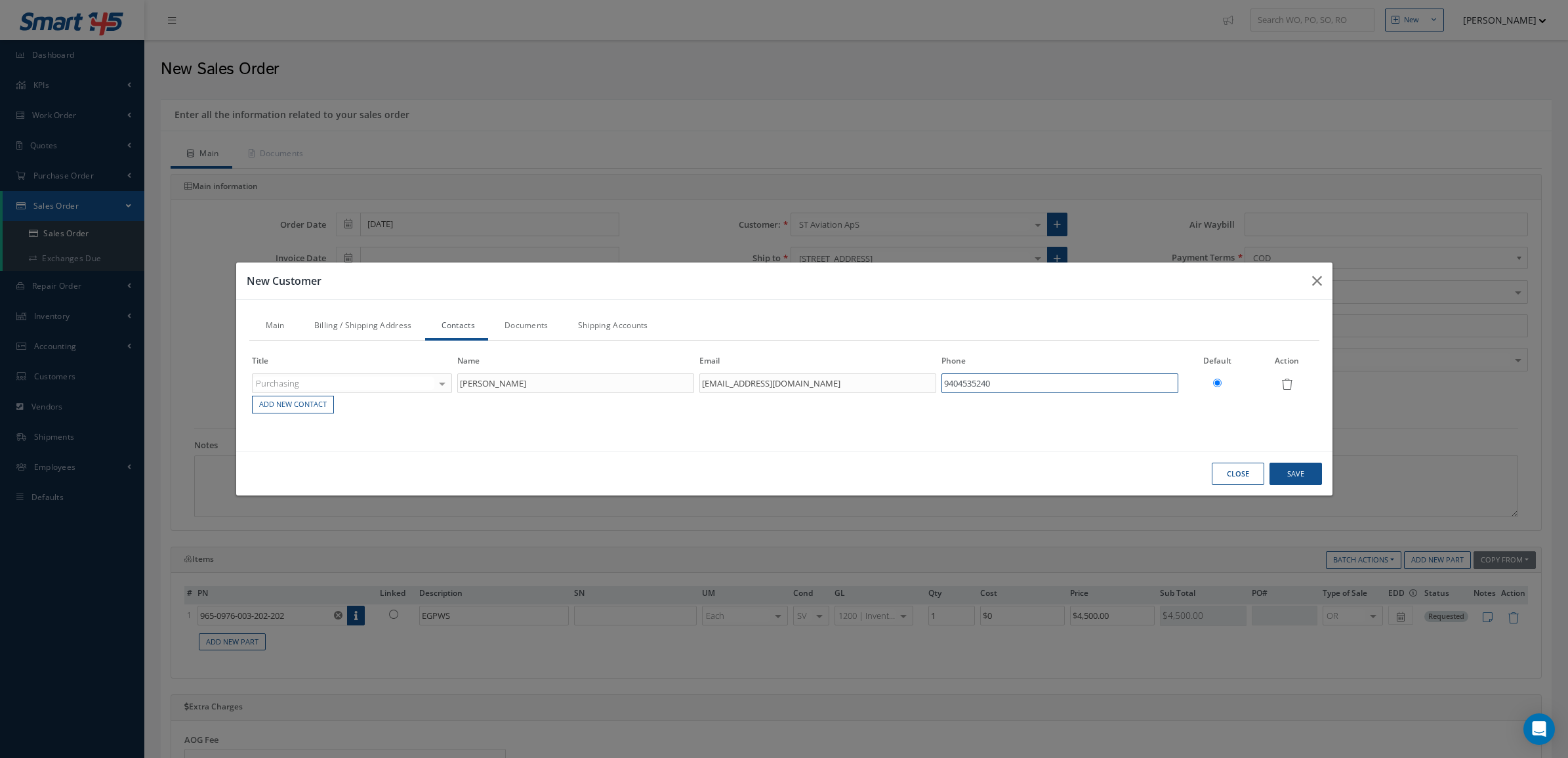
type input "9404535240"
click at [608, 328] on link "Shipping Accounts" at bounding box center [611, 327] width 100 height 28
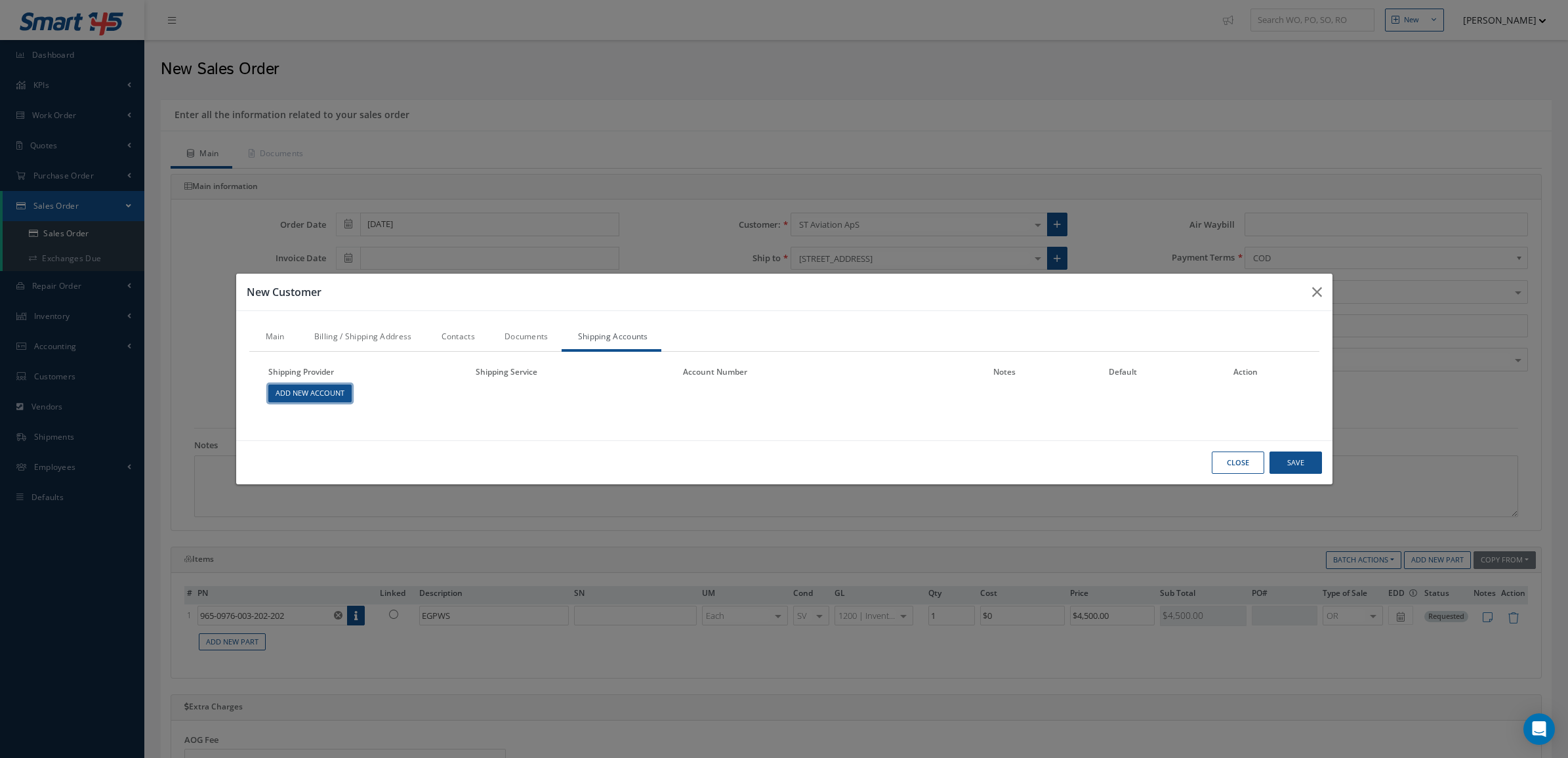
click at [337, 388] on link "Add New Account" at bounding box center [310, 393] width 83 height 18
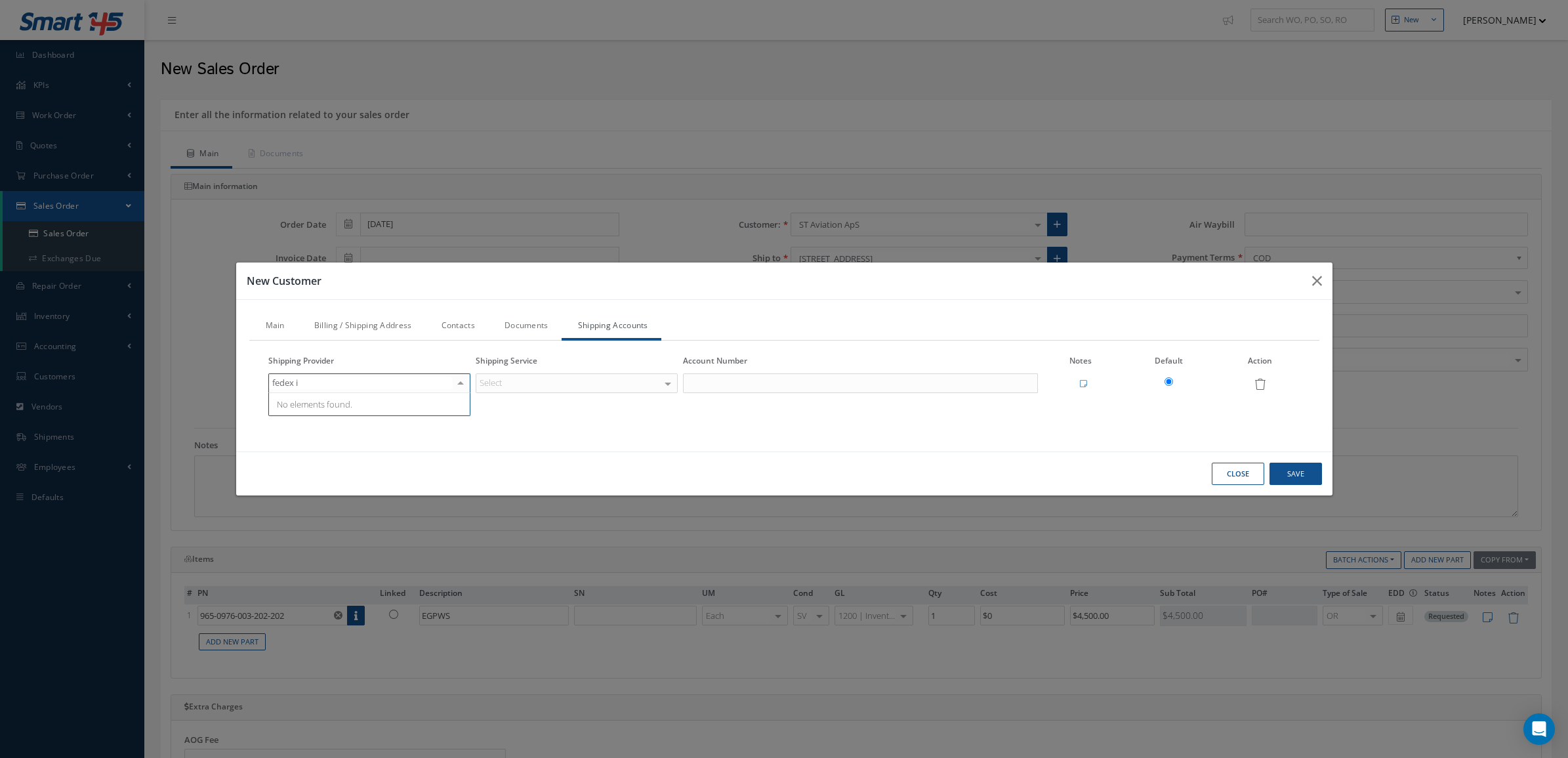
type input "fedex"
click at [385, 398] on span "FedEx" at bounding box center [369, 404] width 200 height 22
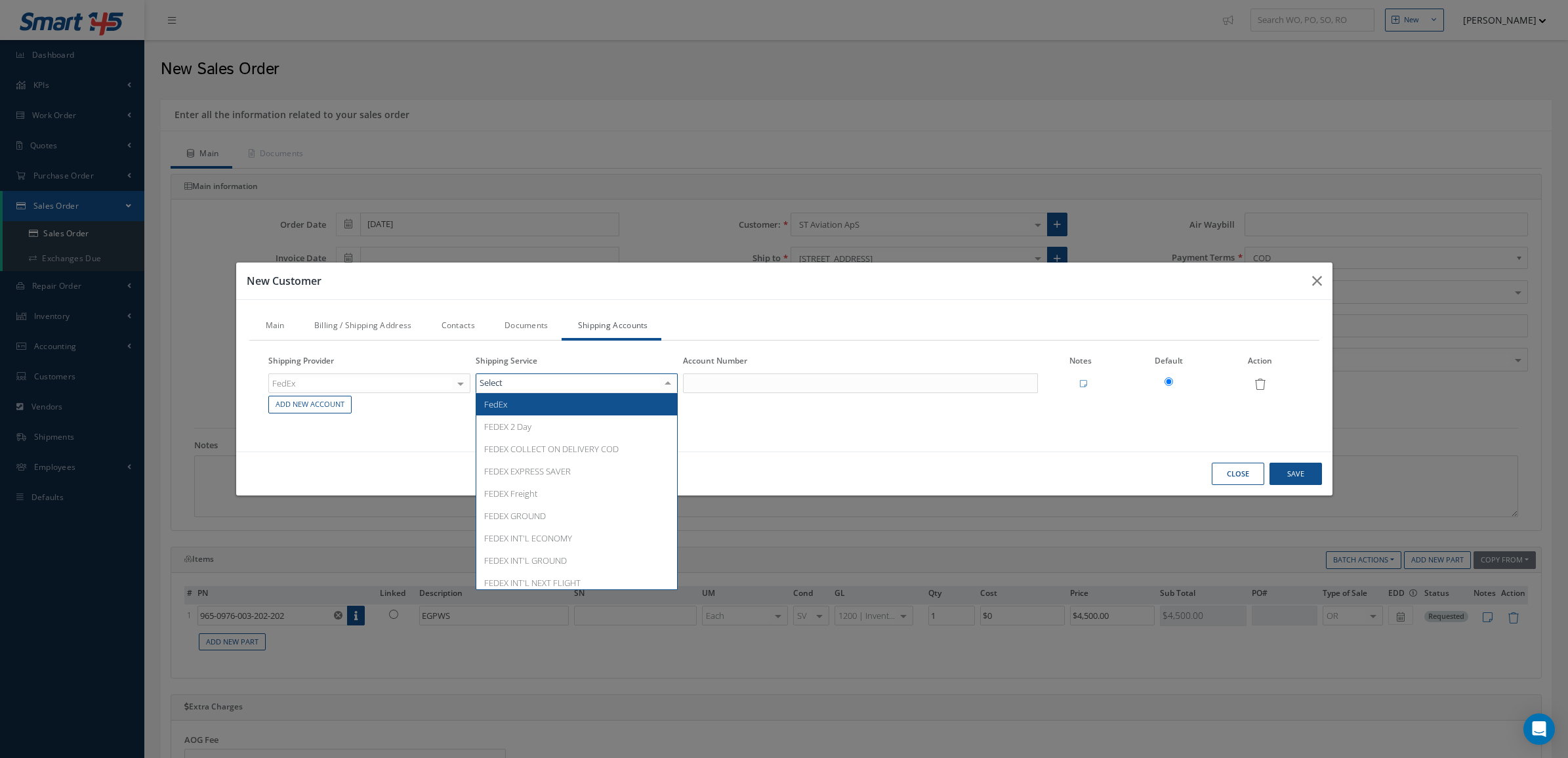
click at [507, 385] on div at bounding box center [576, 383] width 202 height 20
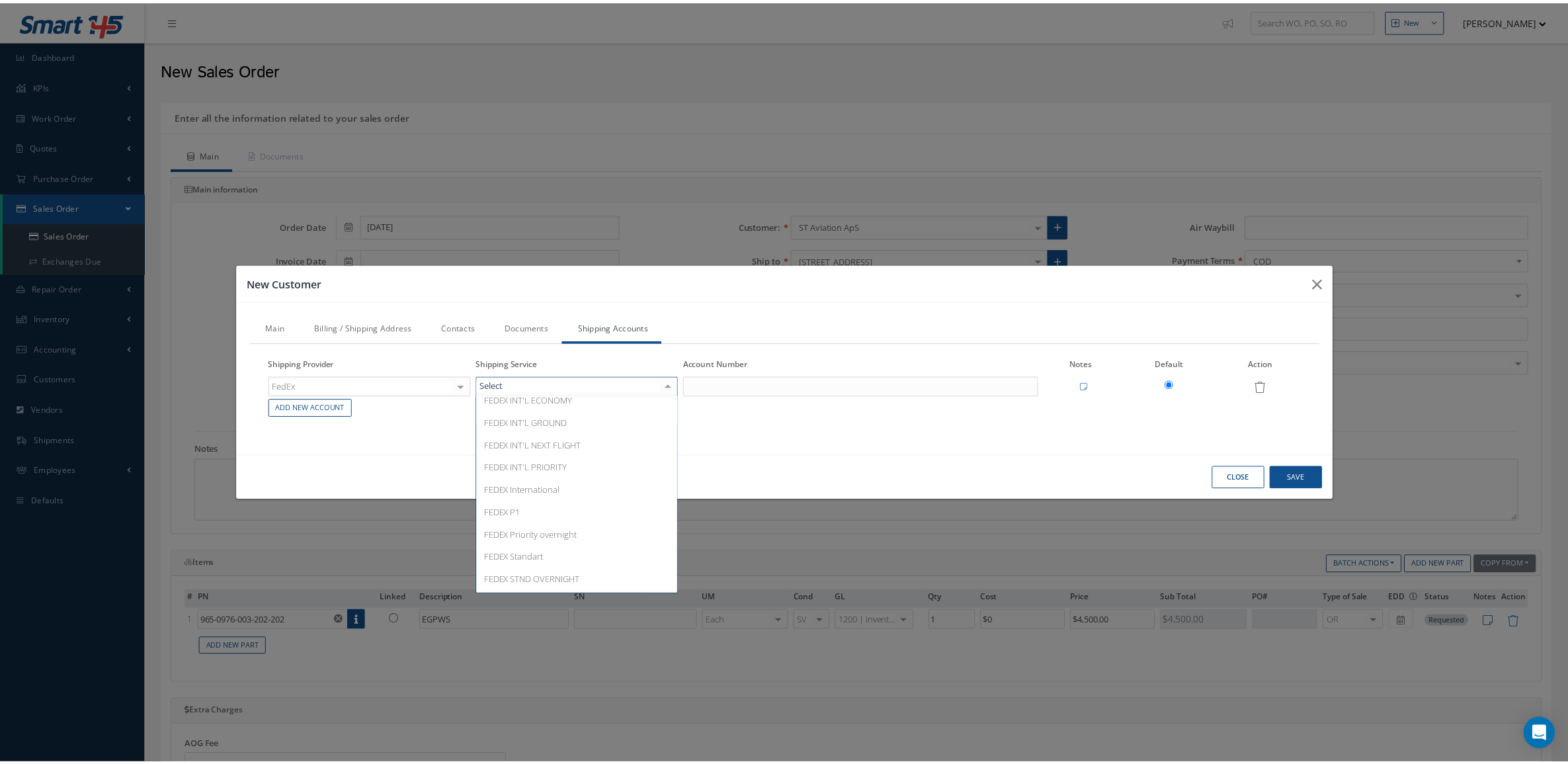
scroll to position [229, 0]
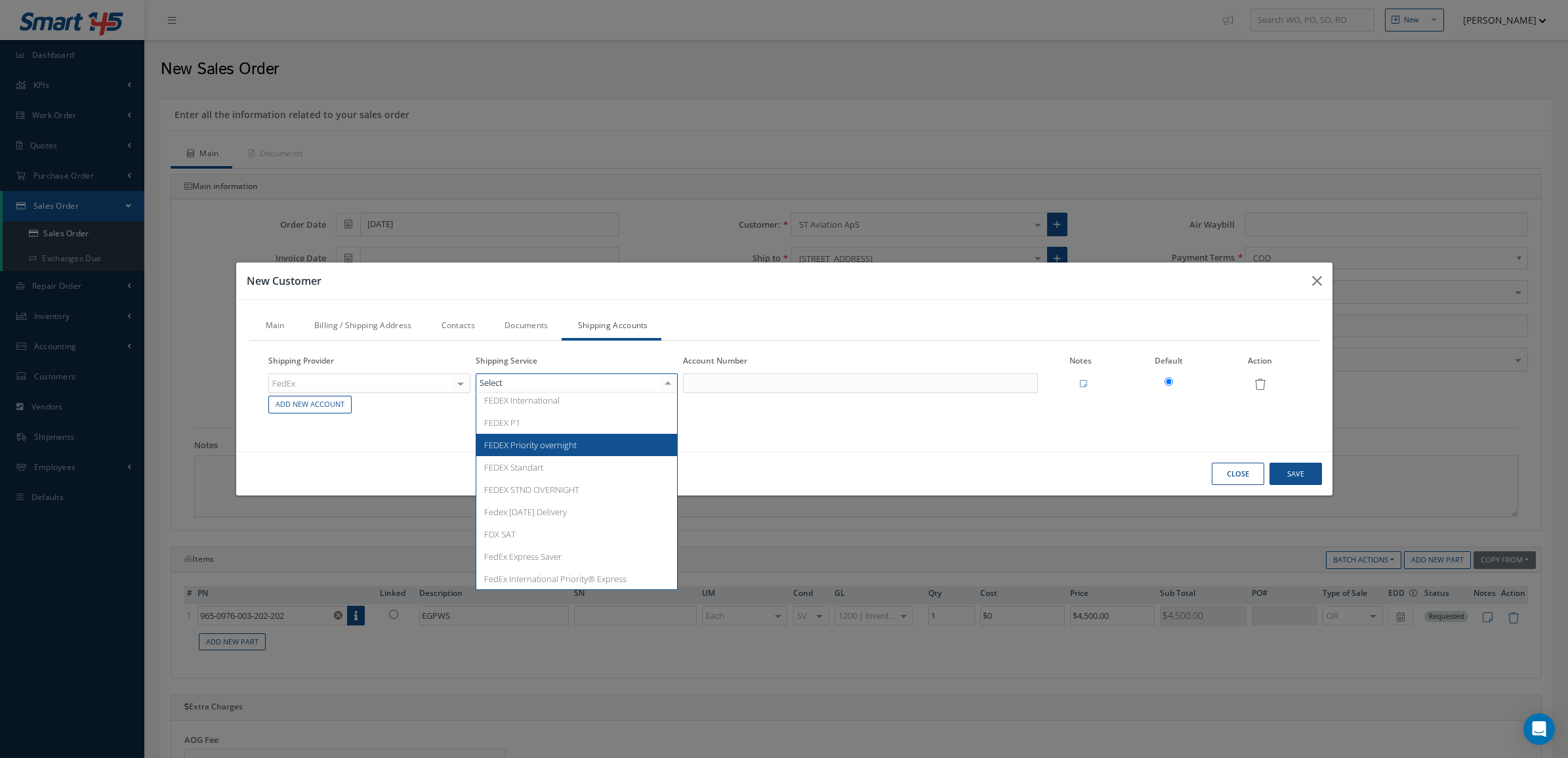
click at [558, 446] on span "FEDEX Priority overnight" at bounding box center [531, 445] width 93 height 12
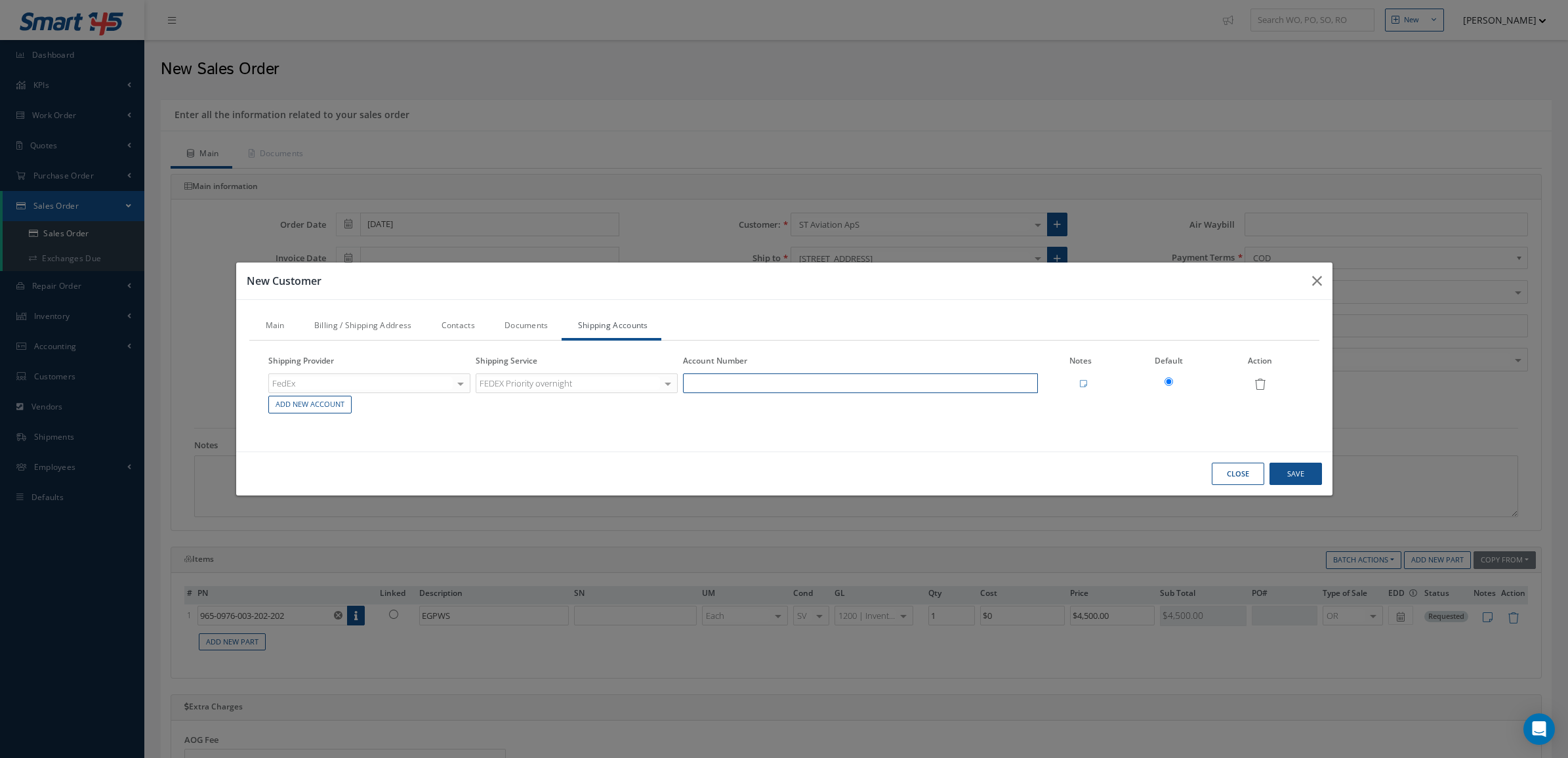
click at [745, 379] on input "text" at bounding box center [860, 383] width 355 height 20
type input "341476364"
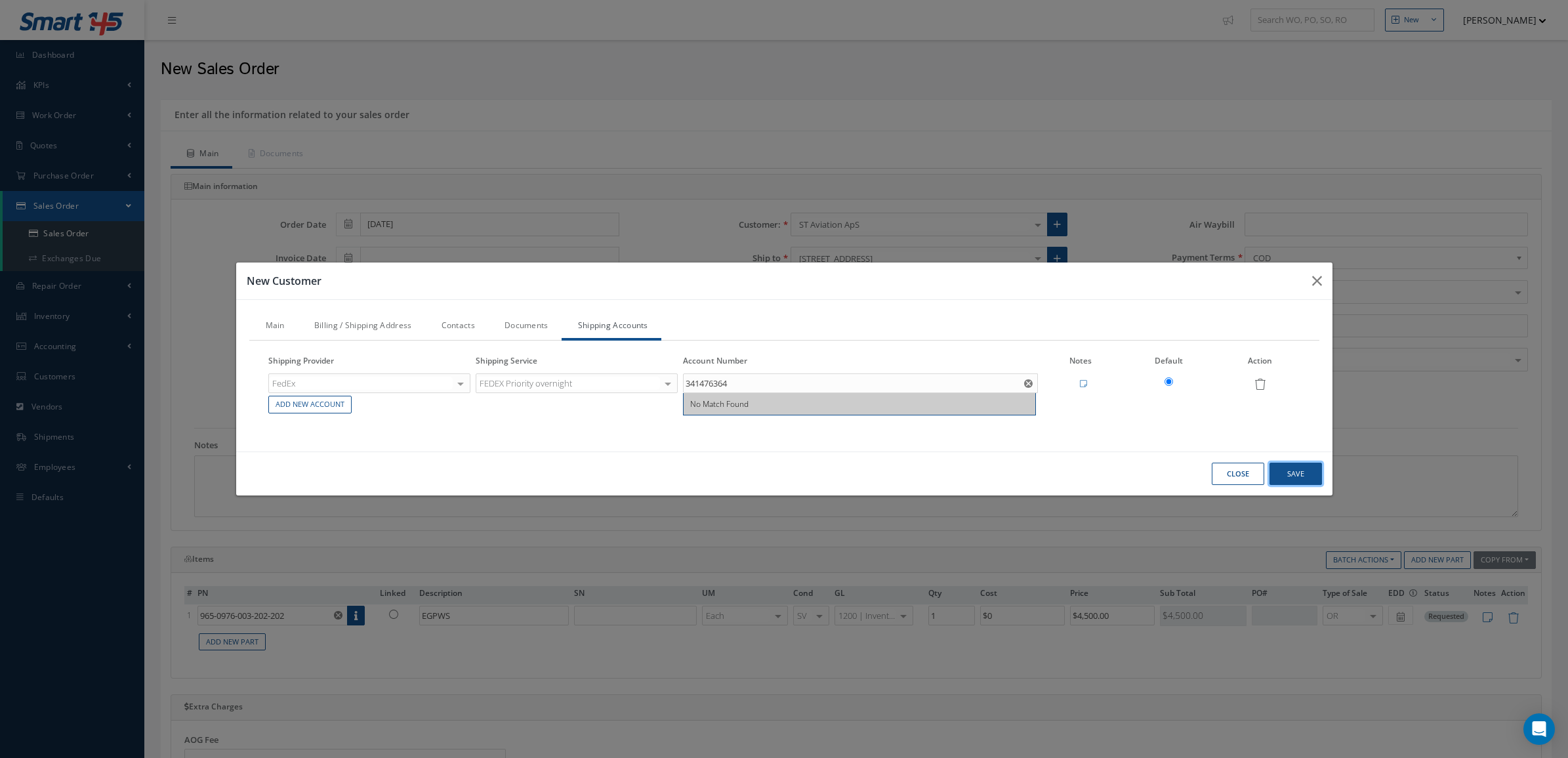
click at [1286, 479] on button "Save" at bounding box center [1295, 474] width 53 height 23
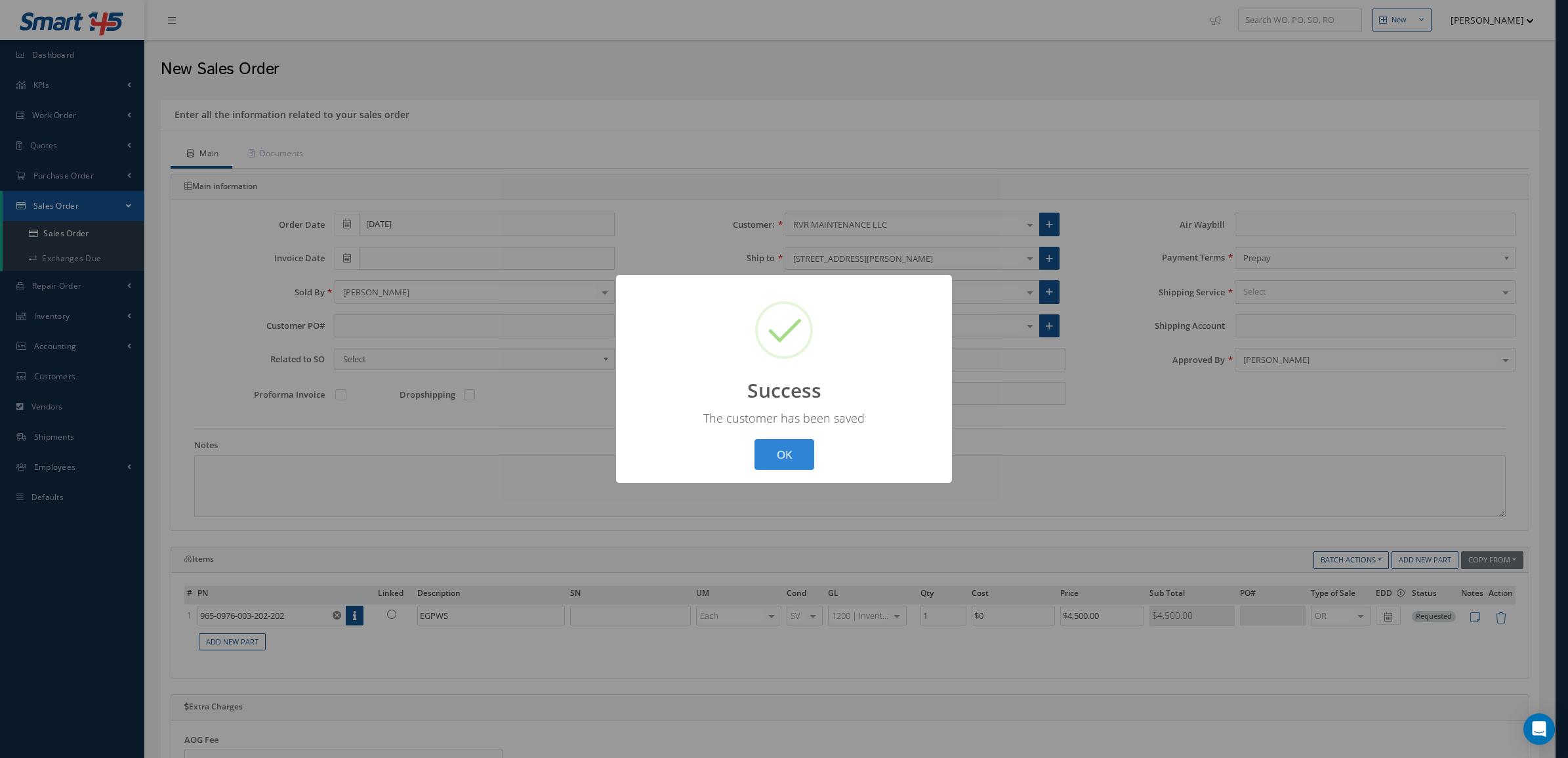
type input "341476364"
click at [808, 451] on button "OK" at bounding box center [785, 454] width 60 height 31
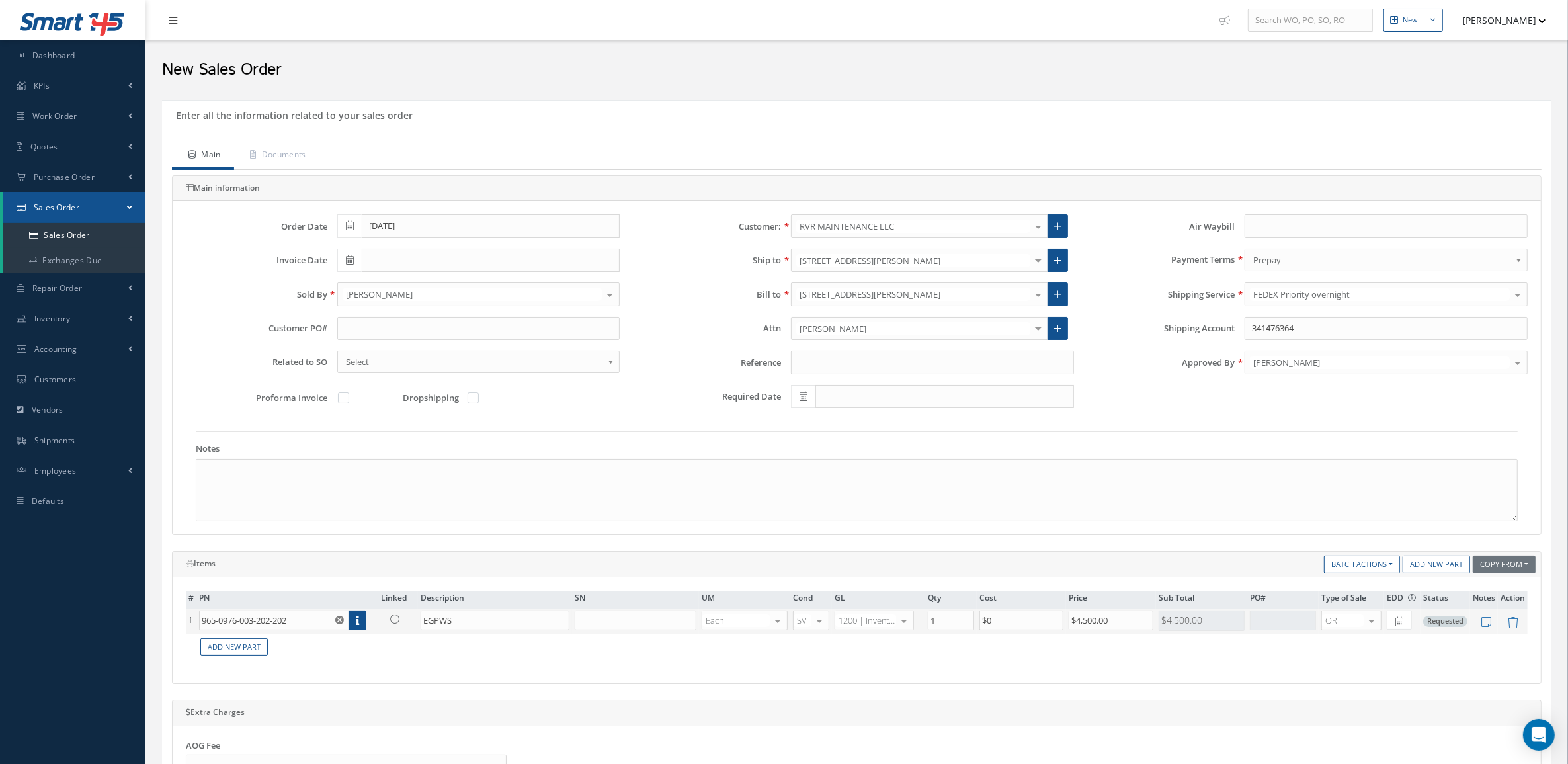
click at [398, 620] on icon at bounding box center [395, 619] width 9 height 9
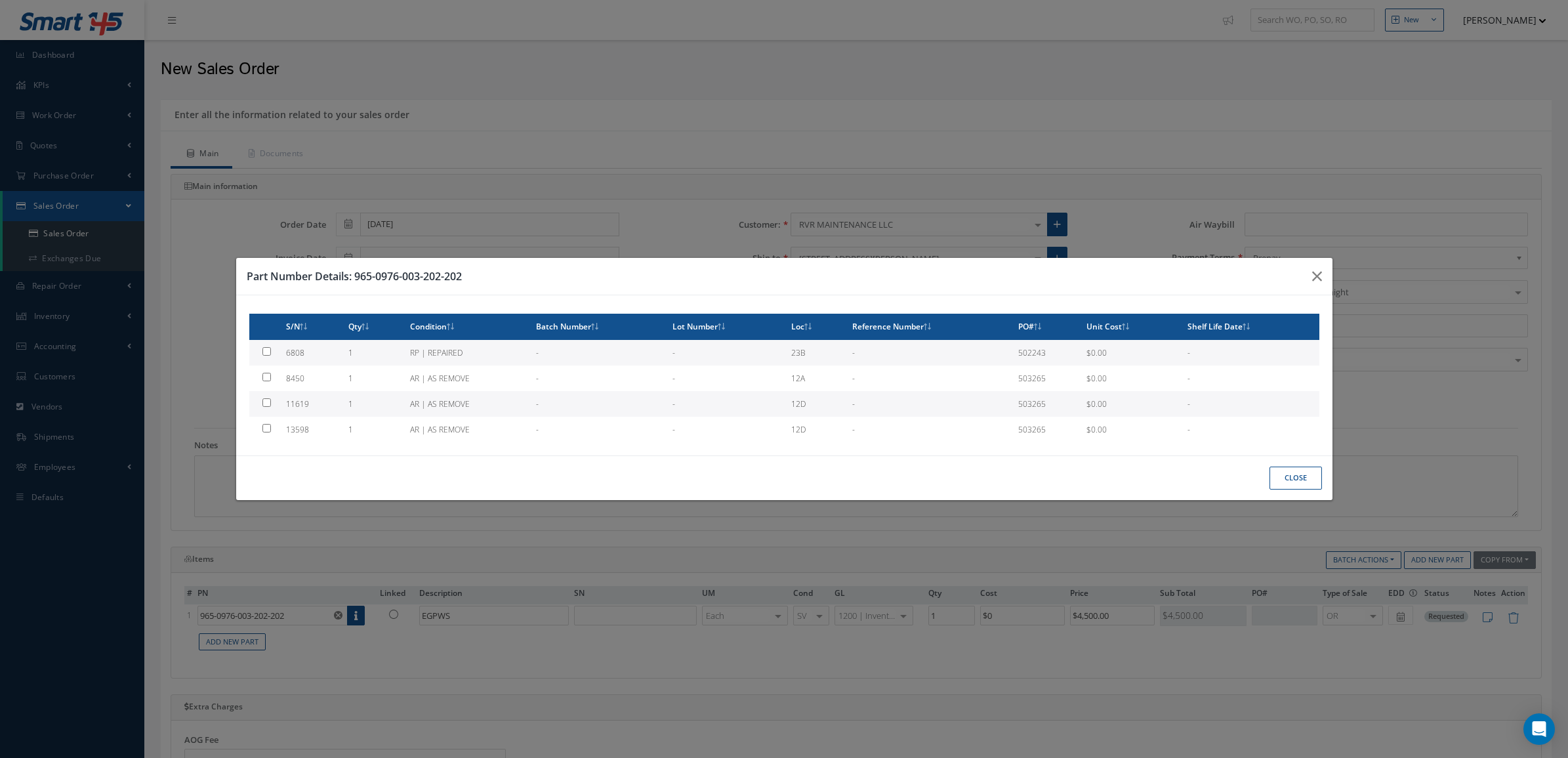
click at [325, 353] on td "6808" at bounding box center [312, 353] width 62 height 26
type input "6808"
checkbox input "true"
click at [1319, 474] on button "Close" at bounding box center [1295, 478] width 53 height 23
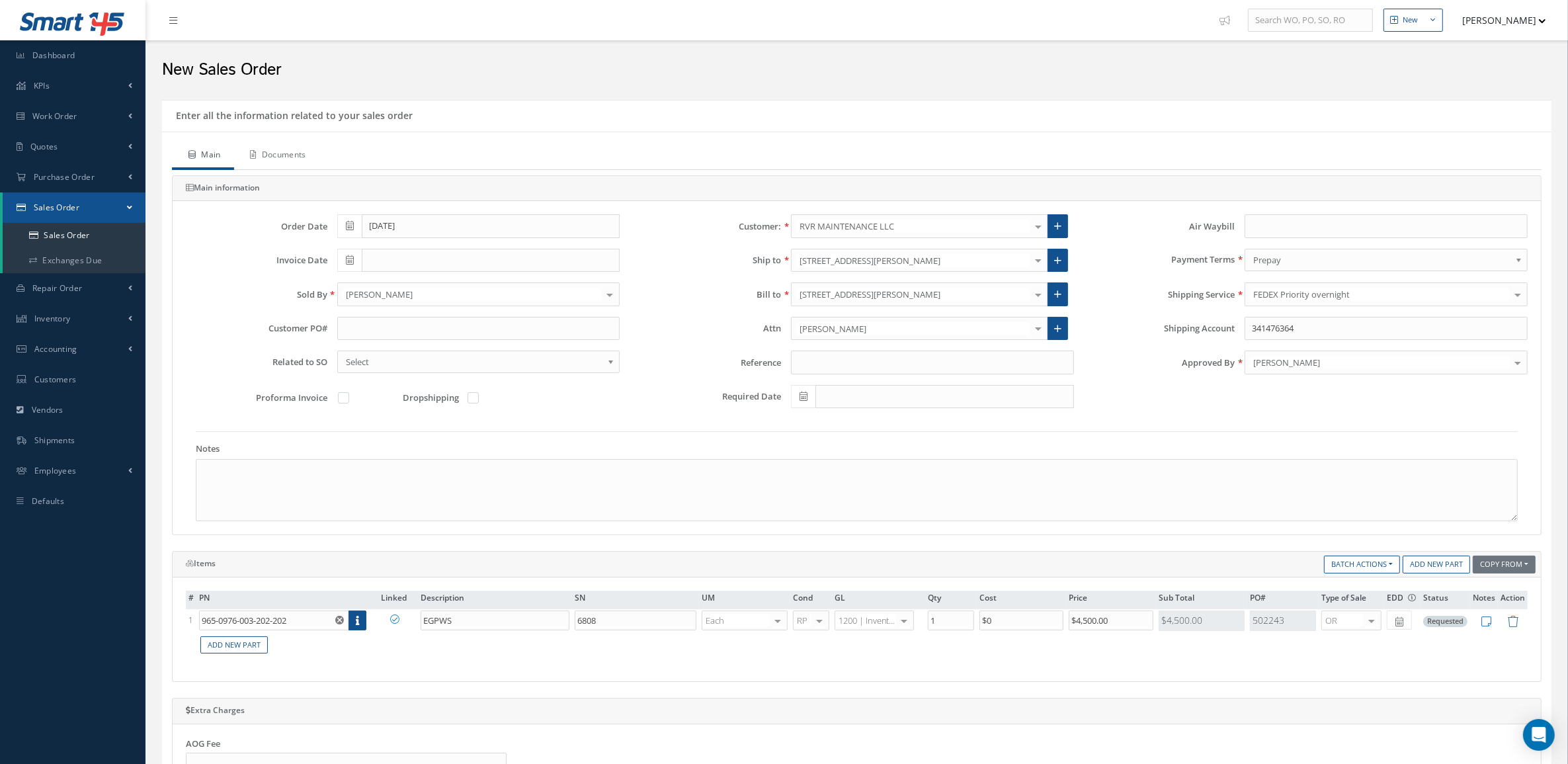
click at [293, 156] on link "Documents" at bounding box center [277, 156] width 86 height 28
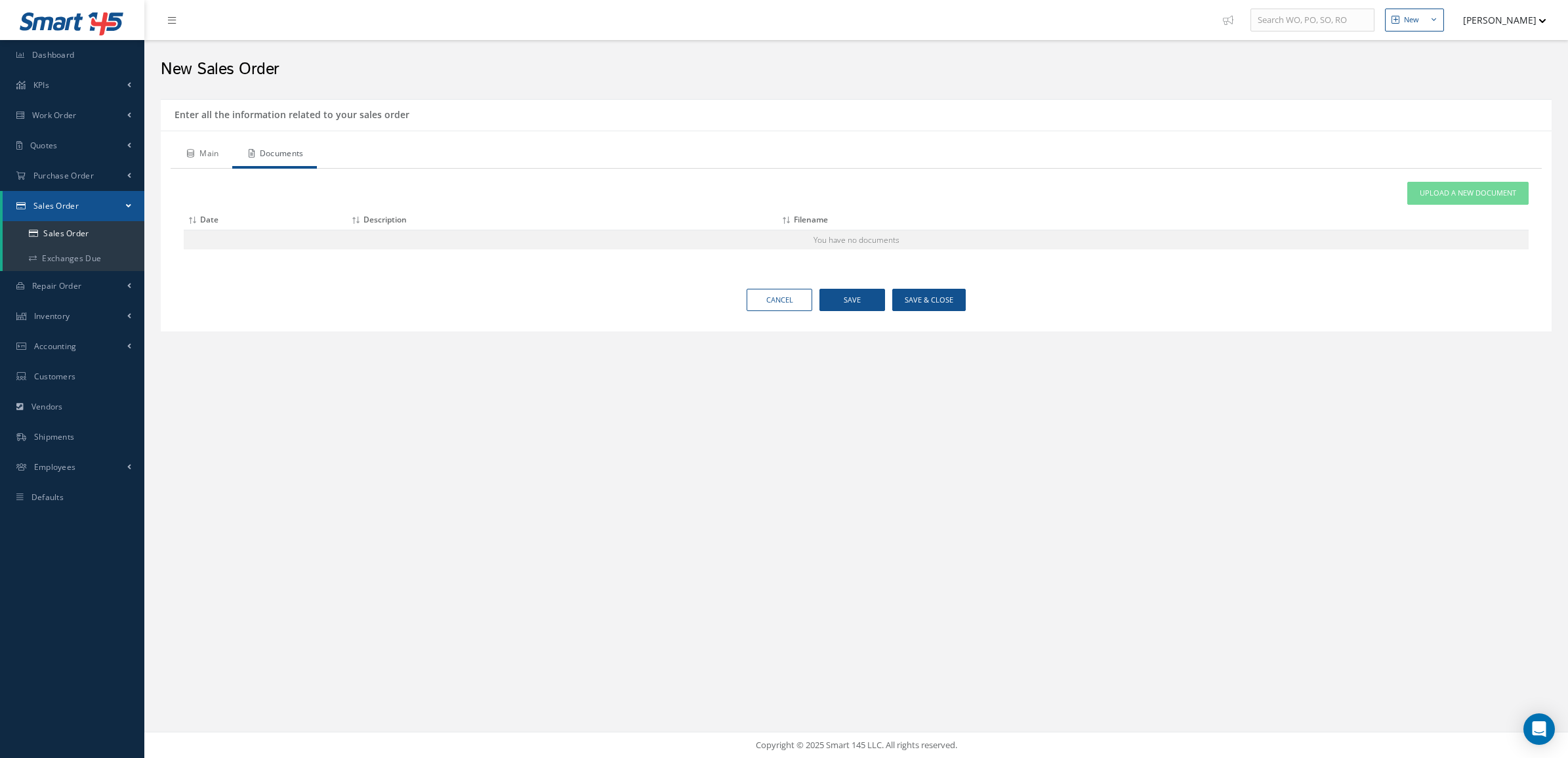
click at [208, 158] on link "Main" at bounding box center [201, 155] width 61 height 28
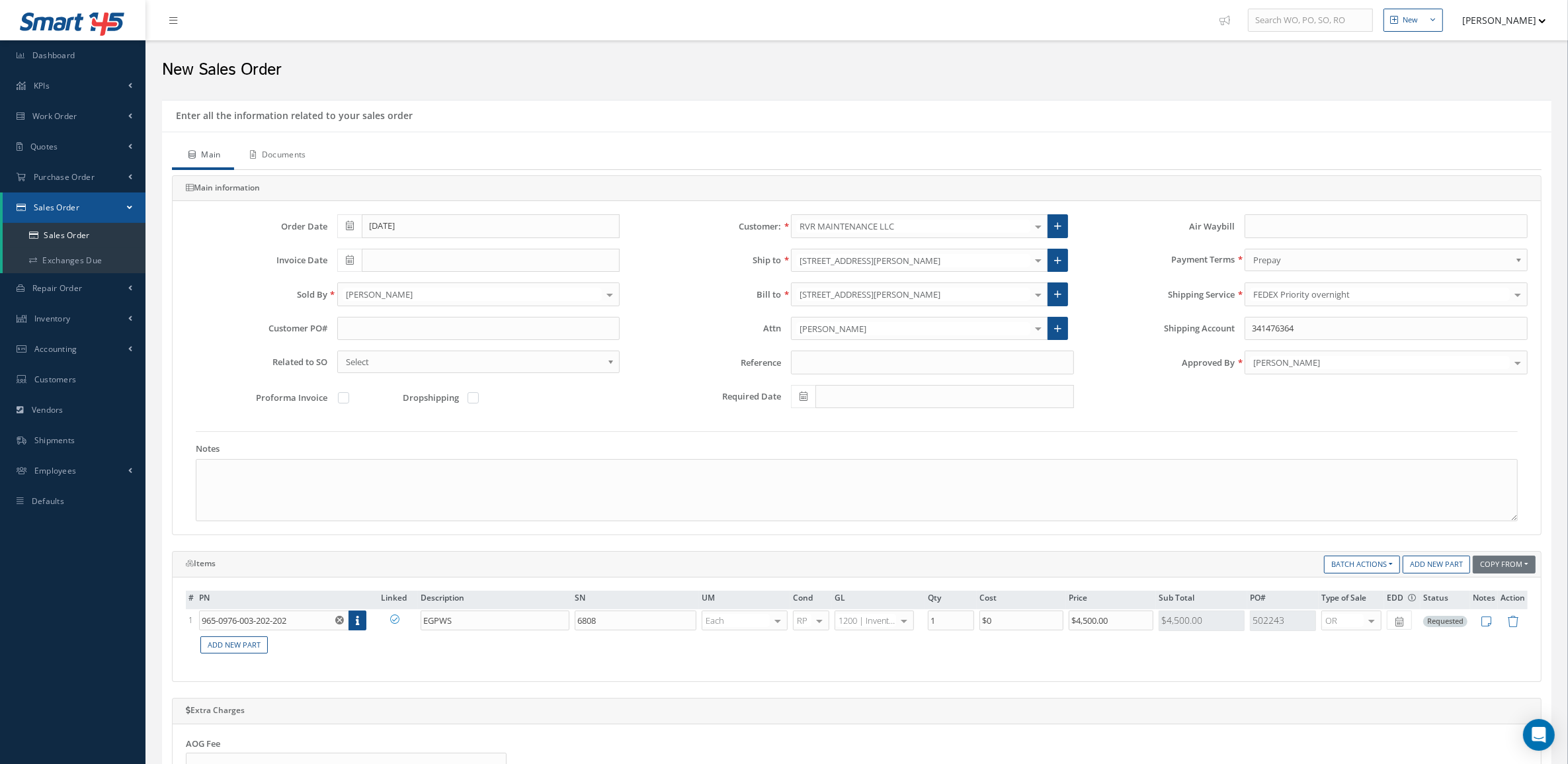
drag, startPoint x: 263, startPoint y: 156, endPoint x: 471, endPoint y: 144, distance: 208.3
click at [263, 156] on link "Documents" at bounding box center [277, 156] width 86 height 28
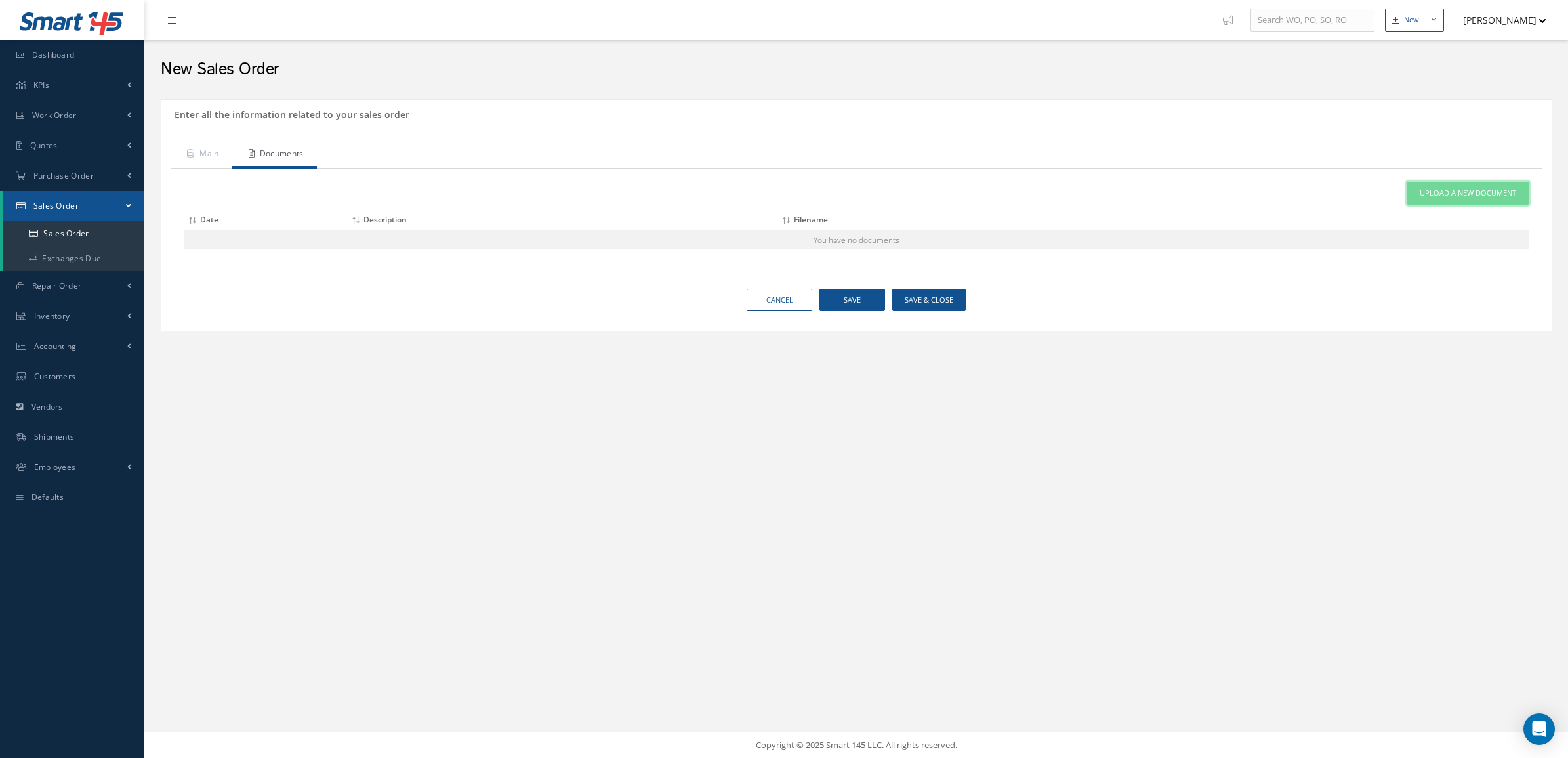
click at [1437, 187] on link "Upload a New Document" at bounding box center [1468, 193] width 121 height 23
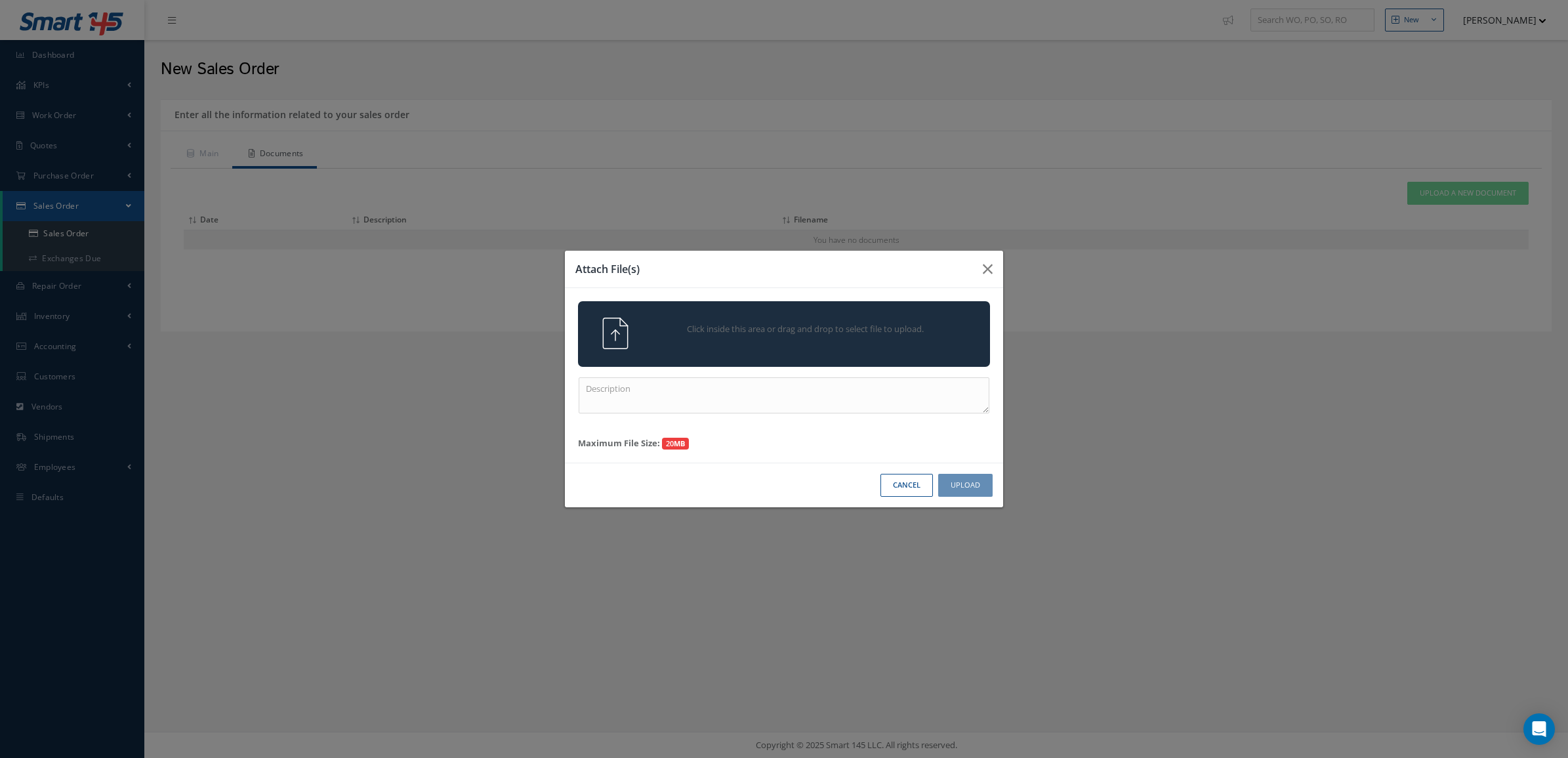
click at [780, 338] on div "Click inside this area or drag and drop to select file to upload." at bounding box center [803, 330] width 324 height 26
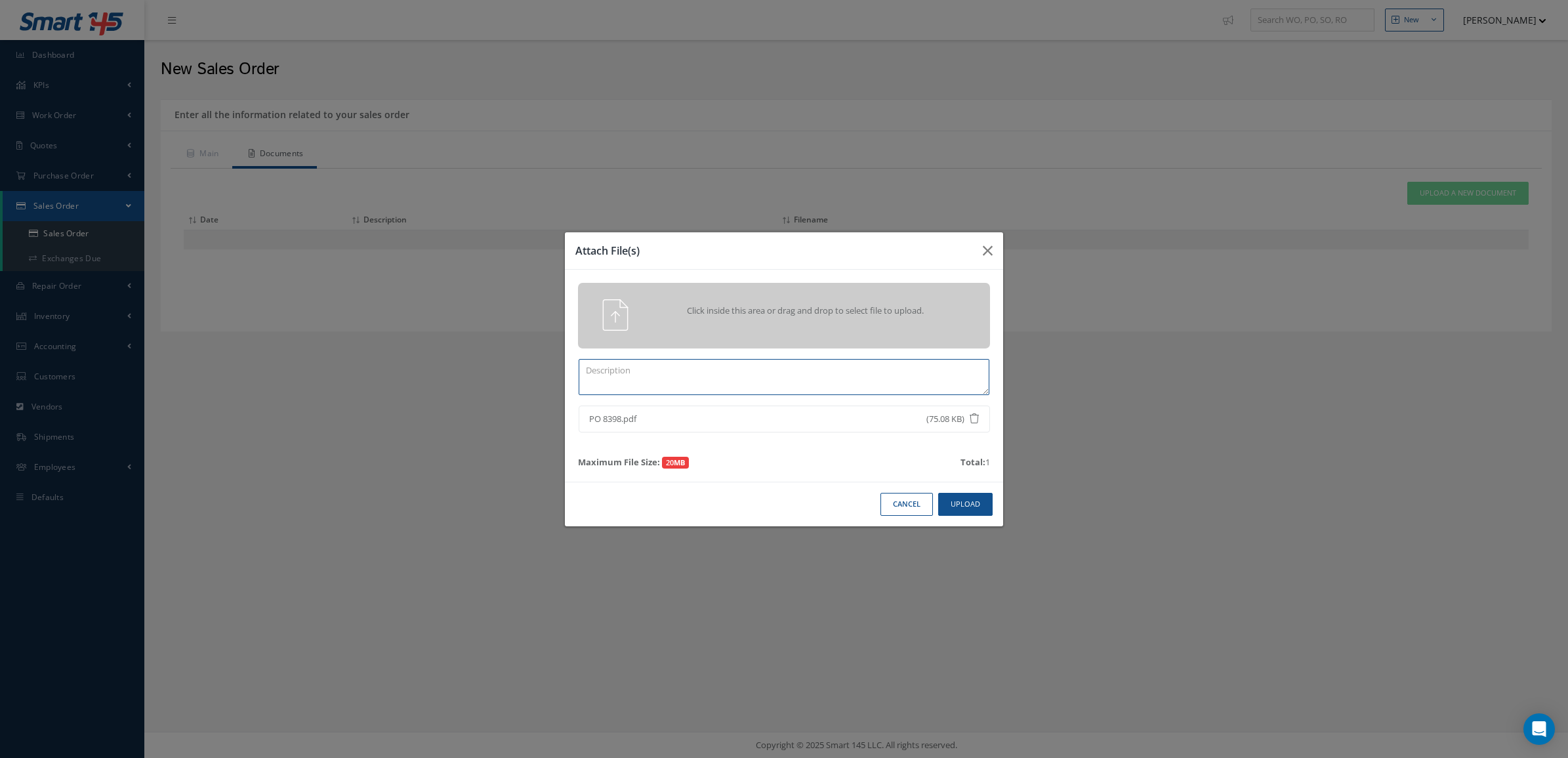
click at [797, 380] on textarea at bounding box center [784, 377] width 411 height 36
type textarea "po"
click at [952, 515] on button "Upload" at bounding box center [965, 505] width 54 height 23
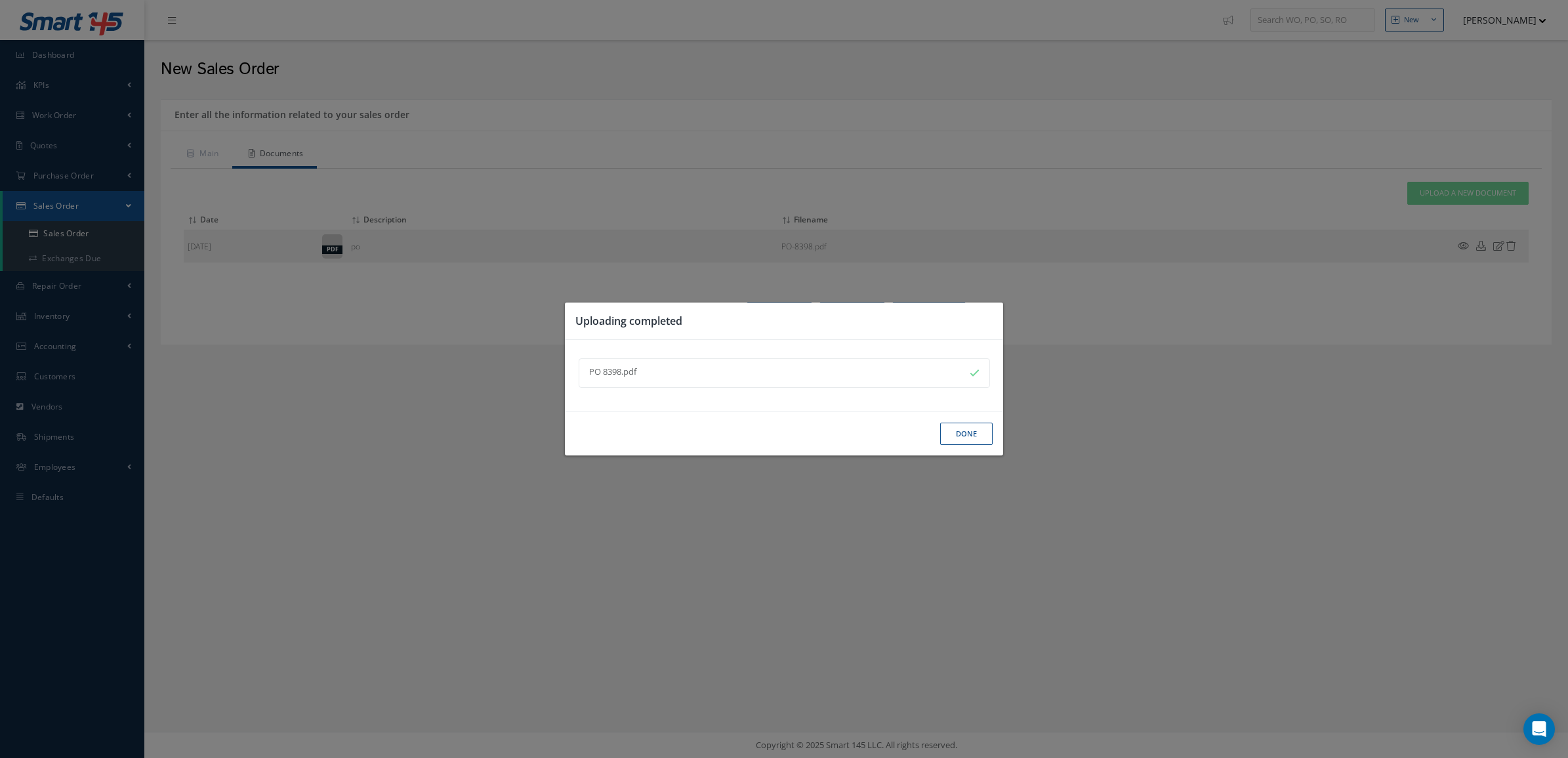
click at [962, 443] on button "Done" at bounding box center [967, 434] width 53 height 23
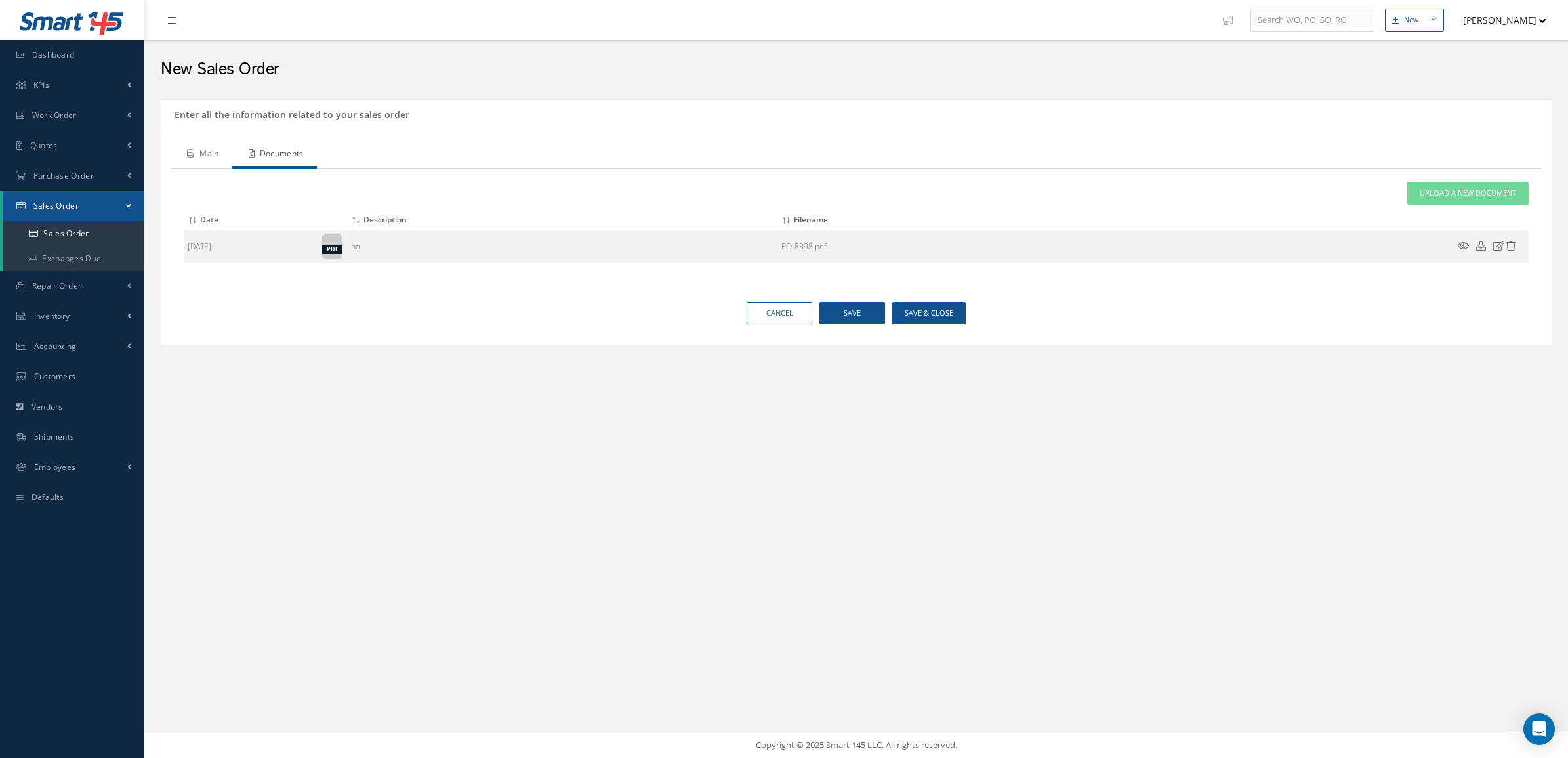
click at [197, 159] on link "Main" at bounding box center [201, 155] width 61 height 28
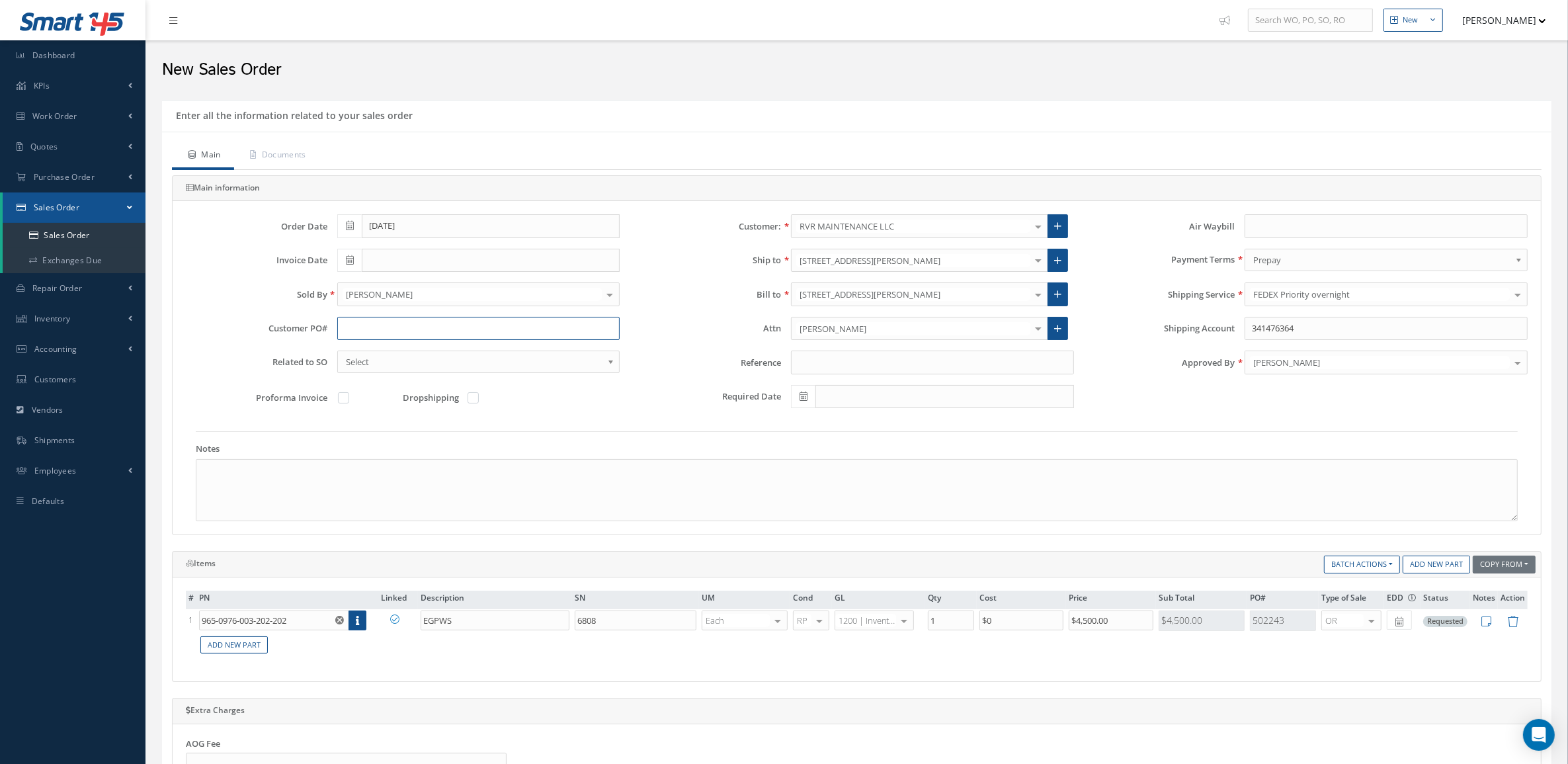
click at [383, 340] on input "text" at bounding box center [479, 329] width 283 height 24
type input "p"
type input "P"
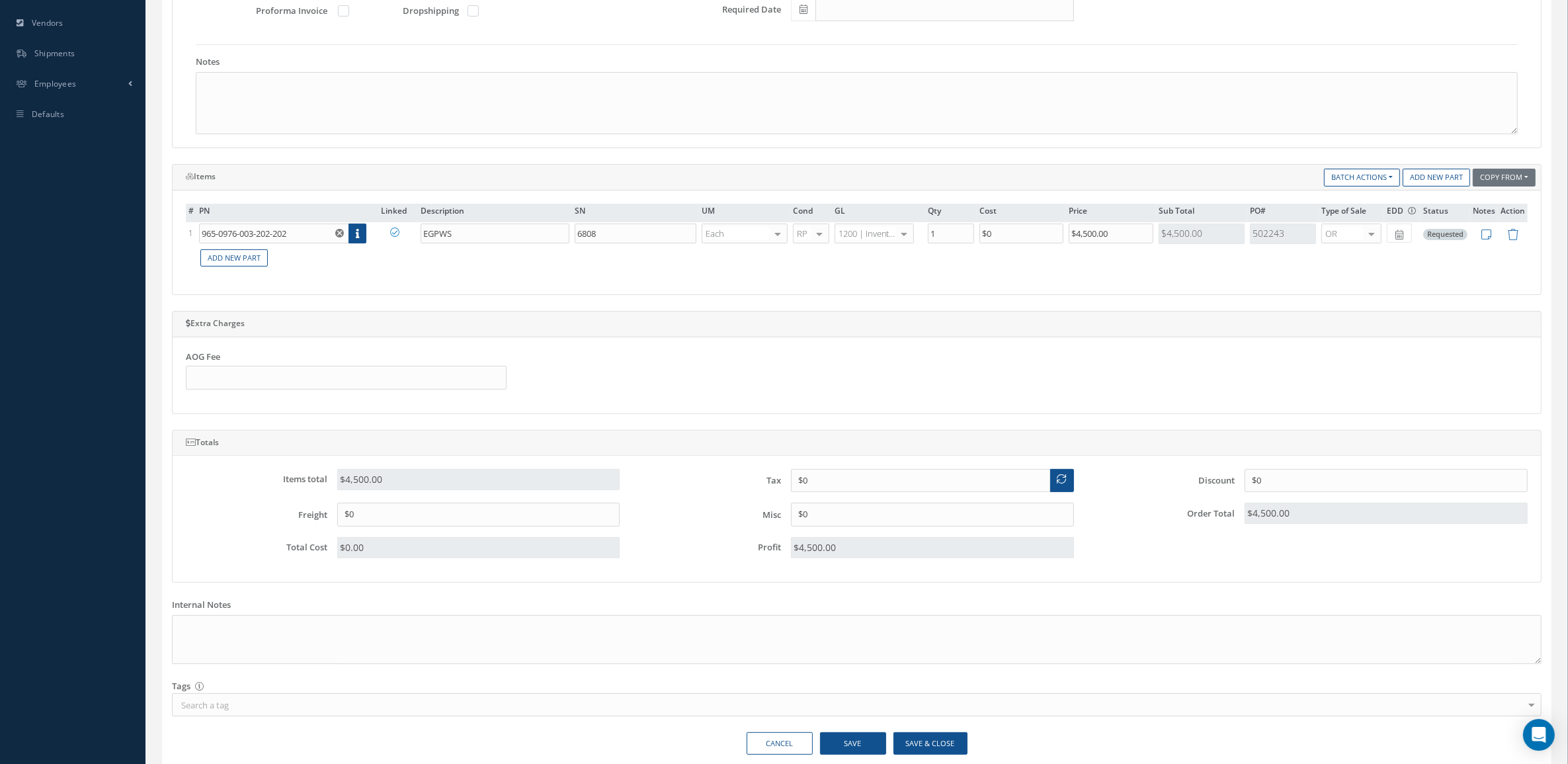
scroll to position [414, 0]
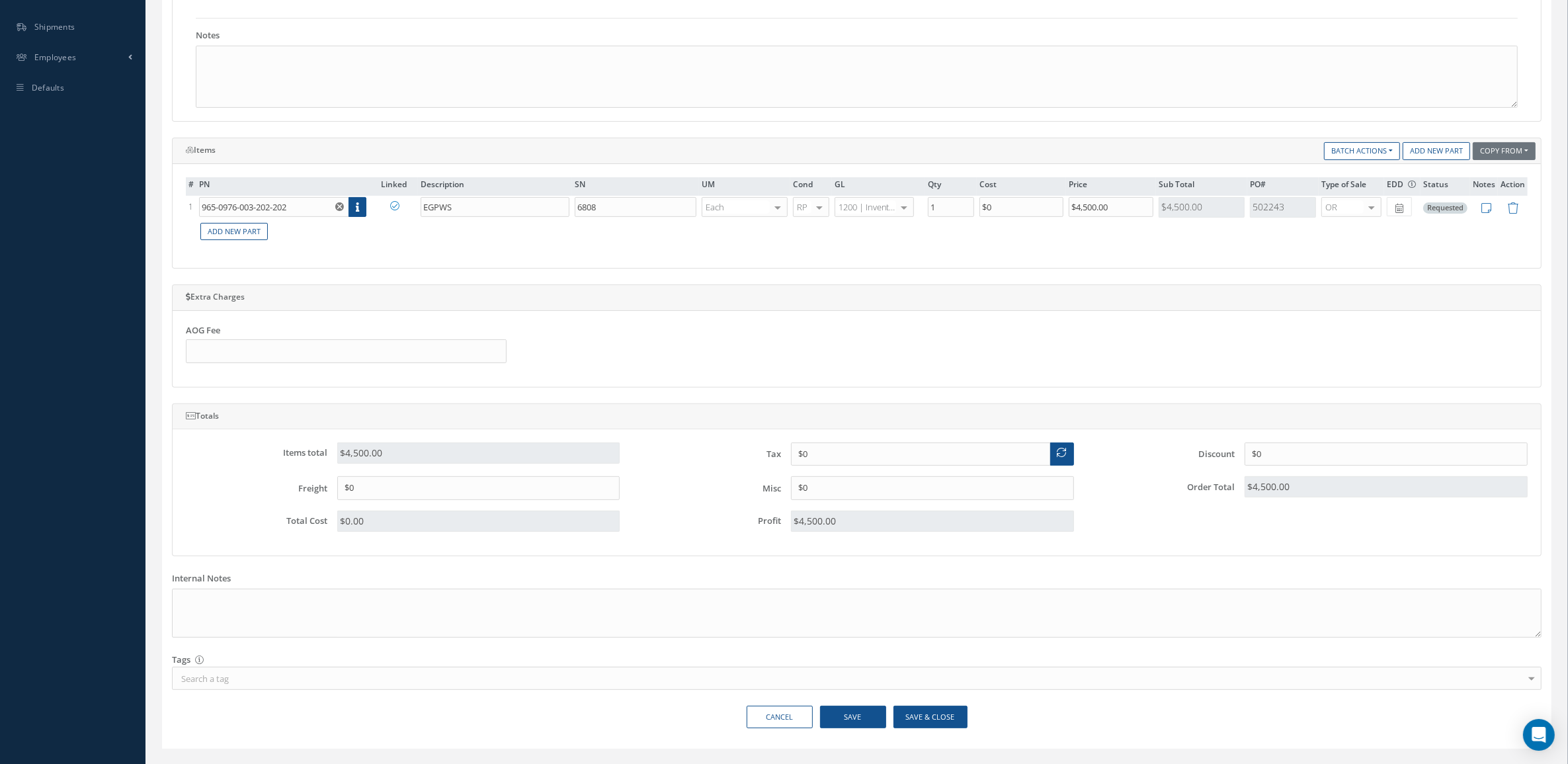
type input "8398"
click at [934, 729] on button "Save & Close" at bounding box center [930, 717] width 74 height 23
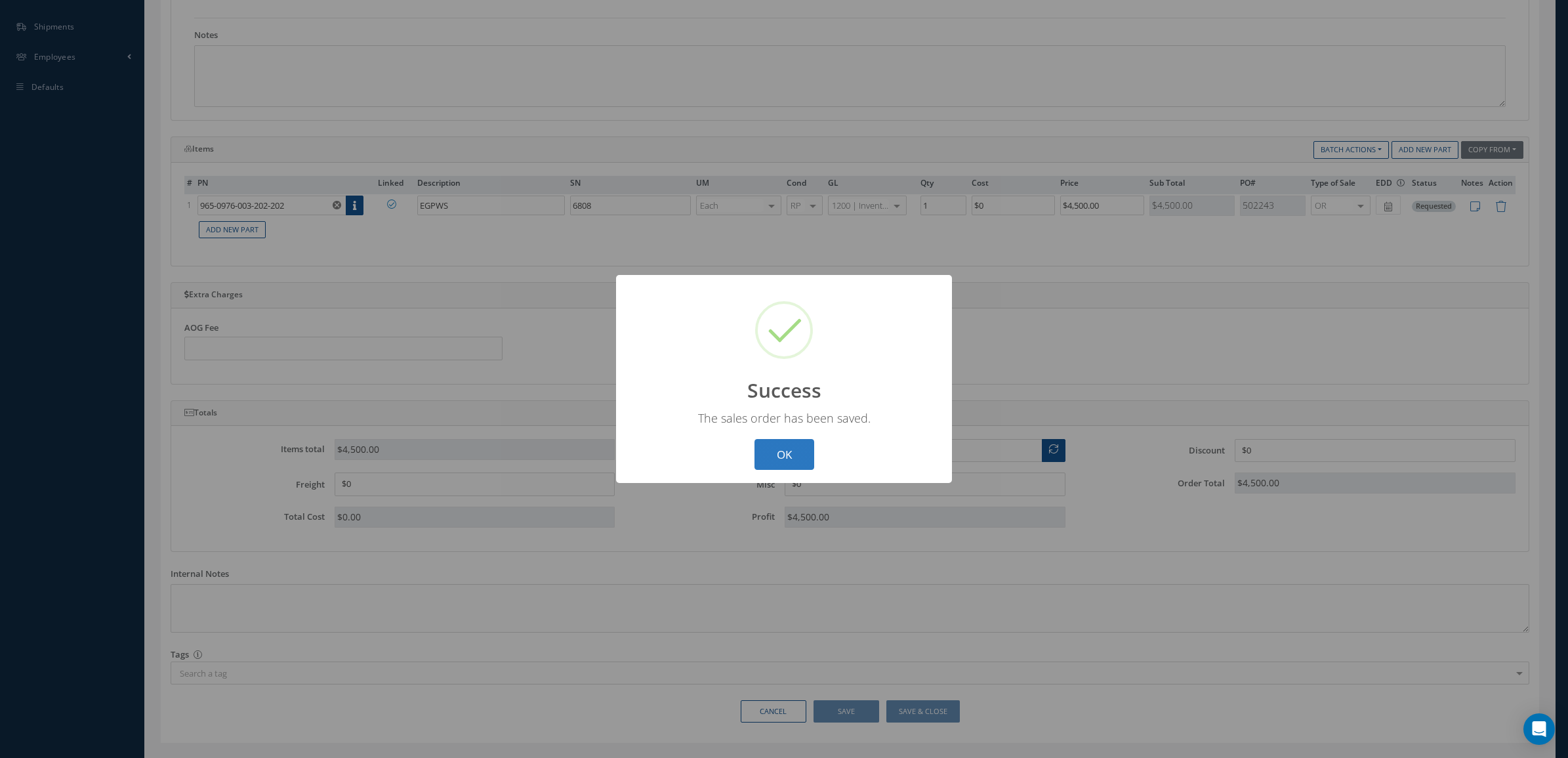
click at [770, 461] on button "OK" at bounding box center [785, 454] width 60 height 31
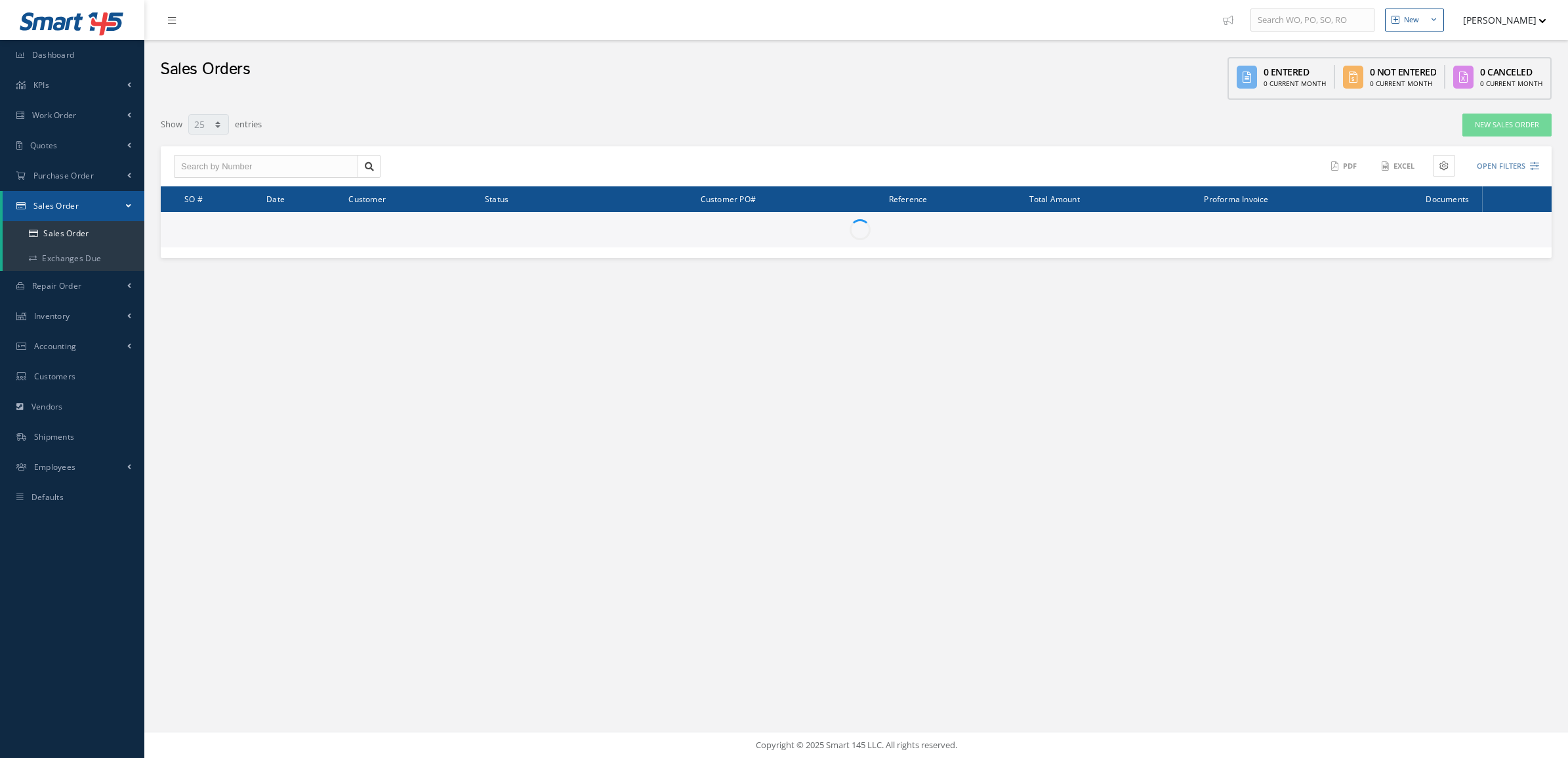
select select "25"
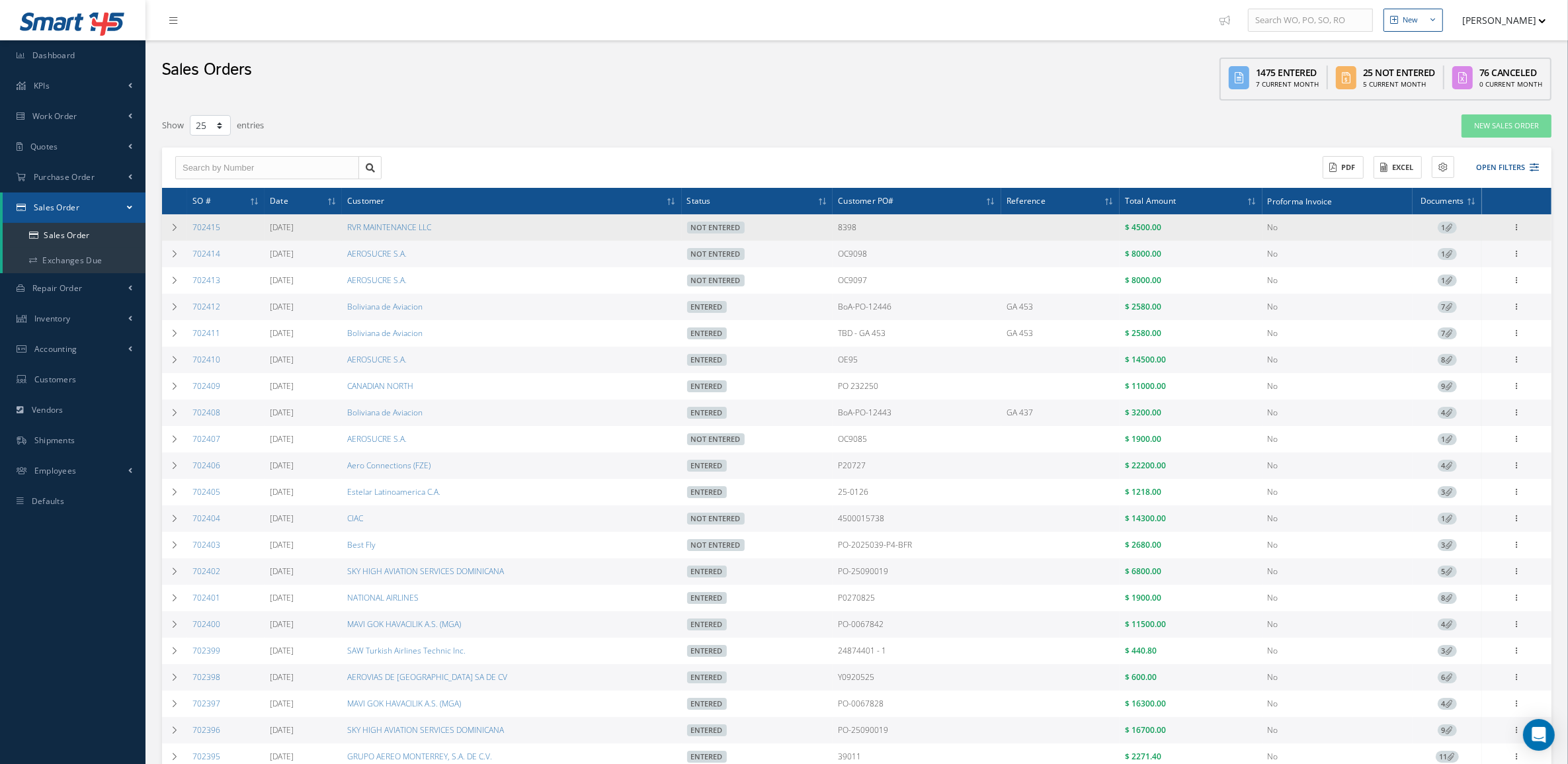
drag, startPoint x: 473, startPoint y: 227, endPoint x: 364, endPoint y: 230, distance: 109.0
click at [364, 230] on tr "702415 [DATE] RVR MAINTENANCE LLC Not Entered 8398 $ 4500.00 No 1 Enter/Update …" at bounding box center [857, 227] width 1390 height 27
copy tr "RVR MAINTENANCE LLC"
click at [1519, 226] on icon at bounding box center [1517, 226] width 13 height 11
click at [1371, 375] on link "Sales Order" at bounding box center [1359, 376] width 99 height 21
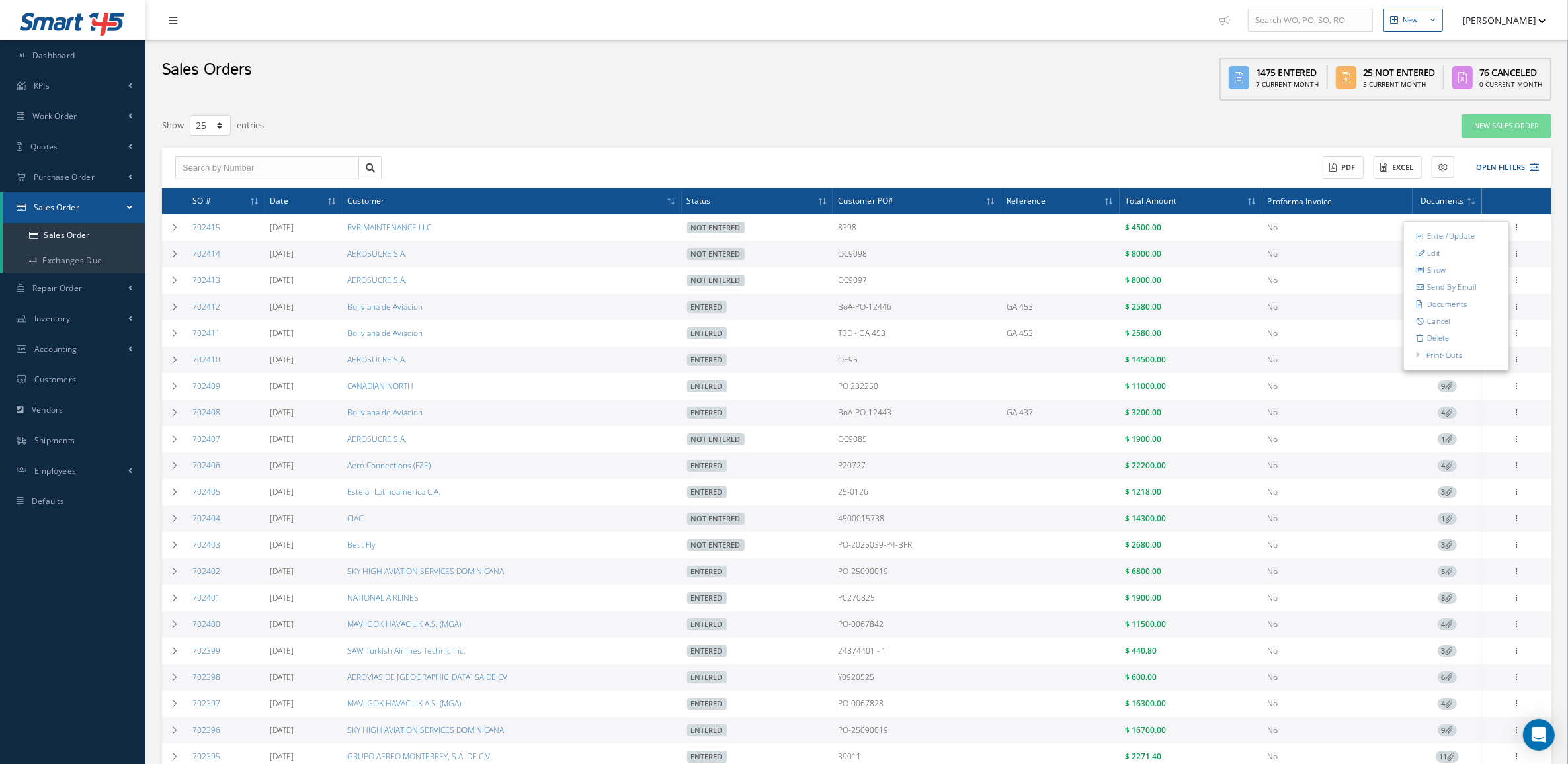
click at [1232, 127] on div "New Sales Order" at bounding box center [1268, 125] width 588 height 24
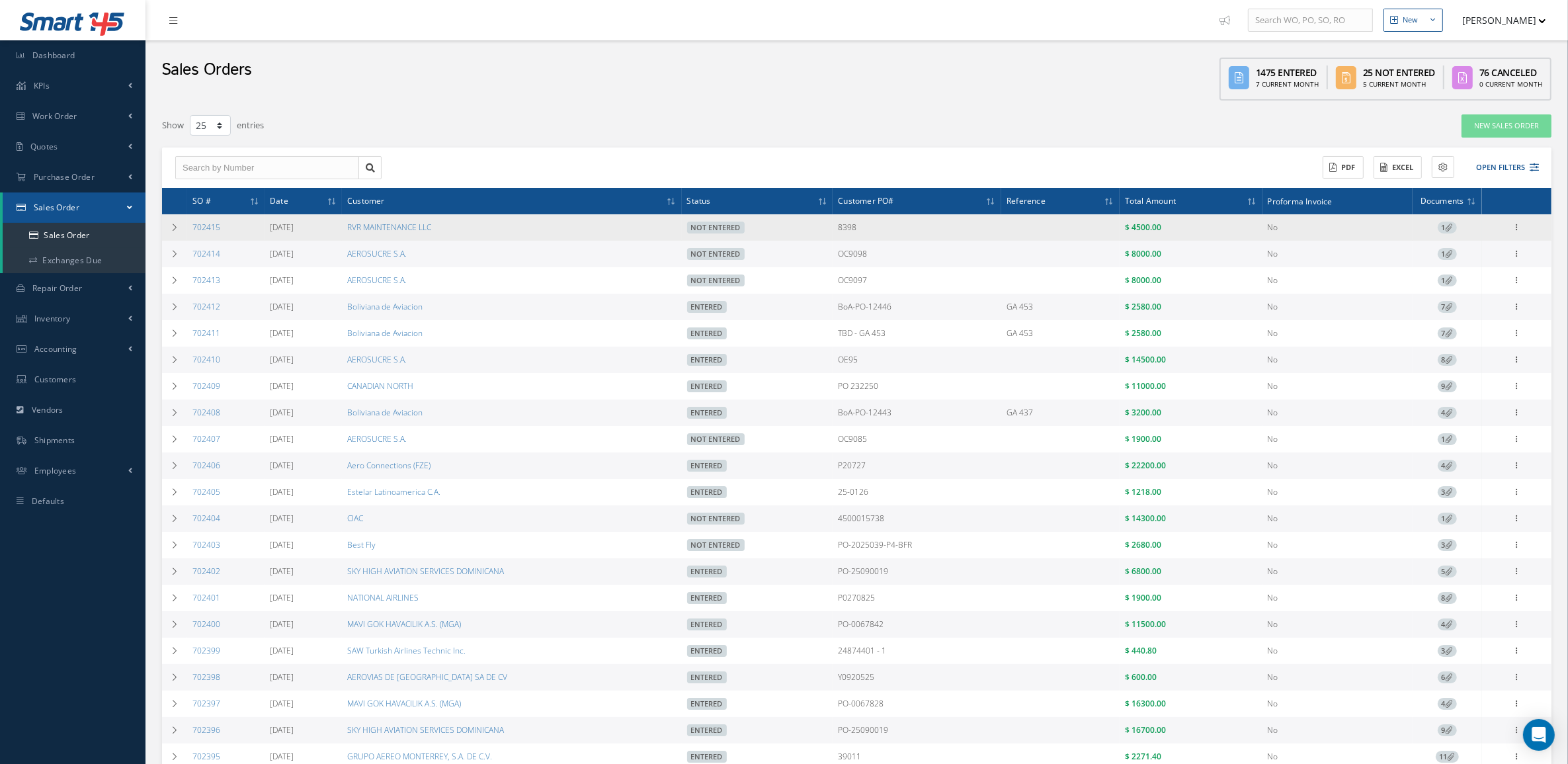
click at [1450, 224] on icon at bounding box center [1449, 227] width 7 height 7
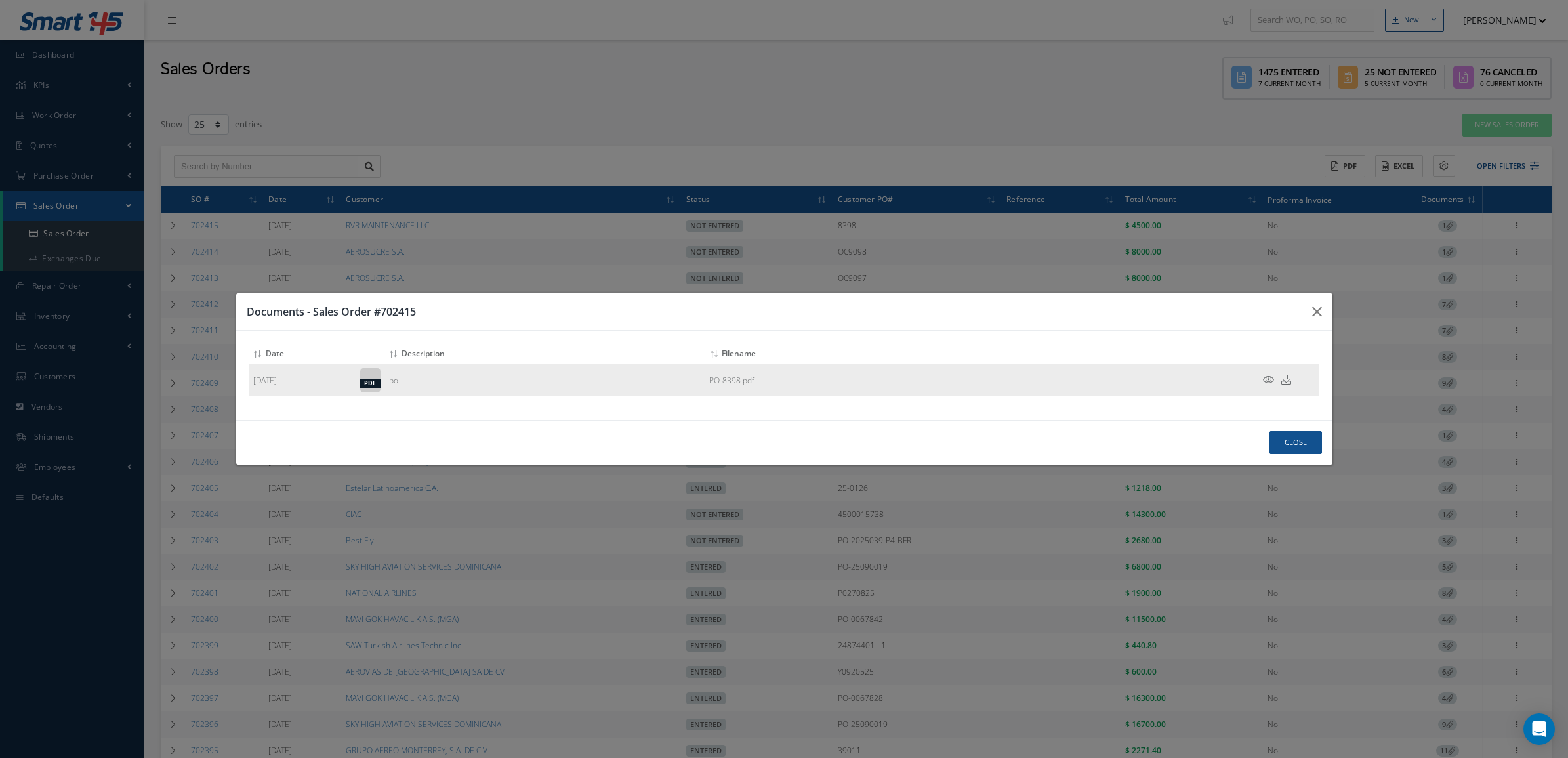
click at [1267, 380] on icon at bounding box center [1268, 380] width 11 height 10
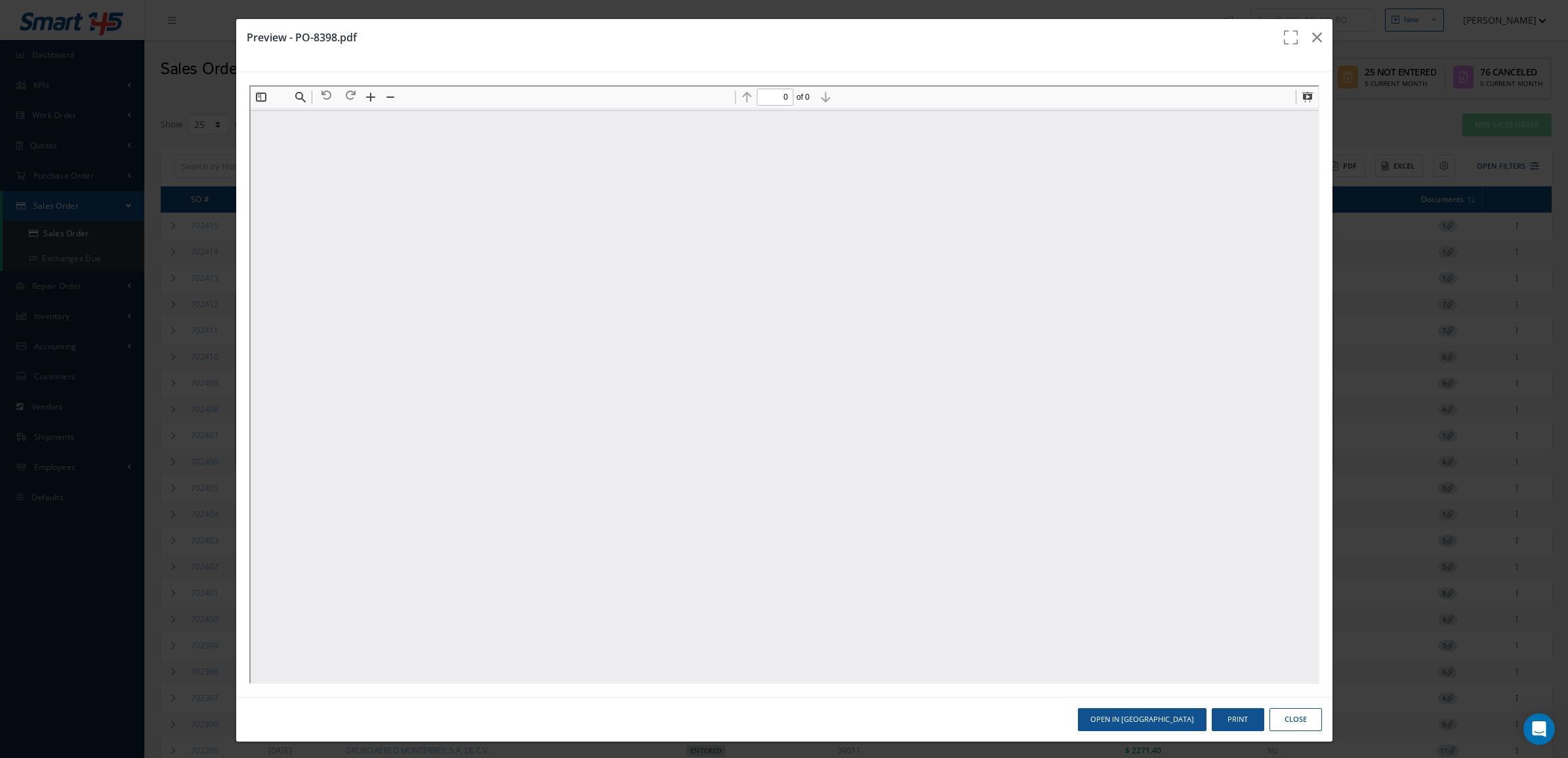
type input "1"
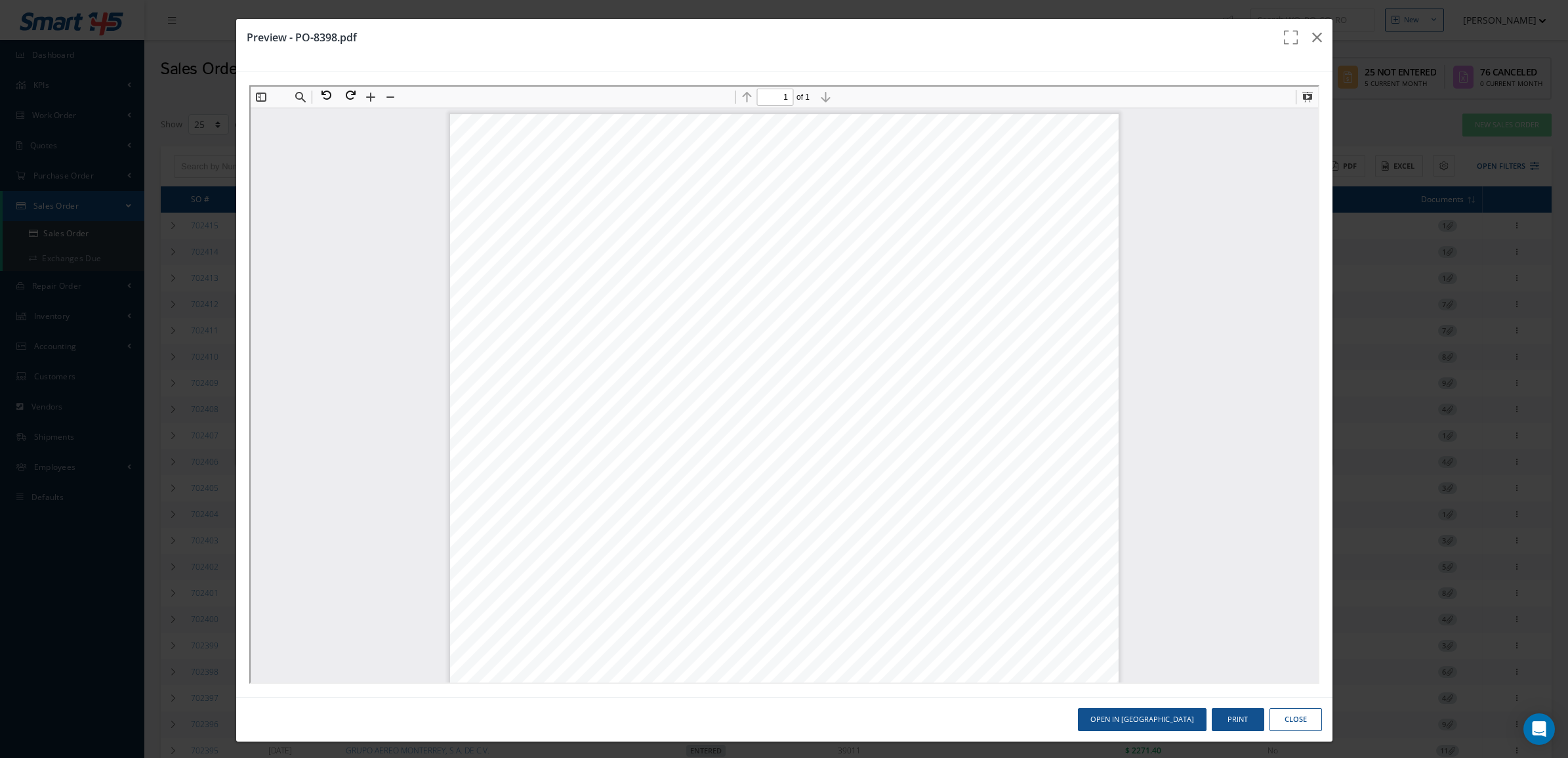
scroll to position [6, 0]
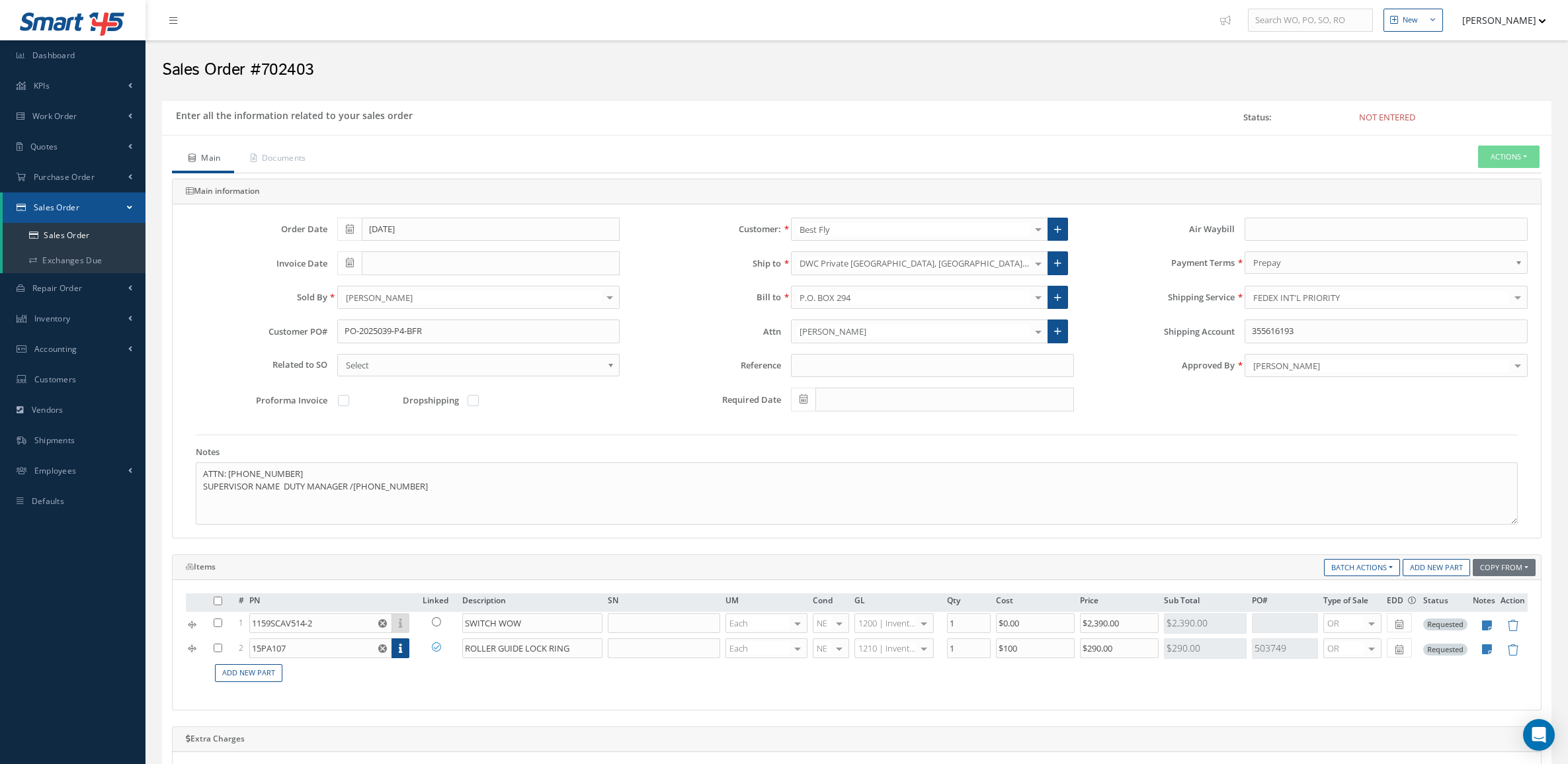
scroll to position [248, 0]
